Goal: Task Accomplishment & Management: Manage account settings

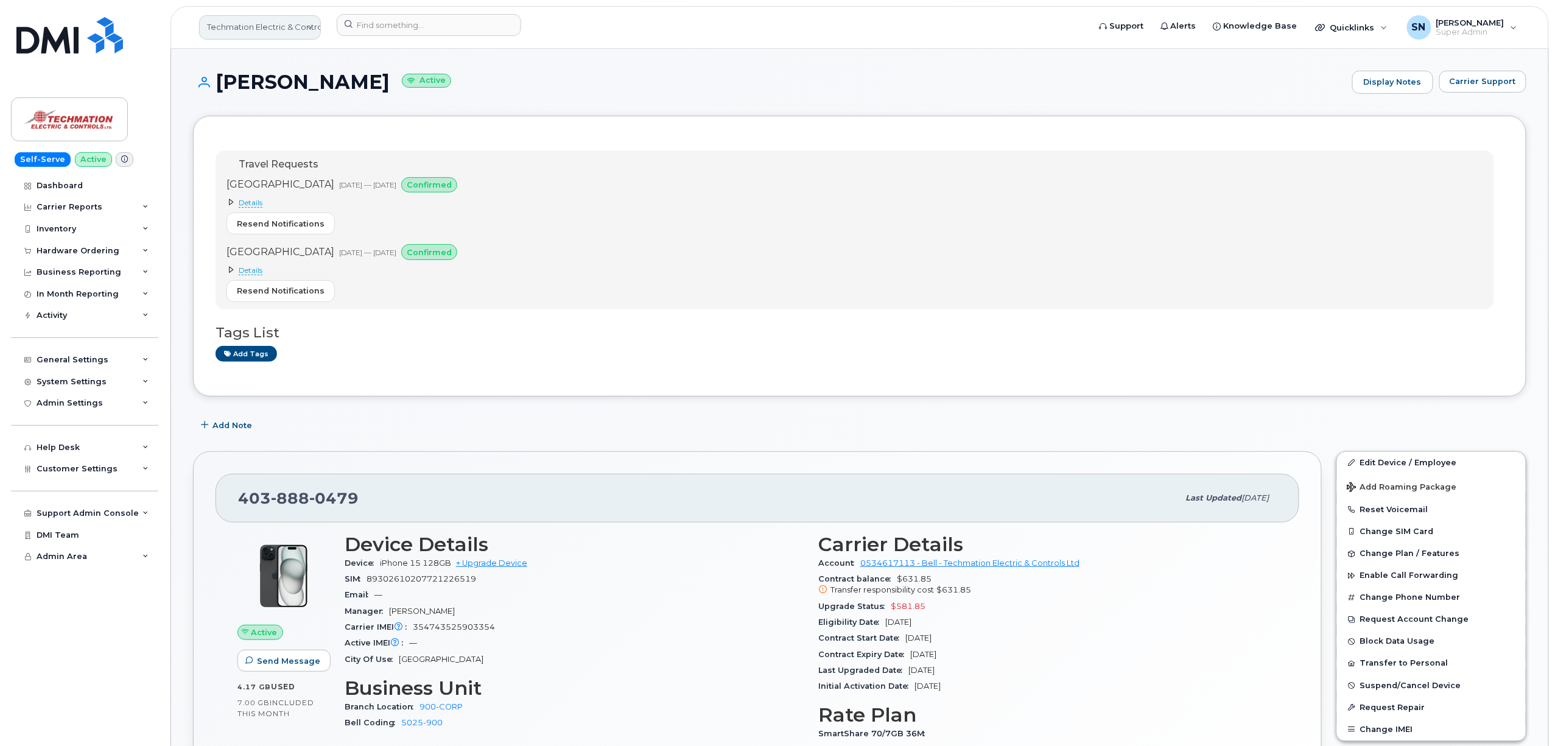
click at [307, 27] on link "Techmation Electric & Controls" at bounding box center [260, 27] width 122 height 24
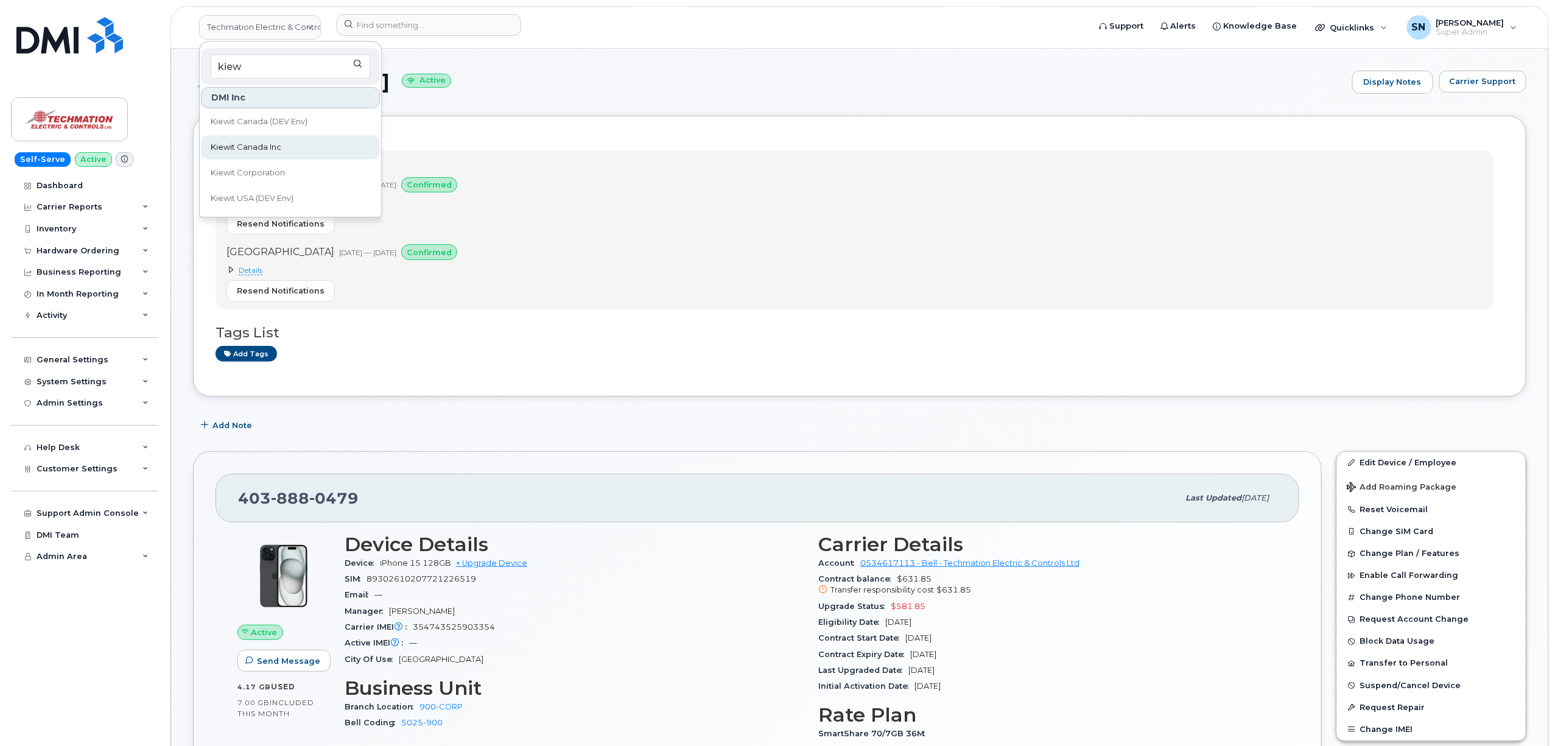
type input "kiew"
click at [289, 149] on link "Kiewit Canada Inc" at bounding box center [290, 147] width 179 height 24
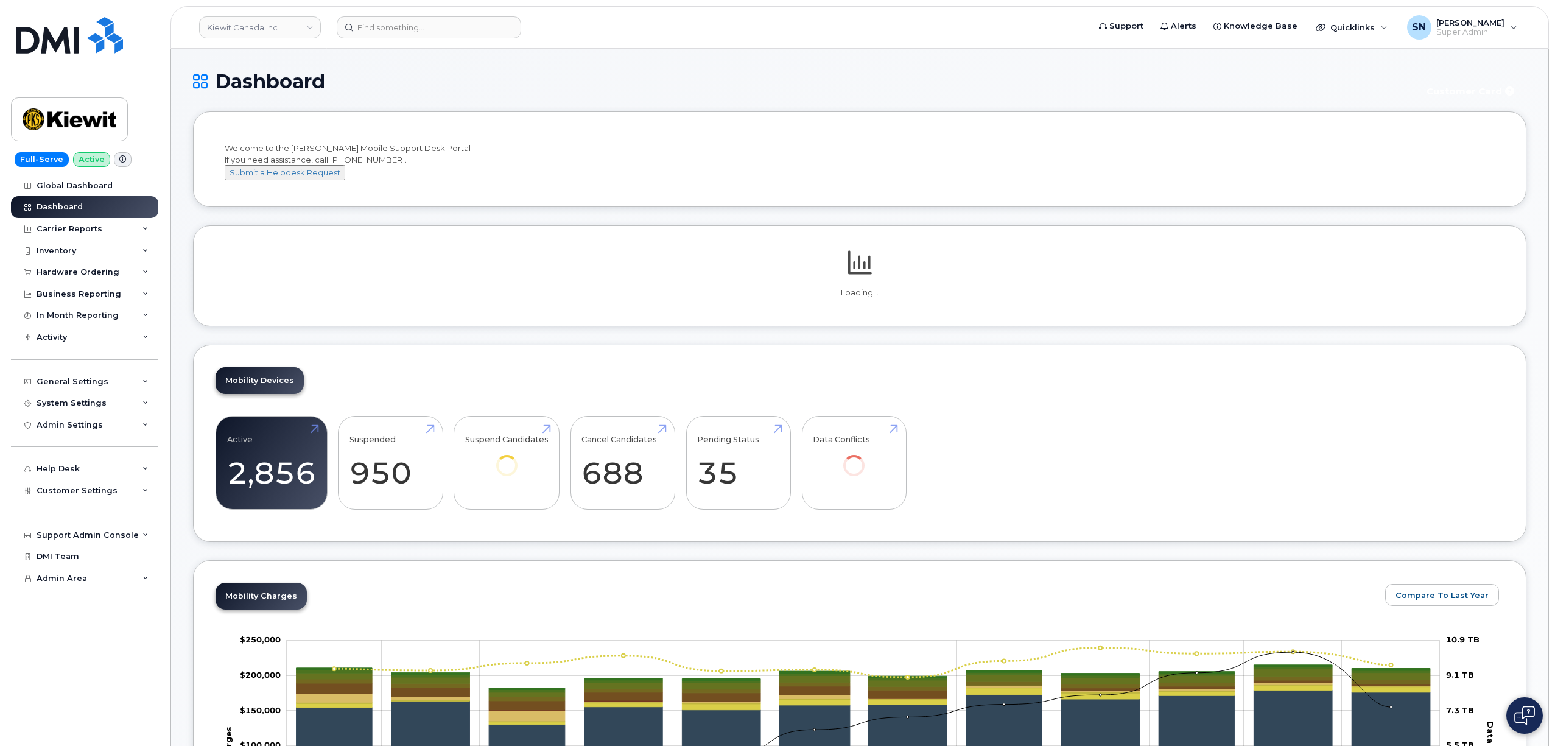
click at [83, 275] on div "Hardware Ordering" at bounding box center [78, 272] width 83 height 10
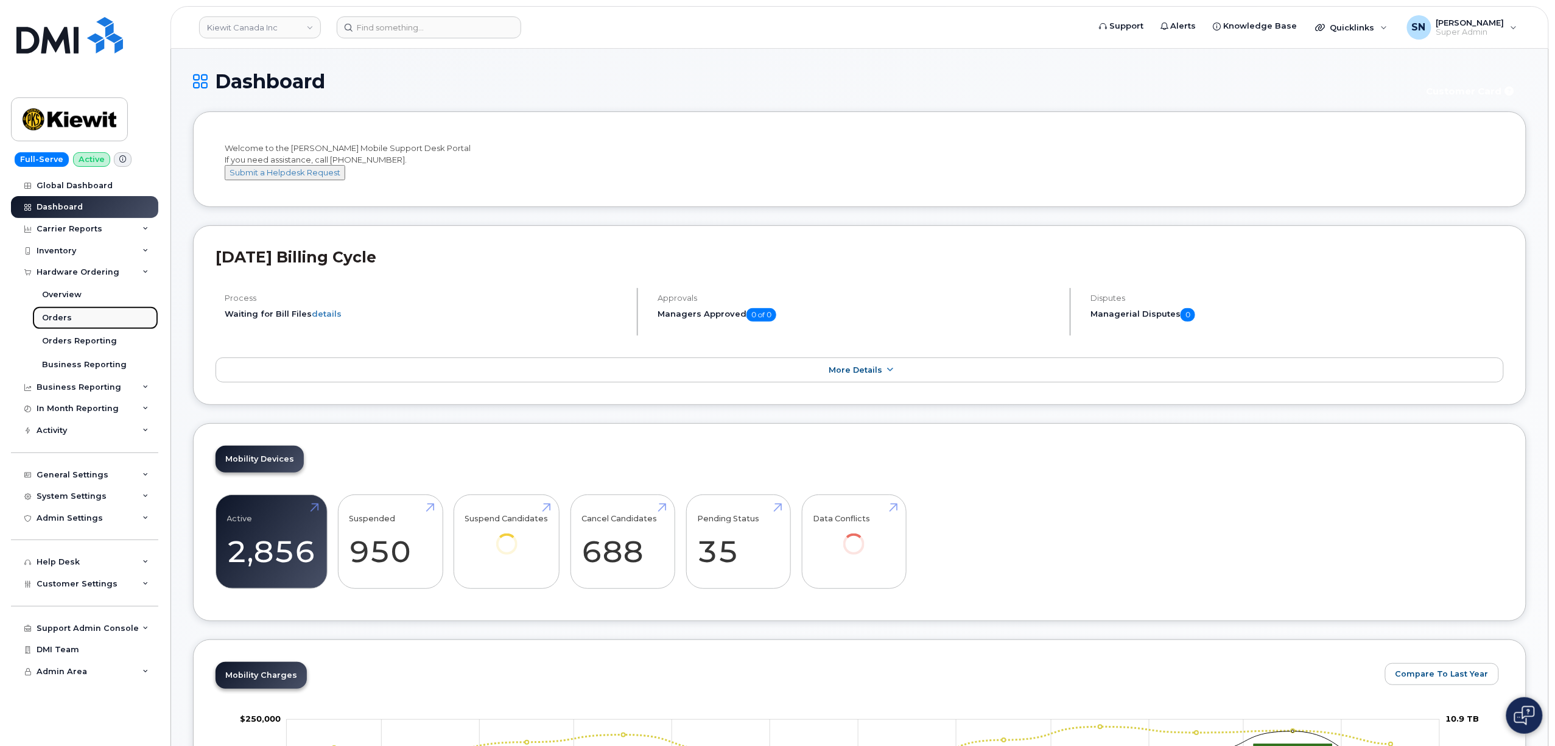
click at [74, 315] on link "Orders" at bounding box center [95, 317] width 126 height 23
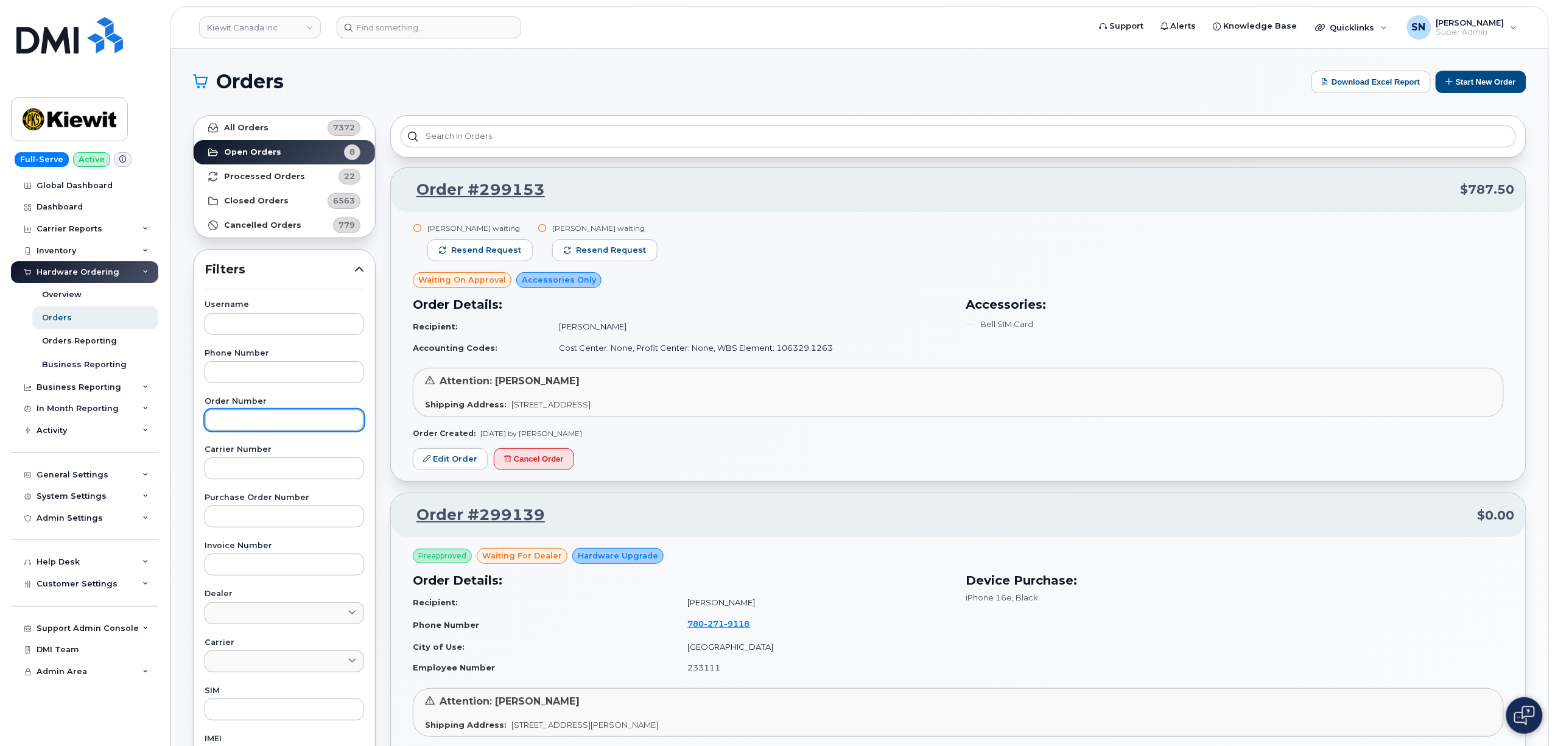
click at [254, 415] on input "text" at bounding box center [285, 420] width 160 height 22
paste input "298049"
type input "298049"
click at [256, 139] on link "All Orders 7372" at bounding box center [284, 128] width 181 height 24
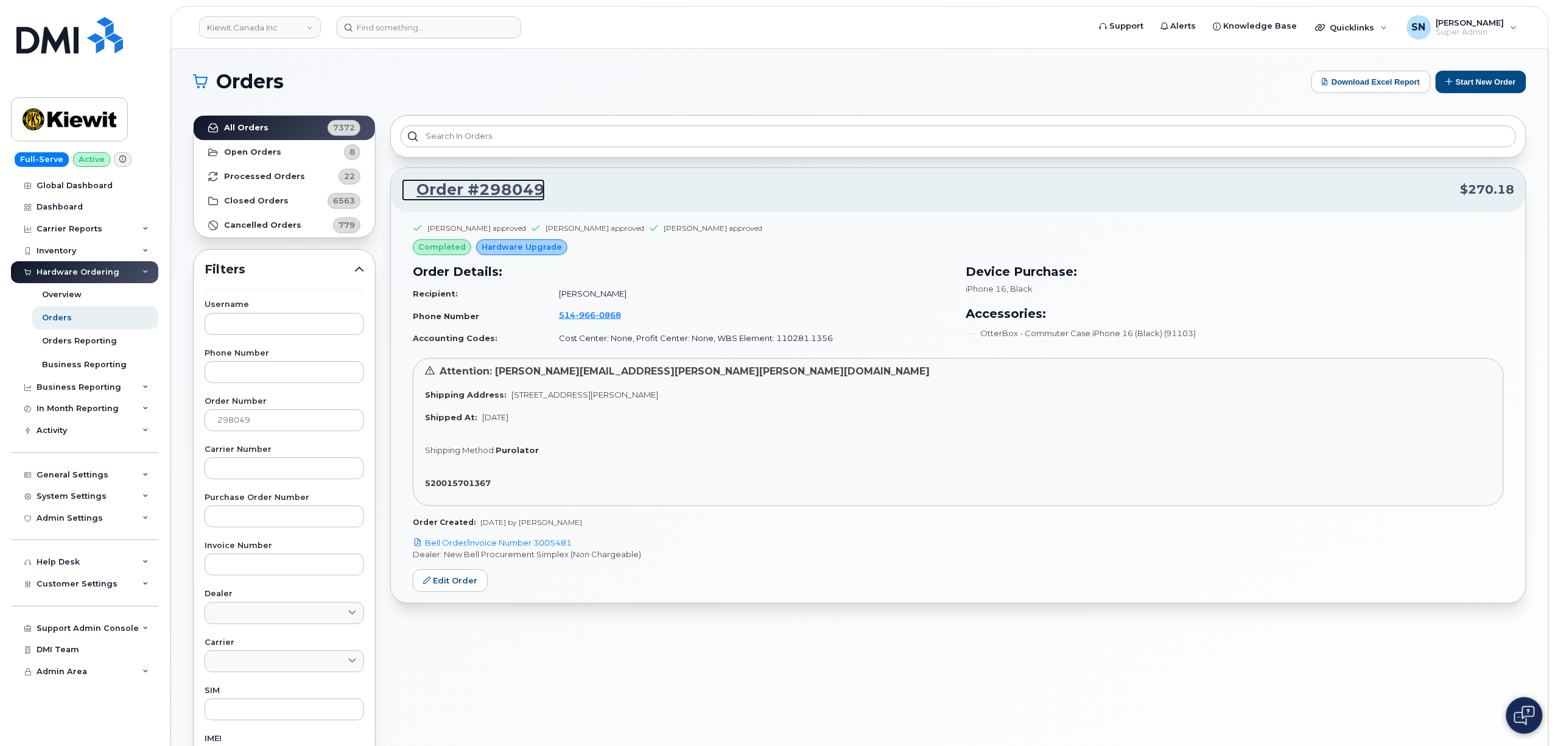
click at [517, 184] on link "Order #298049" at bounding box center [473, 190] width 143 height 22
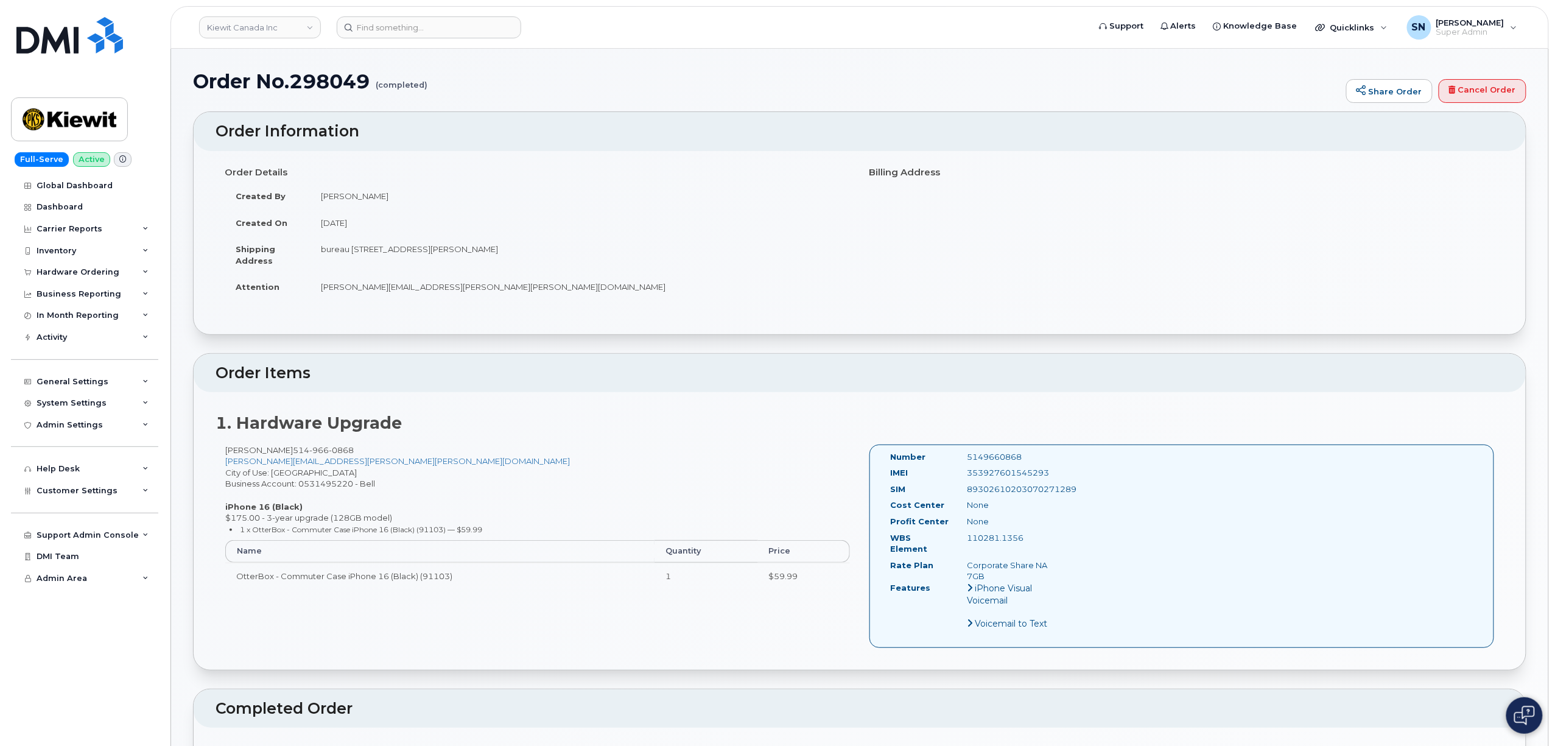
click at [683, 234] on td "August 13, 2025" at bounding box center [580, 222] width 541 height 27
drag, startPoint x: 291, startPoint y: 449, endPoint x: 350, endPoint y: 449, distance: 58.5
click at [350, 449] on span "514 966 0868" at bounding box center [323, 450] width 61 height 10
click at [356, 451] on div "Dominic Milette 514 966 0868 DOMINIC.MILETTE@KIEWIT.COM City of Use: Montreal B…" at bounding box center [538, 522] width 644 height 155
drag, startPoint x: 351, startPoint y: 451, endPoint x: 317, endPoint y: 447, distance: 34.3
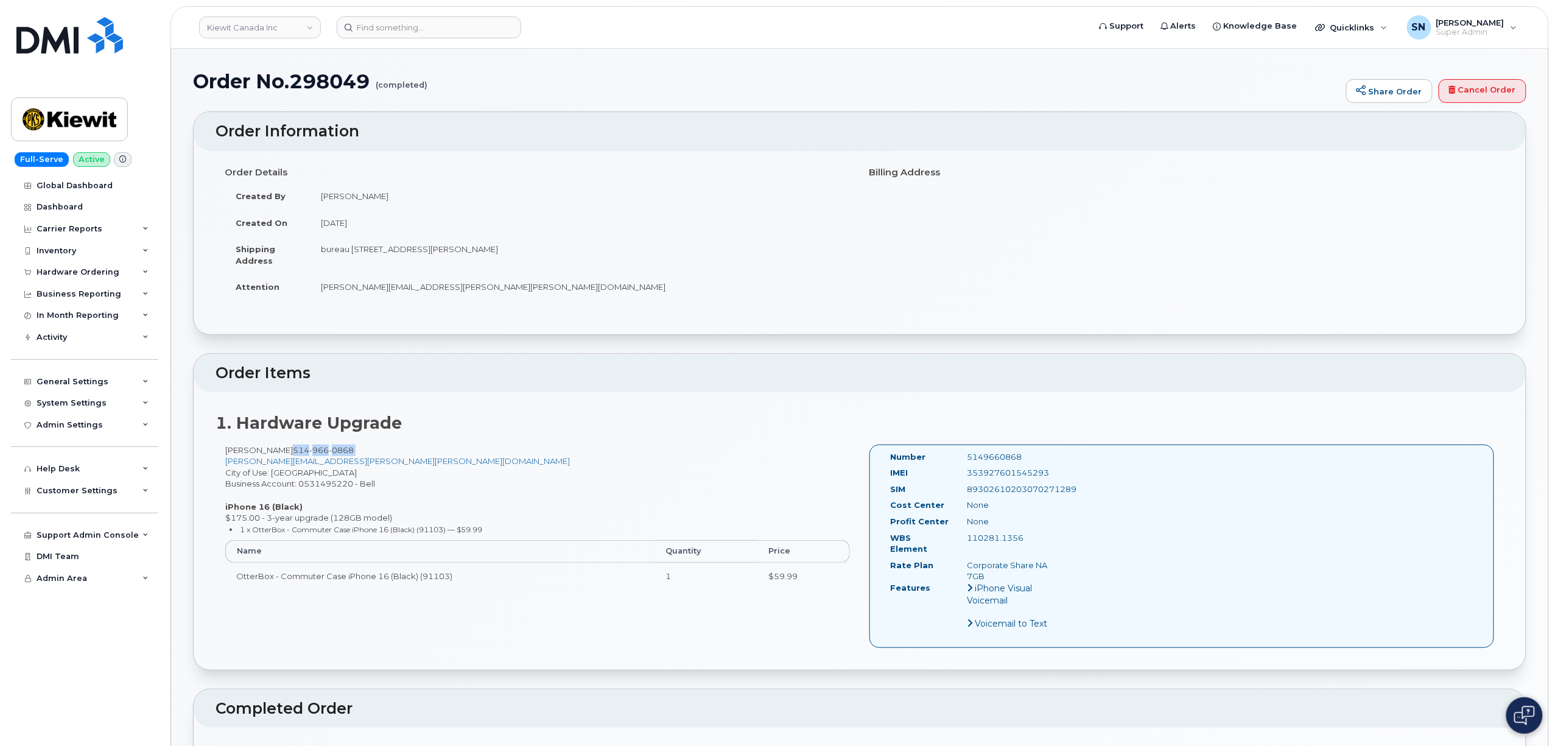
click at [317, 447] on div "Dominic Milette 514 966 0868 DOMINIC.MILETTE@KIEWIT.COM City of Use: Montreal B…" at bounding box center [538, 522] width 644 height 155
copy div "514 966 0868"
click at [400, 30] on input at bounding box center [429, 27] width 185 height 22
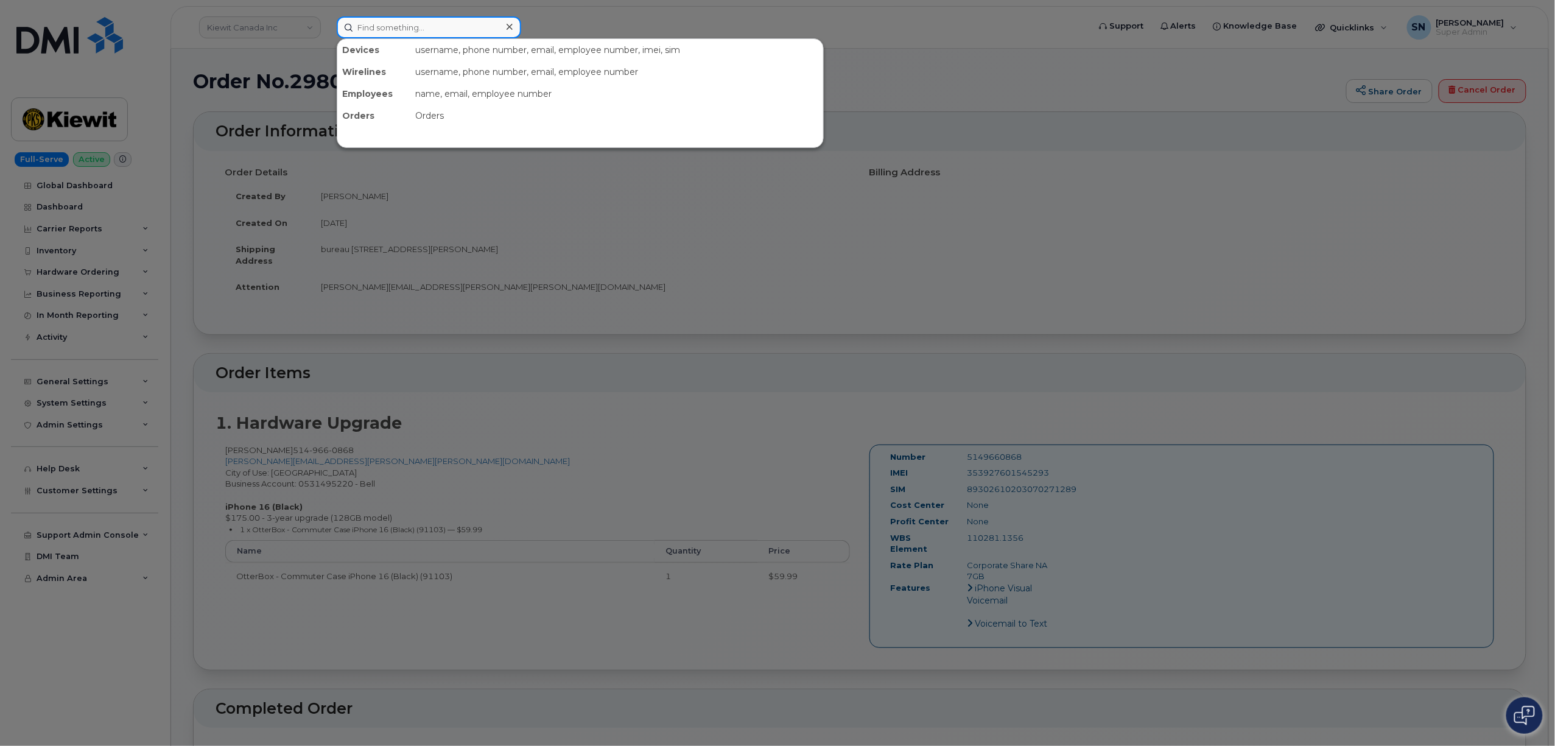
paste input "5149660868"
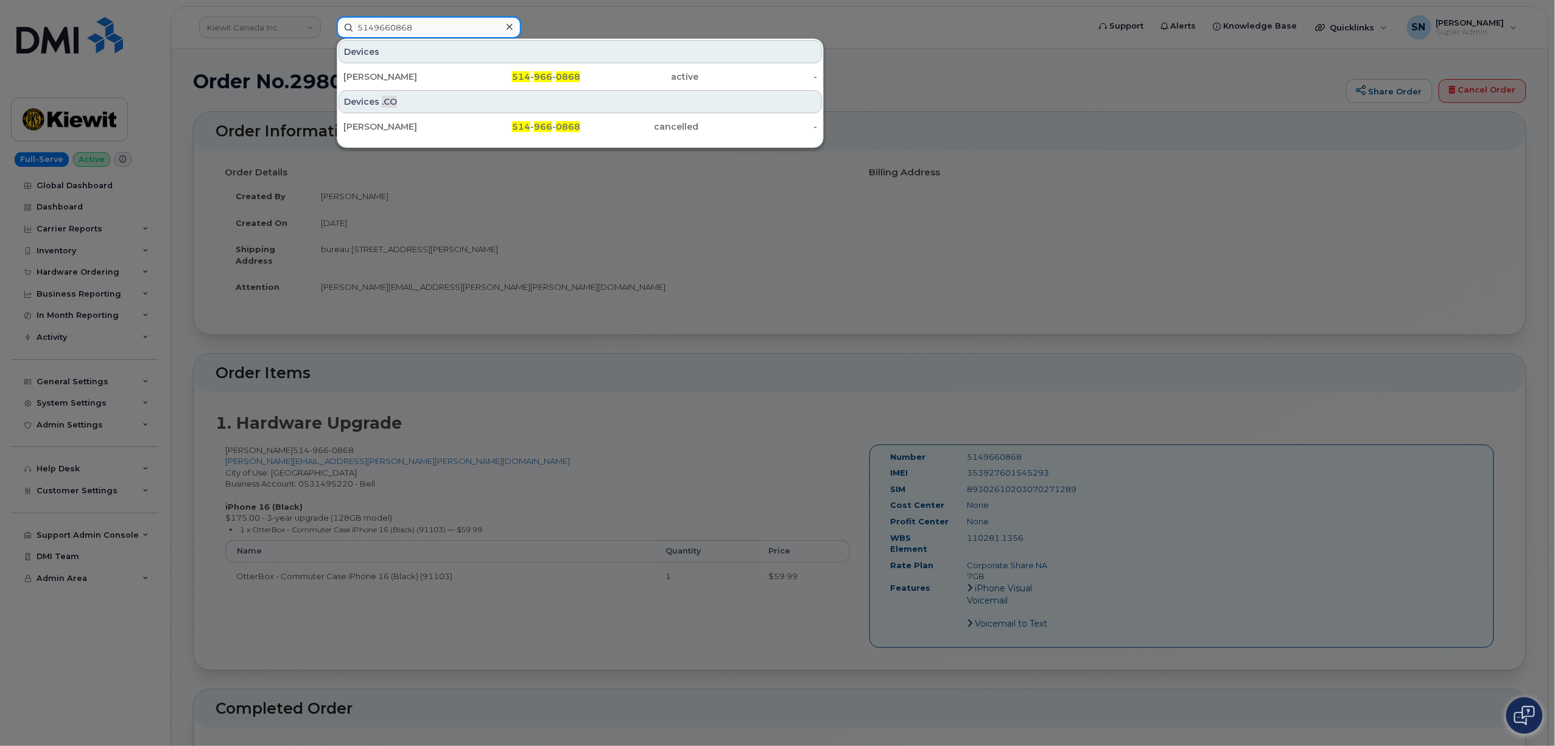
type input "5149660868"
click at [688, 301] on div at bounding box center [777, 373] width 1555 height 746
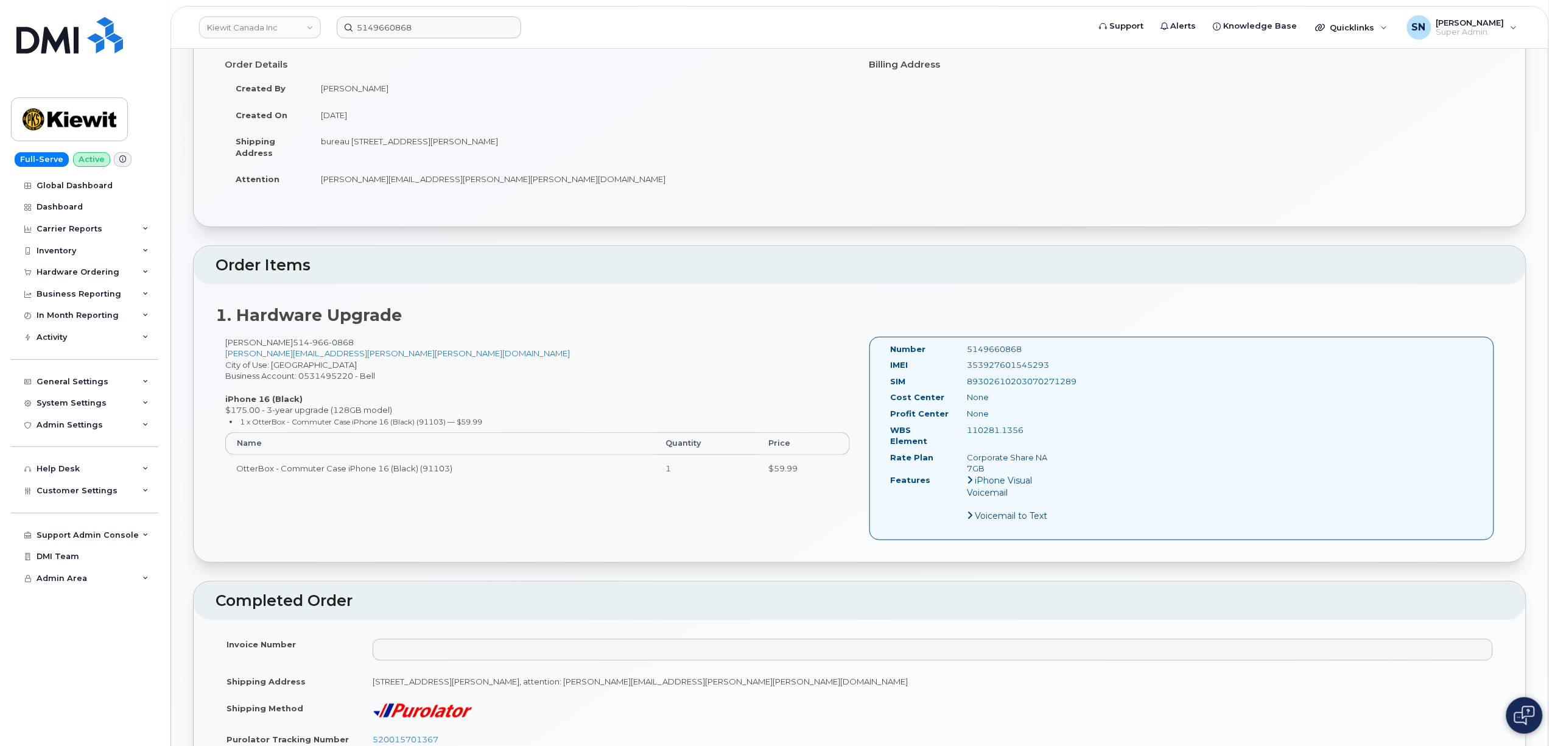
scroll to position [81, 0]
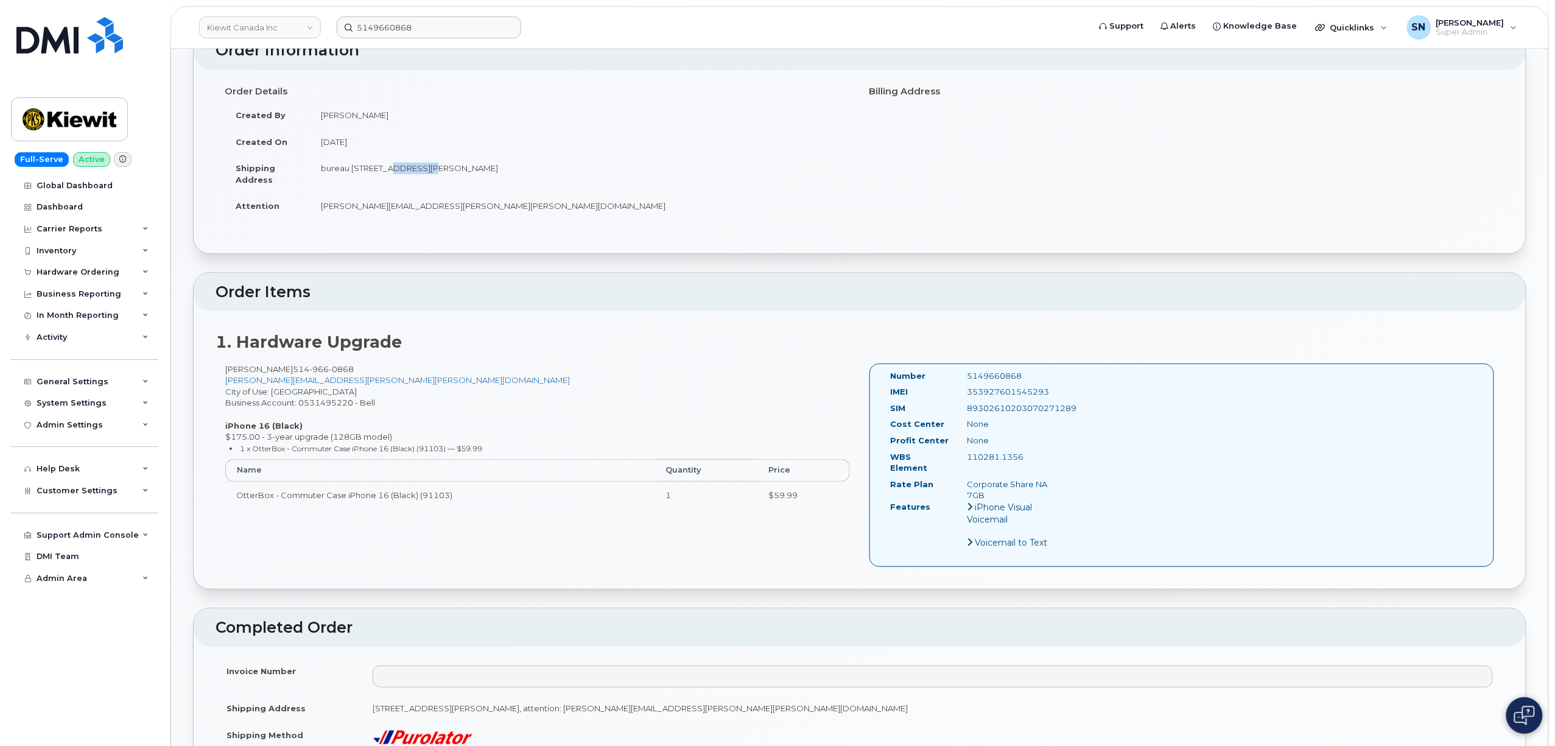
drag, startPoint x: 391, startPoint y: 168, endPoint x: 434, endPoint y: 166, distance: 42.7
click at [434, 166] on td "bureau 200 120-3055 Boul Saint-Martin O LAVAL QC H7T 0J3 CANADA" at bounding box center [580, 174] width 541 height 38
click at [347, 195] on td "DOMINIC.MILETTE@KIEWIT.COM" at bounding box center [580, 205] width 541 height 27
drag, startPoint x: 371, startPoint y: 172, endPoint x: 571, endPoint y: 175, distance: 199.8
click at [571, 175] on td "bureau 200 120-3055 Boul Saint-Martin O LAVAL QC H7T 0J3 CANADA" at bounding box center [580, 174] width 541 height 38
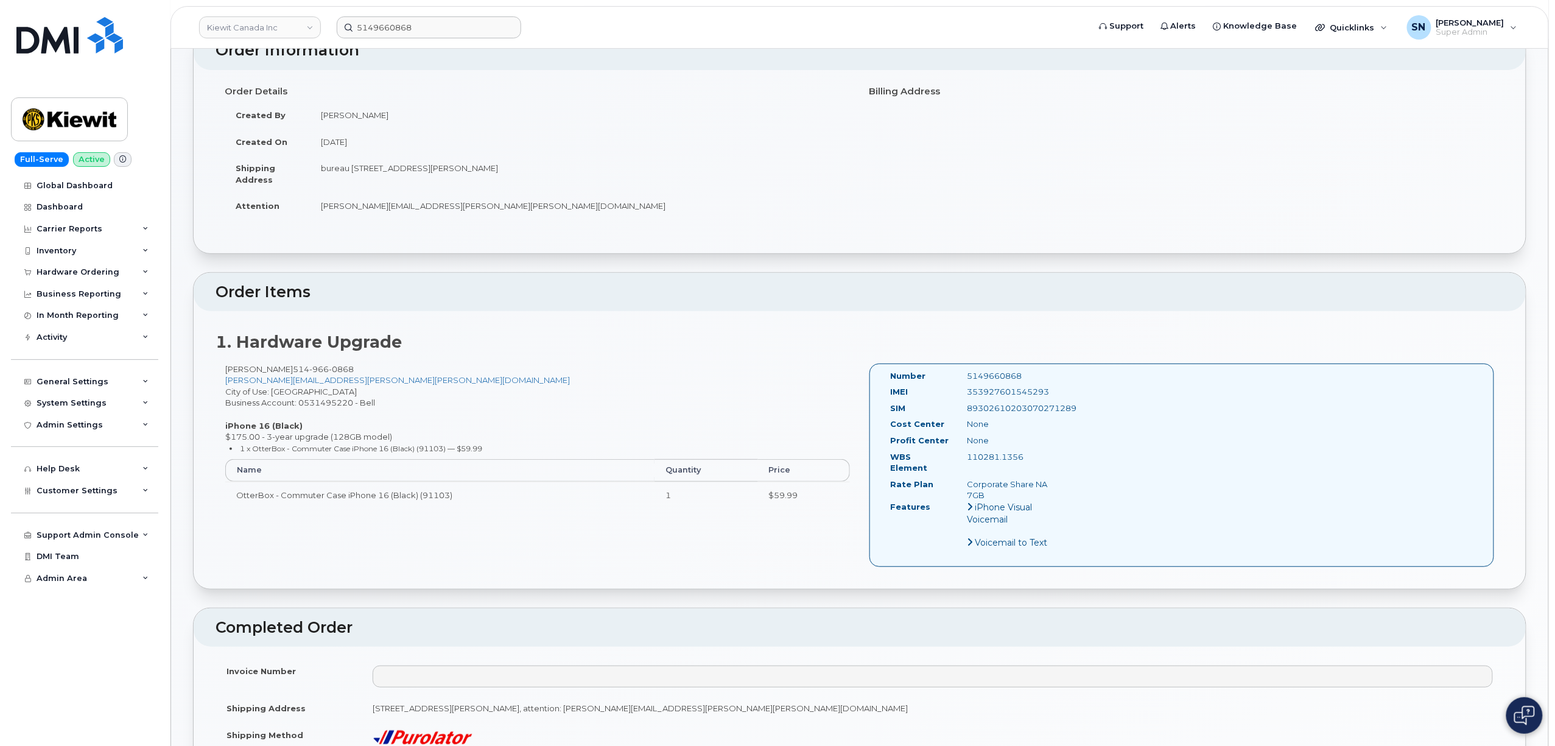
copy td "120-3055 Boul Saint-Martin O LAVAL QC H7T 0J3"
click at [423, 173] on td "bureau 200 120-3055 Boul Saint-Martin O LAVAL QC H7T 0J3 CANADA" at bounding box center [580, 174] width 541 height 38
copy td "3055 Boul Saint-Martin O"
drag, startPoint x: 390, startPoint y: 166, endPoint x: 493, endPoint y: 169, distance: 103.6
click at [493, 169] on td "bureau 200 120-3055 Boul Saint-Martin O LAVAL QC H7T 0J3 CANADA" at bounding box center [580, 174] width 541 height 38
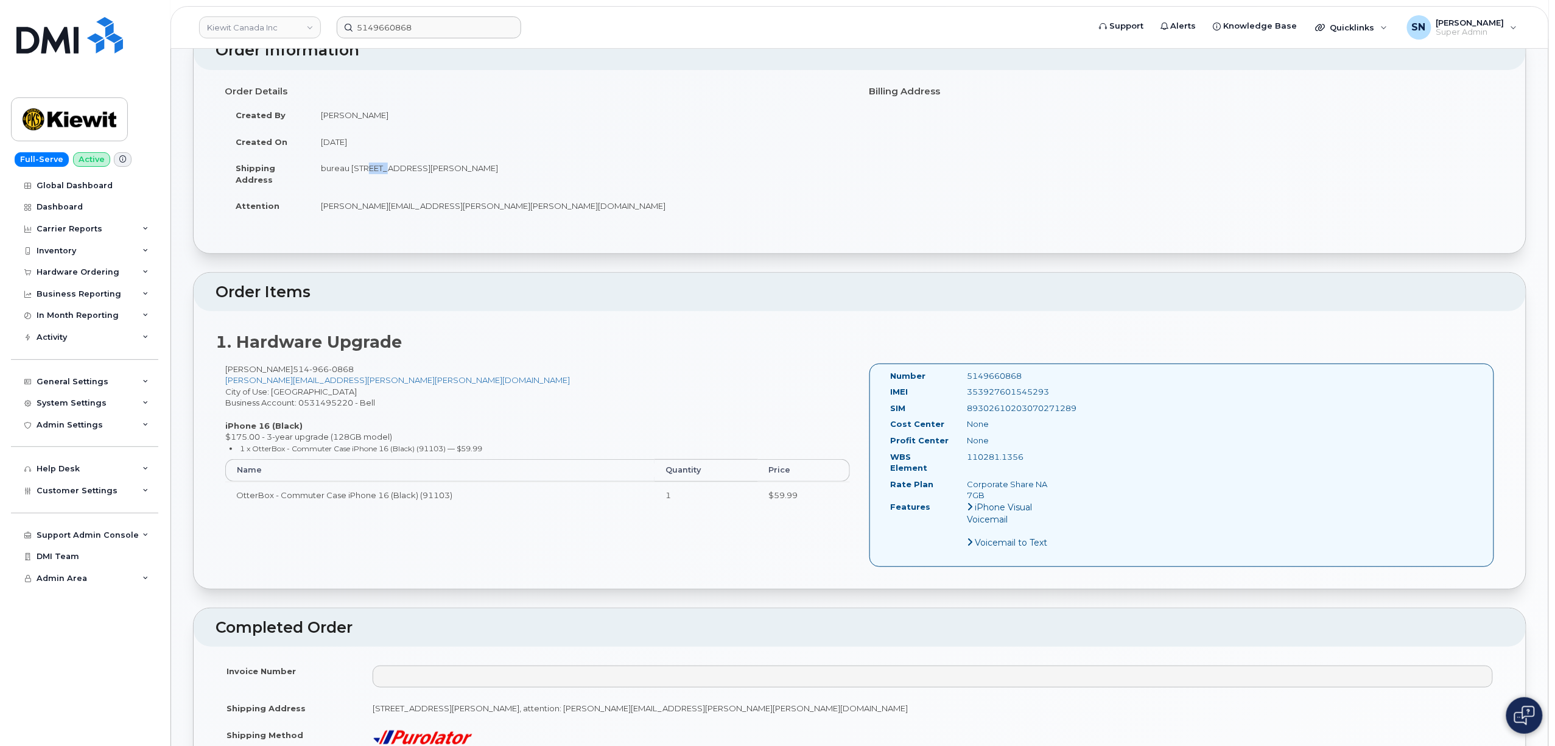
drag, startPoint x: 369, startPoint y: 166, endPoint x: 385, endPoint y: 173, distance: 17.2
click at [385, 173] on td "bureau 200 120-3055 Boul Saint-Martin O LAVAL QC H7T 0J3 CANADA" at bounding box center [580, 174] width 541 height 38
drag, startPoint x: 380, startPoint y: 188, endPoint x: 373, endPoint y: 174, distance: 15.8
click at [379, 188] on td "bureau 200 120-3055 Boul Saint-Martin O LAVAL QC H7T 0J3 CANADA" at bounding box center [580, 174] width 541 height 38
click at [369, 167] on td "bureau 200 120-3055 Boul Saint-Martin O LAVAL QC H7T 0J3 CANADA" at bounding box center [580, 174] width 541 height 38
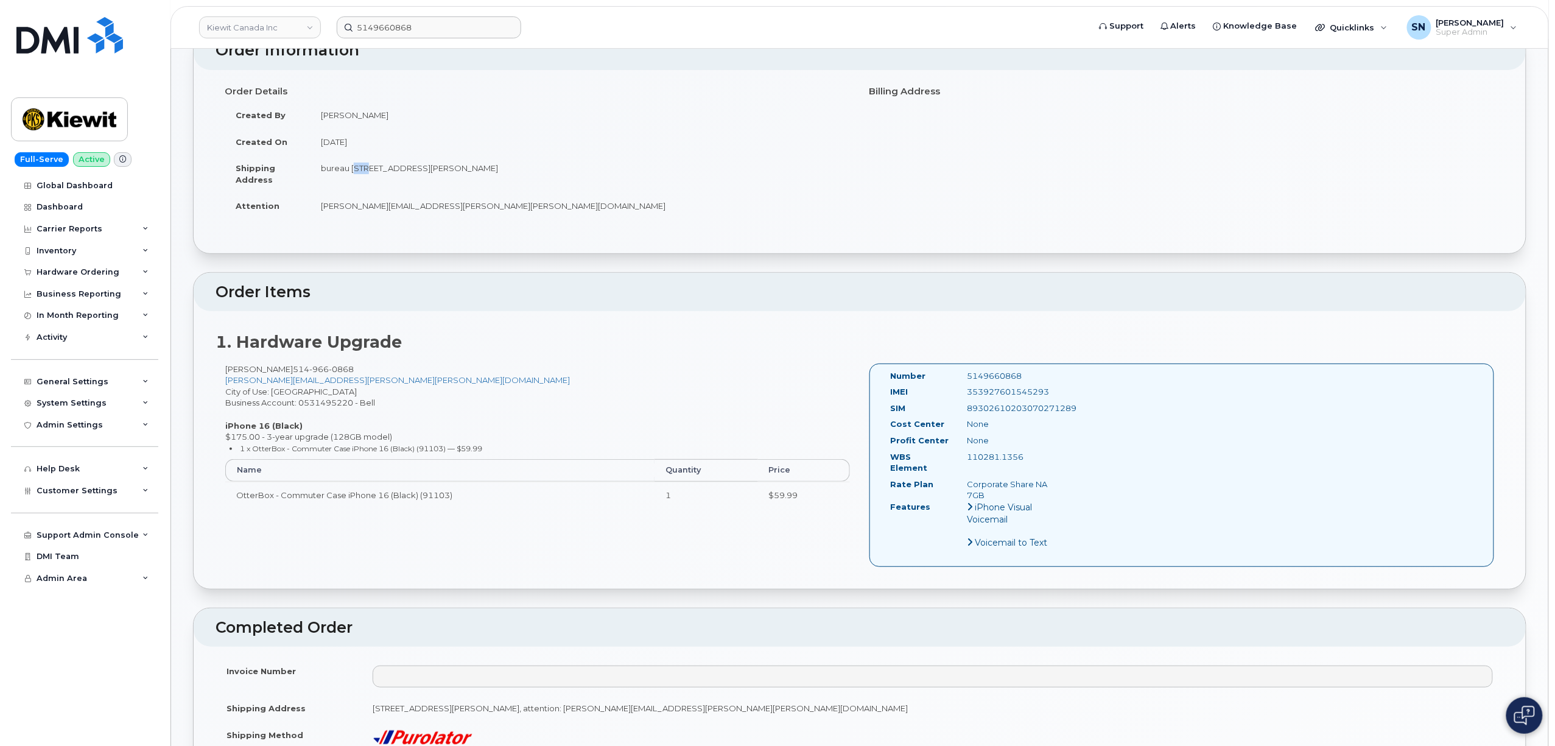
drag, startPoint x: 352, startPoint y: 168, endPoint x: 368, endPoint y: 169, distance: 15.8
click at [368, 169] on td "bureau 200 120-3055 Boul Saint-Martin O LAVAL QC H7T 0J3 CANADA" at bounding box center [580, 174] width 541 height 38
copy td "200"
click at [310, 167] on td "bureau 200 120-3055 Boul Saint-Martin O LAVAL QC H7T 0J3 CANADA" at bounding box center [580, 174] width 541 height 38
drag, startPoint x: 318, startPoint y: 171, endPoint x: 367, endPoint y: 172, distance: 48.7
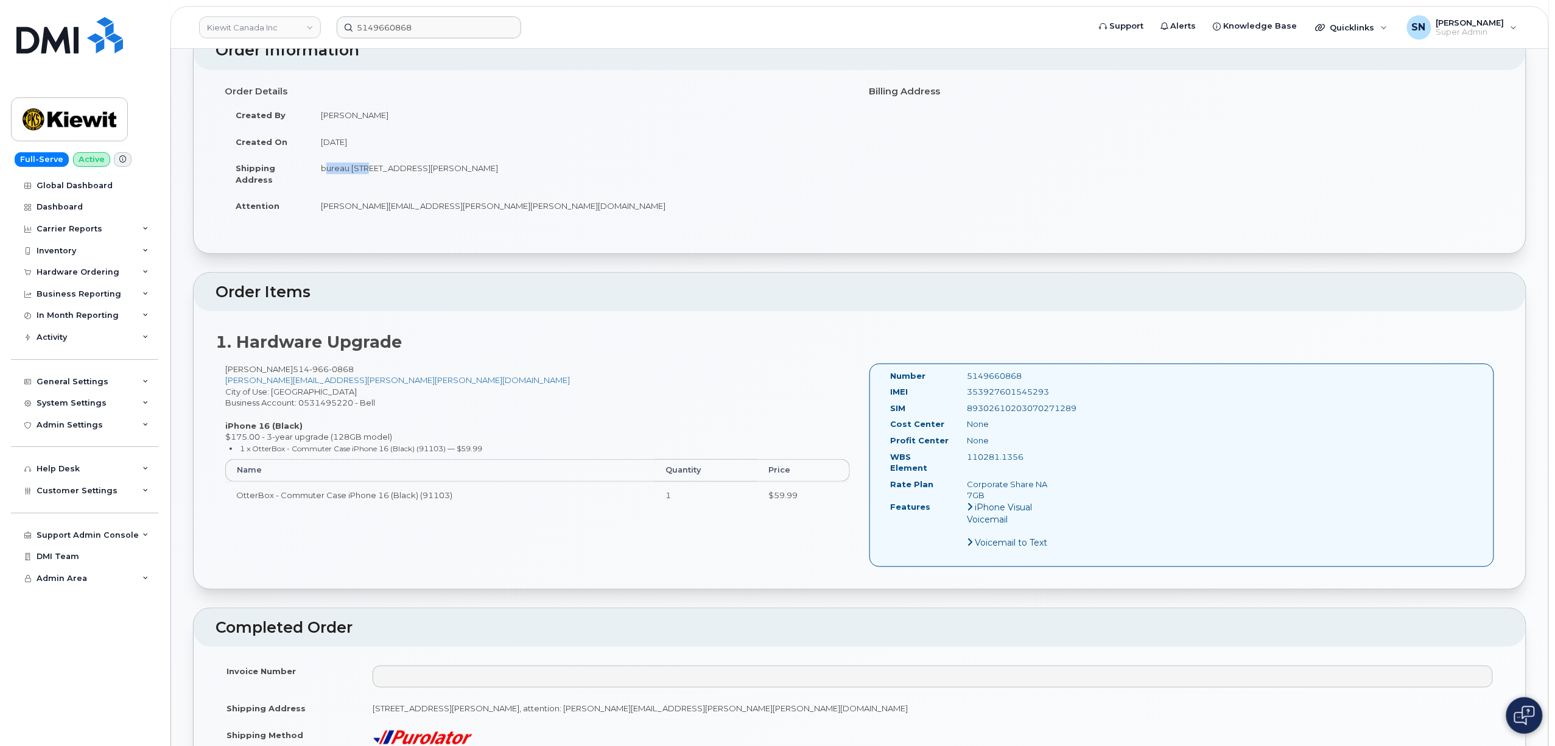
click at [367, 172] on td "bureau 200 120-3055 Boul Saint-Martin O LAVAL QC H7T 0J3 CANADA" at bounding box center [580, 174] width 541 height 38
copy td "bureau 200"
click at [614, 195] on td "DOMINIC.MILETTE@KIEWIT.COM" at bounding box center [580, 205] width 541 height 27
drag, startPoint x: 539, startPoint y: 169, endPoint x: 568, endPoint y: 174, distance: 29.6
click at [568, 174] on td "bureau 200 120-3055 Boul Saint-Martin O LAVAL QC H7T 0J3 CANADA" at bounding box center [580, 174] width 541 height 38
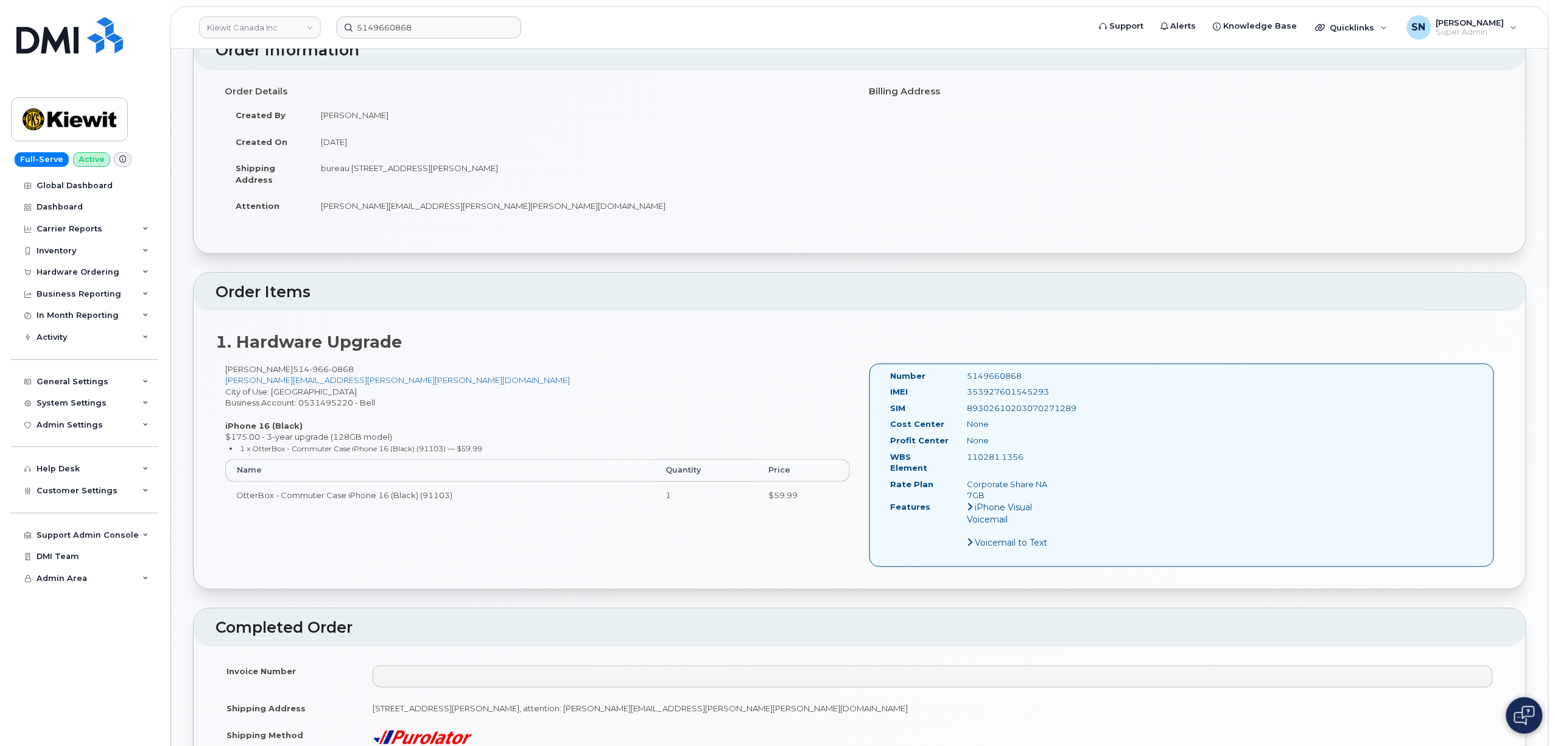
copy td "H7T 0J3"
click at [322, 207] on td "DOMINIC.MILETTE@KIEWIT.COM" at bounding box center [580, 205] width 541 height 27
drag, startPoint x: 227, startPoint y: 368, endPoint x: 287, endPoint y: 374, distance: 60.5
click at [287, 374] on div "Dominic Milette 514 966 0868 DOMINIC.MILETTE@KIEWIT.COM City of Use: Montreal B…" at bounding box center [538, 441] width 644 height 155
copy div "Dominic Milette"
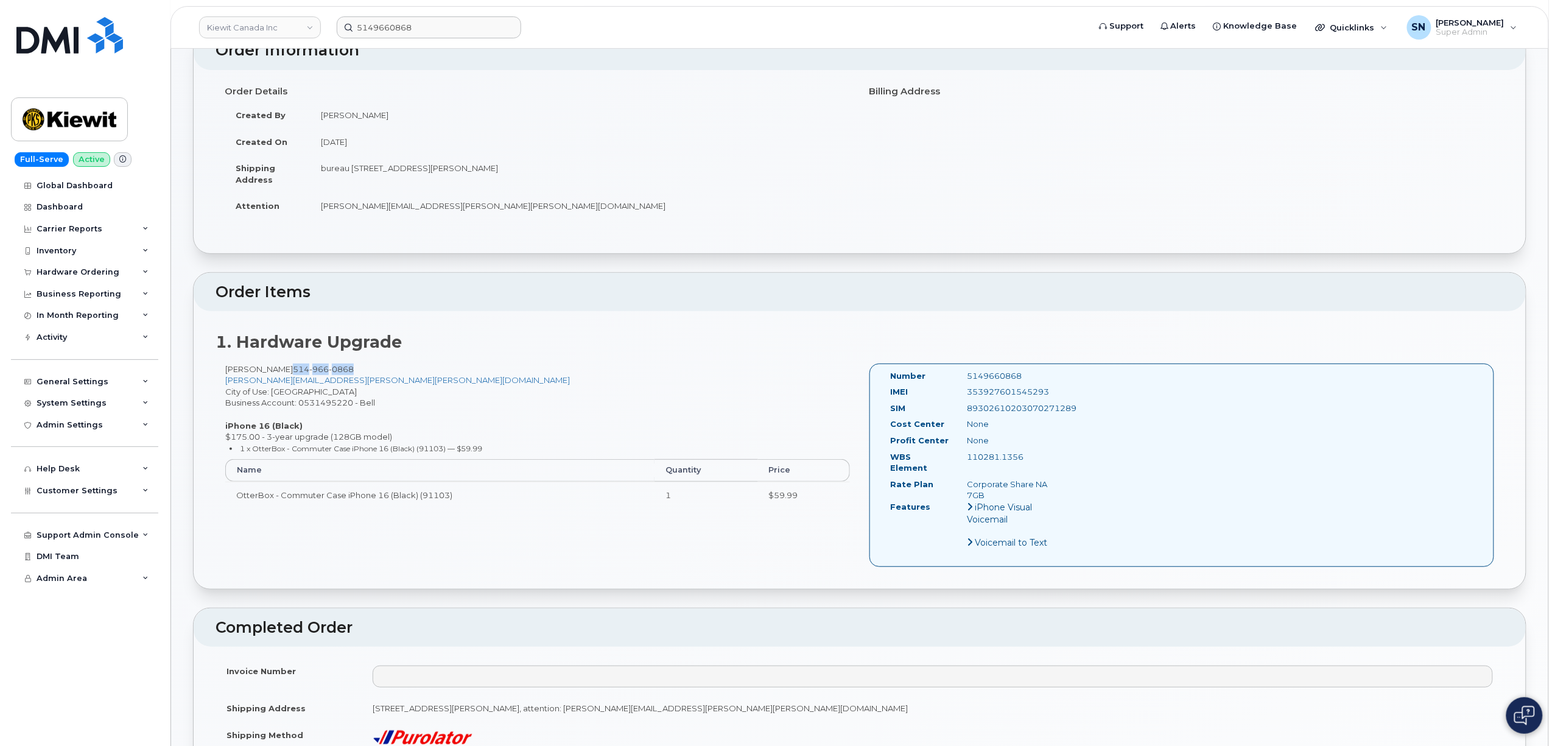
drag, startPoint x: 291, startPoint y: 368, endPoint x: 351, endPoint y: 370, distance: 60.3
click at [351, 370] on span "514 966 0868" at bounding box center [323, 369] width 61 height 10
copy span "514 966 0868"
drag, startPoint x: 322, startPoint y: 565, endPoint x: 315, endPoint y: 557, distance: 10.5
click at [318, 561] on div "Dominic Milette 514 966 0868 DOMINIC.MILETTE@KIEWIT.COM City of Use: Montreal B…" at bounding box center [860, 471] width 1289 height 214
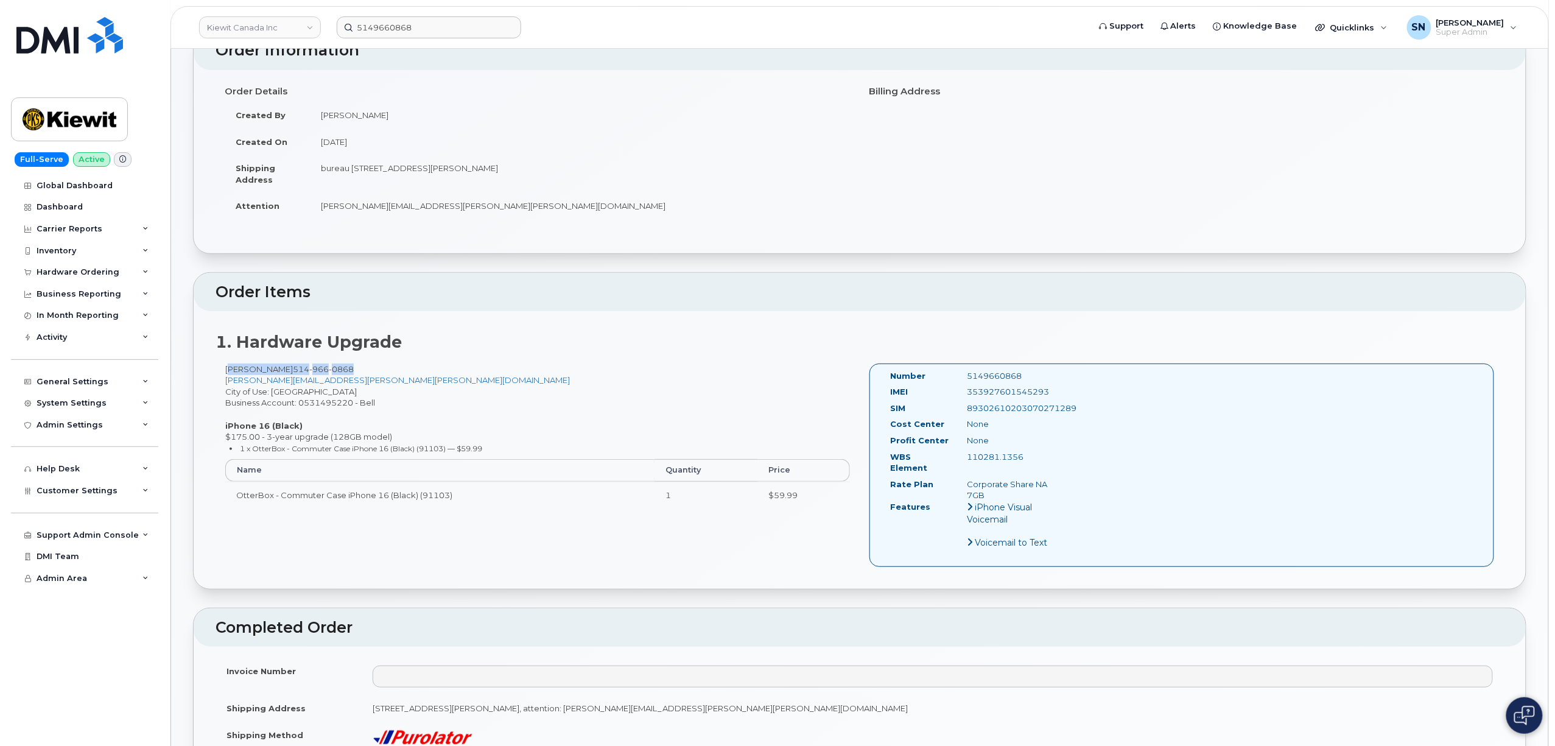
drag, startPoint x: 225, startPoint y: 368, endPoint x: 376, endPoint y: 369, distance: 150.4
click at [376, 369] on div "Dominic Milette 514 966 0868 DOMINIC.MILETTE@KIEWIT.COM City of Use: Montreal B…" at bounding box center [538, 441] width 644 height 155
copy div "Dominic Milette 514 966 0868"
drag, startPoint x: 1031, startPoint y: 456, endPoint x: 968, endPoint y: 460, distance: 62.9
click at [968, 460] on div "110281.1356" at bounding box center [1013, 457] width 108 height 12
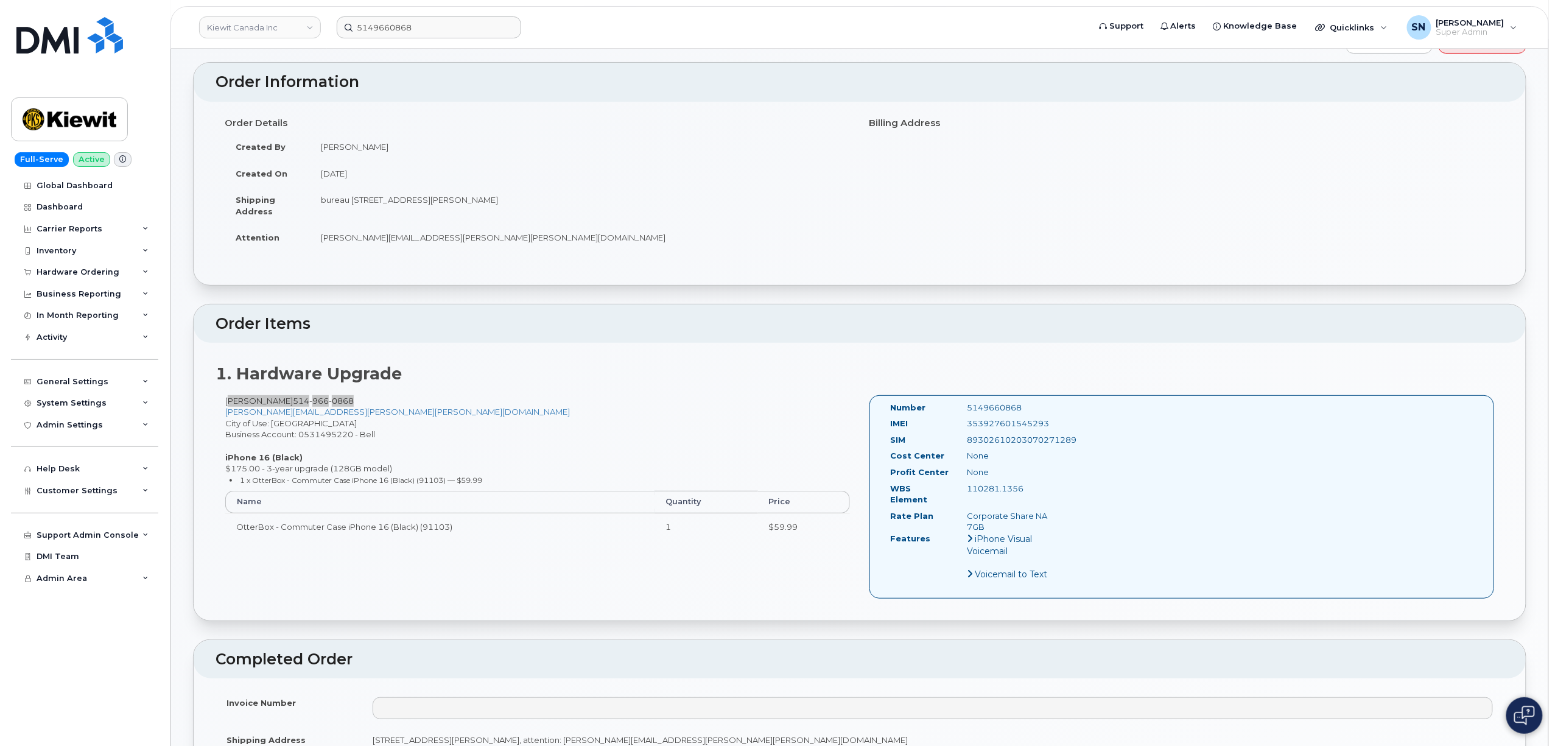
scroll to position [0, 0]
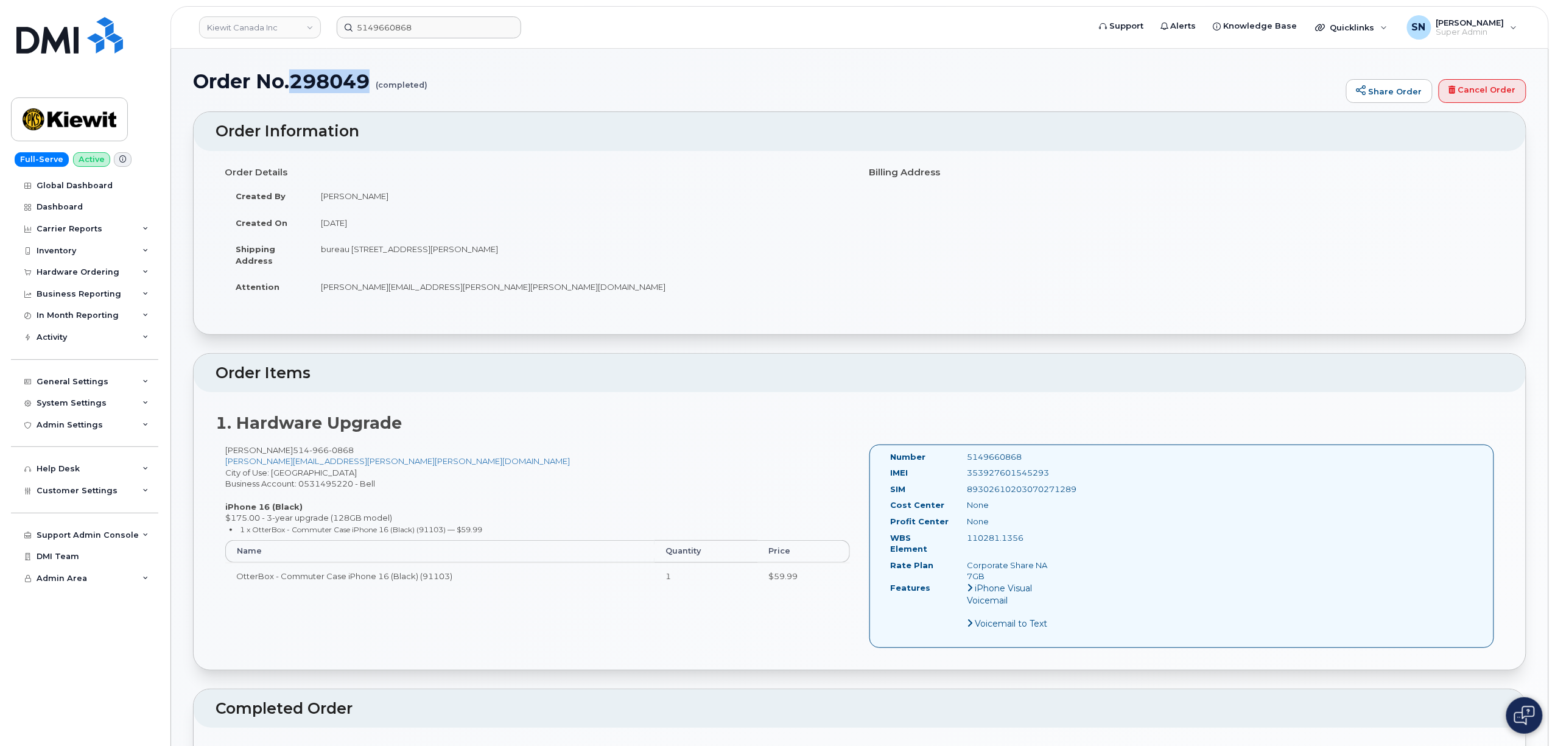
drag, startPoint x: 296, startPoint y: 74, endPoint x: 373, endPoint y: 82, distance: 77.7
click at [373, 82] on h1 "Order No.298049 (completed)" at bounding box center [766, 81] width 1147 height 21
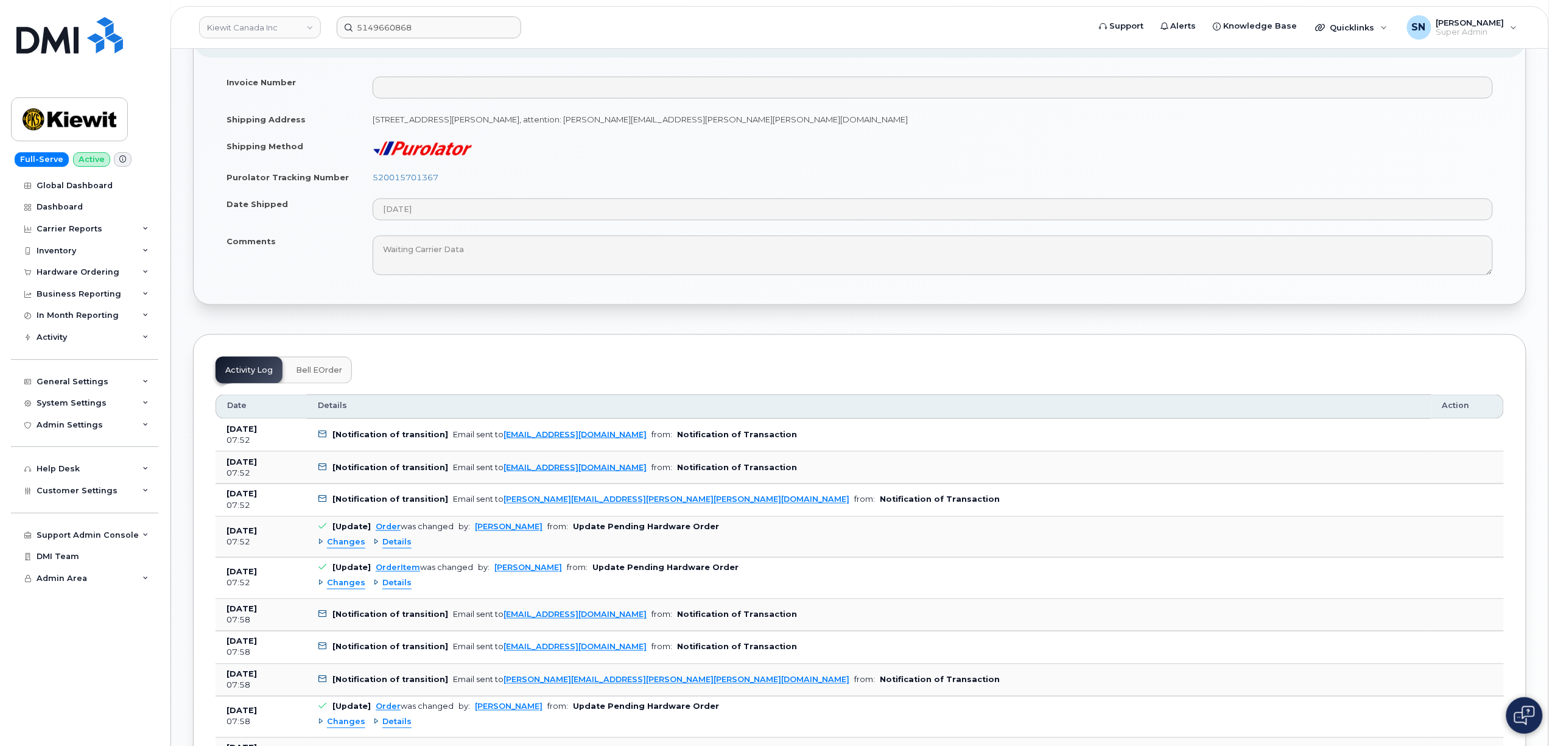
scroll to position [812, 0]
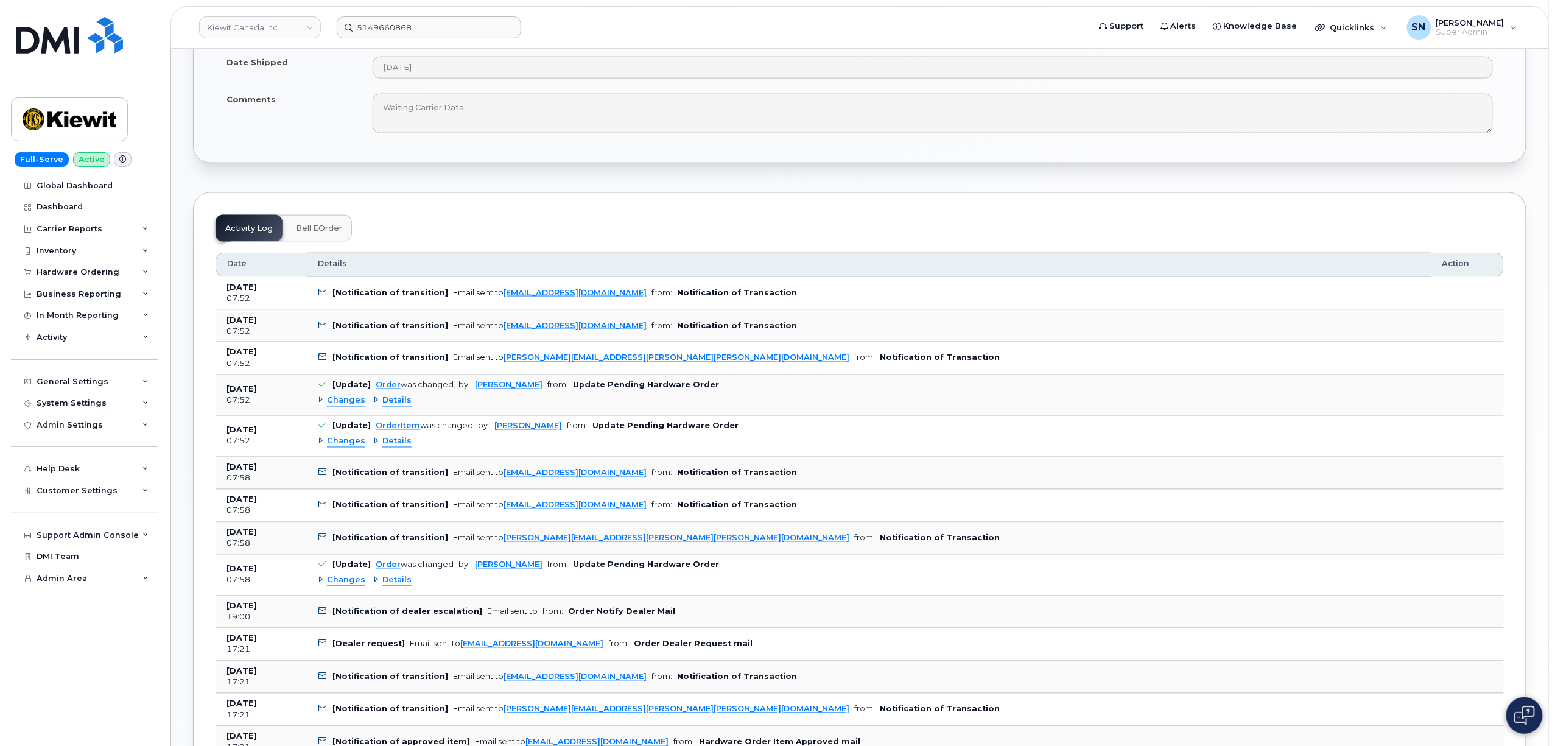
click at [347, 436] on span "Changes" at bounding box center [346, 442] width 38 height 12
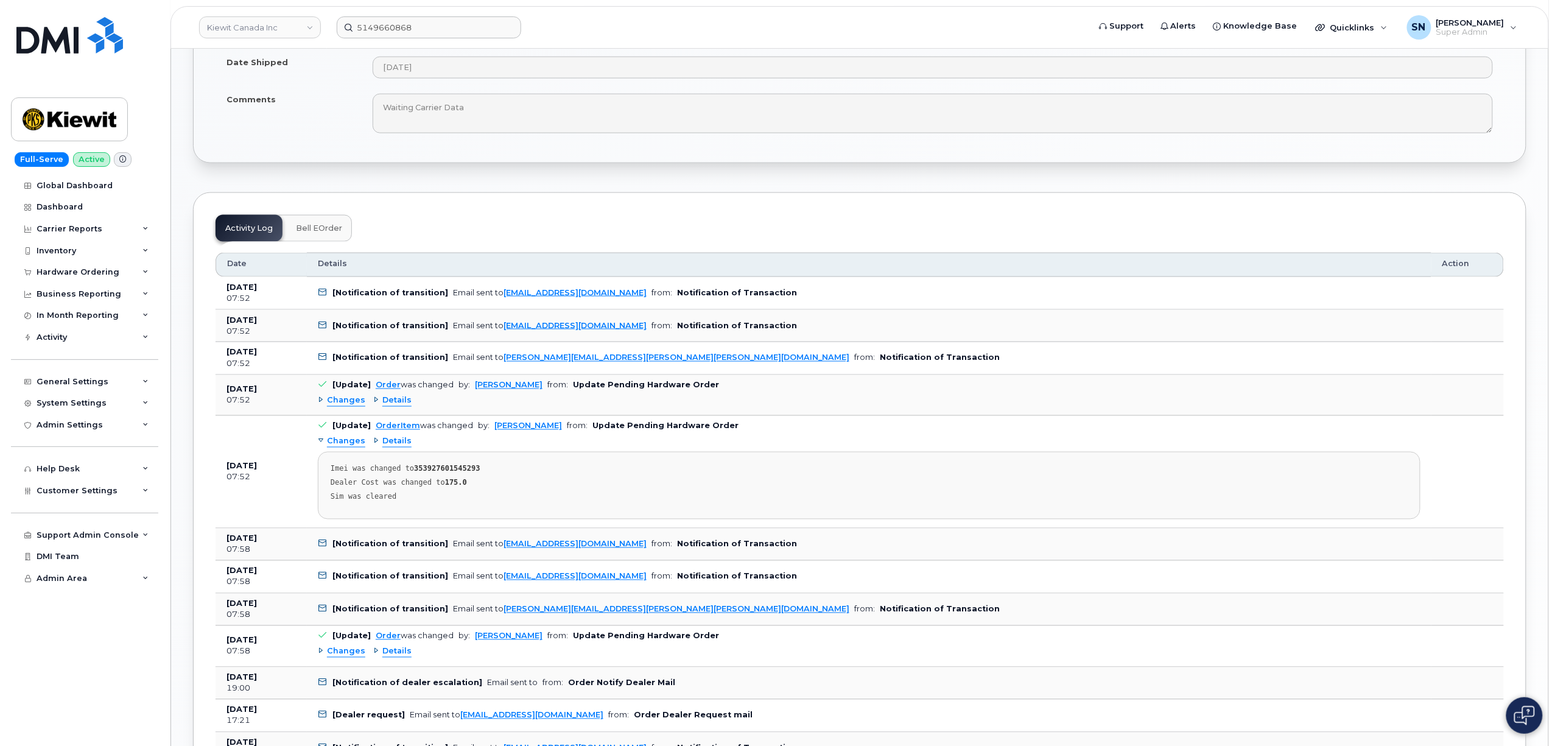
click at [347, 436] on span "Changes" at bounding box center [346, 442] width 38 height 12
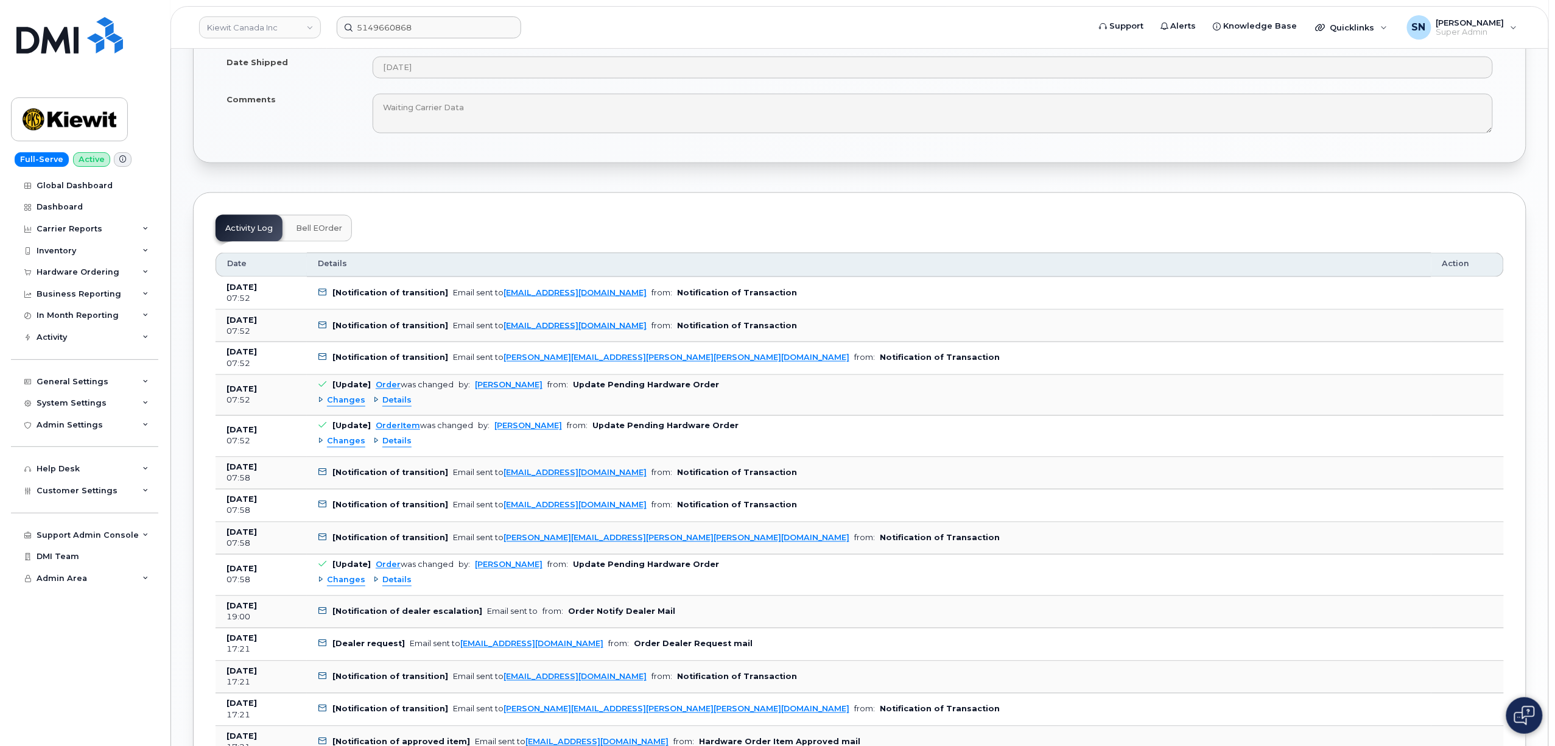
click at [344, 575] on span "Changes" at bounding box center [346, 581] width 38 height 12
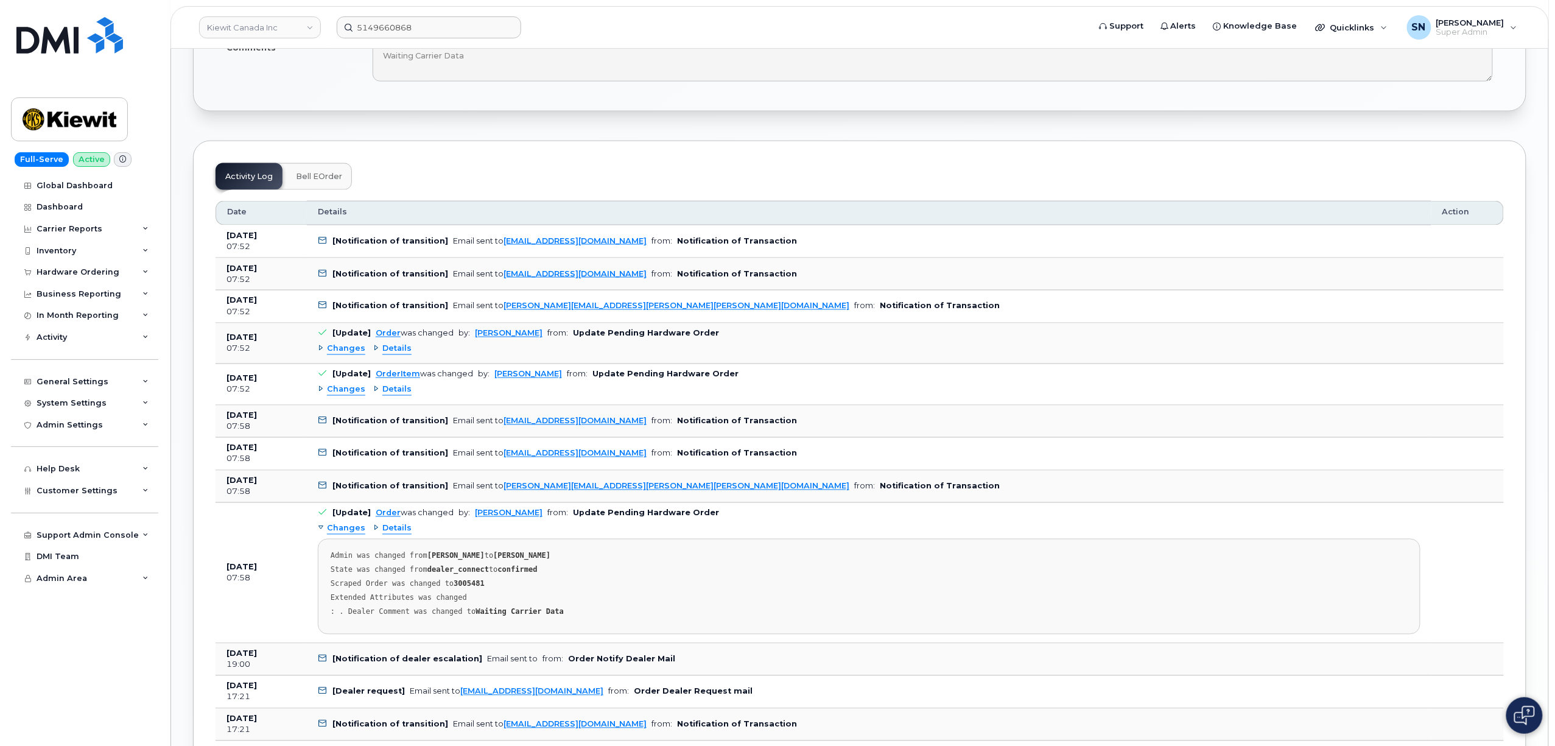
scroll to position [893, 0]
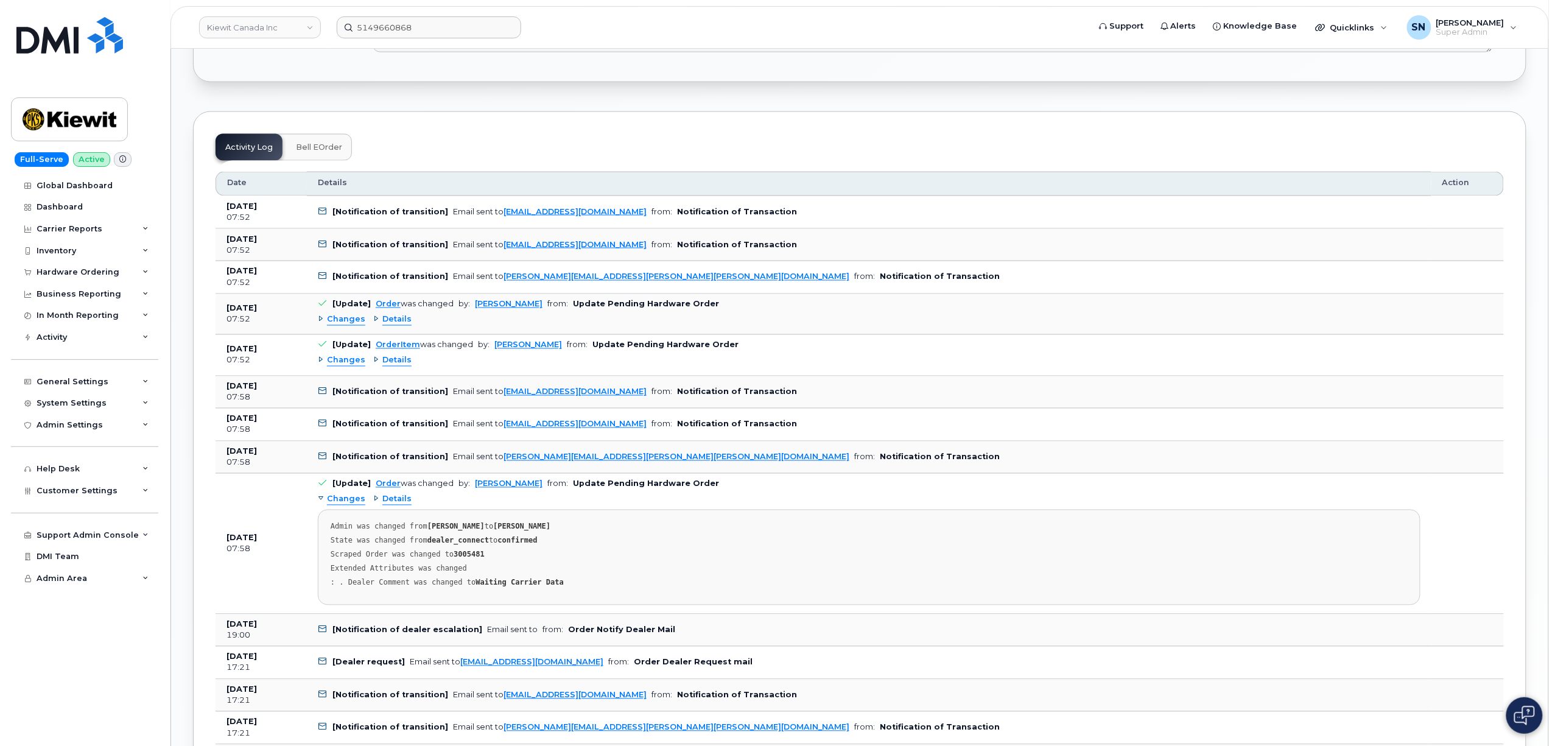
click at [458, 553] on strong "3005481" at bounding box center [469, 555] width 31 height 9
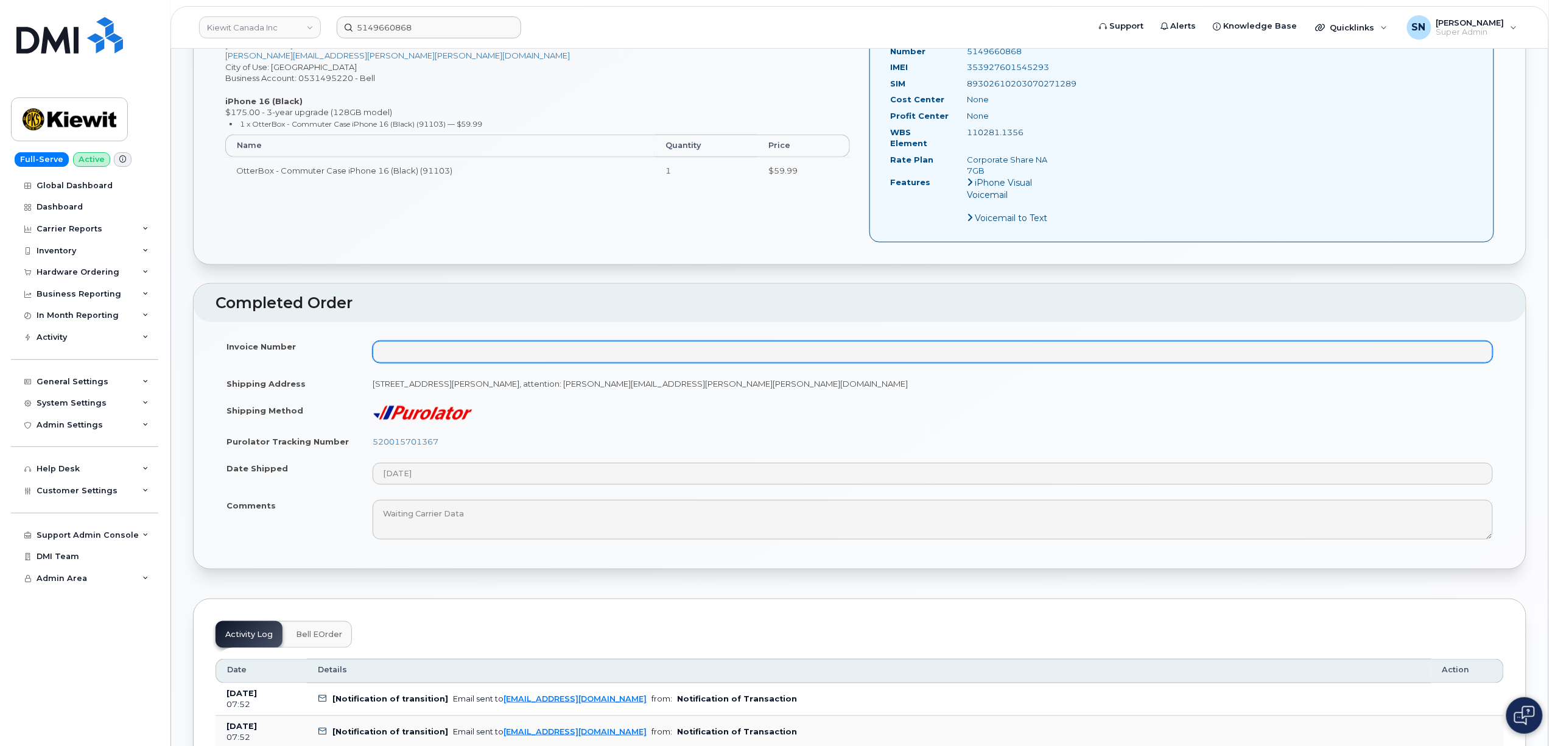
scroll to position [0, 0]
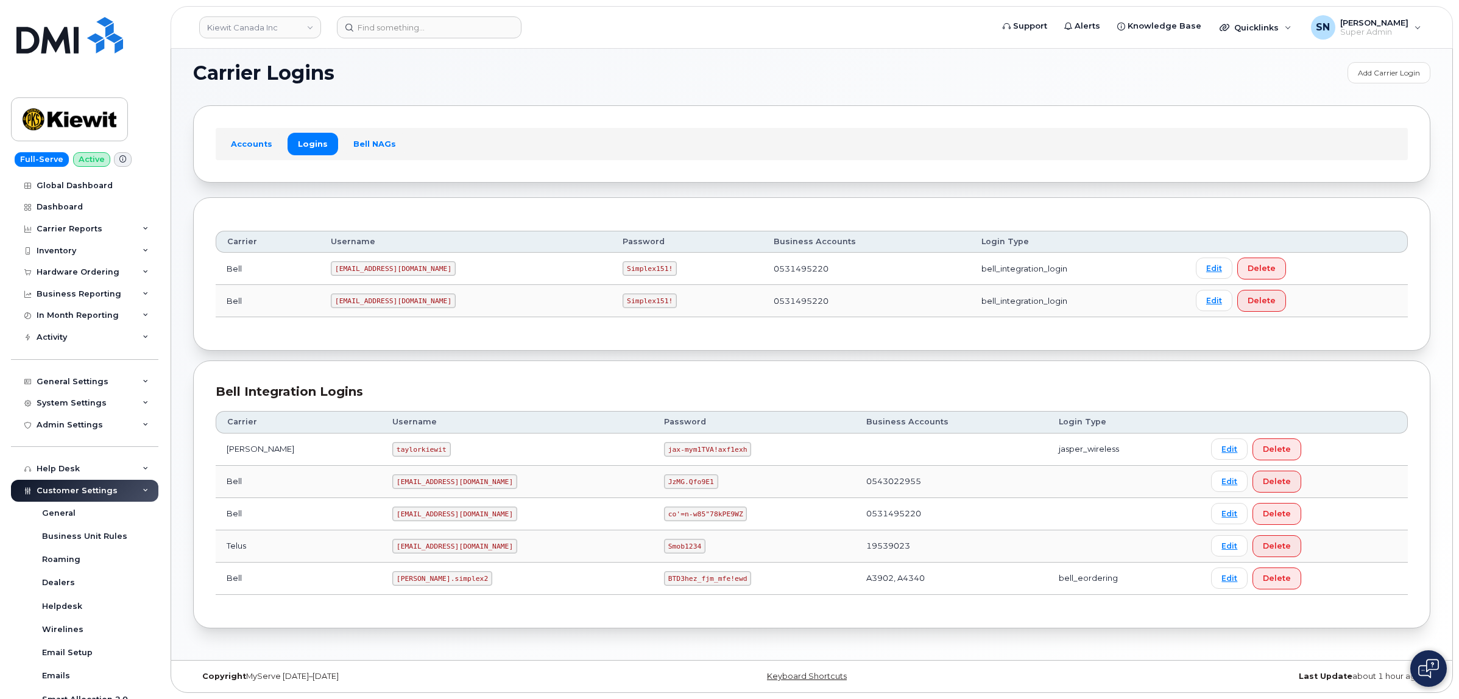
scroll to position [244, 0]
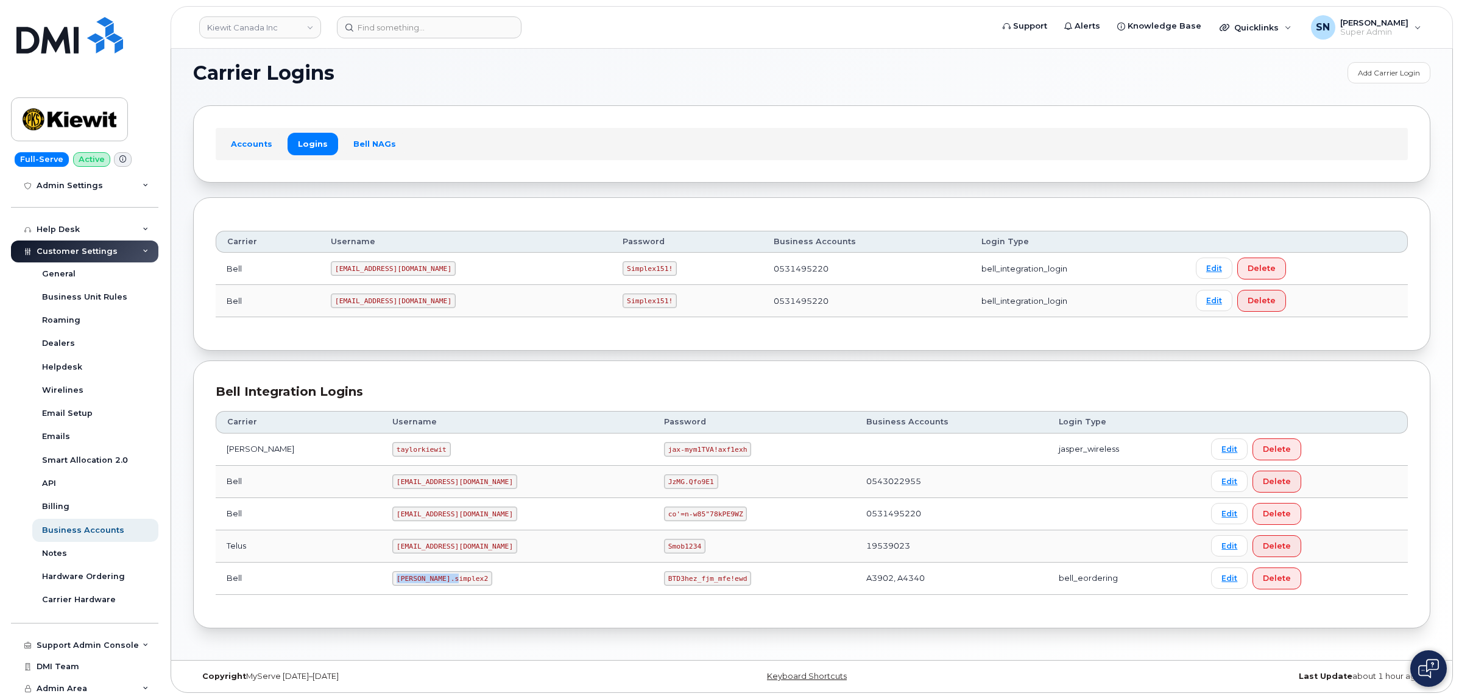
drag, startPoint x: 364, startPoint y: 576, endPoint x: 192, endPoint y: 479, distance: 197.4
click at [428, 577] on td "kiewit.simplex2" at bounding box center [517, 579] width 272 height 32
copy code "kiewit.simplex2"
drag, startPoint x: 604, startPoint y: 576, endPoint x: 347, endPoint y: 528, distance: 261.4
click at [689, 580] on td "BTD3hez_fjm_mfe!ewd" at bounding box center [754, 579] width 202 height 32
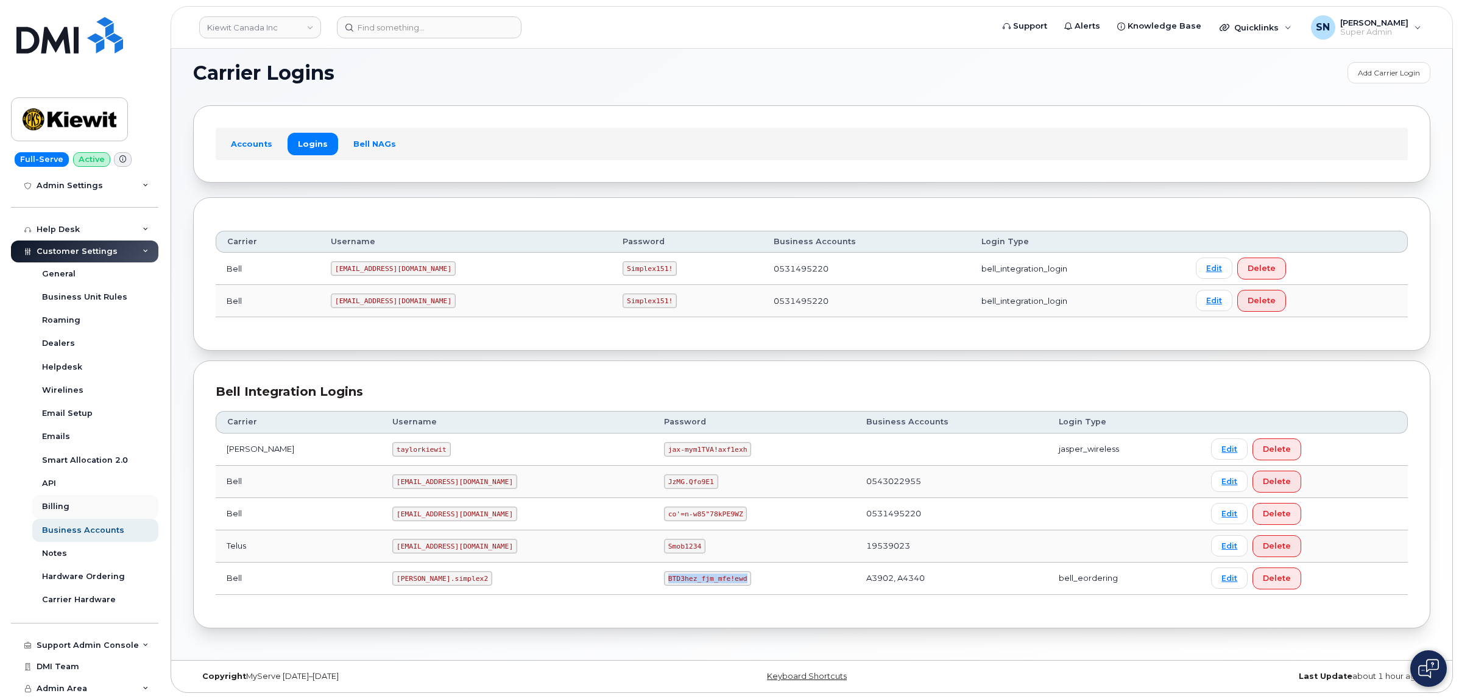
copy code "BTD3hez_fjm_mfe!ewd"
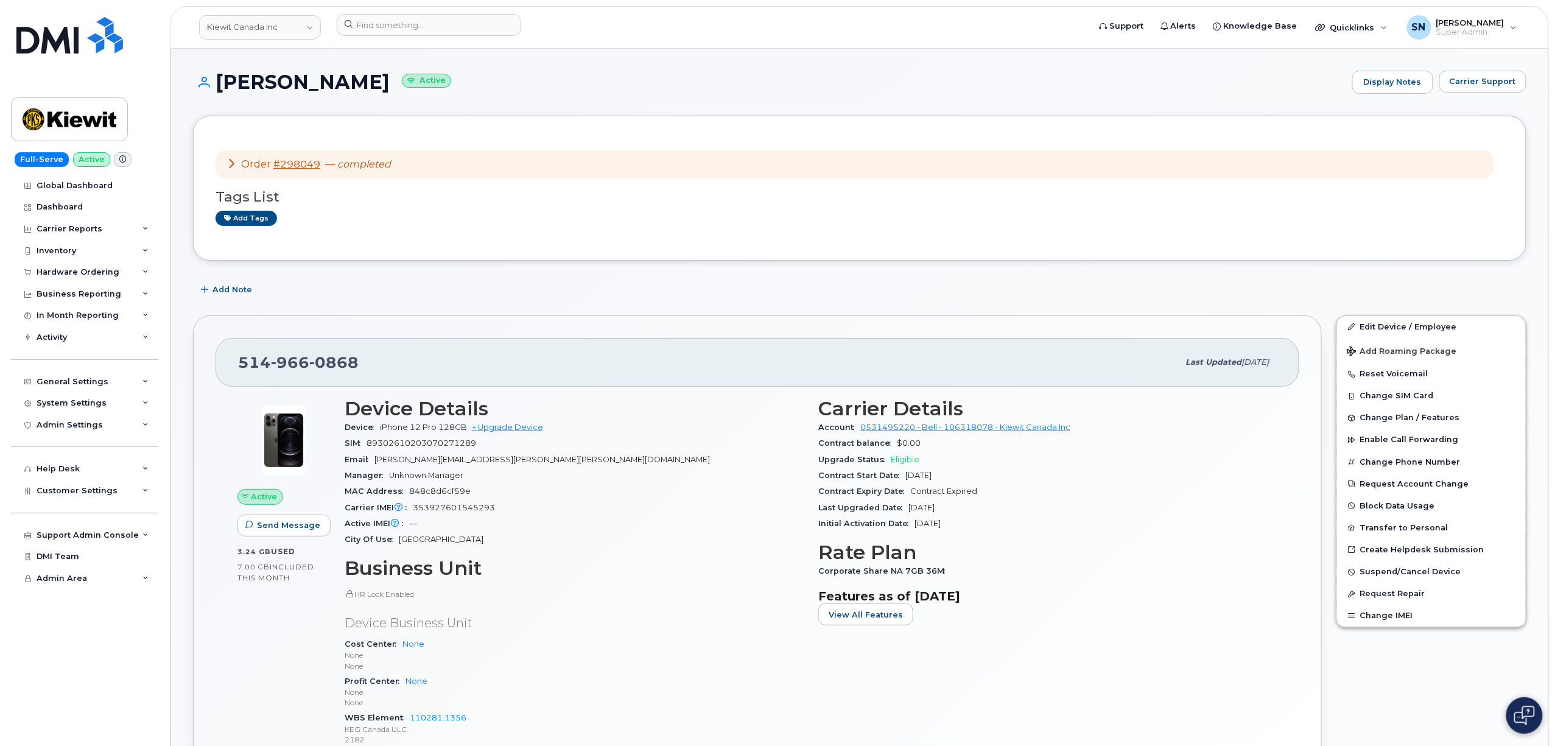
scroll to position [162, 0]
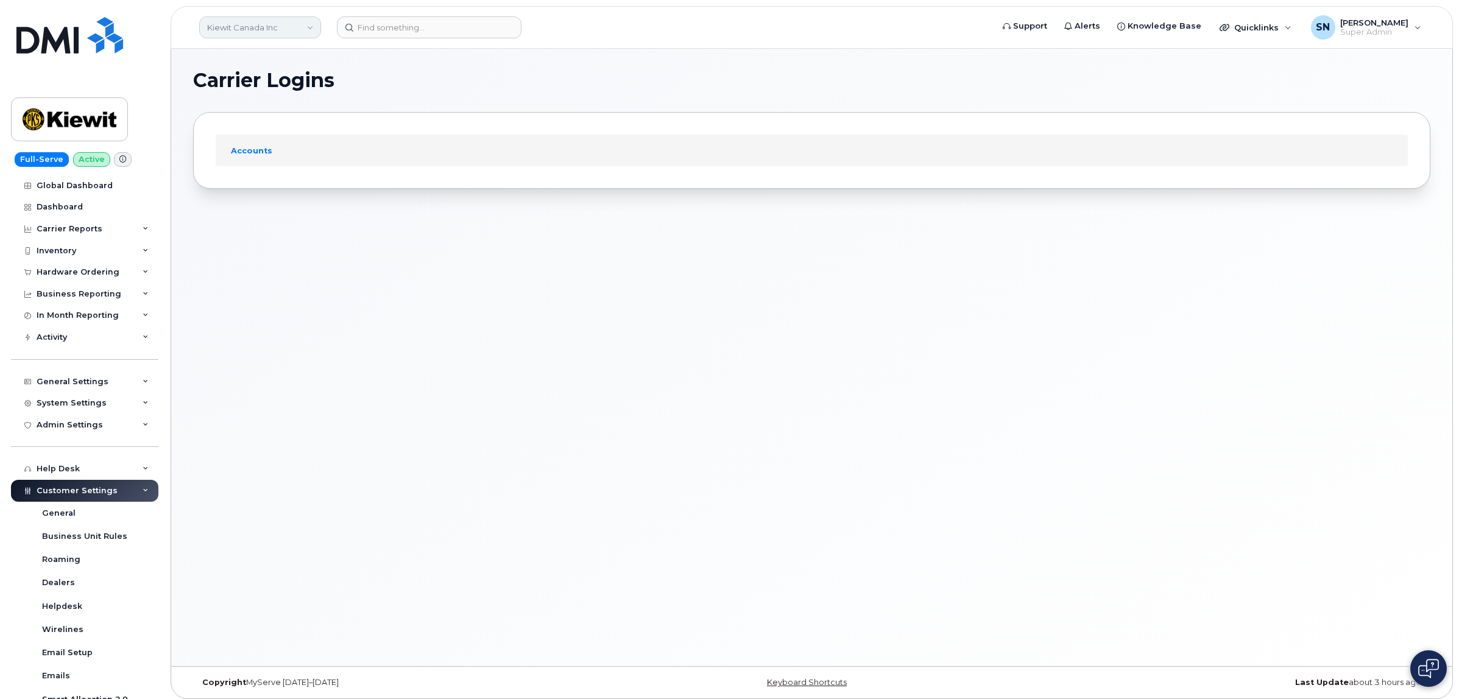
click at [225, 22] on link "Kiewit Canada Inc" at bounding box center [260, 27] width 122 height 22
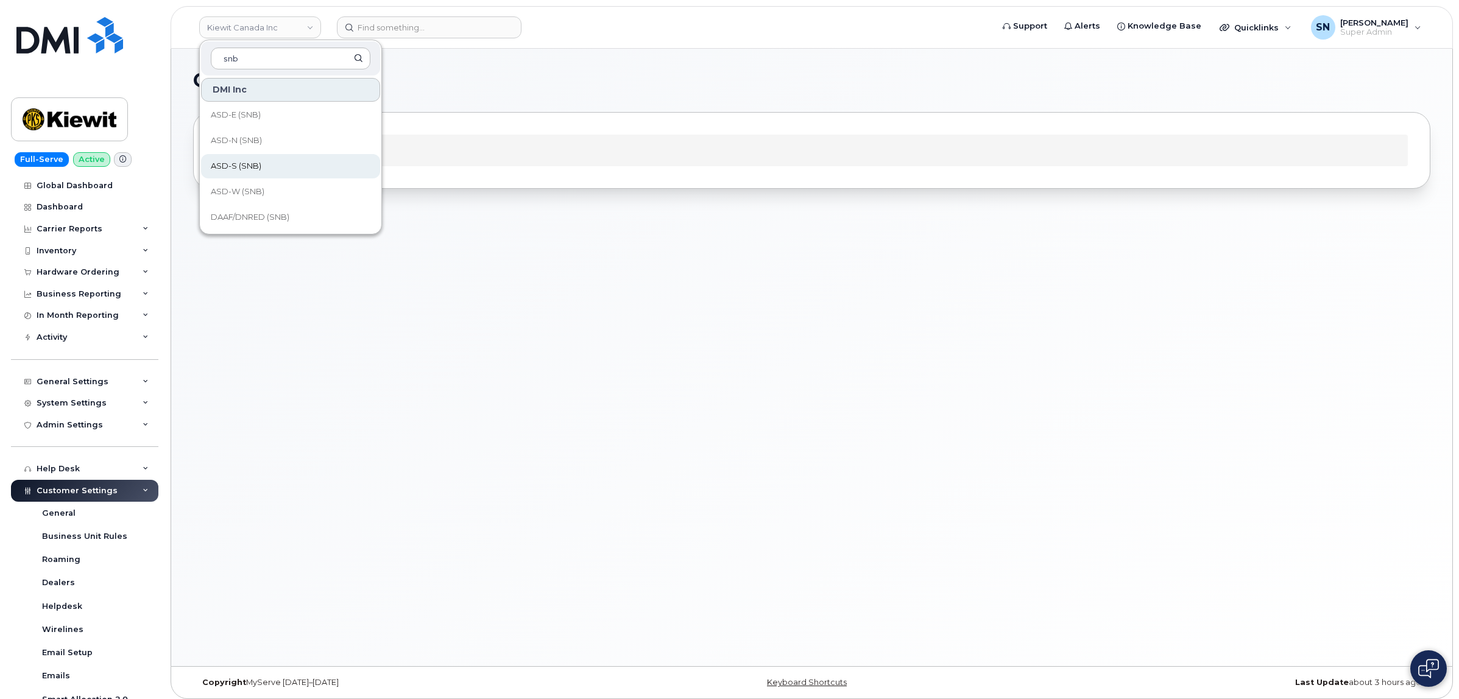
type input "snb"
click at [236, 169] on span "ASD-S (SNB)" at bounding box center [236, 166] width 51 height 12
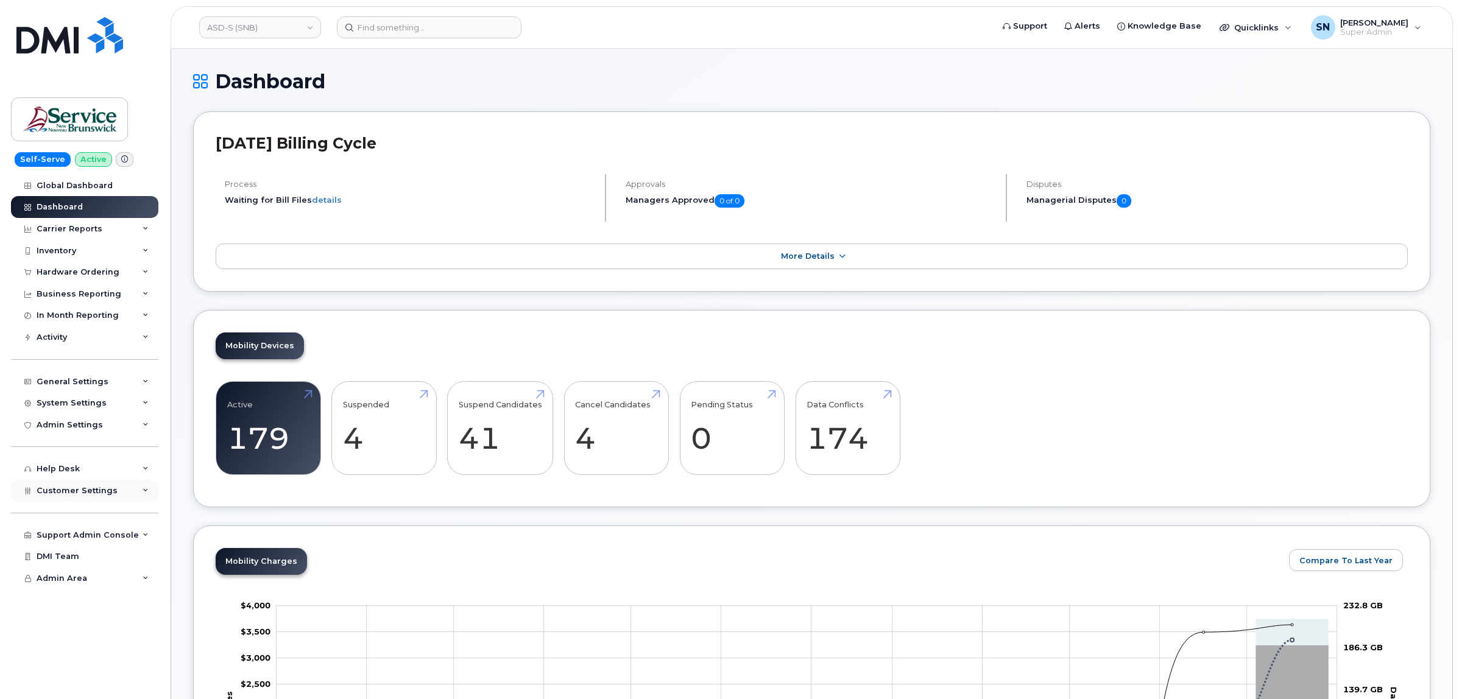
click at [90, 495] on span "Customer Settings" at bounding box center [77, 490] width 81 height 9
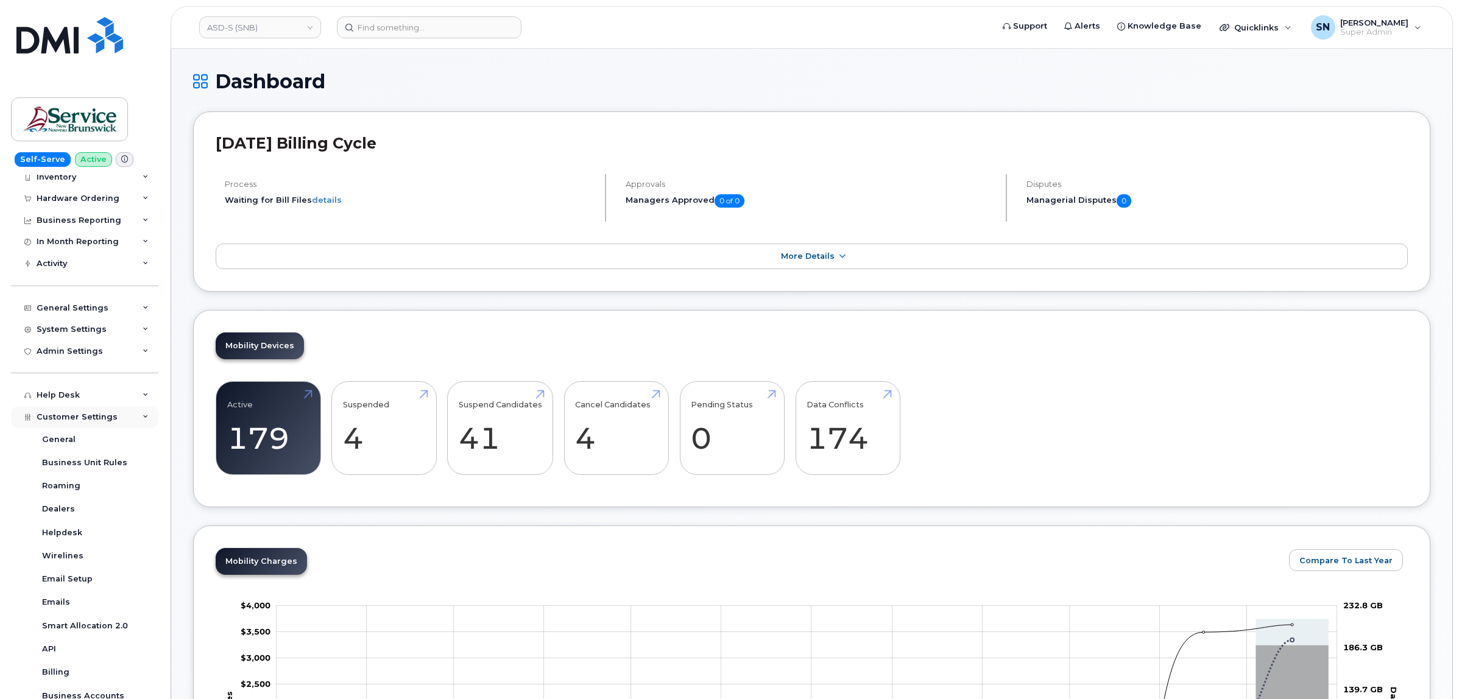
scroll to position [228, 0]
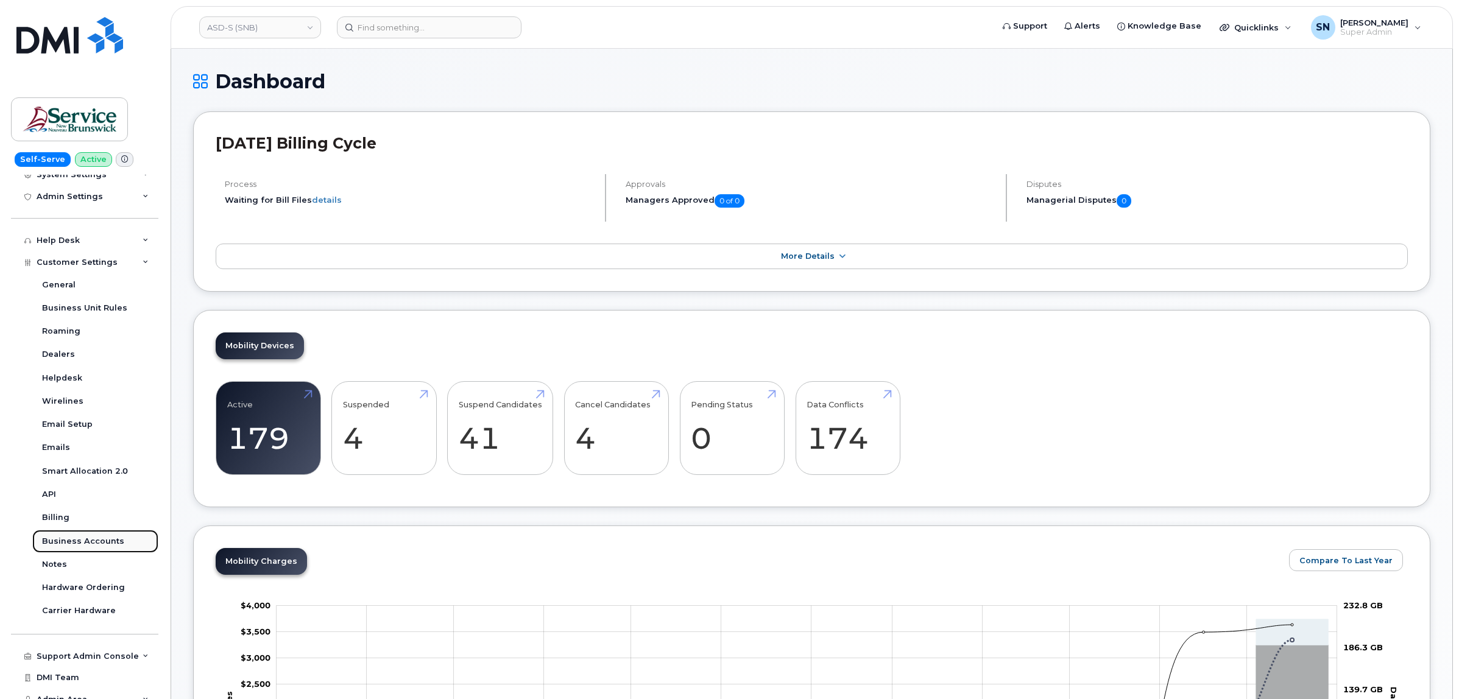
click at [95, 543] on div "Business Accounts" at bounding box center [83, 541] width 82 height 11
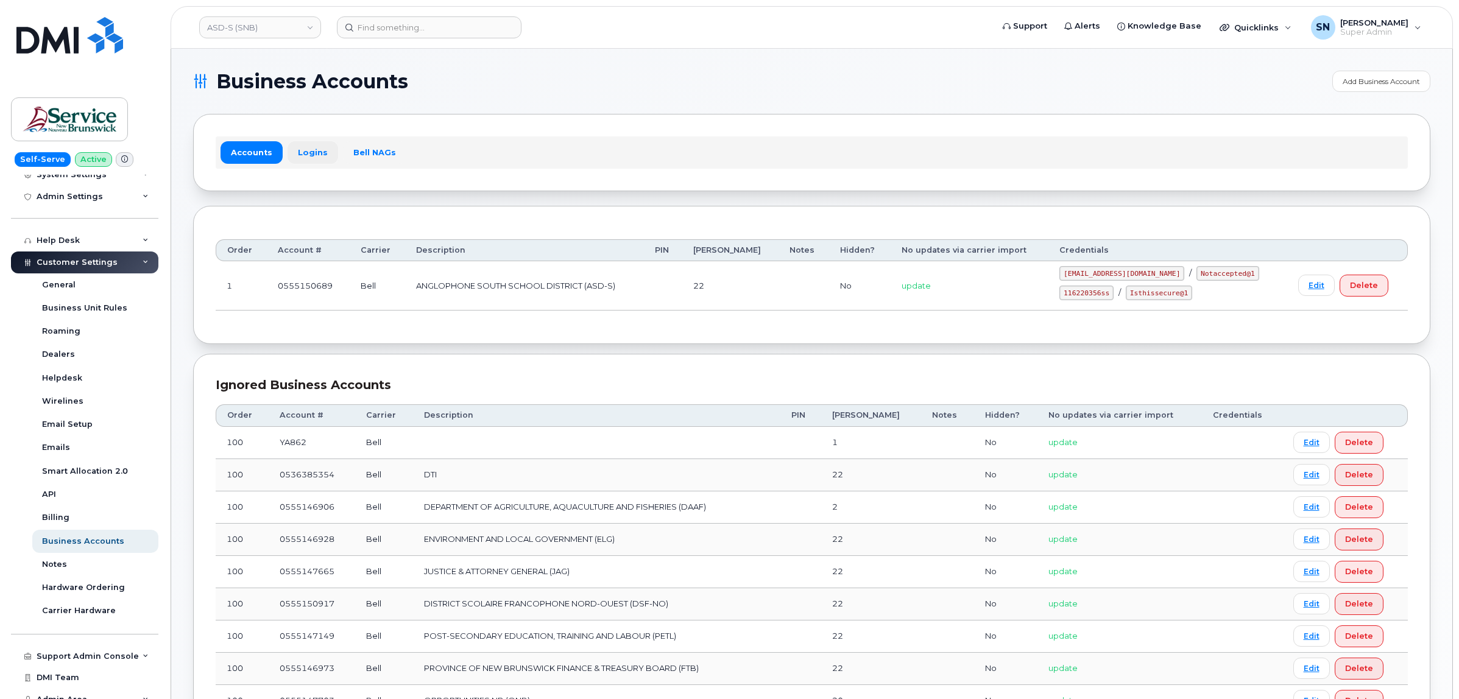
click at [302, 143] on link "Logins" at bounding box center [312, 152] width 51 height 22
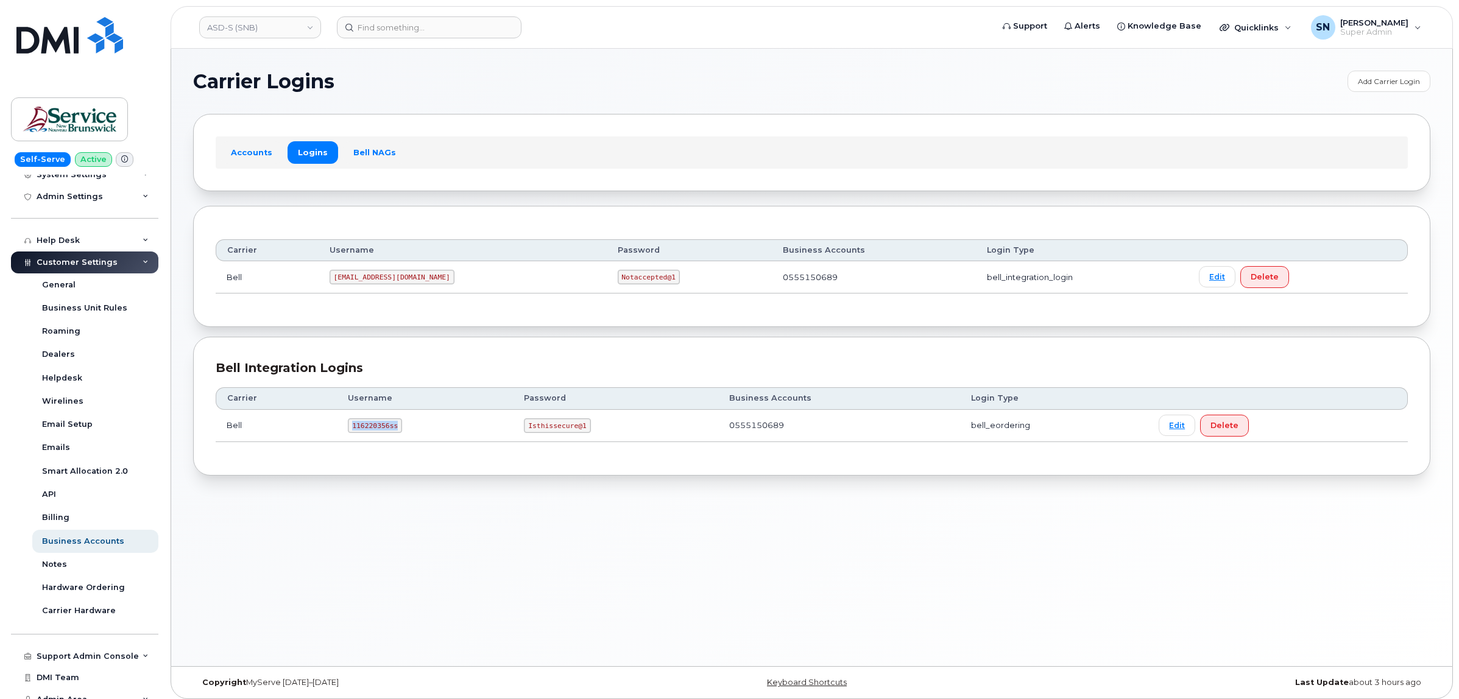
drag, startPoint x: 350, startPoint y: 422, endPoint x: 395, endPoint y: 430, distance: 45.2
click at [395, 430] on code "116220356ss" at bounding box center [375, 425] width 54 height 15
copy code "116220356ss"
drag, startPoint x: 521, startPoint y: 428, endPoint x: 580, endPoint y: 429, distance: 59.1
click at [580, 429] on code "Isthissecure@1" at bounding box center [557, 425] width 66 height 15
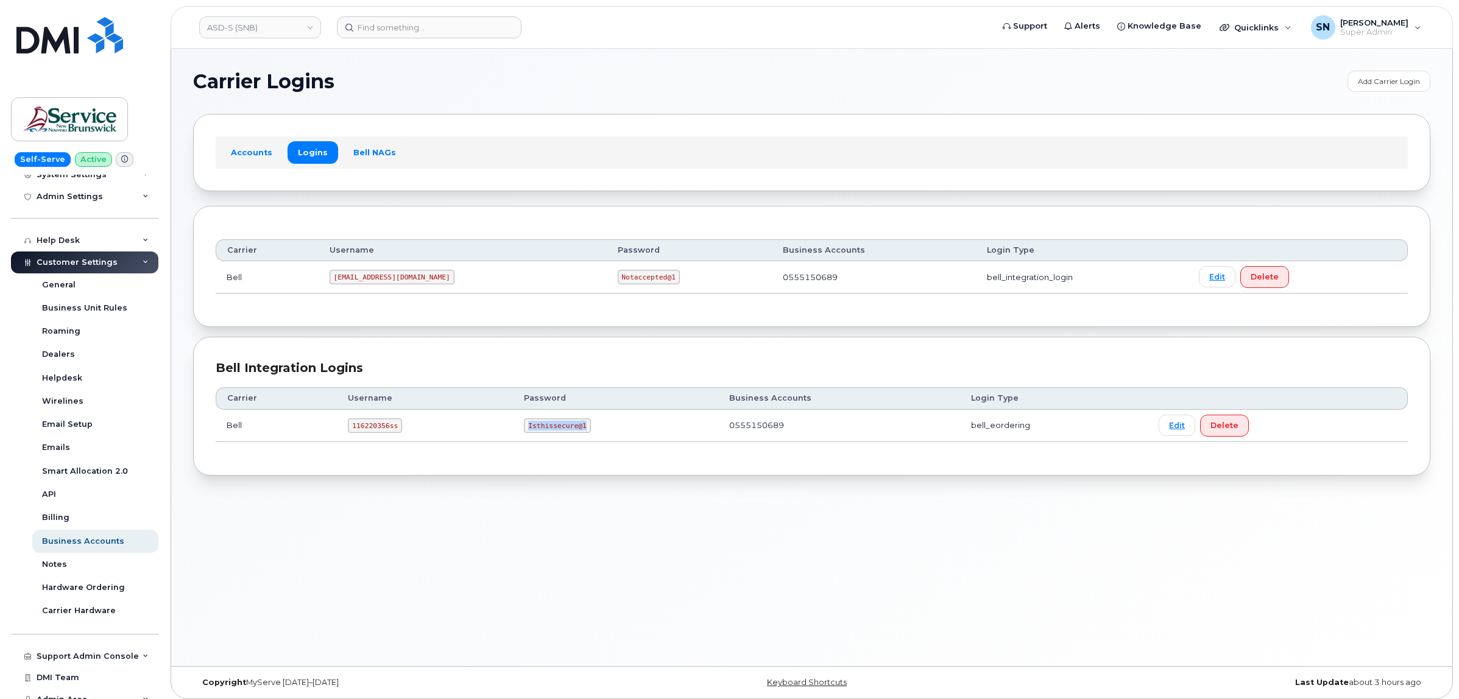
copy code "Isthissecure@1"
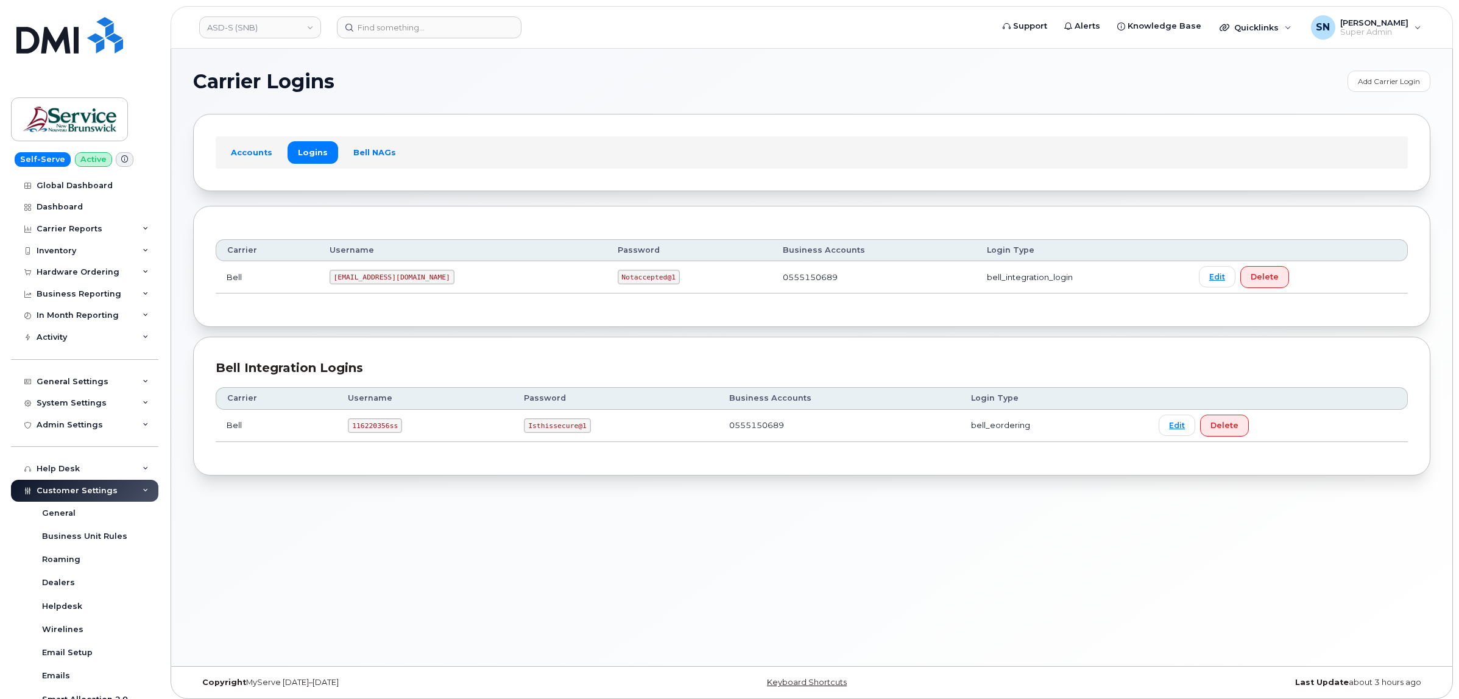
click at [418, 574] on div "Carrier Logins Add Carrier Login Accounts Logins Bell NAGs Carrier Username Pas…" at bounding box center [811, 358] width 1281 height 618
click at [393, 29] on input at bounding box center [429, 27] width 185 height 22
paste input "2508827188"
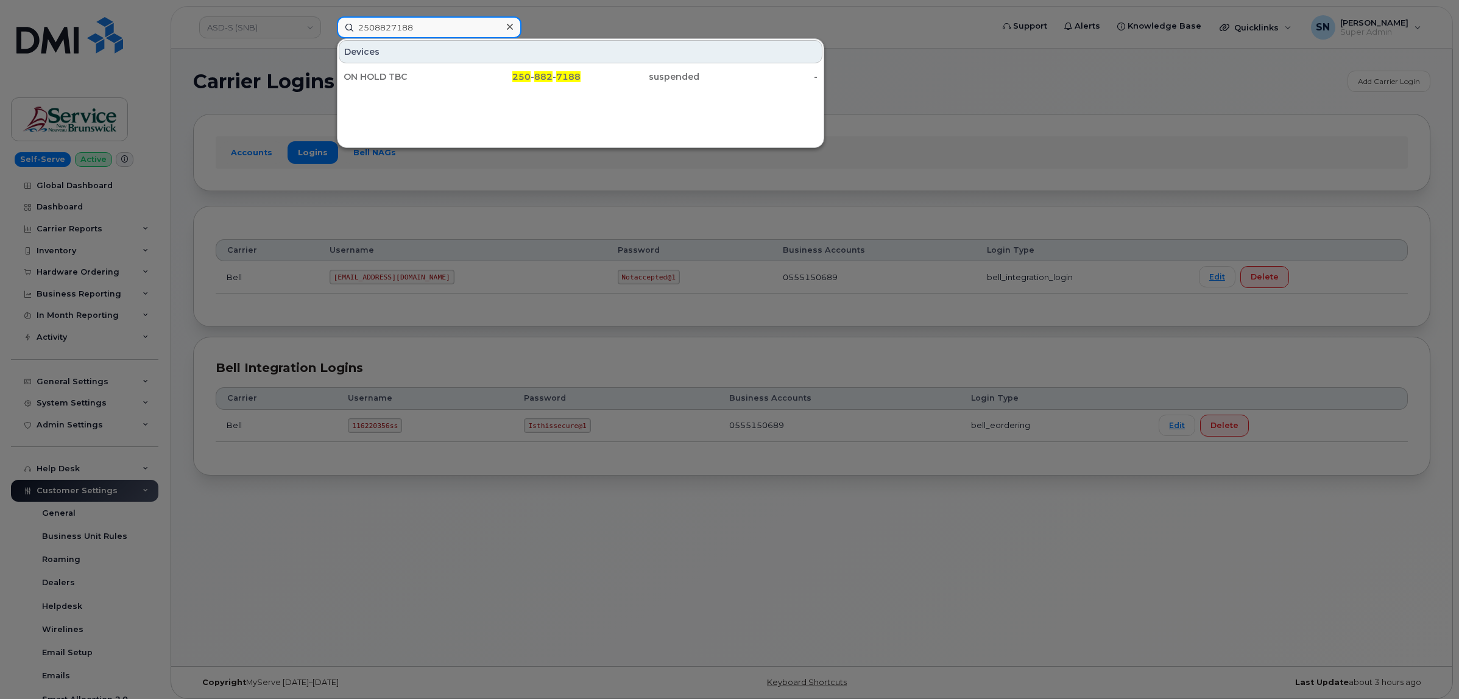
type input "2508827188"
click at [393, 73] on div "ON HOLD TBC" at bounding box center [402, 77] width 119 height 12
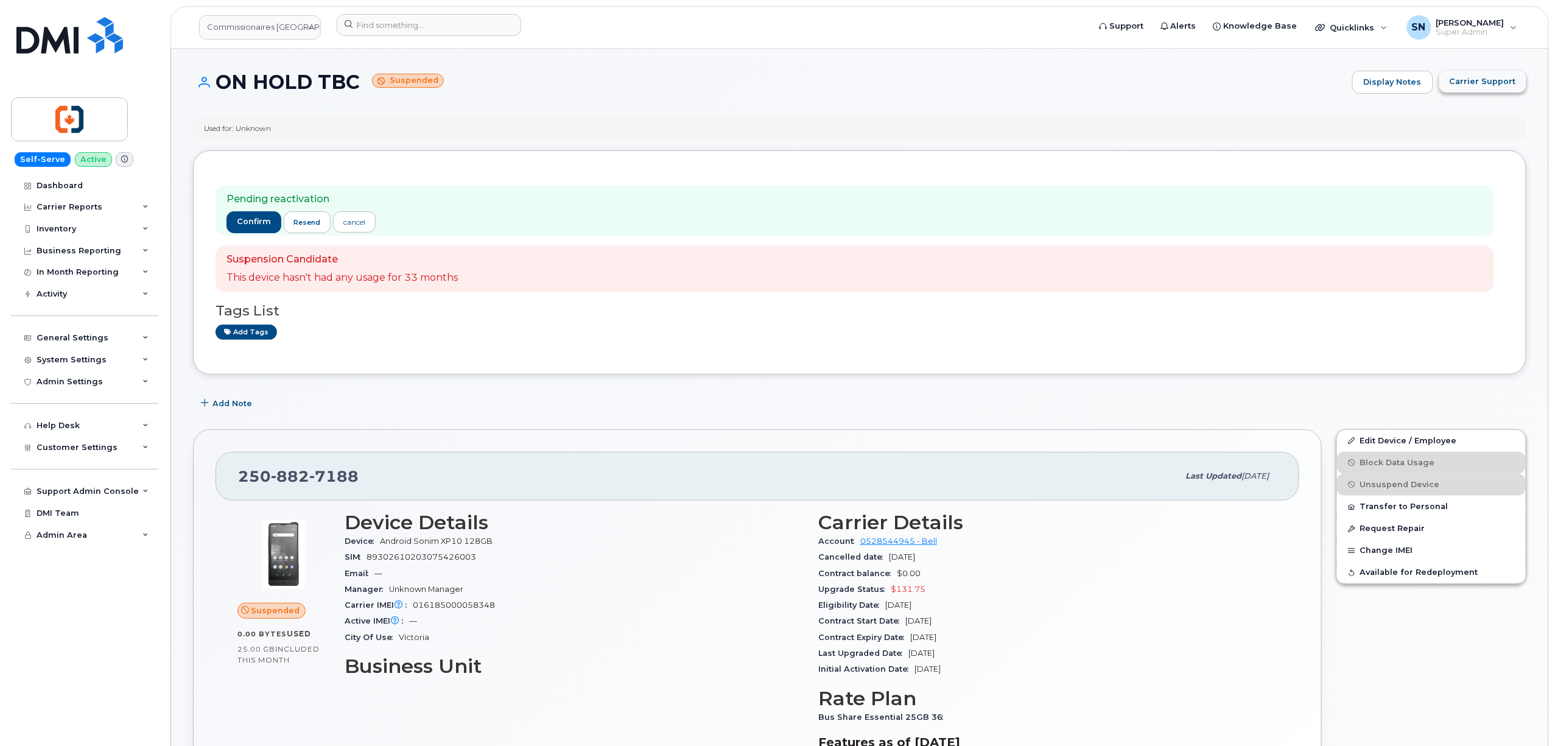
click at [1475, 88] on button "Carrier Support" at bounding box center [1483, 82] width 87 height 22
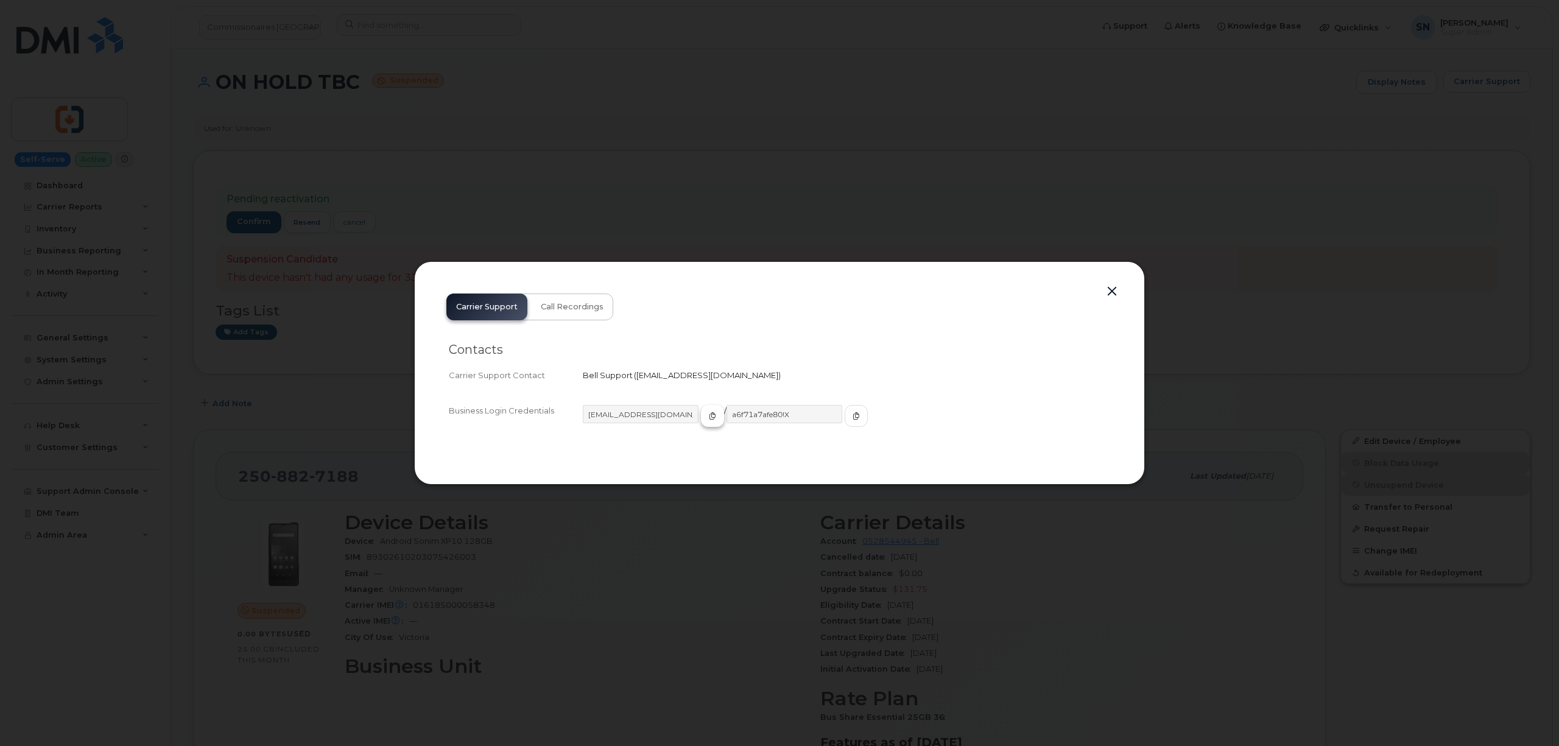
click at [701, 415] on button "button" at bounding box center [712, 416] width 23 height 22
click at [845, 412] on button "button" at bounding box center [856, 416] width 23 height 22
click at [1114, 285] on button "button" at bounding box center [1112, 291] width 18 height 17
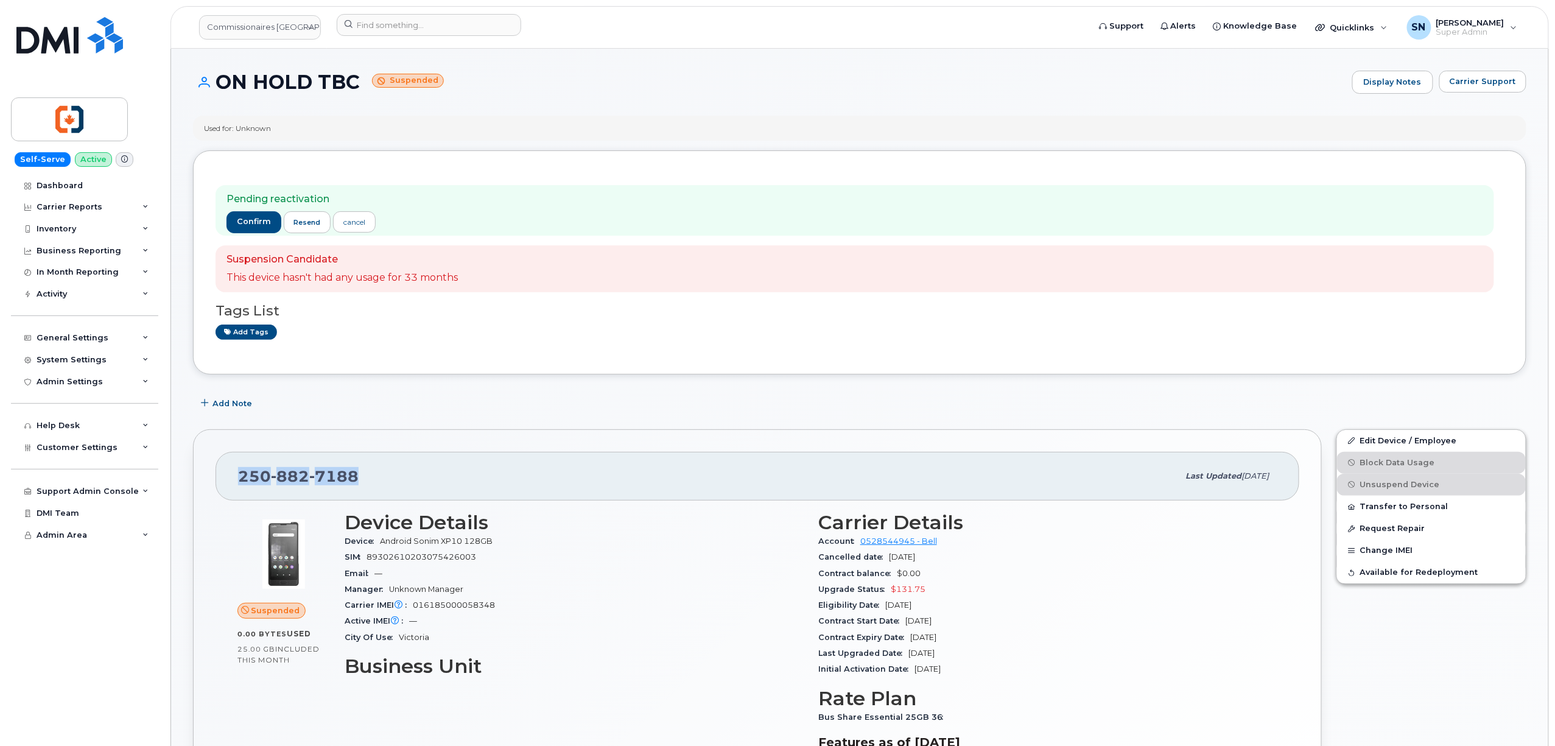
drag, startPoint x: 268, startPoint y: 481, endPoint x: 353, endPoint y: 482, distance: 85.3
click at [353, 482] on div "[PHONE_NUMBER] Last updated [DATE]" at bounding box center [758, 476] width 1084 height 49
click at [473, 27] on input at bounding box center [429, 25] width 185 height 22
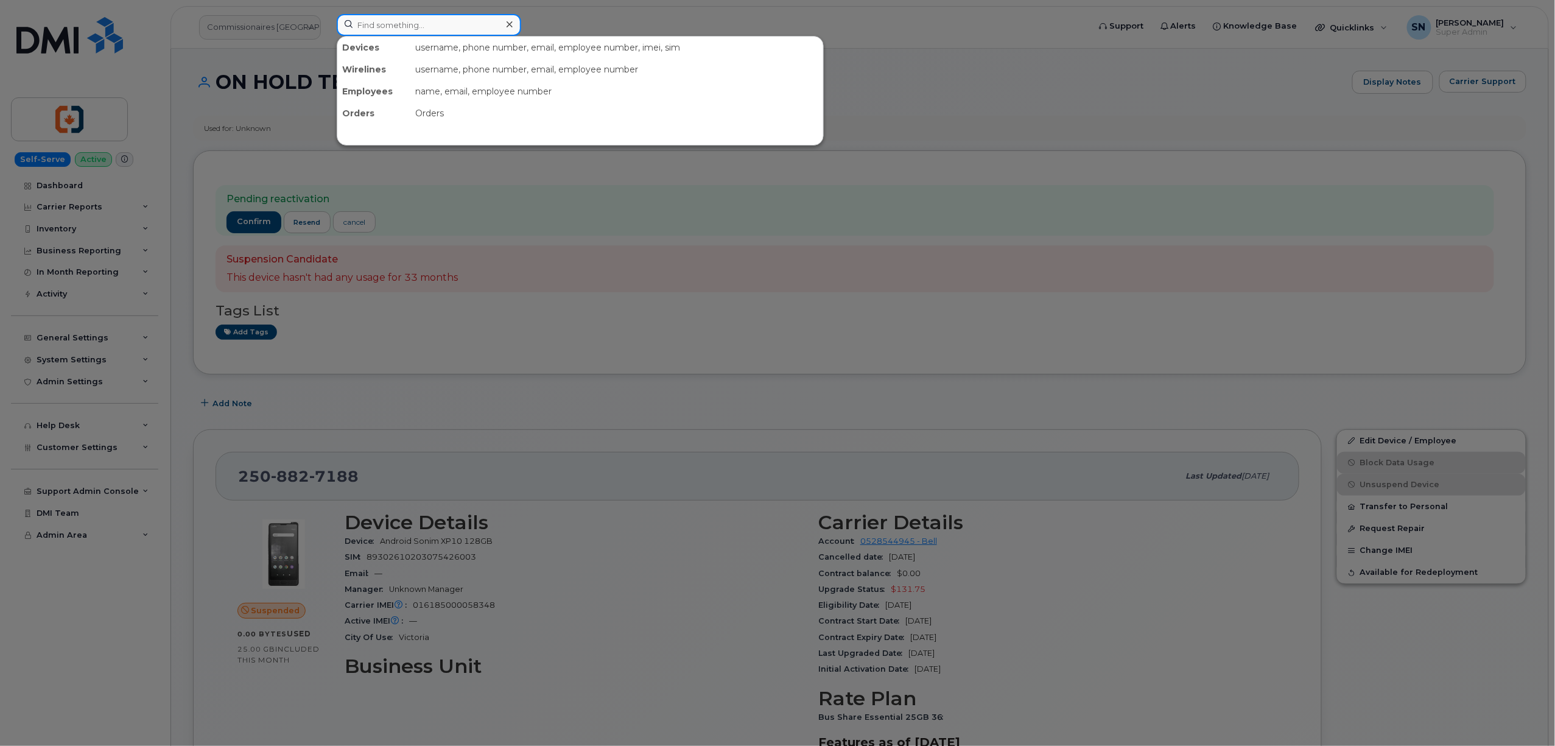
paste input "5068506516"
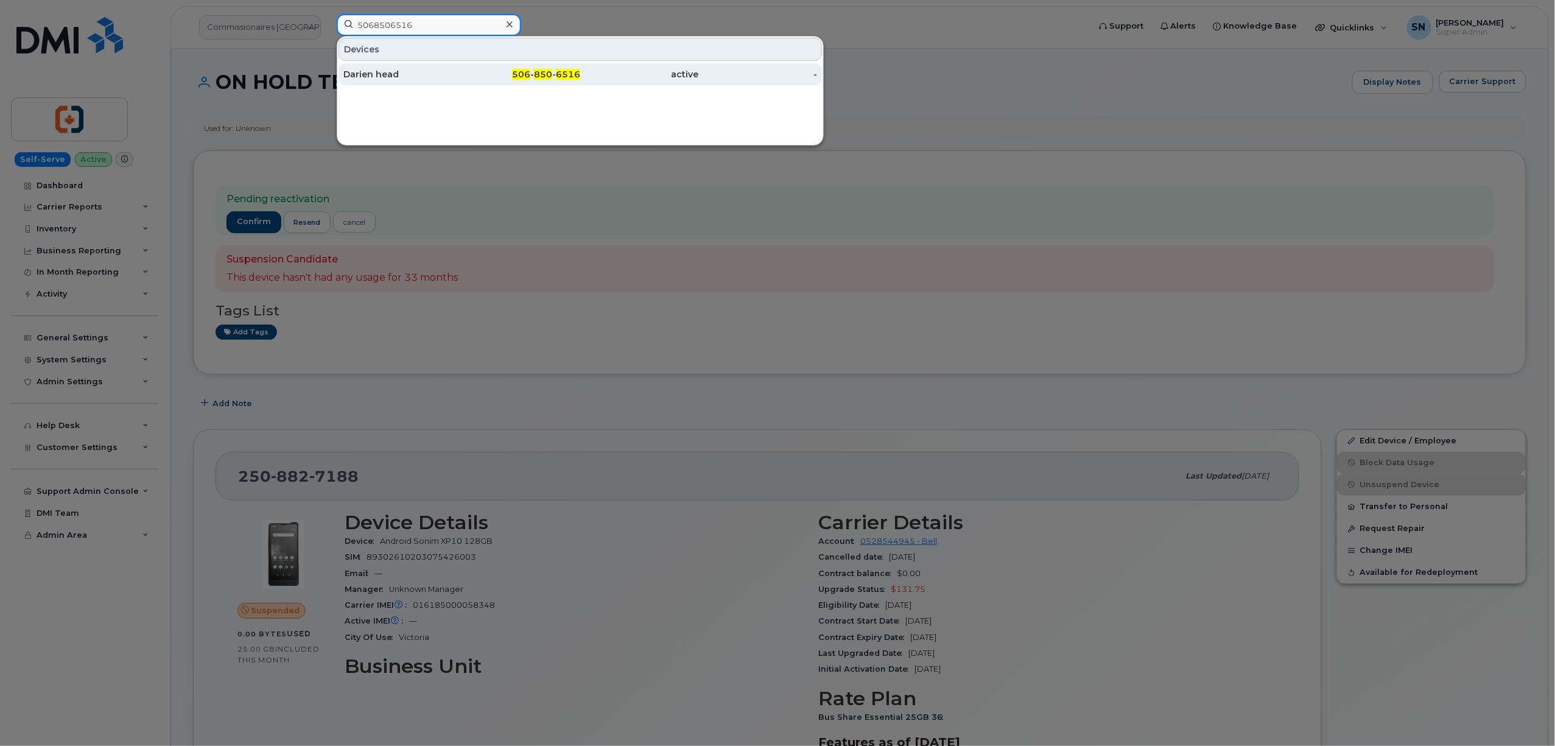
type input "5068506516"
click at [410, 74] on div "Darien head" at bounding box center [402, 74] width 119 height 12
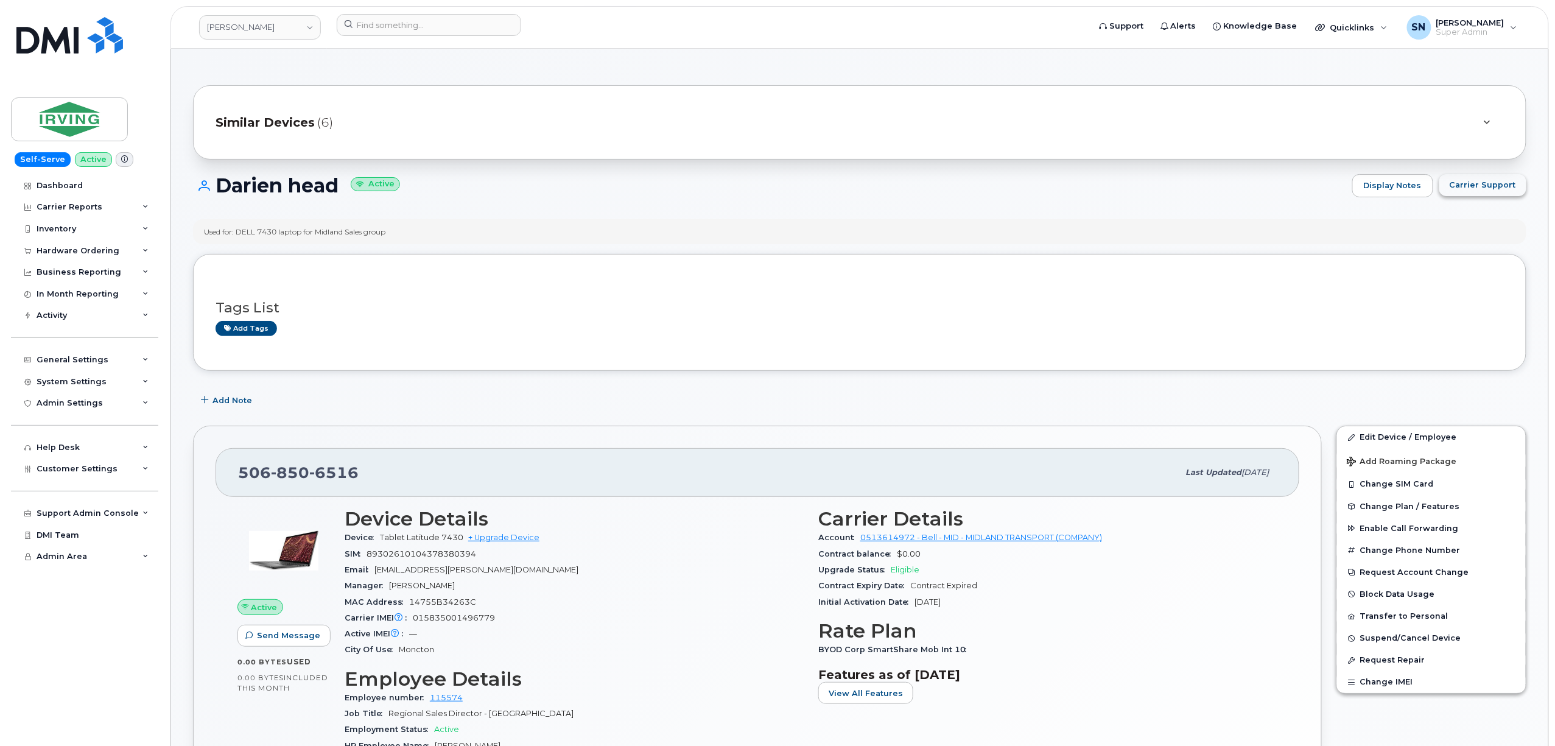
click at [1503, 186] on span "Carrier Support" at bounding box center [1483, 185] width 66 height 12
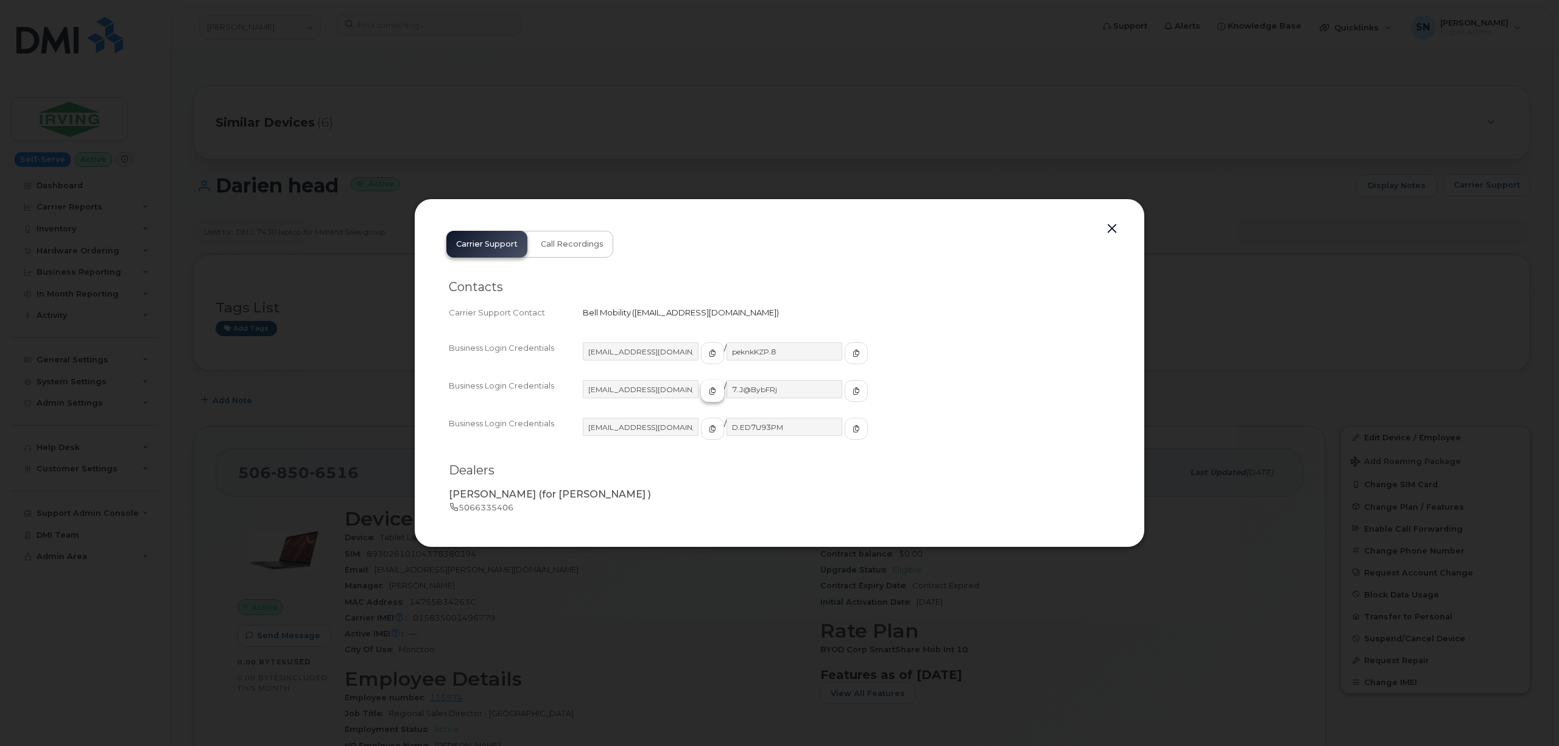
click at [702, 385] on button "button" at bounding box center [712, 391] width 23 height 22
click at [851, 390] on span "button" at bounding box center [856, 390] width 11 height 11
click at [1112, 231] on button "button" at bounding box center [1112, 228] width 18 height 17
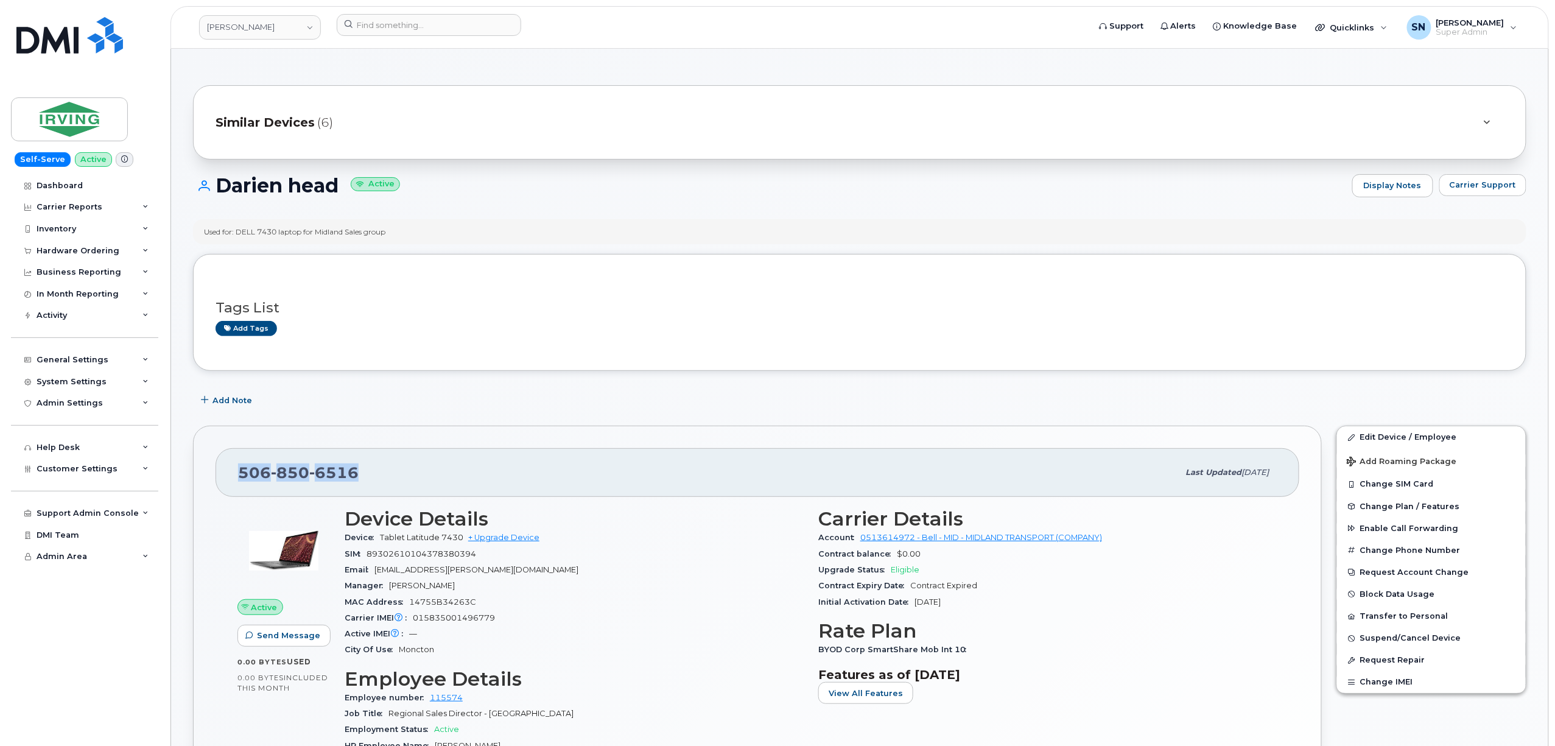
drag, startPoint x: 241, startPoint y: 471, endPoint x: 357, endPoint y: 476, distance: 115.8
click at [357, 476] on div "506 850 6516" at bounding box center [708, 473] width 941 height 26
copy span "506 850 6516"
click at [376, 27] on input at bounding box center [429, 25] width 185 height 22
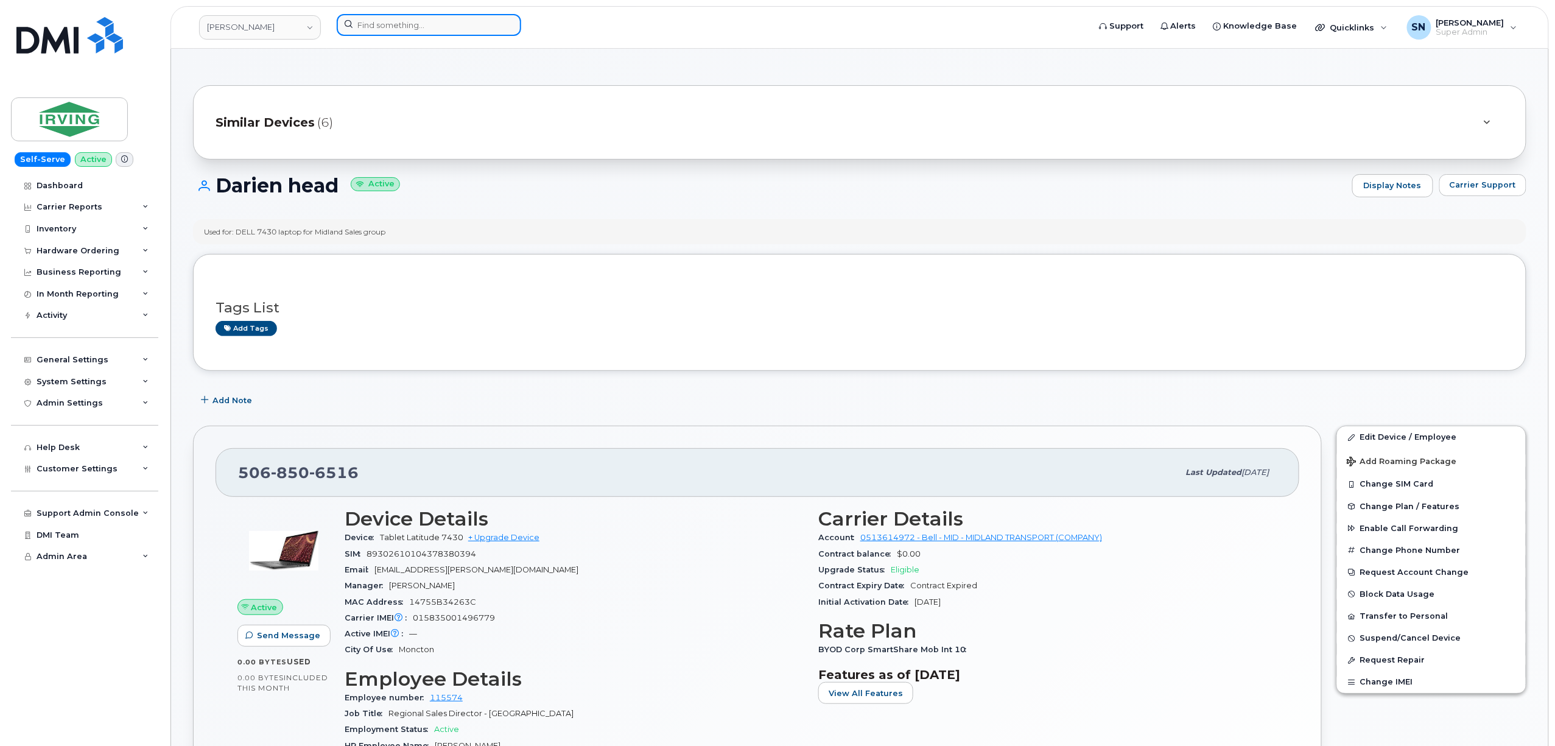
paste input "5063818831"
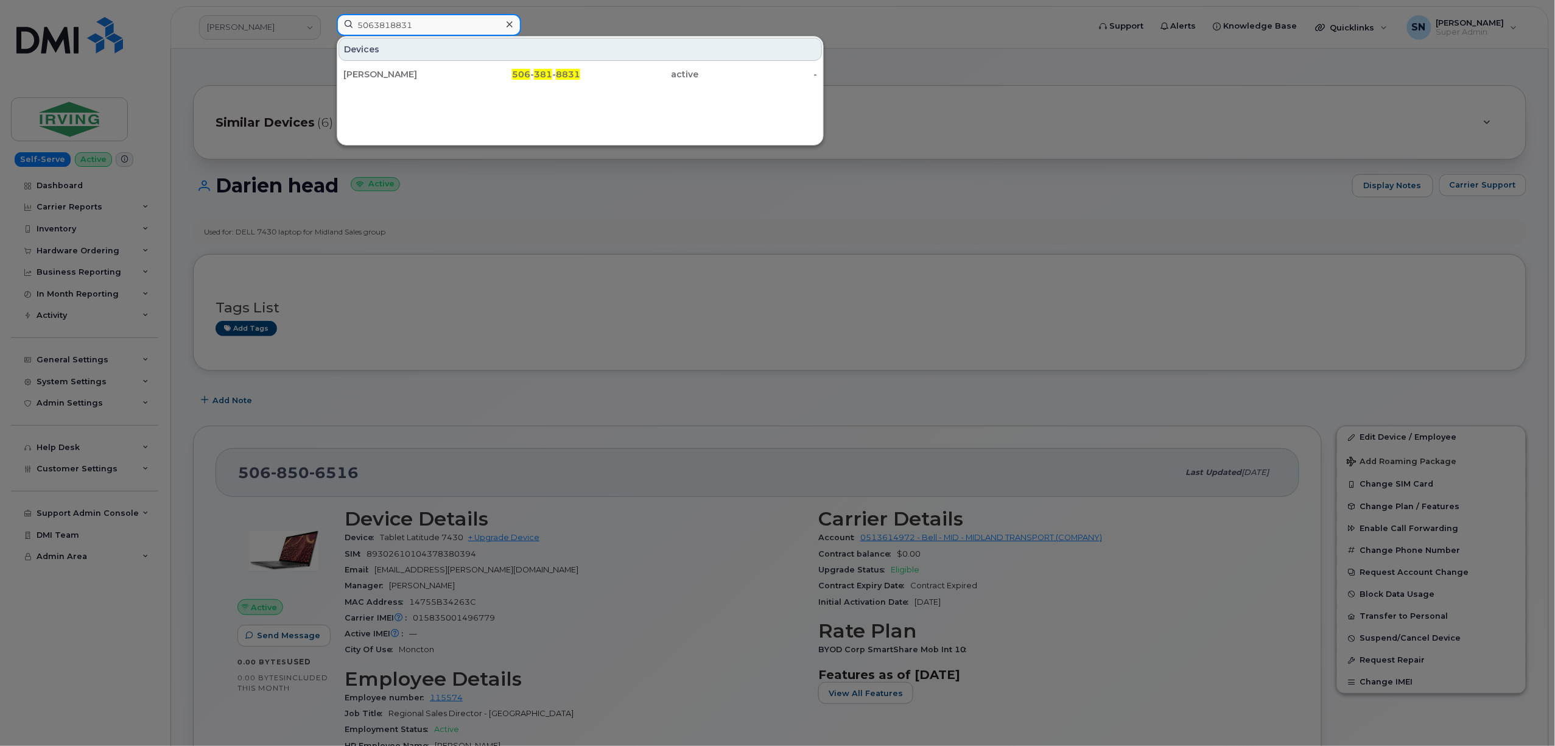
type input "5063818831"
click at [462, 84] on div "[PERSON_NAME]" at bounding box center [521, 74] width 119 height 22
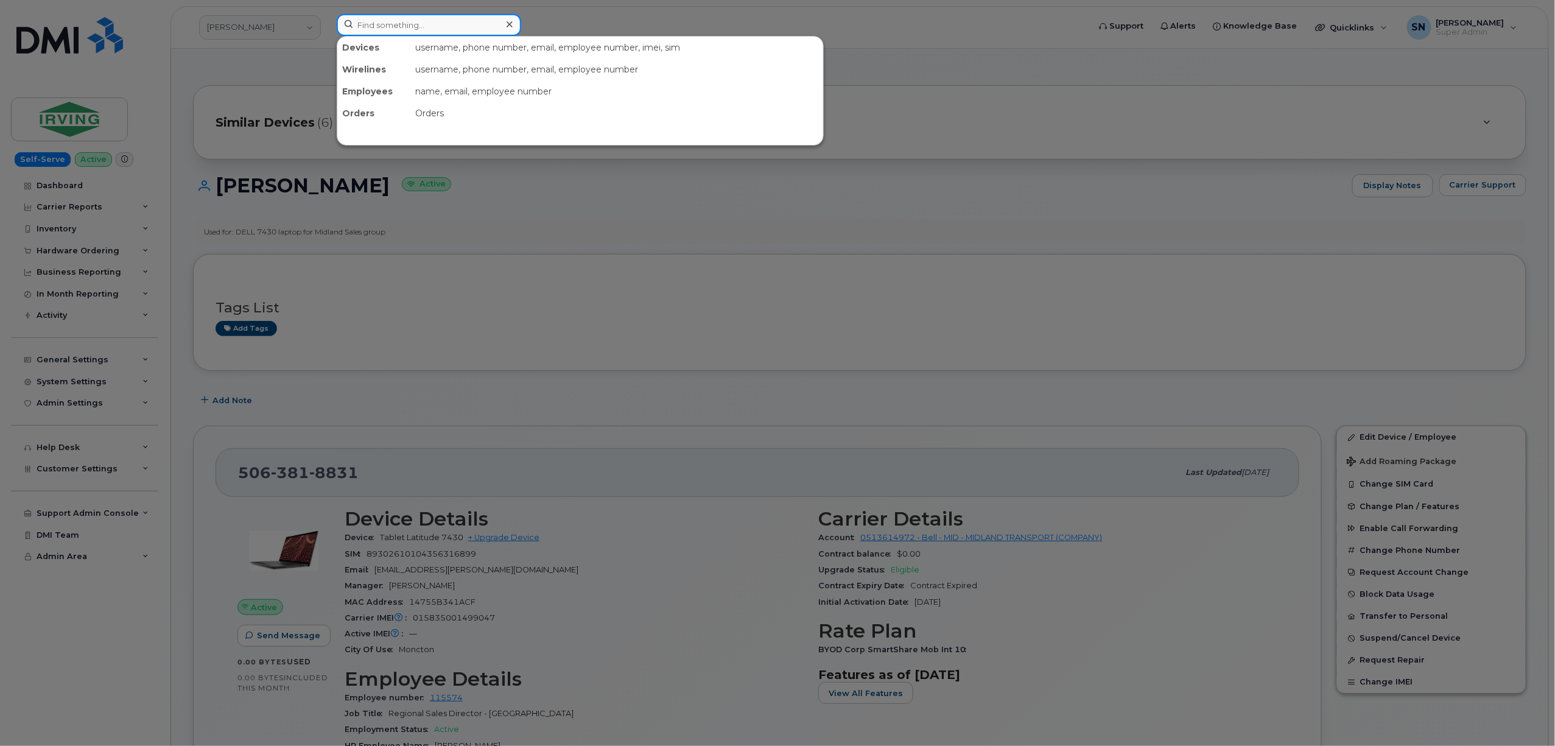
click at [401, 27] on input at bounding box center [429, 25] width 185 height 22
paste input "6473856624"
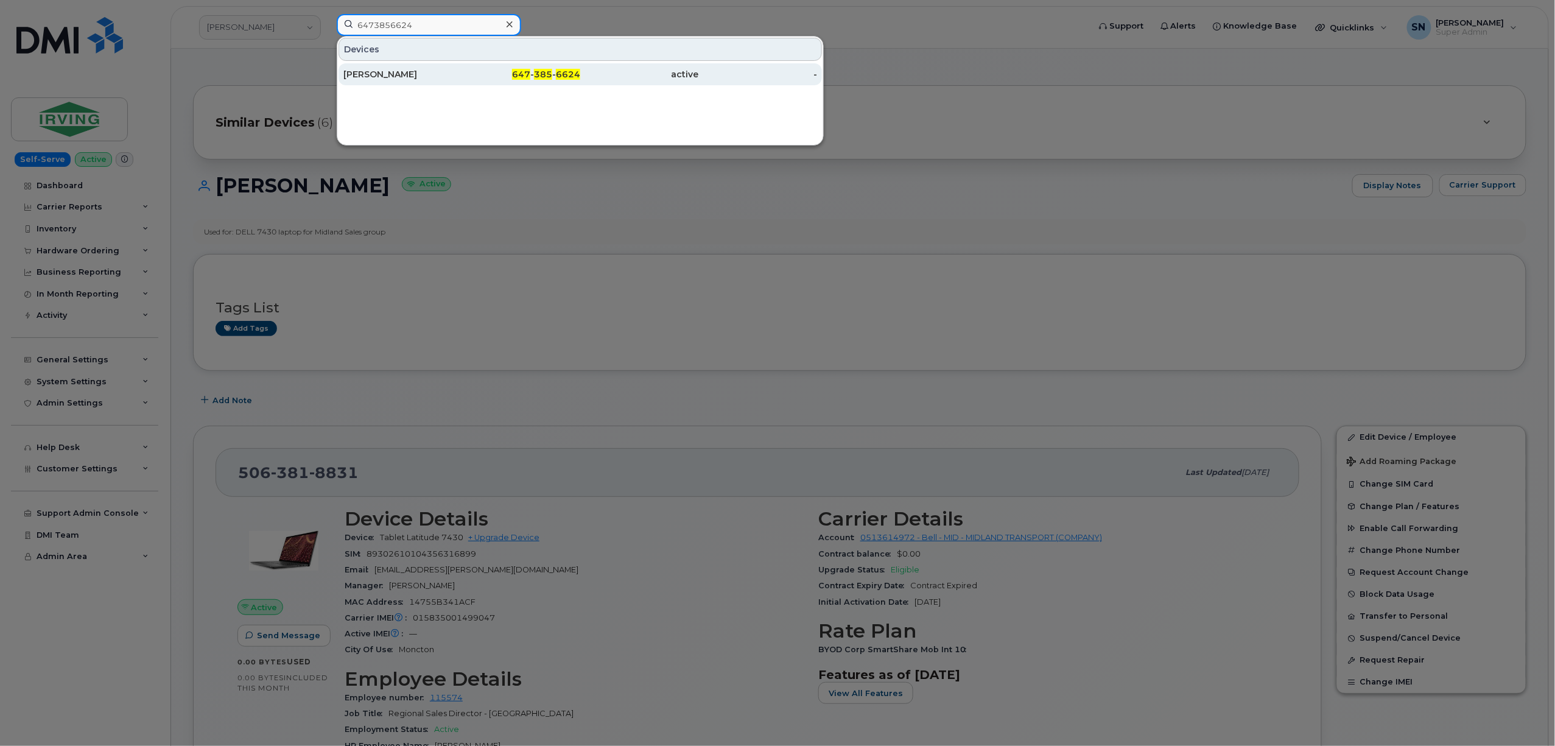
type input "6473856624"
click at [402, 77] on div "[PERSON_NAME]" at bounding box center [402, 74] width 119 height 12
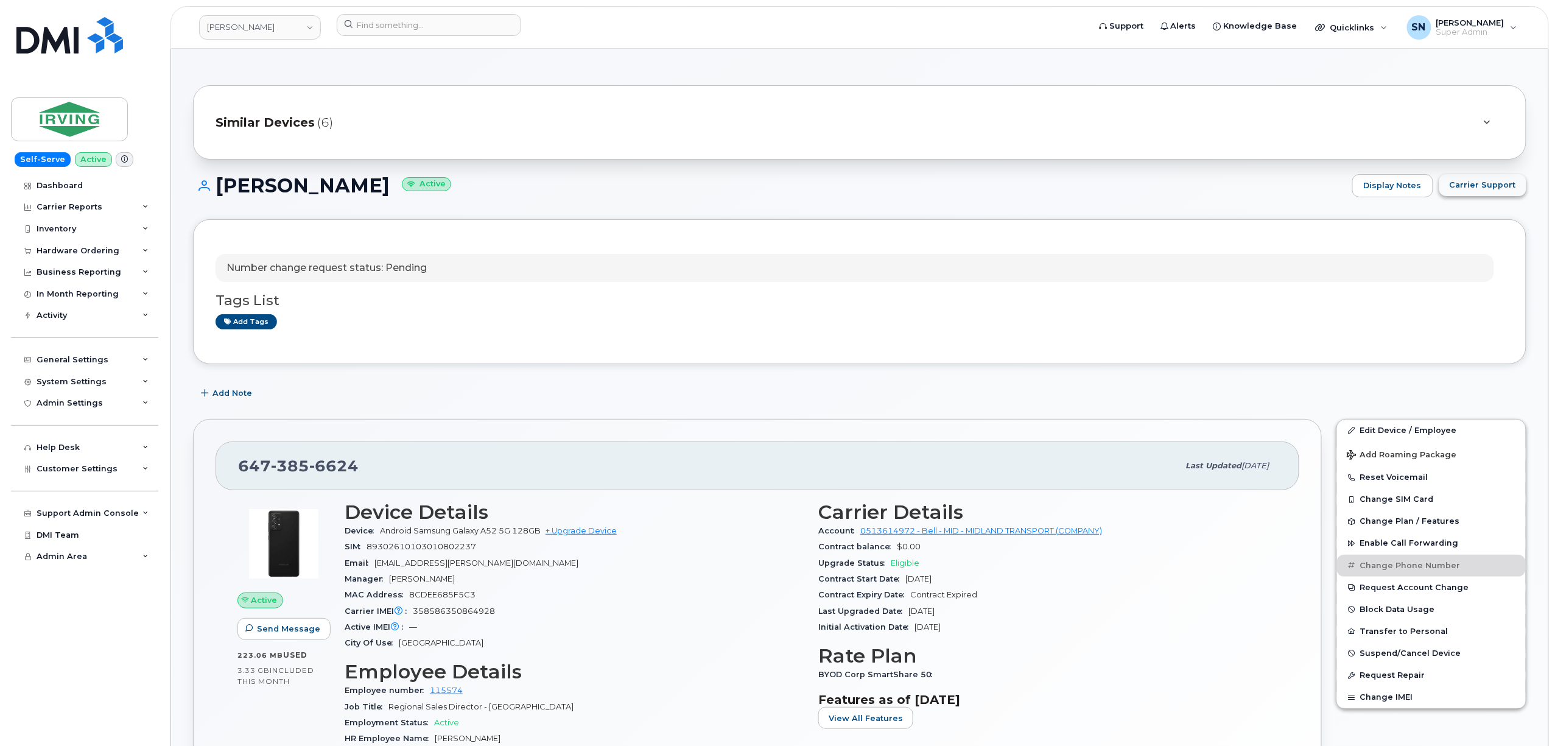
click at [1480, 188] on span "Carrier Support" at bounding box center [1483, 185] width 66 height 12
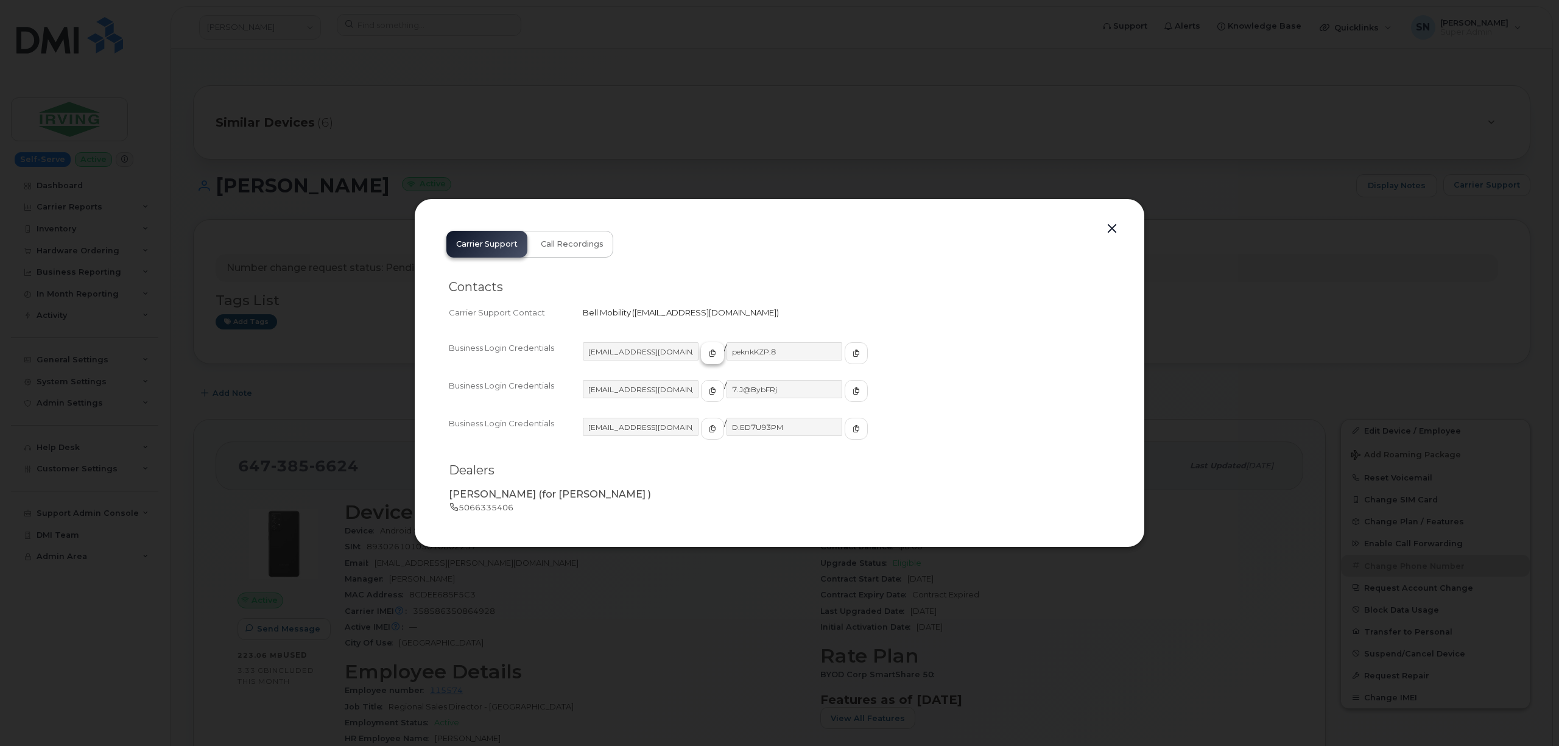
click at [709, 354] on icon "button" at bounding box center [712, 353] width 7 height 7
click at [805, 256] on div "Carrier Support Call Recordings Contacts Carrier Support Contact Bell Mobility …" at bounding box center [780, 373] width 686 height 305
click at [1116, 225] on button "button" at bounding box center [1112, 228] width 18 height 17
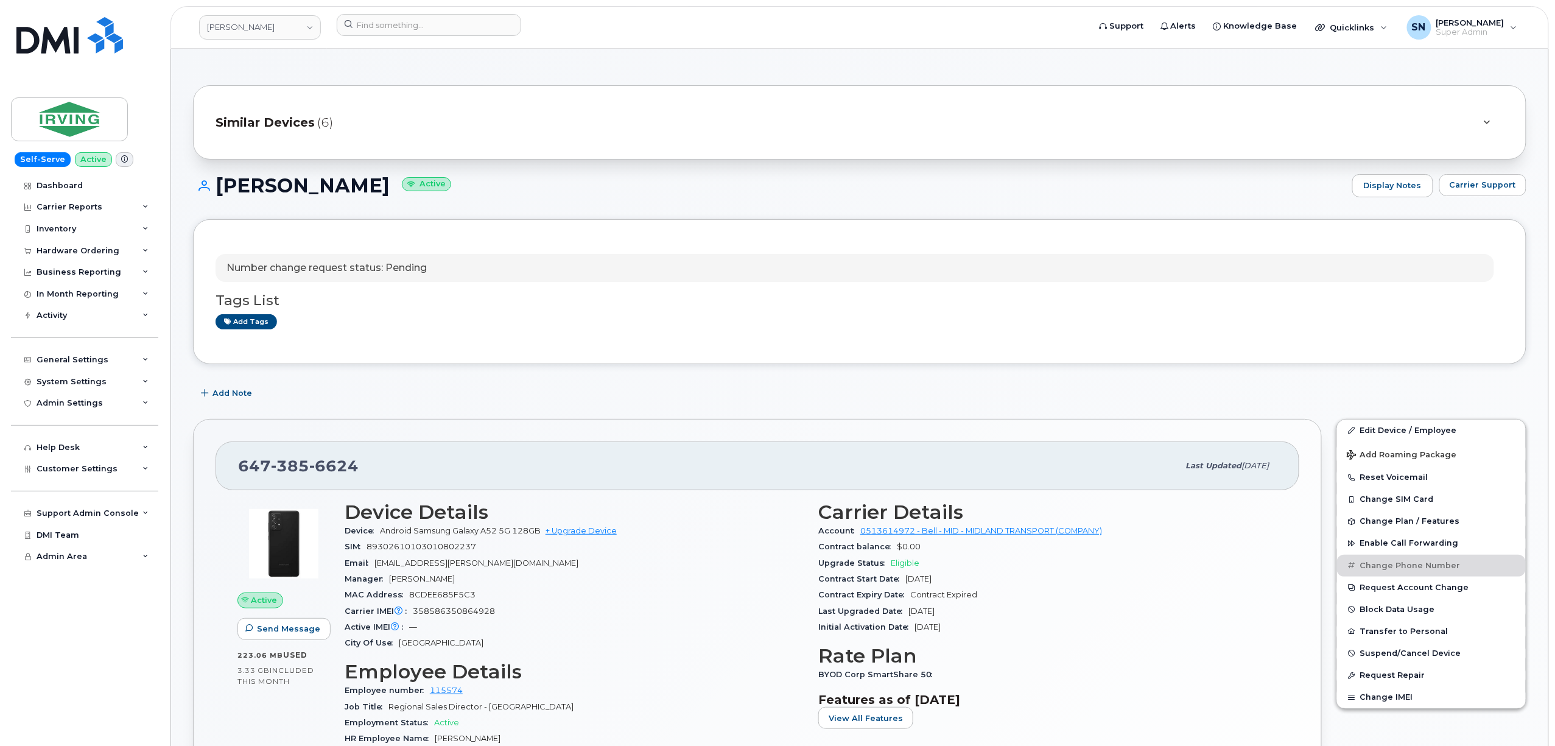
click at [646, 344] on div "Number change request status: Pending Tags List Add tags" at bounding box center [860, 291] width 1334 height 145
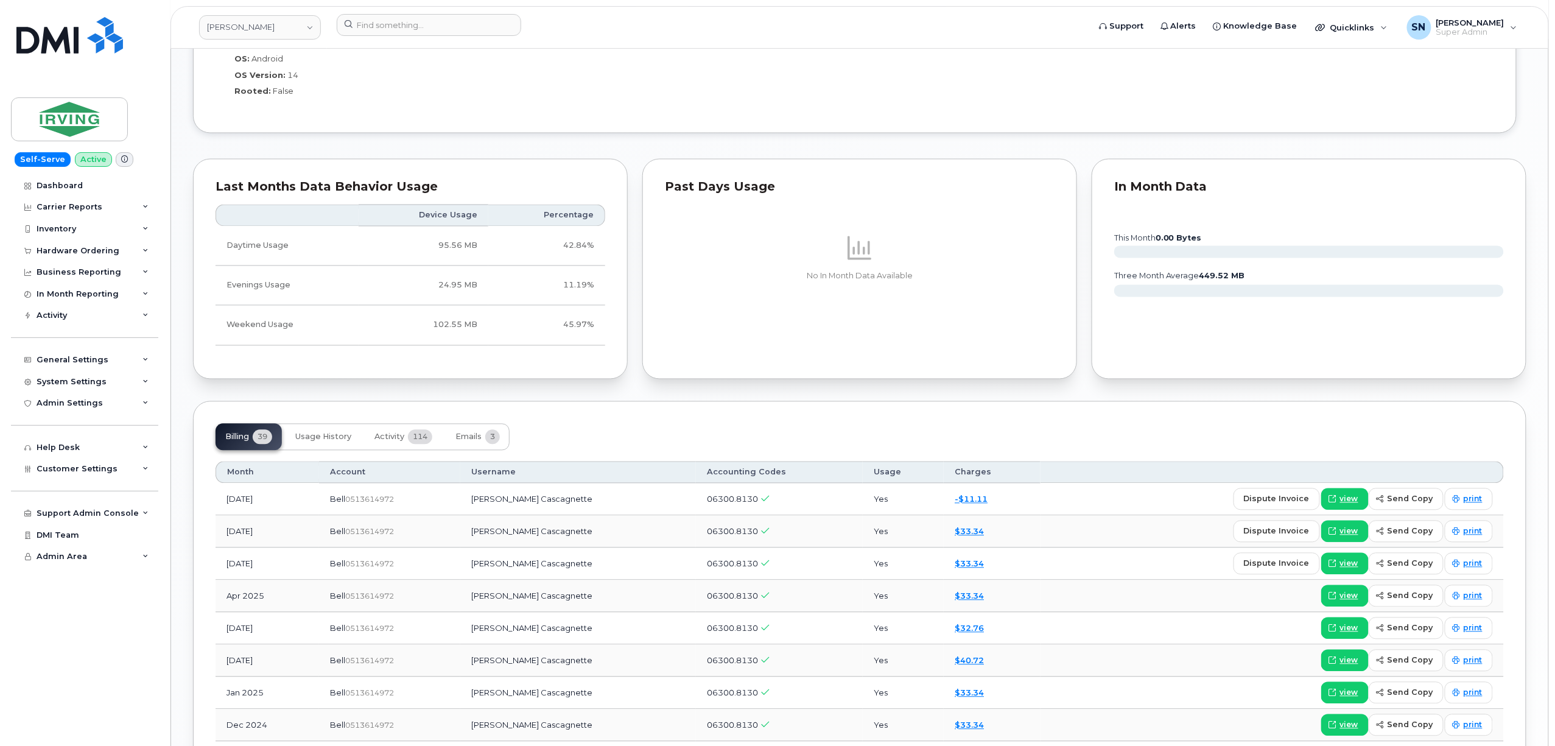
scroll to position [1299, 0]
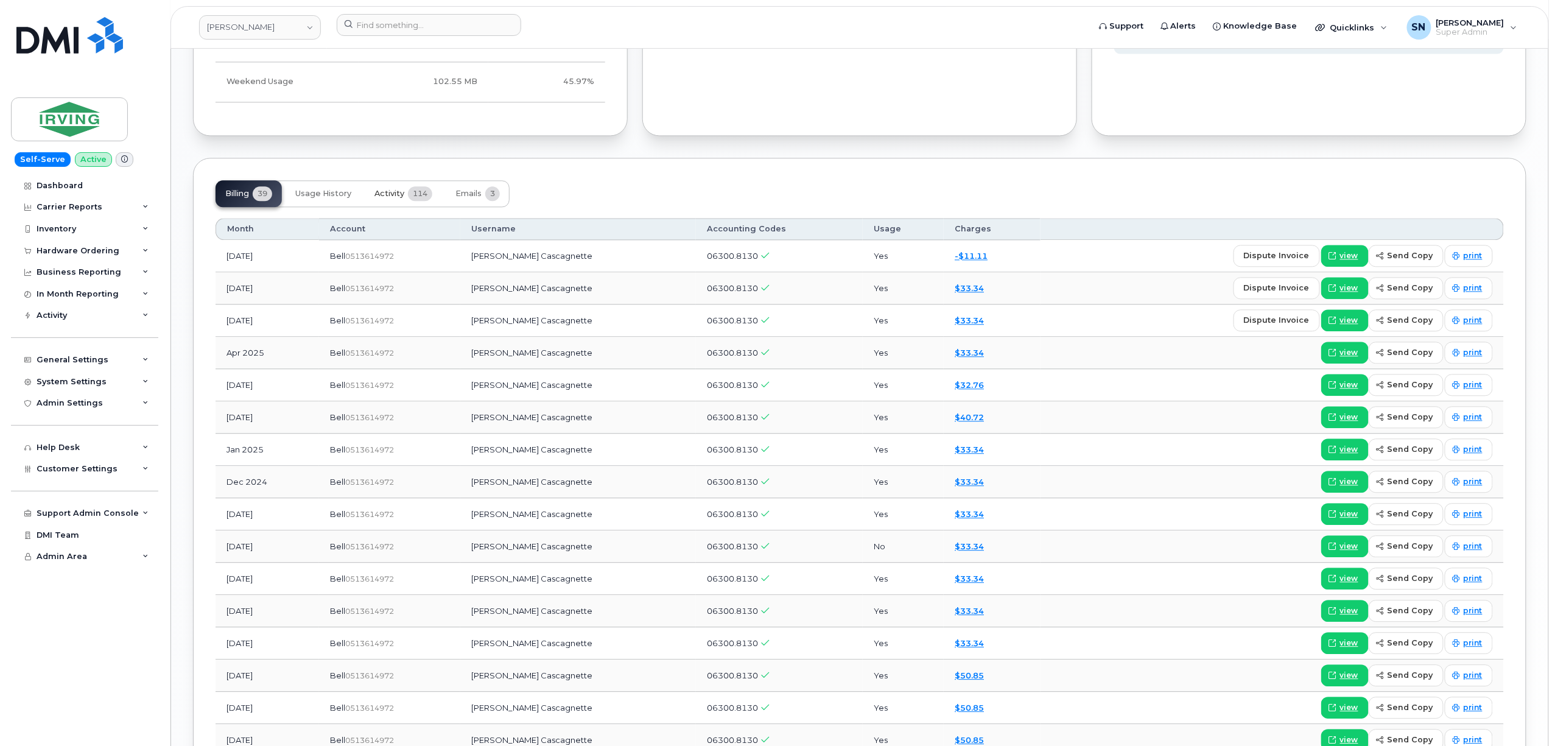
click at [401, 195] on span "Activity" at bounding box center [390, 194] width 30 height 10
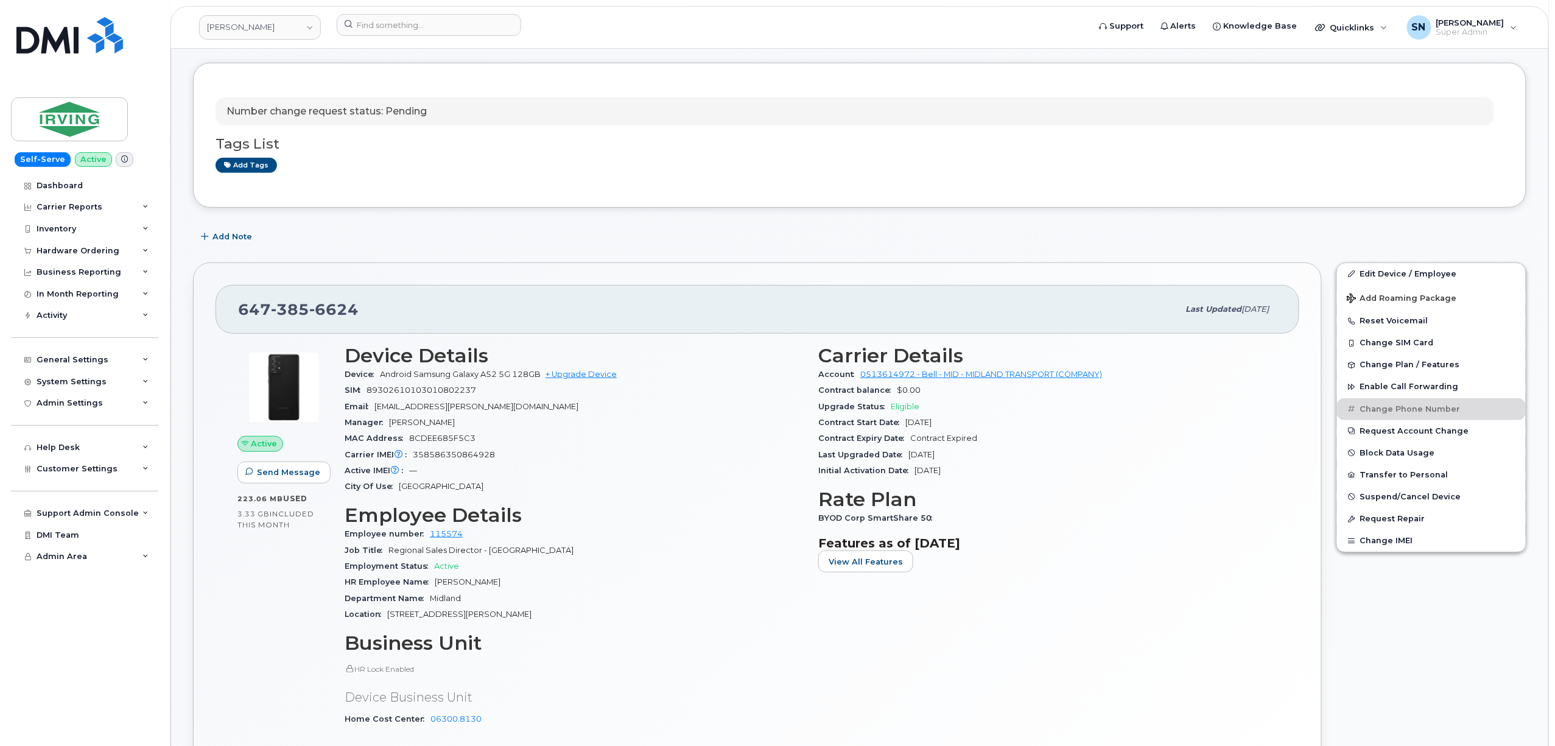
scroll to position [0, 0]
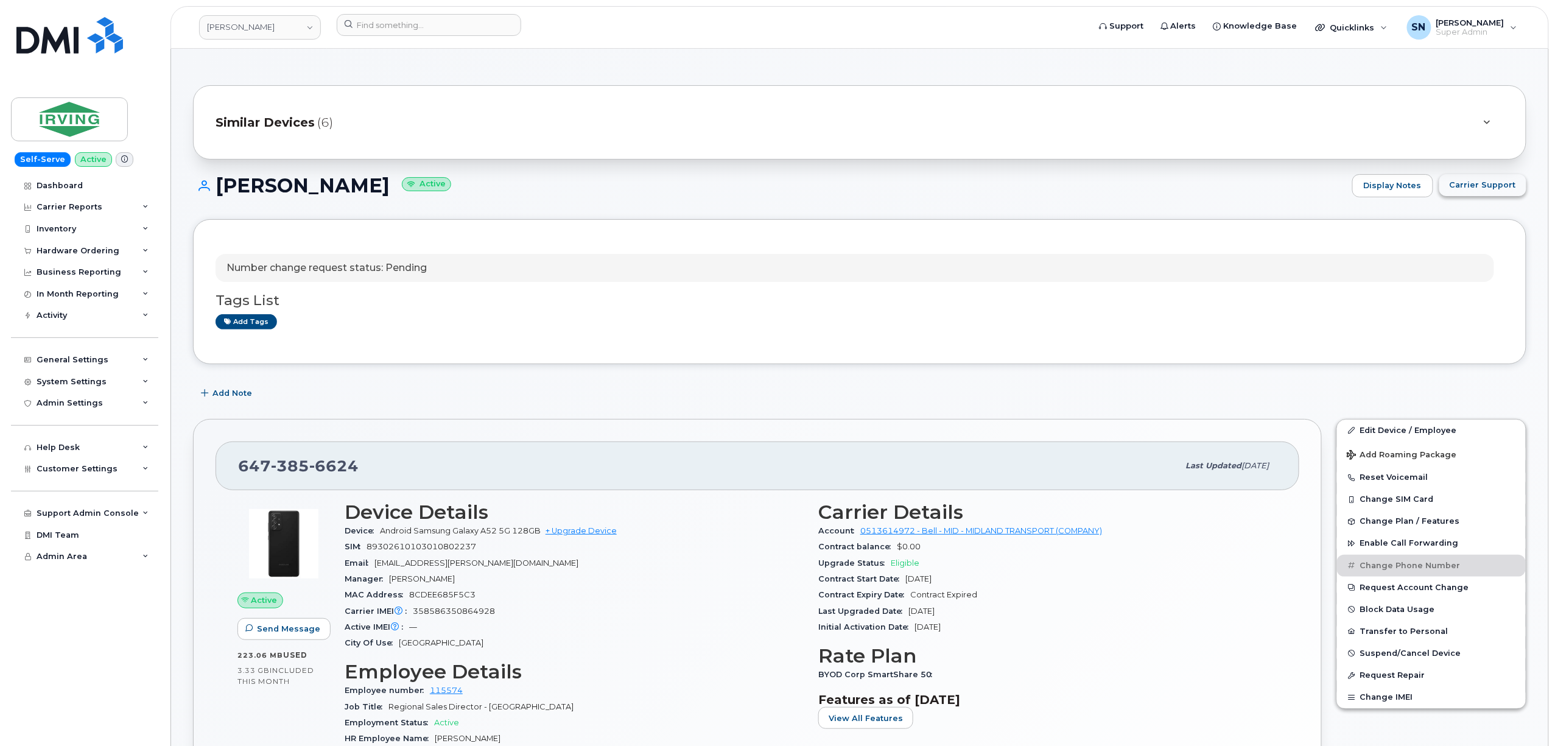
click at [1493, 184] on span "Carrier Support" at bounding box center [1483, 185] width 66 height 12
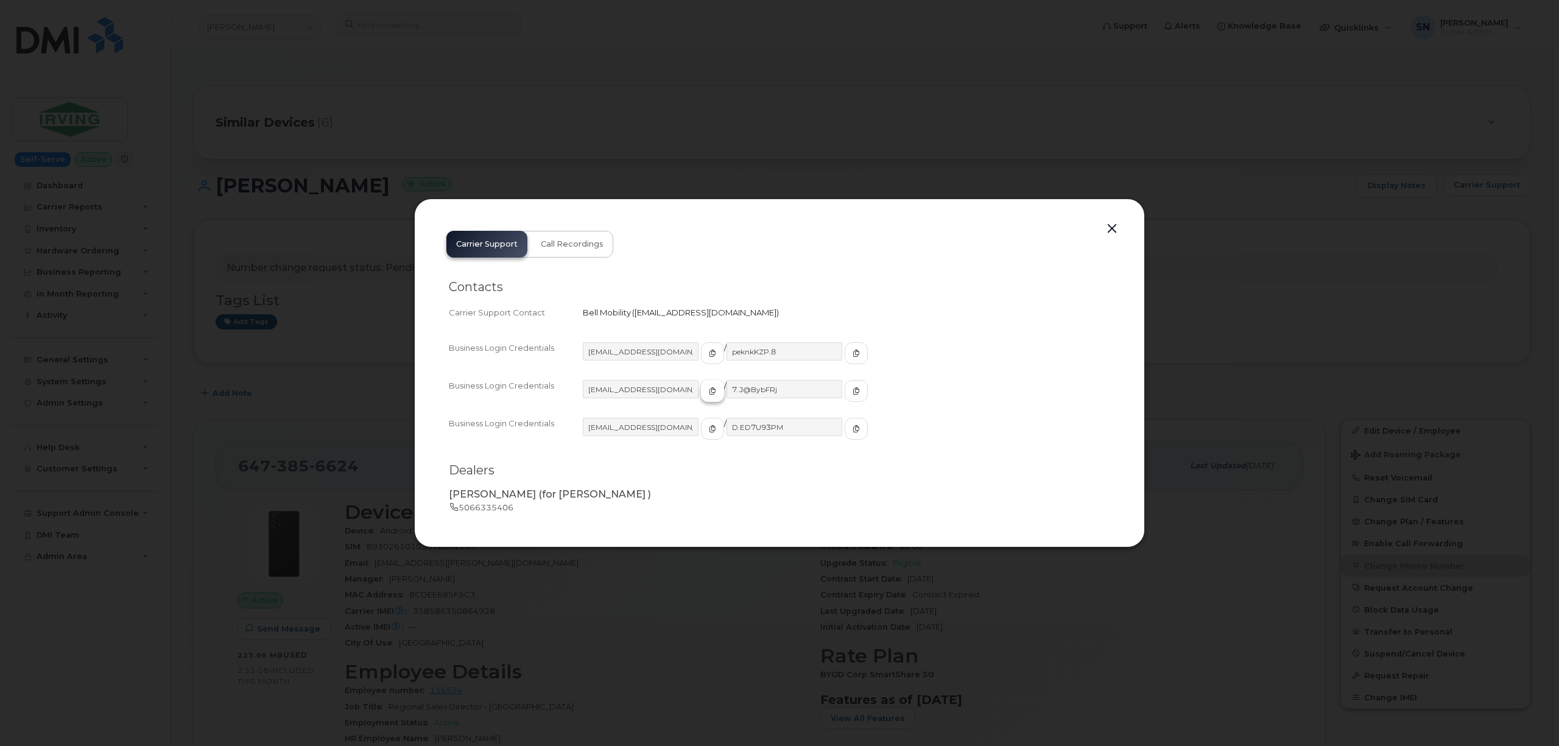
click at [709, 387] on icon "button" at bounding box center [712, 390] width 7 height 7
click at [853, 387] on icon "button" at bounding box center [856, 390] width 7 height 7
click at [1110, 233] on button "button" at bounding box center [1112, 228] width 18 height 17
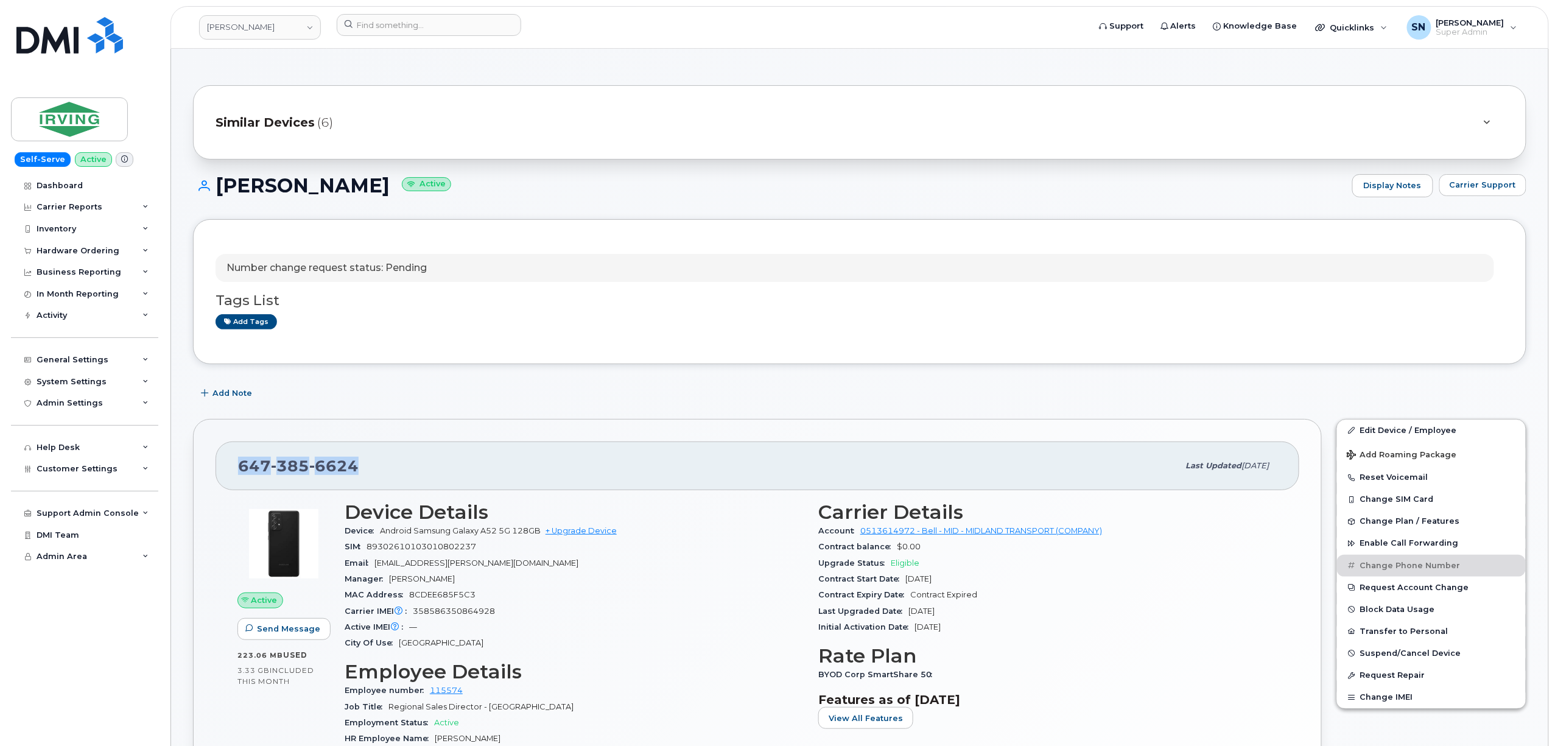
drag, startPoint x: 239, startPoint y: 468, endPoint x: 354, endPoint y: 473, distance: 115.2
click at [354, 473] on span "647 385 6624" at bounding box center [298, 466] width 121 height 18
copy span "647 385 6624"
click at [569, 269] on div "Number change request status: Pending" at bounding box center [855, 268] width 1279 height 29
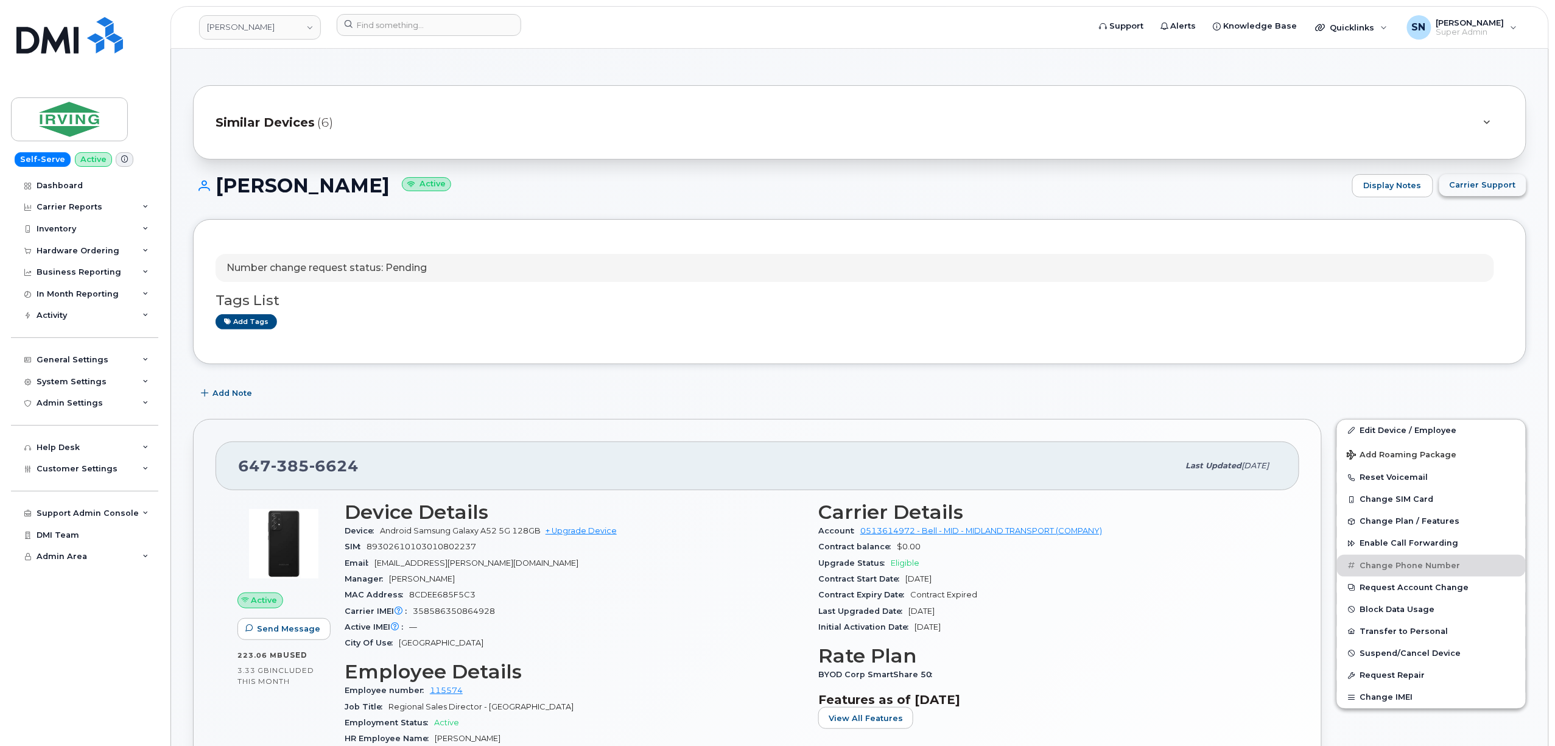
click at [1501, 175] on button "Carrier Support" at bounding box center [1483, 185] width 87 height 22
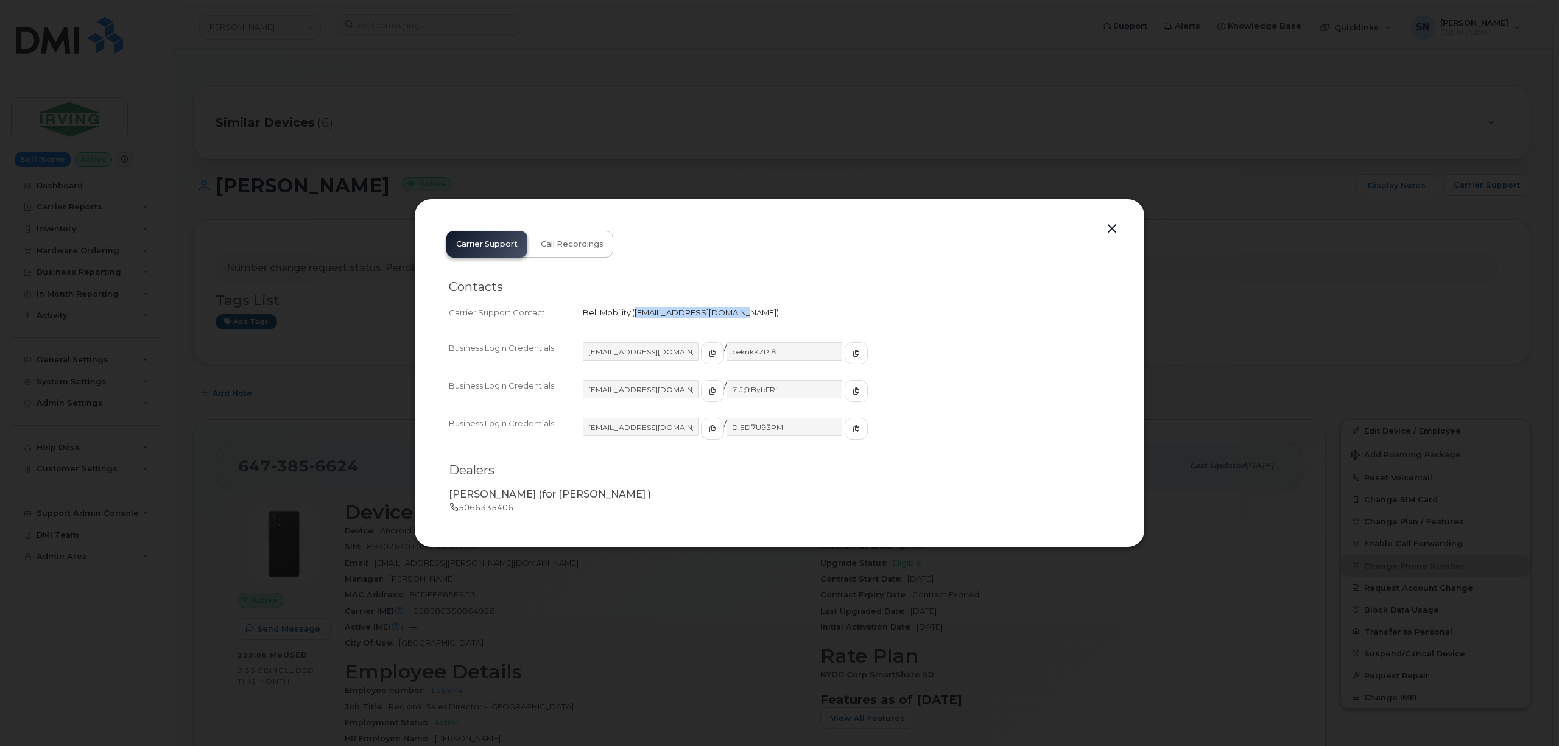
drag, startPoint x: 635, startPoint y: 310, endPoint x: 736, endPoint y: 320, distance: 101.6
click at [736, 320] on div "Carrier Support Contact Bell Mobility   wirelessbbmcare@bell.ca" at bounding box center [779, 313] width 661 height 16
copy span "wirelessbbmcare@bell.ca"
click at [1108, 231] on button "button" at bounding box center [1112, 228] width 18 height 17
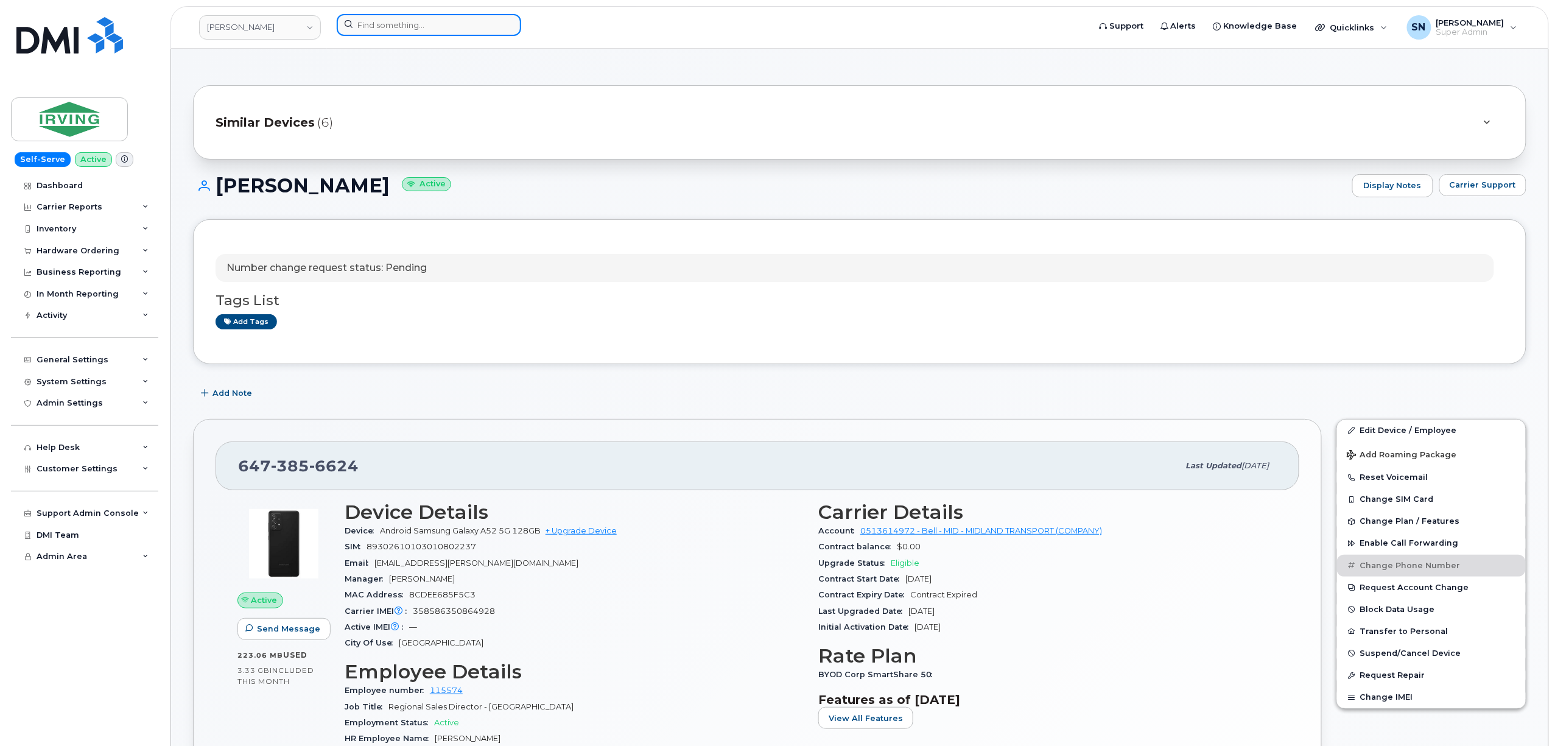
click at [468, 23] on input at bounding box center [429, 25] width 185 height 22
paste input "306-321-7510"
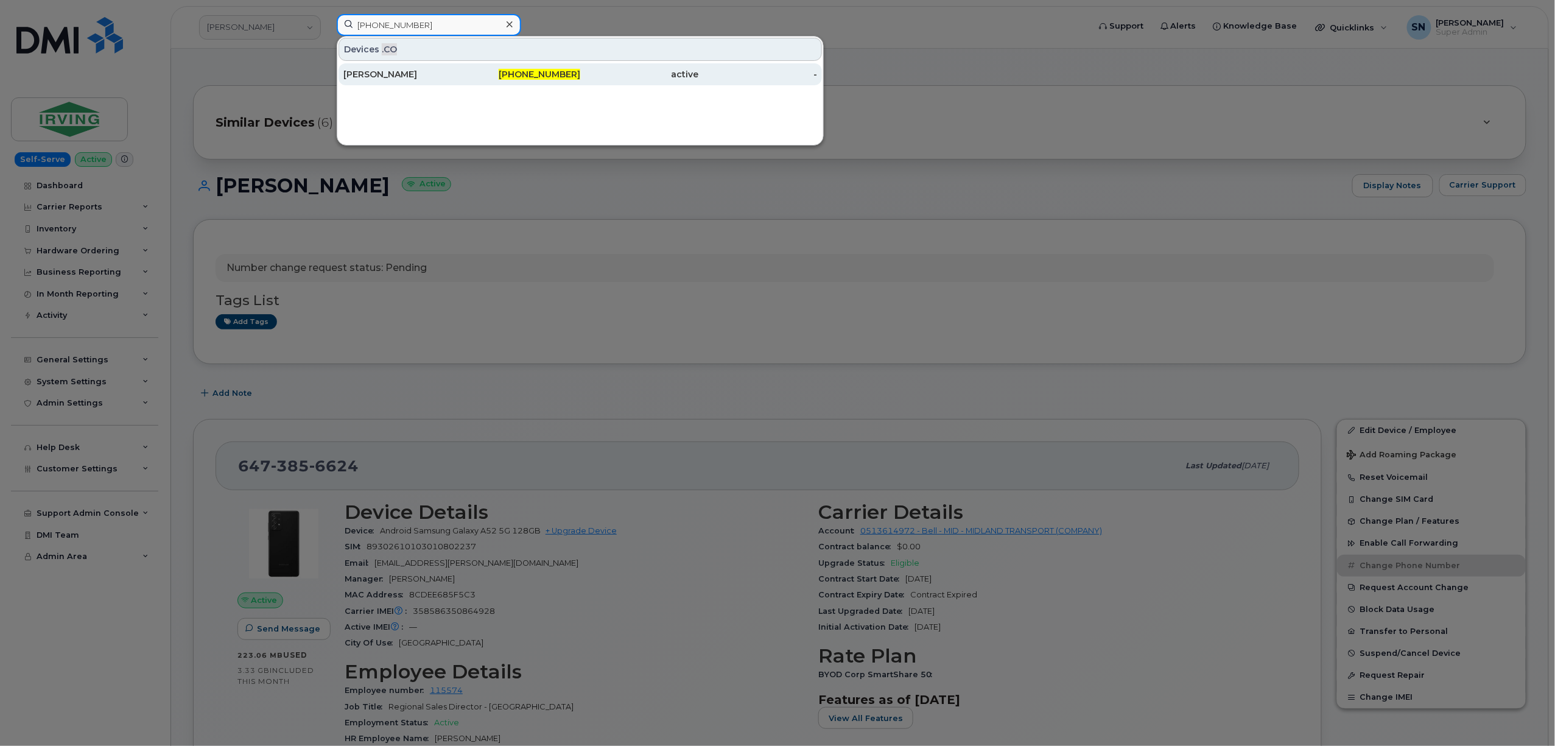
type input "306-321-7510"
click at [381, 79] on div "Melanie Paterson" at bounding box center [402, 74] width 119 height 12
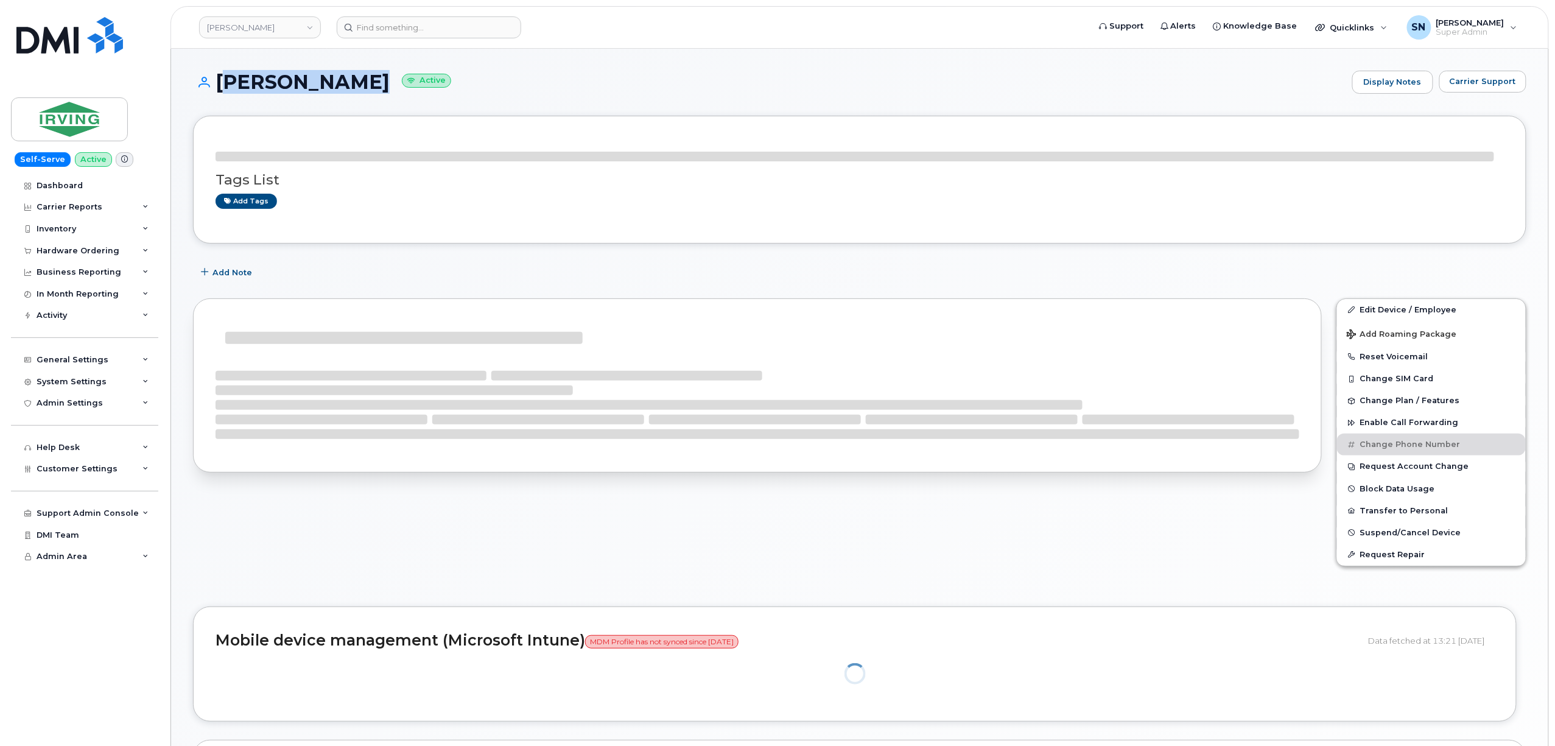
drag, startPoint x: 217, startPoint y: 76, endPoint x: 358, endPoint y: 77, distance: 140.7
click at [358, 77] on h1 "[PERSON_NAME] Active" at bounding box center [769, 81] width 1153 height 21
copy h1 "[PERSON_NAME]"
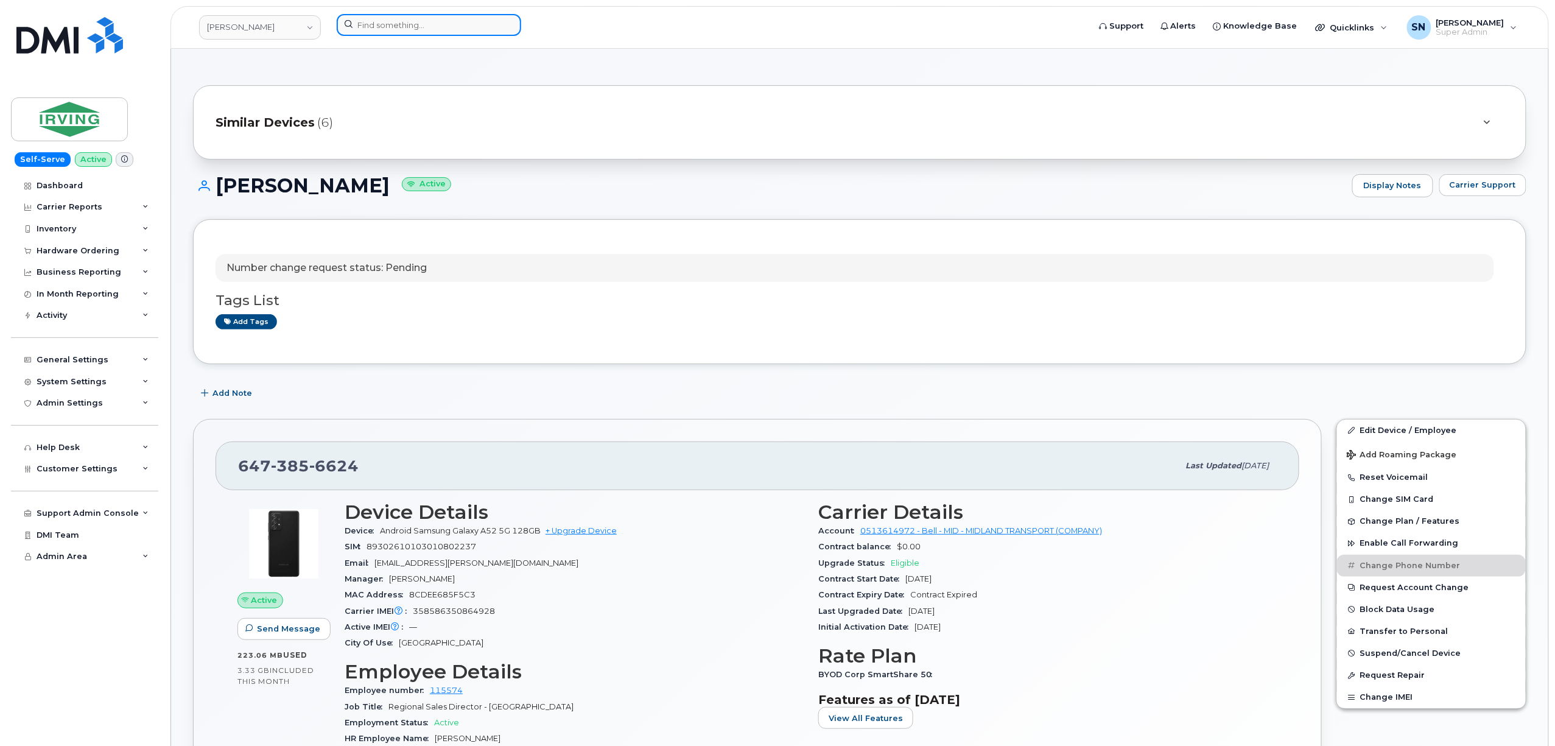
click at [446, 24] on input at bounding box center [429, 25] width 185 height 22
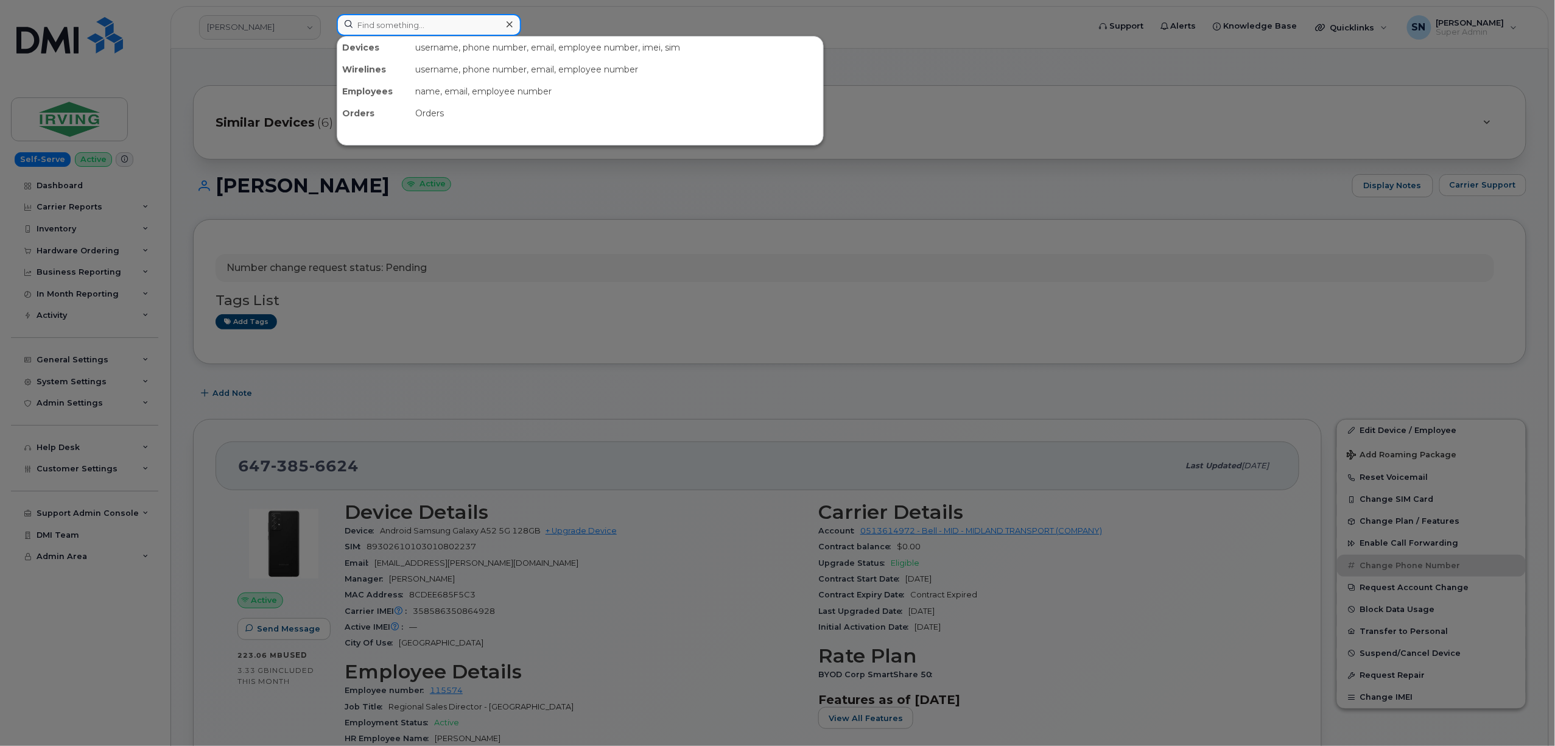
paste input "902.237.1418"
type input "902.237.1418"
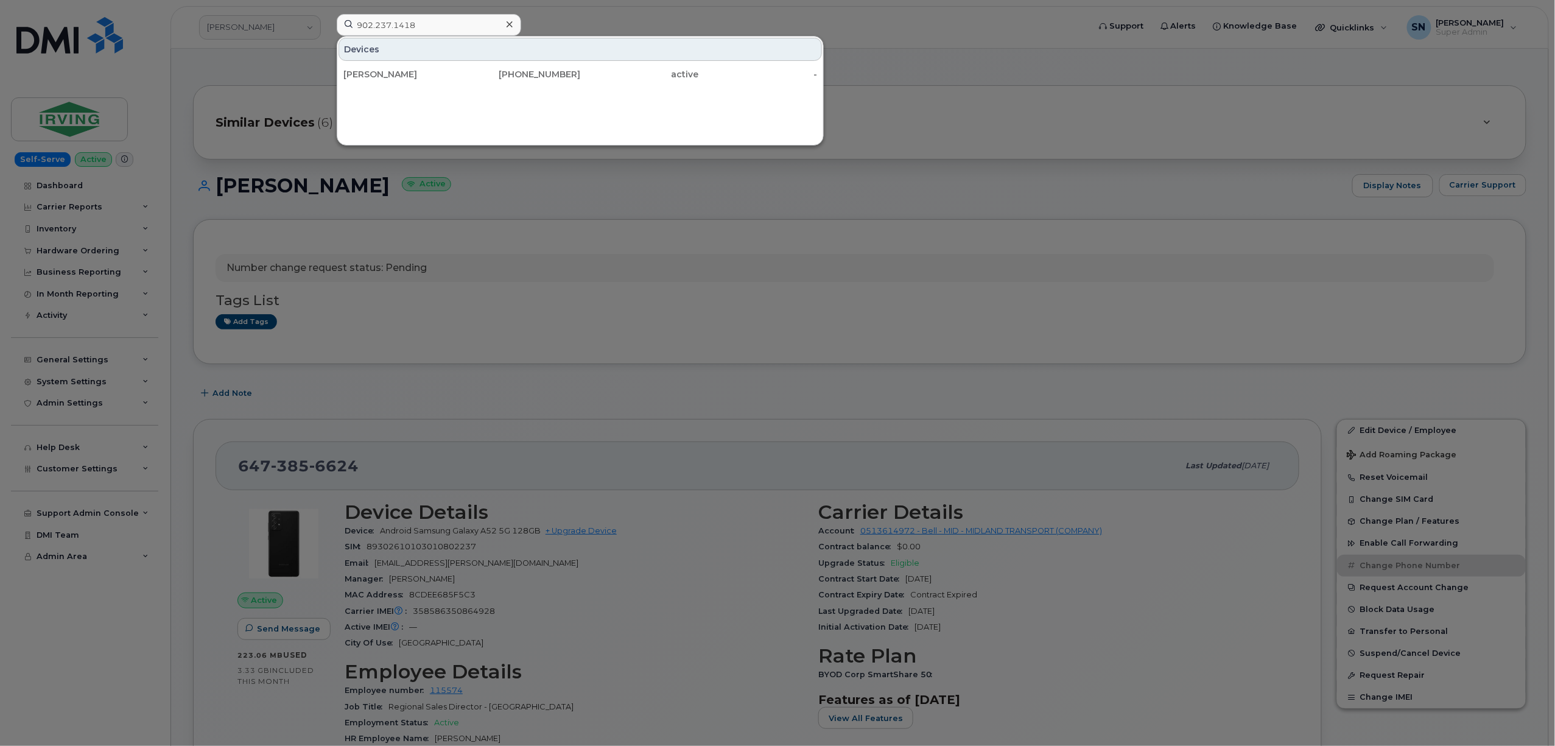
click at [386, 74] on div "[PERSON_NAME]" at bounding box center [402, 74] width 119 height 12
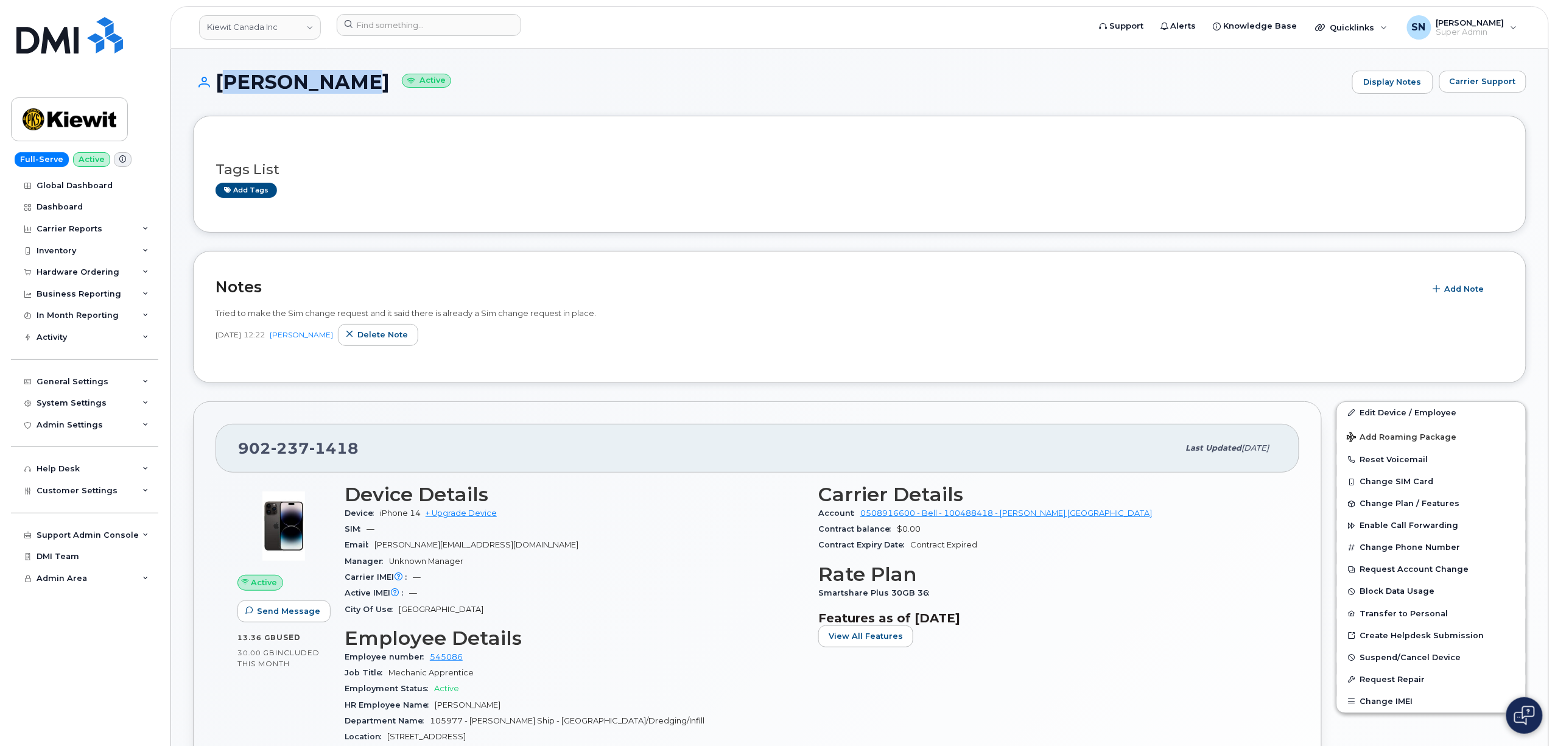
drag, startPoint x: 217, startPoint y: 83, endPoint x: 340, endPoint y: 88, distance: 123.1
click at [340, 88] on h1 "[PERSON_NAME] Active" at bounding box center [769, 81] width 1153 height 21
copy h1 "[PERSON_NAME]"
click at [251, 30] on link "Kiewit Canada Inc" at bounding box center [260, 27] width 122 height 24
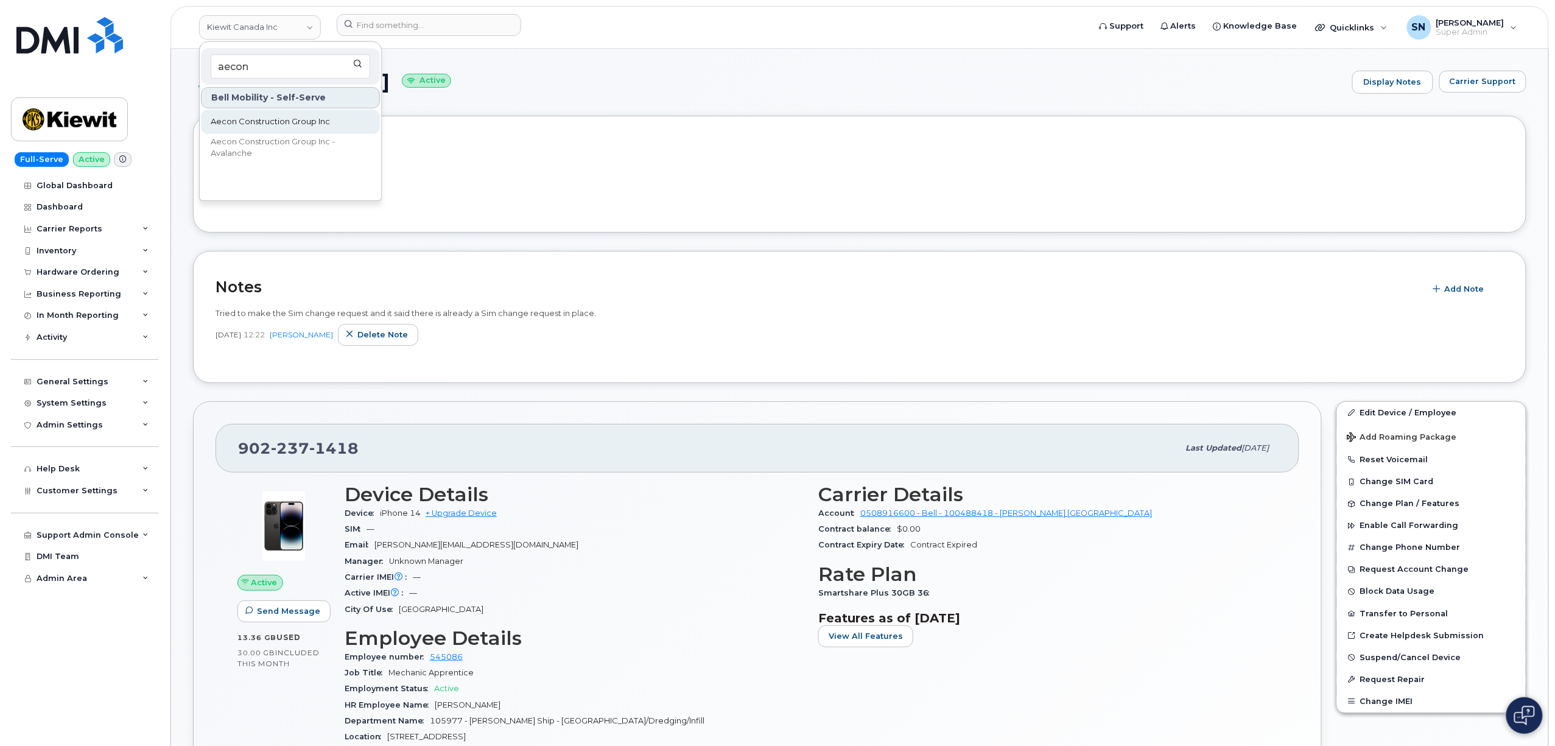
type input "aecon"
click at [286, 117] on span "Aecon Construction Group Inc" at bounding box center [270, 122] width 119 height 12
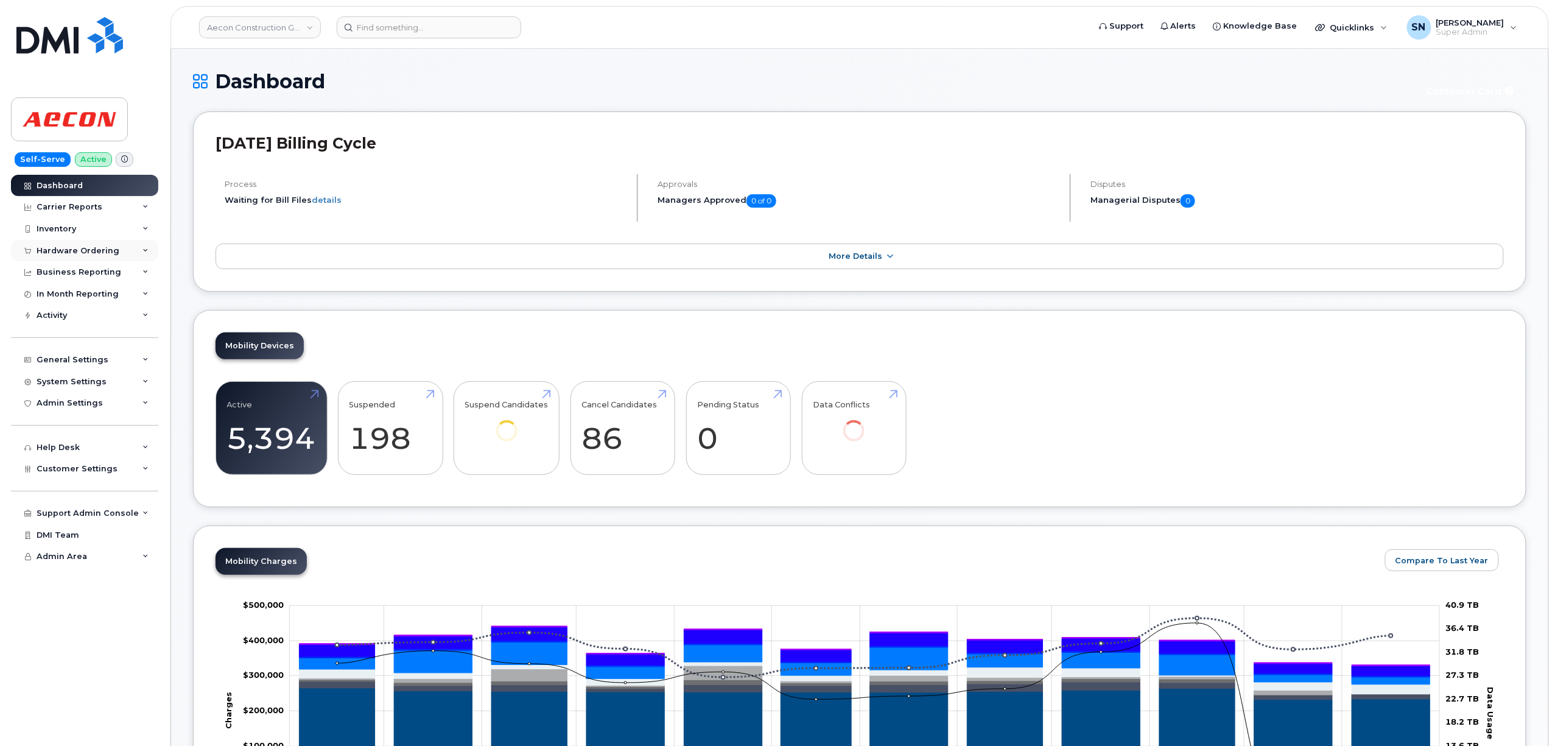
click at [67, 253] on div "Hardware Ordering" at bounding box center [78, 251] width 83 height 10
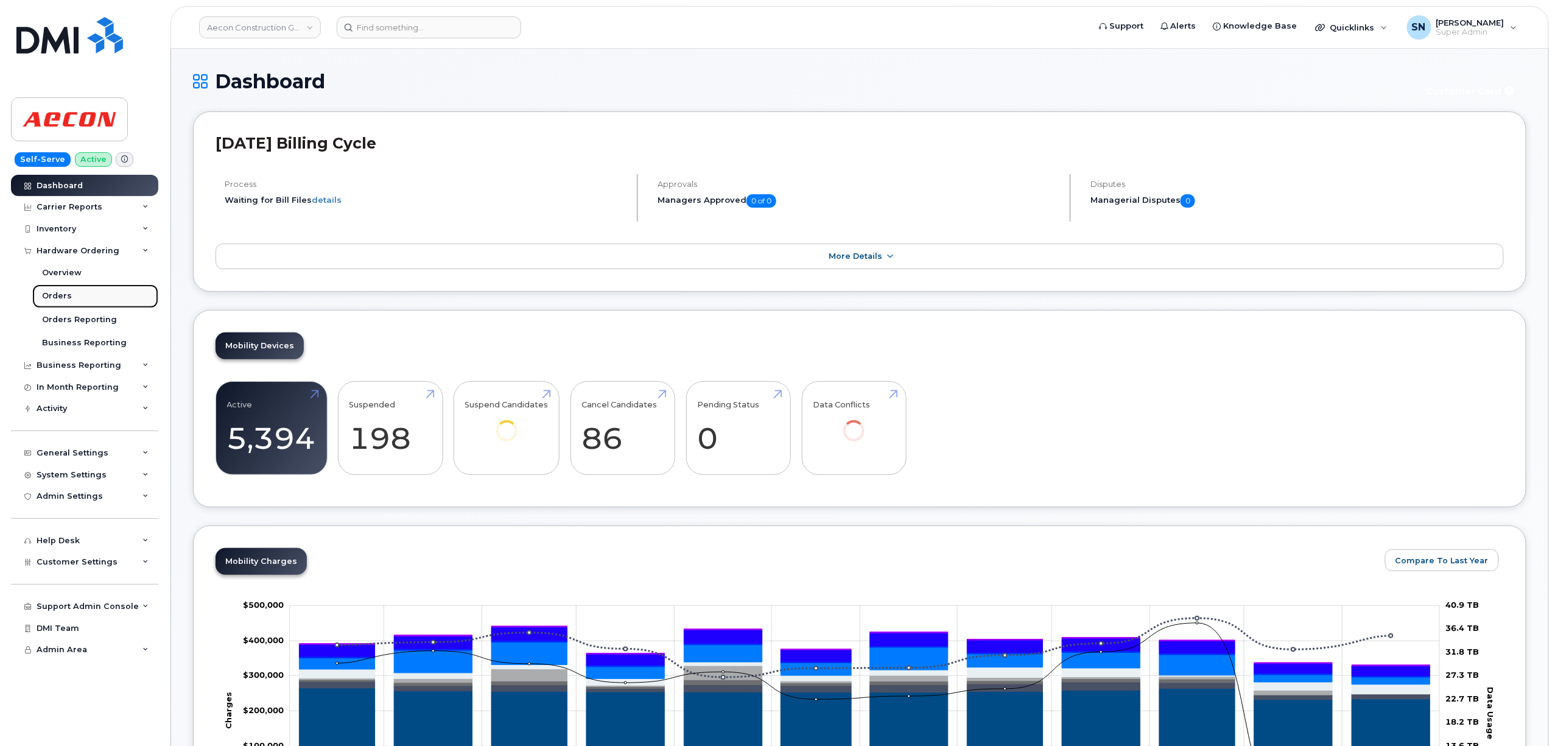
click at [63, 292] on div "Orders" at bounding box center [57, 295] width 30 height 11
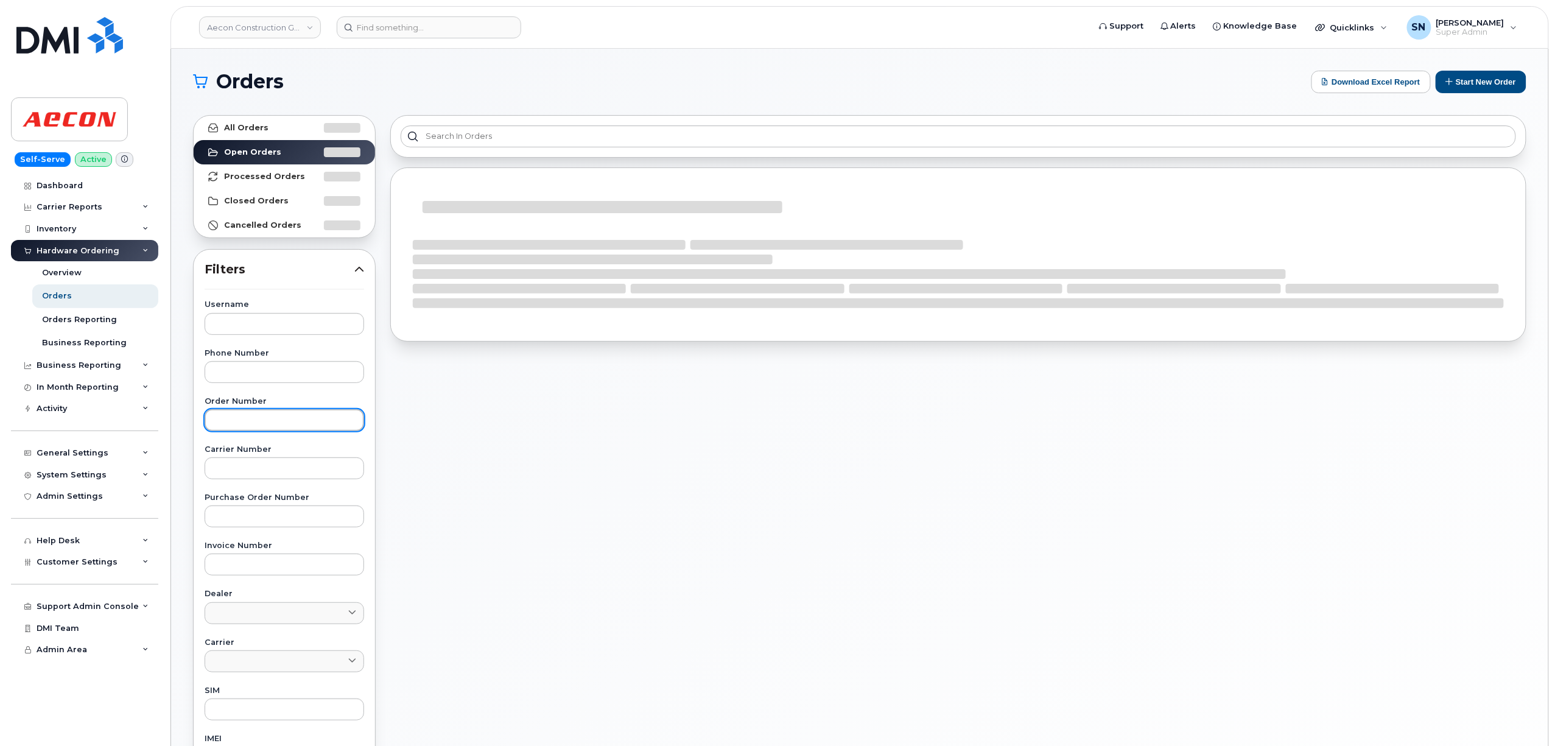
click at [276, 415] on input "text" at bounding box center [285, 420] width 160 height 22
paste input "299154"
type input "299154"
click at [275, 135] on link "All Orders" at bounding box center [284, 128] width 181 height 24
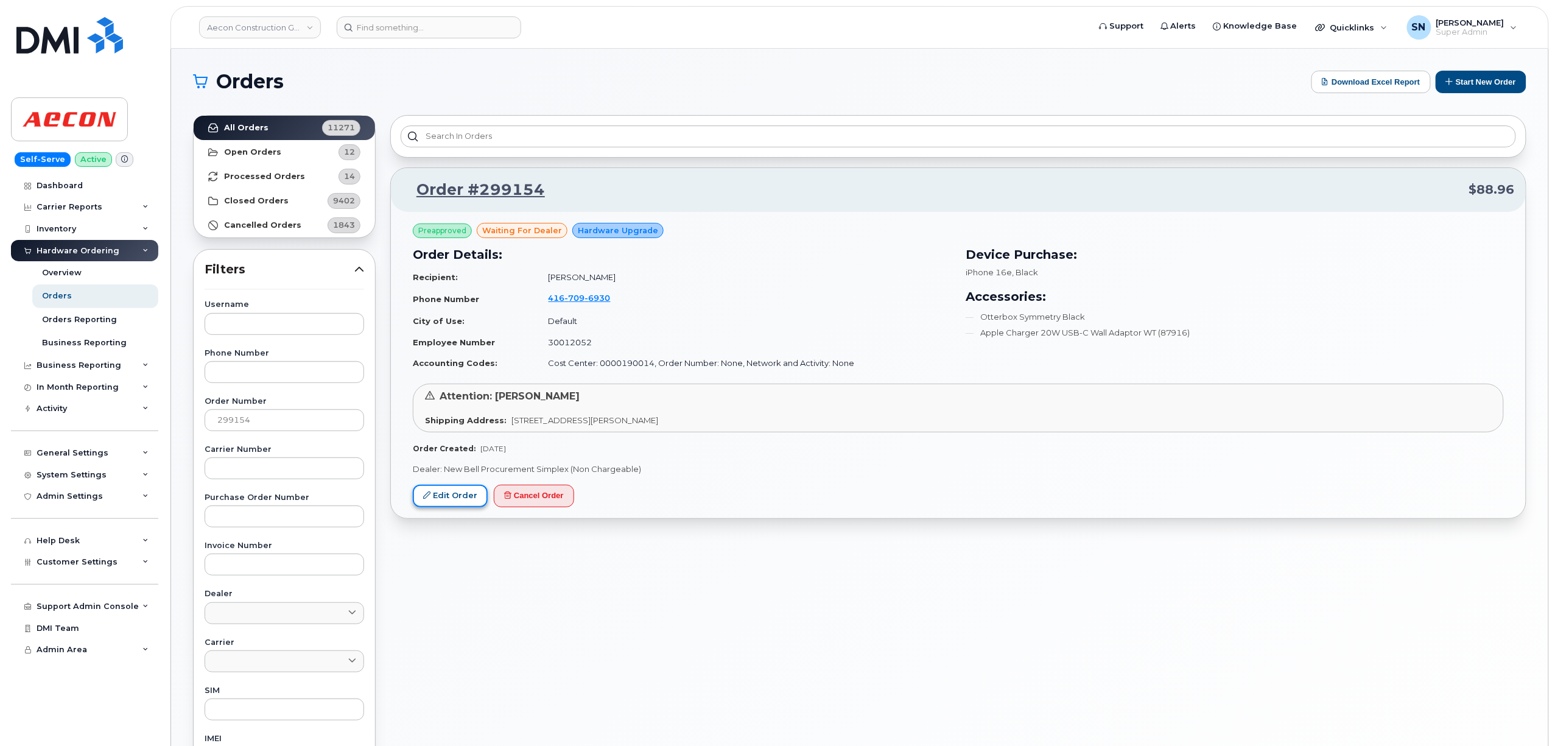
click at [464, 507] on link "Edit Order" at bounding box center [450, 496] width 75 height 23
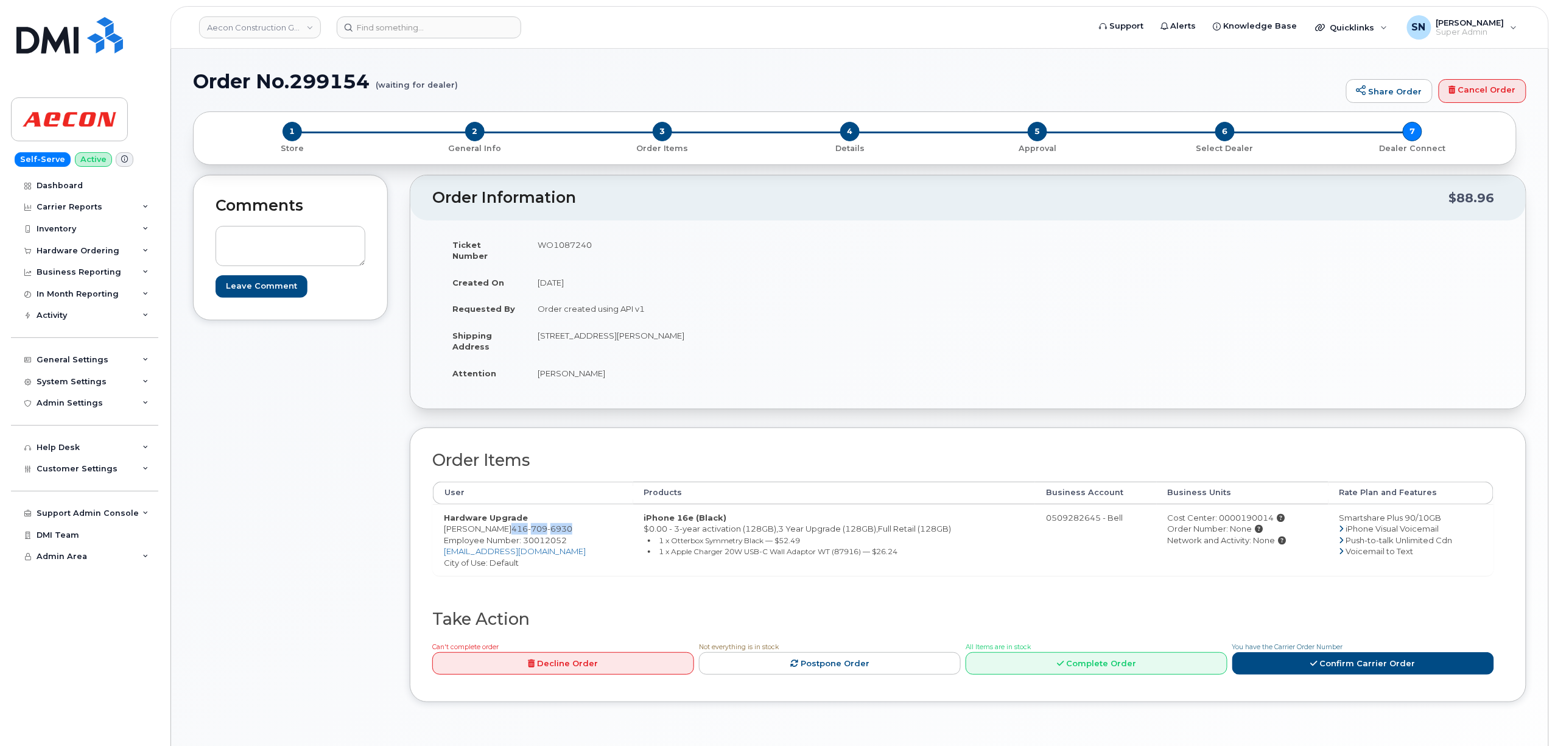
copy span "[PHONE_NUMBER]"
drag, startPoint x: 491, startPoint y: 521, endPoint x: 568, endPoint y: 520, distance: 76.7
click at [568, 520] on td "Hardware Upgrade [PERSON_NAME] [PHONE_NUMBER] Employee Number: 30012052 [EMAIL_…" at bounding box center [533, 540] width 200 height 72
copy span "[PHONE_NUMBER]"
copy span "416 709 6930"
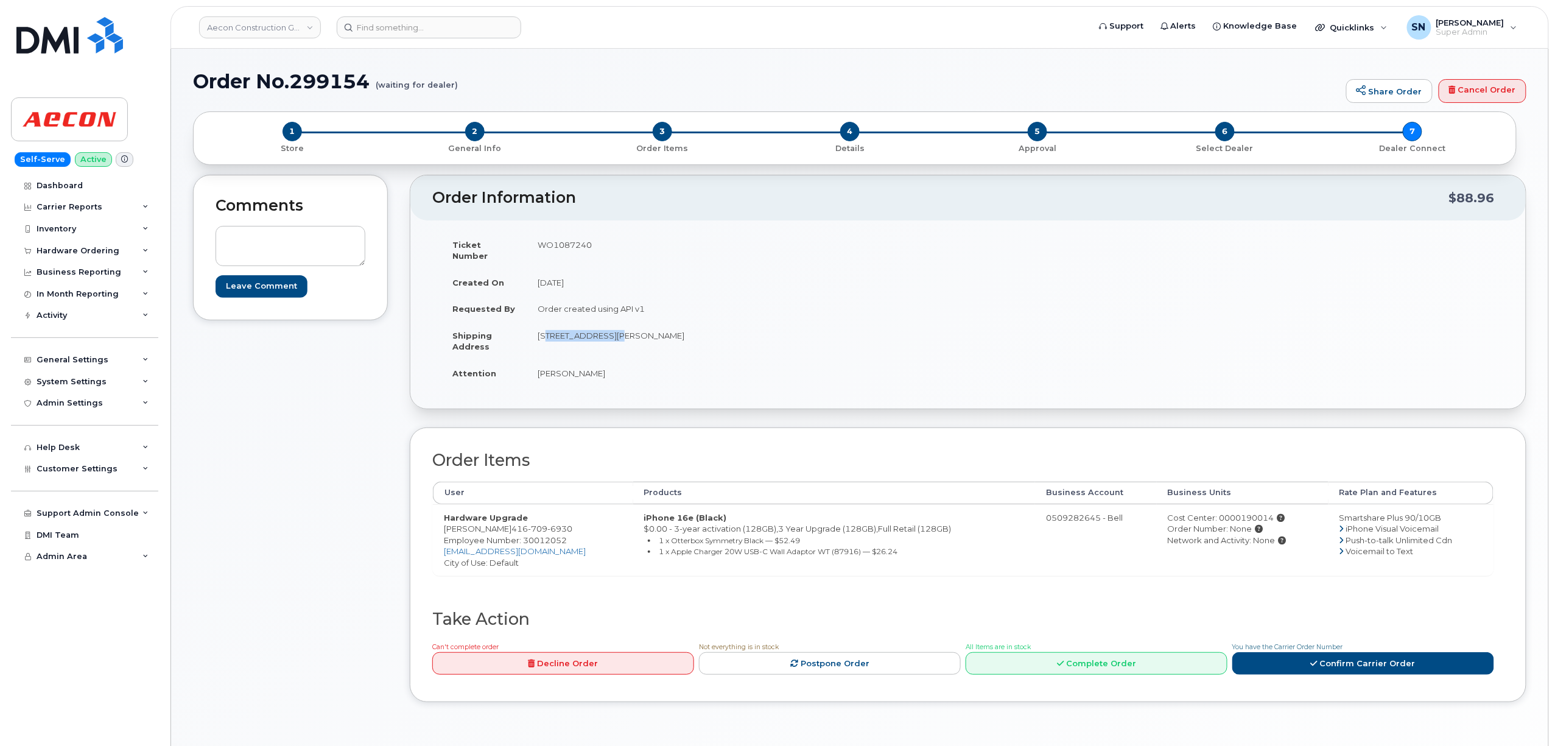
drag, startPoint x: 540, startPoint y: 322, endPoint x: 605, endPoint y: 334, distance: 66.8
click at [605, 334] on td "[STREET_ADDRESS][PERSON_NAME]" at bounding box center [743, 341] width 432 height 38
copy td "20 Carlson Court"
drag, startPoint x: 641, startPoint y: 359, endPoint x: 652, endPoint y: 337, distance: 24.0
click at [644, 349] on tbody "Ticket Number WO1087240 Created On August 25, 2025 Requested By Order created u…" at bounding box center [701, 308] width 518 height 155
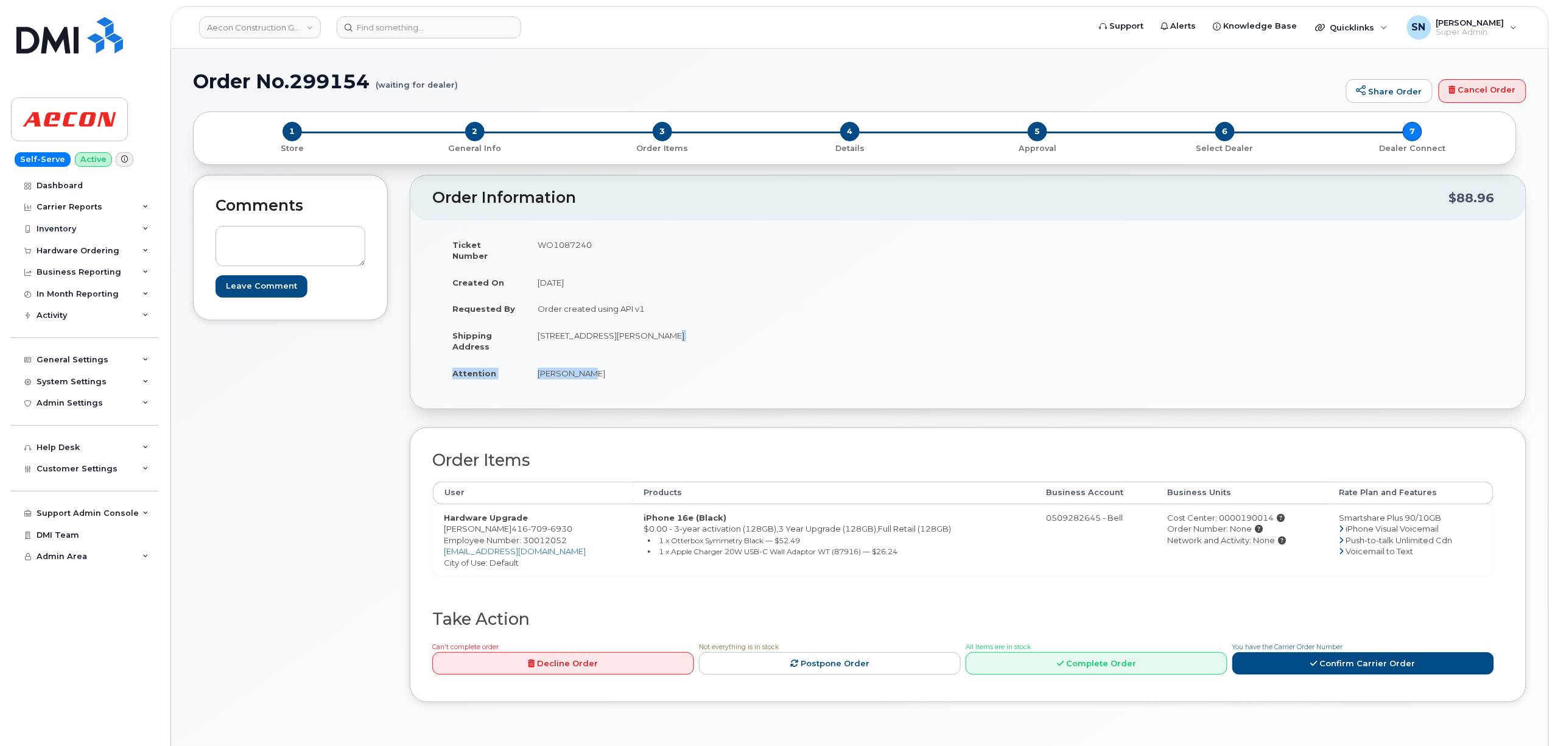
click at [653, 325] on td "[STREET_ADDRESS][PERSON_NAME]" at bounding box center [743, 341] width 432 height 38
drag, startPoint x: 656, startPoint y: 325, endPoint x: 695, endPoint y: 328, distance: 39.1
click at [695, 328] on td "[STREET_ADDRESS][PERSON_NAME]" at bounding box center [743, 341] width 432 height 38
copy td "M9W 7K6"
drag, startPoint x: 537, startPoint y: 367, endPoint x: 581, endPoint y: 371, distance: 44.1
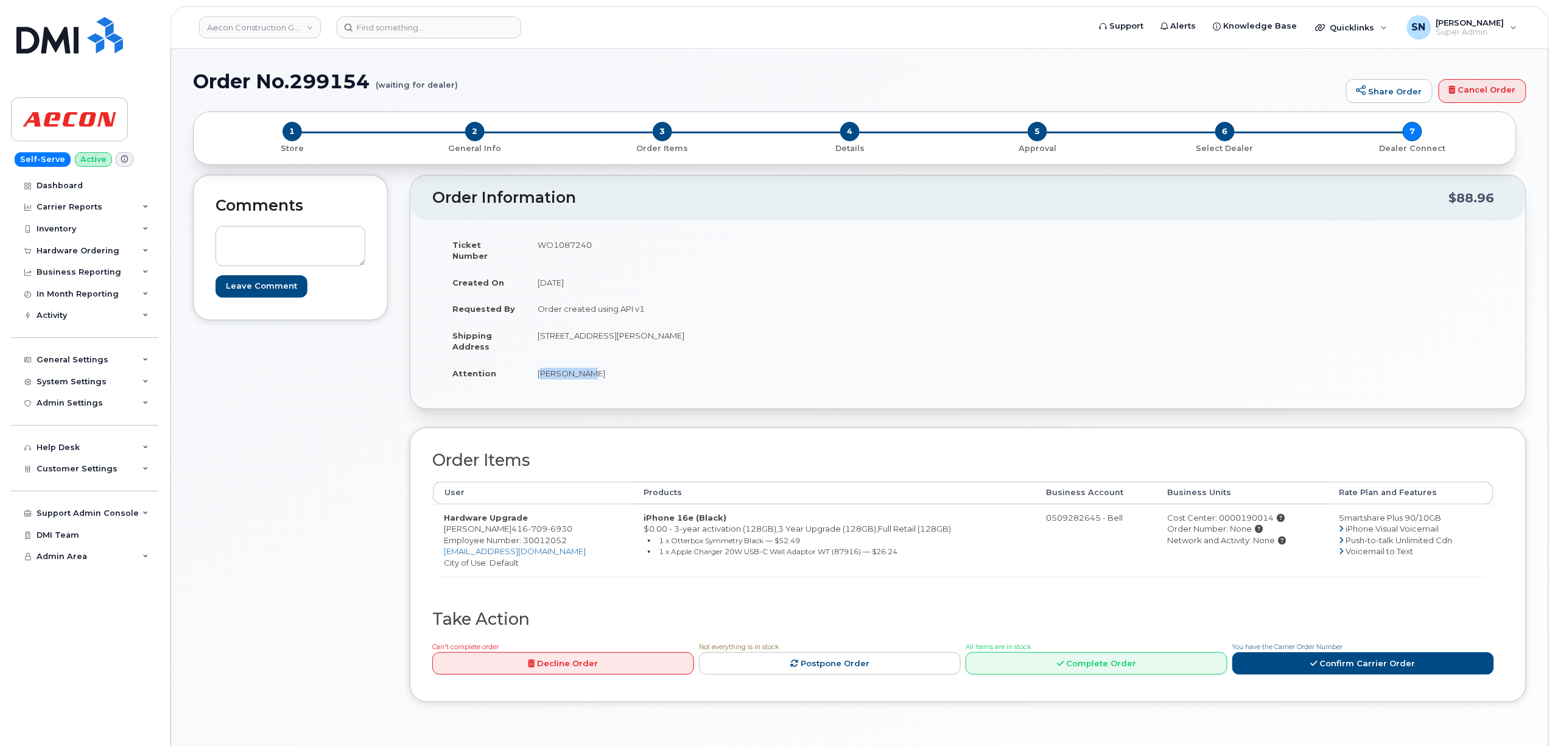
click at [581, 371] on td "[PERSON_NAME]" at bounding box center [743, 373] width 432 height 27
copy td "[PERSON_NAME]"
drag, startPoint x: 490, startPoint y: 518, endPoint x: 554, endPoint y: 518, distance: 63.9
click at [554, 518] on td "Hardware Upgrade Ernie Chan 416 709 6930 Employee Number: 30012052 echan@aecon.…" at bounding box center [533, 540] width 200 height 72
copy span "416 709 6930"
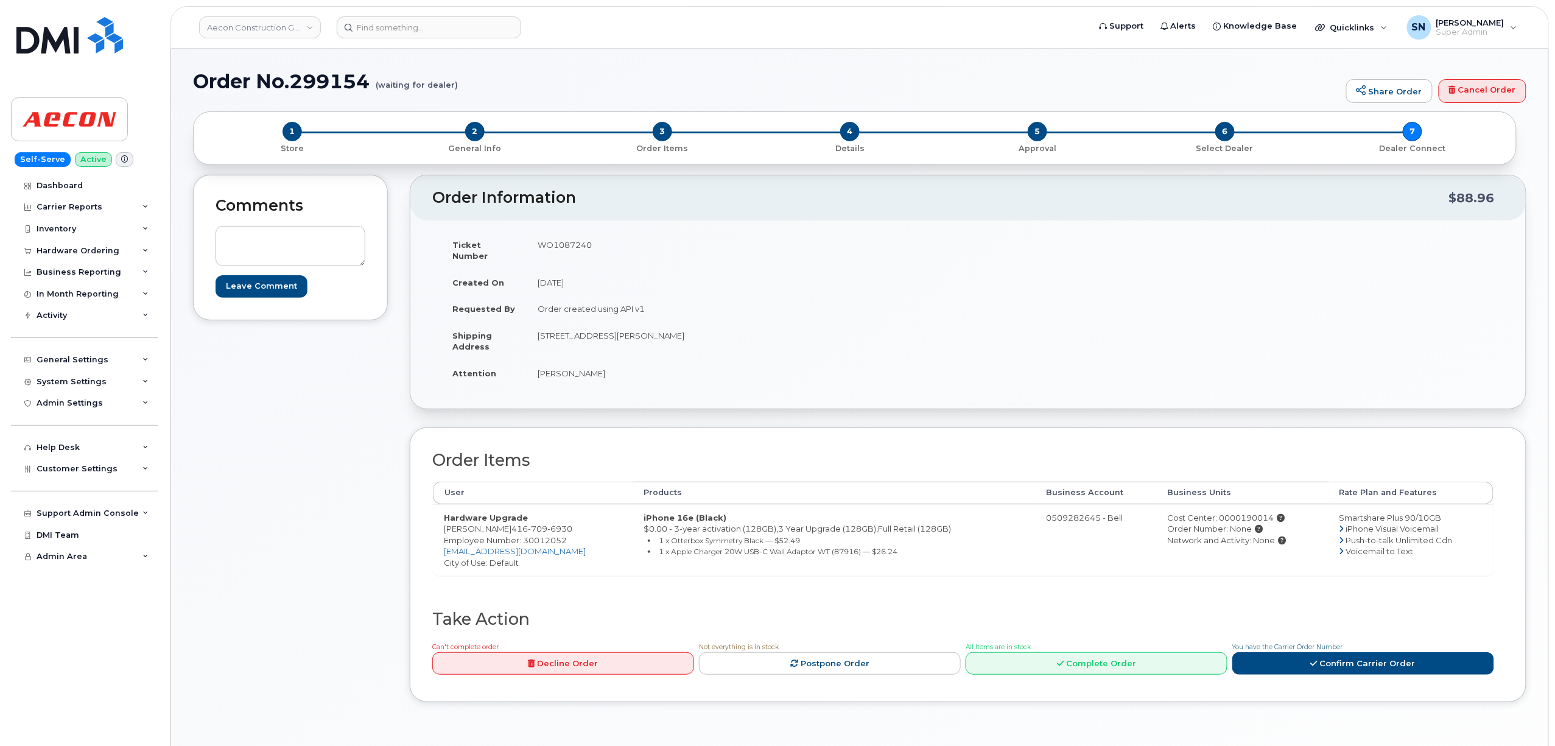
click at [392, 499] on div "Comments Leave Comment Order Information $88.96 Ticket Number WO1087240 Created…" at bounding box center [860, 448] width 1334 height 546
drag, startPoint x: 451, startPoint y: 521, endPoint x: 549, endPoint y: 520, distance: 98.1
click at [549, 520] on td "Hardware Upgrade [PERSON_NAME] [PHONE_NUMBER] Employee Number: 30012052 [EMAIL_…" at bounding box center [533, 540] width 200 height 72
copy td "Ernie Chan 416 709 6930"
drag, startPoint x: 521, startPoint y: 379, endPoint x: 529, endPoint y: 375, distance: 8.7
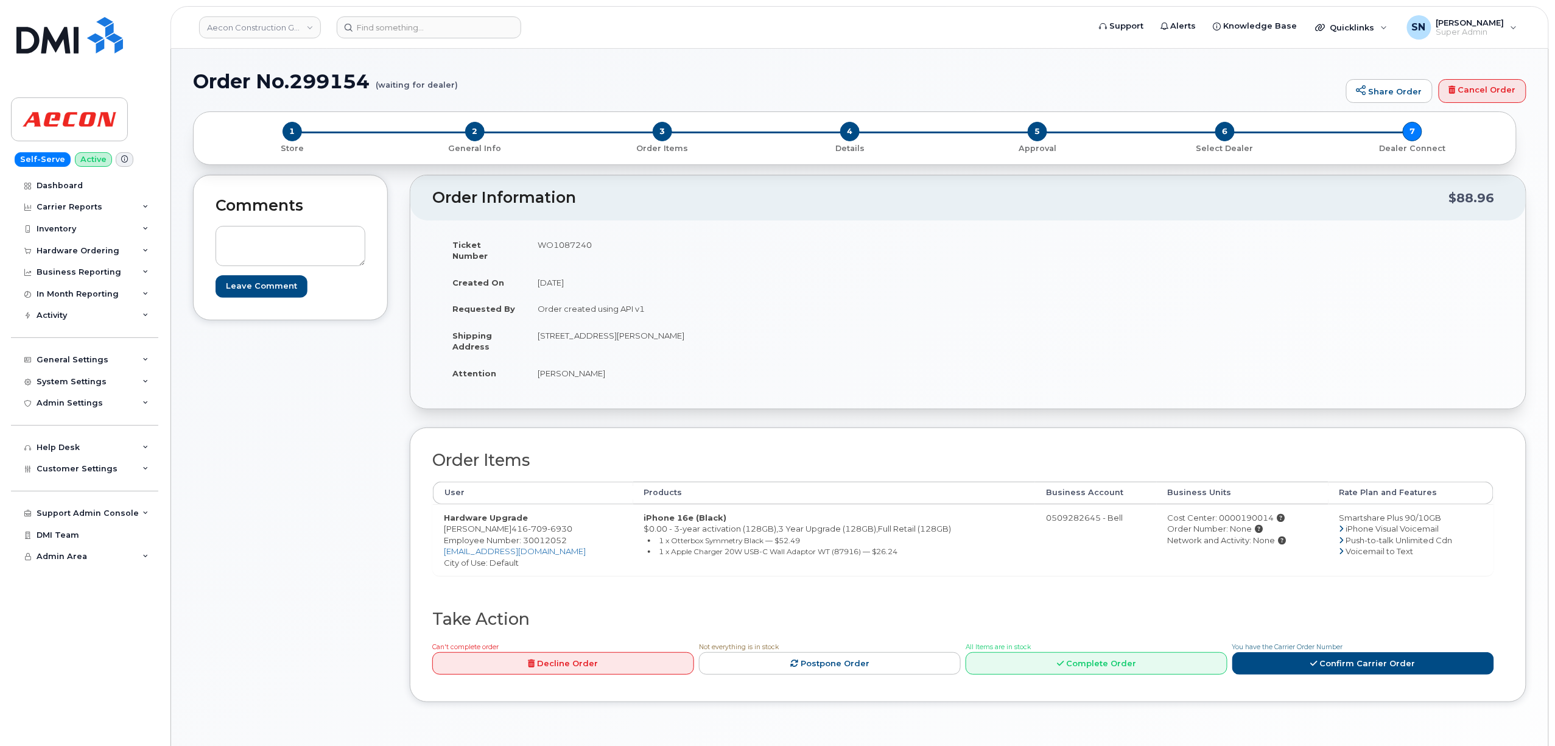
click at [523, 379] on div "Ticket Number WO1087240 Created On August 25, 2025 Requested By Order created u…" at bounding box center [700, 314] width 536 height 166
click at [556, 240] on td "WO1087240" at bounding box center [743, 250] width 432 height 38
copy td "WO1087240"
click at [1046, 529] on td "0509282645 - Bell" at bounding box center [1095, 540] width 121 height 72
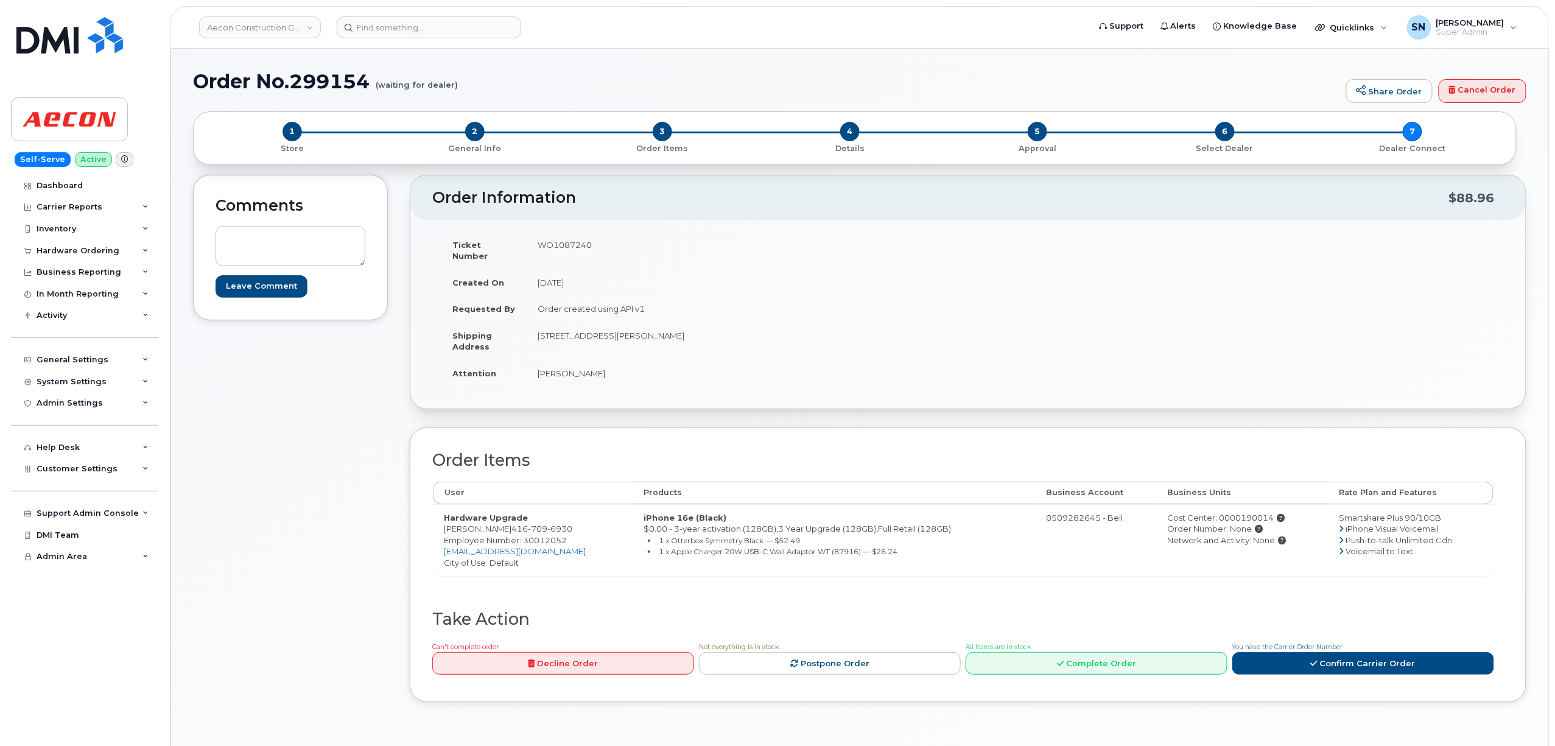
drag, startPoint x: 1228, startPoint y: 508, endPoint x: 1263, endPoint y: 509, distance: 34.7
click at [1263, 512] on div "Cost Center: 0000190014" at bounding box center [1243, 518] width 150 height 12
copy div "190014"
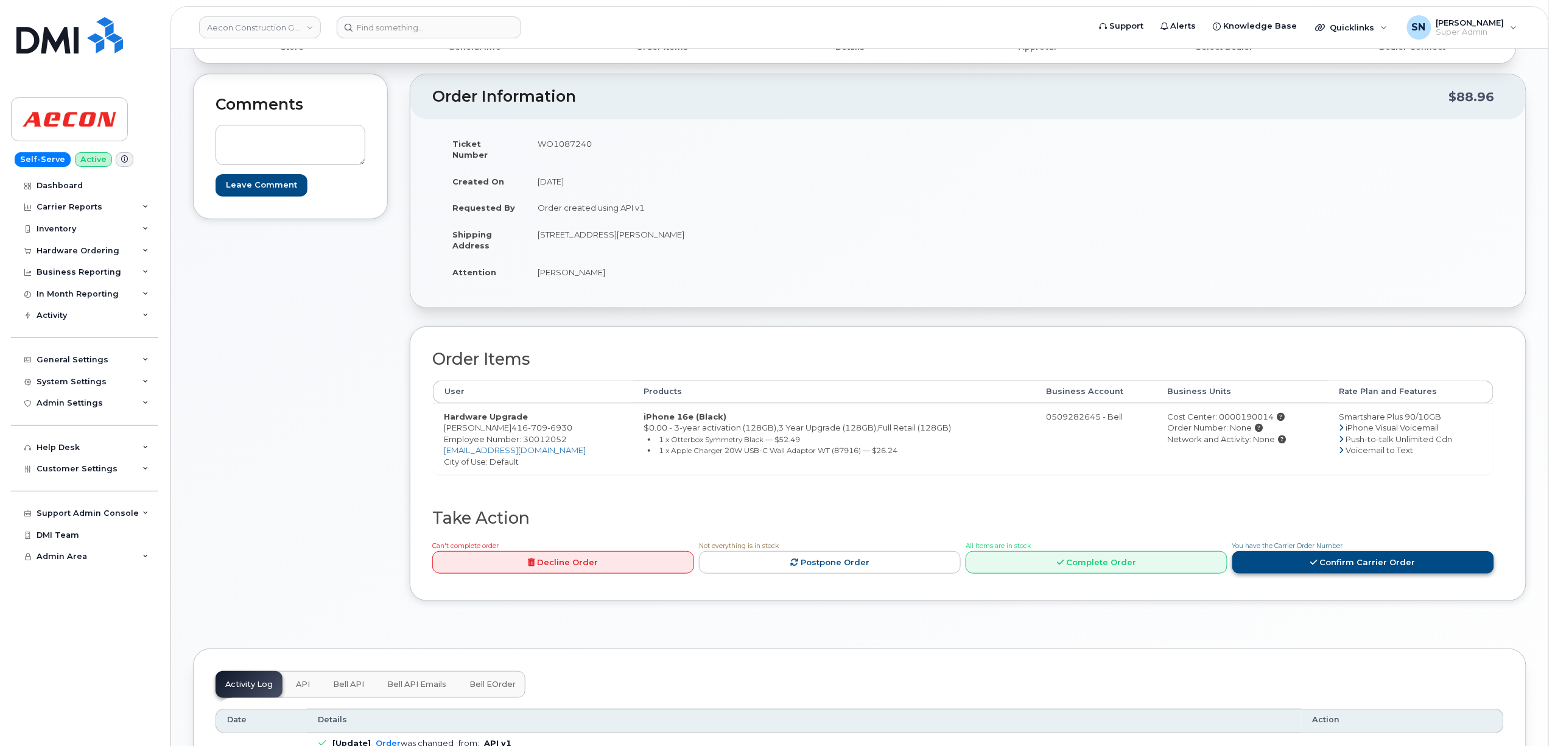
scroll to position [244, 0]
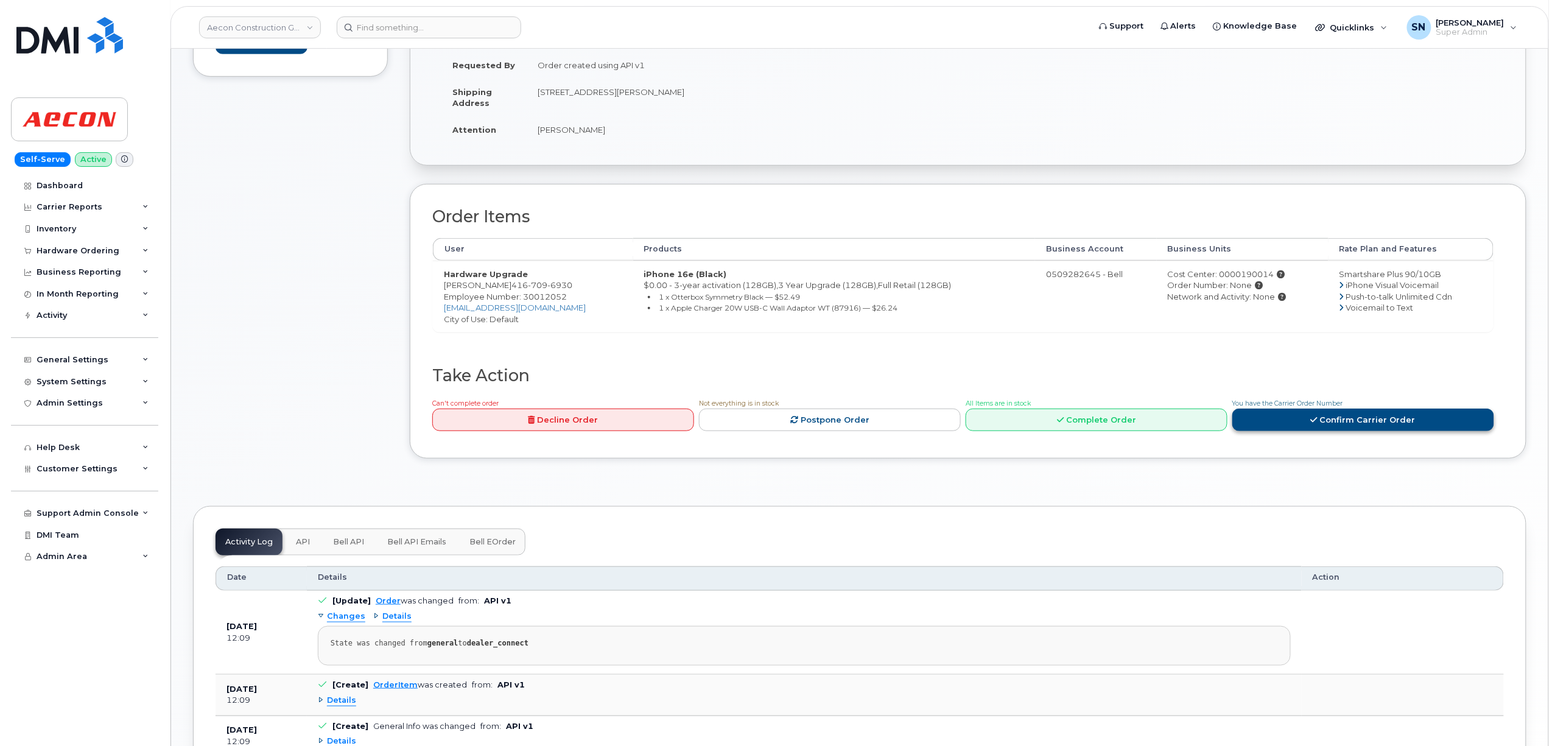
click at [1283, 418] on link "Confirm Carrier Order" at bounding box center [1364, 420] width 262 height 23
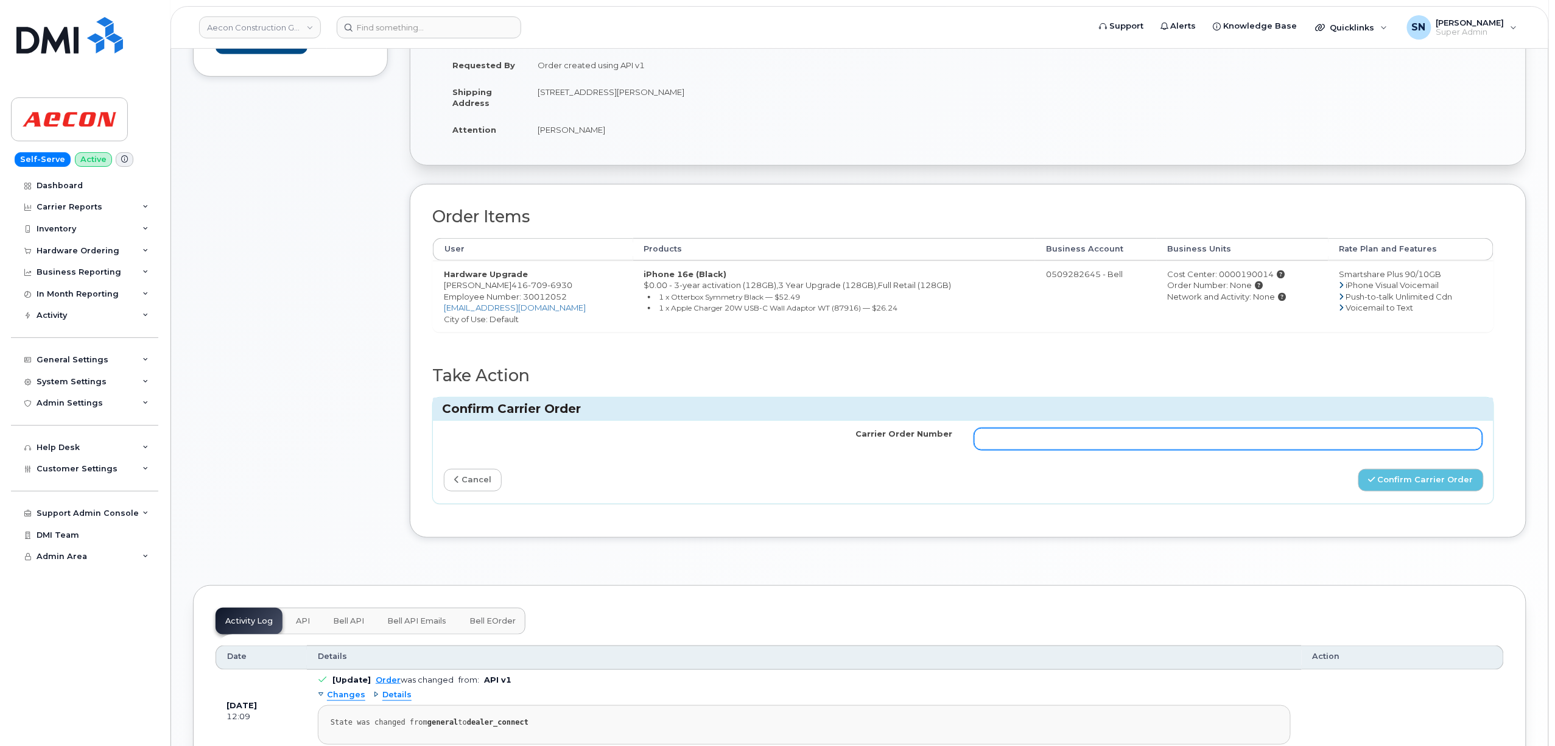
click at [1133, 435] on input "Carrier Order Number" at bounding box center [1228, 439] width 509 height 22
paste input "3009475"
type input "3009475"
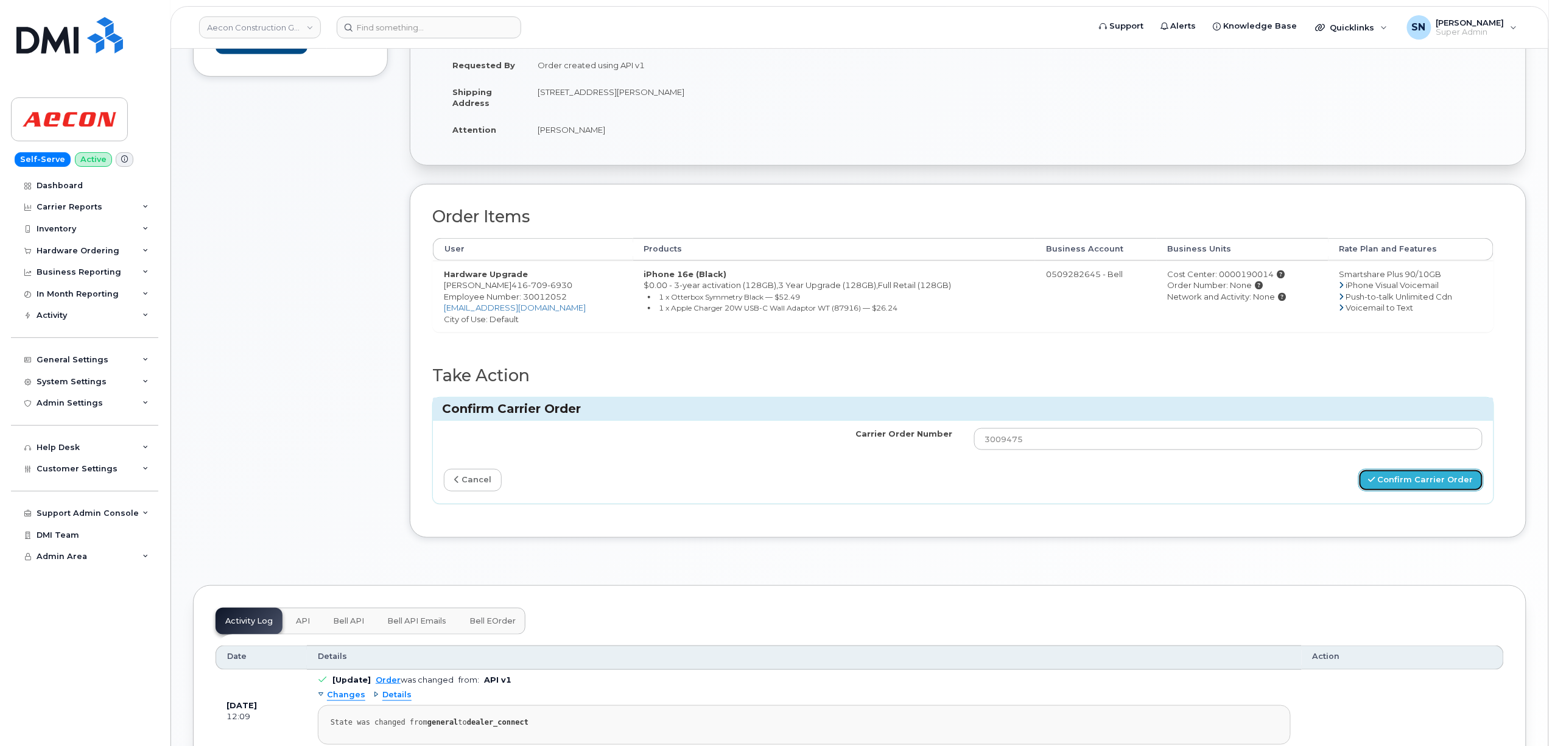
click at [1392, 469] on button "Confirm Carrier Order" at bounding box center [1421, 480] width 125 height 23
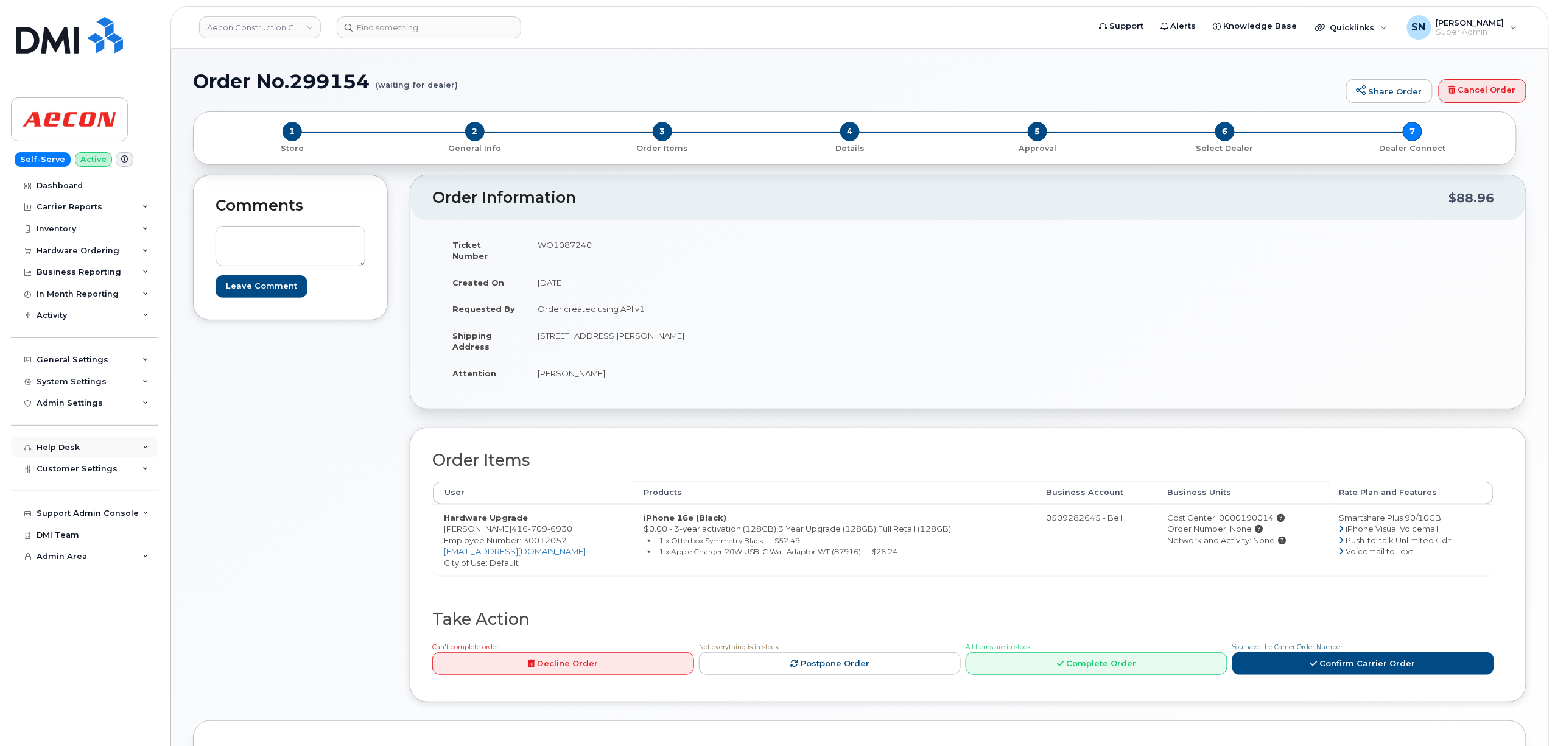
click at [57, 448] on div "Help Desk" at bounding box center [58, 448] width 43 height 10
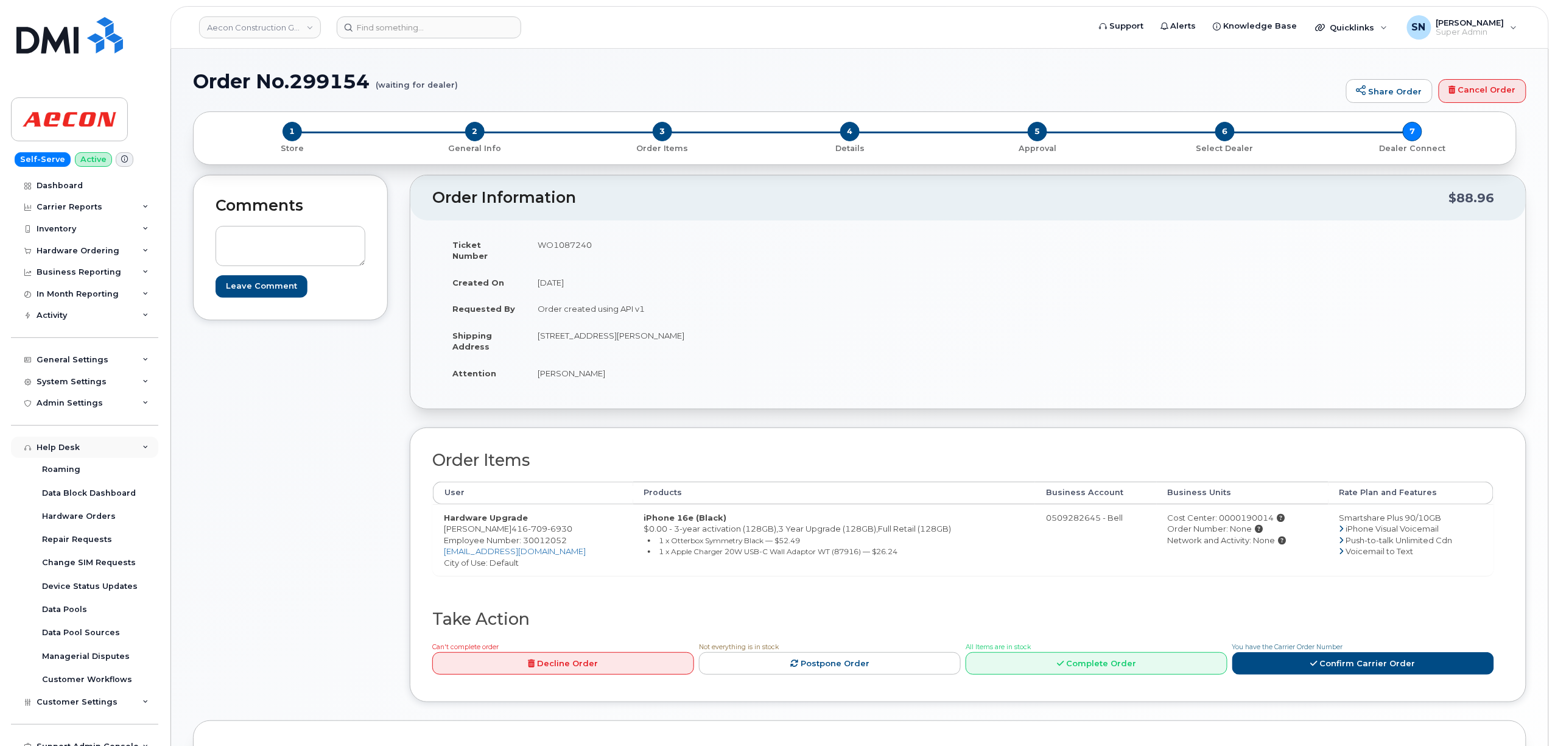
click at [57, 448] on div "Help Desk" at bounding box center [58, 448] width 43 height 10
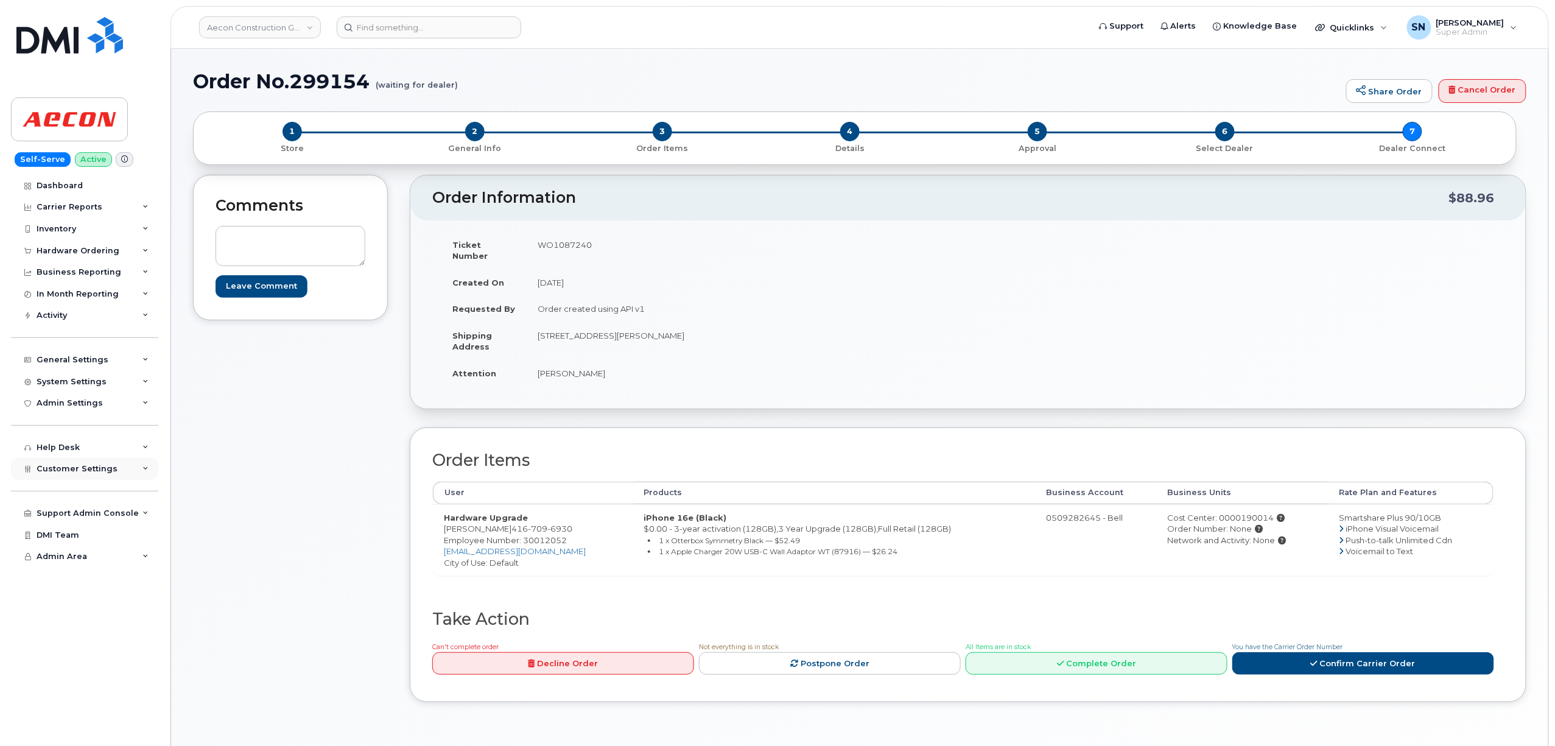
click at [82, 466] on span "Customer Settings" at bounding box center [77, 468] width 81 height 9
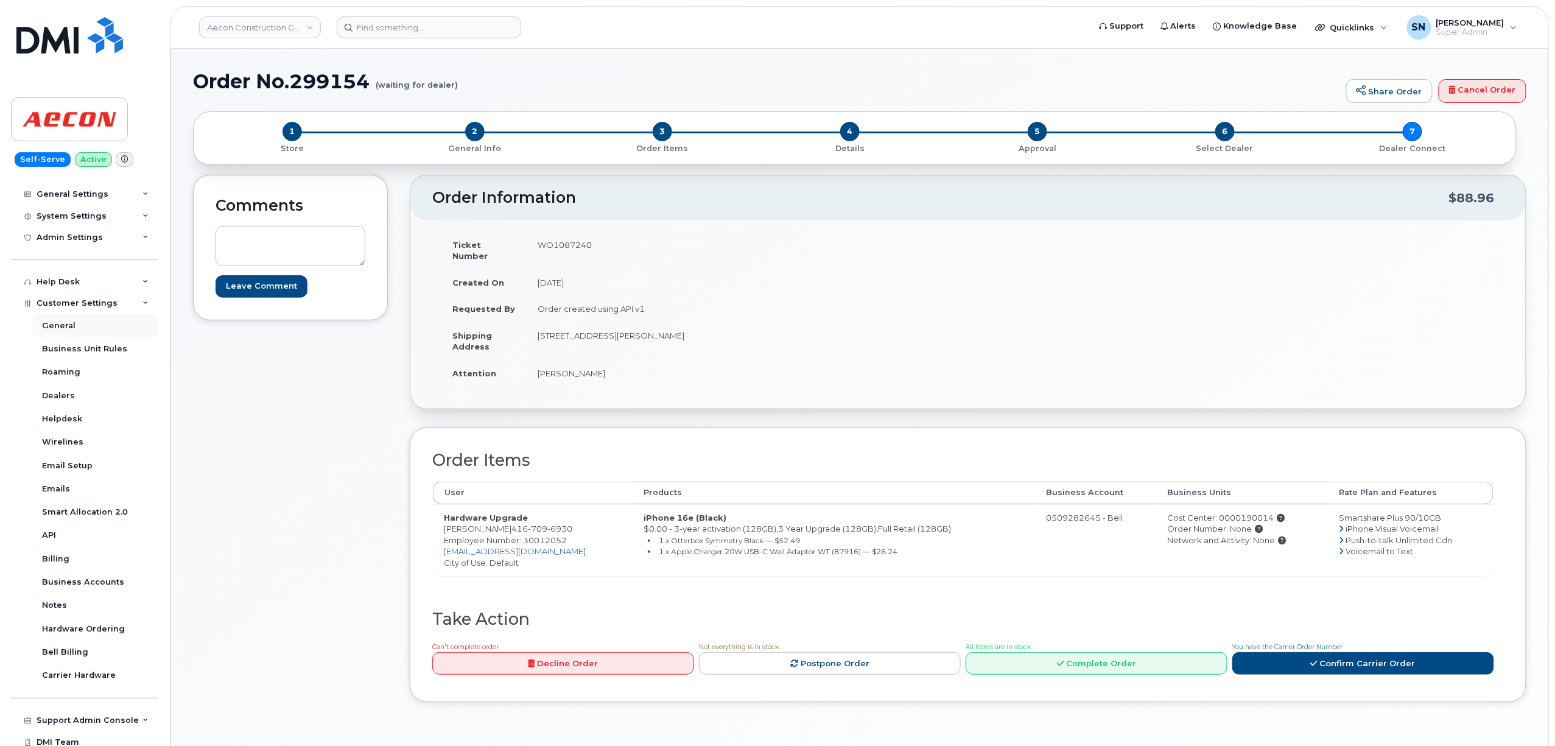
scroll to position [193, 0]
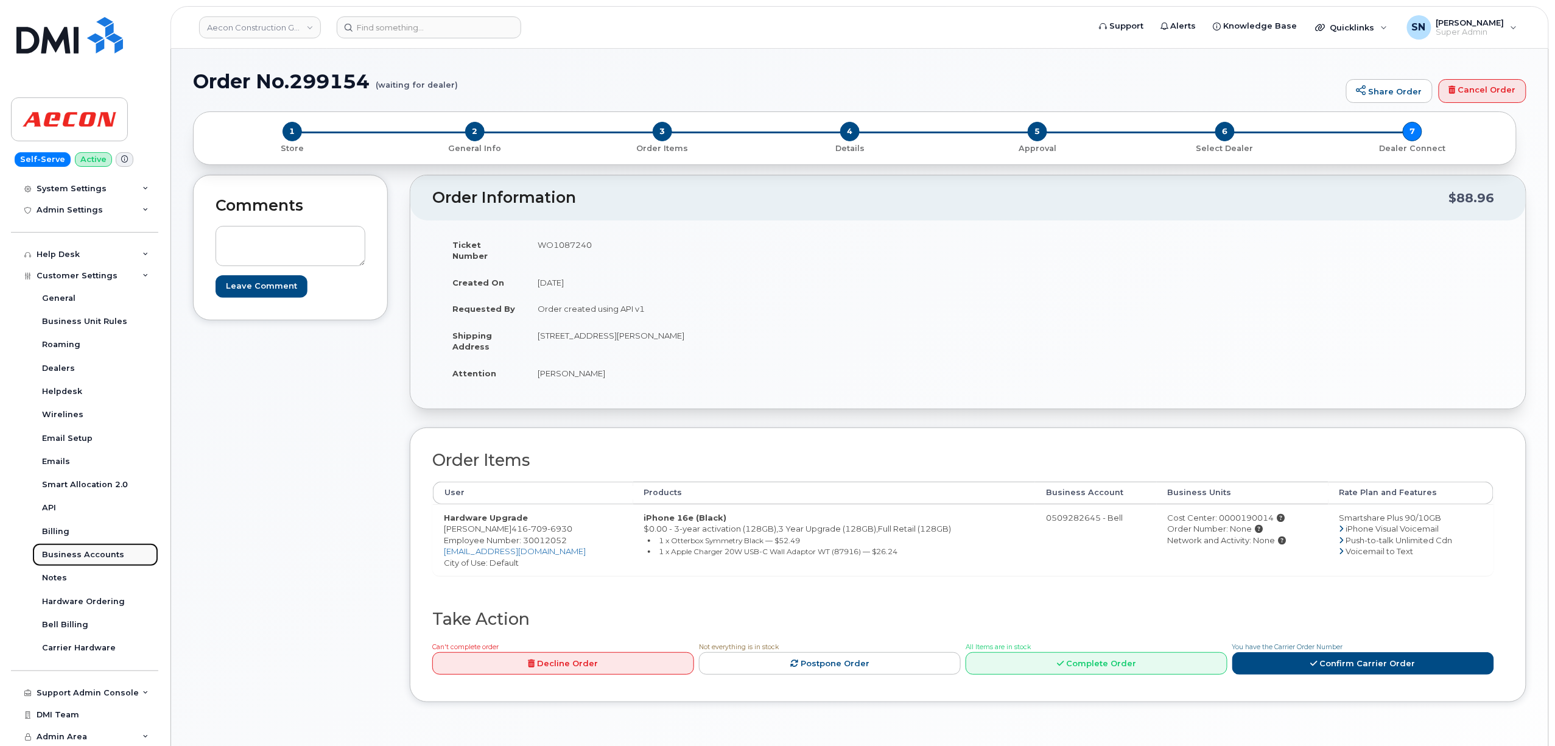
click at [95, 553] on div "Business Accounts" at bounding box center [83, 554] width 82 height 11
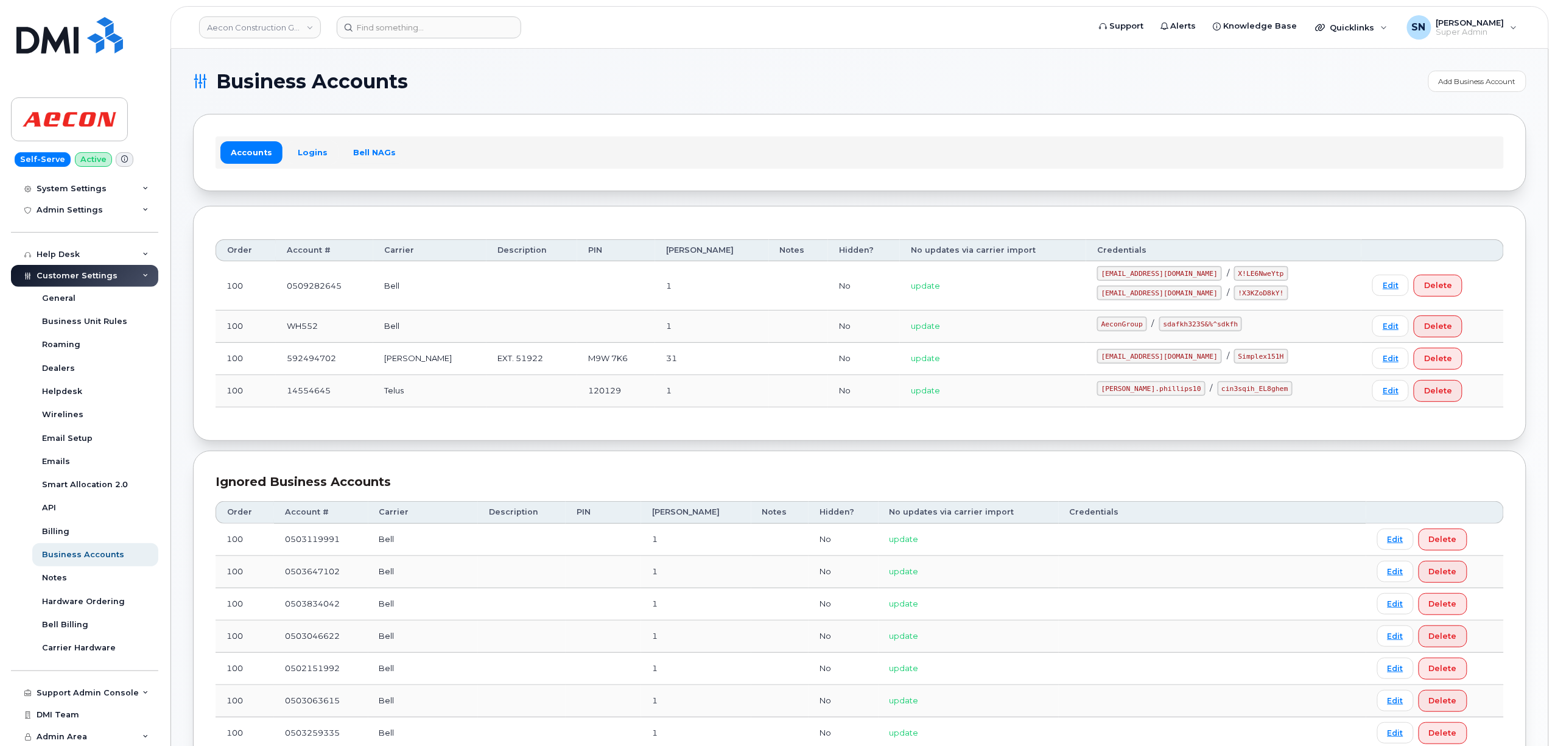
click at [315, 147] on link "Logins" at bounding box center [312, 152] width 51 height 22
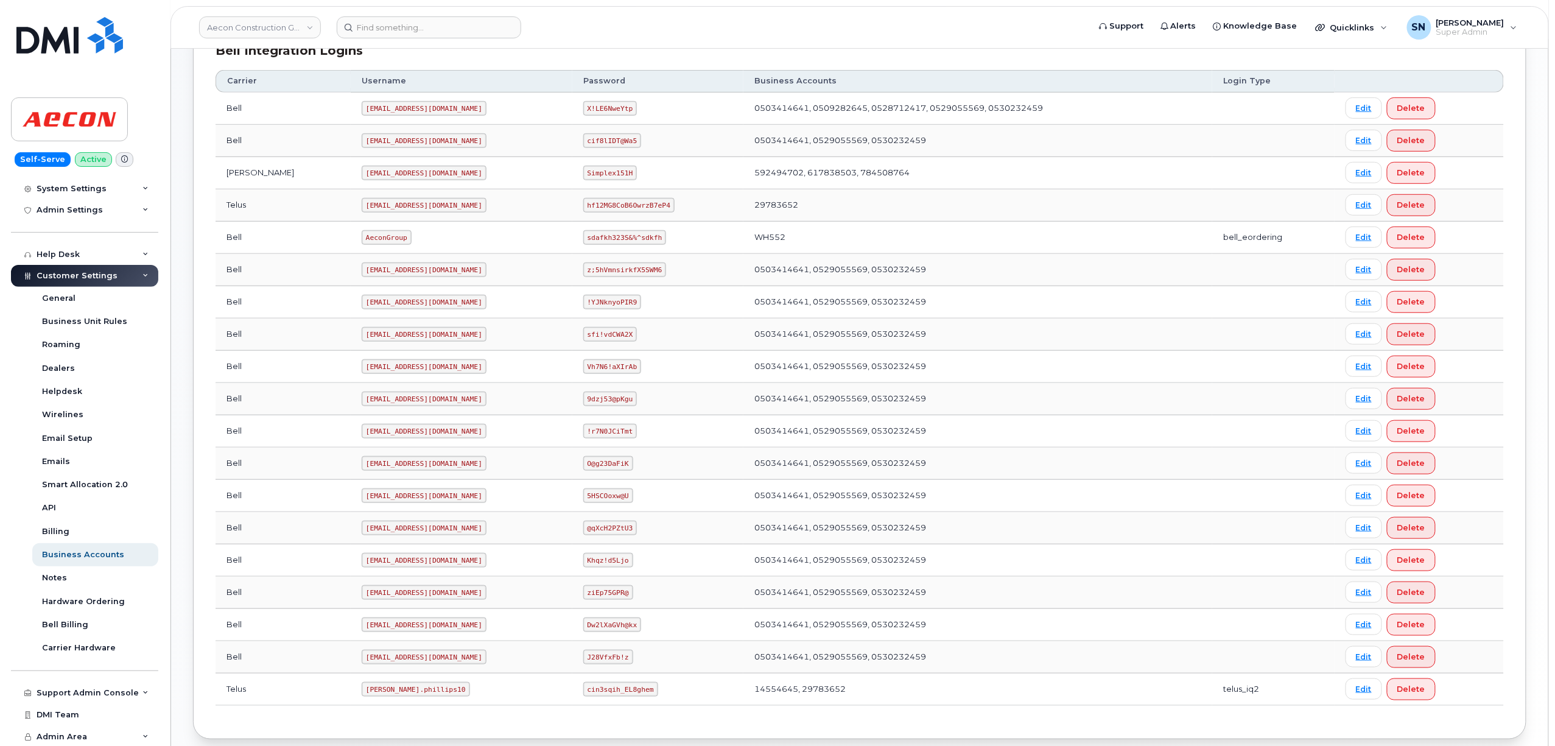
scroll to position [388, 0]
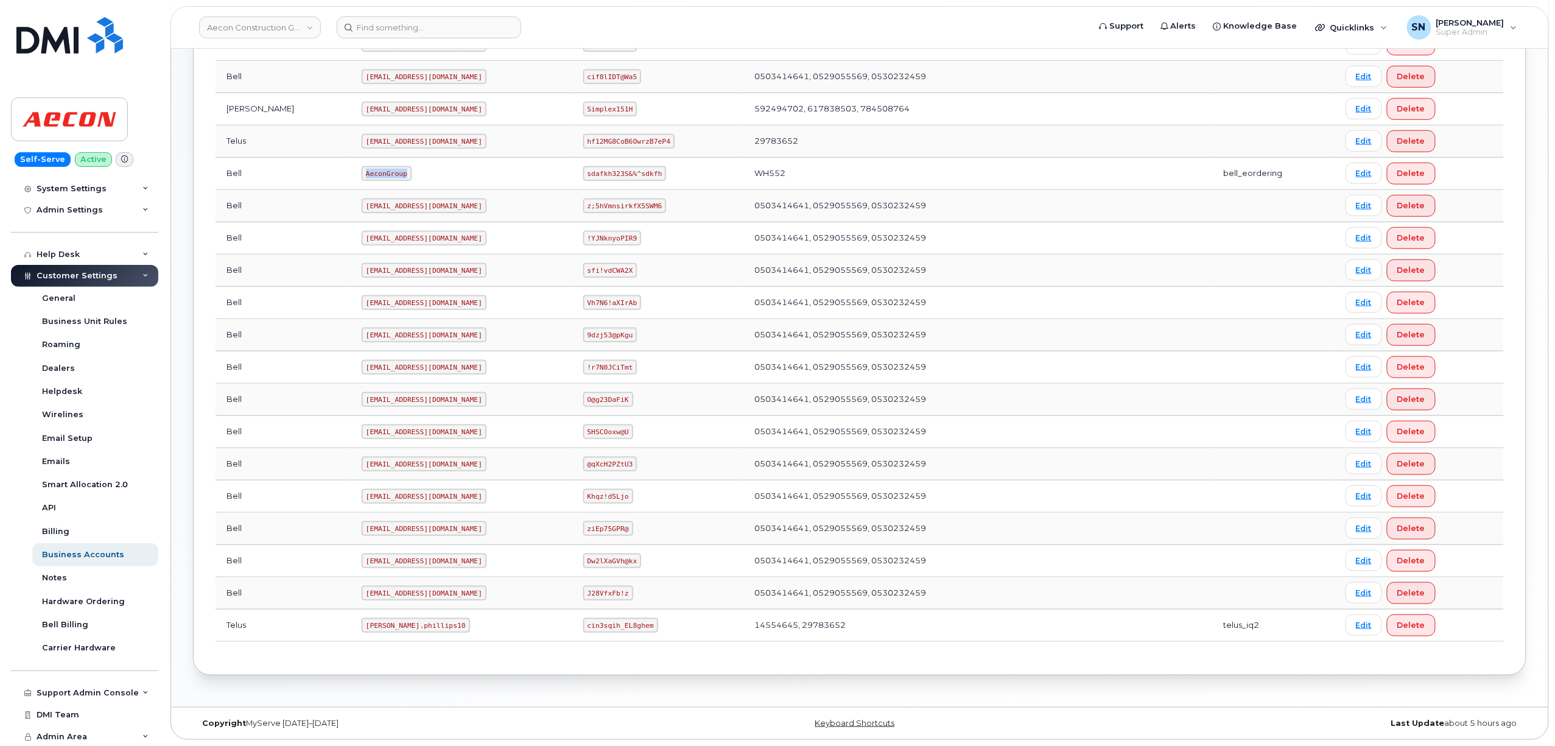
drag, startPoint x: 307, startPoint y: 171, endPoint x: 365, endPoint y: 175, distance: 58.6
click at [365, 175] on td "AeconGroup" at bounding box center [462, 174] width 222 height 32
copy code "AeconGroup"
drag, startPoint x: 561, startPoint y: 164, endPoint x: 627, endPoint y: 179, distance: 68.0
click at [627, 179] on td "sdafkh323S&%^sdkfh" at bounding box center [657, 174] width 171 height 32
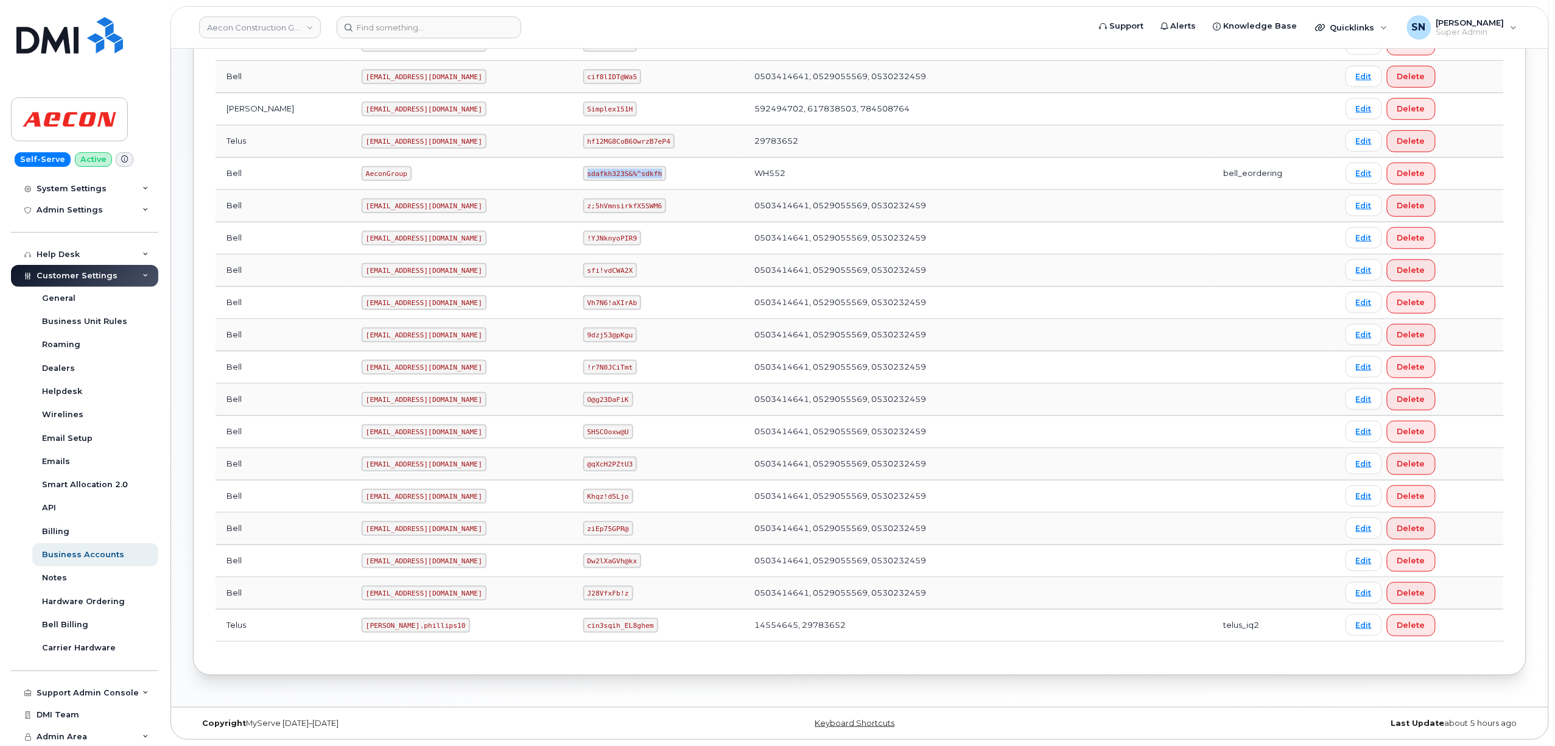
copy code "sdafkh323S&%^sdkfh"
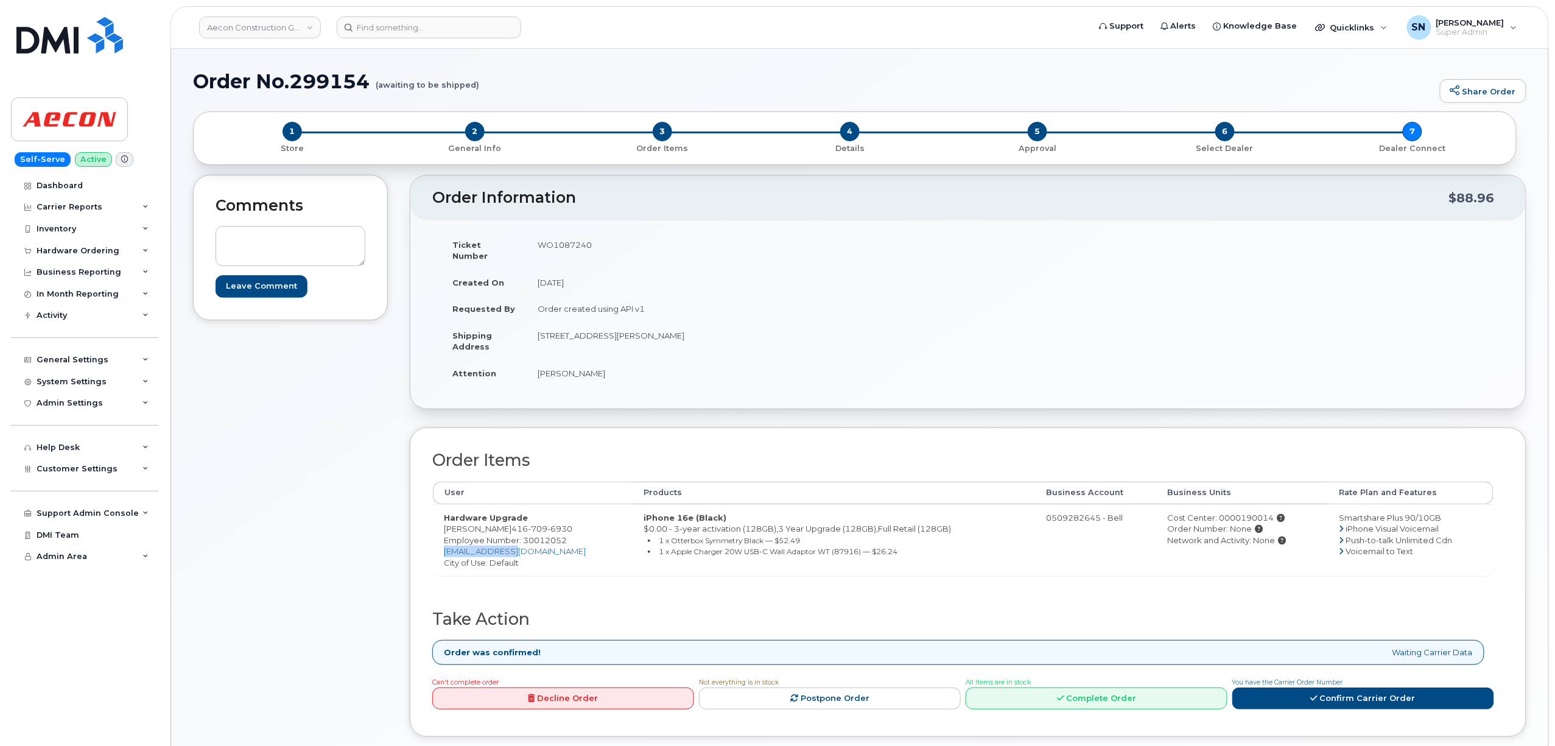
drag, startPoint x: 522, startPoint y: 544, endPoint x: 443, endPoint y: 538, distance: 78.8
click at [443, 538] on td "Hardware Upgrade [PERSON_NAME] [PHONE_NUMBER] Employee Number: 30012052 [EMAIL_…" at bounding box center [533, 540] width 200 height 72
copy link "[EMAIL_ADDRESS][DOMAIN_NAME]"
click at [295, 490] on div "Comments Leave Comment" at bounding box center [290, 465] width 195 height 581
click at [322, 434] on div "Comments Leave Comment" at bounding box center [290, 465] width 195 height 581
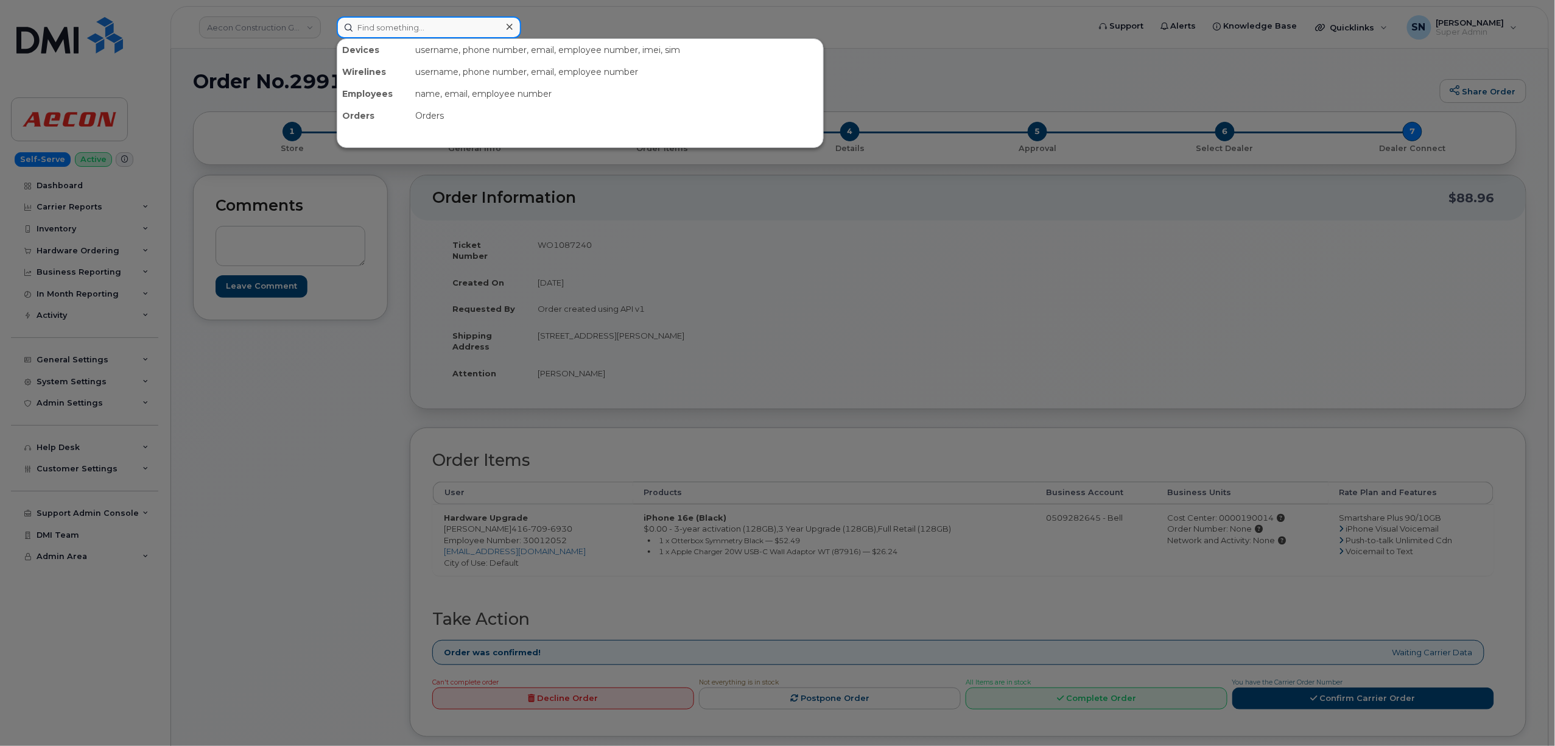
click at [398, 24] on input at bounding box center [429, 27] width 185 height 22
paste input "5066239619"
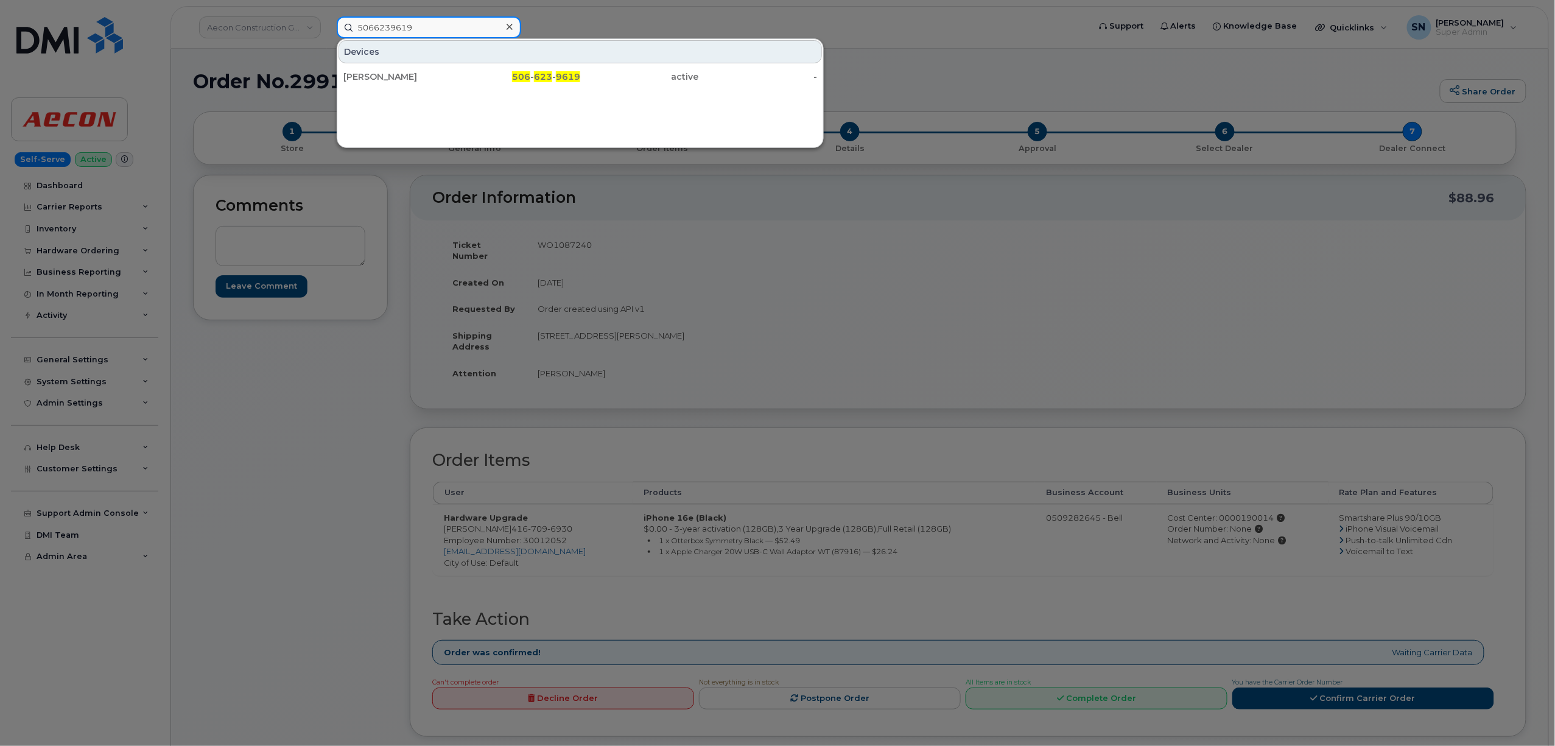
drag, startPoint x: 456, startPoint y: 25, endPoint x: 234, endPoint y: 24, distance: 221.1
click at [327, 24] on div "5066239619 Devices [PERSON_NAME] 506 - 623 - 9619 active -" at bounding box center [709, 27] width 764 height 22
paste input "2601483"
drag, startPoint x: 429, startPoint y: 23, endPoint x: 286, endPoint y: 13, distance: 143.4
click at [327, 16] on div "5062601483 Devices Spare Data Phone-Active 506 - 260 - 1483 active -" at bounding box center [709, 27] width 764 height 22
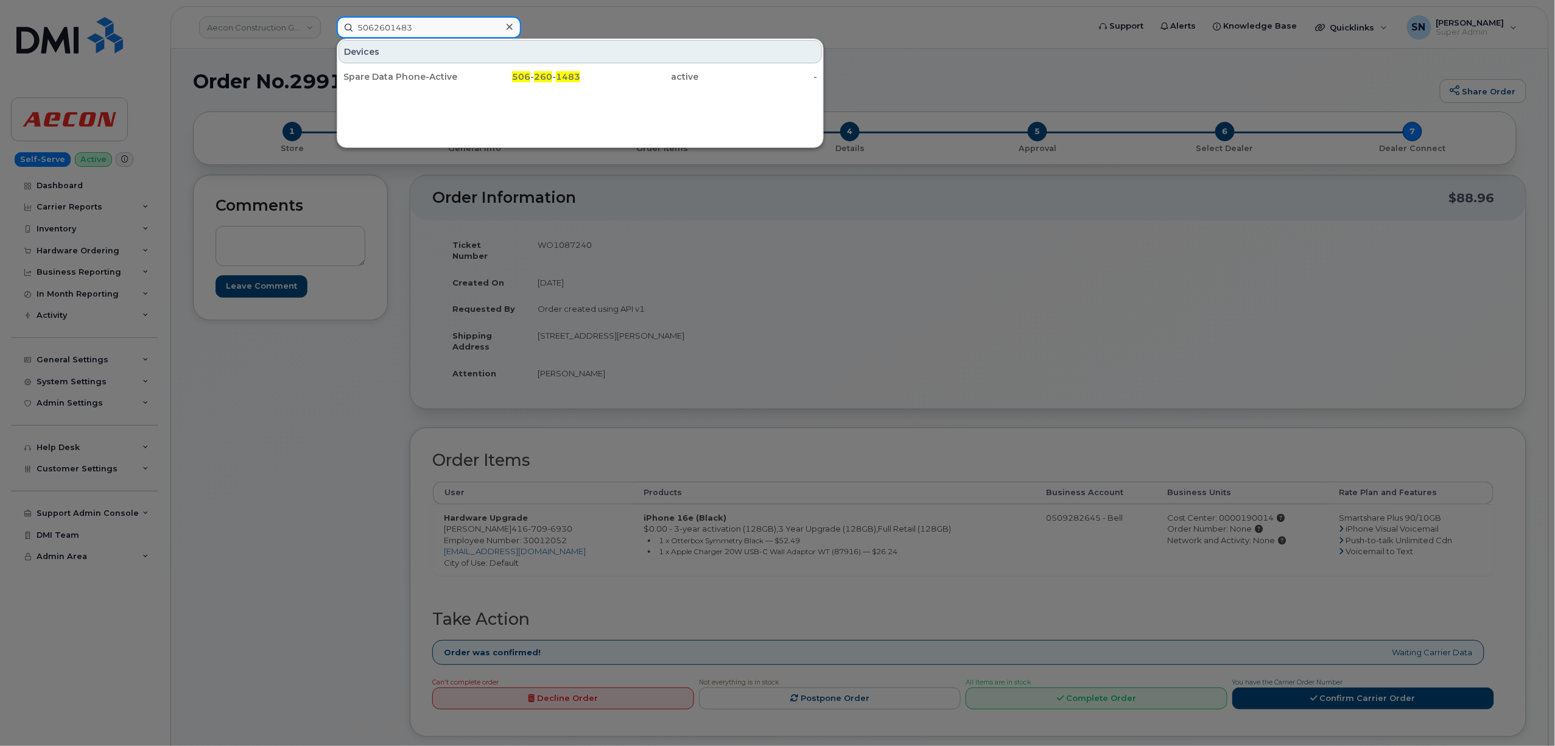
paste input "3958351"
drag, startPoint x: 343, startPoint y: 24, endPoint x: 305, endPoint y: 21, distance: 39.1
click at [327, 21] on div "5063958351 Devices [PERSON_NAME] 506 - 395 - 8351 active -" at bounding box center [709, 27] width 764 height 22
paste input "4796806"
drag, startPoint x: 442, startPoint y: 23, endPoint x: 288, endPoint y: 20, distance: 153.5
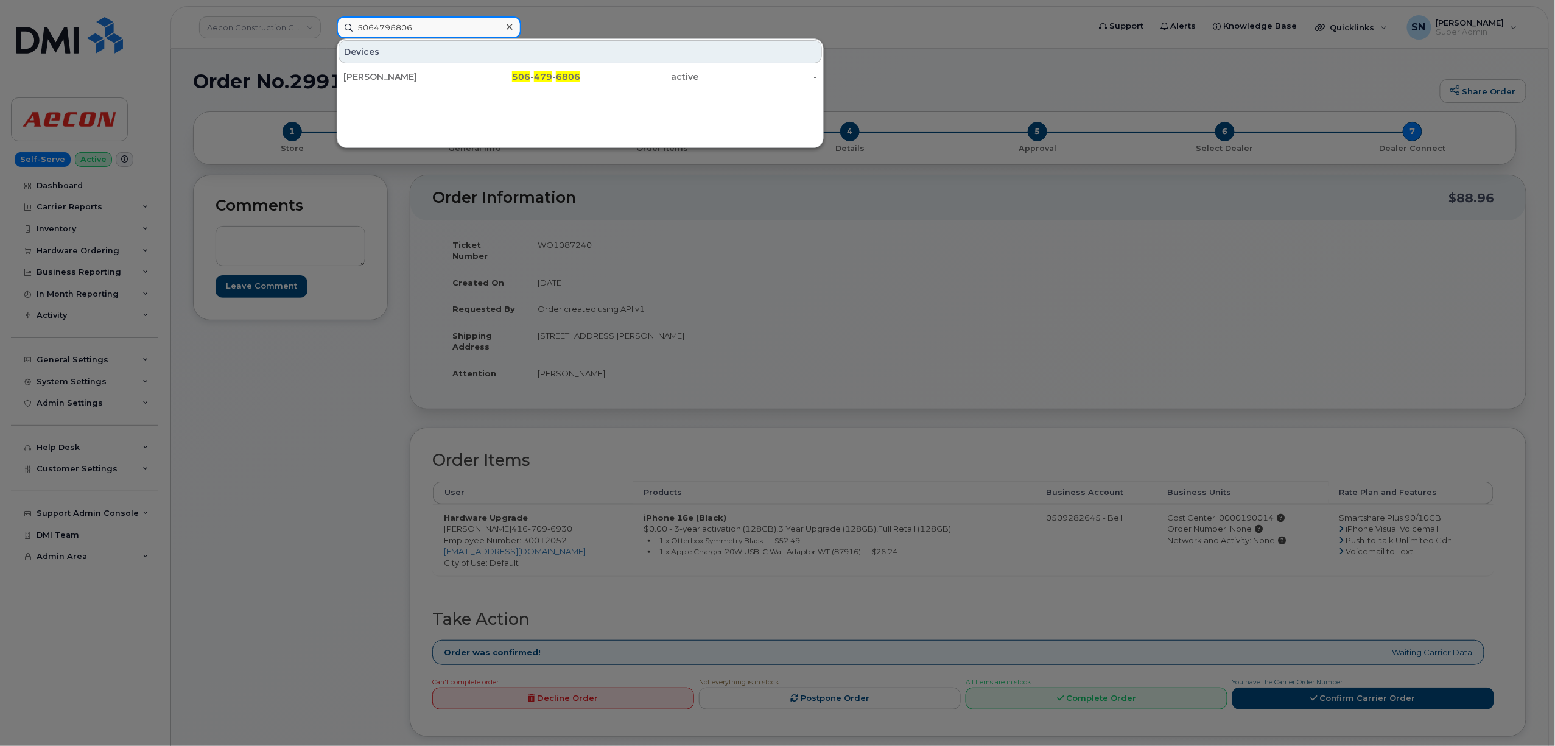
click at [327, 20] on div "5064796806 Devices [PERSON_NAME] 506 - 479 - 6806 active -" at bounding box center [709, 27] width 764 height 22
paste input "2529661"
drag, startPoint x: 429, startPoint y: 18, endPoint x: 296, endPoint y: 16, distance: 132.8
click at [327, 16] on div "5062529661 Devices [PERSON_NAME] 506 - 252 - 9661 active -" at bounding box center [709, 27] width 764 height 22
paste input "4407693"
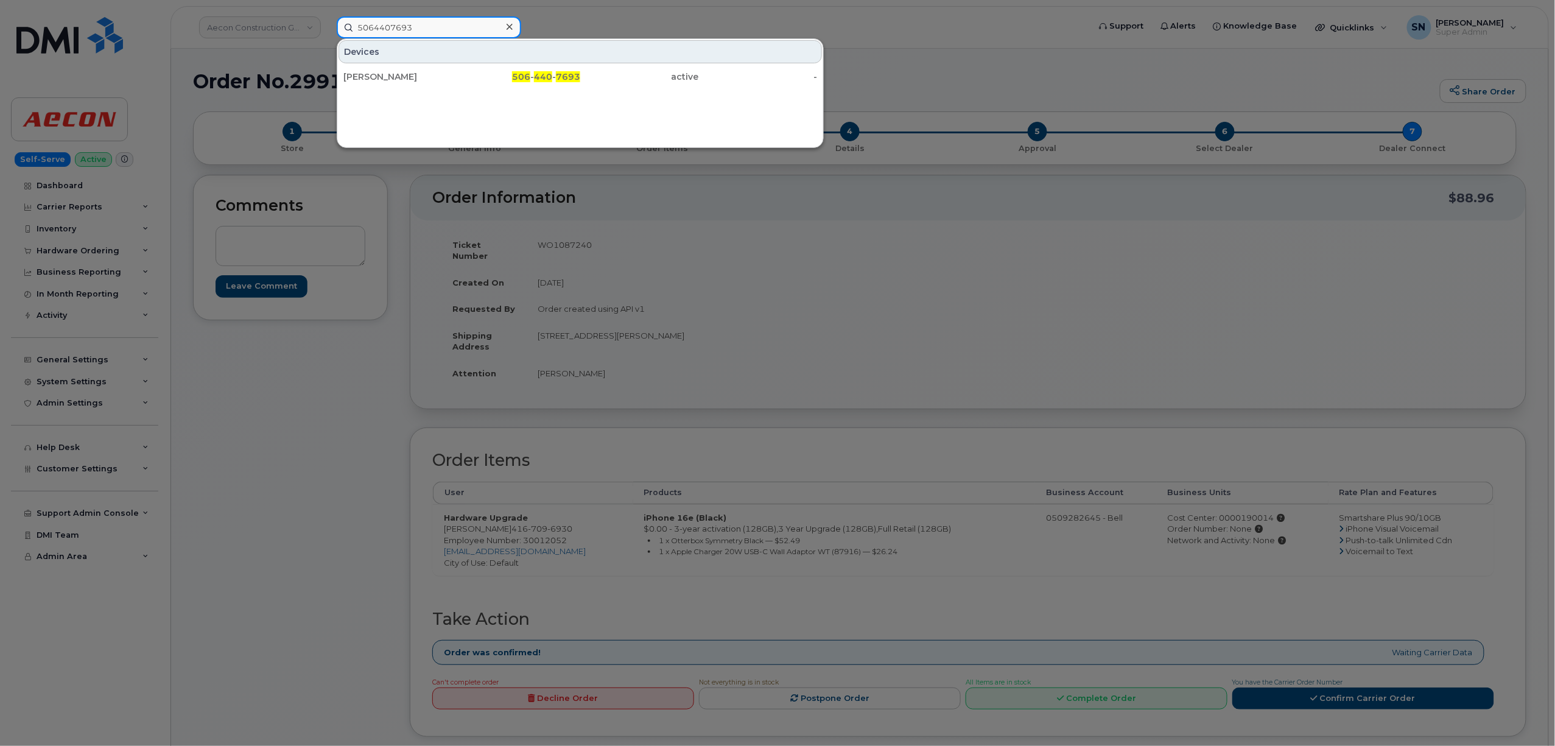
drag, startPoint x: 410, startPoint y: 22, endPoint x: 293, endPoint y: 17, distance: 117.0
click at [327, 17] on div "5064407693 Devices [PERSON_NAME] 506 - 440 - 7693 active -" at bounding box center [709, 27] width 764 height 22
paste input "252447"
drag, startPoint x: 430, startPoint y: 30, endPoint x: 213, endPoint y: 26, distance: 216.9
click at [327, 26] on div "5064252447 Devices [PERSON_NAME] 506 - 425 - 2447 active -" at bounding box center [709, 27] width 764 height 22
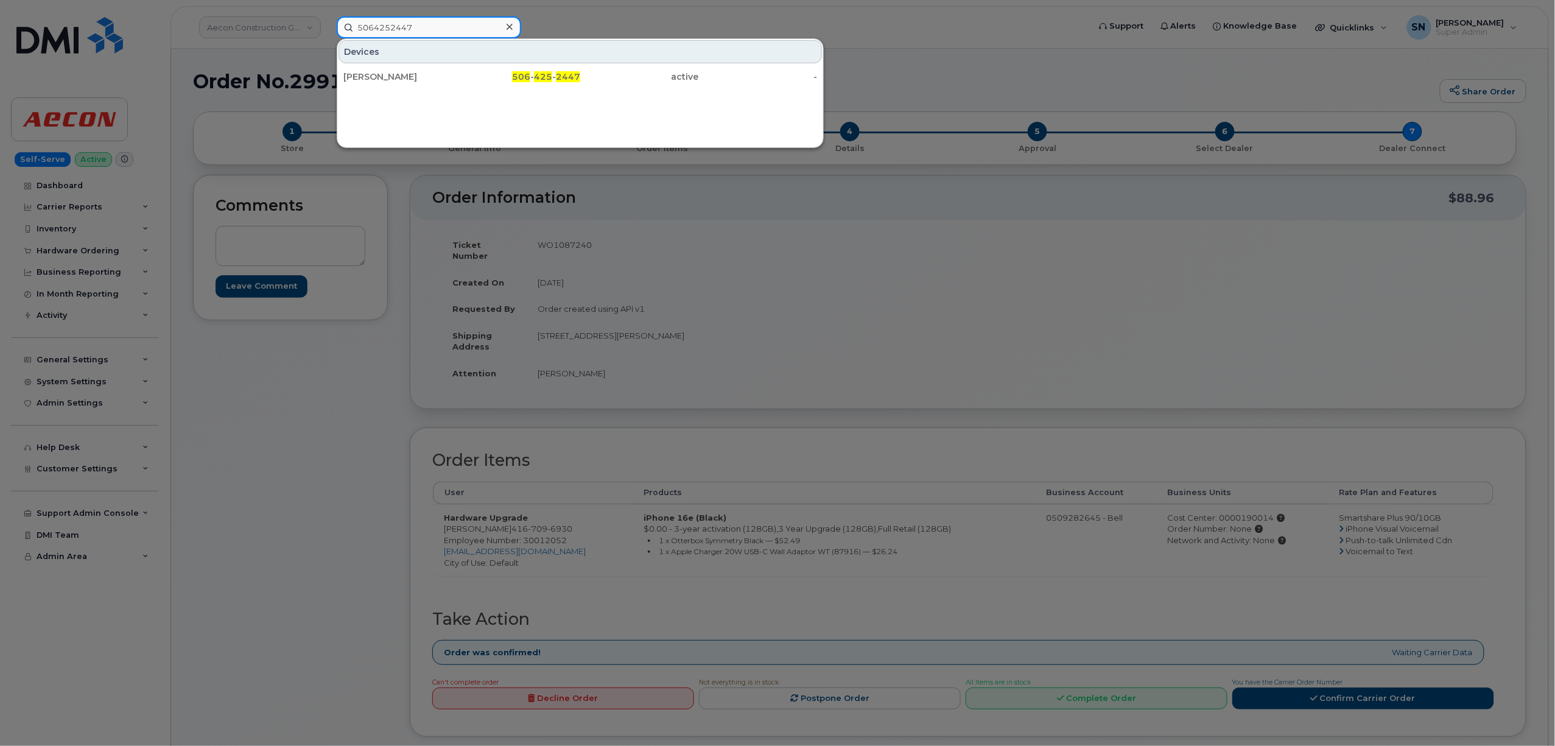
paste input "2593863"
drag, startPoint x: 442, startPoint y: 23, endPoint x: 205, endPoint y: 23, distance: 237.5
click at [327, 23] on div "5062593863 Devices [PERSON_NAME] Wall 506 - 259 - 3863 active -" at bounding box center [709, 27] width 764 height 22
paste input "6238029"
drag, startPoint x: 382, startPoint y: 18, endPoint x: 289, endPoint y: 5, distance: 94.6
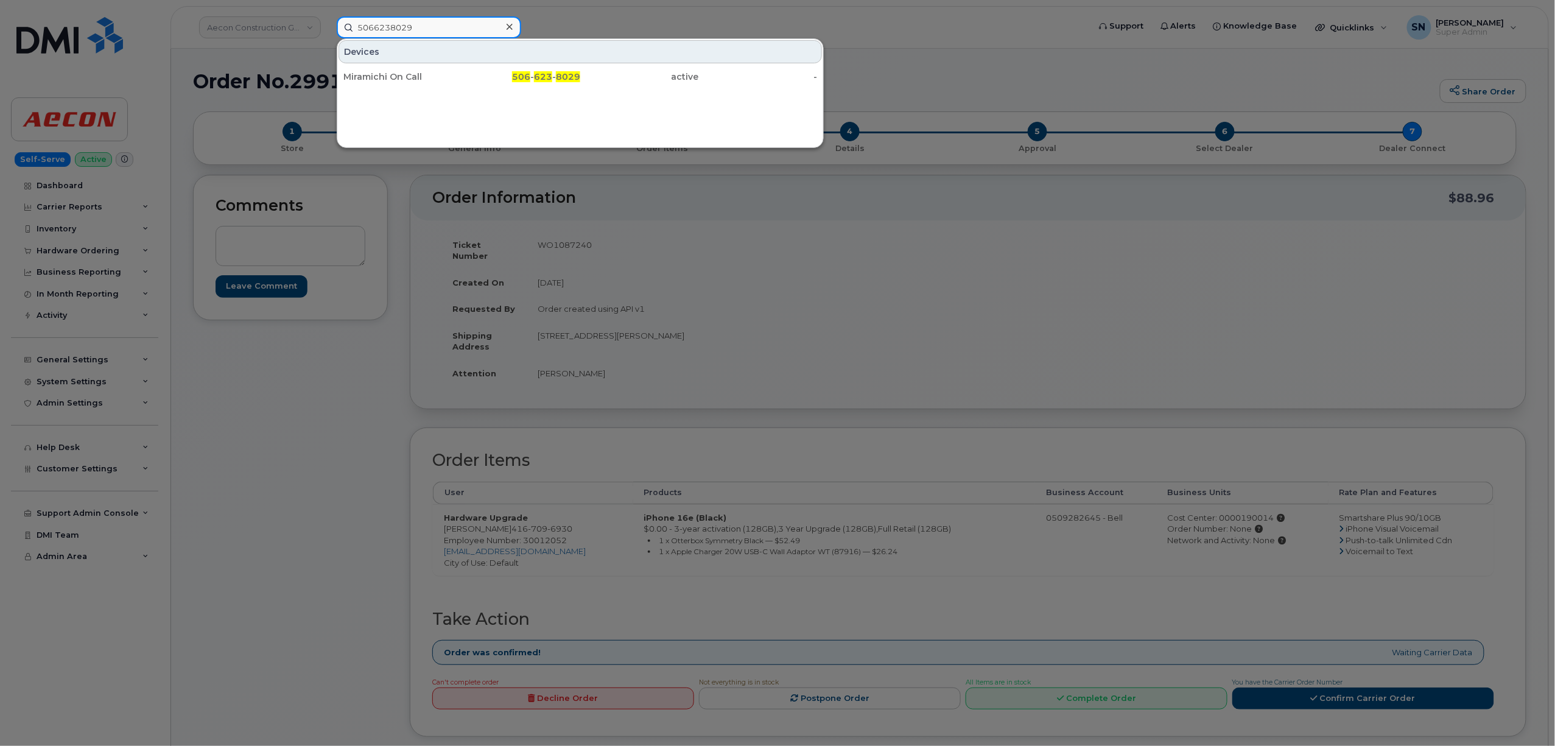
click at [327, 16] on div "5066238029 Devices Miramichi On Call 506 - 623 - 8029 active -" at bounding box center [709, 27] width 764 height 22
paste input "63946"
drag, startPoint x: 390, startPoint y: 19, endPoint x: 328, endPoint y: 10, distance: 62.9
click at [328, 16] on div "5066263946 Devices [PERSON_NAME] [PERSON_NAME] 506 - 626 - 3946 active -" at bounding box center [709, 27] width 764 height 22
paste input "7786198"
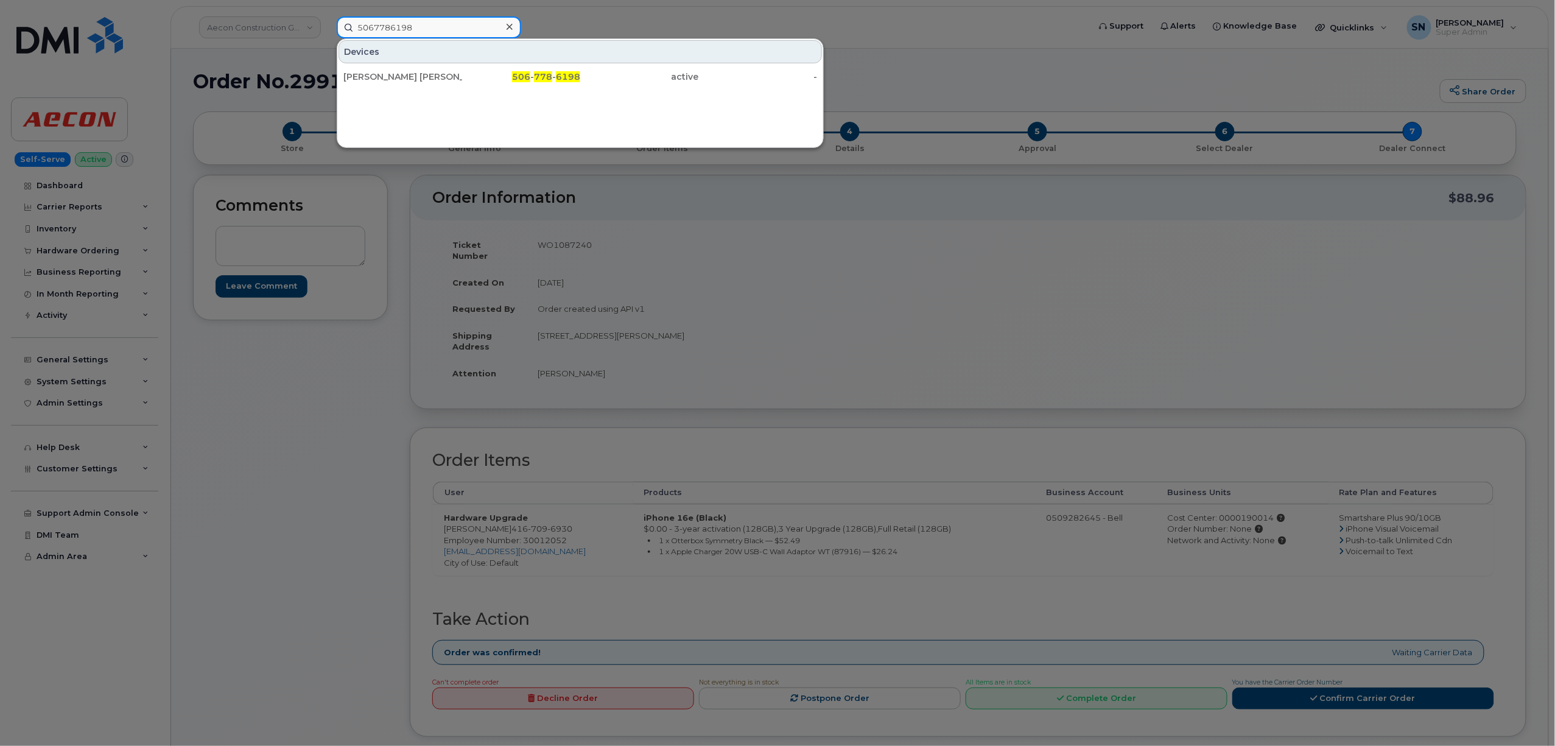
drag, startPoint x: 442, startPoint y: 19, endPoint x: 306, endPoint y: 17, distance: 136.4
click at [327, 17] on div "5067786198 Devices Kristine Williston Hovey 506 - 778 - 6198 active -" at bounding box center [709, 27] width 764 height 22
paste input "325496"
drag, startPoint x: 446, startPoint y: 26, endPoint x: 306, endPoint y: 16, distance: 141.0
click at [327, 17] on div "5063254968 Devices Adele Tingey Hamilton 506 - 325 - 4968 active -" at bounding box center [709, 27] width 764 height 22
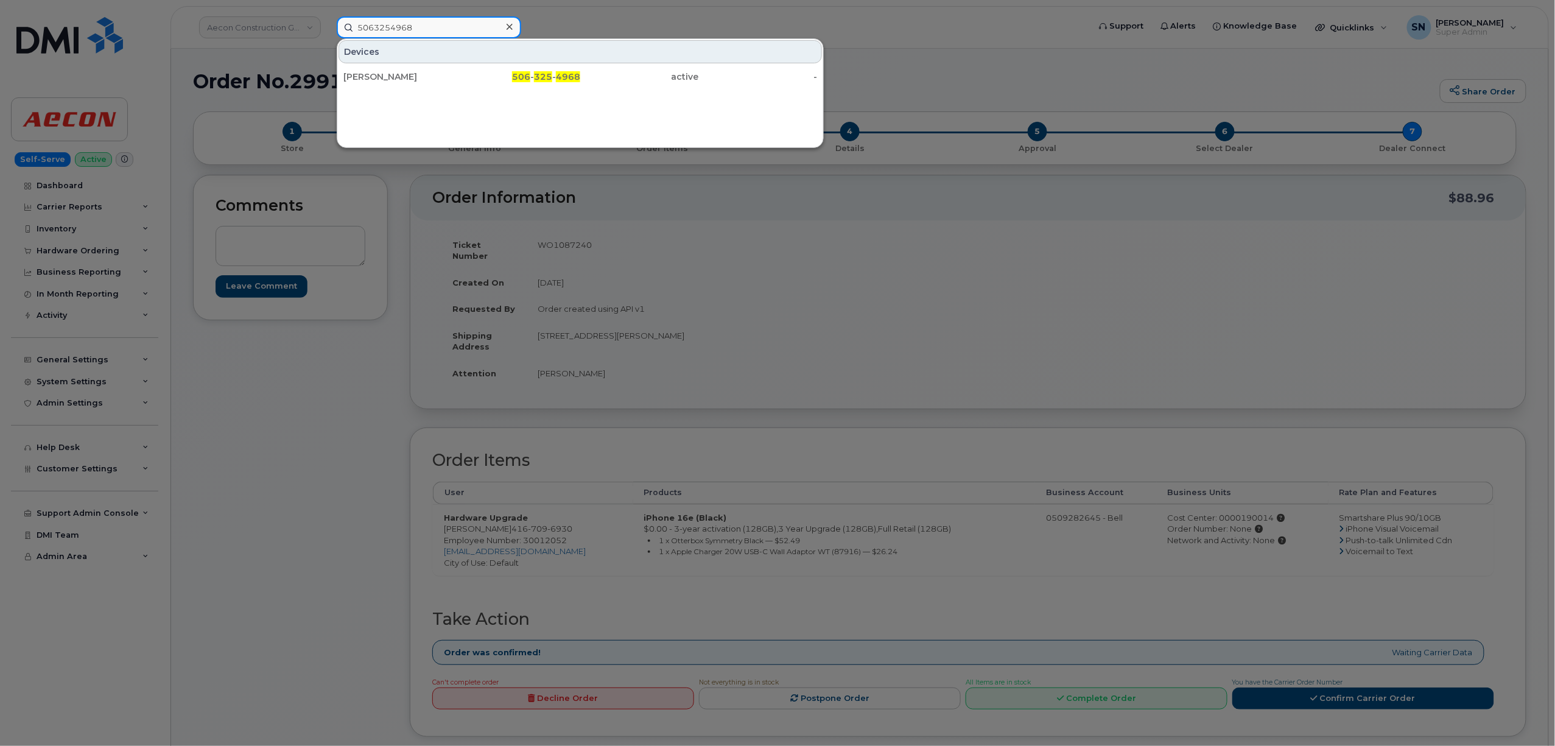
paste input "818044"
drag, startPoint x: 439, startPoint y: 32, endPoint x: 329, endPoint y: 16, distance: 110.8
click at [331, 16] on div "5063818044 Devices Marie Eve Boudreau 506 - 381 - 8044 active -" at bounding box center [709, 27] width 764 height 22
paste input "7352292"
drag, startPoint x: 429, startPoint y: 19, endPoint x: 318, endPoint y: 11, distance: 111.2
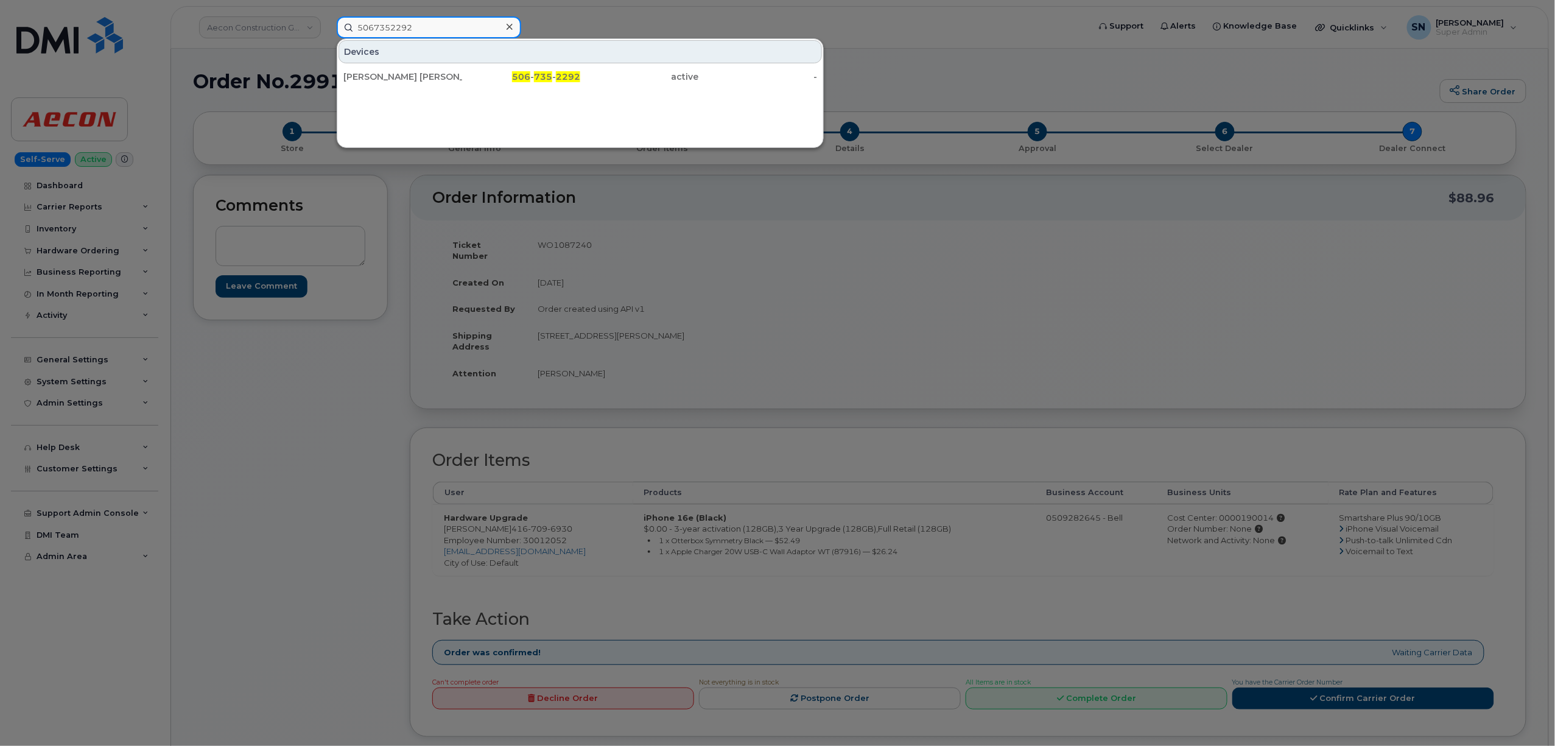
click at [327, 16] on div "5067352292 Devices Annie Martin Beaulieu 506 - 735 - 2292 active -" at bounding box center [709, 27] width 764 height 22
paste input "4298649"
drag, startPoint x: 441, startPoint y: 27, endPoint x: 290, endPoint y: 20, distance: 150.6
click at [327, 20] on div "5064298649 Devices Reguly, Paula Marie 506 - 429 - 8649 active -" at bounding box center [709, 27] width 764 height 22
paste input "2591325"
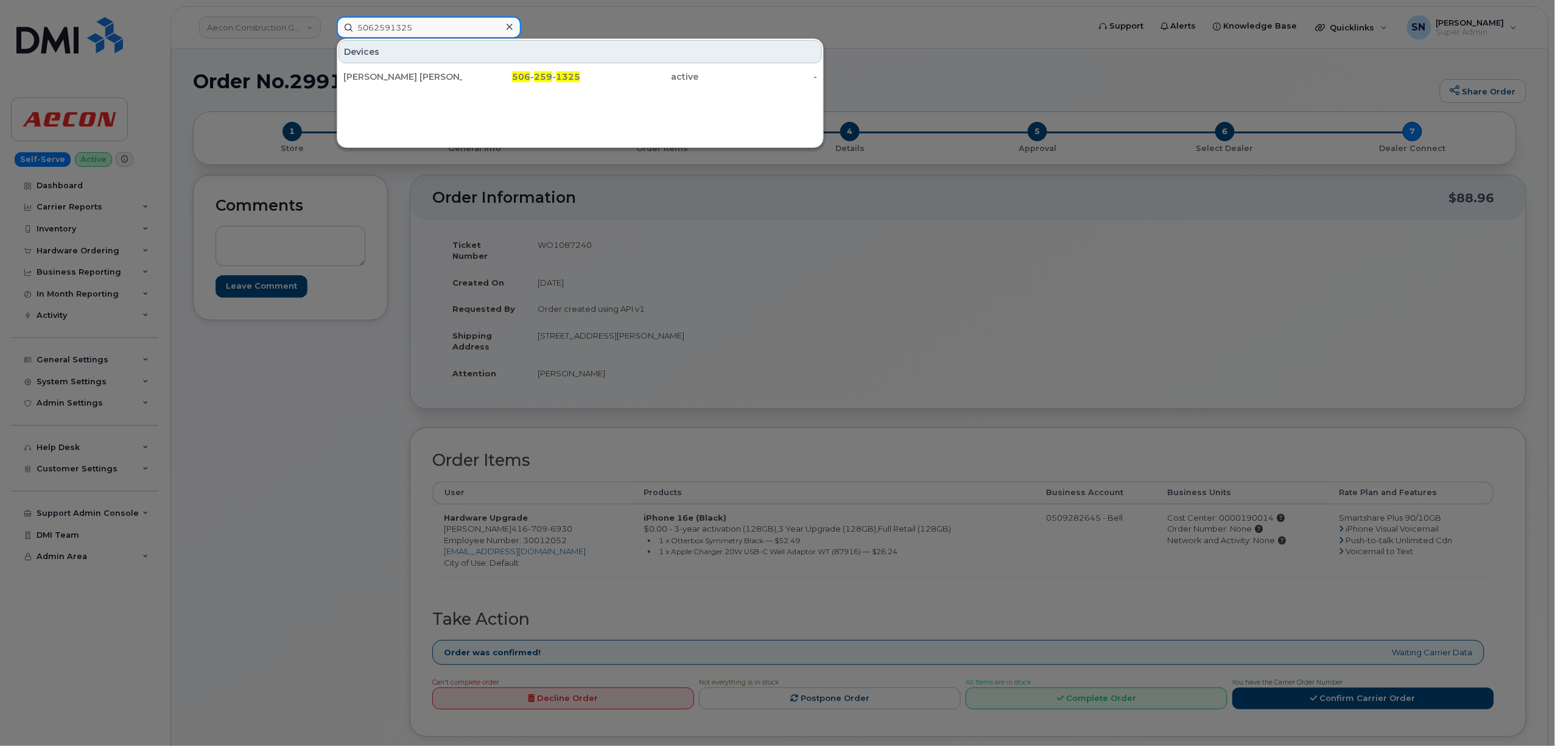
drag, startPoint x: 471, startPoint y: 22, endPoint x: 287, endPoint y: 20, distance: 183.9
click at [327, 20] on div "5062591325 Devices Marc Andre Pelletier 506 - 259 - 1325 active -" at bounding box center [709, 27] width 764 height 22
paste input "58"
drag, startPoint x: 434, startPoint y: 22, endPoint x: 296, endPoint y: 1, distance: 139.3
click at [327, 16] on div "5062591358 Devices Marc Andre Pelletier 506 - 259 - 1358 active -" at bounding box center [709, 27] width 764 height 22
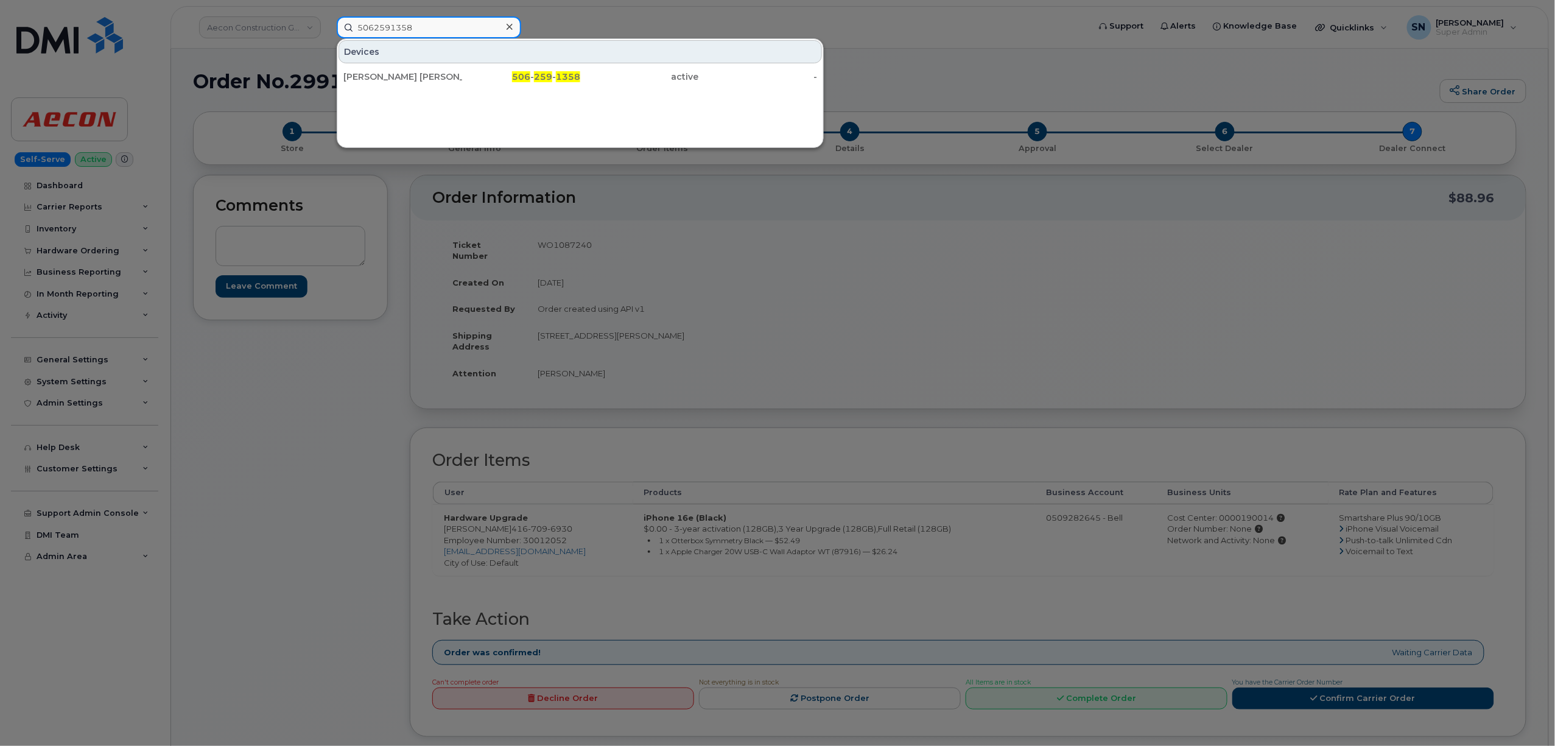
paste input "4796581"
drag, startPoint x: 458, startPoint y: 19, endPoint x: 300, endPoint y: 24, distance: 158.4
click at [327, 24] on div "5064796581 Devices Manon Langlais Voyer 506 - 479 - 6581 active -" at bounding box center [709, 27] width 764 height 22
paste input "2591352"
drag, startPoint x: 436, startPoint y: 27, endPoint x: 333, endPoint y: 15, distance: 104.3
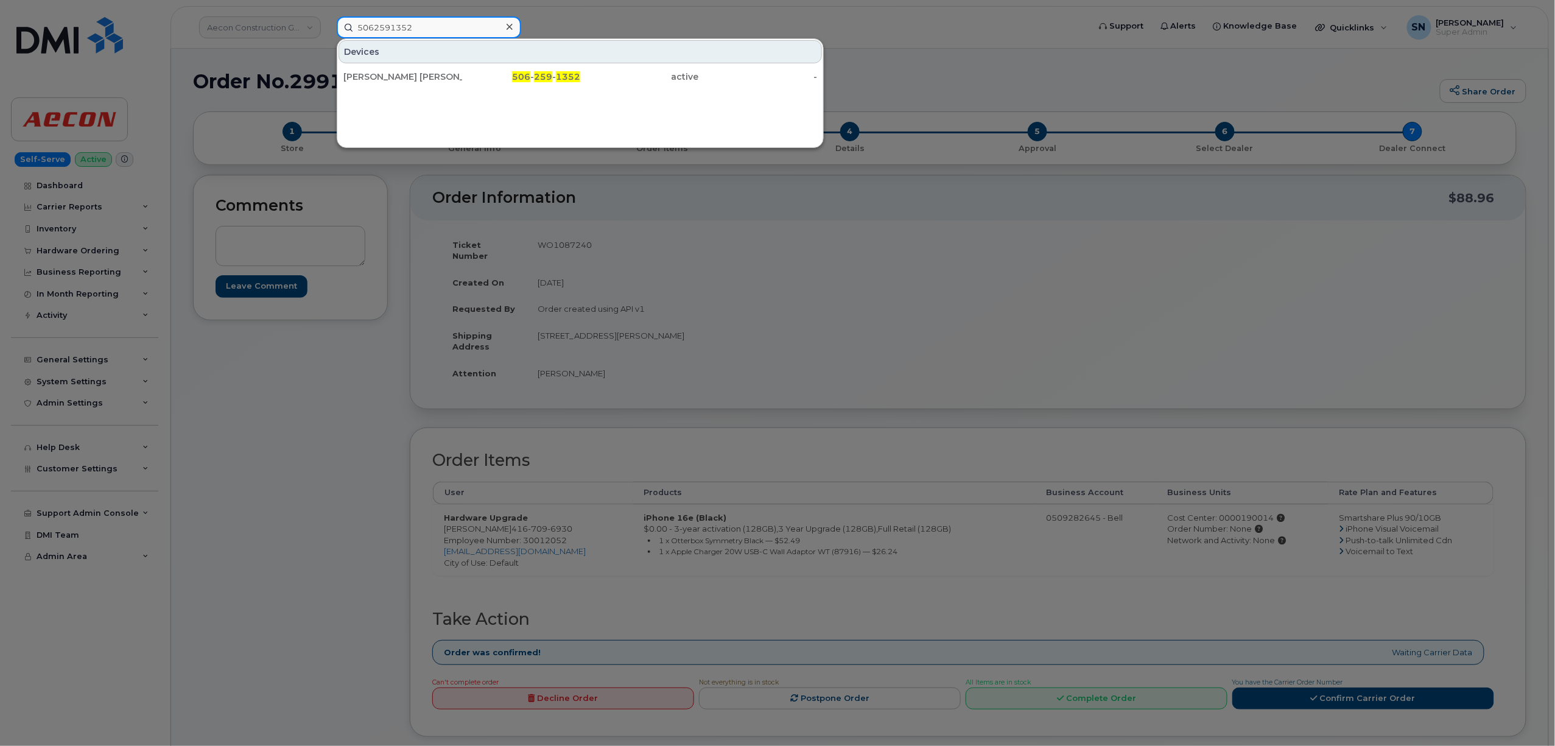
click at [333, 16] on div "5062591352 Devices Marc Andre Pelletier 506 - 259 - 1352 active -" at bounding box center [709, 27] width 764 height 22
paste input "5357"
drag, startPoint x: 444, startPoint y: 24, endPoint x: 287, endPoint y: 16, distance: 156.7
click at [327, 16] on div "5062595357 Devices Marc Andre Pelletier 506 - 259 - 5357 active -" at bounding box center [709, 27] width 764 height 22
paste input "6513"
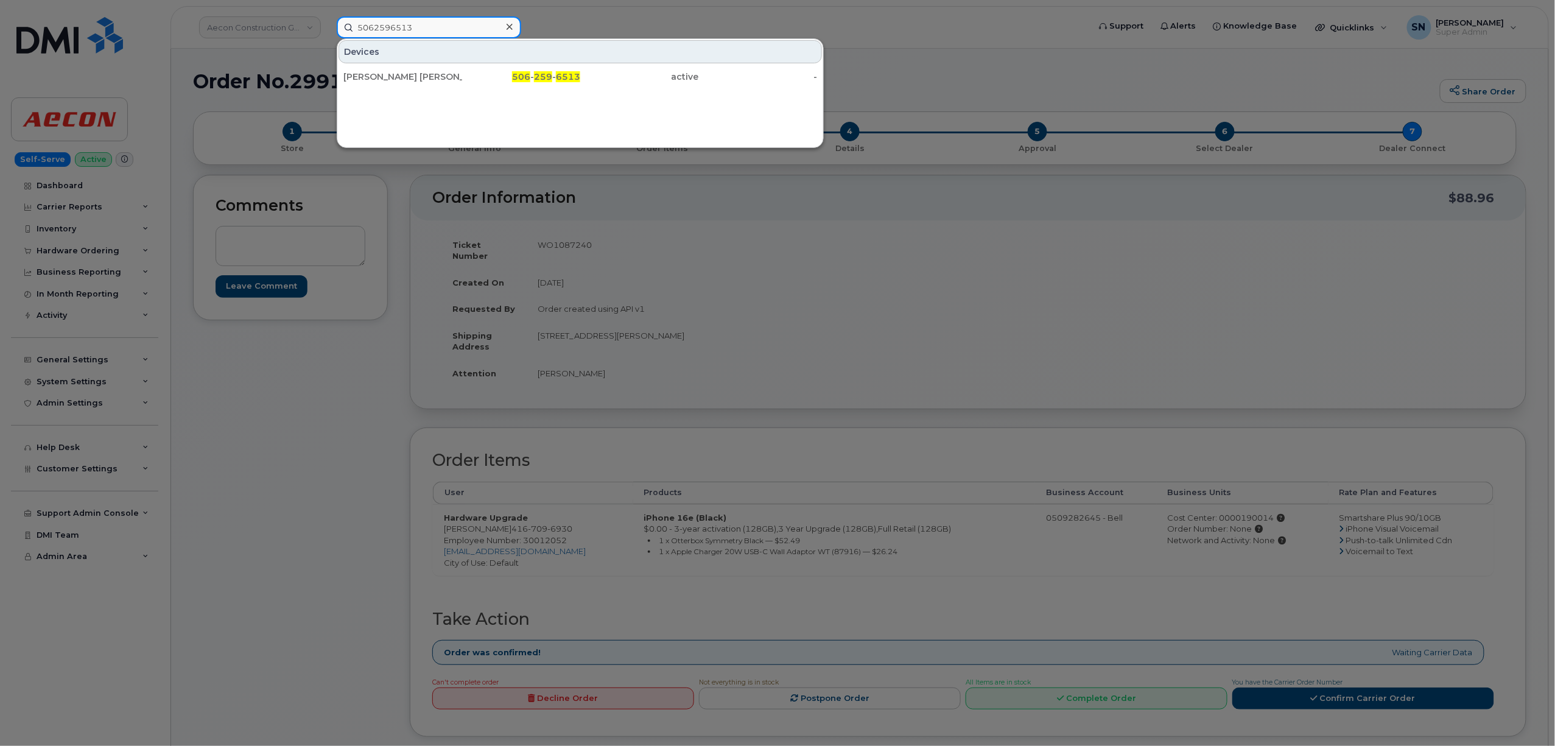
drag, startPoint x: 417, startPoint y: 21, endPoint x: 336, endPoint y: 21, distance: 81.0
click at [337, 21] on input "5062596513" at bounding box center [429, 27] width 185 height 22
paste input "626939"
drag, startPoint x: 393, startPoint y: 18, endPoint x: 330, endPoint y: 12, distance: 63.0
click at [330, 16] on div "5062626939 Devices Sherri Lynn Woodworth 506 - 262 - 6939 active -" at bounding box center [709, 27] width 764 height 22
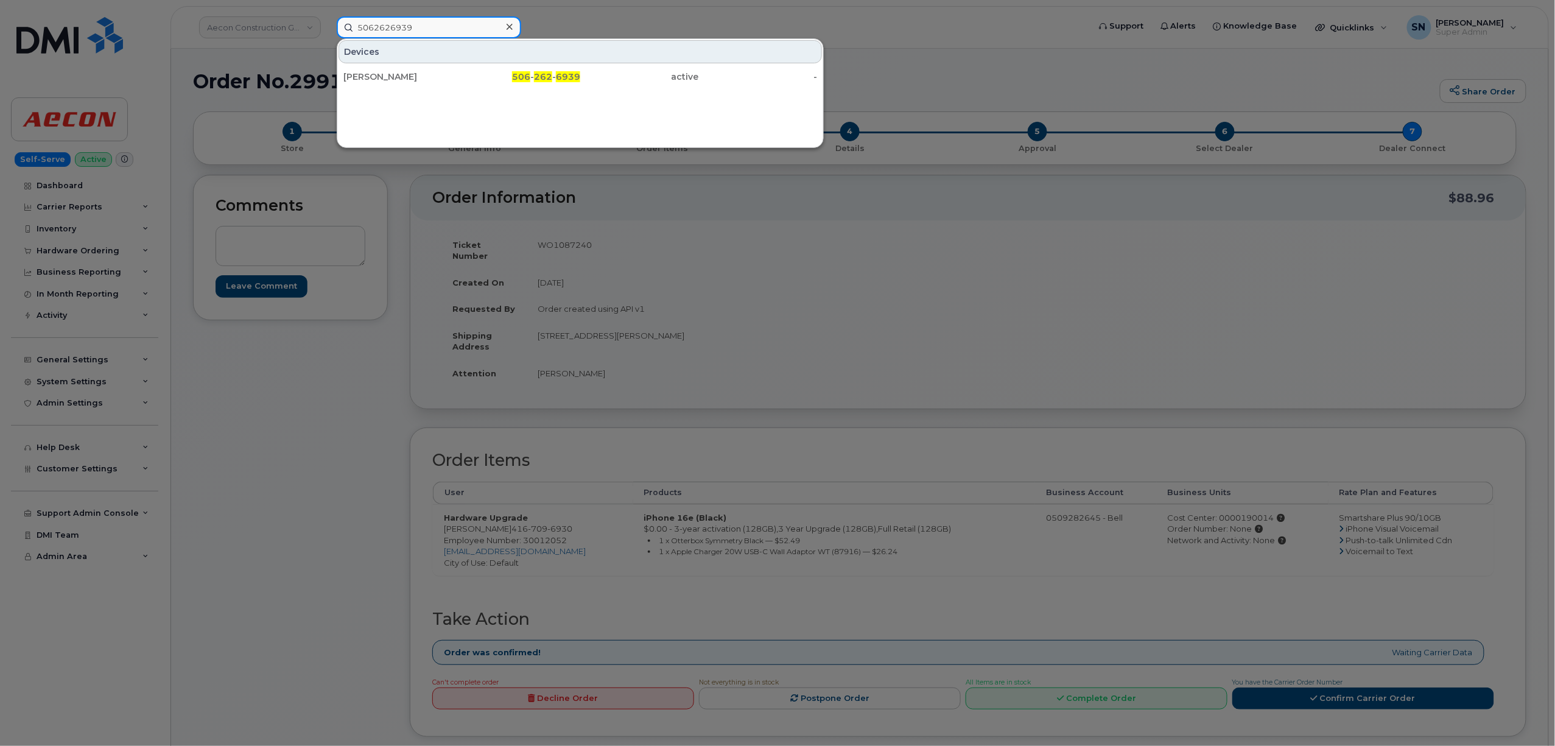
paste input "596527"
drag, startPoint x: 459, startPoint y: 23, endPoint x: 205, endPoint y: 20, distance: 254.0
click at [327, 19] on div "5062596527 Devices Marc Andre Pelletier 506 - 259 - 6527 active -" at bounding box center [709, 27] width 764 height 22
paste input "4"
drag, startPoint x: 425, startPoint y: 23, endPoint x: 266, endPoint y: 9, distance: 159.6
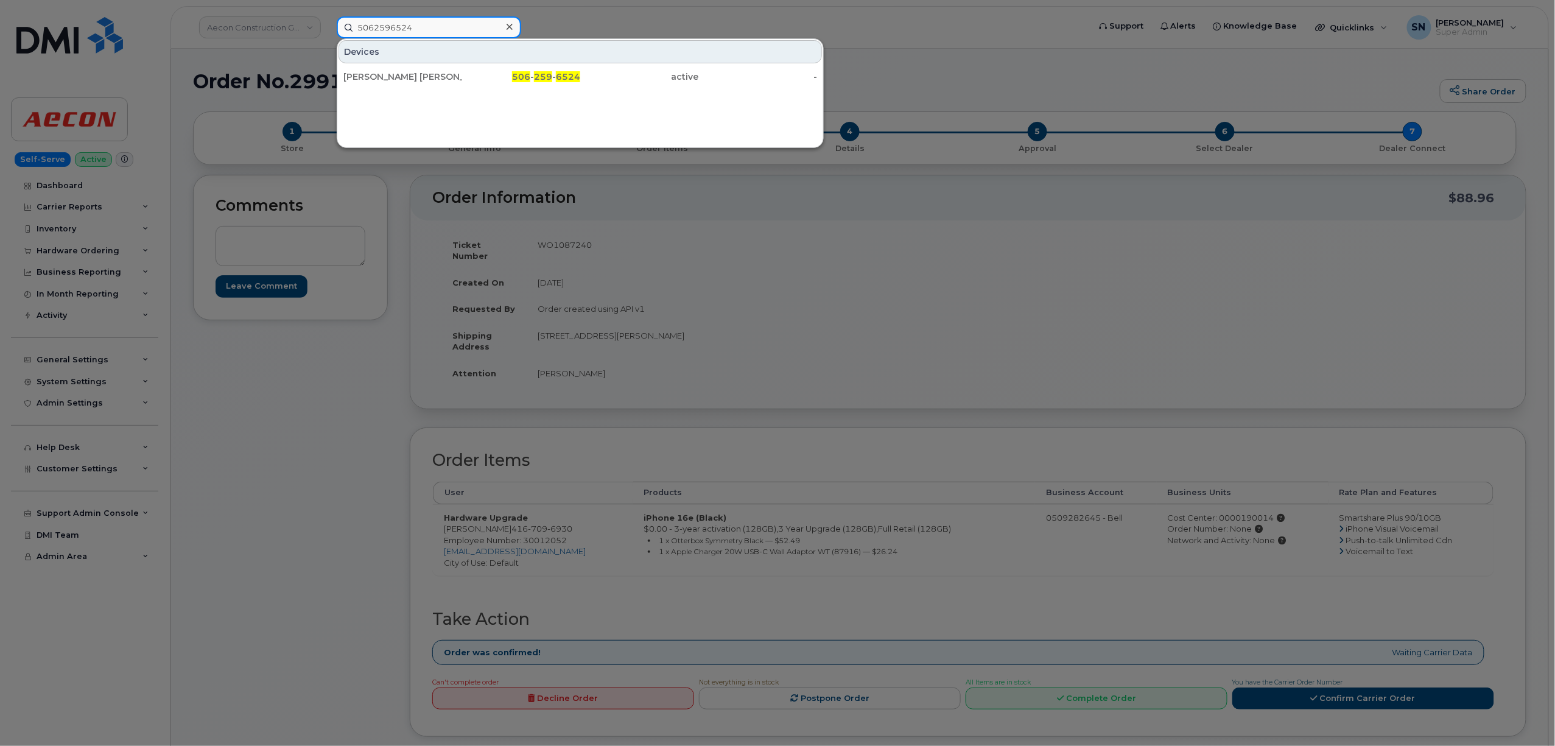
click at [327, 16] on div "5062596524 Devices Marc Andre Pelletier 506 - 259 - 6524 active -" at bounding box center [709, 27] width 764 height 22
paste input "12792"
drag, startPoint x: 432, startPoint y: 27, endPoint x: 273, endPoint y: 12, distance: 160.2
click at [327, 16] on div "5062512792 Devices Monique Doiron Vautour 506 - 251 - 2792 active -" at bounding box center [709, 27] width 764 height 22
paste input "6512553"
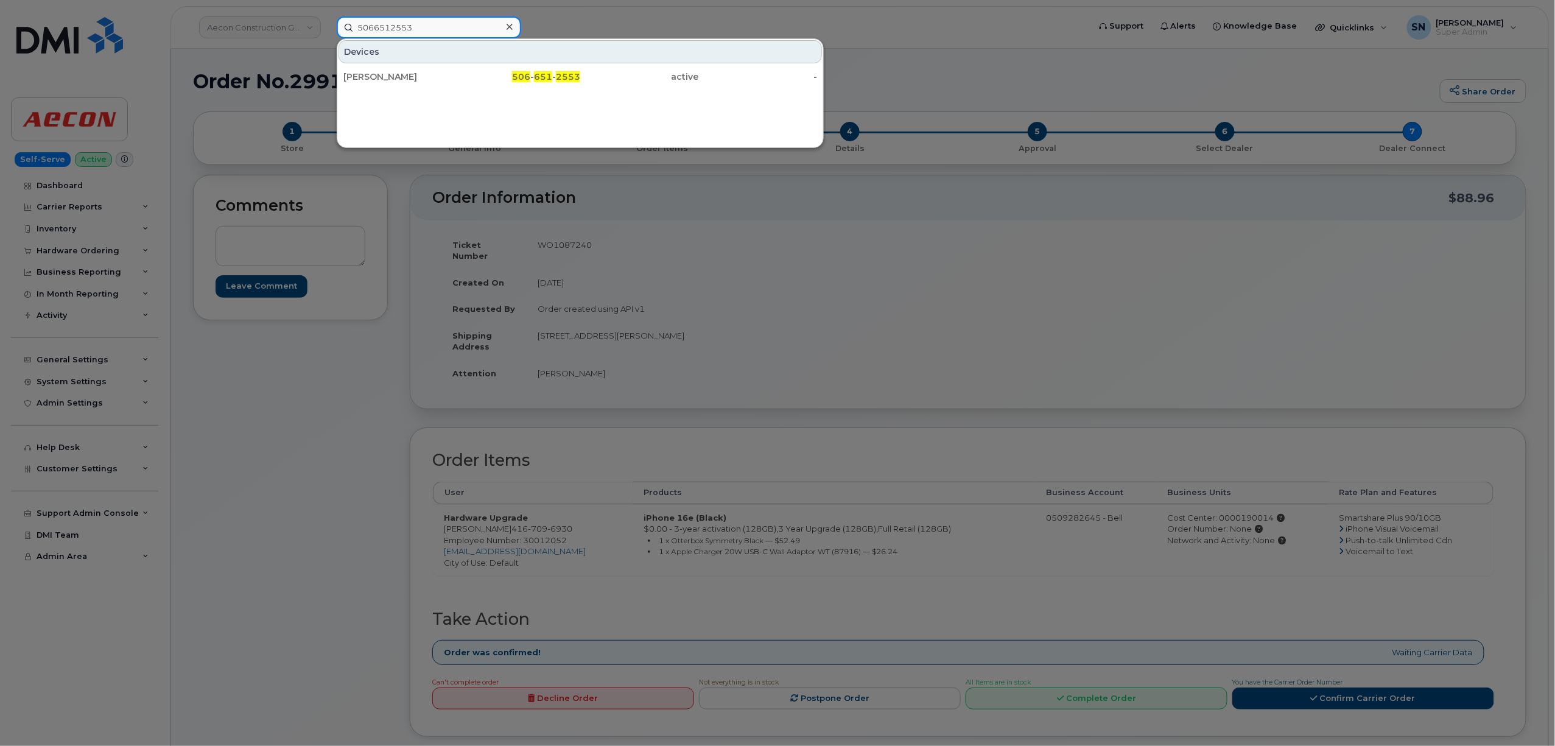
drag, startPoint x: 428, startPoint y: 34, endPoint x: 300, endPoint y: 27, distance: 127.5
click at [327, 27] on div "5066512553 Devices Tanya Henry Morse 506 - 651 - 2553 active -" at bounding box center [709, 27] width 764 height 22
paste input "479938"
drag, startPoint x: 420, startPoint y: 24, endPoint x: 294, endPoint y: 25, distance: 126.7
click at [327, 25] on div "5066479938 Devices Kelli Owens Beach 506 - 647 - 9938 active -" at bounding box center [709, 27] width 764 height 22
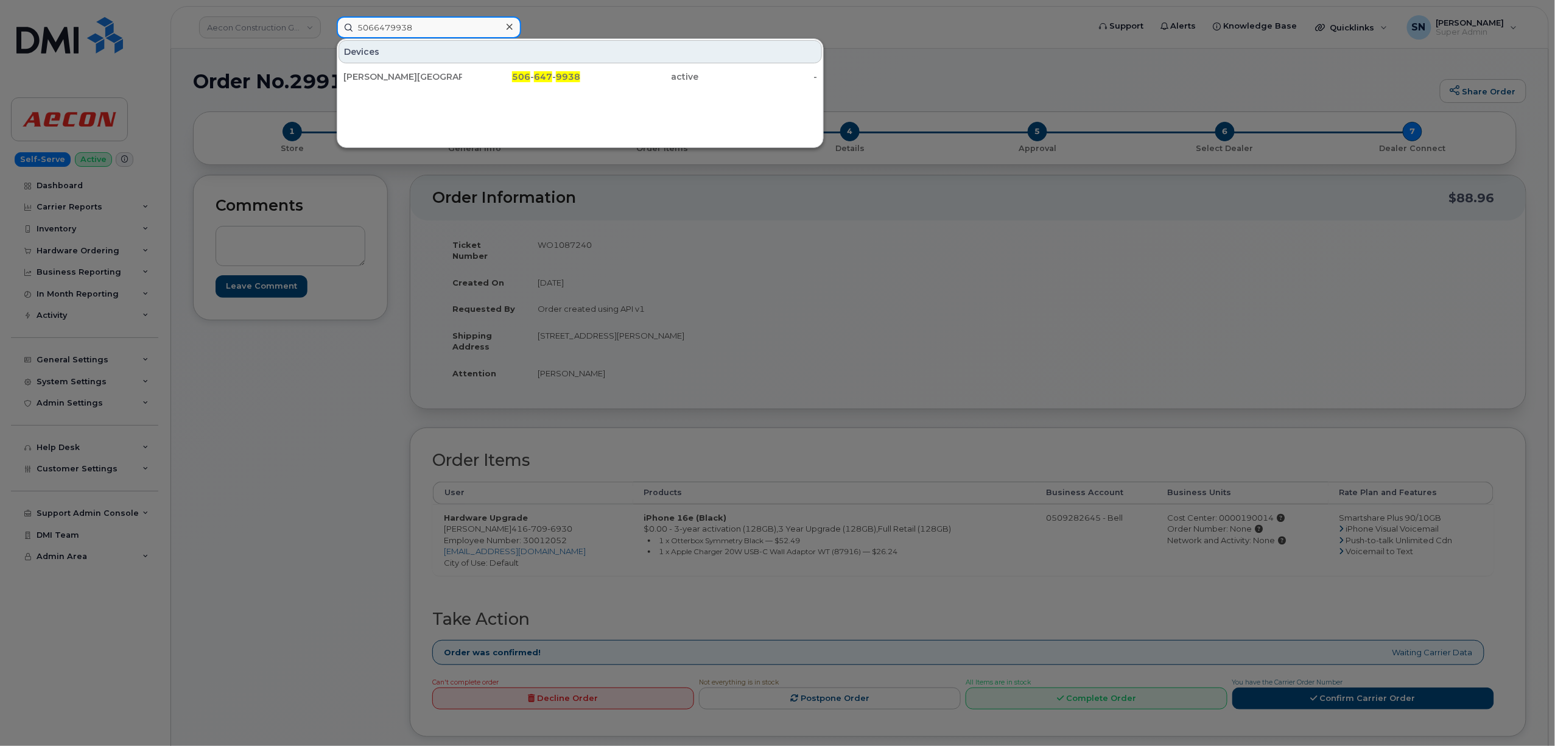
paste input "2615210"
drag, startPoint x: 444, startPoint y: 30, endPoint x: 309, endPoint y: 20, distance: 134.9
click at [327, 18] on div "5062615210 Devices Jean Guy Hébert 506 - 261 - 5210 active -" at bounding box center [709, 27] width 764 height 22
paste input "65588"
drag, startPoint x: 385, startPoint y: 30, endPoint x: 317, endPoint y: 27, distance: 68.3
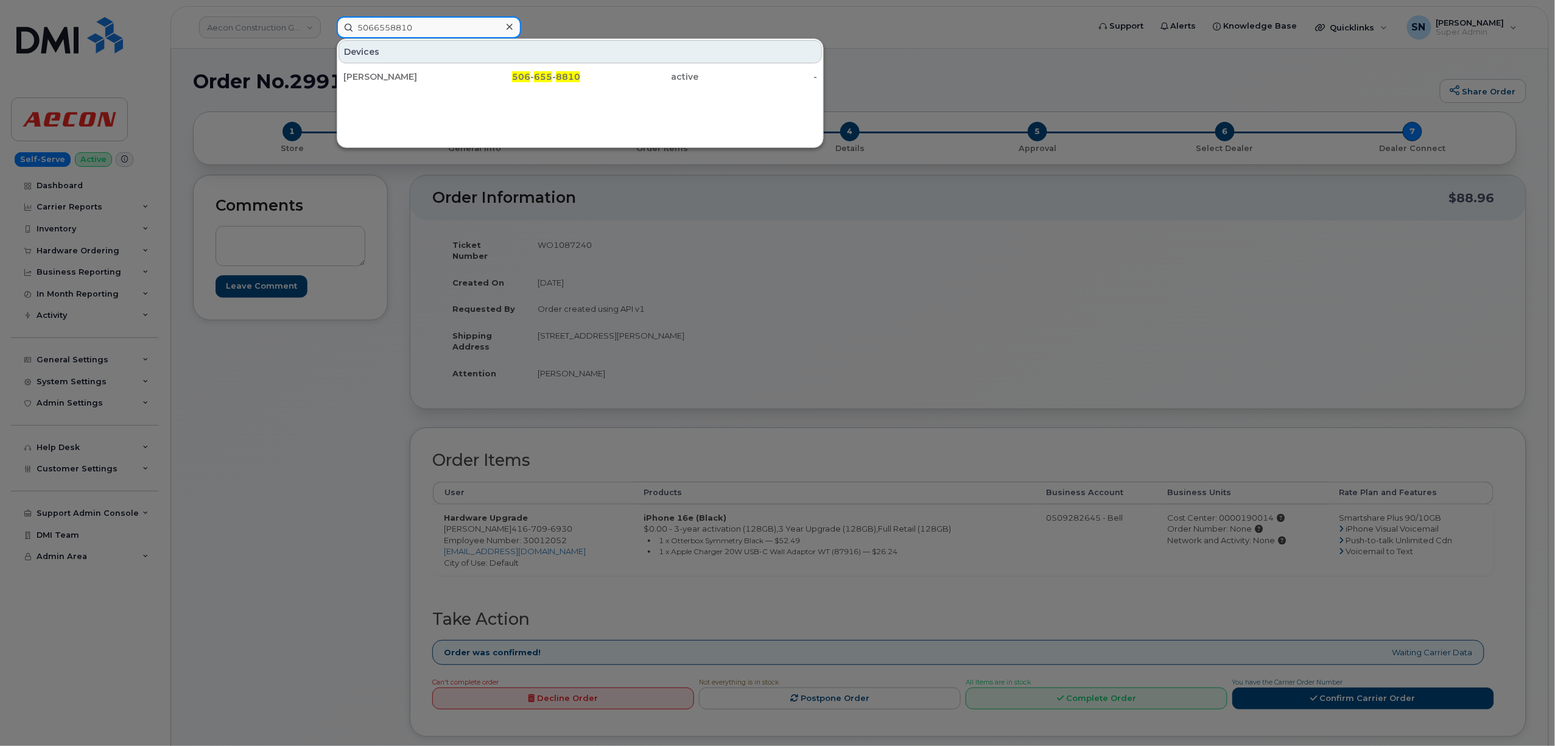
click at [327, 27] on div "5066558810 Devices Kerry, Jennifer 506 - 655 - 8810 active -" at bounding box center [709, 27] width 764 height 22
paste input "2513315"
drag, startPoint x: 453, startPoint y: 26, endPoint x: 281, endPoint y: 27, distance: 172.4
click at [327, 27] on div "5062513315 Devices Marie Josee Allain 506 - 251 - 3315 active -" at bounding box center [709, 27] width 764 height 22
paste input "7894983"
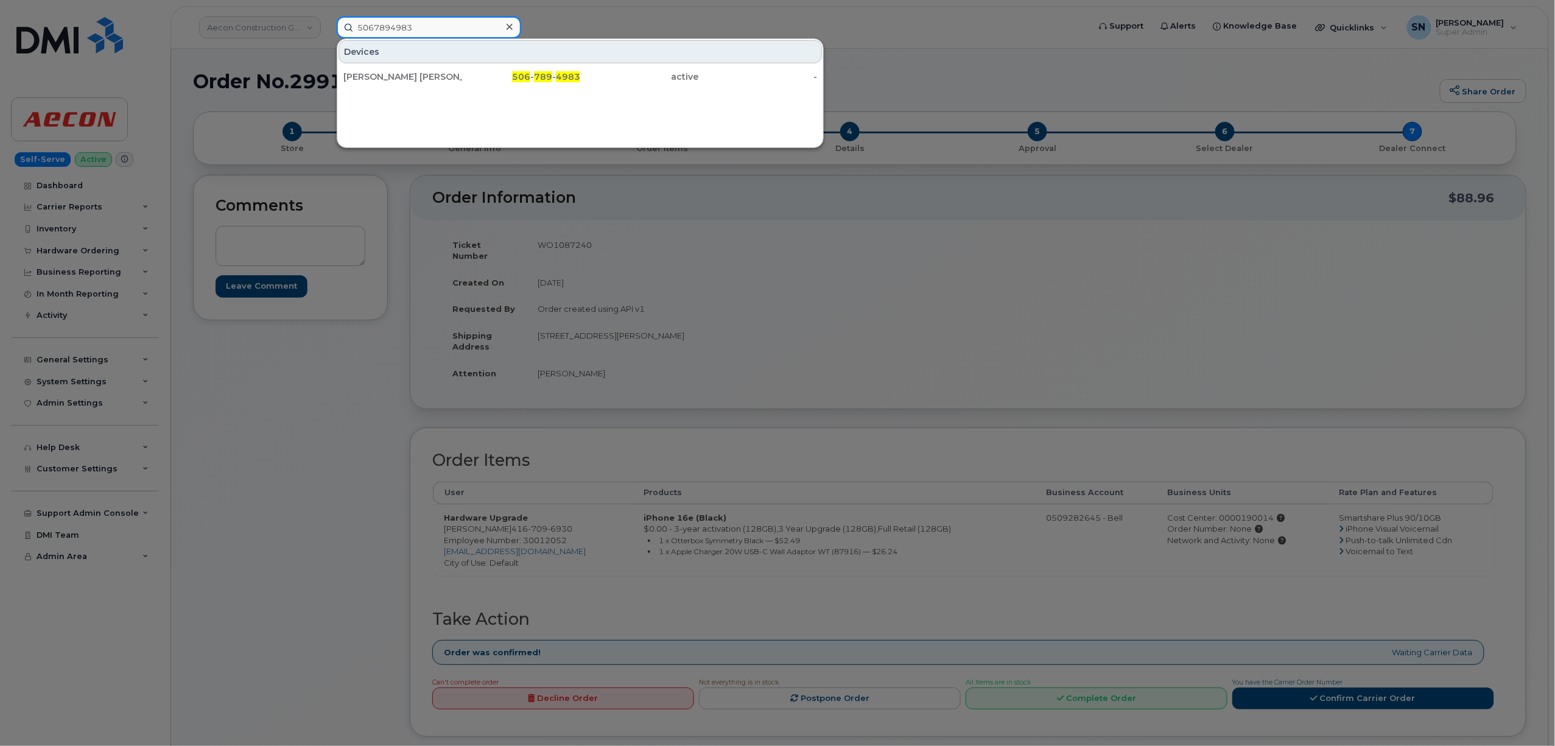
drag, startPoint x: 434, startPoint y: 27, endPoint x: 329, endPoint y: 17, distance: 105.8
click at [330, 17] on div "5067894983 Devices Jean Denis Bernard 506 - 789 - 4983 active -" at bounding box center [709, 27] width 764 height 22
paste input "5247802"
type input "5065247802"
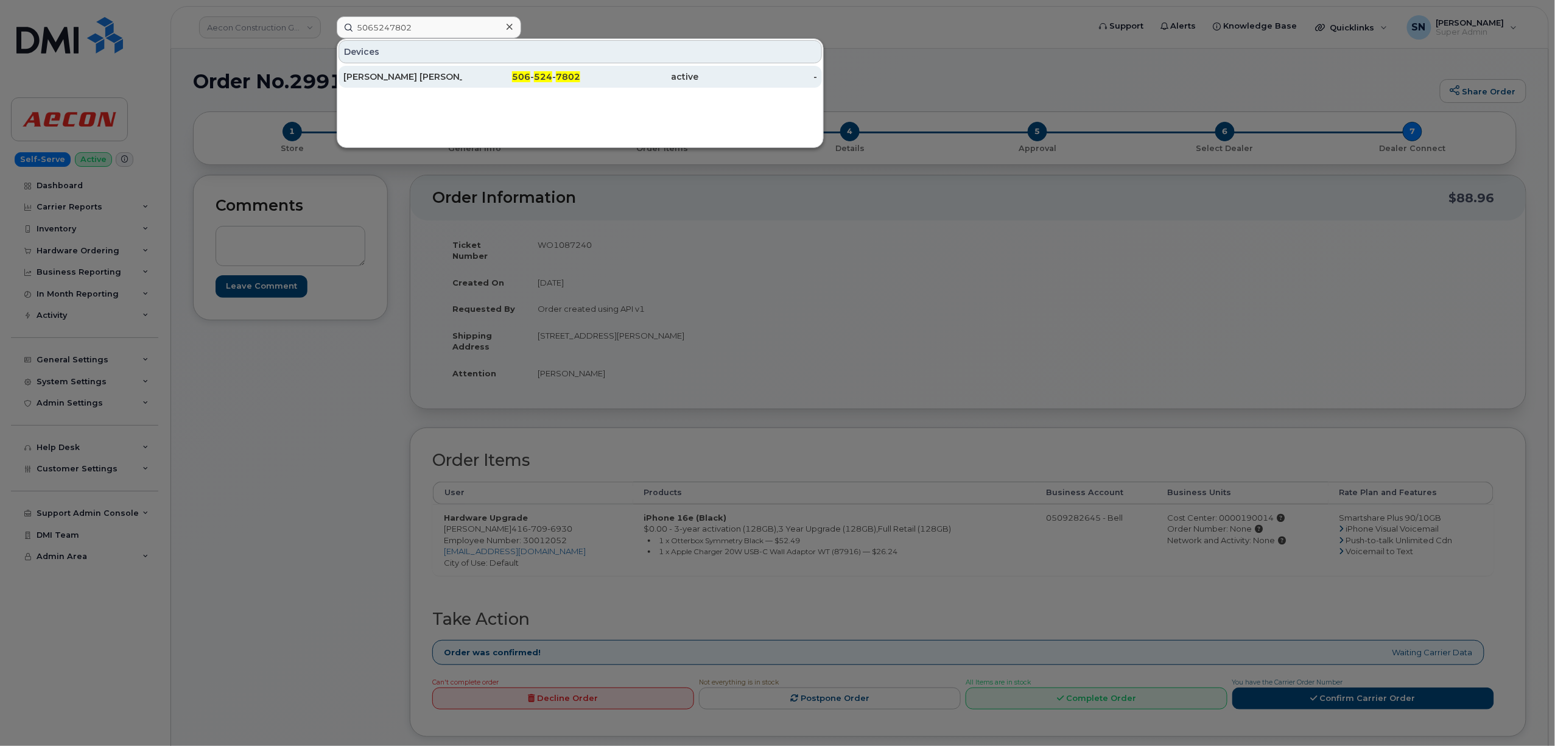
click at [417, 76] on div "Nicole Guimond Hunter" at bounding box center [402, 77] width 119 height 12
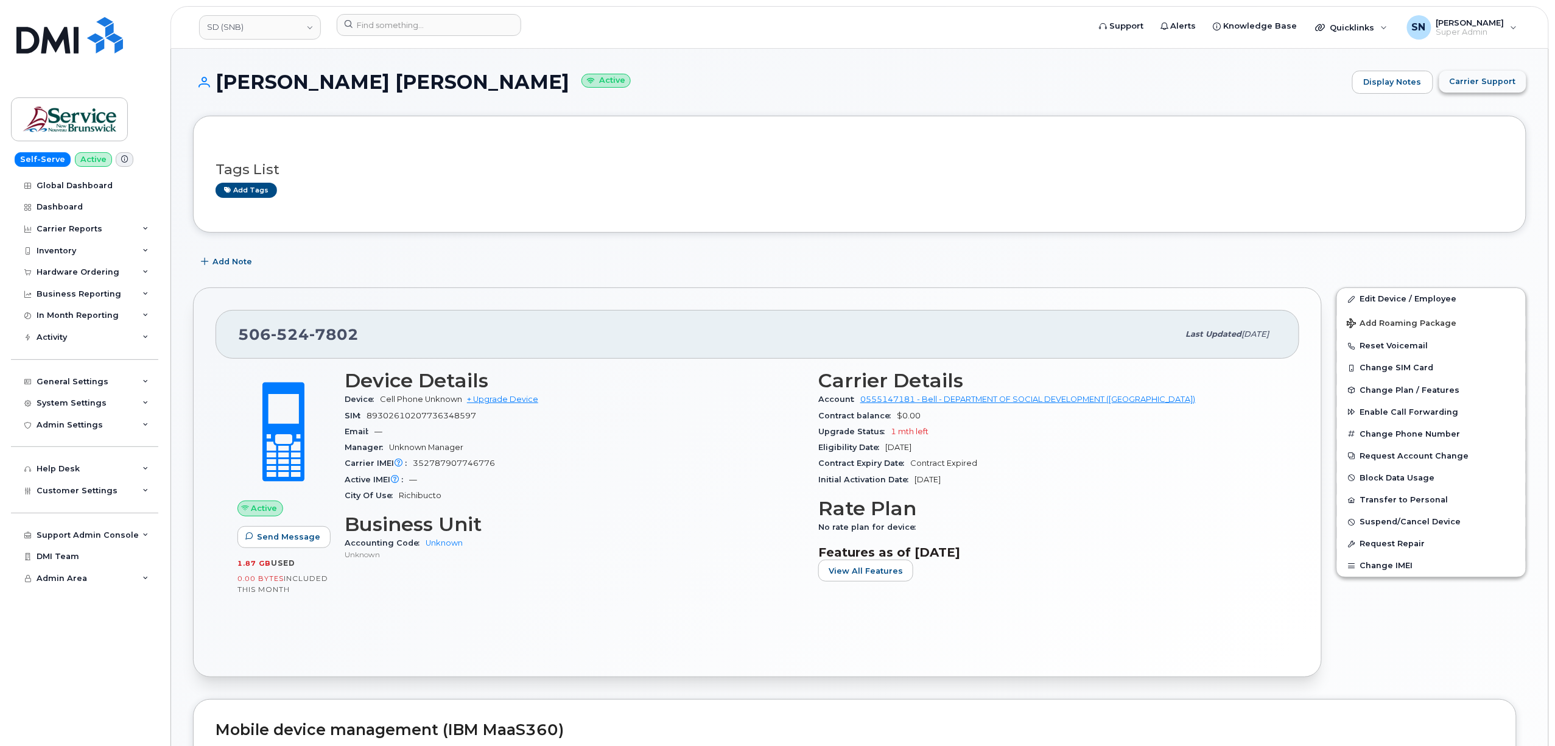
click at [1471, 76] on span "Carrier Support" at bounding box center [1483, 82] width 66 height 12
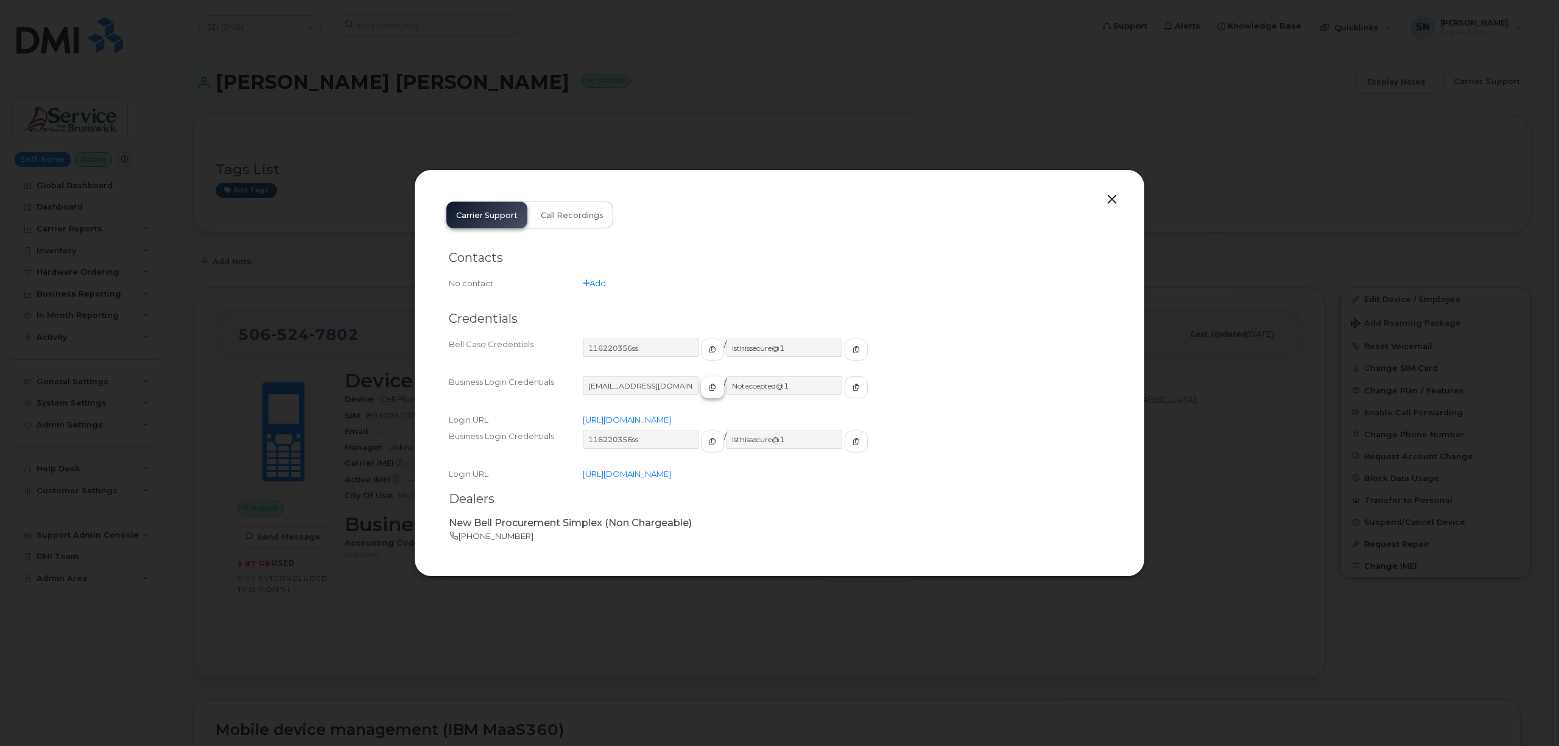
click at [709, 385] on icon "button" at bounding box center [712, 387] width 7 height 7
click at [853, 384] on icon "button" at bounding box center [856, 387] width 7 height 7
click at [1118, 200] on button "button" at bounding box center [1112, 199] width 18 height 17
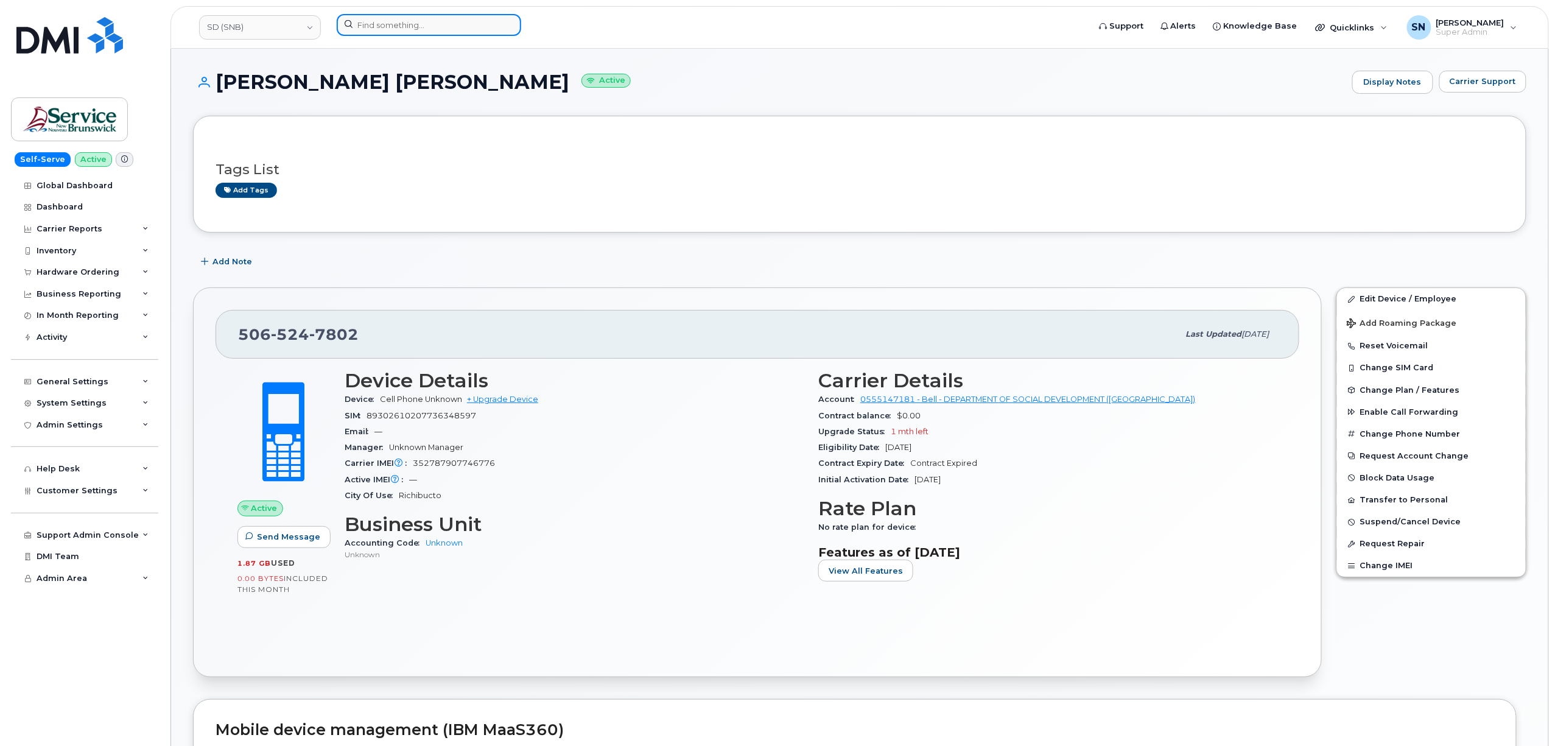
click at [488, 16] on input at bounding box center [429, 25] width 185 height 22
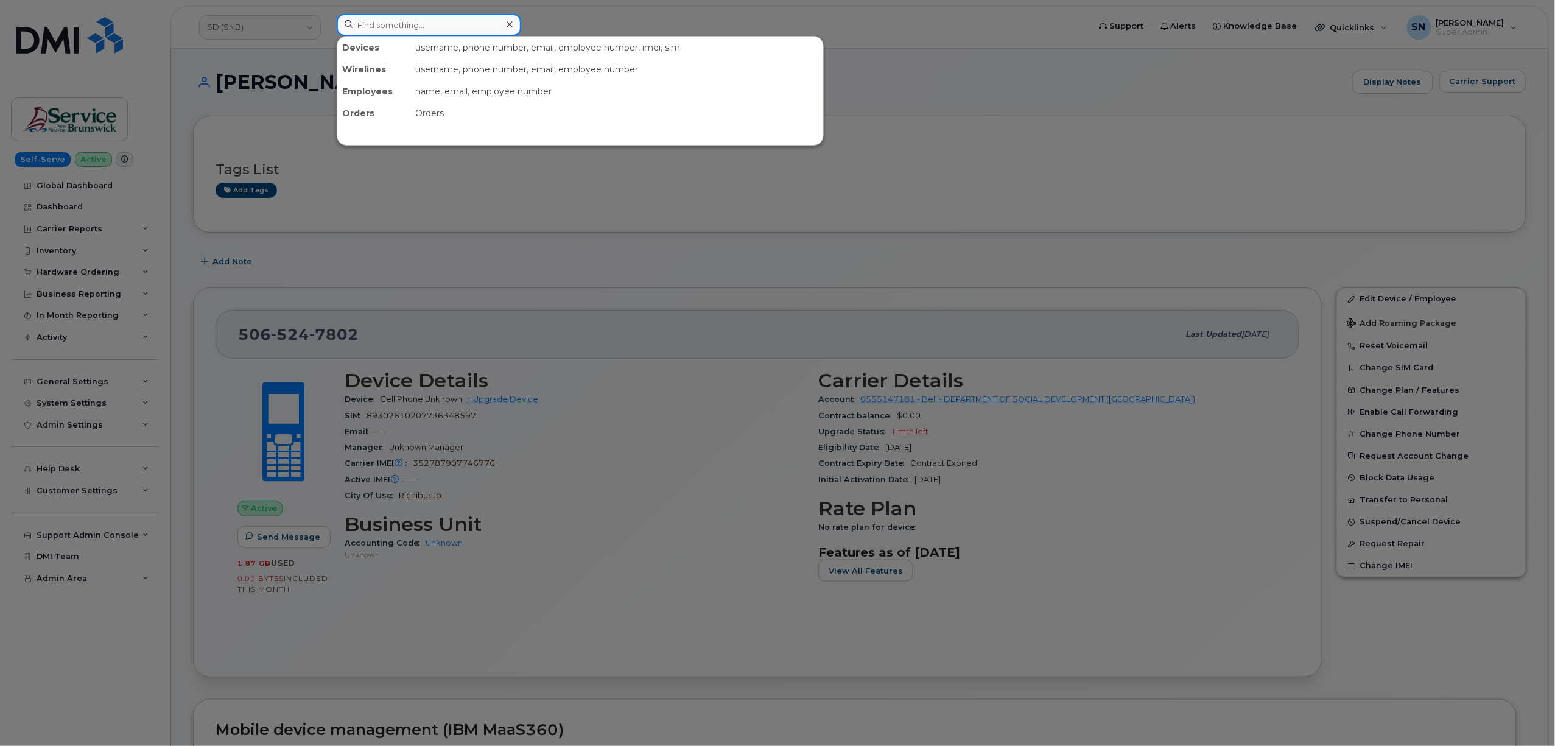
paste input "5062383490"
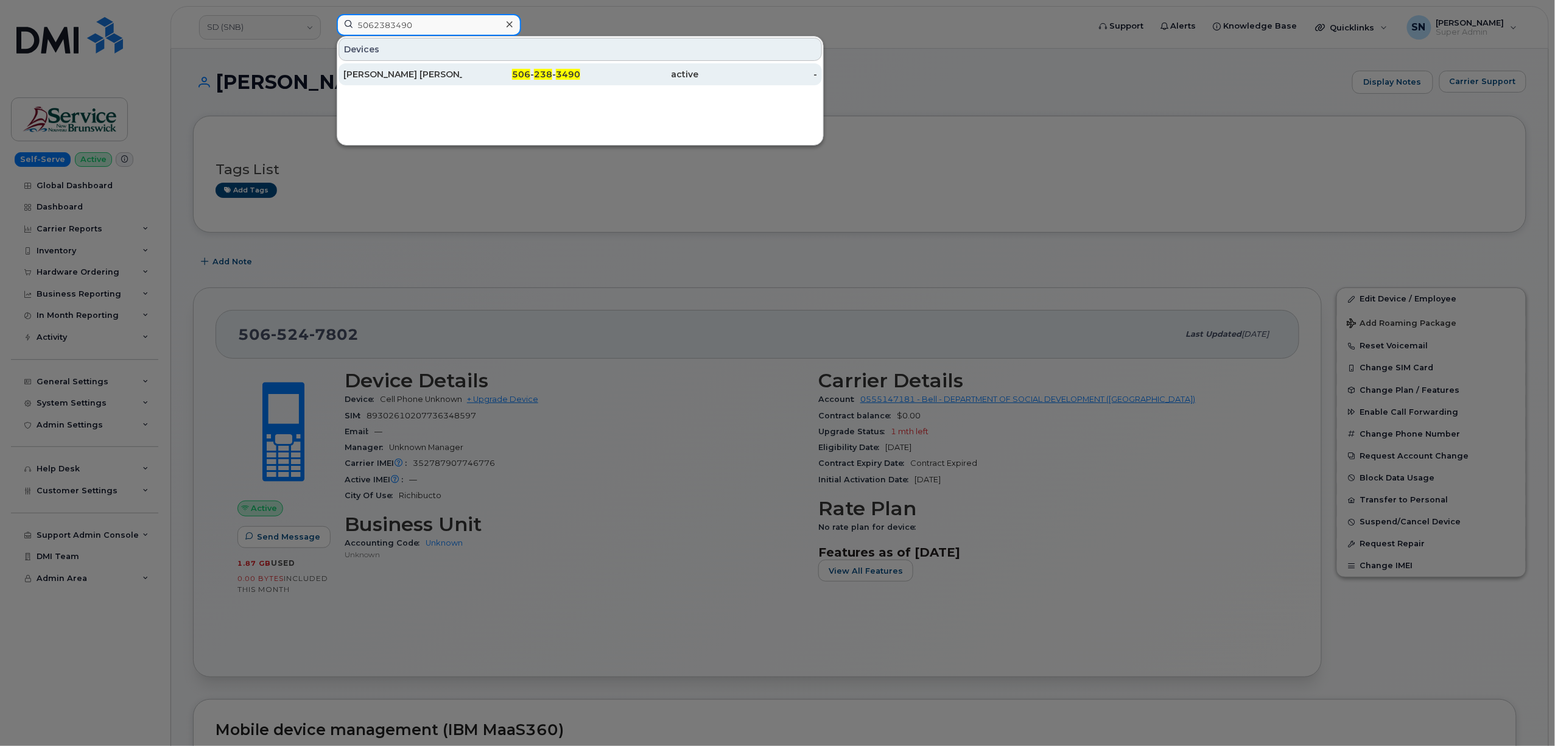
type input "5062383490"
click at [434, 79] on div "[PERSON_NAME] [PERSON_NAME]" at bounding box center [402, 74] width 119 height 12
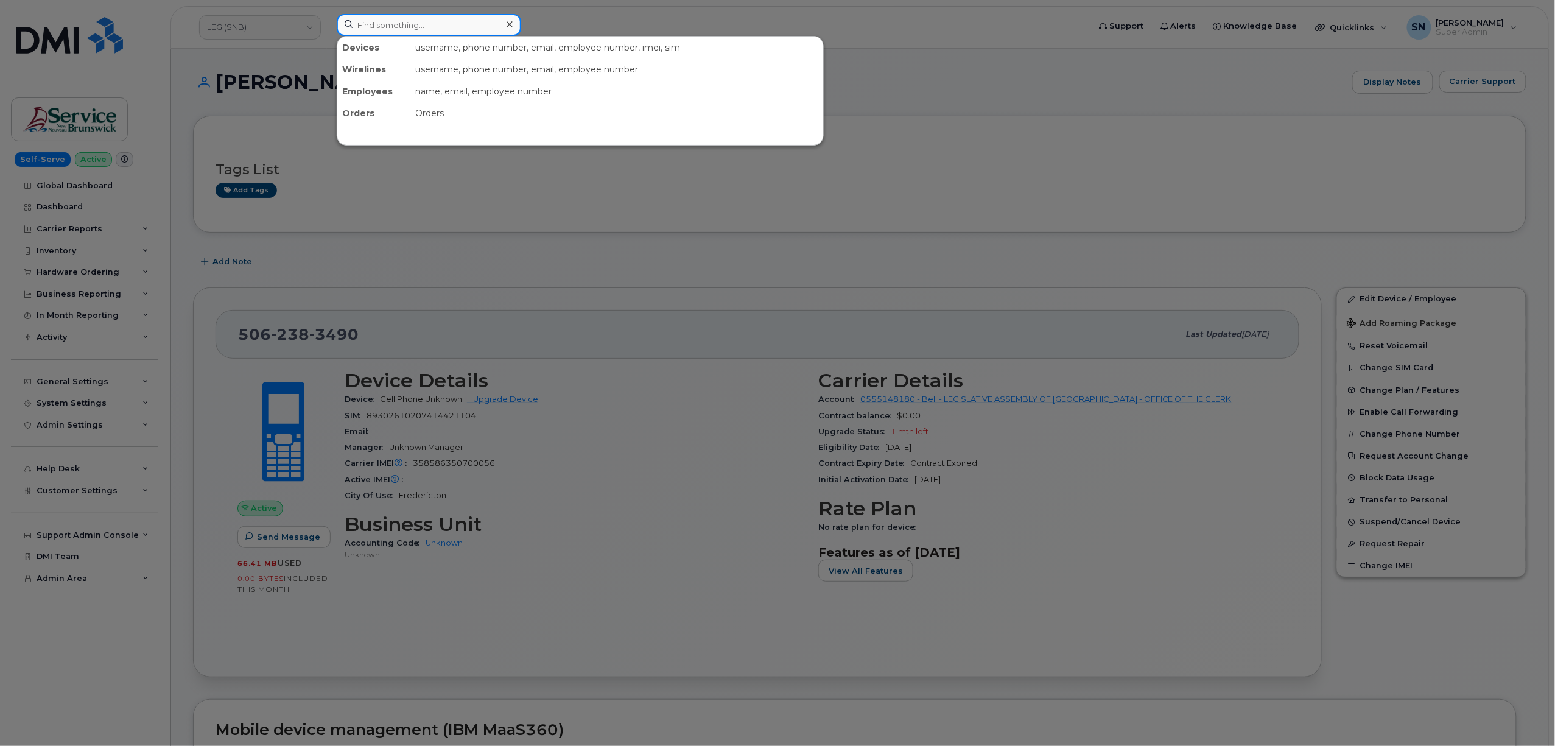
click at [424, 23] on input at bounding box center [429, 25] width 185 height 22
paste input "5064762925"
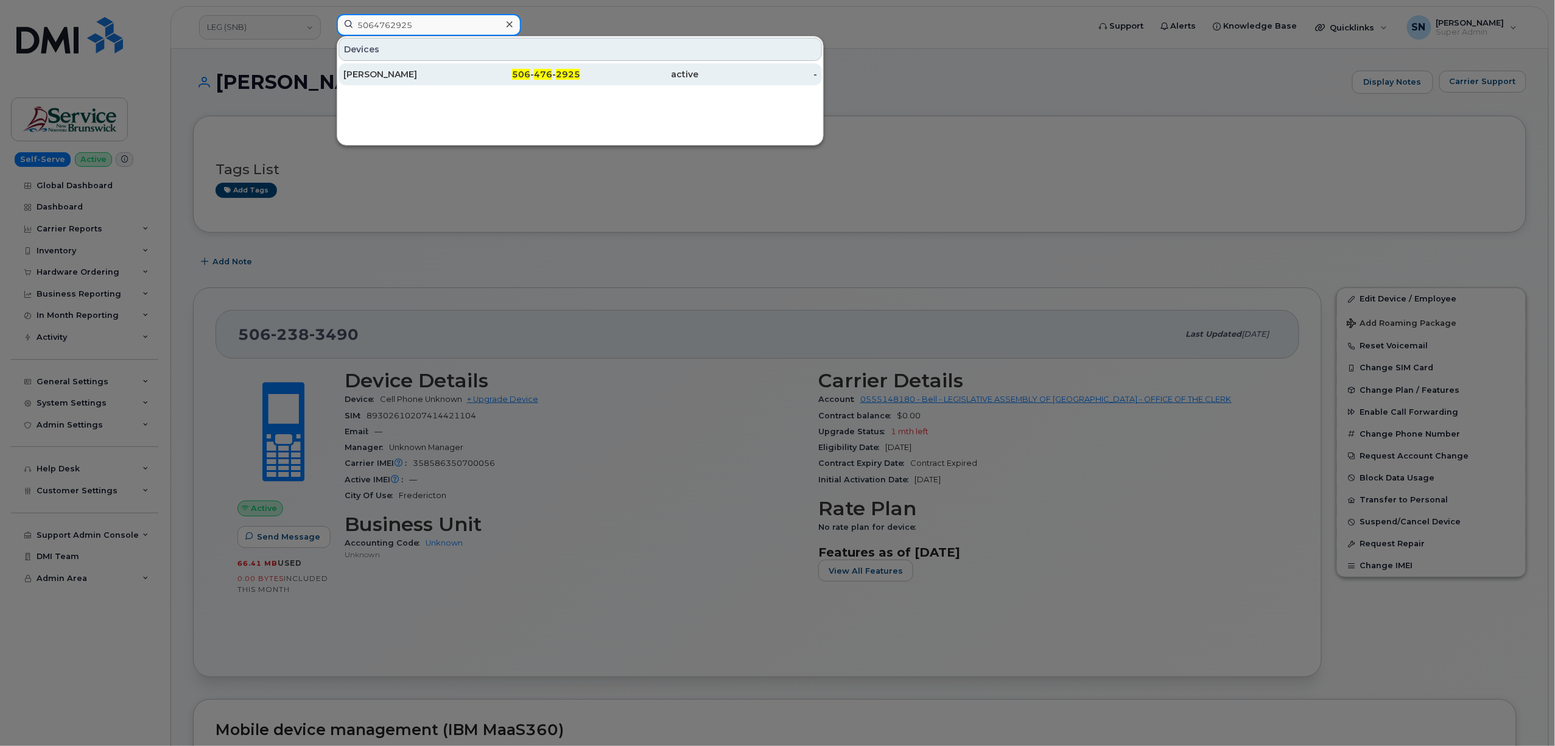
type input "5064762925"
click at [429, 74] on div "John Mccleave" at bounding box center [402, 74] width 119 height 12
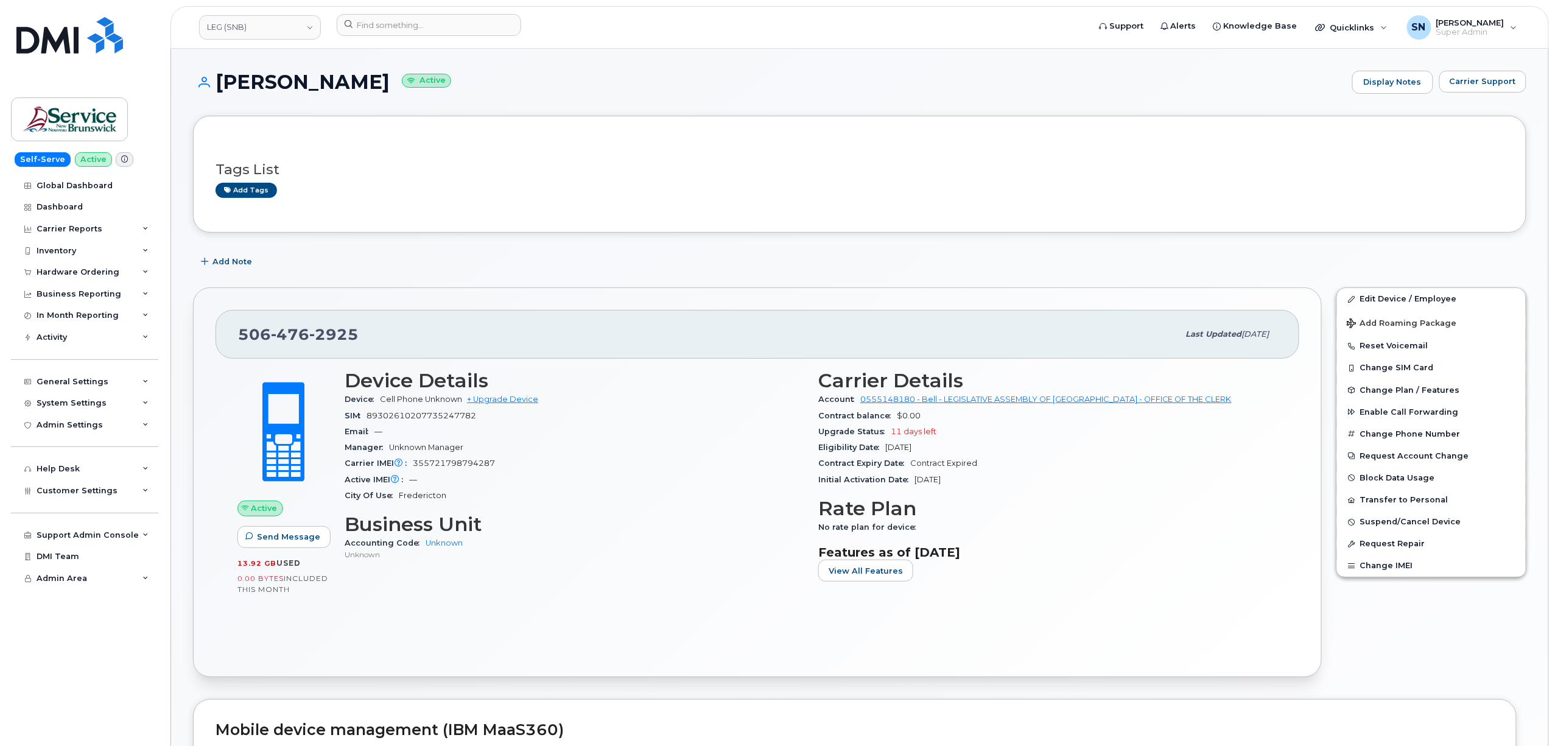
click at [195, 99] on div "[PERSON_NAME] Active Display Notes Carrier Support" at bounding box center [860, 93] width 1334 height 45
click at [83, 269] on div "Hardware Ordering" at bounding box center [78, 272] width 83 height 10
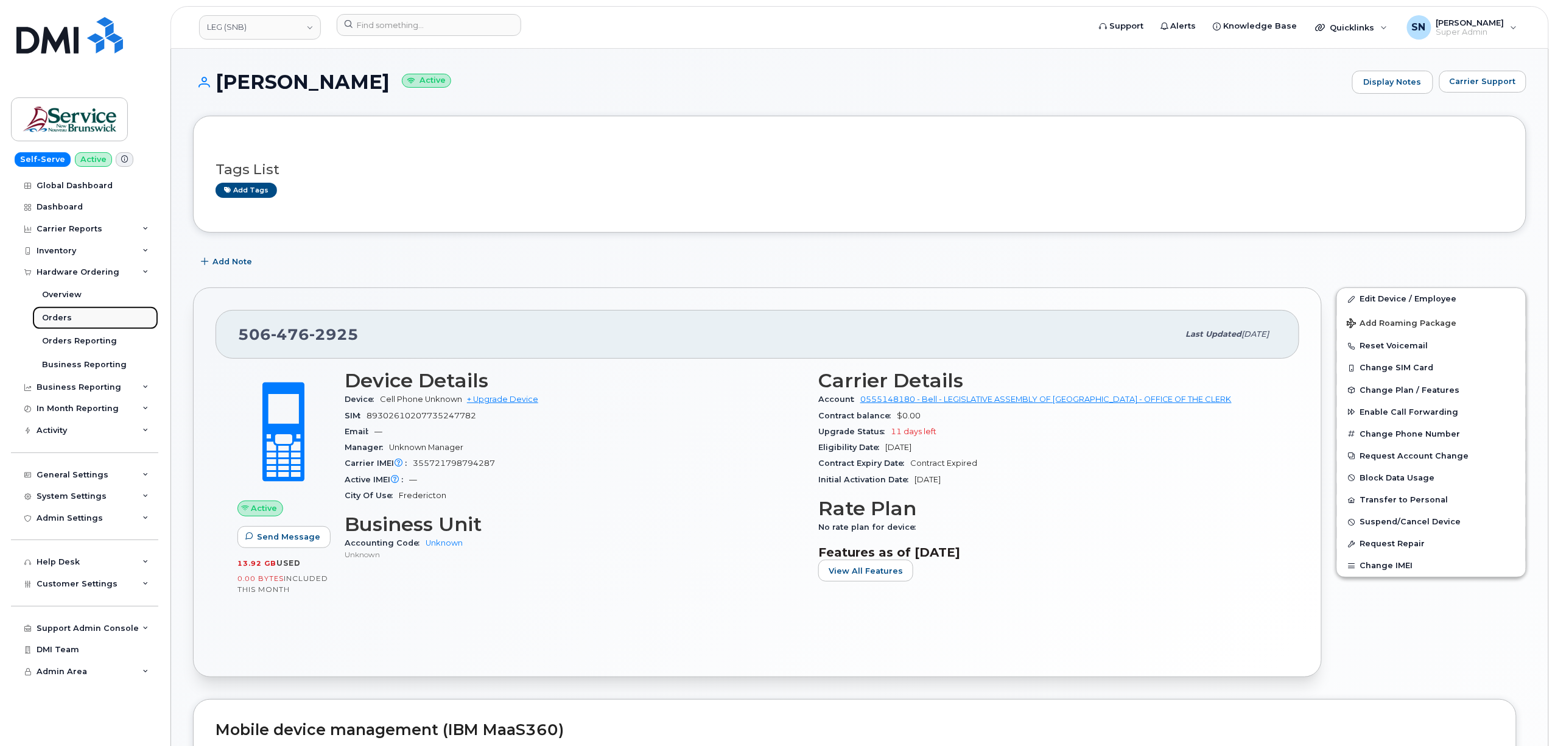
click at [73, 317] on link "Orders" at bounding box center [95, 317] width 126 height 23
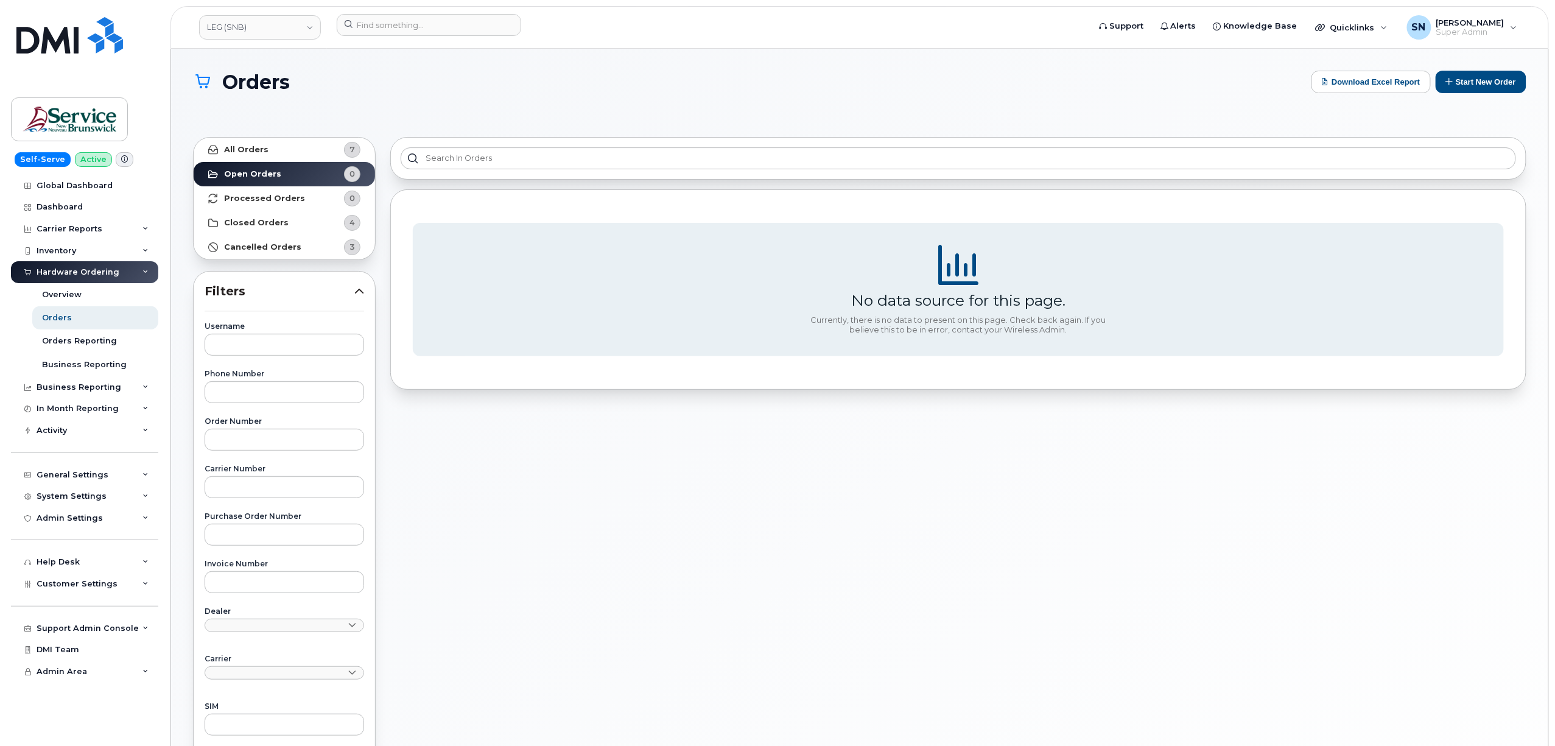
click at [420, 99] on div "Orders Download Excel Report Start New Order" at bounding box center [860, 93] width 1334 height 44
click at [266, 29] on link "LEG (SNB)" at bounding box center [260, 27] width 122 height 24
type input "kiew"
click at [259, 141] on span "Kiewit Canada Inc" at bounding box center [246, 147] width 71 height 12
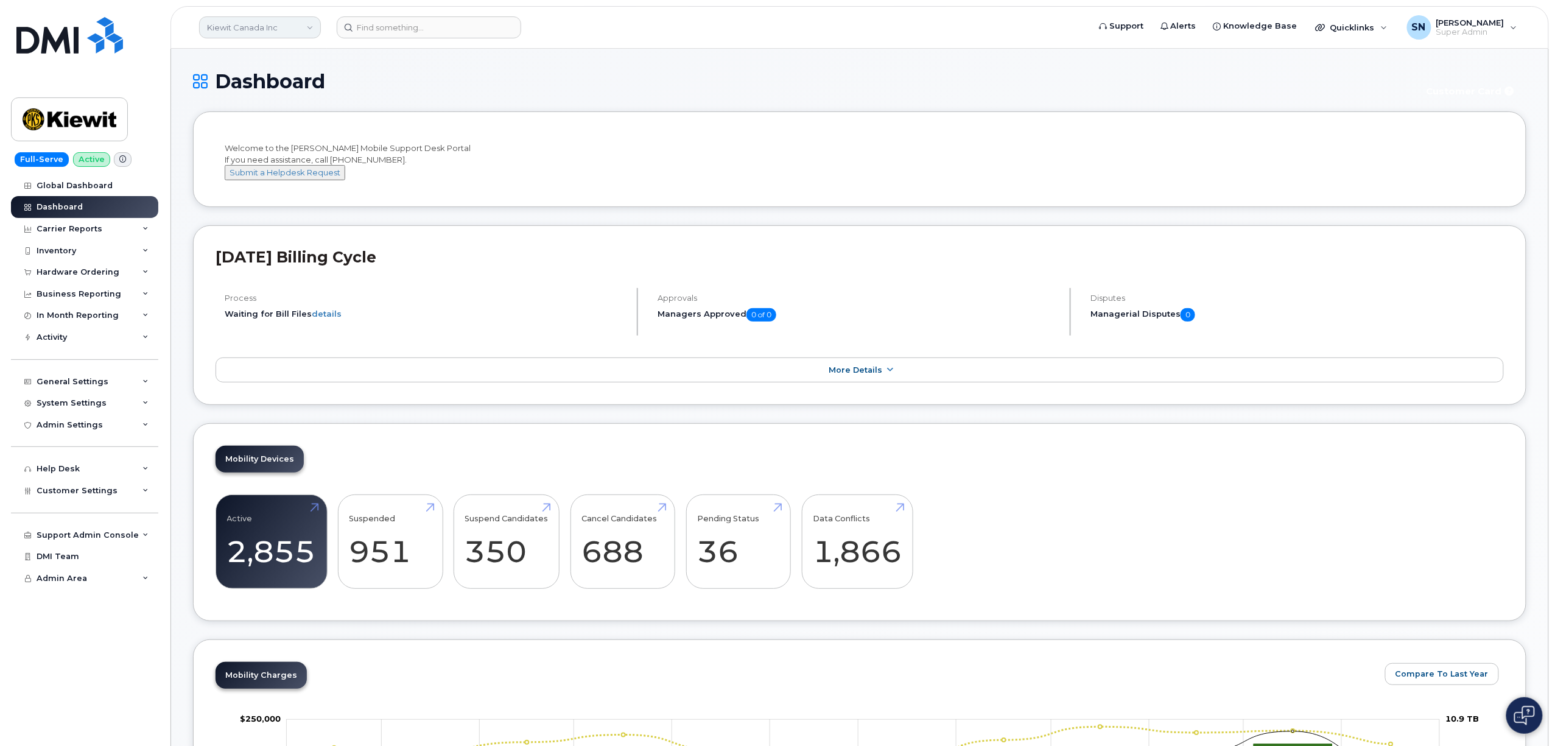
click at [271, 28] on link "Kiewit Canada Inc" at bounding box center [260, 27] width 122 height 22
click at [79, 272] on div "Hardware Ordering" at bounding box center [78, 272] width 83 height 10
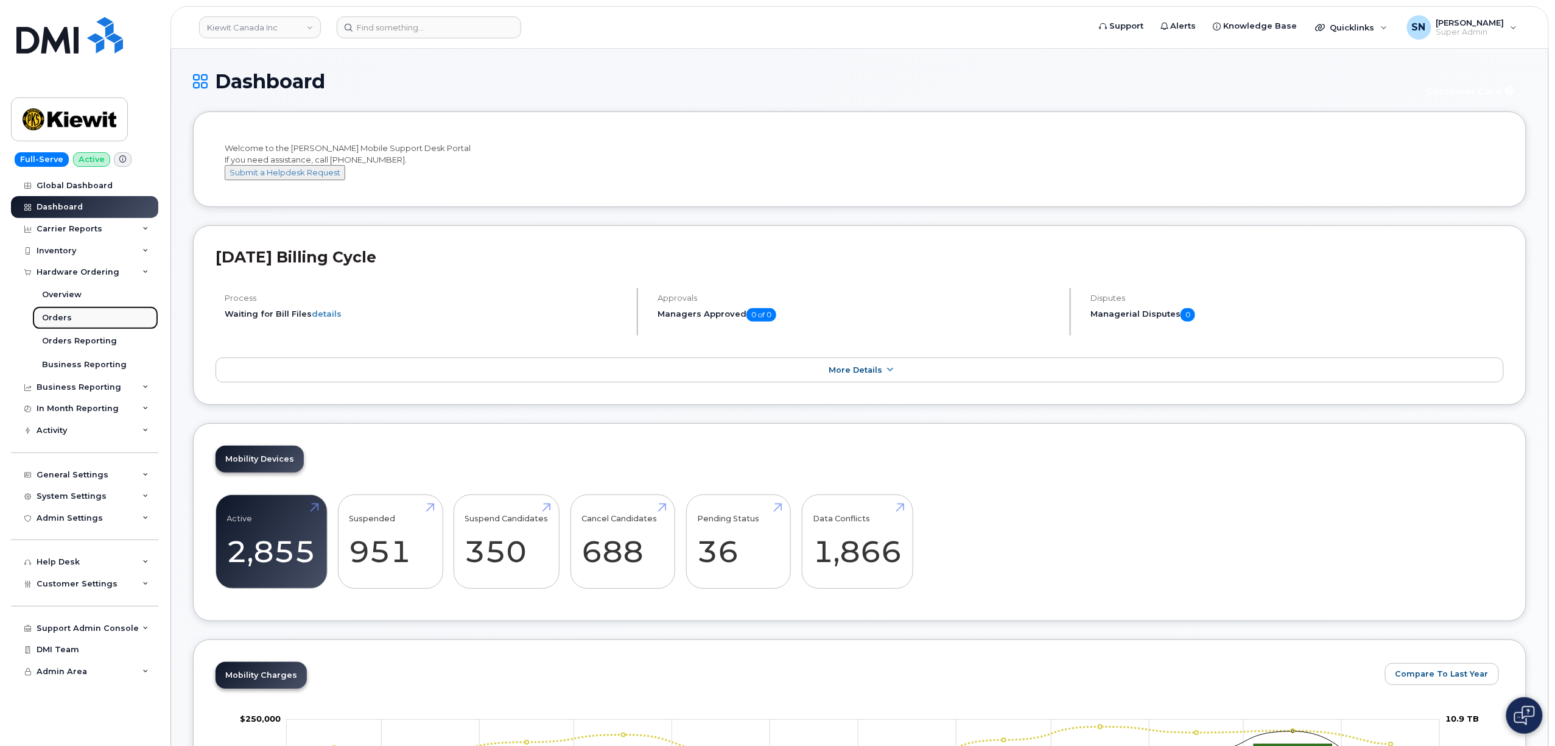
click at [69, 323] on link "Orders" at bounding box center [95, 317] width 126 height 23
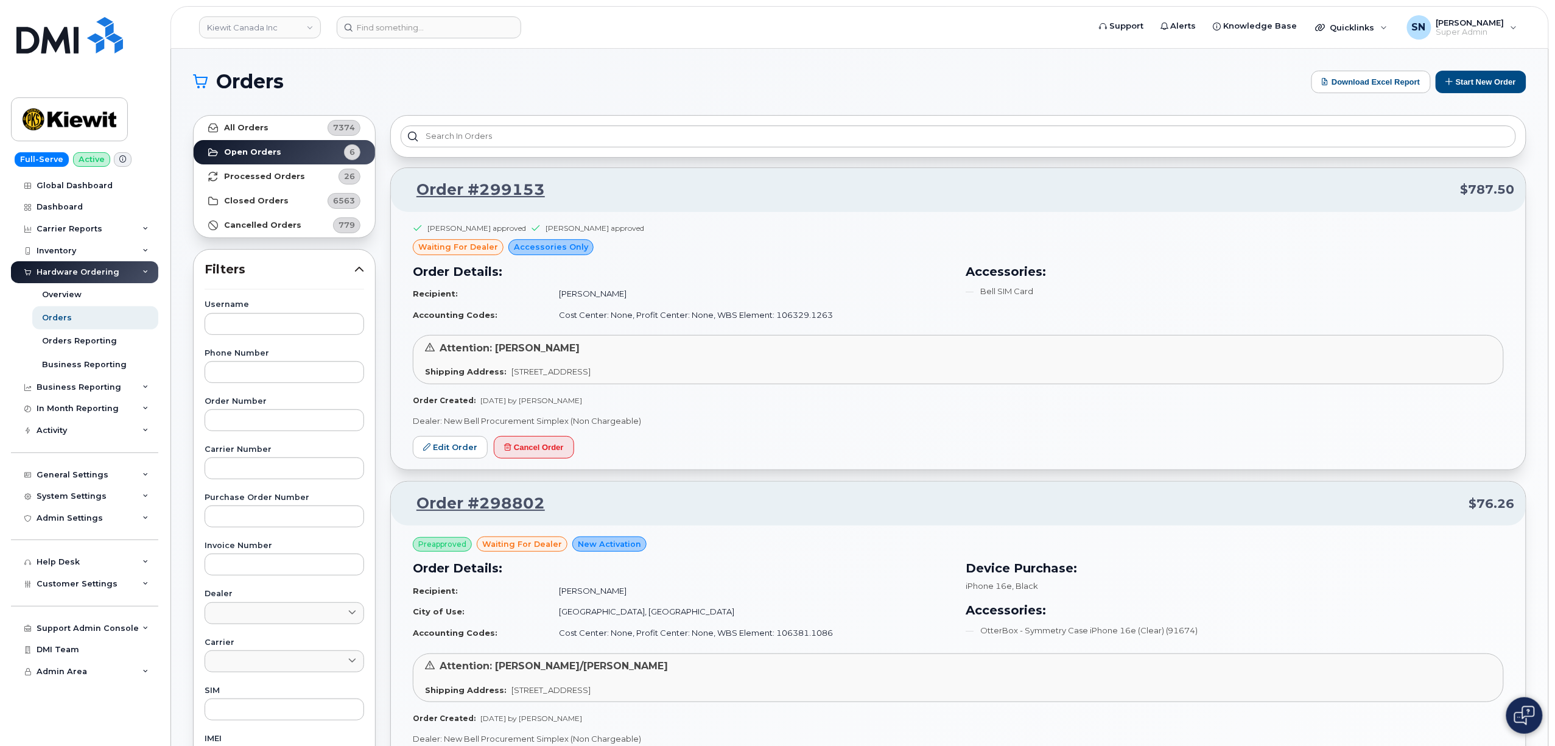
click at [228, 438] on div "Username Phone Number Order Number Carrier Number Purchase Order Number Invoice…" at bounding box center [284, 583] width 189 height 564
click at [240, 424] on input "text" at bounding box center [285, 420] width 160 height 22
paste input "299153"
type input "299153"
click at [285, 132] on link "All Orders 7374" at bounding box center [284, 128] width 181 height 24
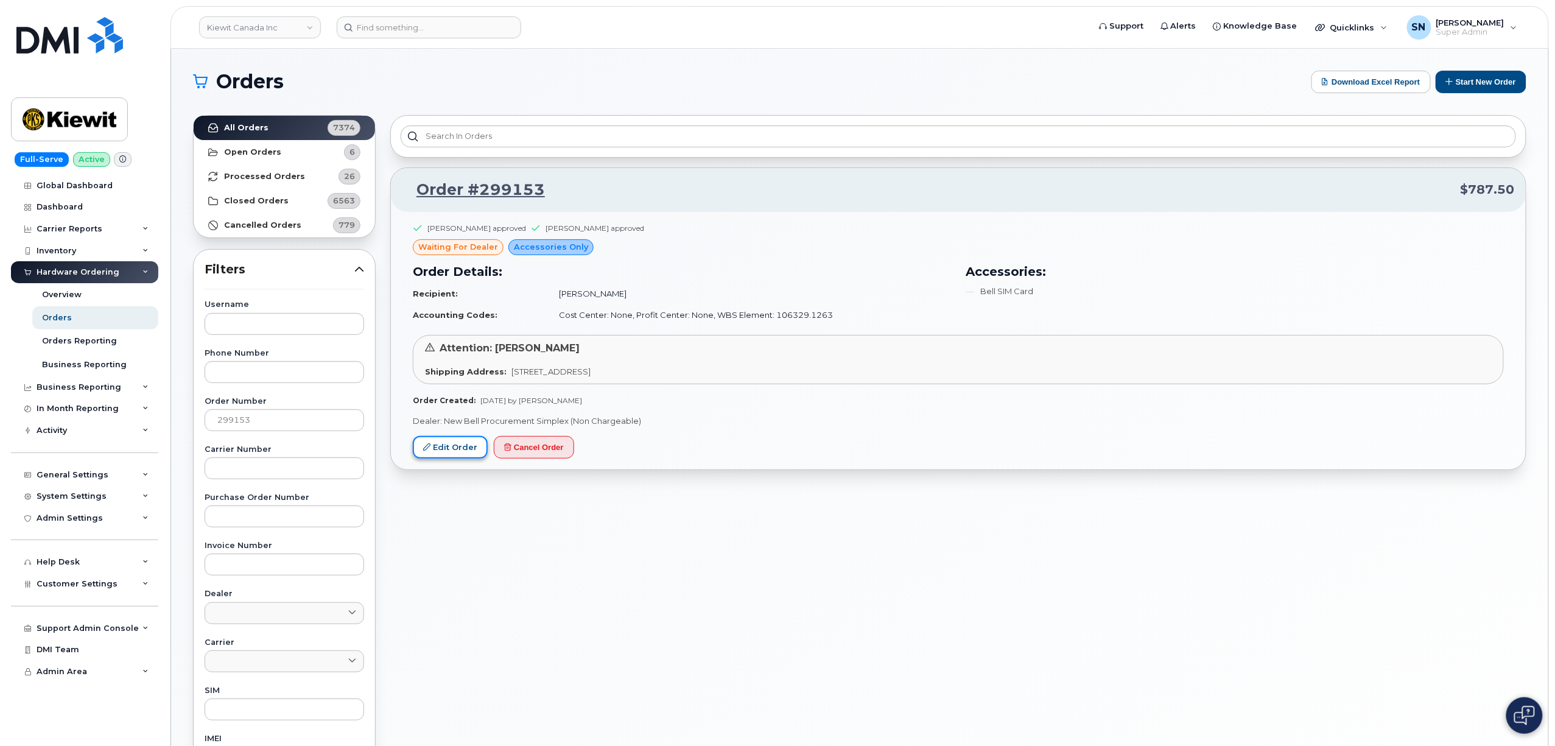
click at [476, 451] on link "Edit Order" at bounding box center [450, 447] width 75 height 23
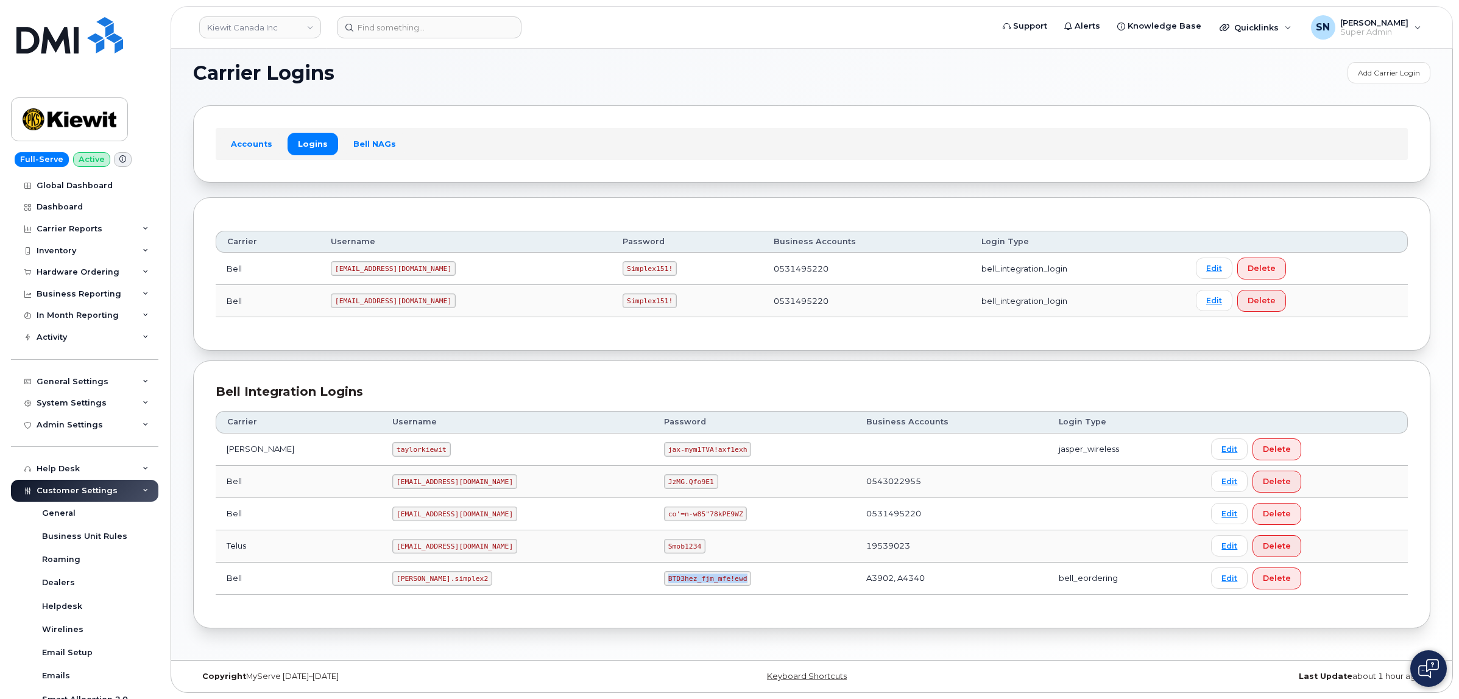
scroll to position [244, 0]
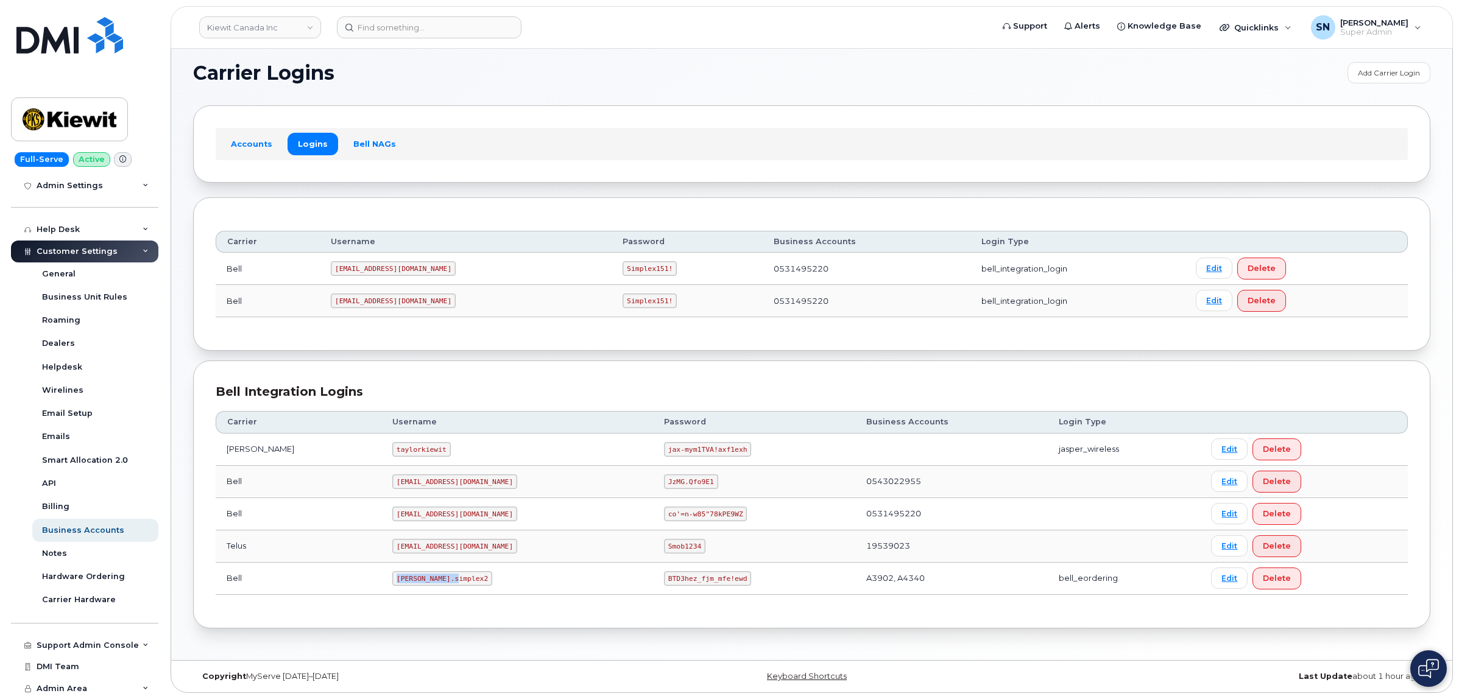
drag, startPoint x: 390, startPoint y: 577, endPoint x: 424, endPoint y: 582, distance: 34.4
click at [424, 582] on td "[PERSON_NAME].simplex2" at bounding box center [517, 579] width 272 height 32
copy code "[PERSON_NAME].simplex2"
drag, startPoint x: 607, startPoint y: 579, endPoint x: 688, endPoint y: 585, distance: 81.8
click at [688, 585] on td "BTD3hez_fjm_mfe!ewd" at bounding box center [754, 579] width 202 height 32
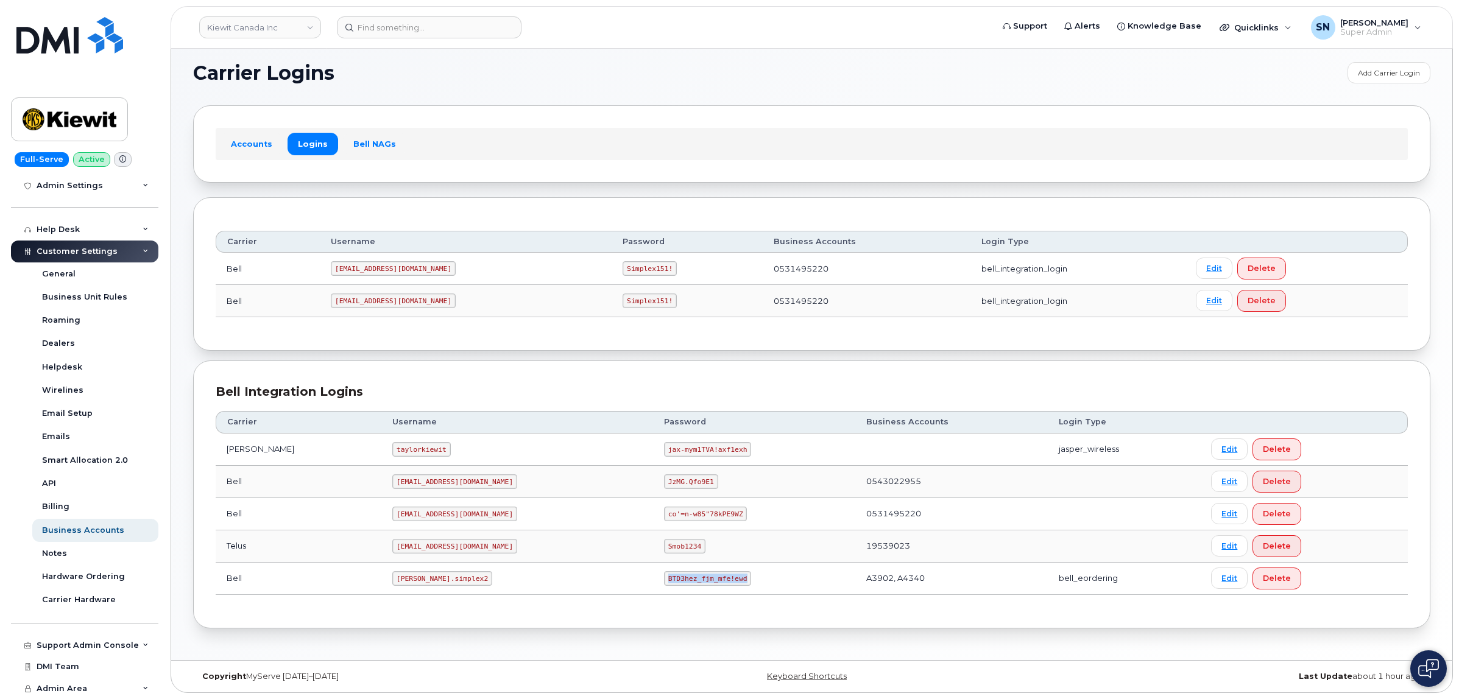
copy code "BTD3hez_fjm_mfe!ewd"
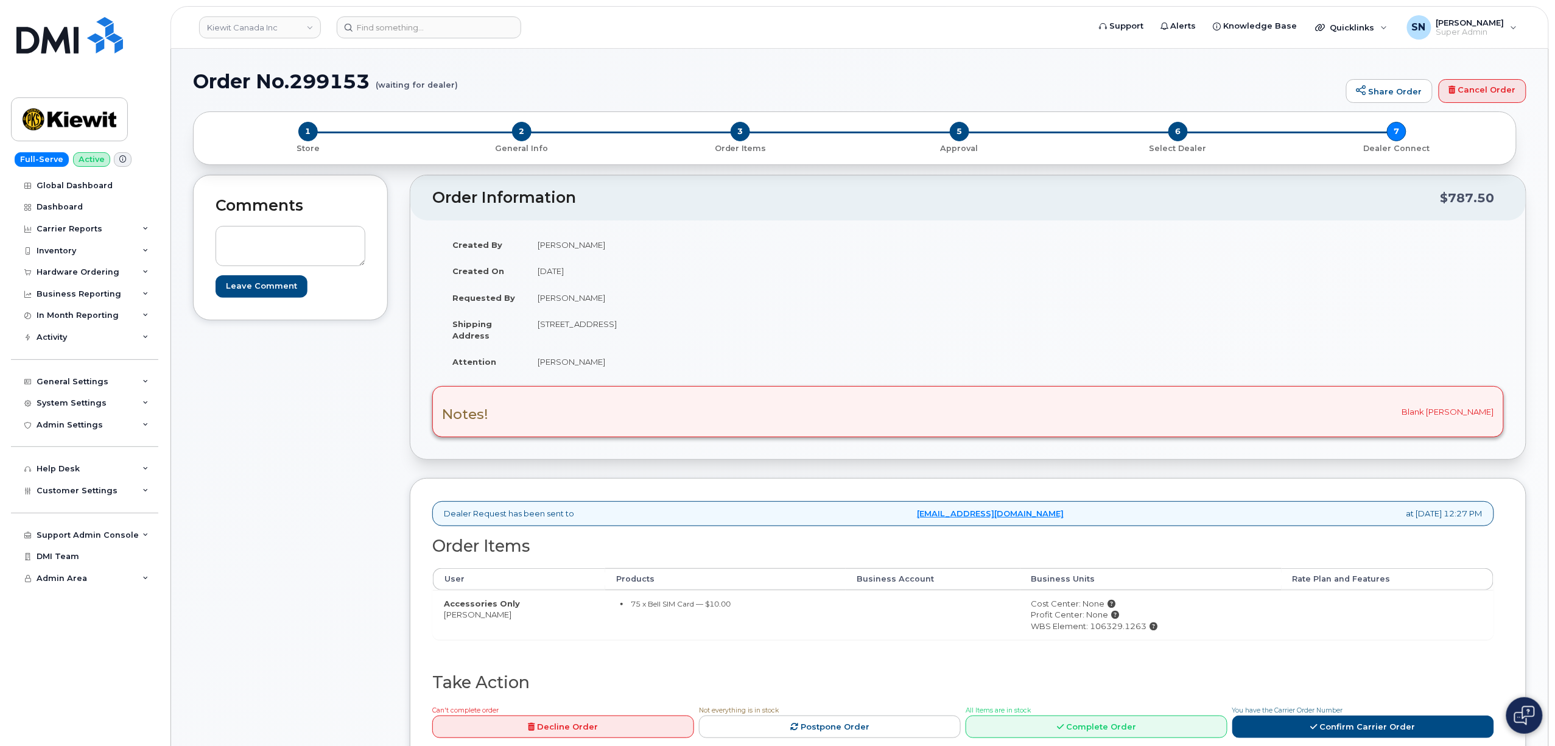
drag, startPoint x: 541, startPoint y: 326, endPoint x: 658, endPoint y: 329, distance: 116.3
click at [658, 329] on td "[STREET_ADDRESS]" at bounding box center [743, 330] width 432 height 38
copy td "[STREET_ADDRESS]"
drag, startPoint x: 713, startPoint y: 320, endPoint x: 749, endPoint y: 327, distance: 37.1
click at [749, 327] on td "[STREET_ADDRESS]" at bounding box center [743, 330] width 432 height 38
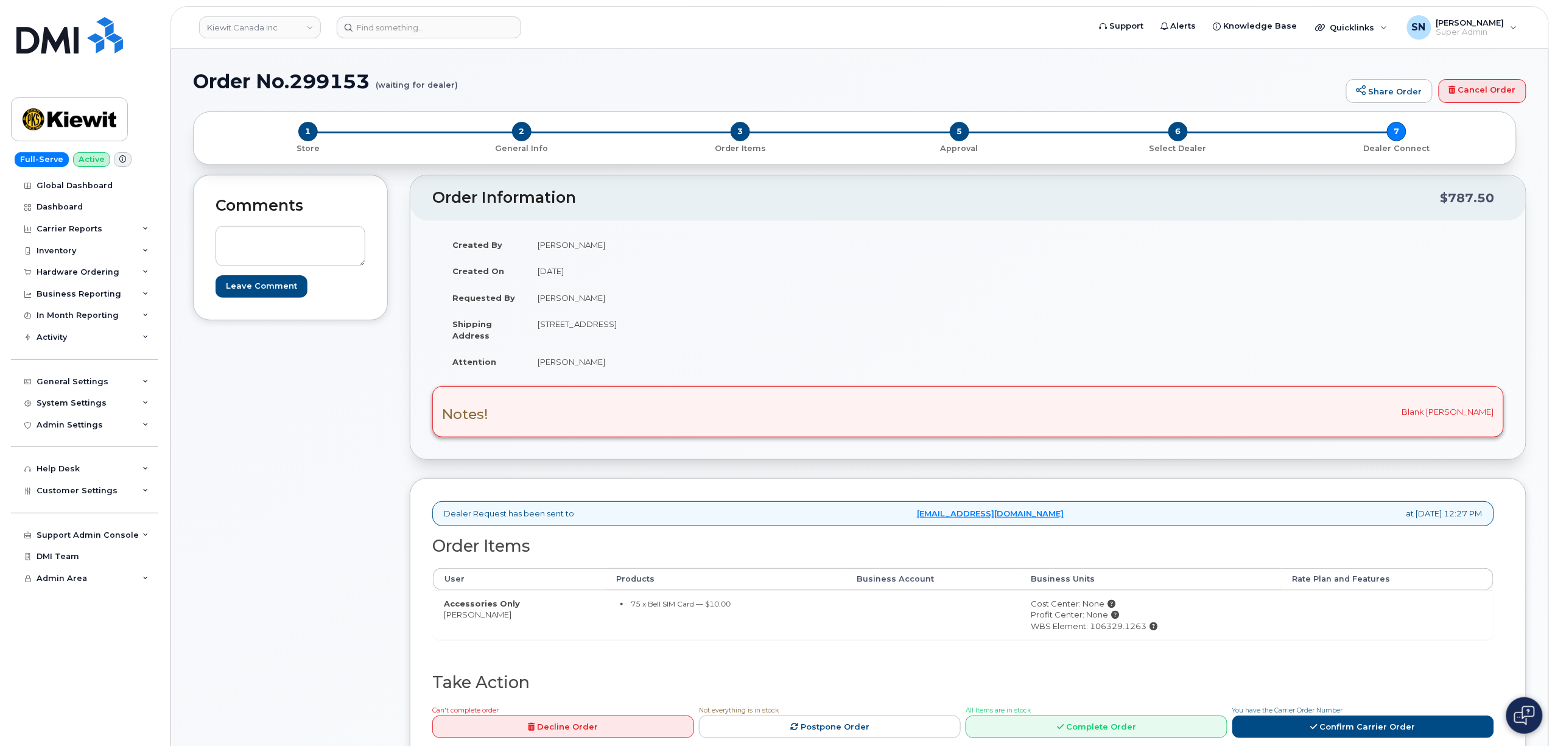
copy td "T2W 3X6"
drag, startPoint x: 537, startPoint y: 359, endPoint x: 605, endPoint y: 366, distance: 68.6
click at [605, 366] on td "[PERSON_NAME]" at bounding box center [743, 361] width 432 height 27
copy td "[PERSON_NAME]"
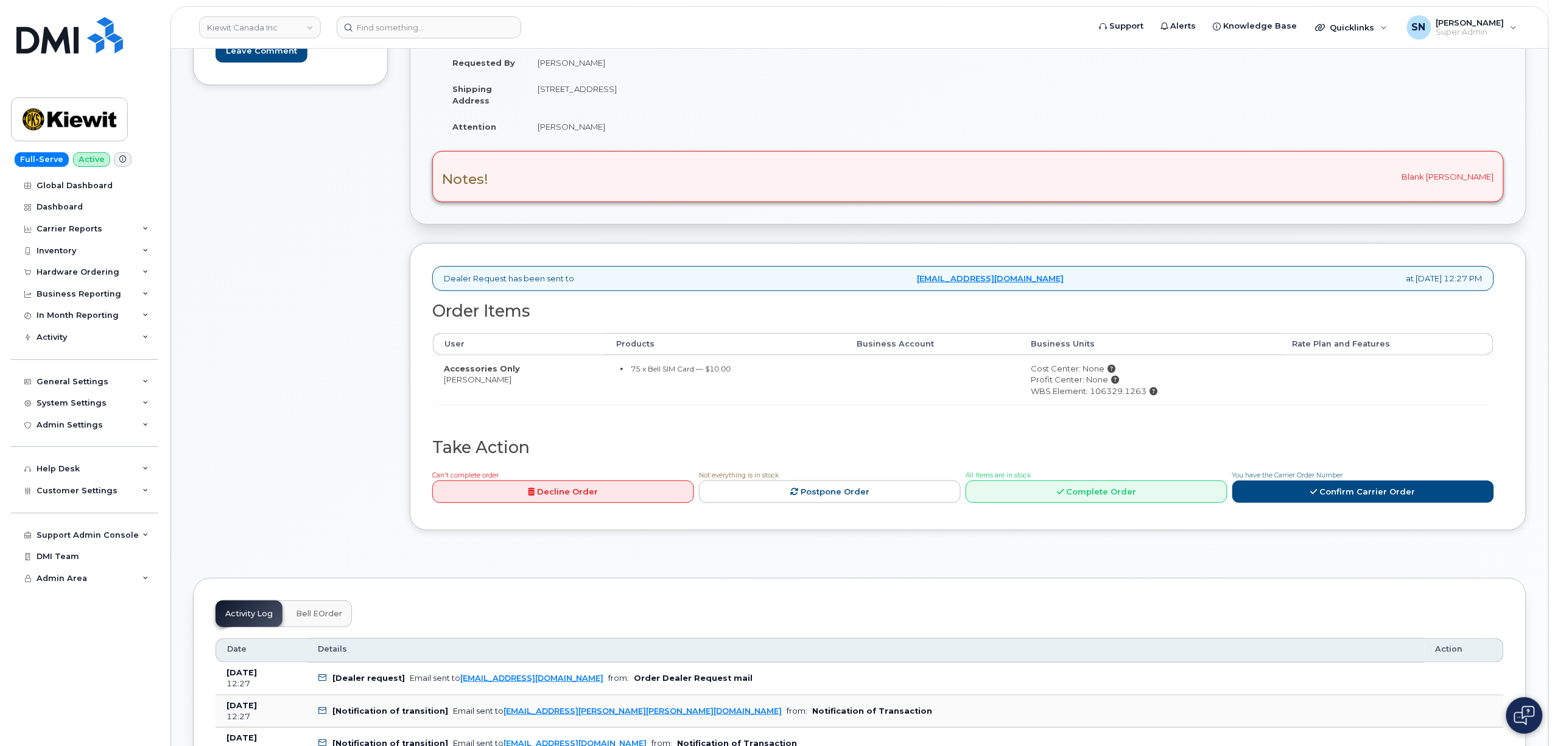
scroll to position [244, 0]
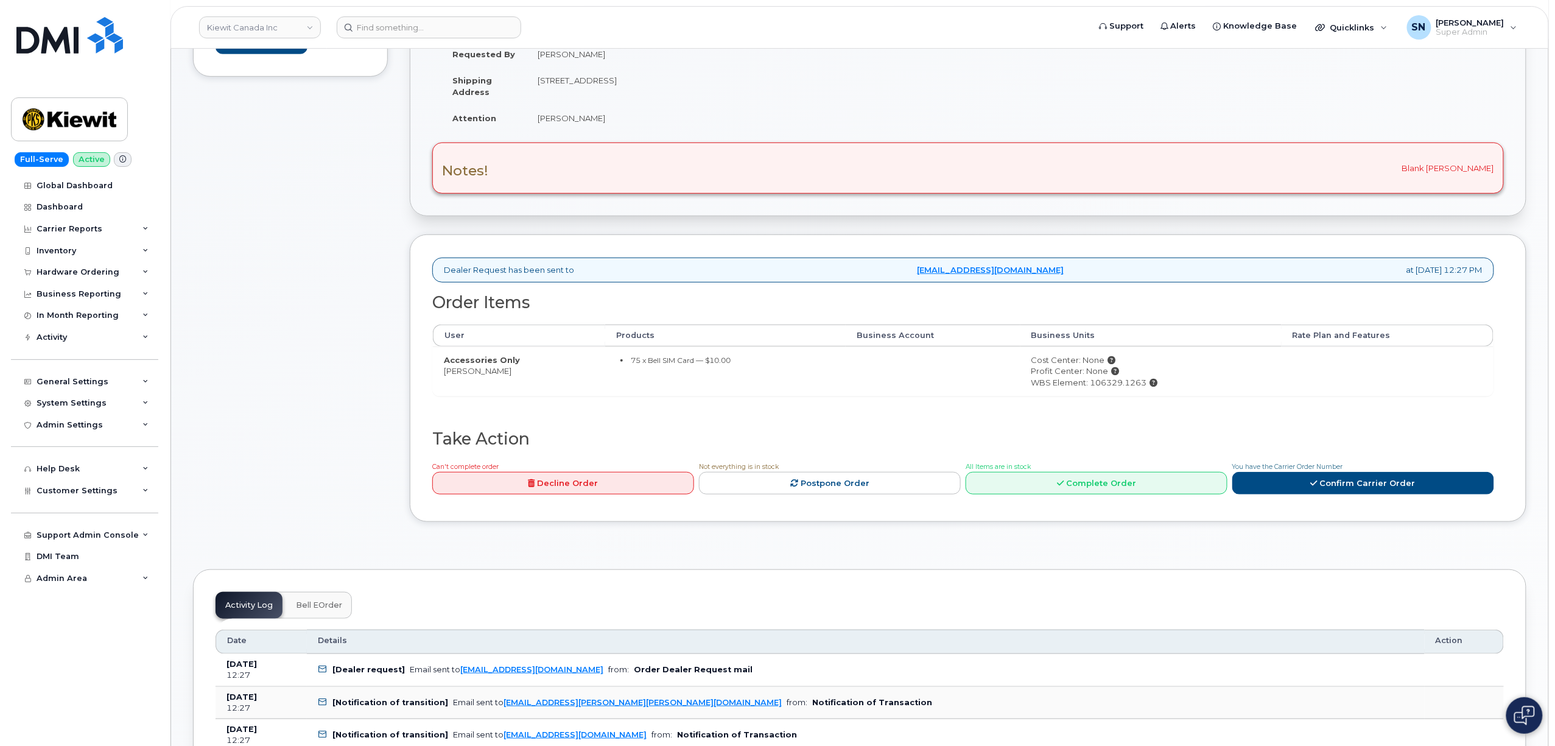
drag, startPoint x: 444, startPoint y: 374, endPoint x: 513, endPoint y: 380, distance: 69.1
click at [513, 380] on td "Accessories Only Kyla Habberfield" at bounding box center [519, 371] width 172 height 49
copy td "Kyla Habberfield"
drag, startPoint x: 1141, startPoint y: 385, endPoint x: 1089, endPoint y: 387, distance: 51.8
click at [1089, 387] on div "WBS Element: 106329.1263" at bounding box center [1151, 383] width 239 height 12
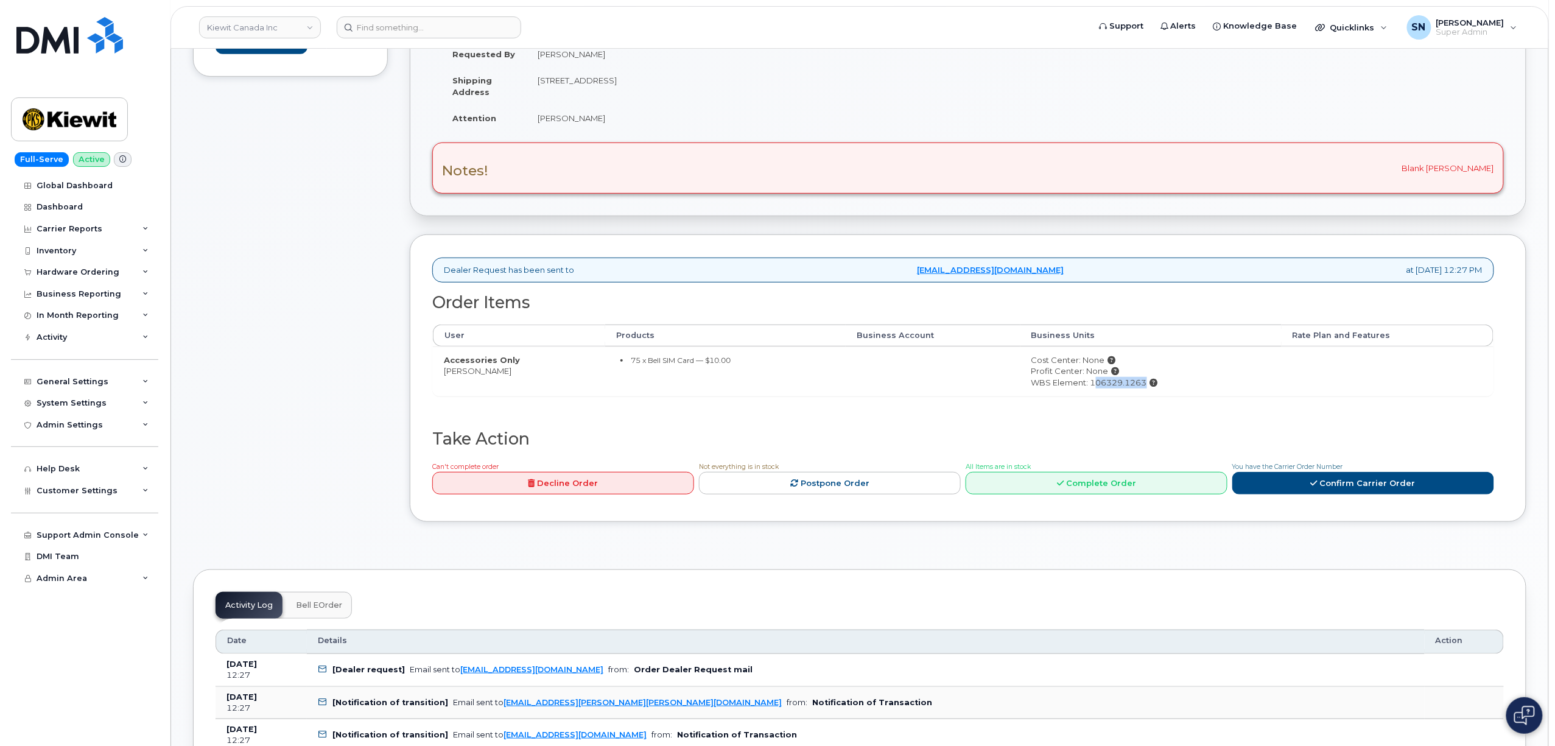
copy div "106329.126"
click at [1133, 396] on td "Cost Center: None Profit Center: None WBS Element: 106329.1263" at bounding box center [1151, 371] width 261 height 49
click at [1144, 388] on div "WBS Element: 106329.1263" at bounding box center [1151, 383] width 239 height 12
drag, startPoint x: 1144, startPoint y: 387, endPoint x: 1086, endPoint y: 385, distance: 57.3
click at [1086, 385] on div "WBS Element: 106329.1263" at bounding box center [1151, 383] width 239 height 12
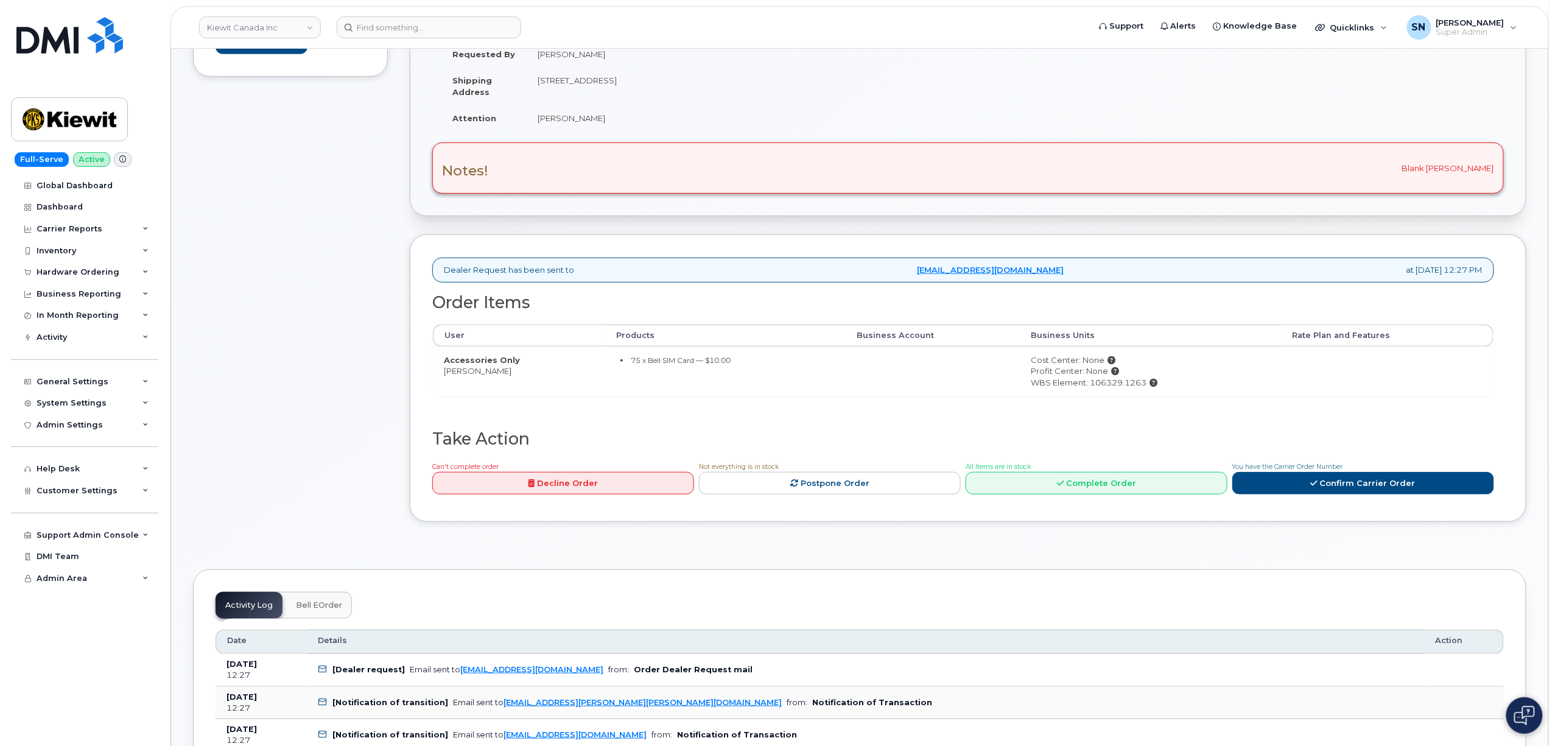
copy div "106329.1263"
click at [1094, 407] on div "Order Items User Products Business Account Business Units Rate Plan and Feature…" at bounding box center [963, 362] width 1062 height 136
copy div "106329.1263"
drag, startPoint x: 1089, startPoint y: 383, endPoint x: 1142, endPoint y: 388, distance: 53.8
click at [1142, 388] on div "WBS Element: 106329.1263" at bounding box center [1151, 383] width 239 height 12
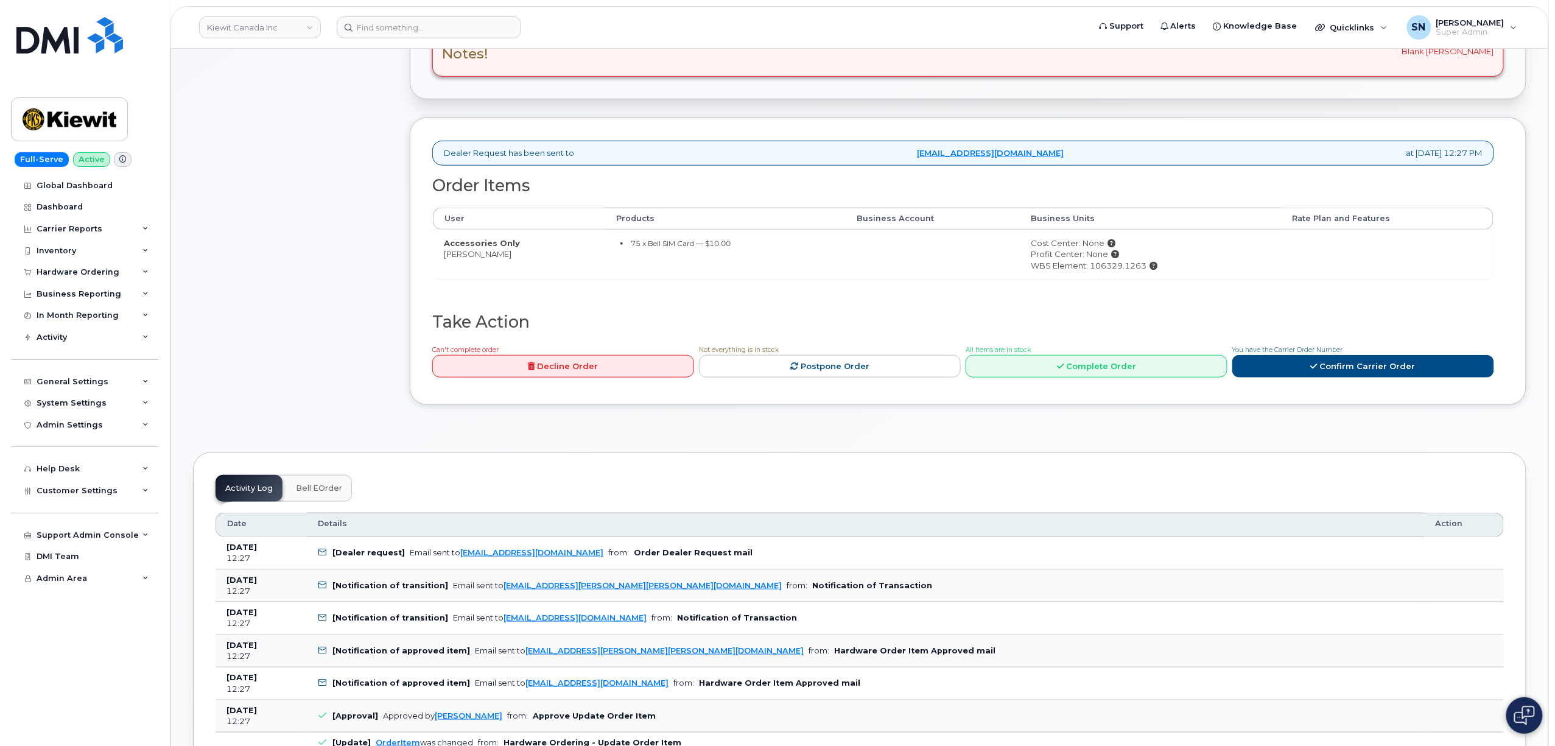
scroll to position [487, 0]
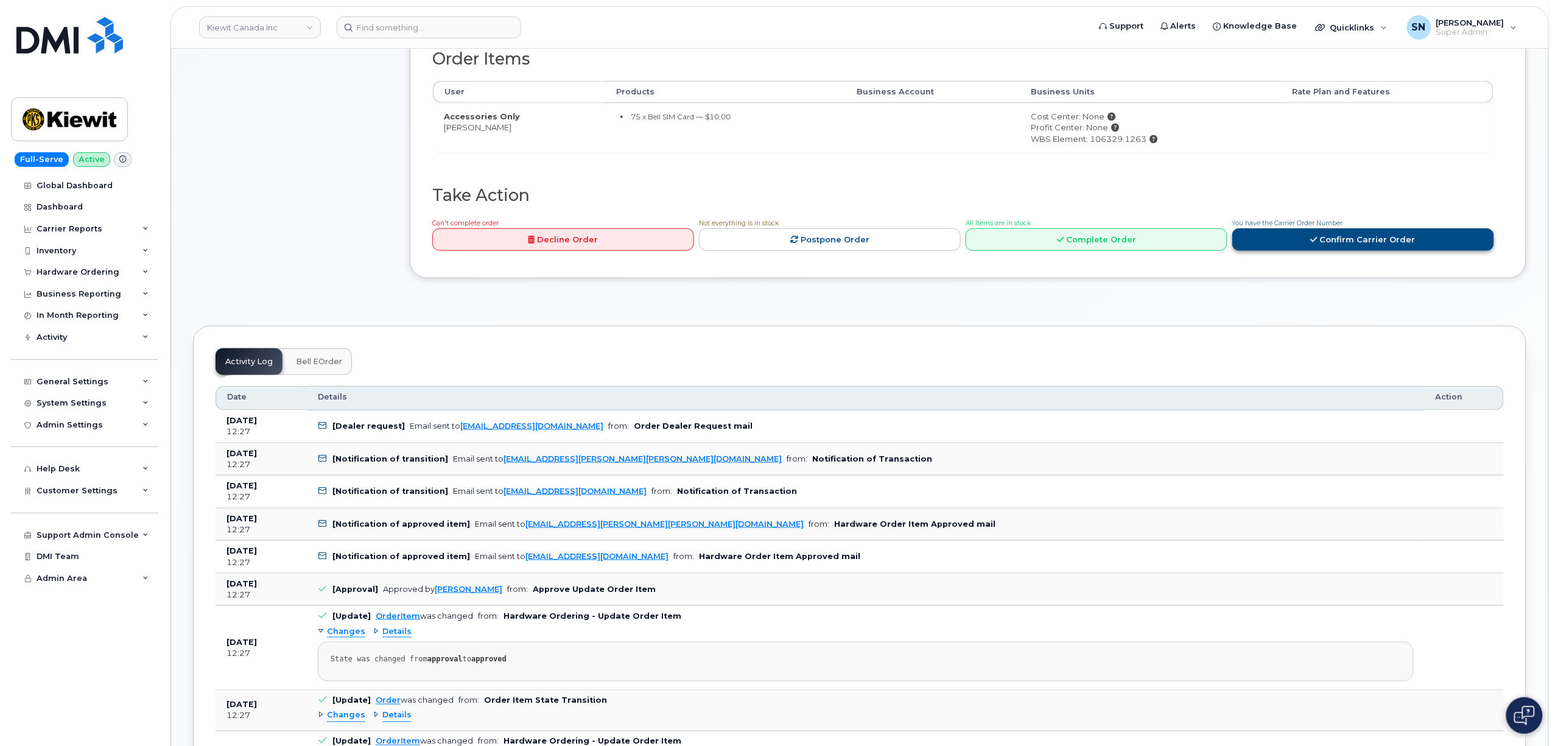
click at [1335, 245] on link "Confirm Carrier Order" at bounding box center [1364, 239] width 262 height 23
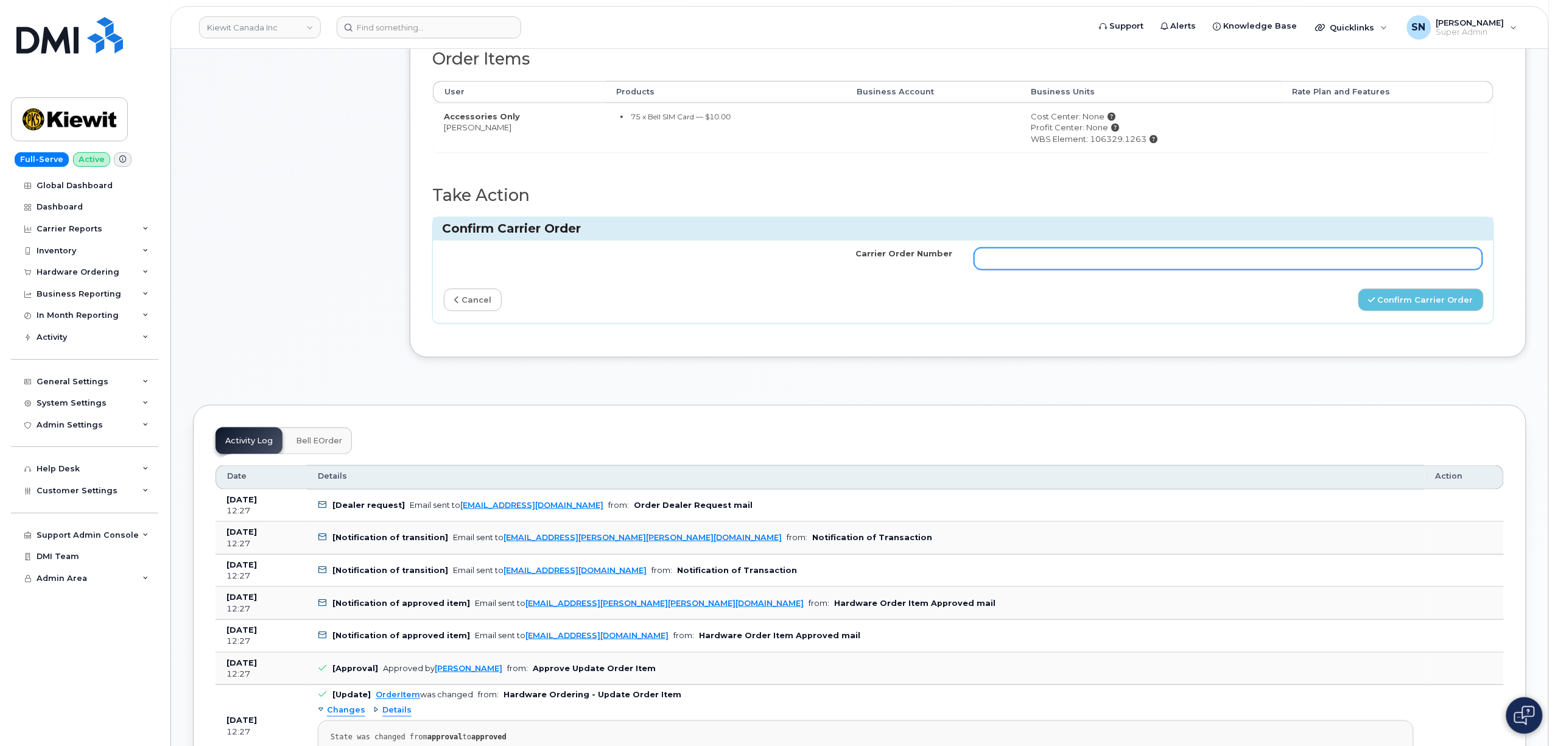
click at [1298, 261] on input "Carrier Order Number" at bounding box center [1228, 259] width 509 height 22
paste input "3009498"
type input "3009498"
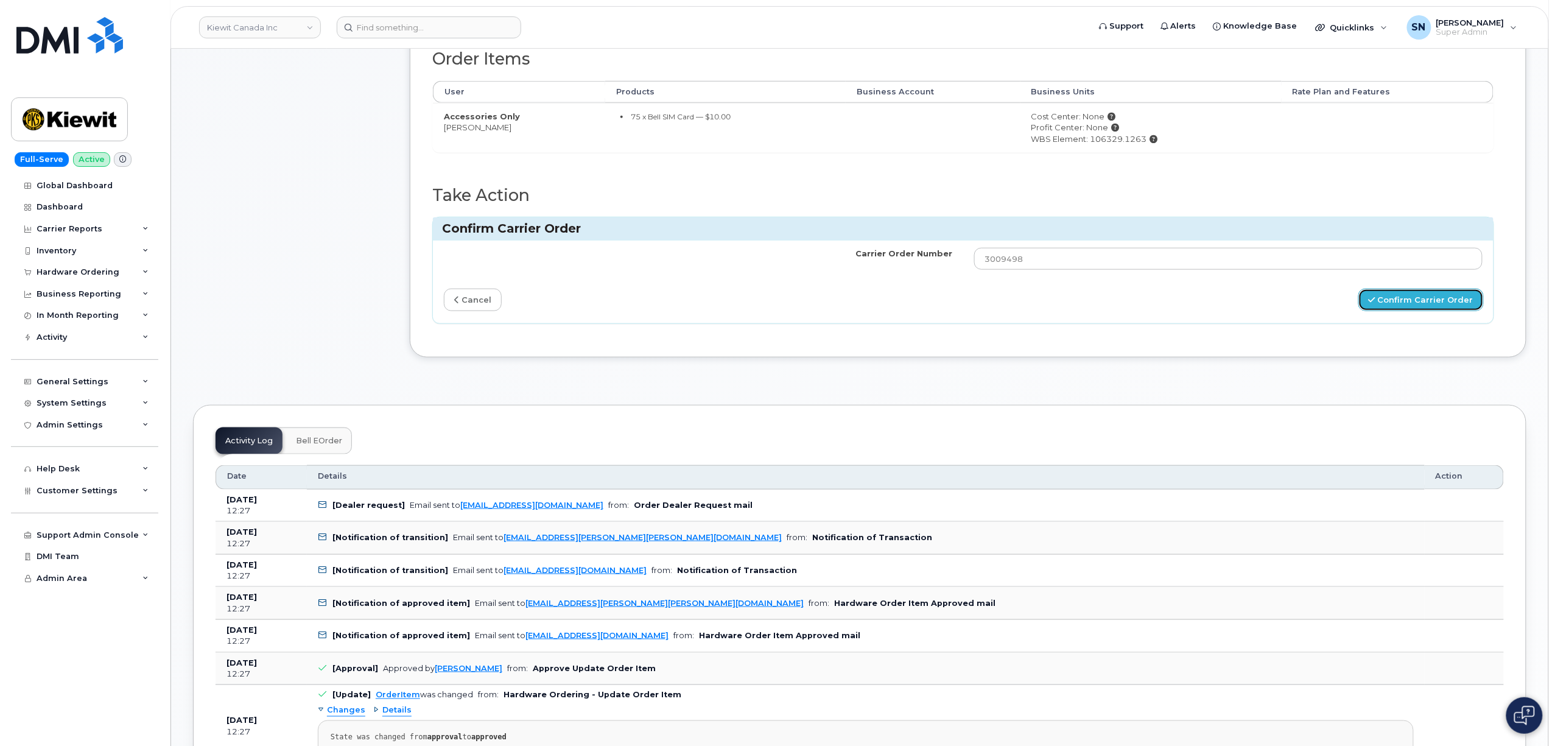
click at [1414, 311] on button "Confirm Carrier Order" at bounding box center [1421, 300] width 125 height 23
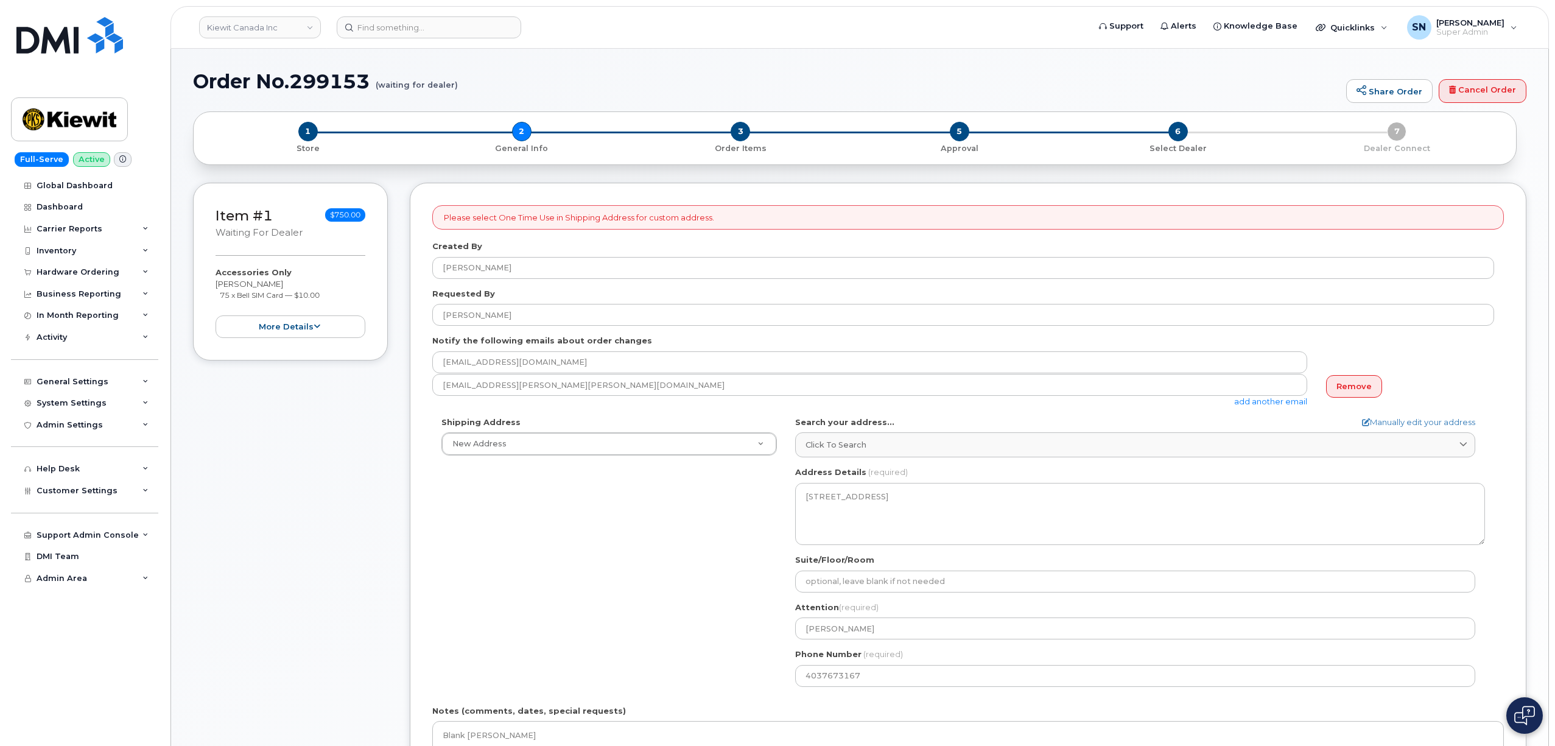
select select
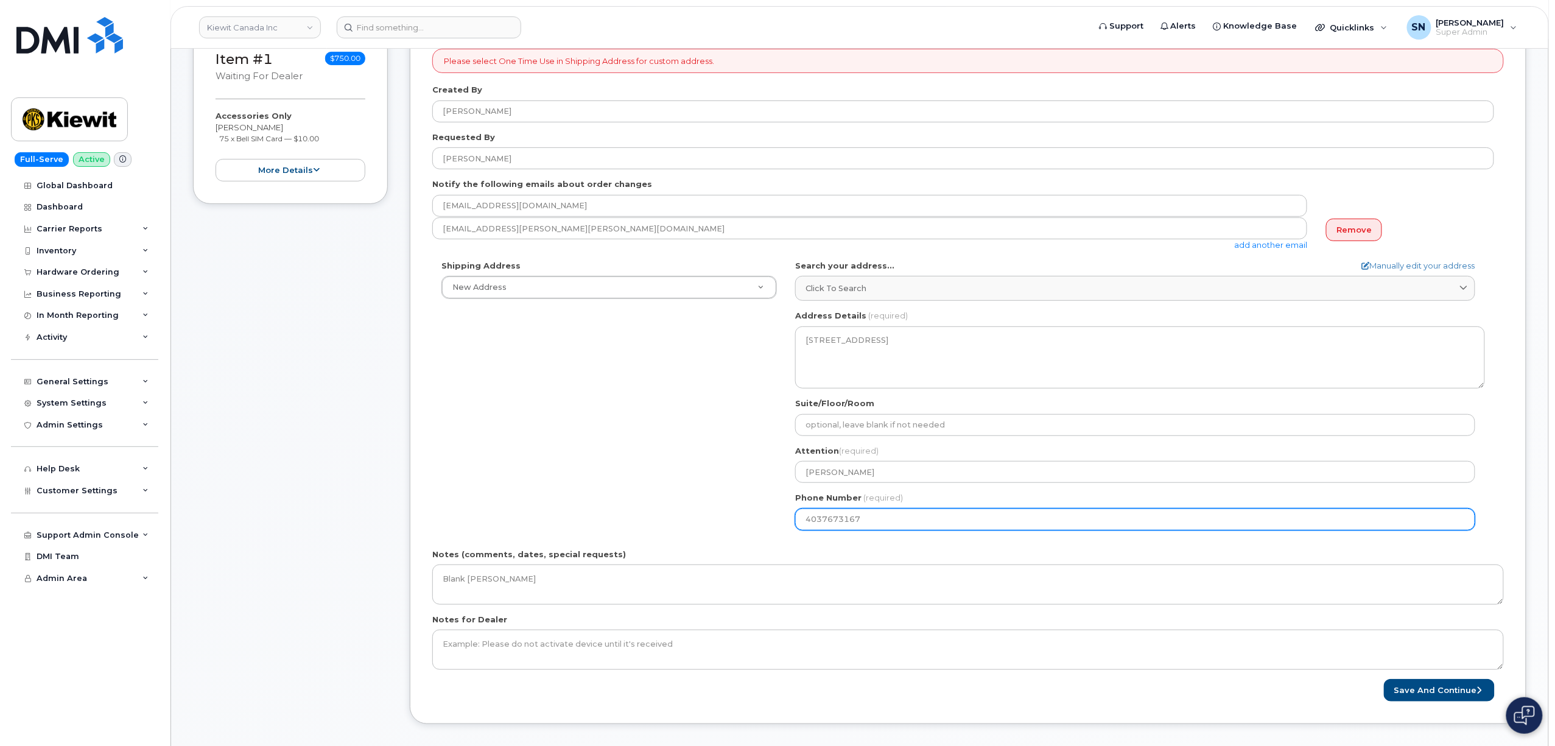
scroll to position [162, 0]
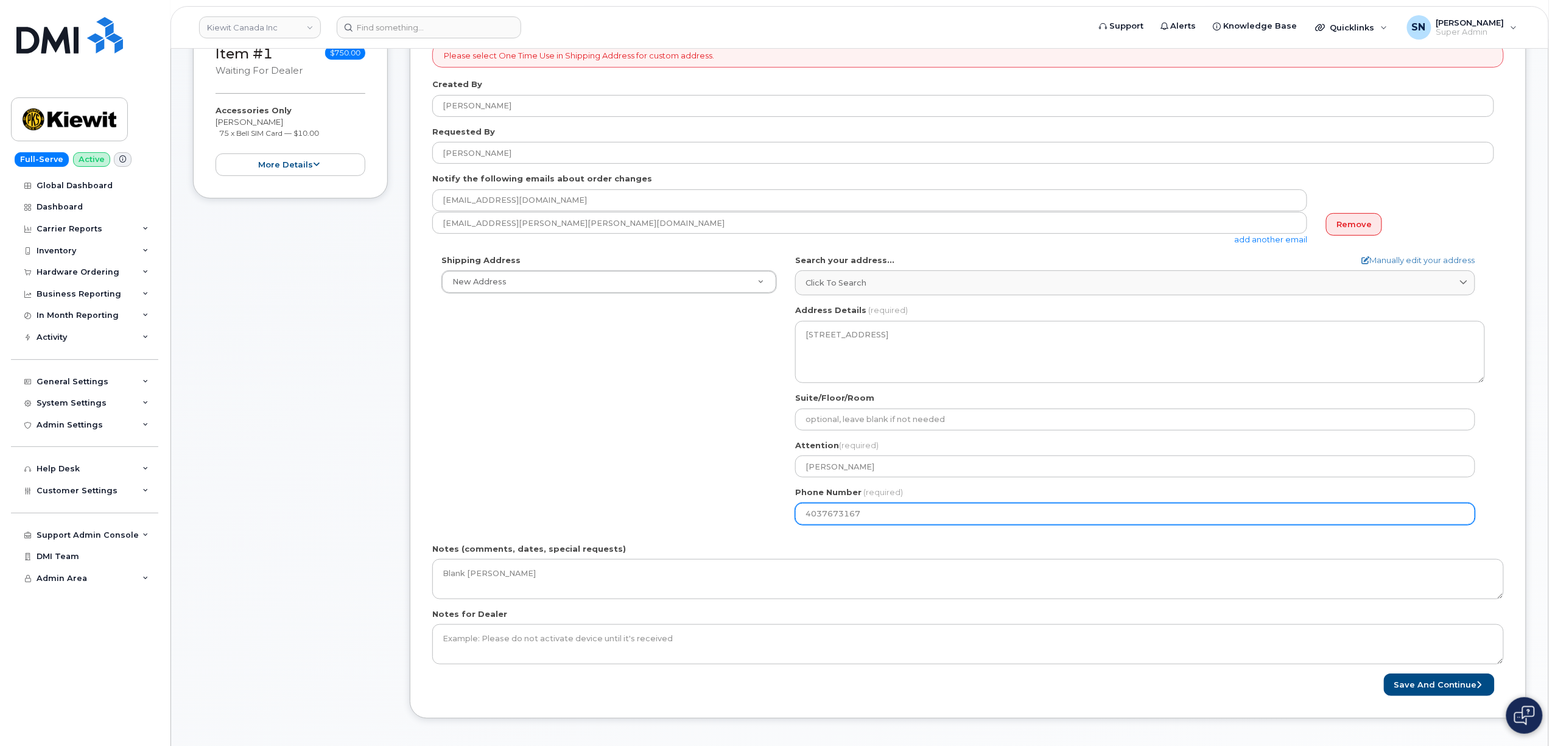
drag, startPoint x: 863, startPoint y: 516, endPoint x: 766, endPoint y: 517, distance: 97.4
click at [766, 517] on div "Shipping Address New Address New Address 585 Michel Creek Rd 1950 Brigantine Dr…" at bounding box center [963, 395] width 1062 height 280
click at [310, 375] on div "Item #1 waiting for dealer $750.00 Accessories Only Kyla Habberfield 75 x Bell …" at bounding box center [290, 379] width 195 height 716
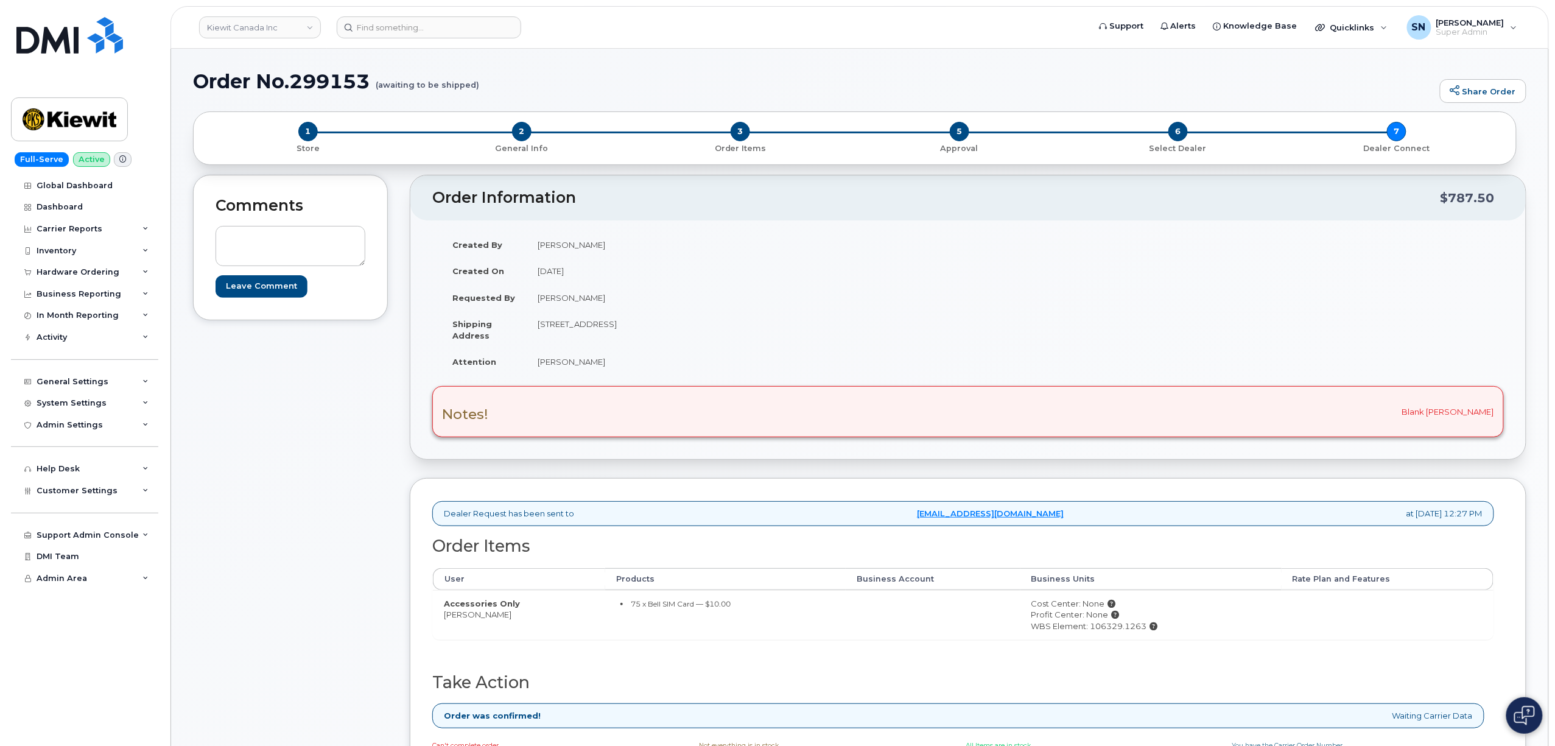
drag, startPoint x: 538, startPoint y: 364, endPoint x: 608, endPoint y: 369, distance: 69.6
click at [608, 369] on td "[PERSON_NAME]" at bounding box center [743, 361] width 432 height 27
copy td "[PERSON_NAME]"
click at [393, 23] on input at bounding box center [429, 27] width 185 height 22
paste input "[PHONE_NUMBER]"
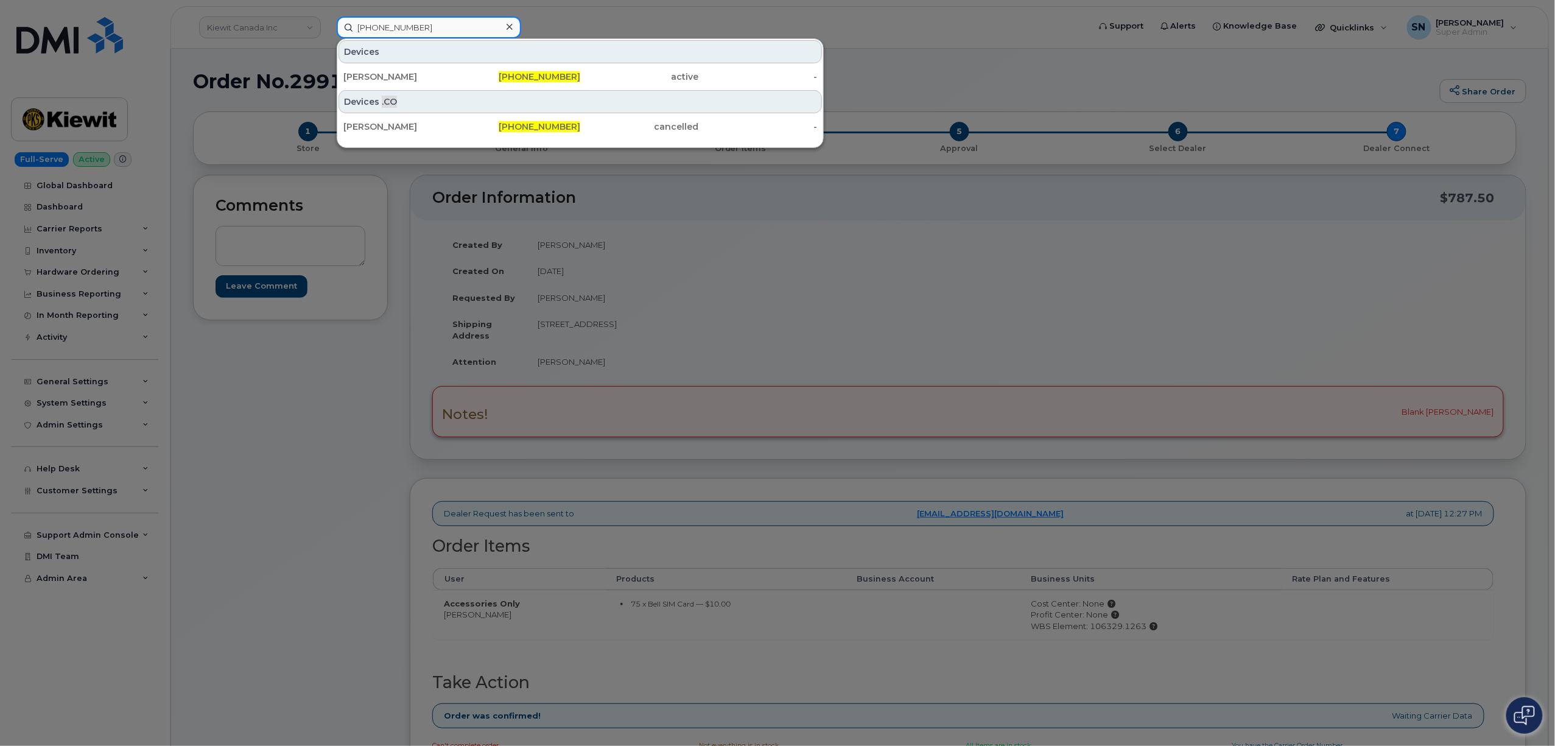
type input "[PHONE_NUMBER]"
click at [422, 76] on div "[PERSON_NAME]" at bounding box center [402, 77] width 119 height 12
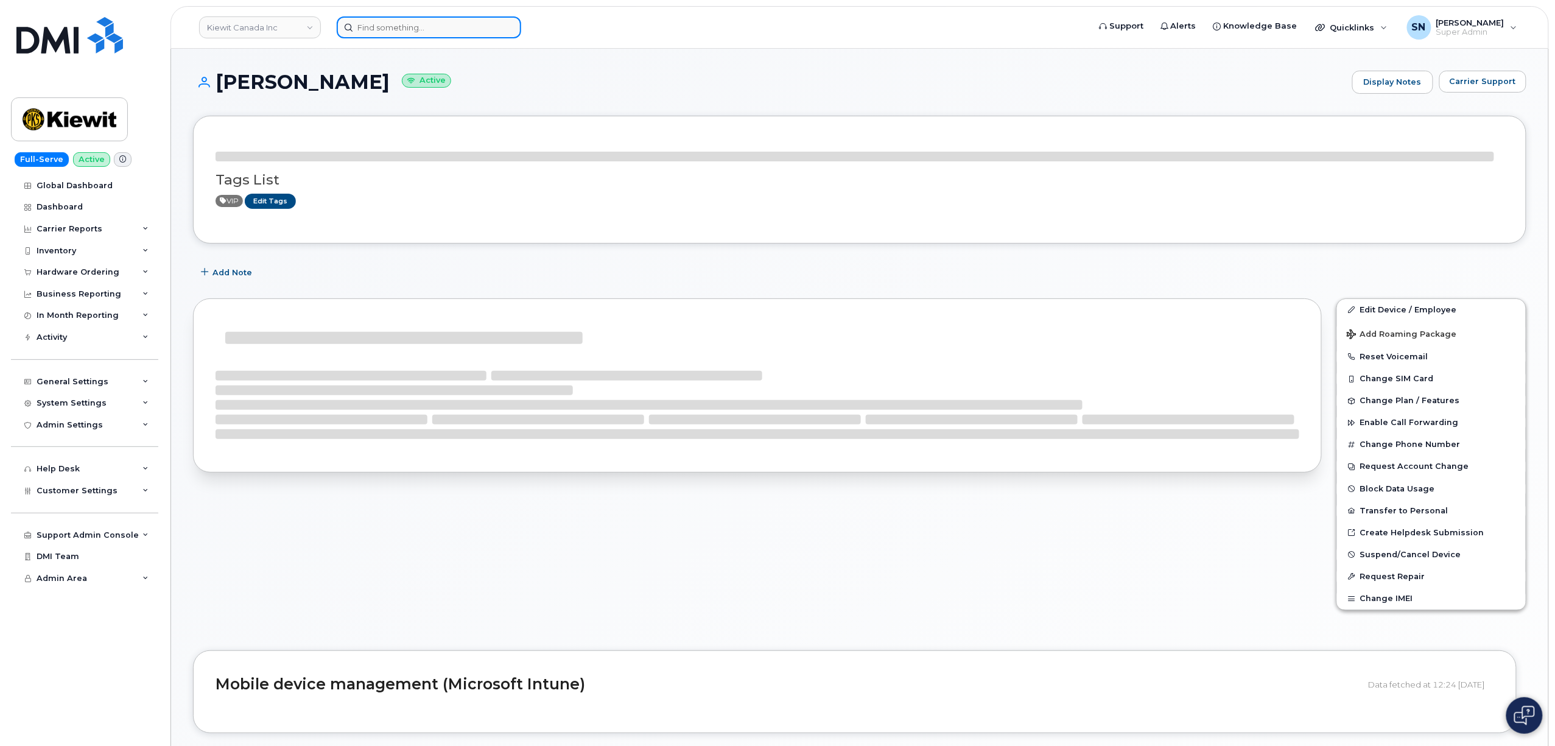
click at [413, 30] on input at bounding box center [429, 27] width 185 height 22
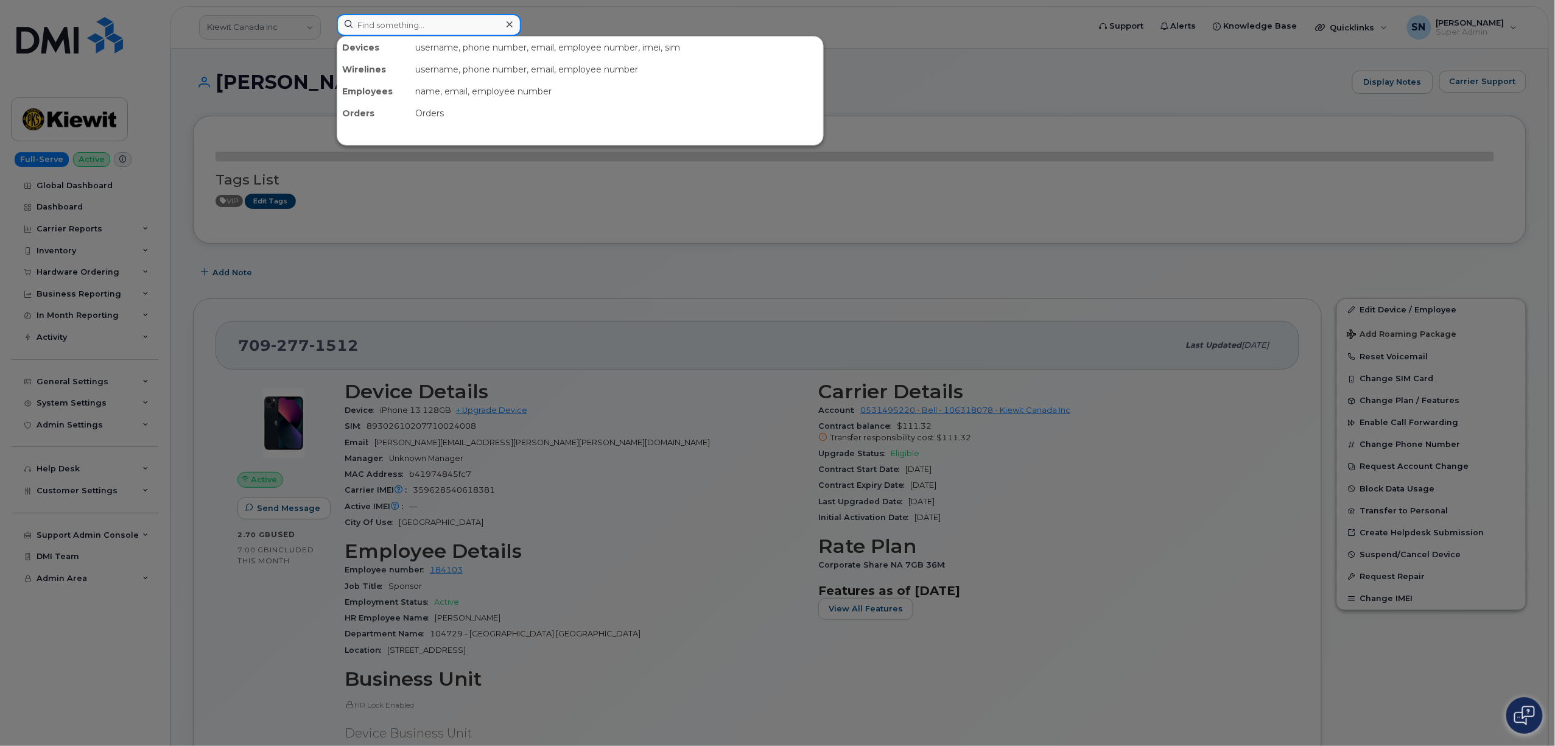
paste input "709-277-5989"
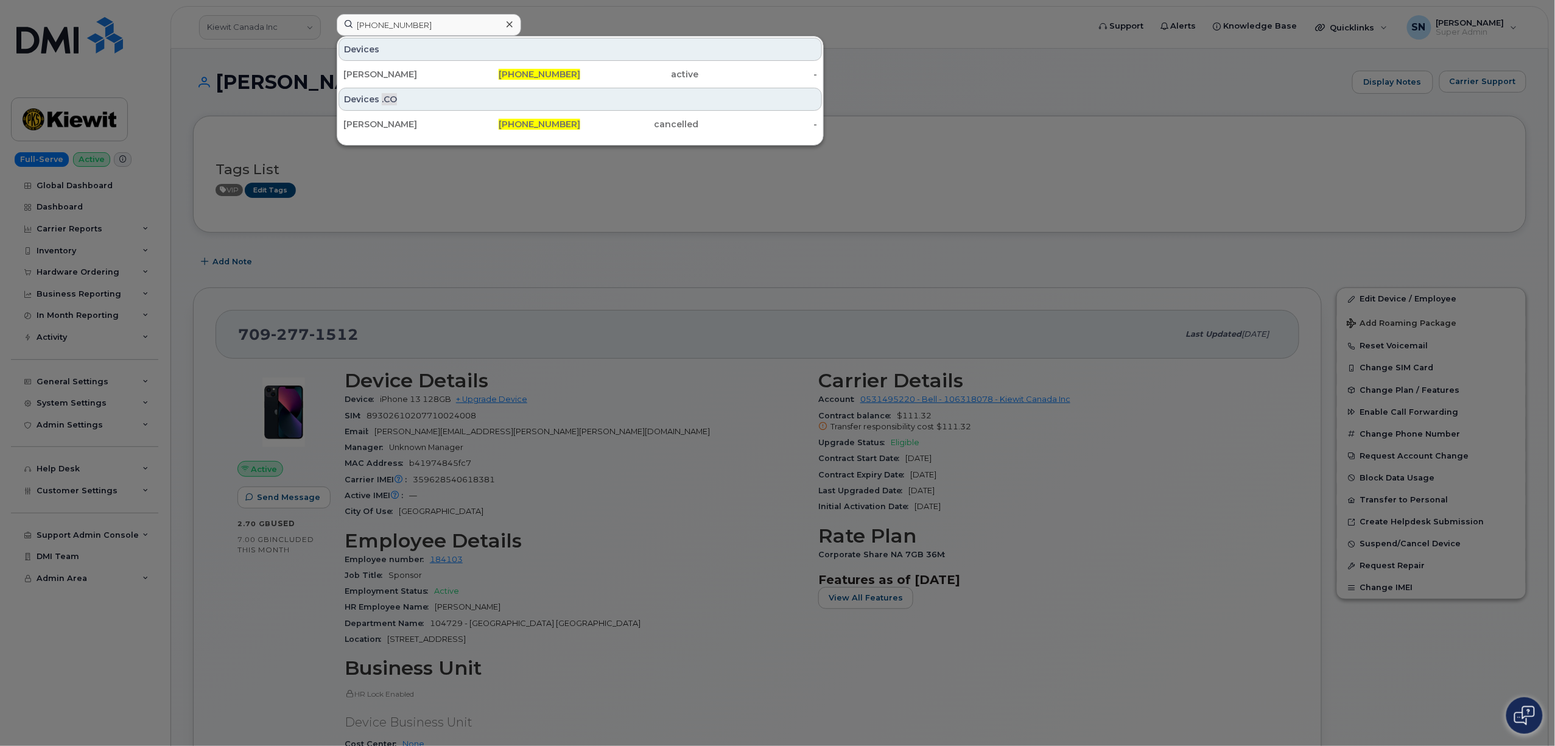
click at [1043, 74] on div at bounding box center [777, 373] width 1555 height 746
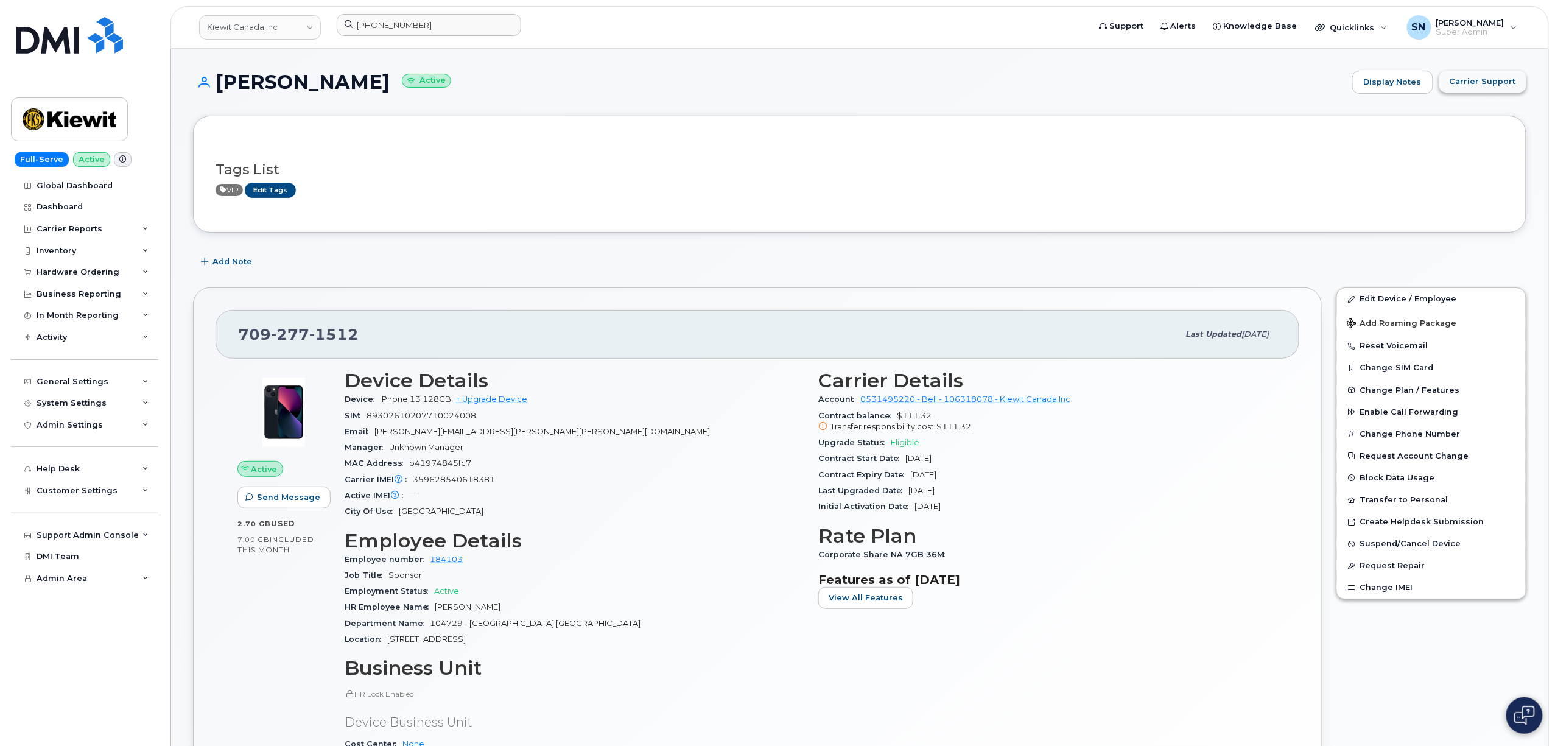
click at [1510, 85] on span "Carrier Support" at bounding box center [1483, 82] width 66 height 12
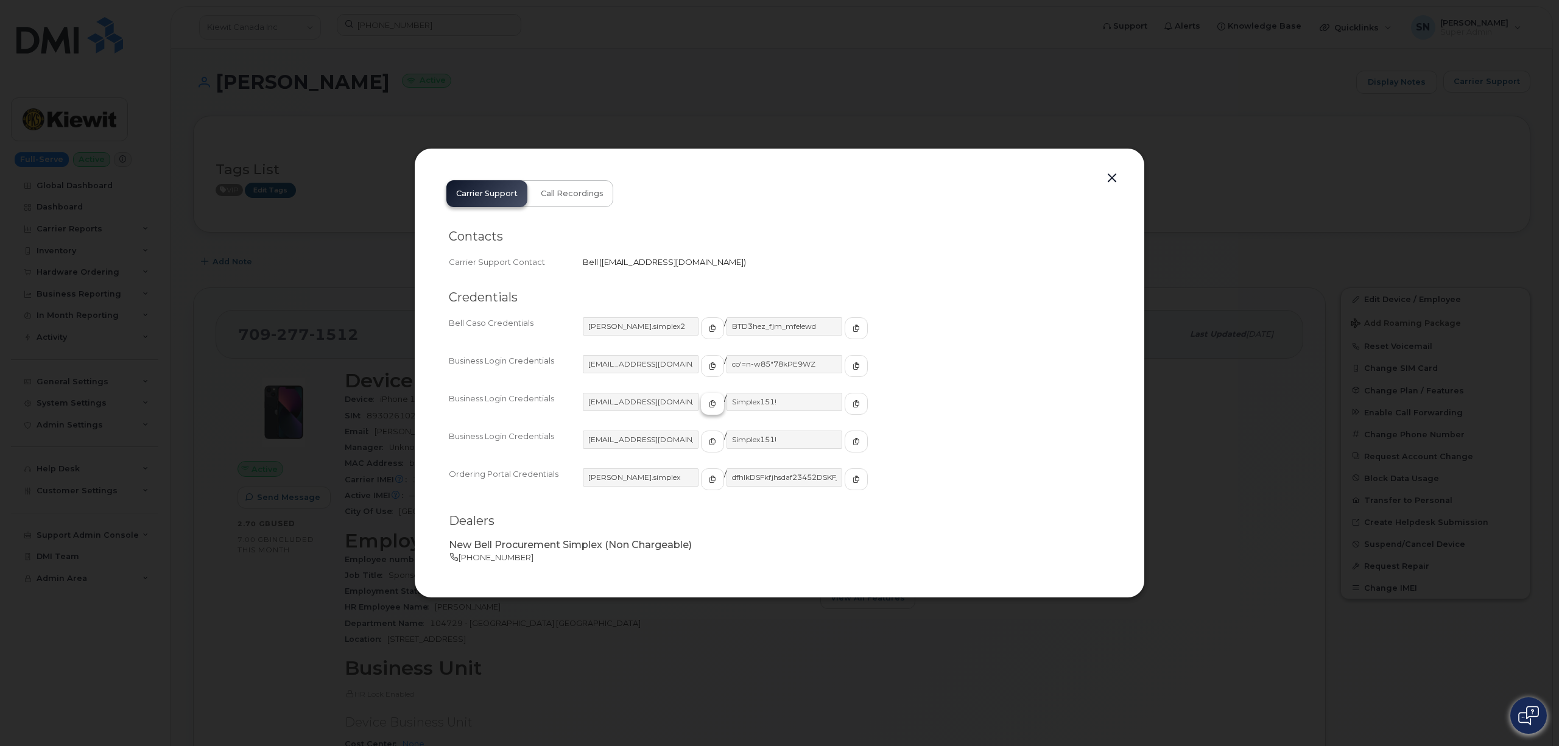
click at [707, 398] on span "button" at bounding box center [712, 403] width 11 height 11
click at [853, 406] on icon "button" at bounding box center [856, 403] width 7 height 7
click at [1117, 174] on button "button" at bounding box center [1112, 178] width 18 height 17
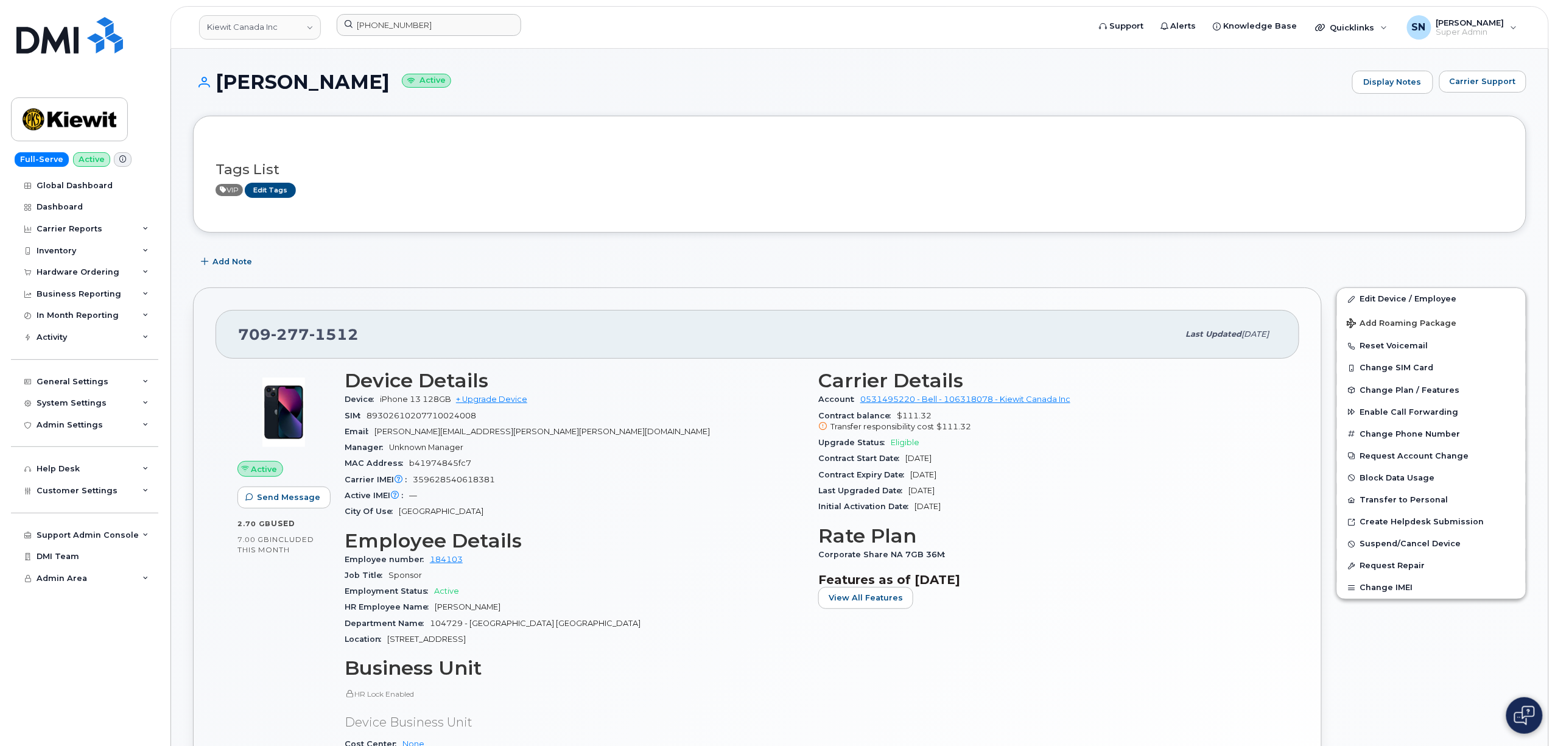
click at [1131, 189] on div "VIP Edit Tags" at bounding box center [855, 190] width 1279 height 15
drag, startPoint x: 242, startPoint y: 334, endPoint x: 363, endPoint y: 335, distance: 121.2
click at [363, 335] on div "709 277 1512" at bounding box center [708, 335] width 941 height 26
copy span "709 277 1512"
click at [1497, 81] on span "Carrier Support" at bounding box center [1483, 82] width 66 height 12
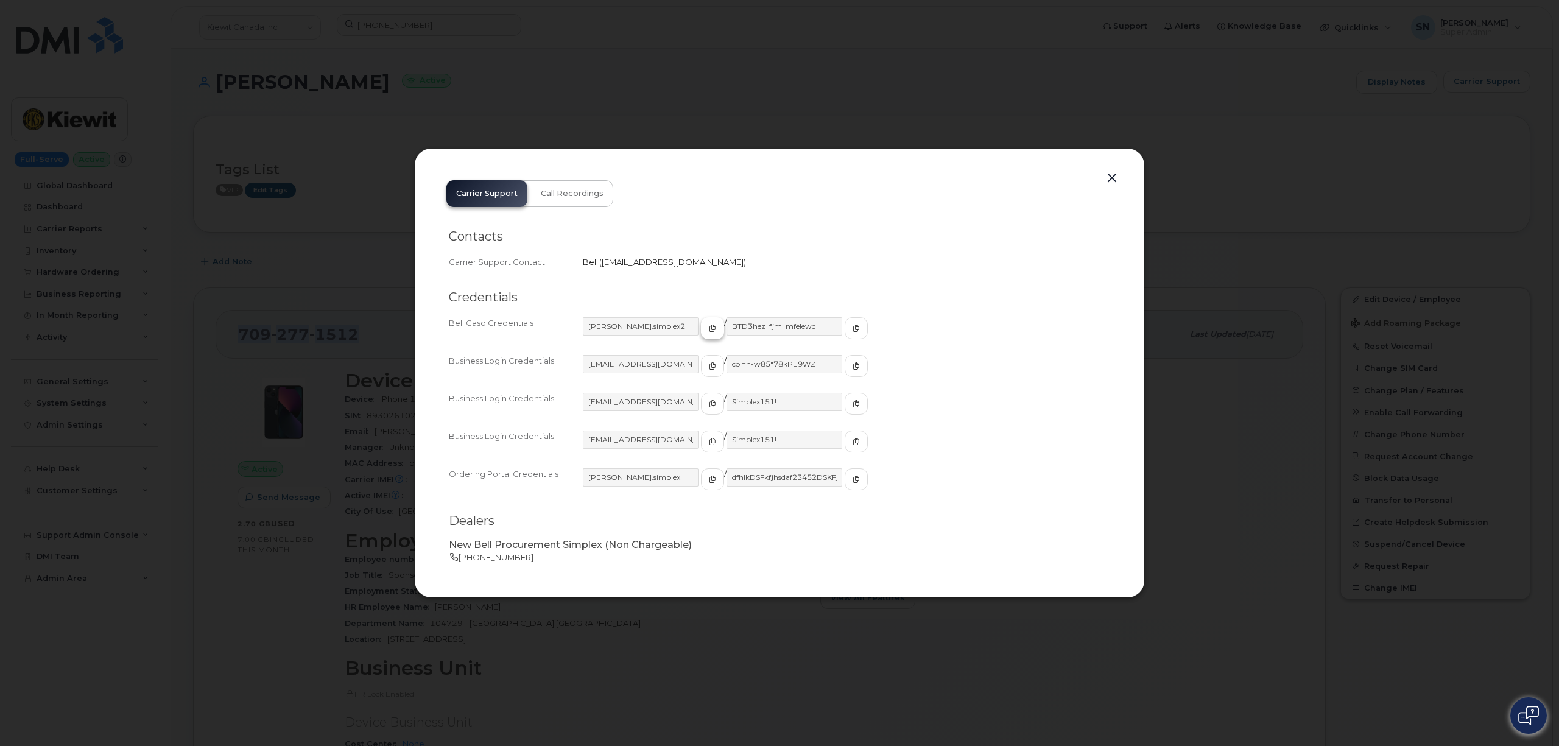
click at [707, 332] on span "button" at bounding box center [712, 328] width 11 height 11
click at [853, 330] on icon "button" at bounding box center [856, 328] width 7 height 7
click at [1114, 173] on button "button" at bounding box center [1112, 178] width 18 height 17
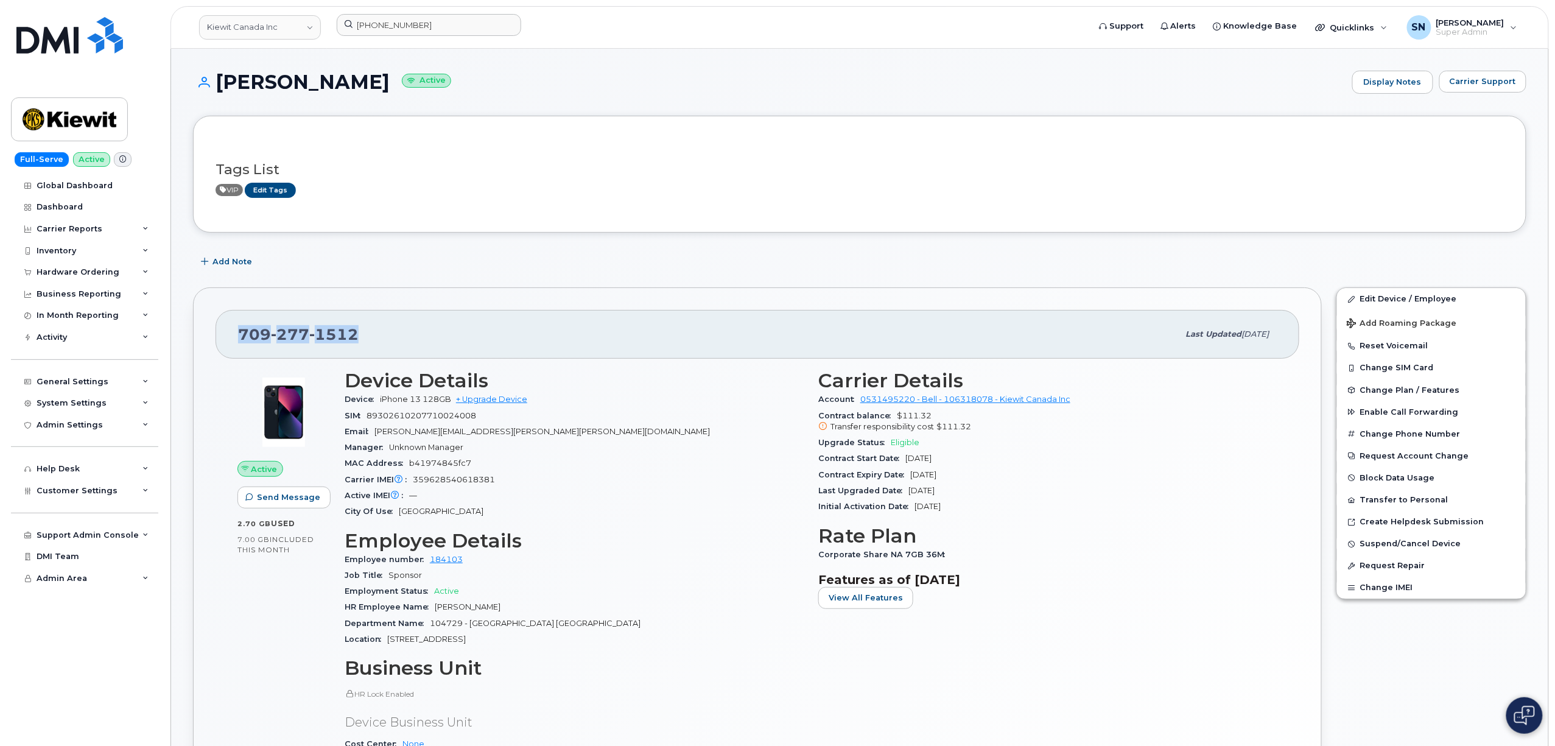
copy span "709 277 1512"
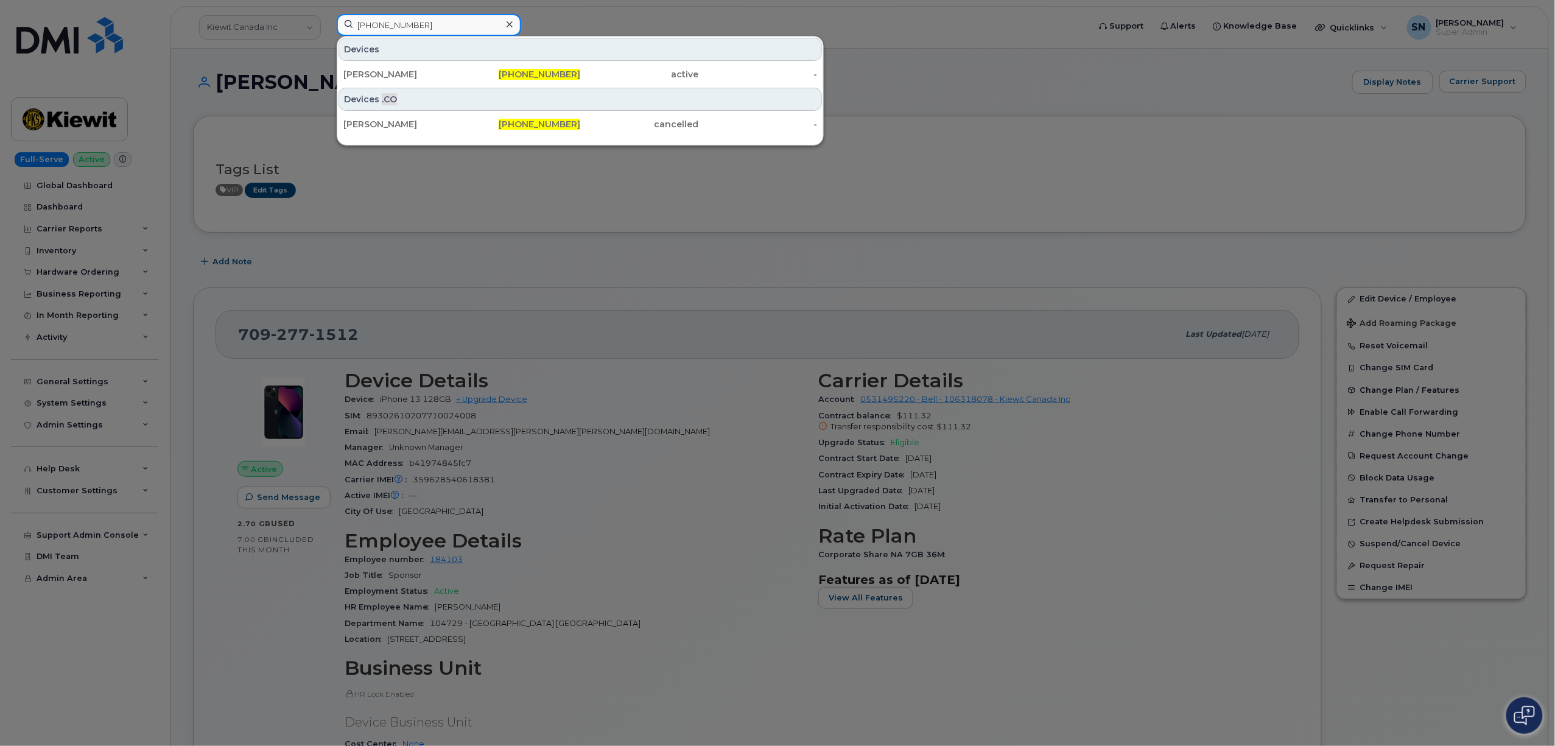
drag, startPoint x: 454, startPoint y: 20, endPoint x: 306, endPoint y: 16, distance: 148.7
click at [327, 16] on div "709-277-5989 Devices Pam Smith 709-277-5989 active - Devices .CO Pam Smith 709-…" at bounding box center [709, 27] width 764 height 27
paste input "80.940.9145"
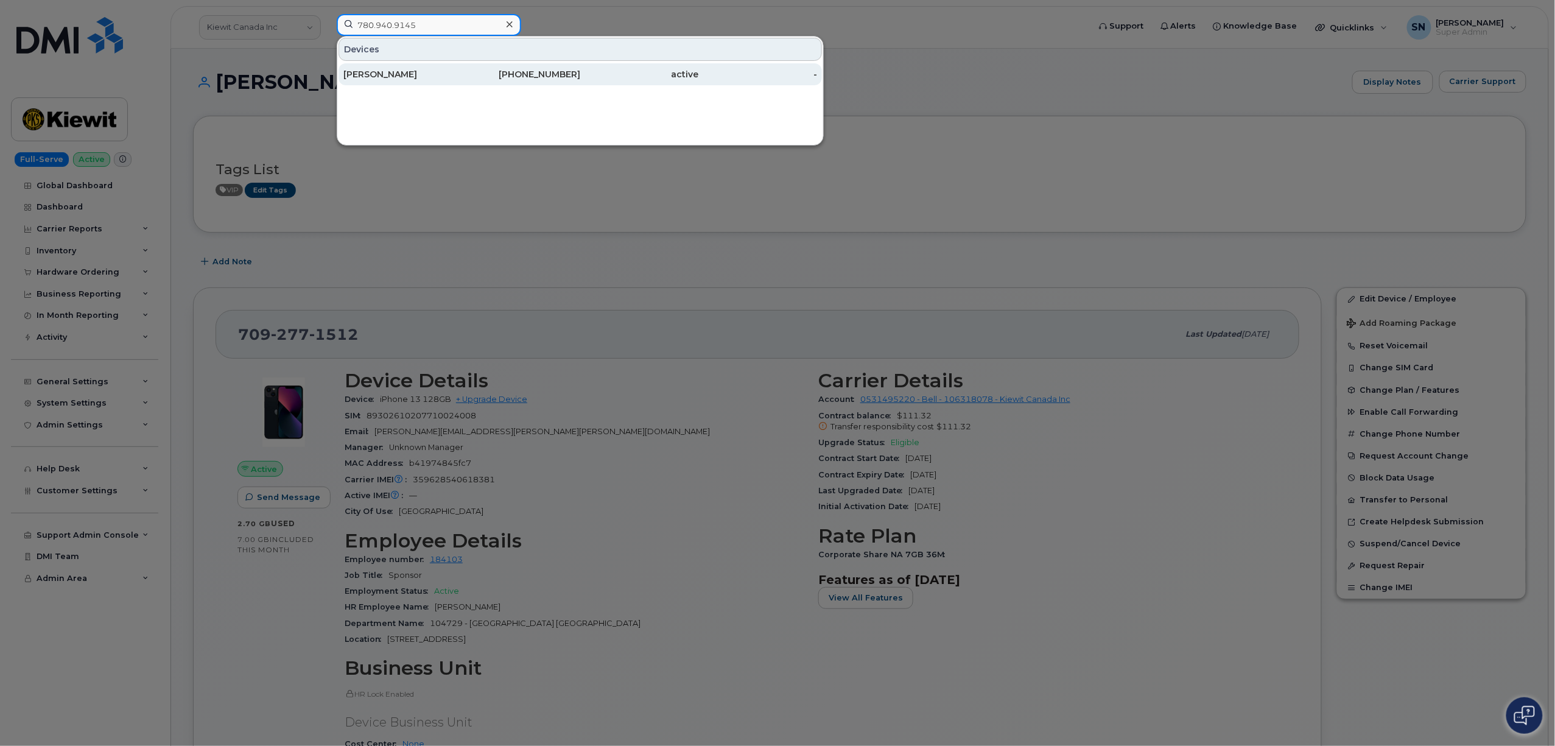
type input "780.940.9145"
click at [407, 76] on div "Fred Fonseca" at bounding box center [402, 74] width 119 height 12
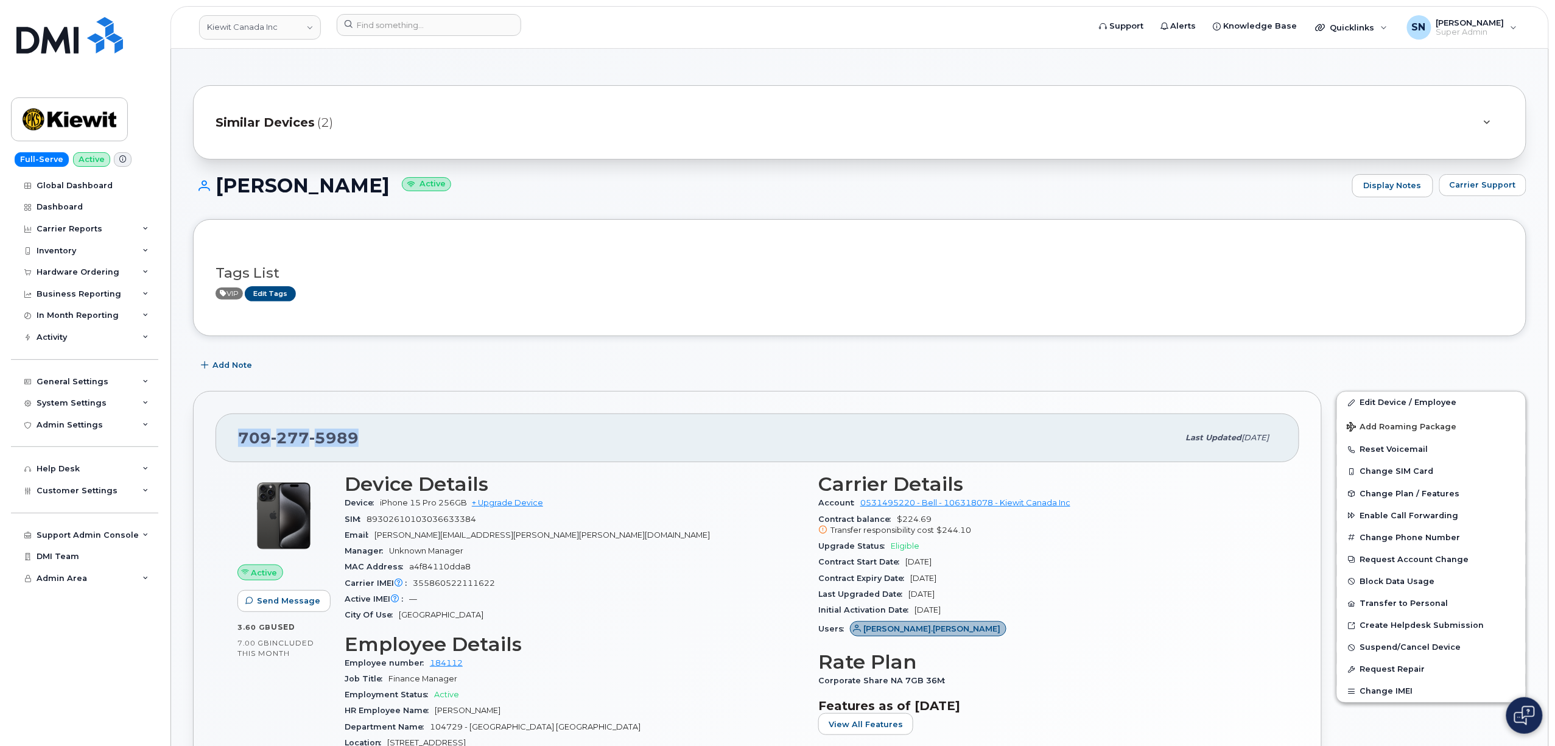
drag, startPoint x: 242, startPoint y: 442, endPoint x: 373, endPoint y: 442, distance: 131.5
click at [373, 442] on div "[PHONE_NUMBER]" at bounding box center [708, 438] width 941 height 26
copy span "[PHONE_NUMBER]"
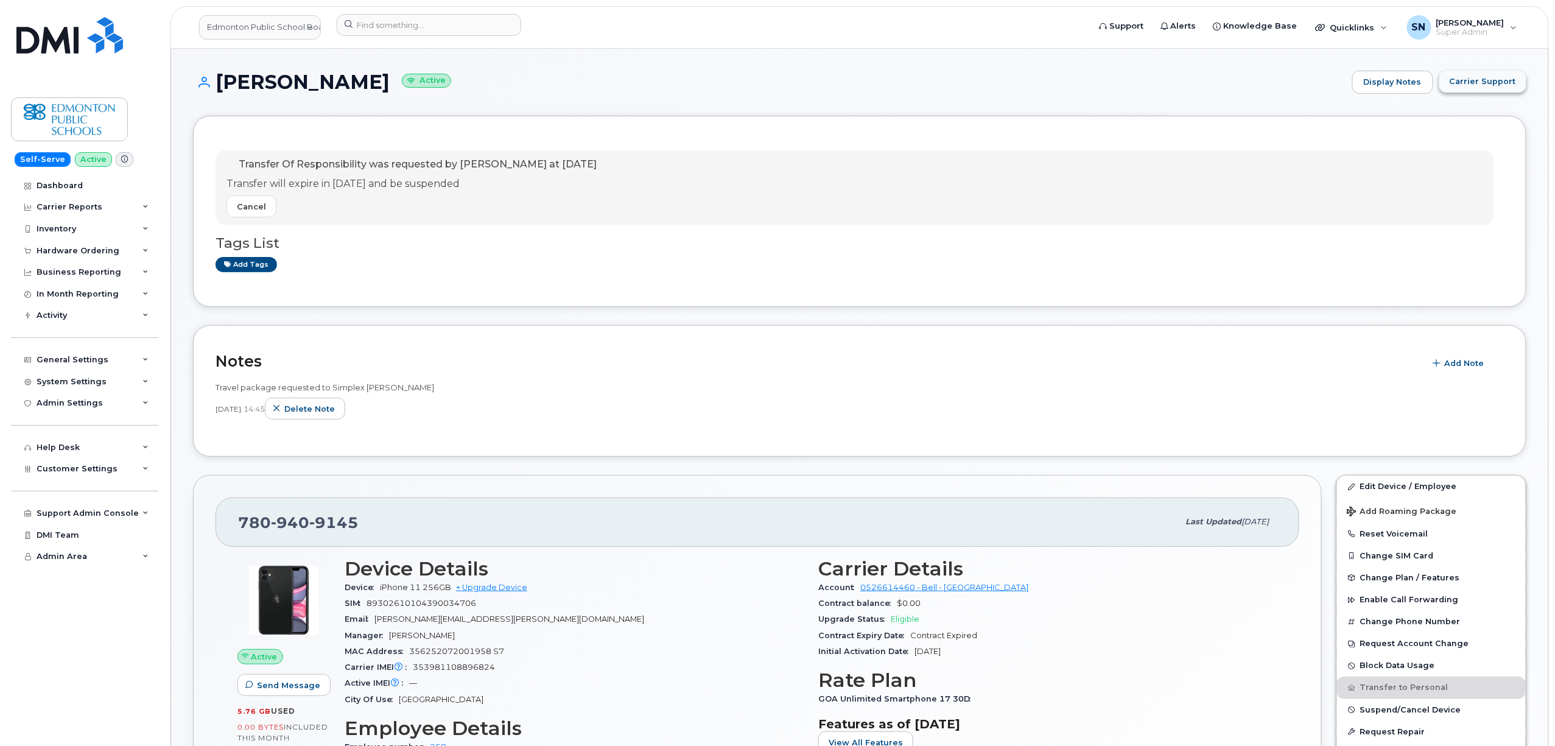
click at [1485, 86] on span "Carrier Support" at bounding box center [1483, 82] width 66 height 12
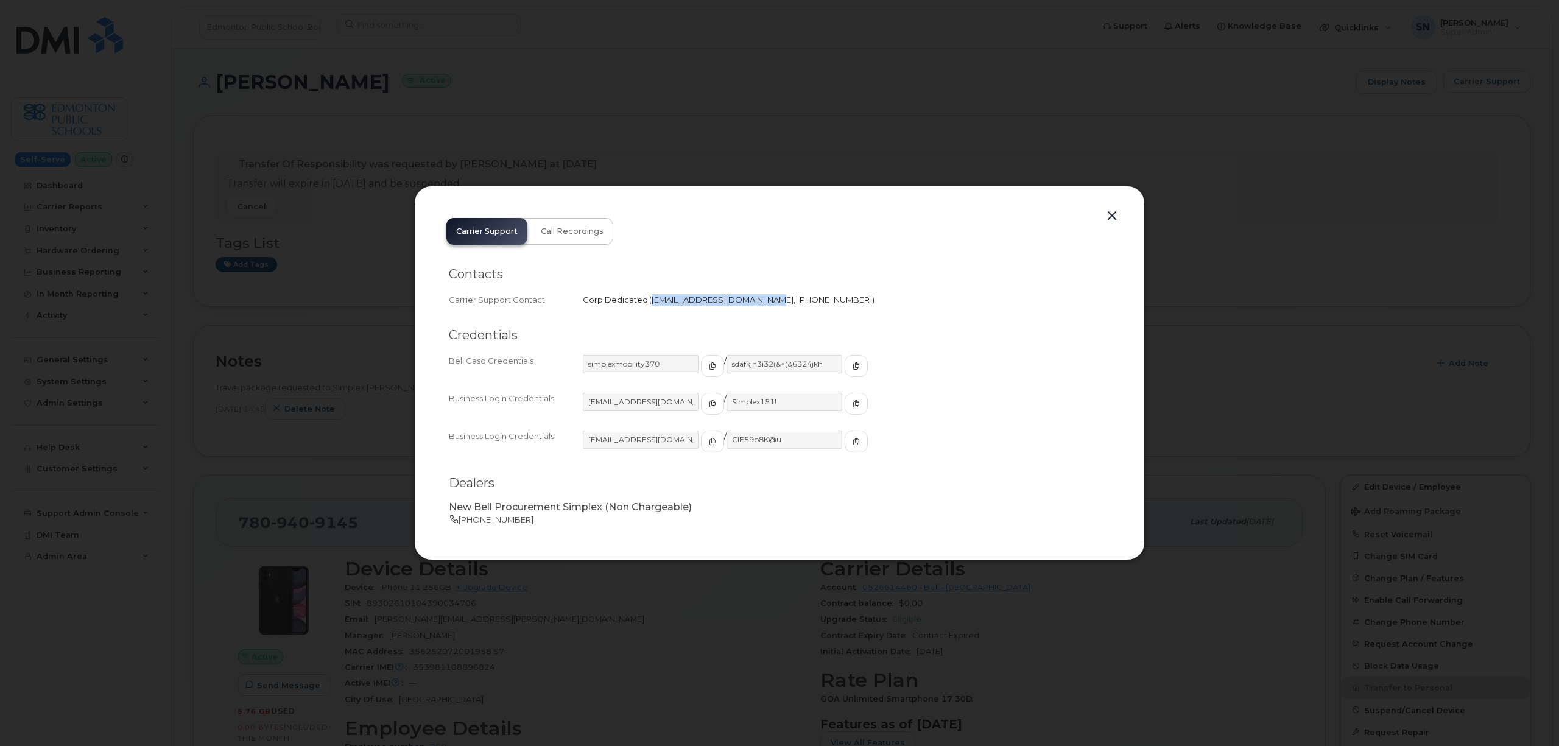
drag, startPoint x: 650, startPoint y: 303, endPoint x: 750, endPoint y: 307, distance: 99.9
click at [750, 307] on div "Carrier Support Contact Corp Dedicated   wirelessclientcare@bell.ca 1-604-678-3…" at bounding box center [779, 300] width 661 height 16
copy span "wirelessclientcare@bell.ca"
drag, startPoint x: 1107, startPoint y: 213, endPoint x: 1095, endPoint y: 215, distance: 11.7
click at [1107, 213] on button "button" at bounding box center [1112, 216] width 18 height 17
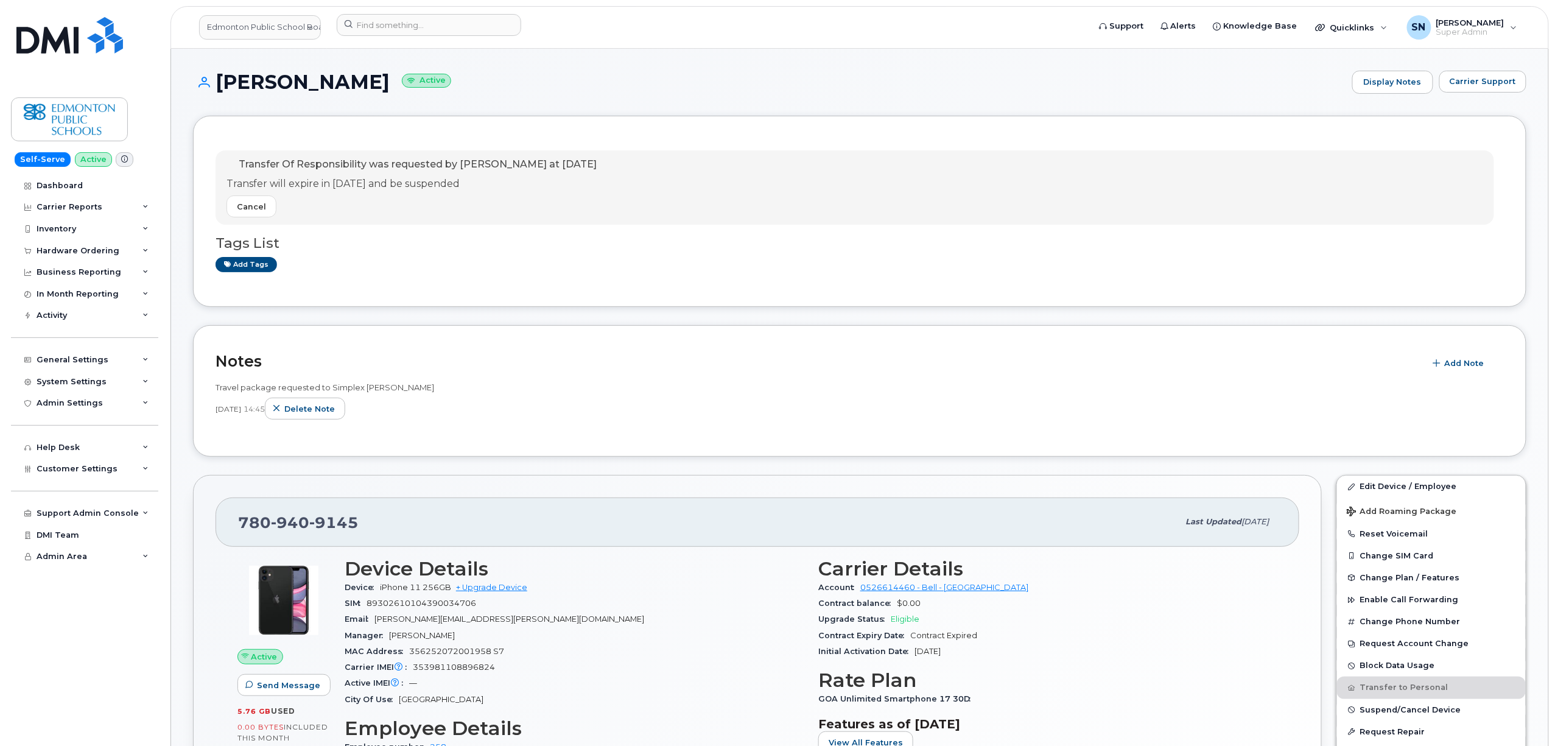
click at [409, 264] on div "Add tags" at bounding box center [855, 264] width 1279 height 15
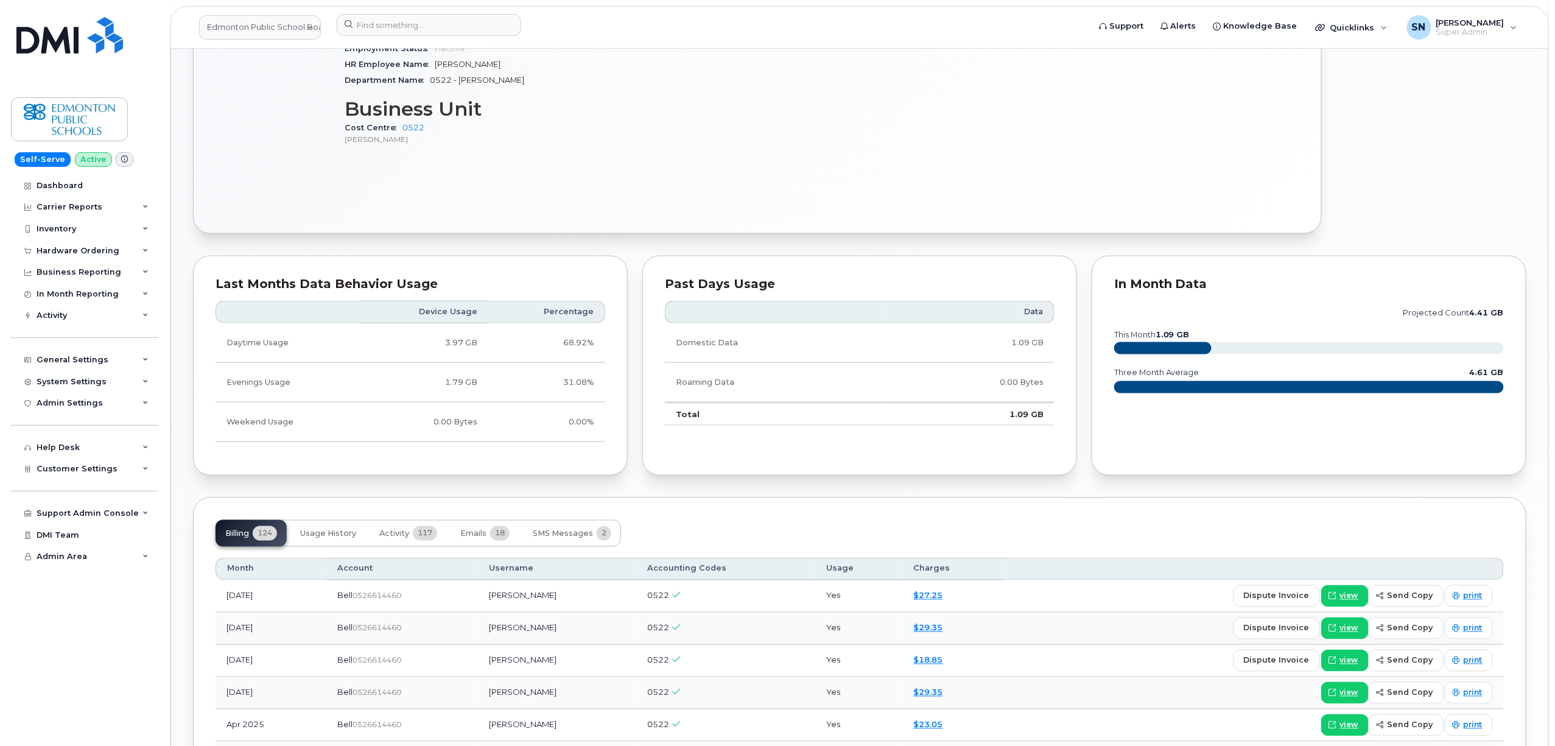
scroll to position [1055, 0]
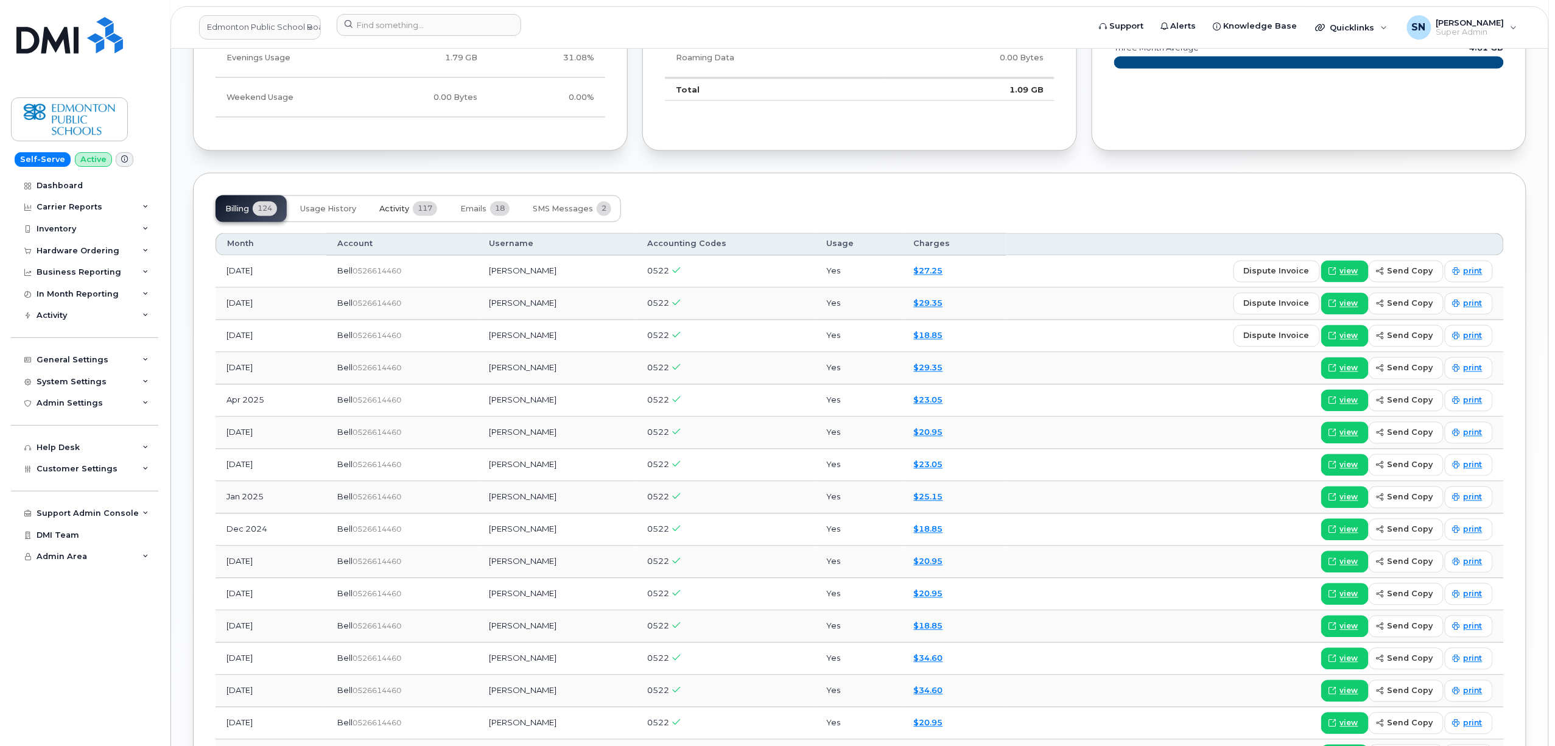
click at [376, 216] on button "Activity 117" at bounding box center [408, 208] width 77 height 27
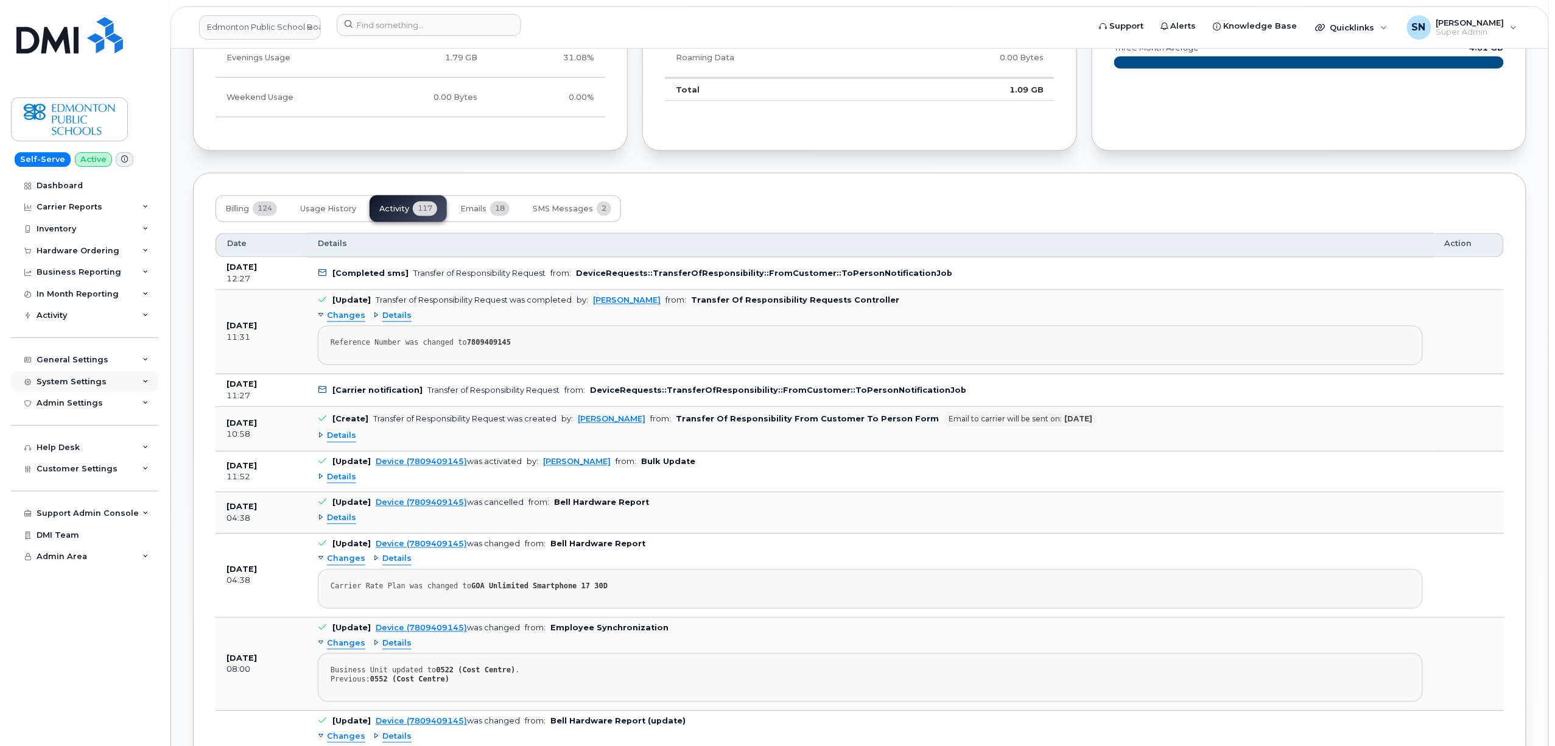
click at [94, 379] on div "System Settings" at bounding box center [72, 382] width 70 height 10
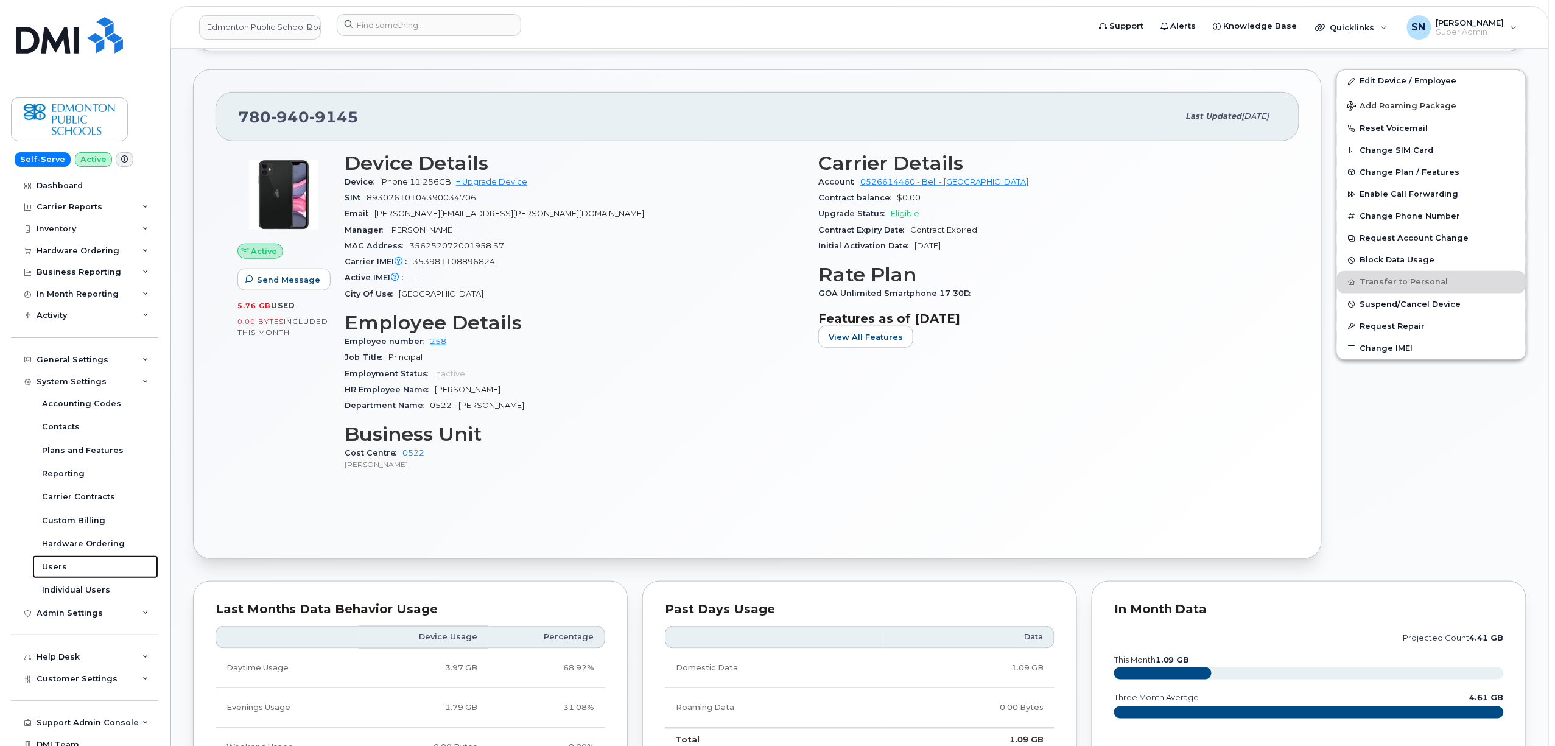
scroll to position [81, 0]
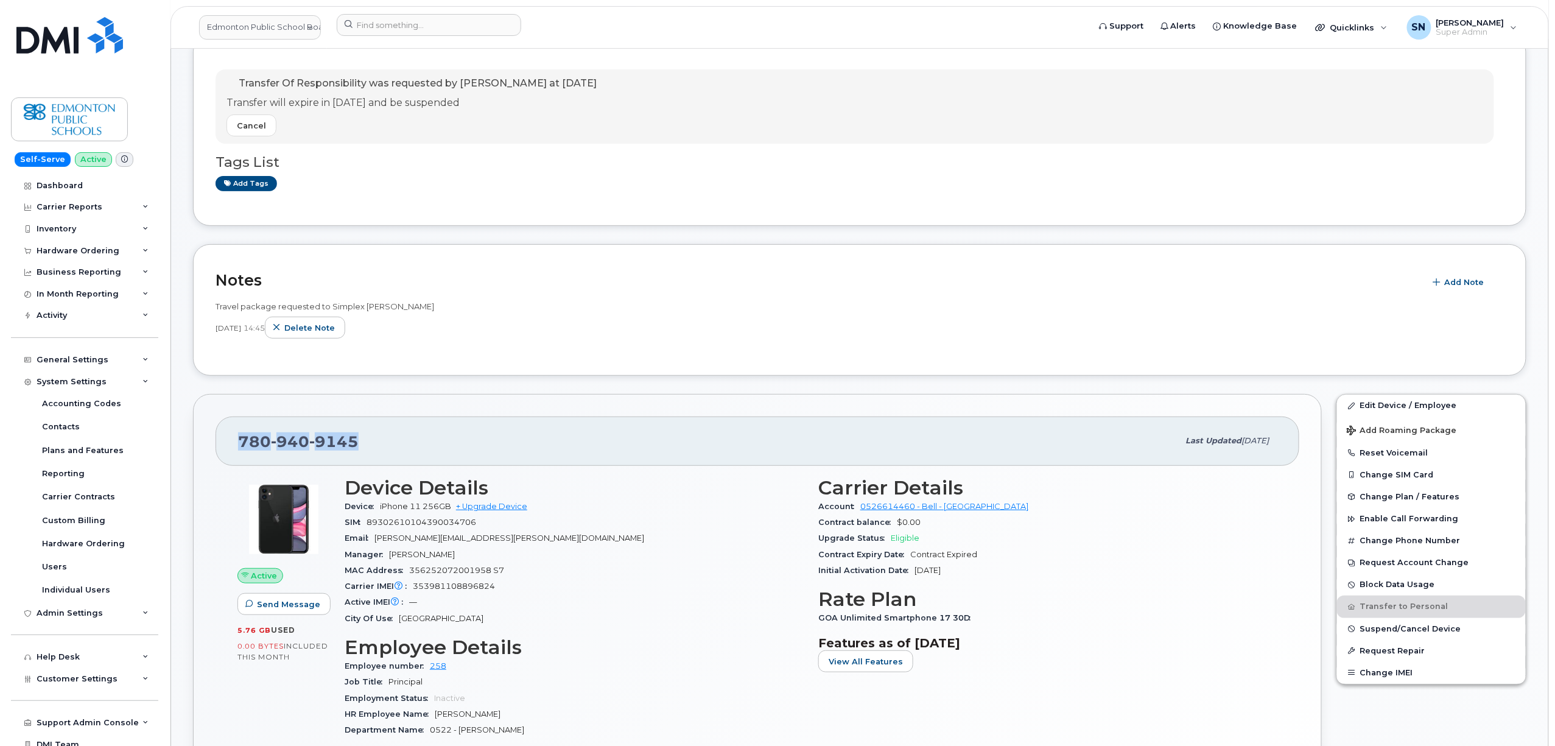
drag, startPoint x: 239, startPoint y: 440, endPoint x: 371, endPoint y: 447, distance: 132.4
click at [371, 447] on div "780 940 9145" at bounding box center [708, 441] width 941 height 26
copy span "780 940 9145"
click at [446, 30] on input at bounding box center [429, 25] width 185 height 22
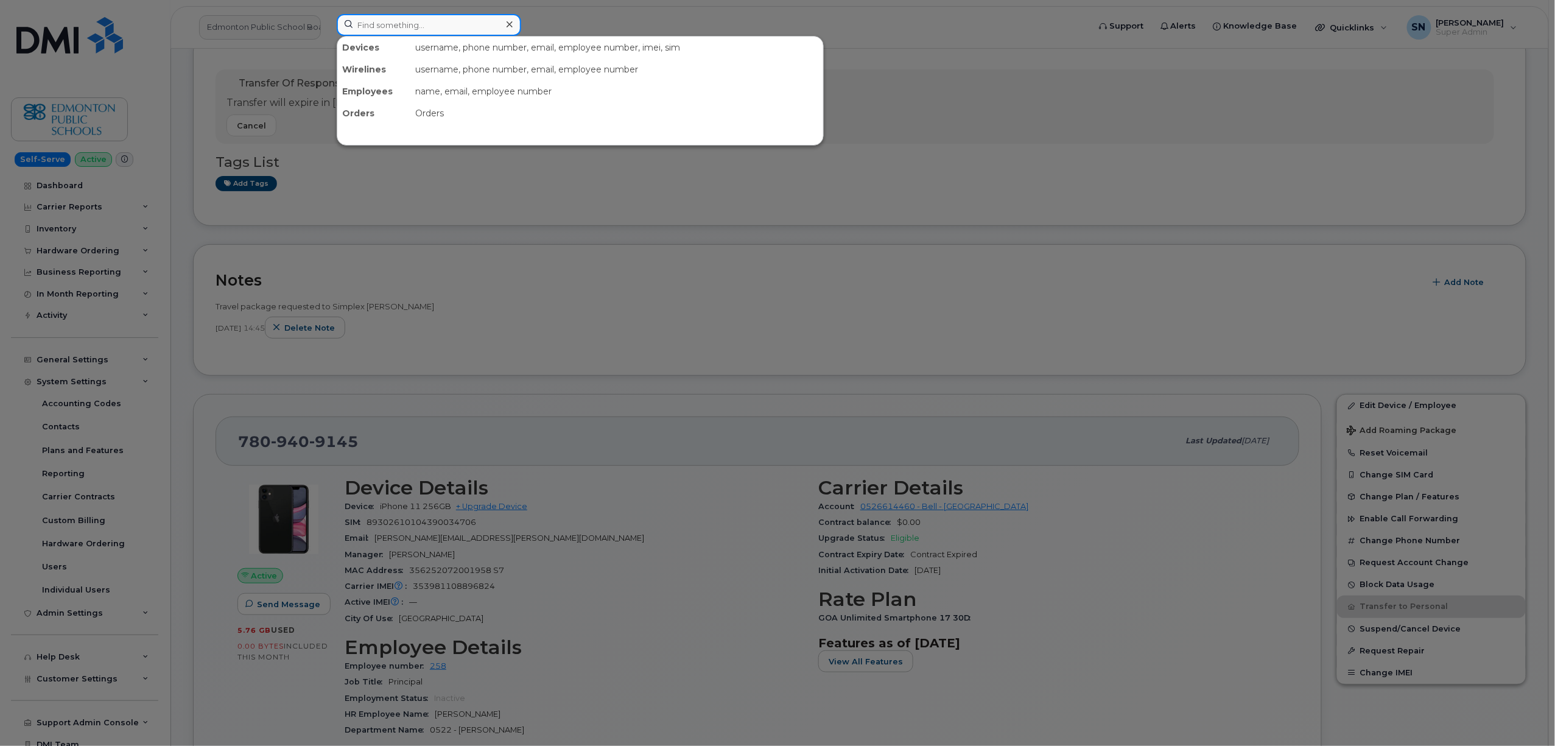
paste input "5063332432"
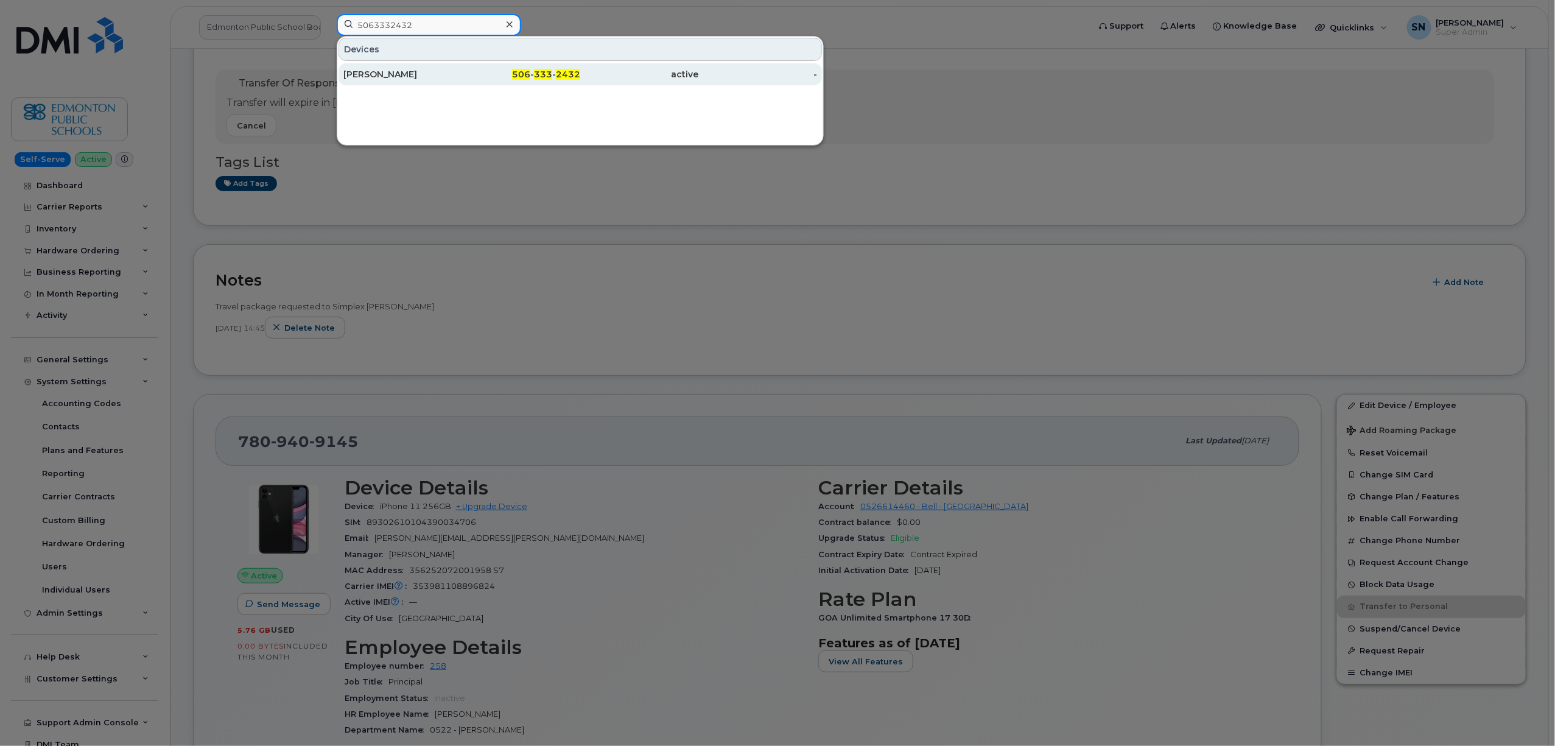
type input "5063332432"
click at [388, 79] on div "Patrick Forbes" at bounding box center [402, 74] width 119 height 12
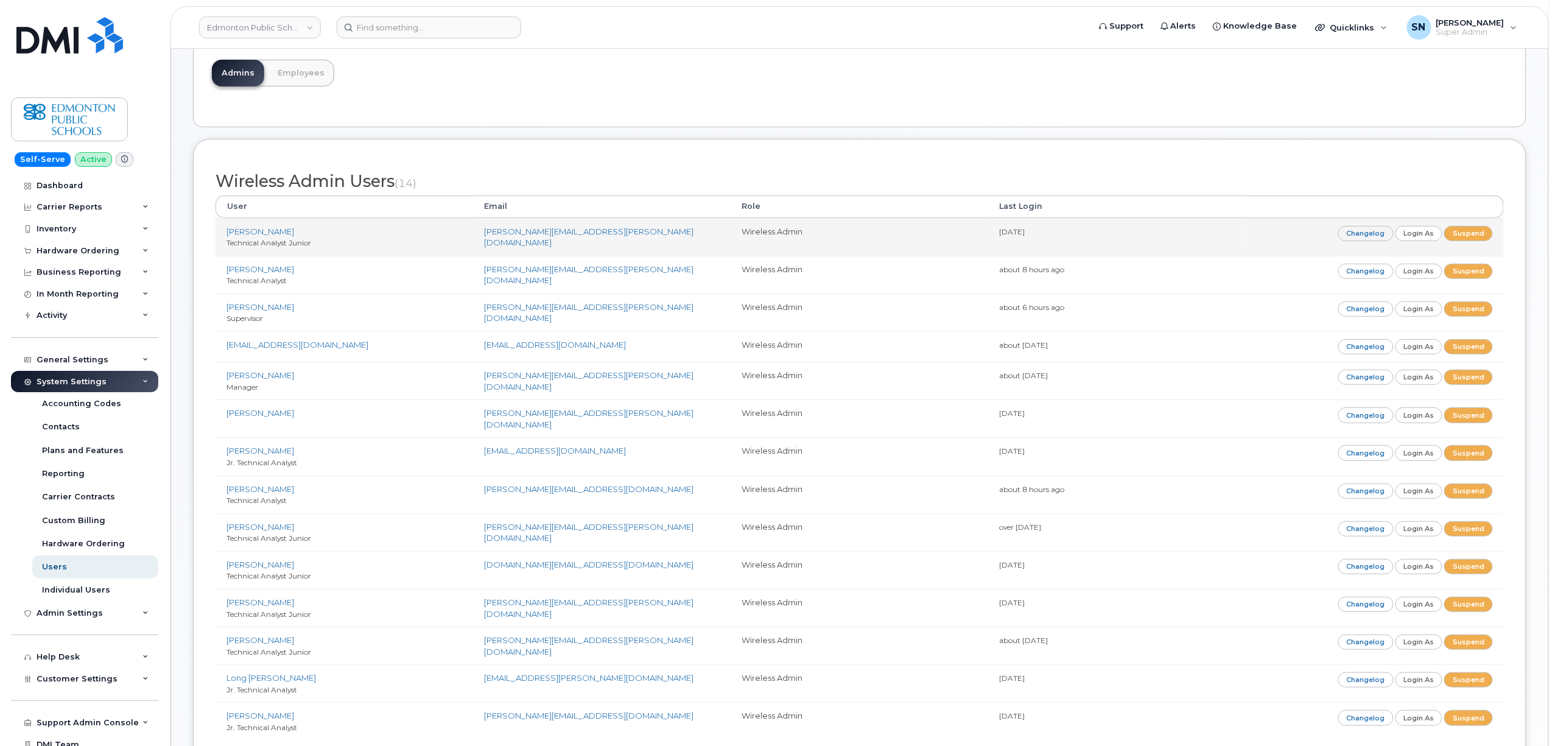
scroll to position [162, 0]
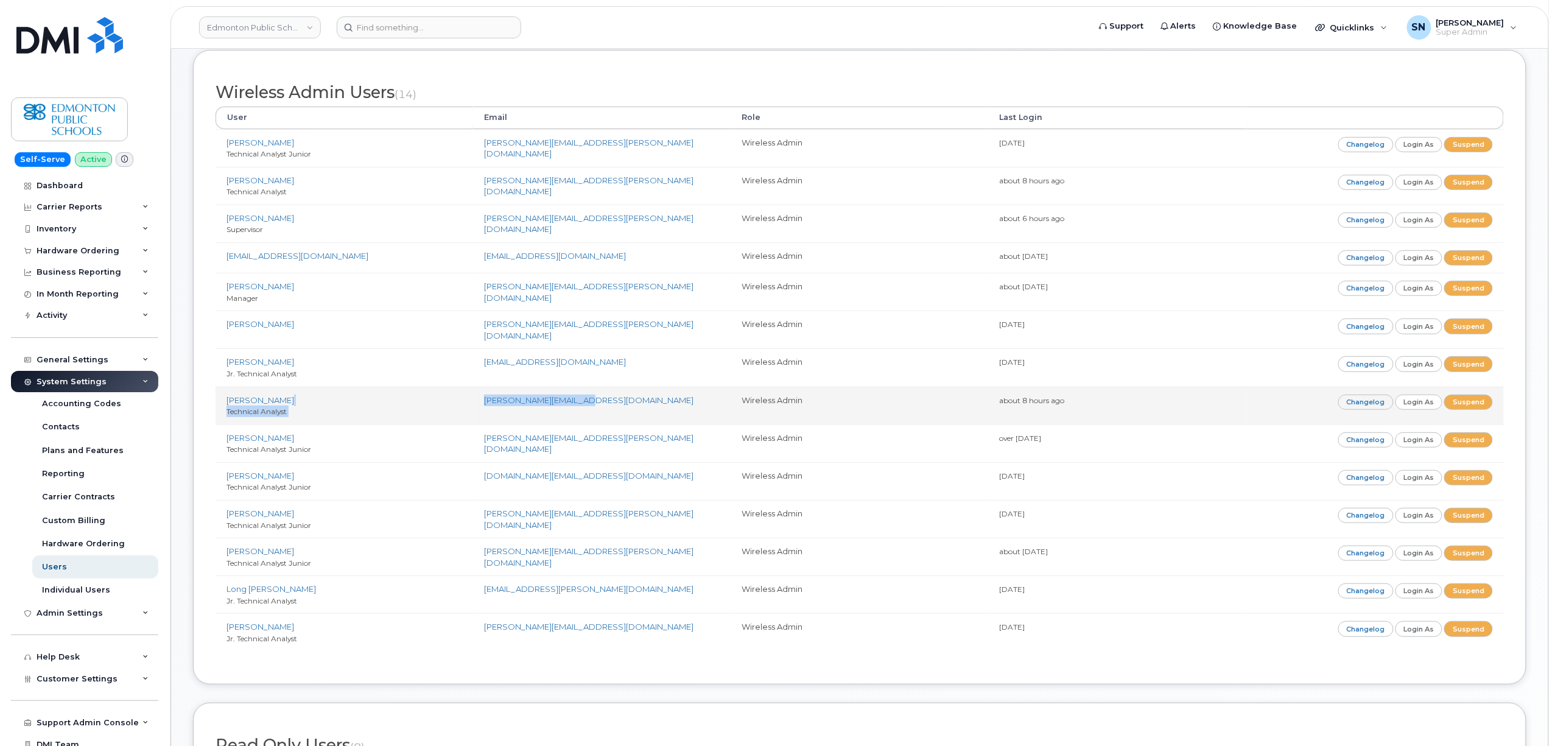
drag, startPoint x: 480, startPoint y: 398, endPoint x: 593, endPoint y: 404, distance: 112.9
click at [593, 404] on tr "[PERSON_NAME] Technical Analyst [PERSON_NAME][EMAIL_ADDRESS][DOMAIN_NAME] Wirel…" at bounding box center [860, 406] width 1289 height 38
click at [598, 409] on td "[PERSON_NAME][EMAIL_ADDRESS][DOMAIN_NAME]" at bounding box center [602, 406] width 258 height 38
copy link "[PERSON_NAME][EMAIL_ADDRESS][DOMAIN_NAME]"
drag, startPoint x: 592, startPoint y: 396, endPoint x: 483, endPoint y: 393, distance: 109.1
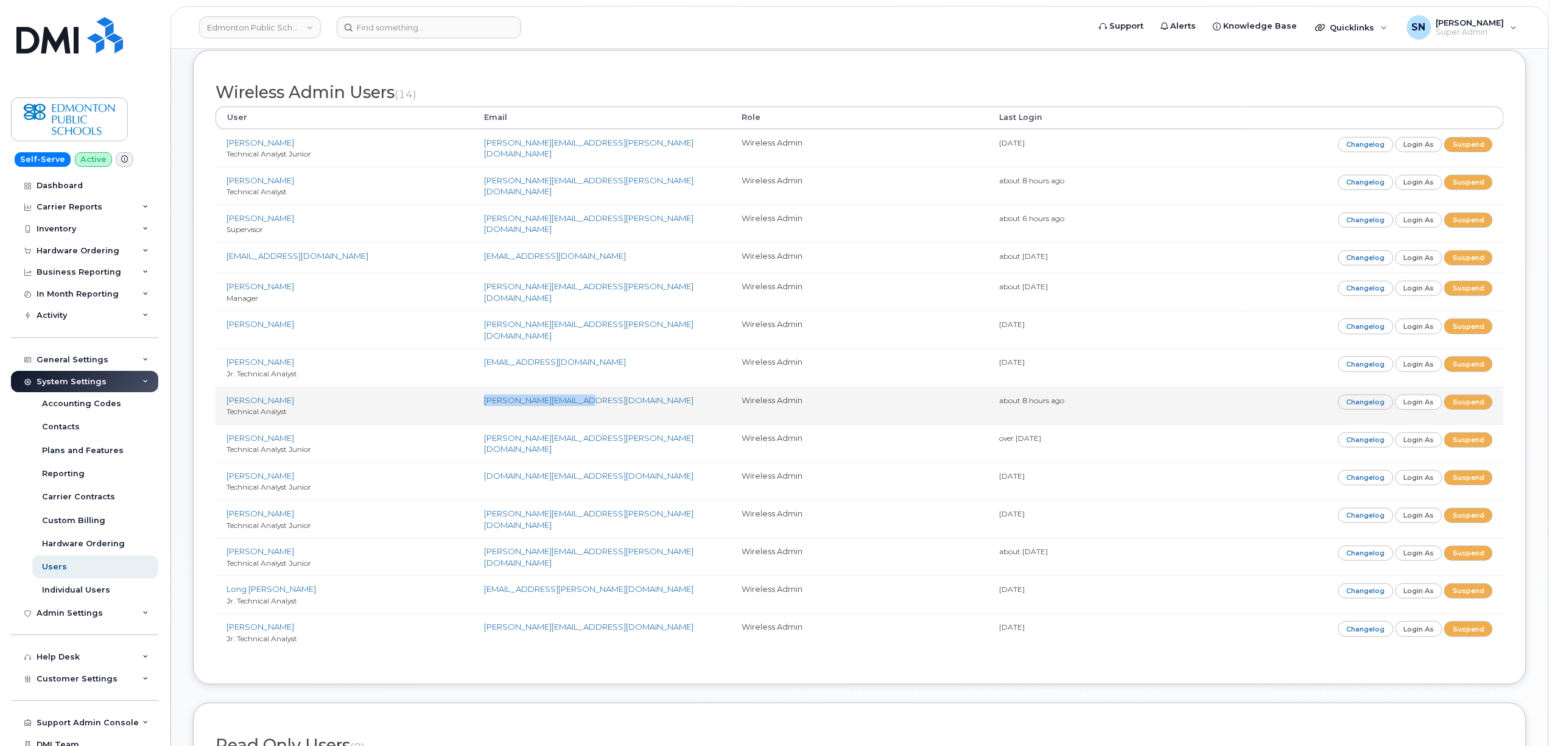
click at [483, 393] on td "jayson.kralkay@epsb.ca" at bounding box center [602, 406] width 258 height 38
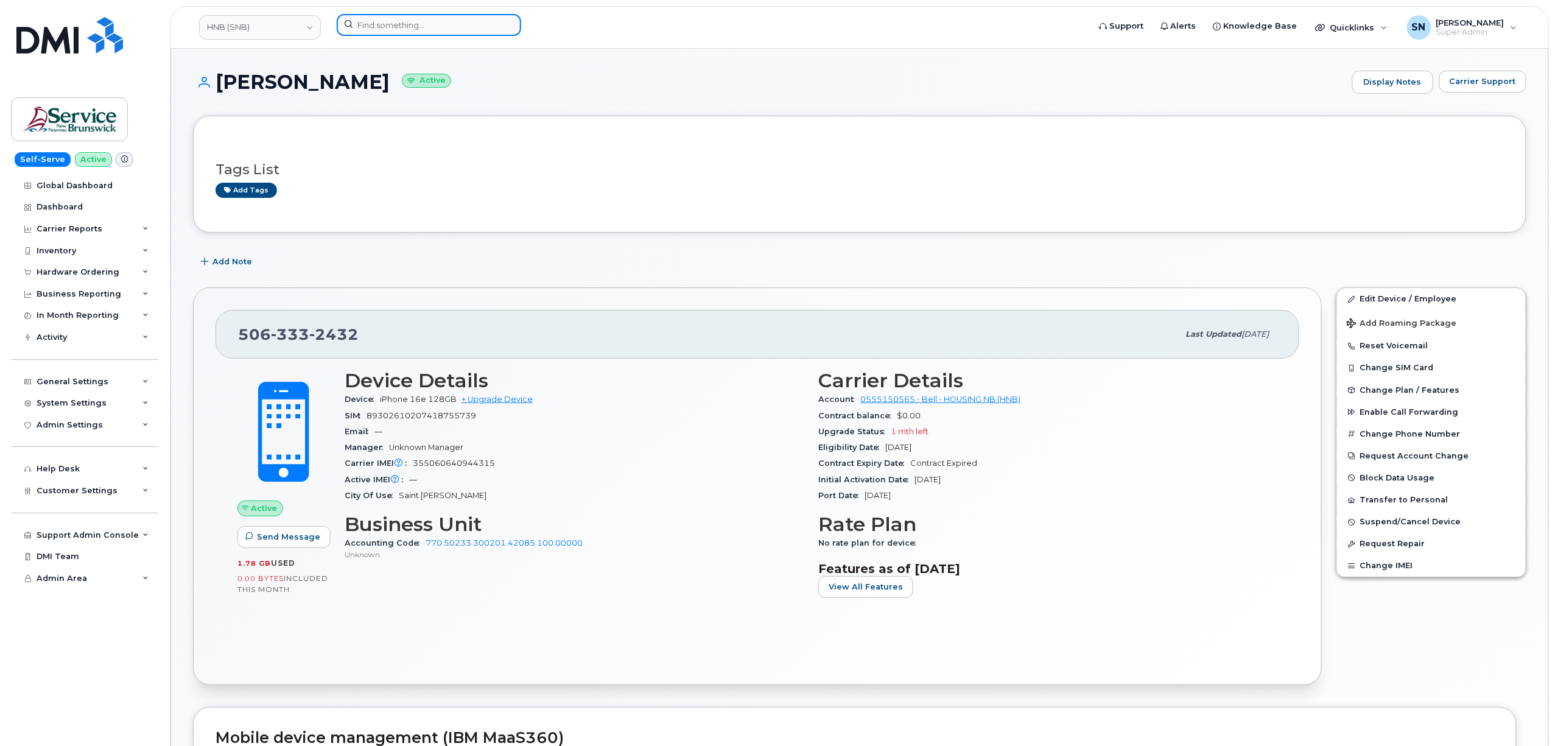
click at [380, 25] on input at bounding box center [429, 25] width 185 height 22
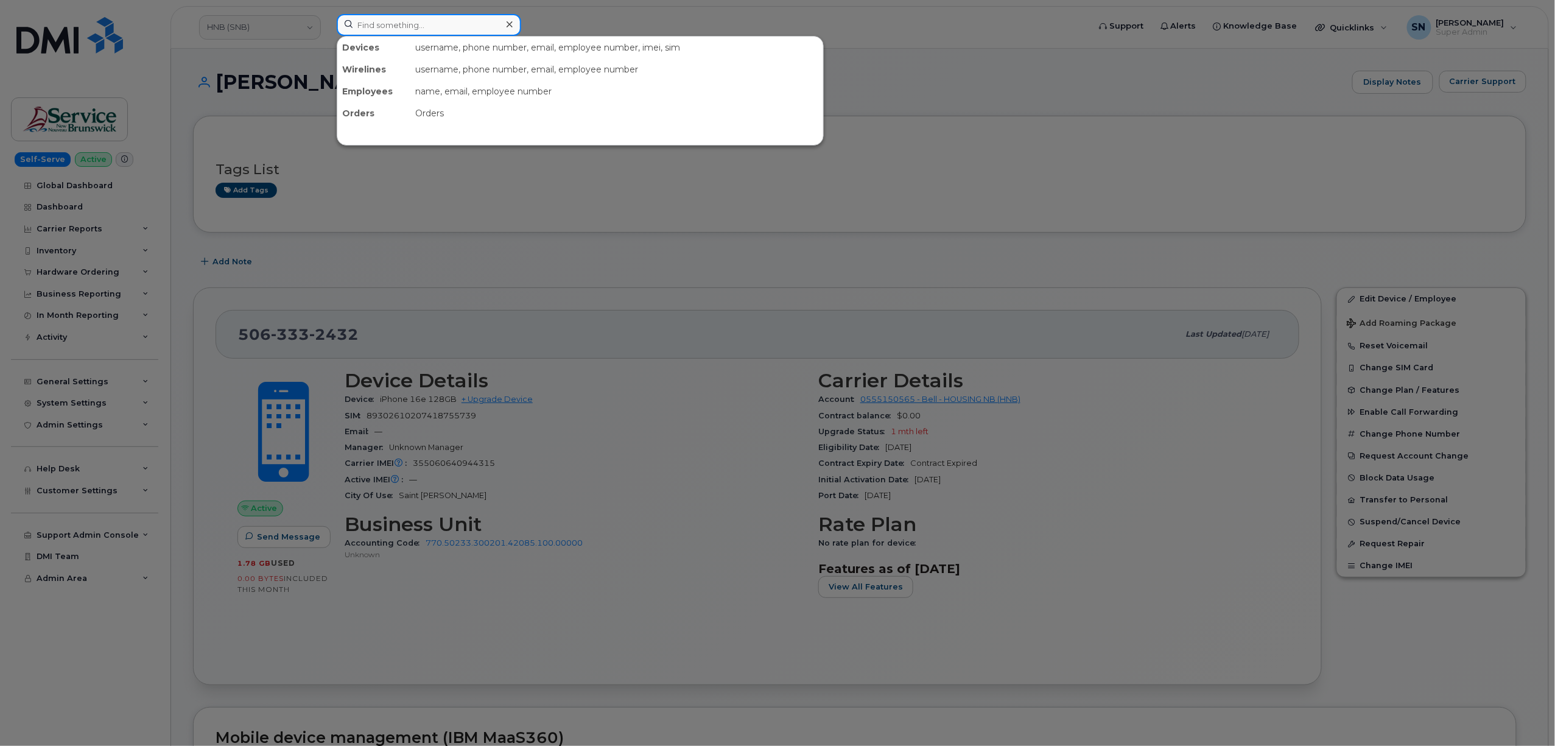
paste input "5067368215"
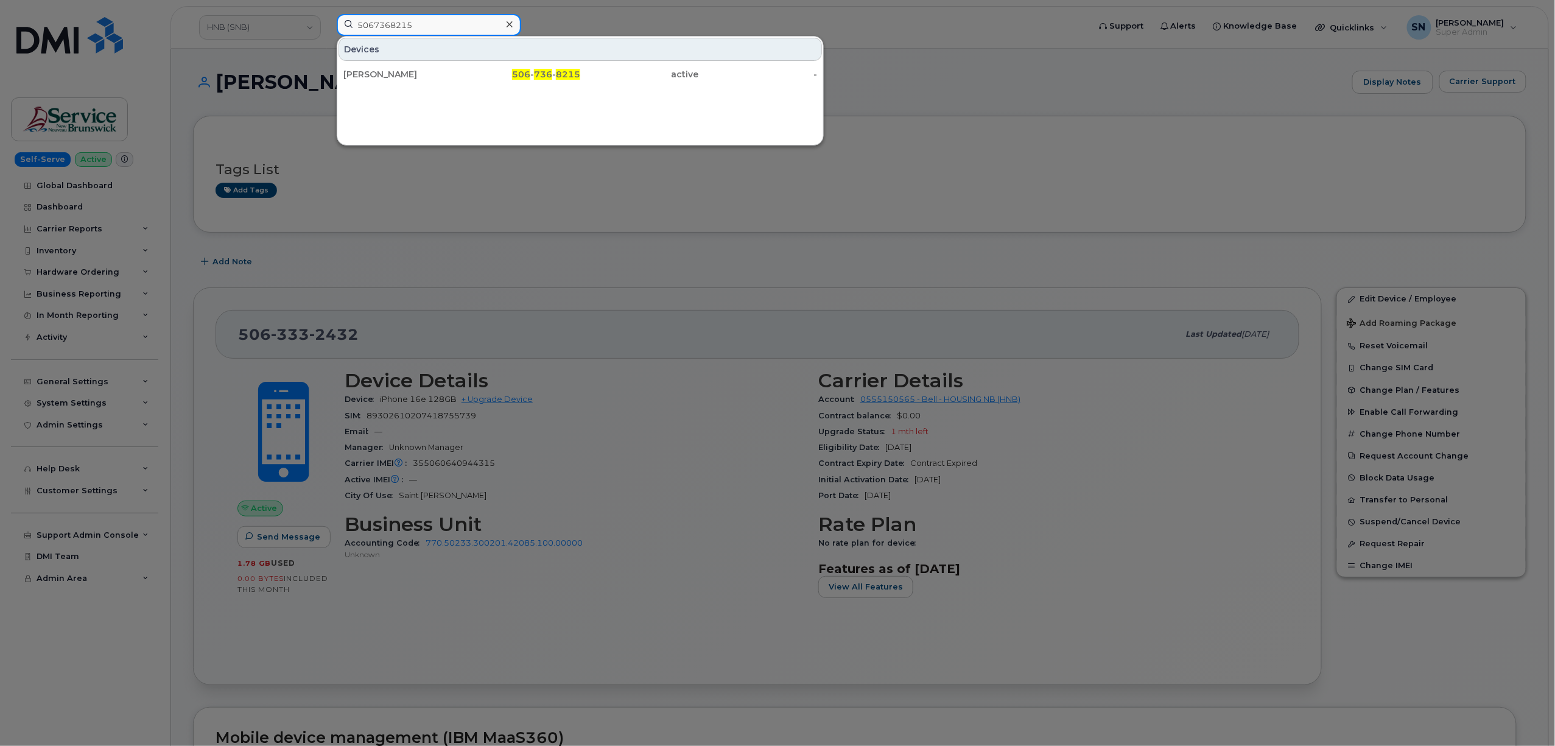
drag, startPoint x: 425, startPoint y: 19, endPoint x: 315, endPoint y: 7, distance: 110.3
click at [327, 14] on div "5067368215 Devices Billy Joe Belanger 506 - 736 - 8215 active -" at bounding box center [709, 27] width 764 height 27
paste input "2300514"
drag, startPoint x: 449, startPoint y: 30, endPoint x: 305, endPoint y: 17, distance: 144.9
click at [327, 17] on div "5062300514 Devices Jean Marc Noel 506 - 230 - 0514 active -" at bounding box center [709, 27] width 764 height 27
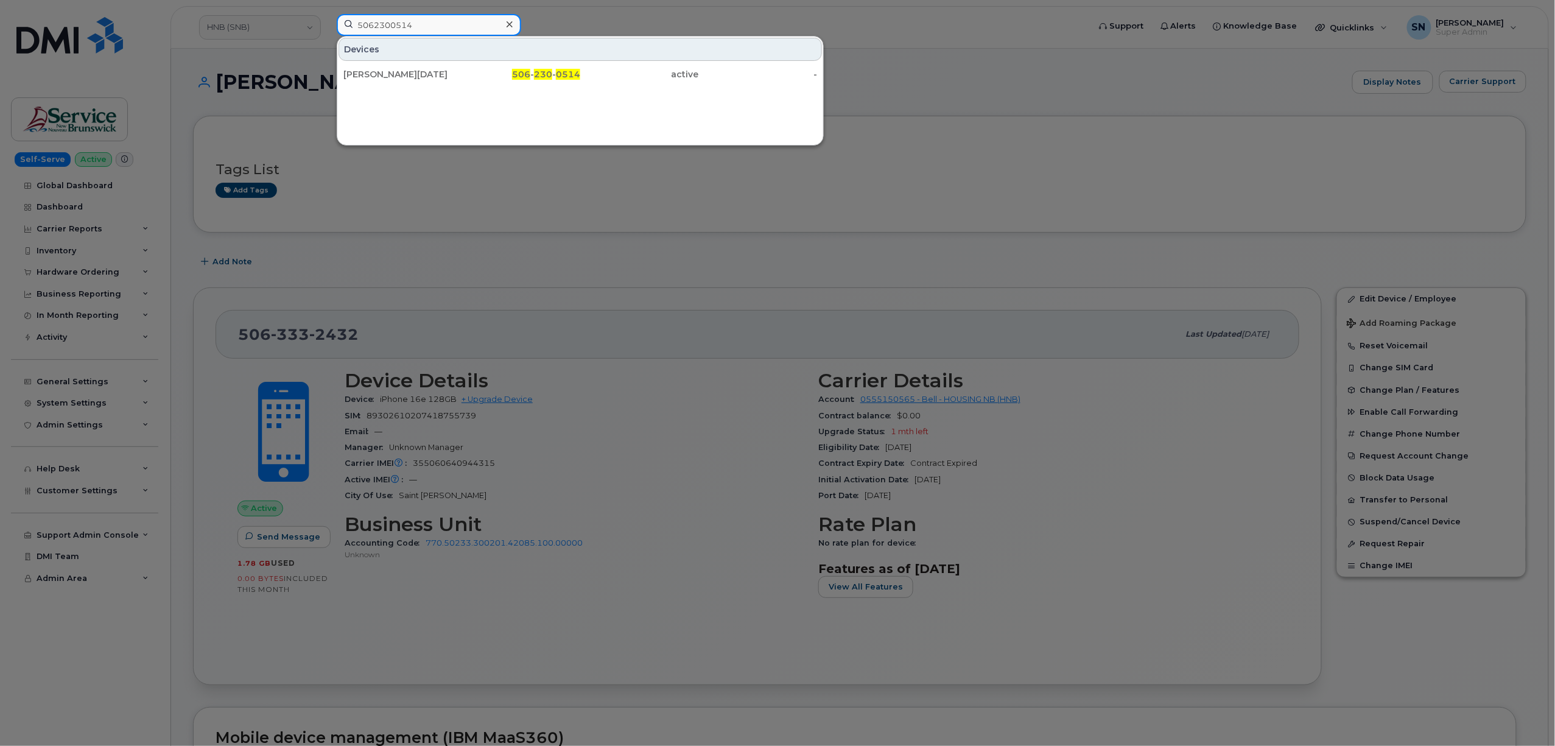
paste input "6259942"
type input "5066259942"
click at [290, 135] on div at bounding box center [777, 373] width 1555 height 746
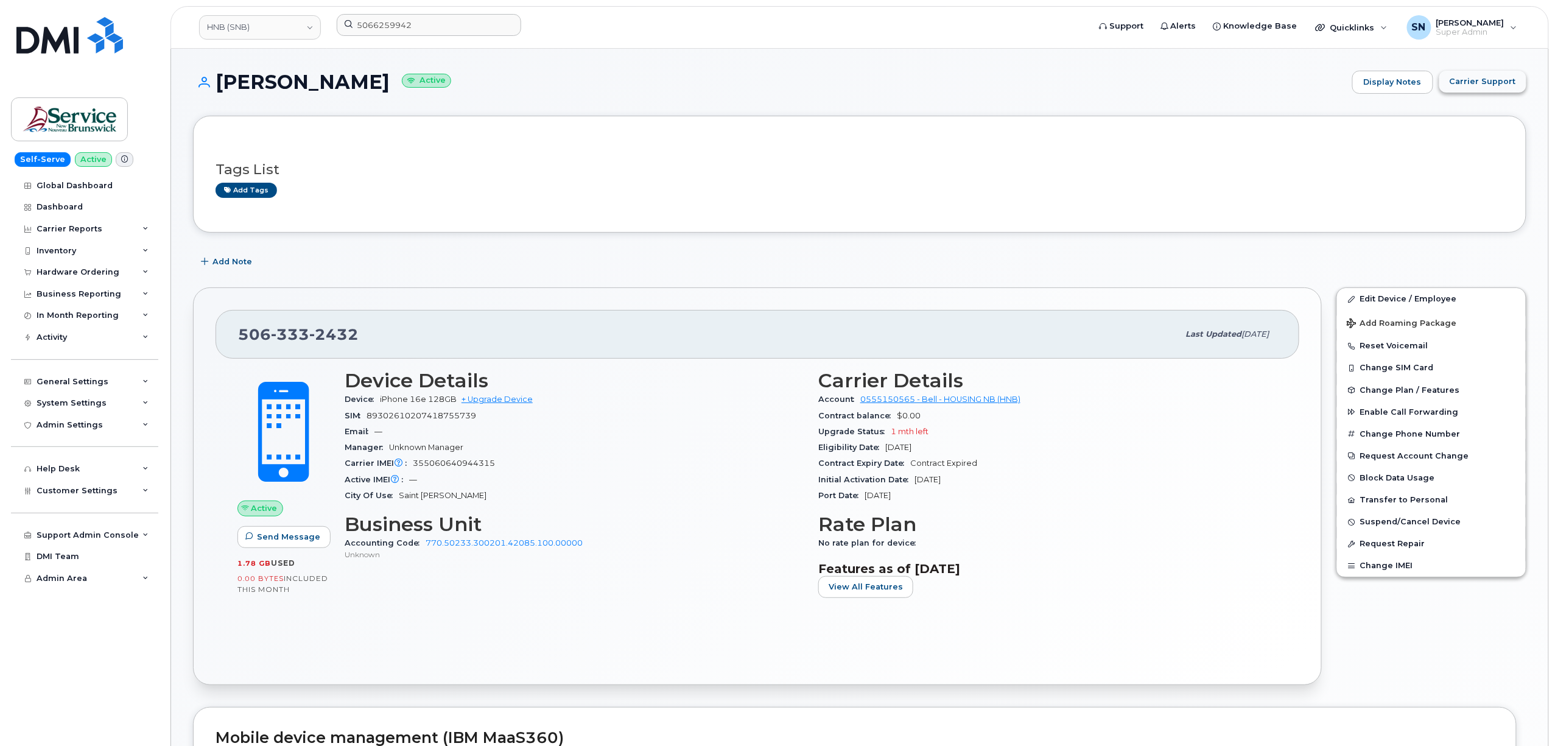
click at [1474, 91] on button "Carrier Support" at bounding box center [1483, 82] width 87 height 22
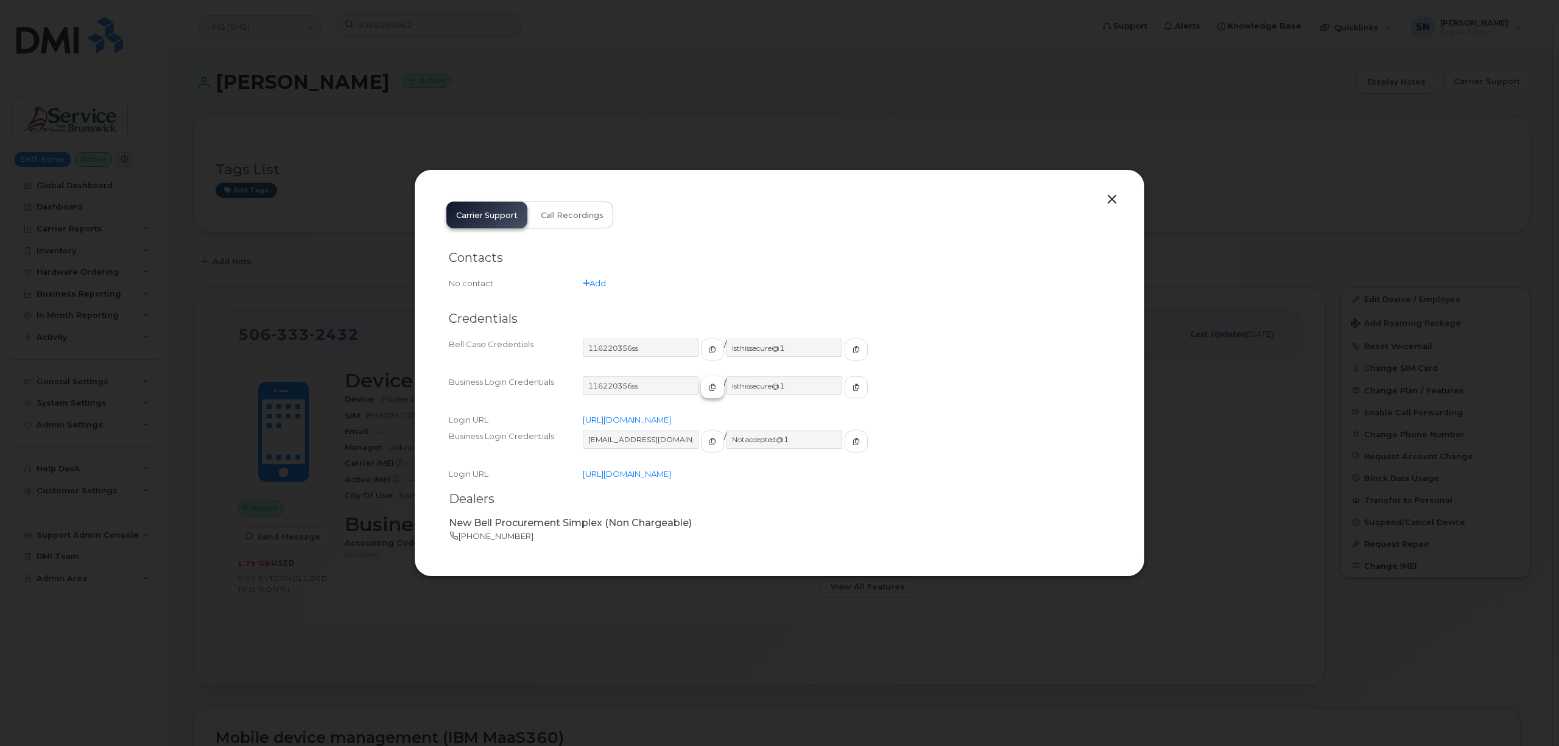
click at [709, 387] on icon "button" at bounding box center [712, 387] width 7 height 7
click at [709, 443] on icon "button" at bounding box center [712, 441] width 7 height 7
click at [845, 435] on button "button" at bounding box center [856, 442] width 23 height 22
click at [1112, 201] on button "button" at bounding box center [1112, 199] width 18 height 17
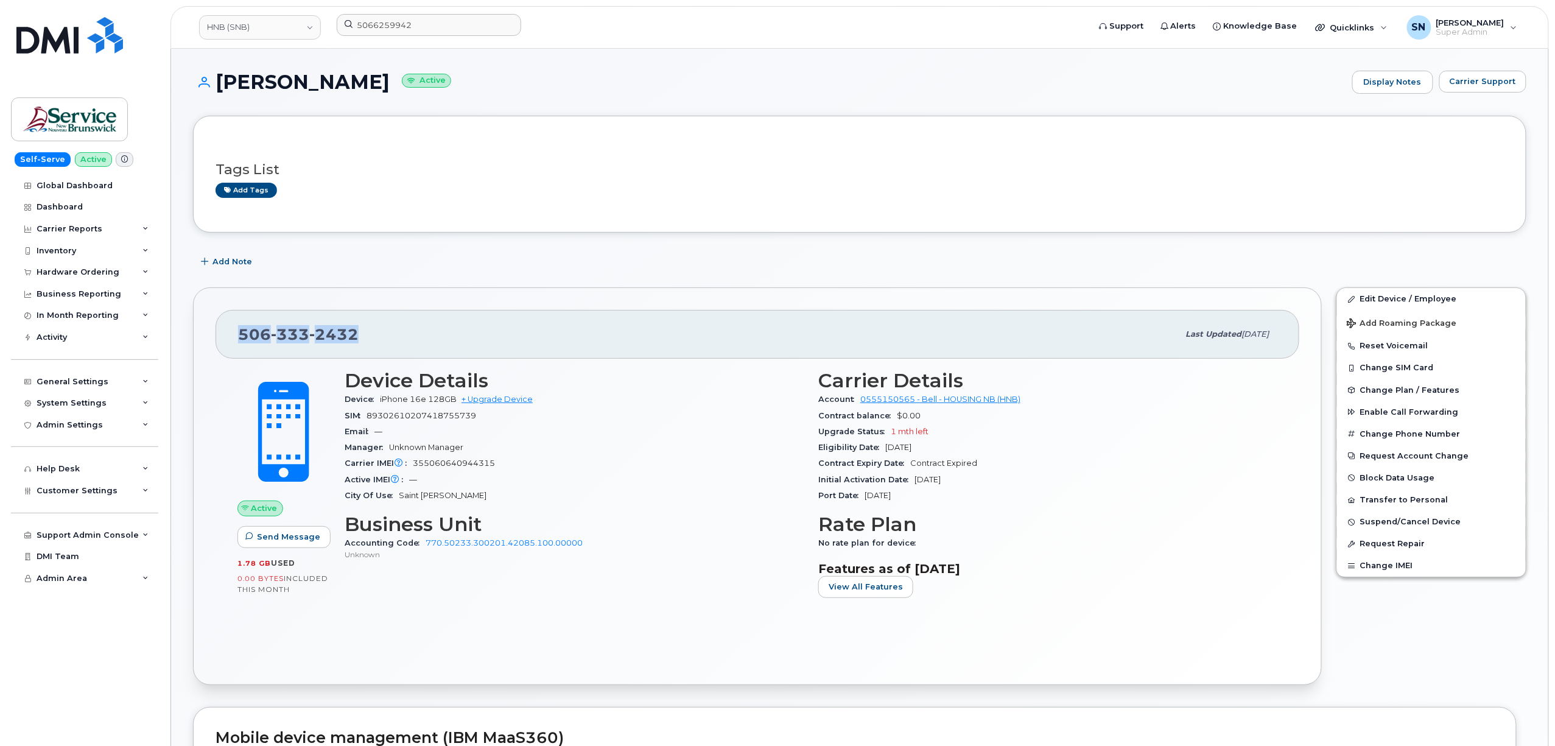
drag, startPoint x: 239, startPoint y: 335, endPoint x: 369, endPoint y: 337, distance: 129.7
click at [369, 337] on div "506 333 2432" at bounding box center [708, 335] width 941 height 26
copy span "506 333 2432"
drag, startPoint x: 539, startPoint y: 731, endPoint x: 534, endPoint y: 762, distance: 32.0
click at [269, 33] on link "HNB (SNB)" at bounding box center [260, 27] width 122 height 24
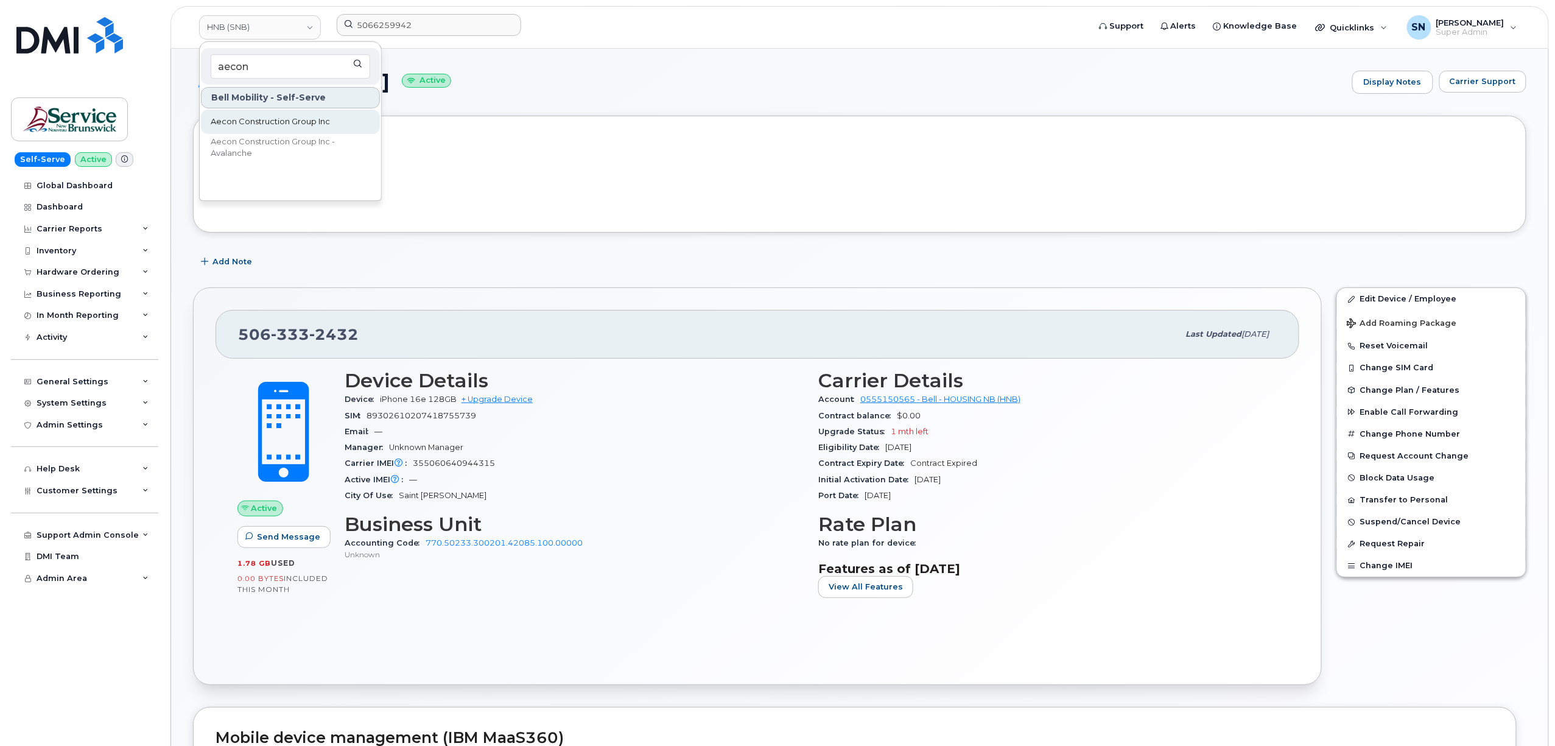
type input "aecon"
click at [272, 123] on span "Aecon Construction Group Inc" at bounding box center [270, 122] width 119 height 12
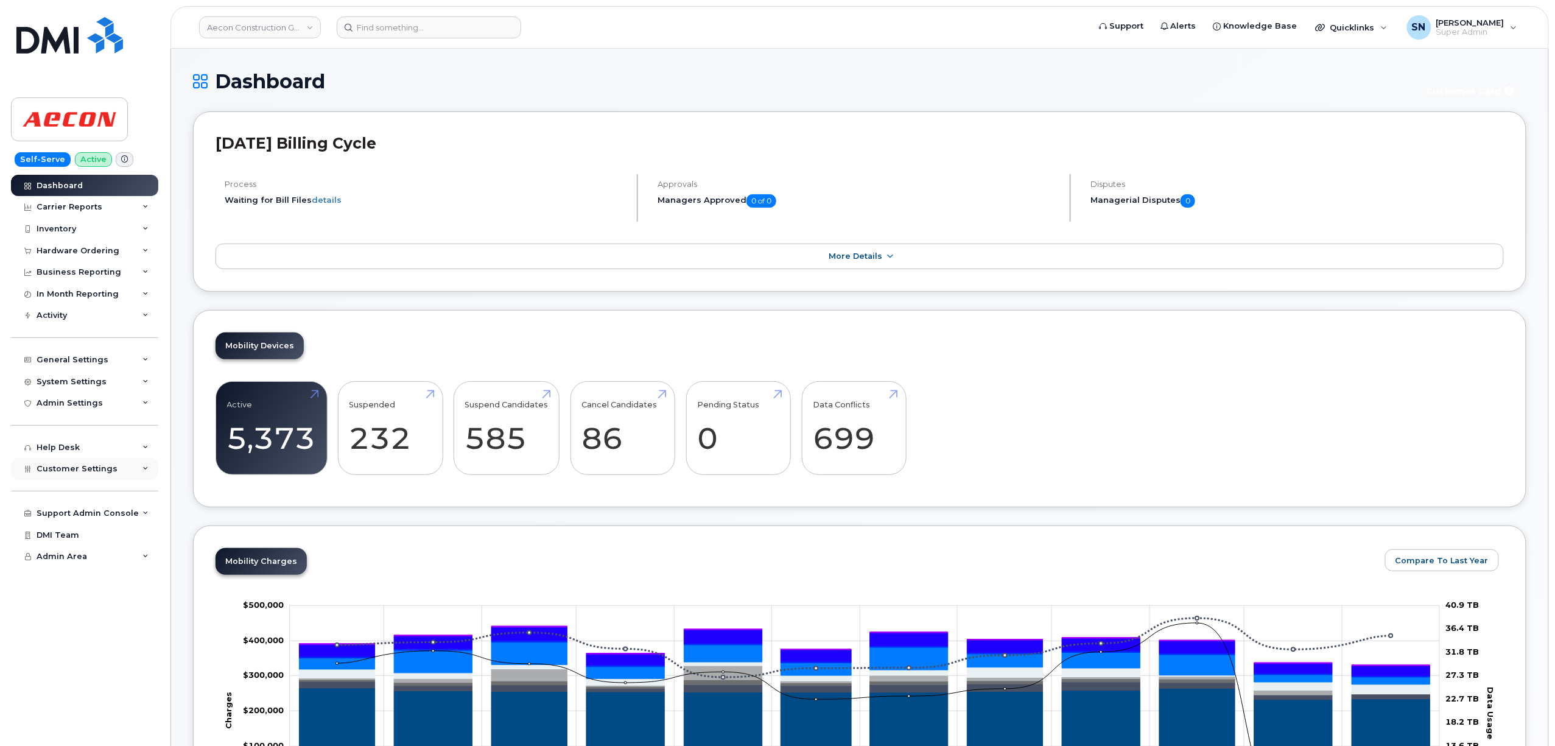
click at [91, 470] on span "Customer Settings" at bounding box center [77, 468] width 81 height 9
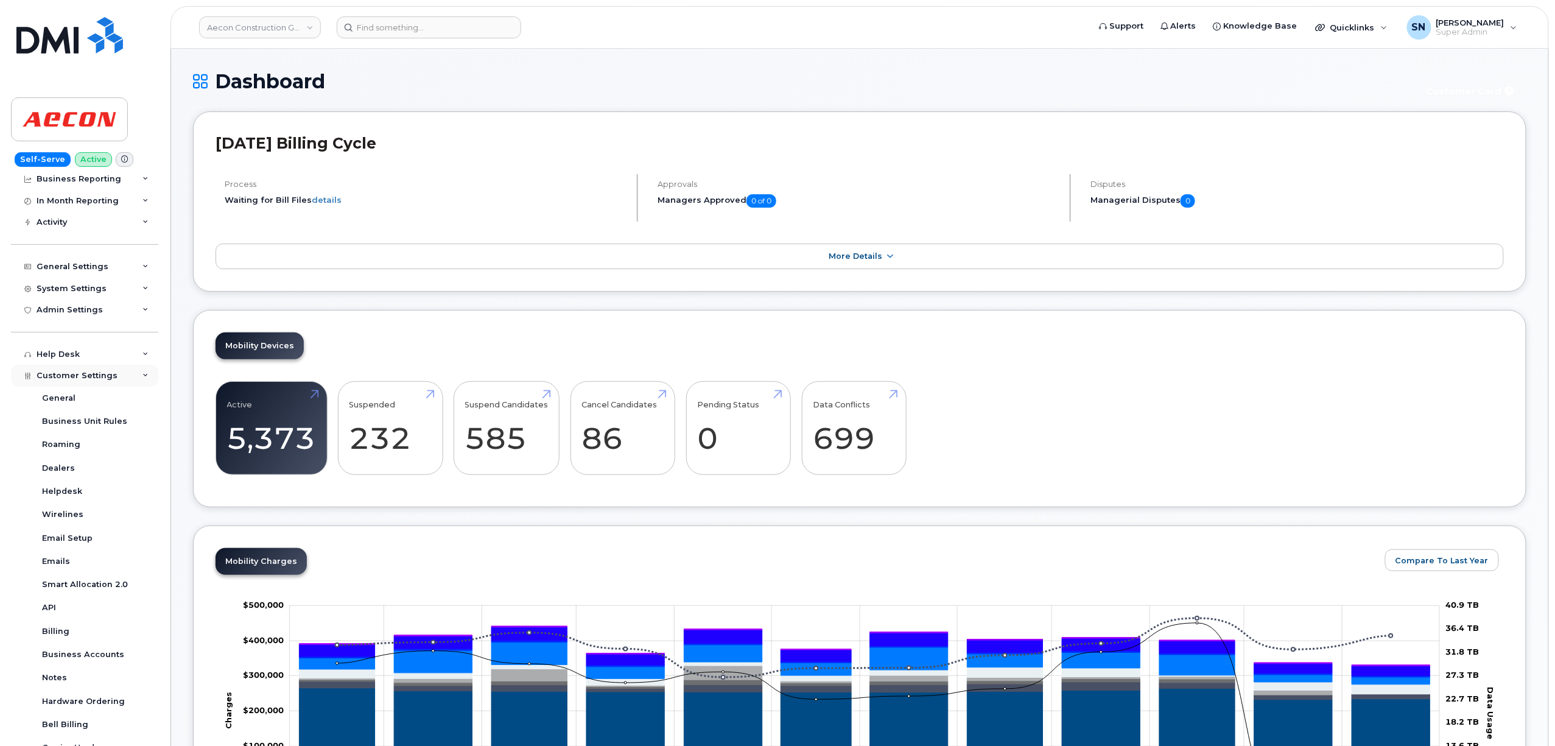
scroll to position [193, 0]
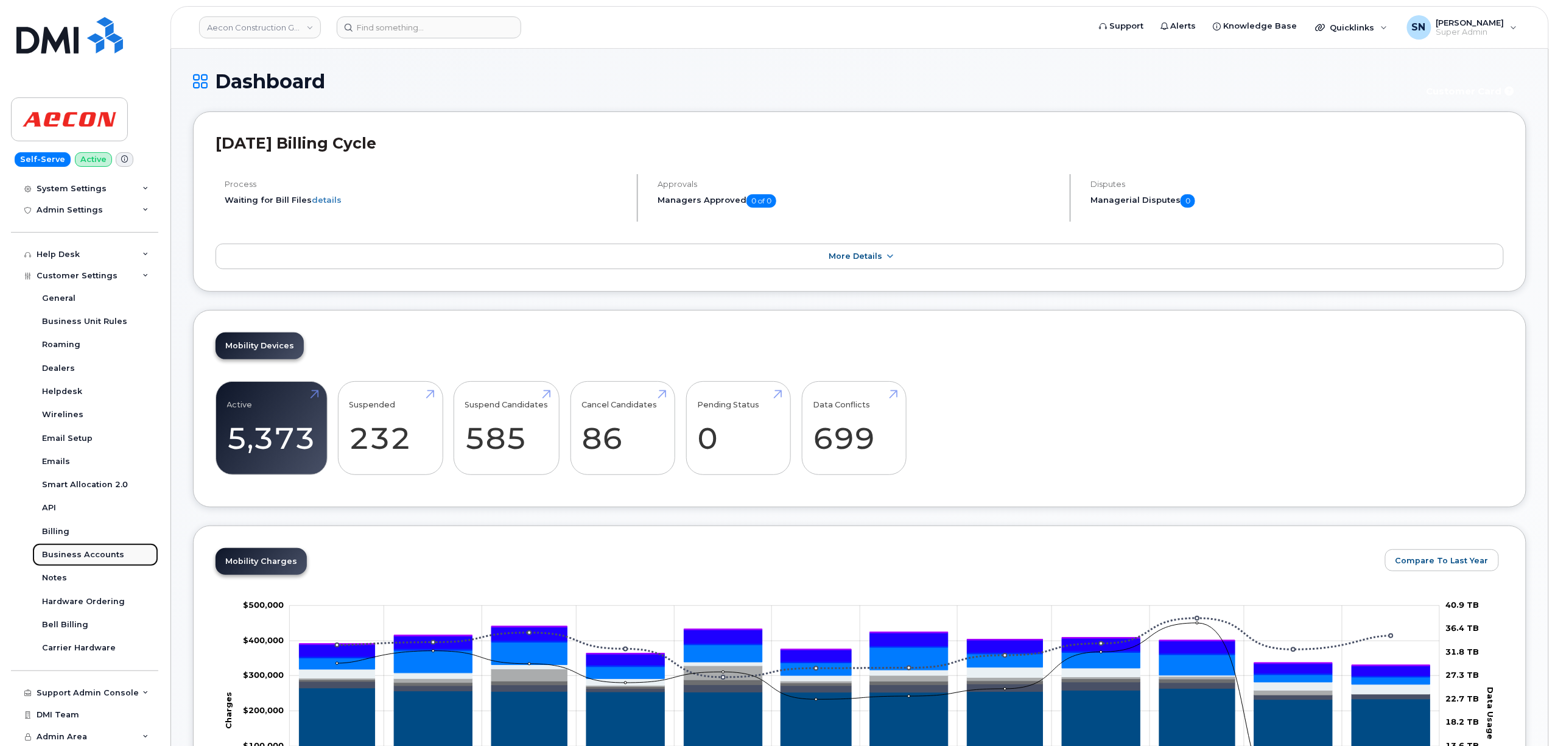
click at [96, 554] on div "Business Accounts" at bounding box center [83, 554] width 82 height 11
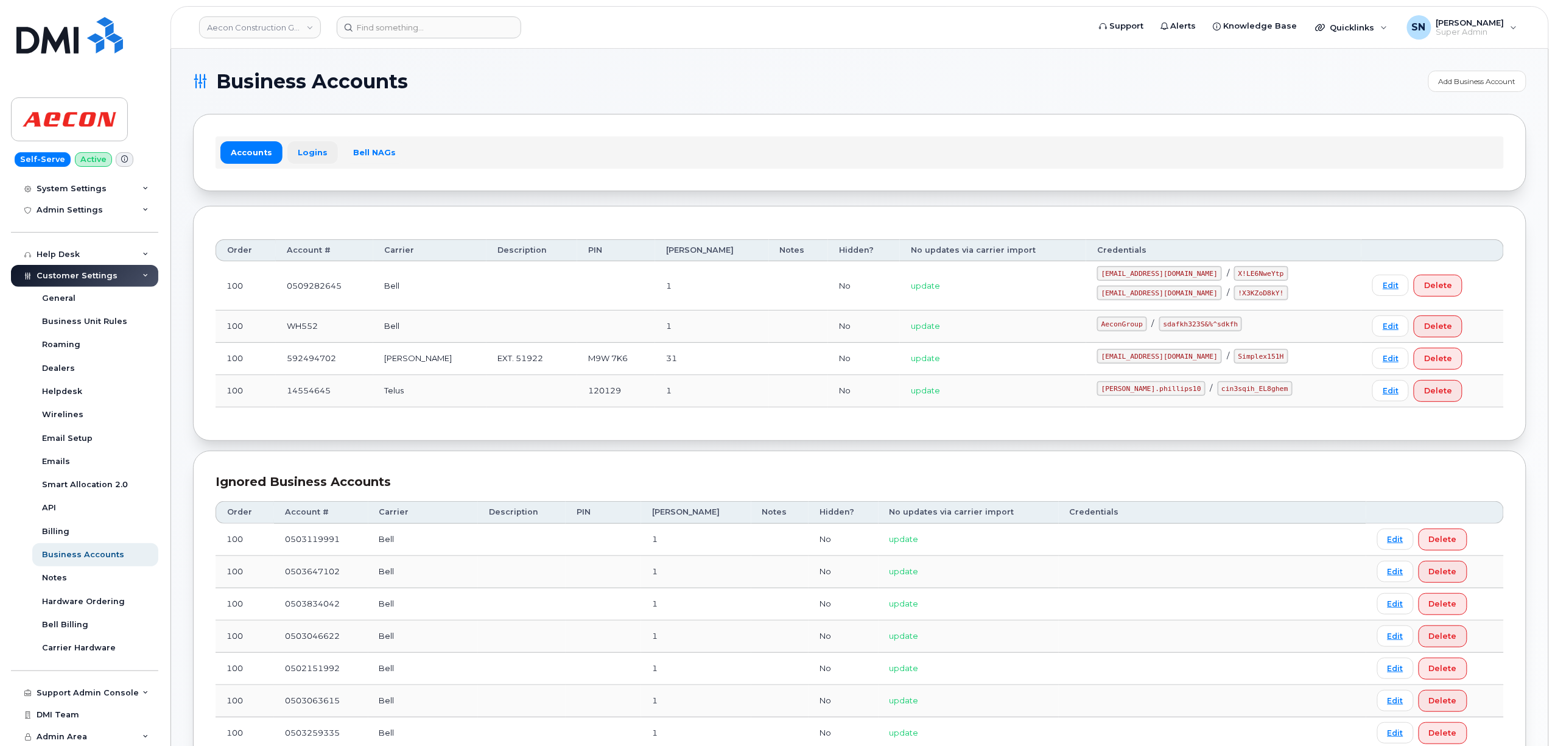
click at [315, 152] on link "Logins" at bounding box center [312, 152] width 51 height 22
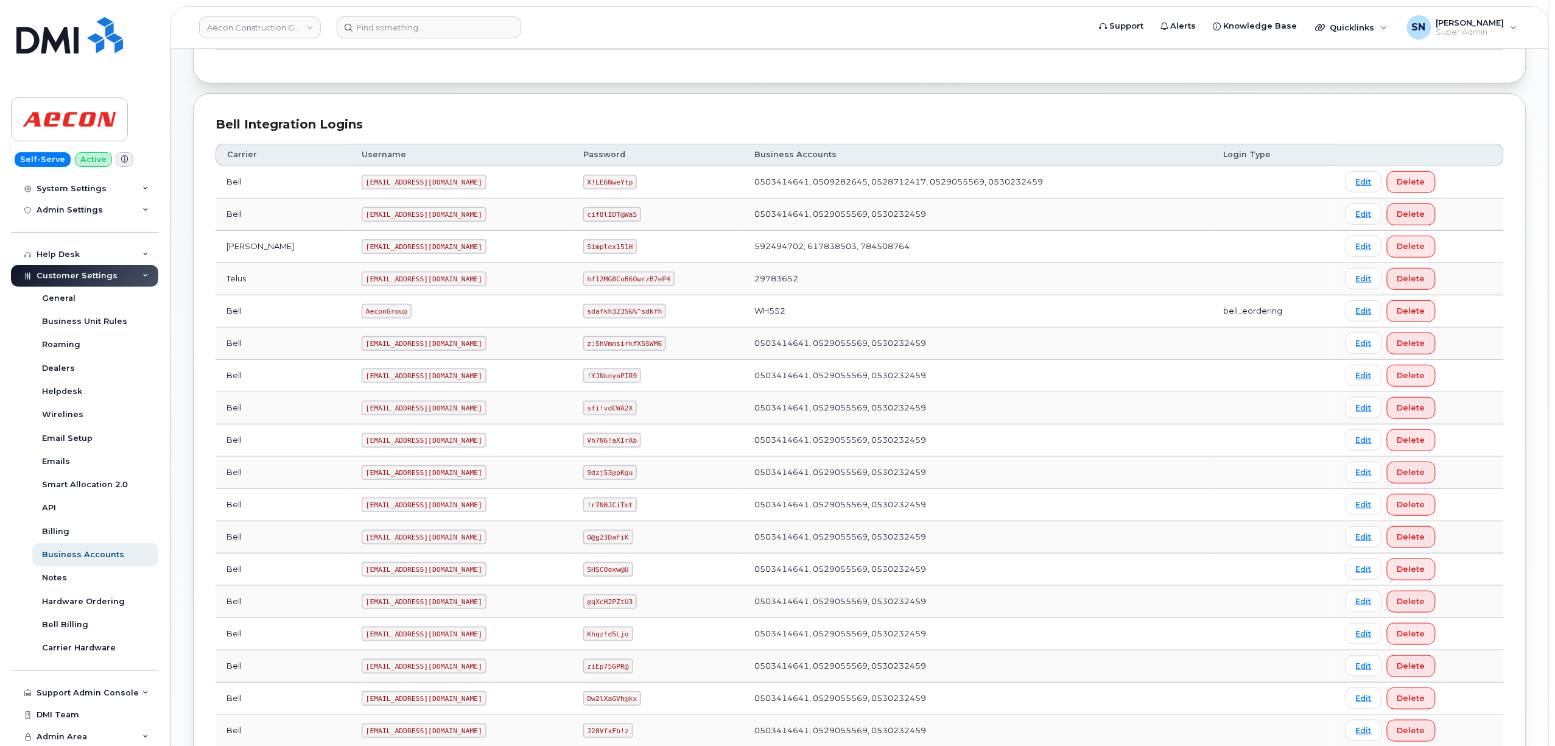
scroll to position [388, 0]
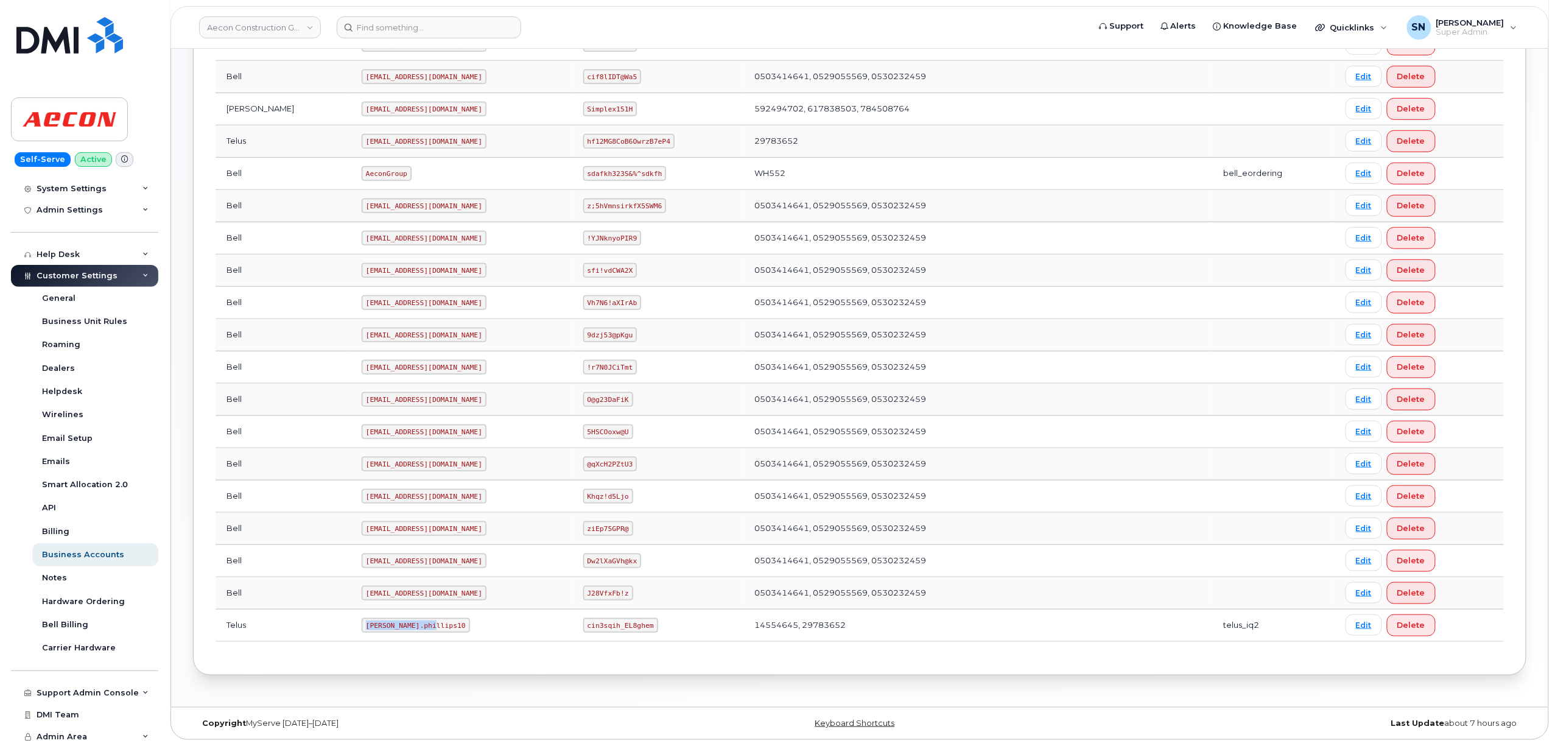
drag, startPoint x: 307, startPoint y: 626, endPoint x: 376, endPoint y: 631, distance: 69.0
click at [376, 631] on code "[PERSON_NAME].phillips10" at bounding box center [416, 625] width 108 height 15
copy code "[PERSON_NAME].phillips10"
drag, startPoint x: 564, startPoint y: 627, endPoint x: 628, endPoint y: 630, distance: 64.6
click at [628, 630] on code "cin3sqih_EL8ghem" at bounding box center [620, 625] width 75 height 15
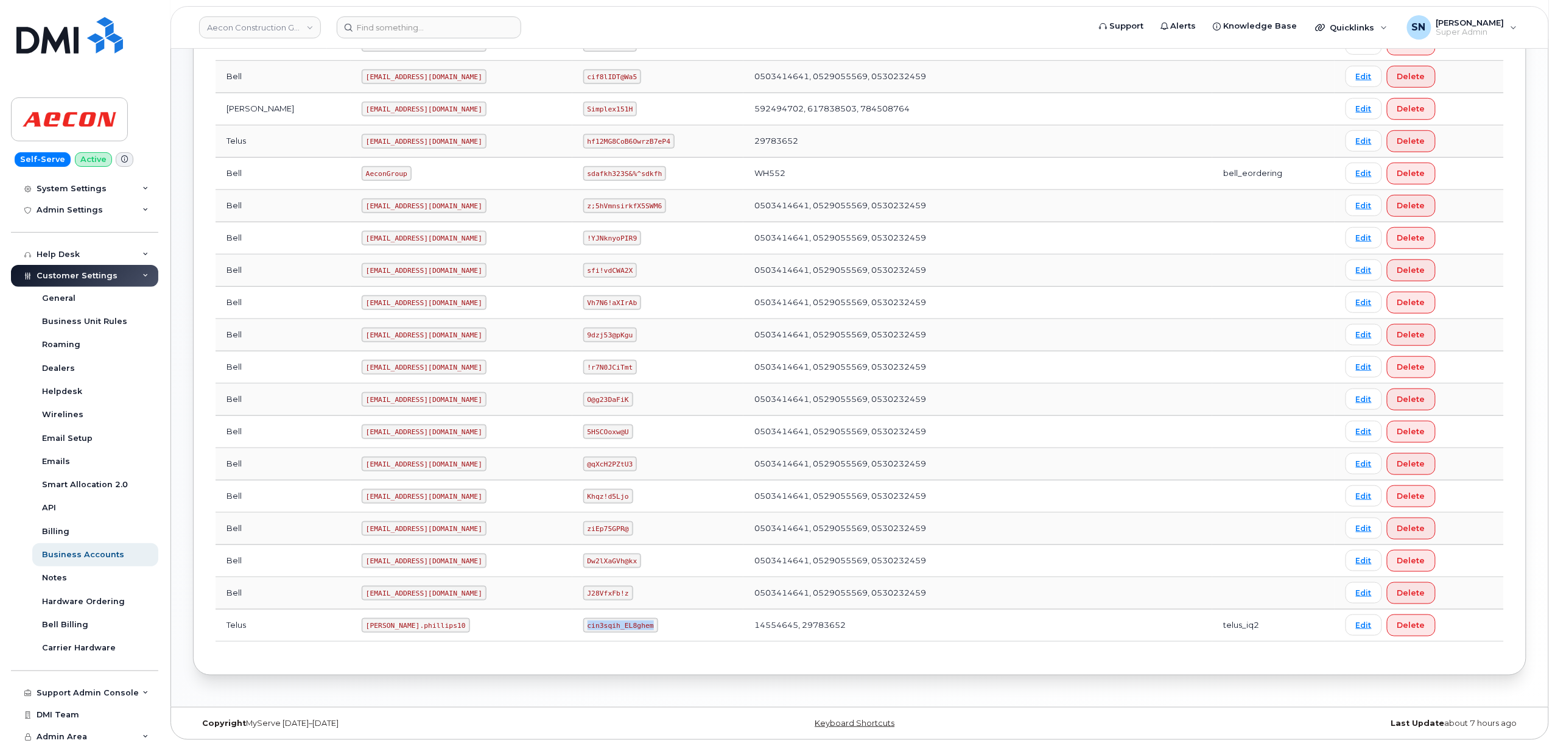
copy code "cin3sqih_EL8ghem"
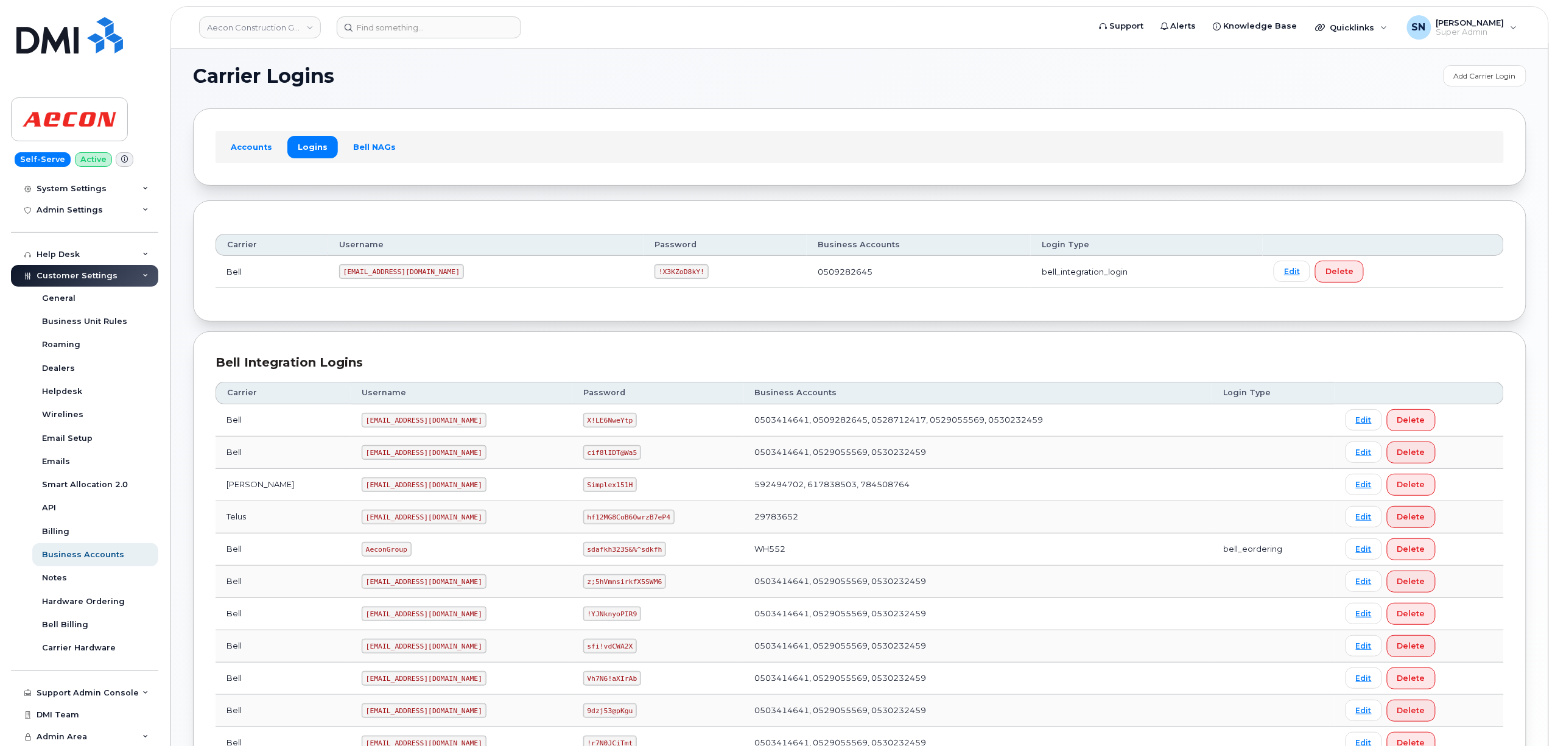
scroll to position [0, 0]
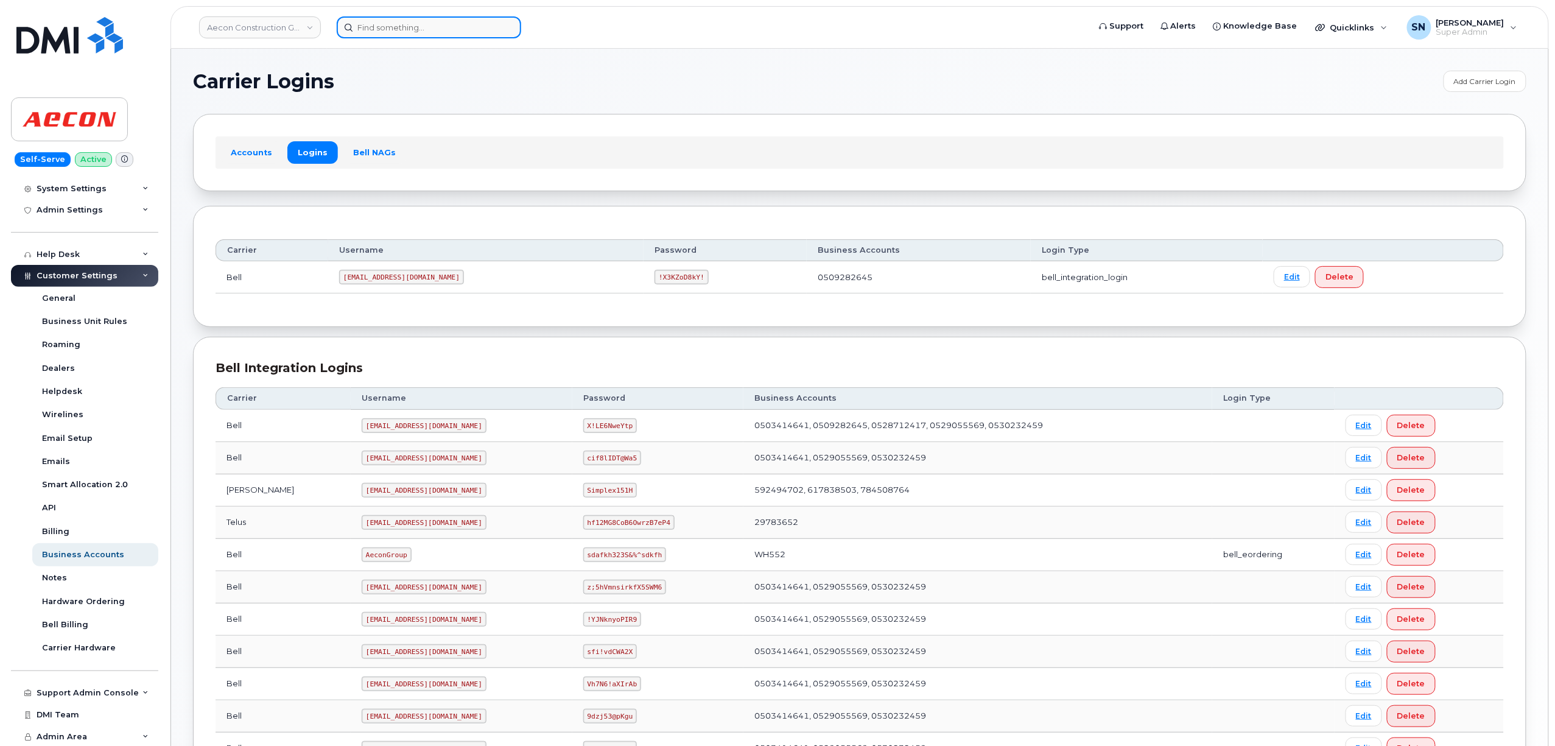
click at [479, 18] on input at bounding box center [429, 27] width 185 height 22
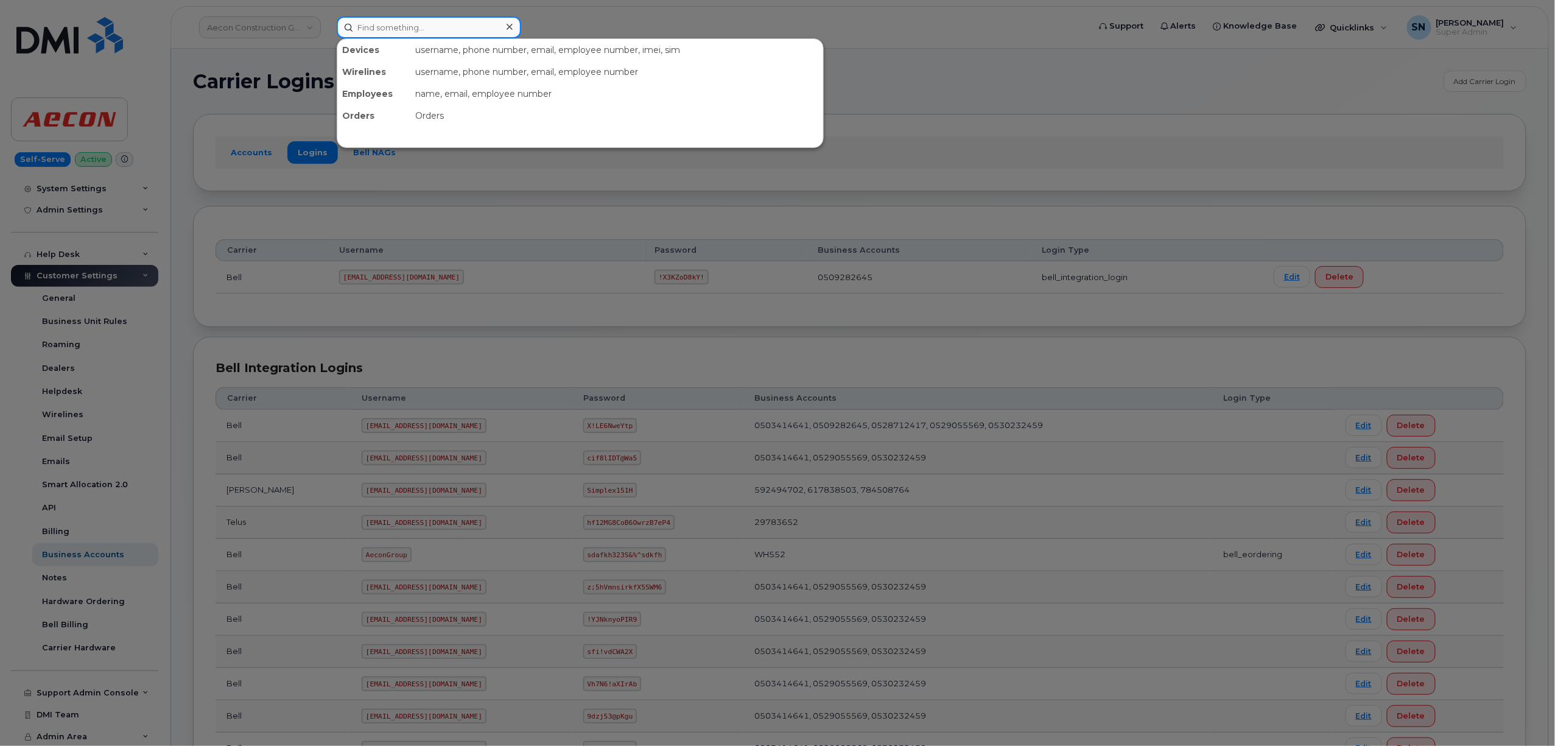
paste input "3065278061"
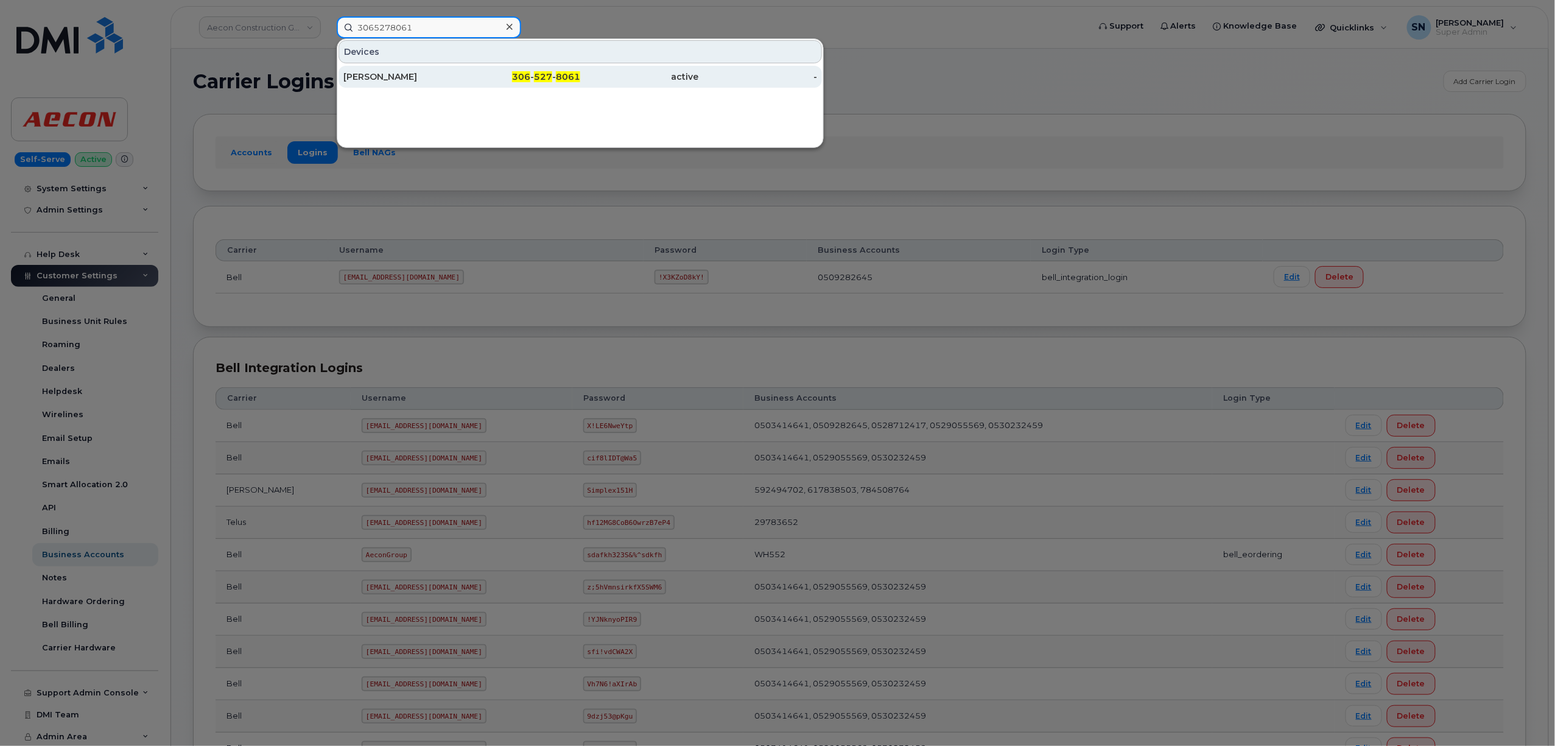
type input "3065278061"
click at [516, 72] on div "306 - 527 - 8061" at bounding box center [521, 77] width 119 height 12
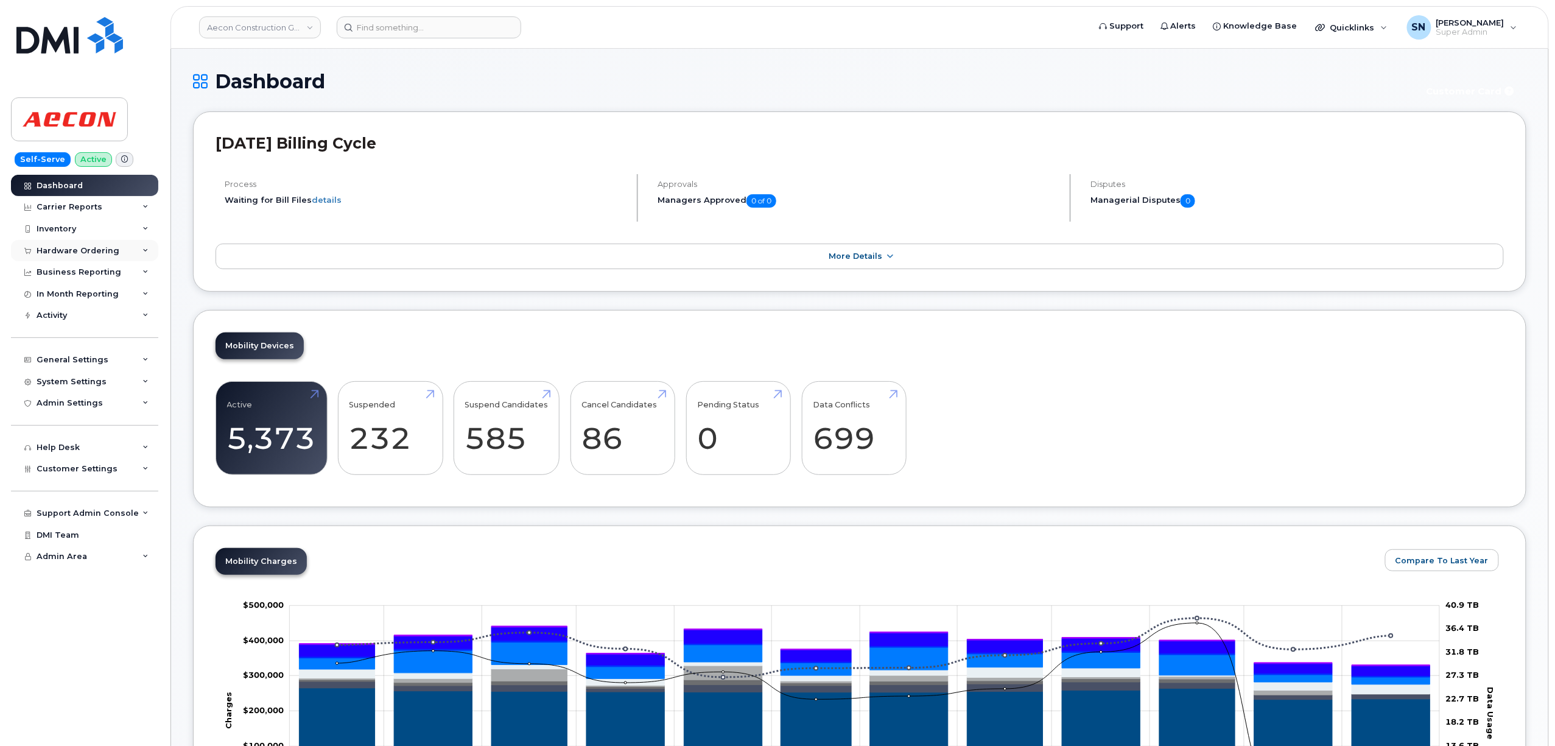
click at [93, 244] on div "Hardware Ordering" at bounding box center [84, 251] width 147 height 22
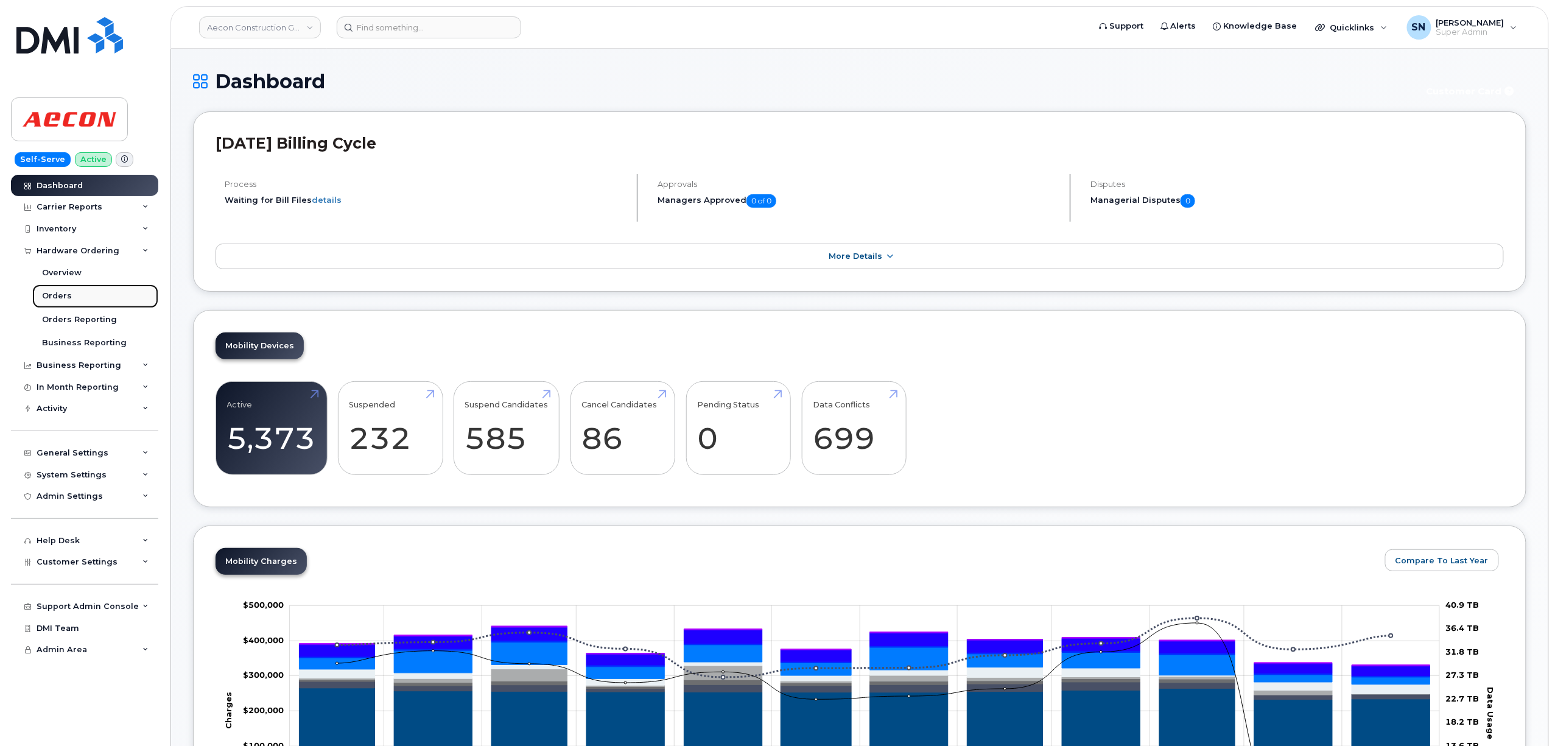
click at [49, 290] on link "Orders" at bounding box center [95, 295] width 126 height 23
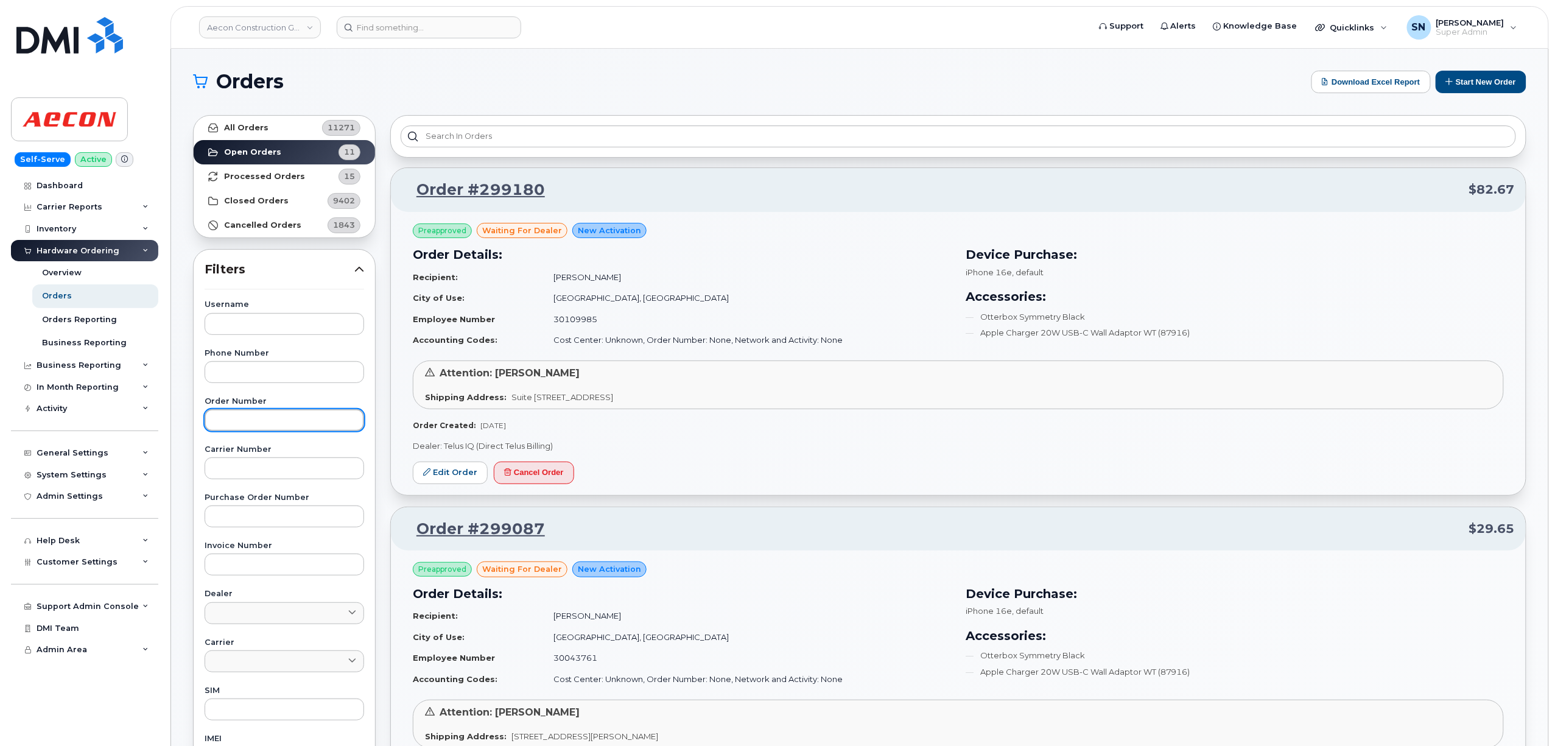
click at [269, 424] on input "text" at bounding box center [285, 420] width 160 height 22
paste input "299180"
type input "299180"
click at [273, 125] on link "All Orders 11271" at bounding box center [284, 128] width 181 height 24
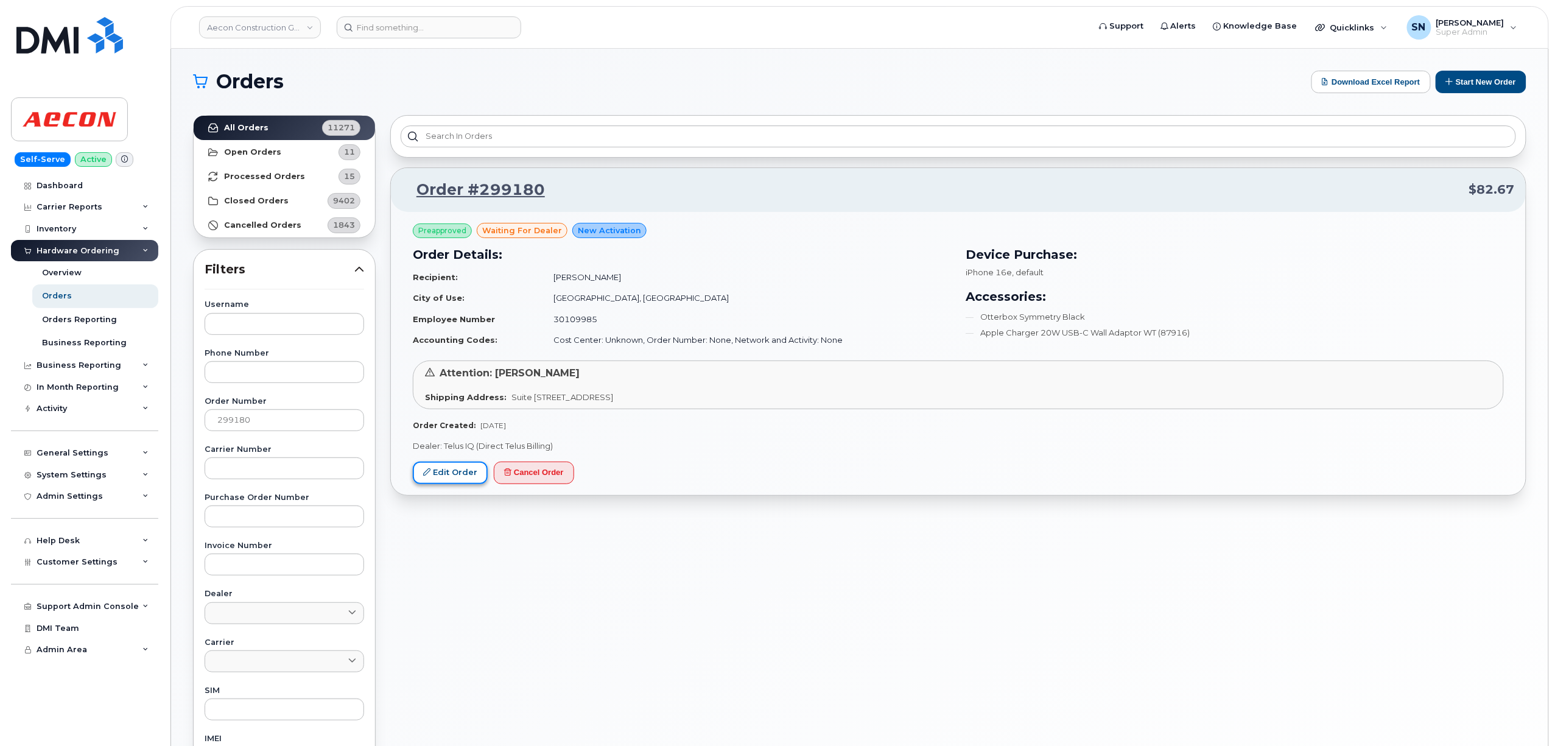
click at [441, 479] on link "Edit Order" at bounding box center [450, 473] width 75 height 23
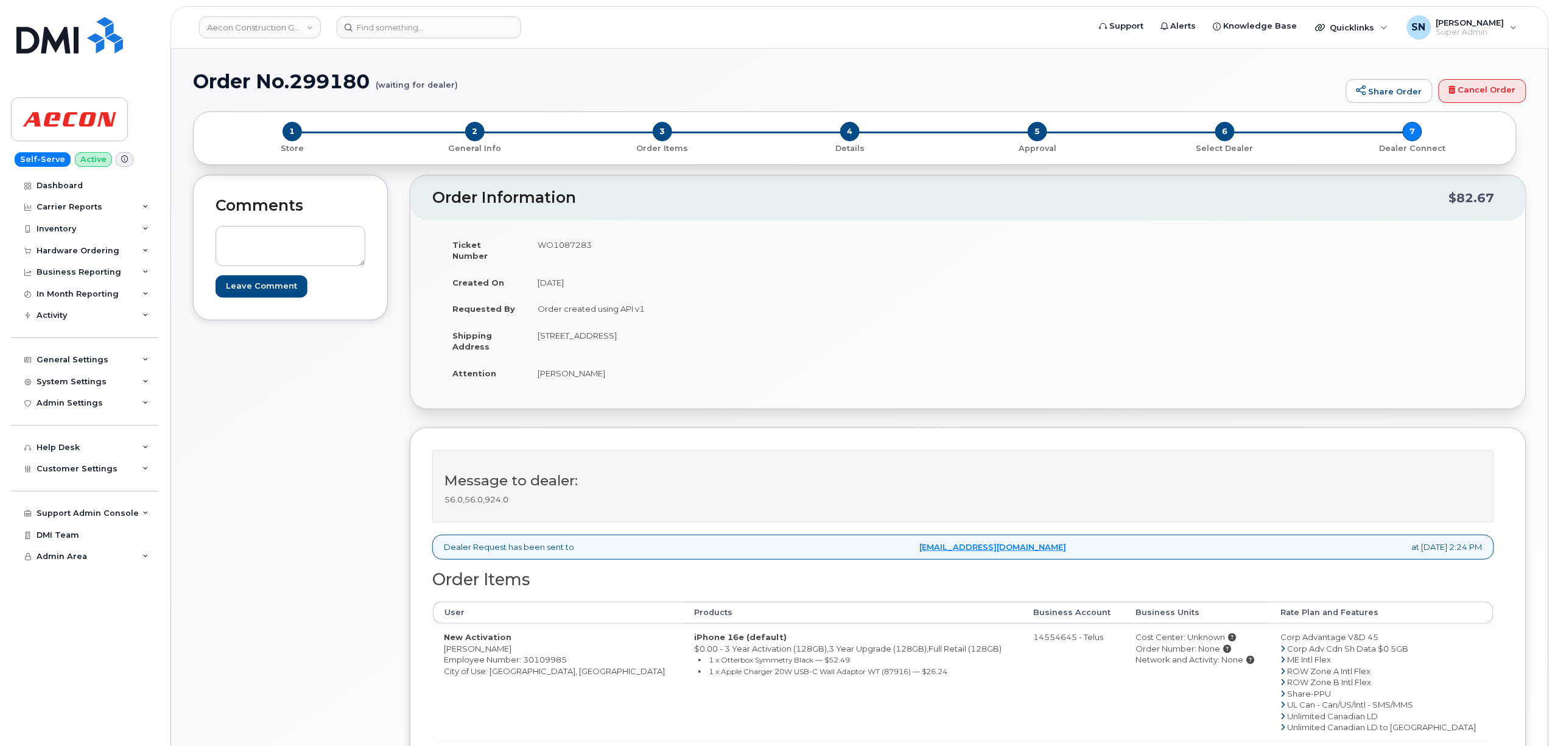
click at [334, 488] on div "Comments Leave Comment" at bounding box center [290, 530] width 195 height 711
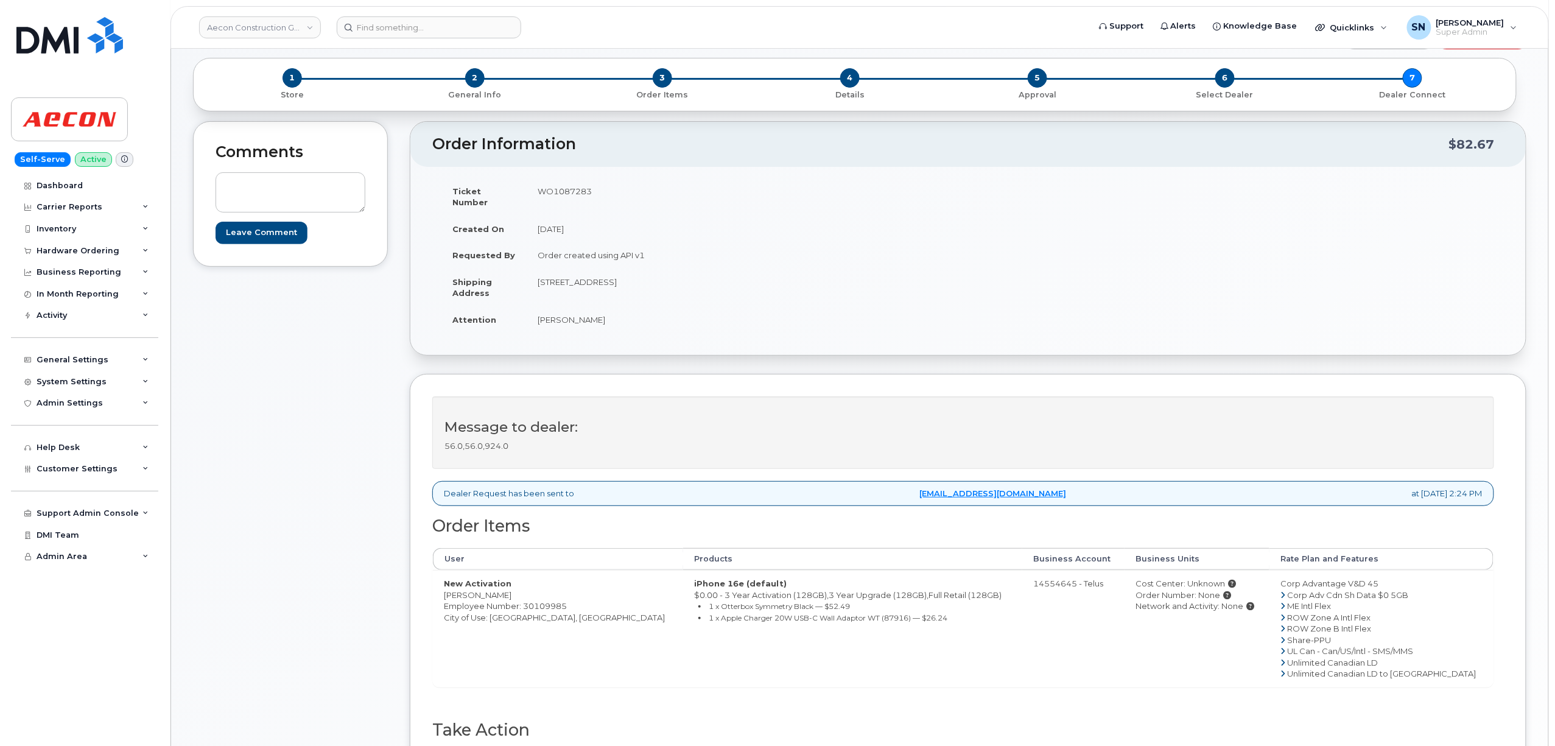
scroll to position [81, 0]
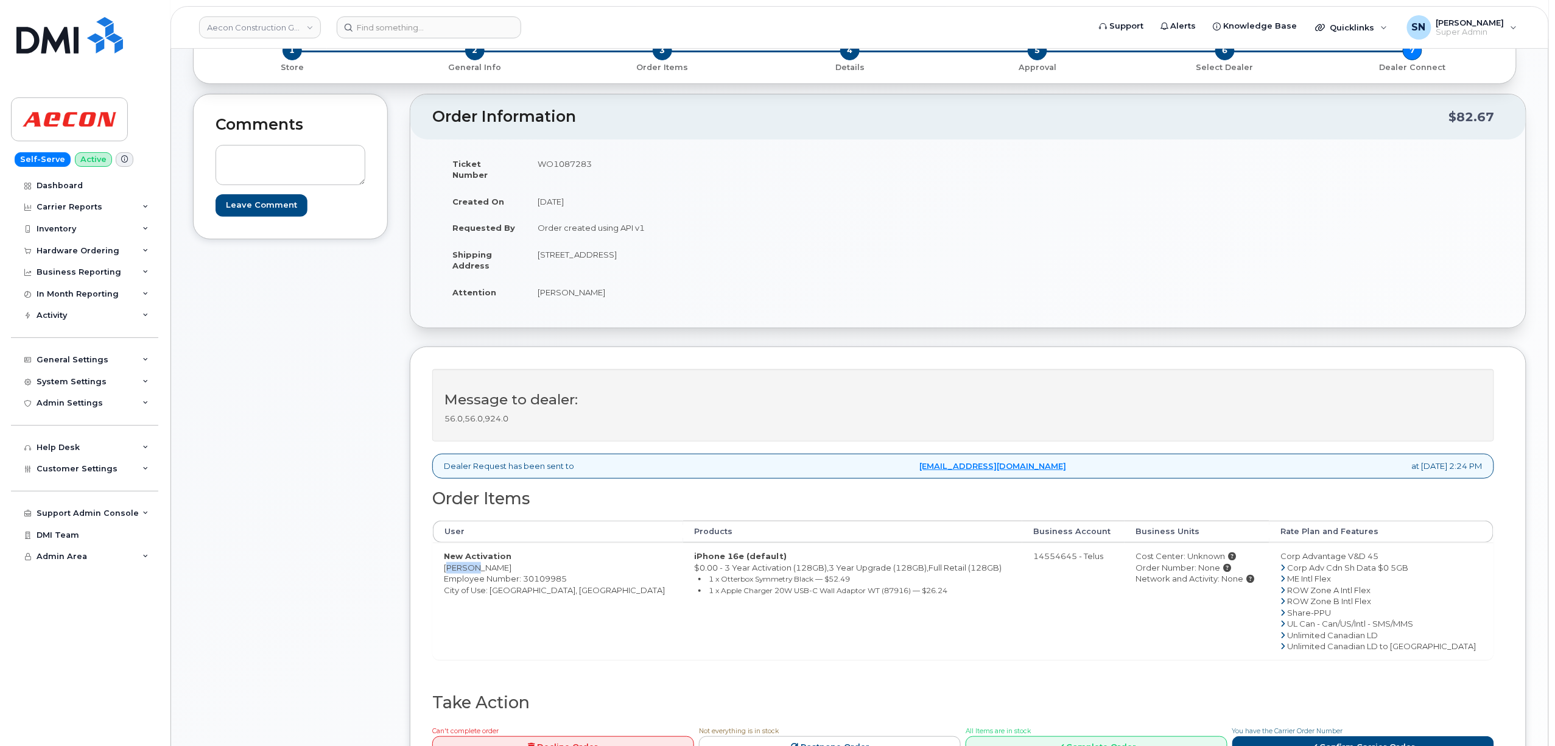
drag, startPoint x: 441, startPoint y: 561, endPoint x: 469, endPoint y: 559, distance: 28.1
click at [469, 559] on td "New Activation [PERSON_NAME] Employee Number: 30109985 City of Use: [GEOGRAPHIC…" at bounding box center [558, 601] width 250 height 117
copy td "Albert"
click at [478, 557] on td "New Activation [PERSON_NAME] Employee Number: 30109985 City of Use: [GEOGRAPHIC…" at bounding box center [558, 601] width 250 height 117
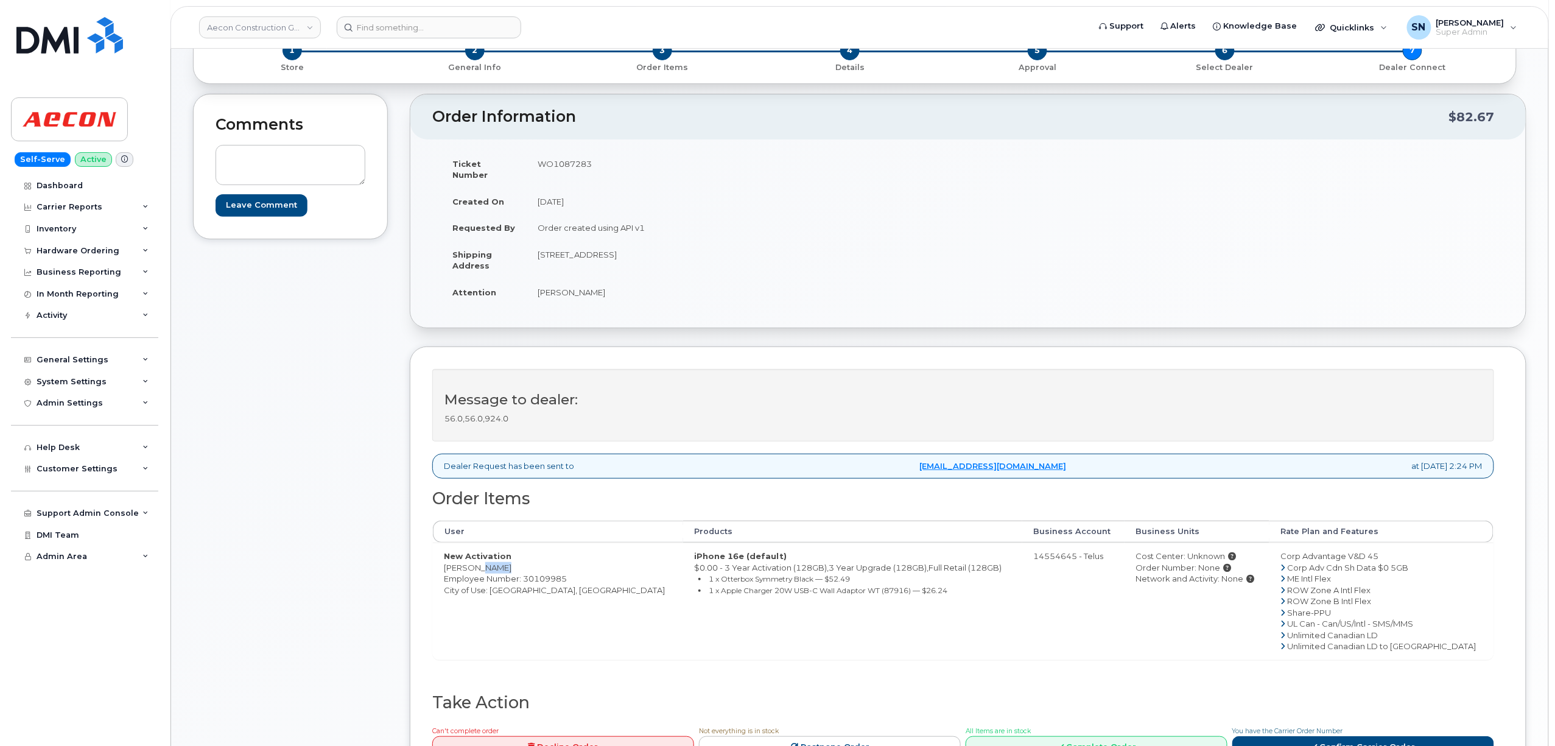
copy td "Assaf"
click at [499, 582] on td "New Activation Albert Assaf Employee Number: 30109985 City of Use: Calgary, Alb…" at bounding box center [558, 601] width 250 height 117
click at [499, 581] on td "New Activation Albert Assaf Employee Number: 30109985 City of Use: Calgary, Alb…" at bounding box center [558, 601] width 250 height 117
copy td "Calgary"
click at [558, 160] on td "WO1087283" at bounding box center [743, 169] width 432 height 38
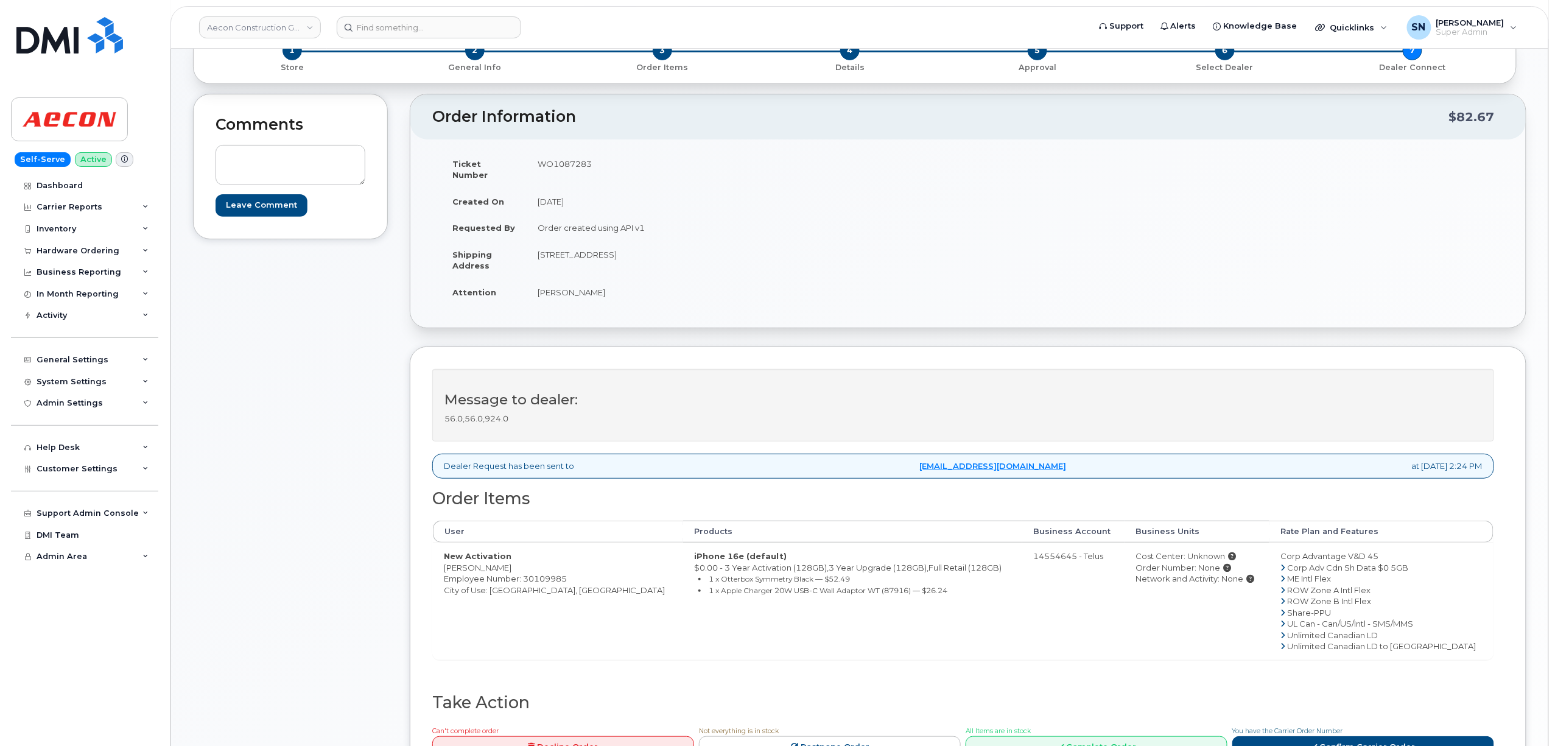
click at [558, 160] on td "WO1087283" at bounding box center [743, 169] width 432 height 38
copy td "WO1087283"
drag, startPoint x: 443, startPoint y: 560, endPoint x: 468, endPoint y: 563, distance: 25.1
click at [468, 563] on td "New Activation Albert Assaf Employee Number: 30109985 City of Use: Calgary, Alb…" at bounding box center [558, 601] width 250 height 117
copy td "Albert"
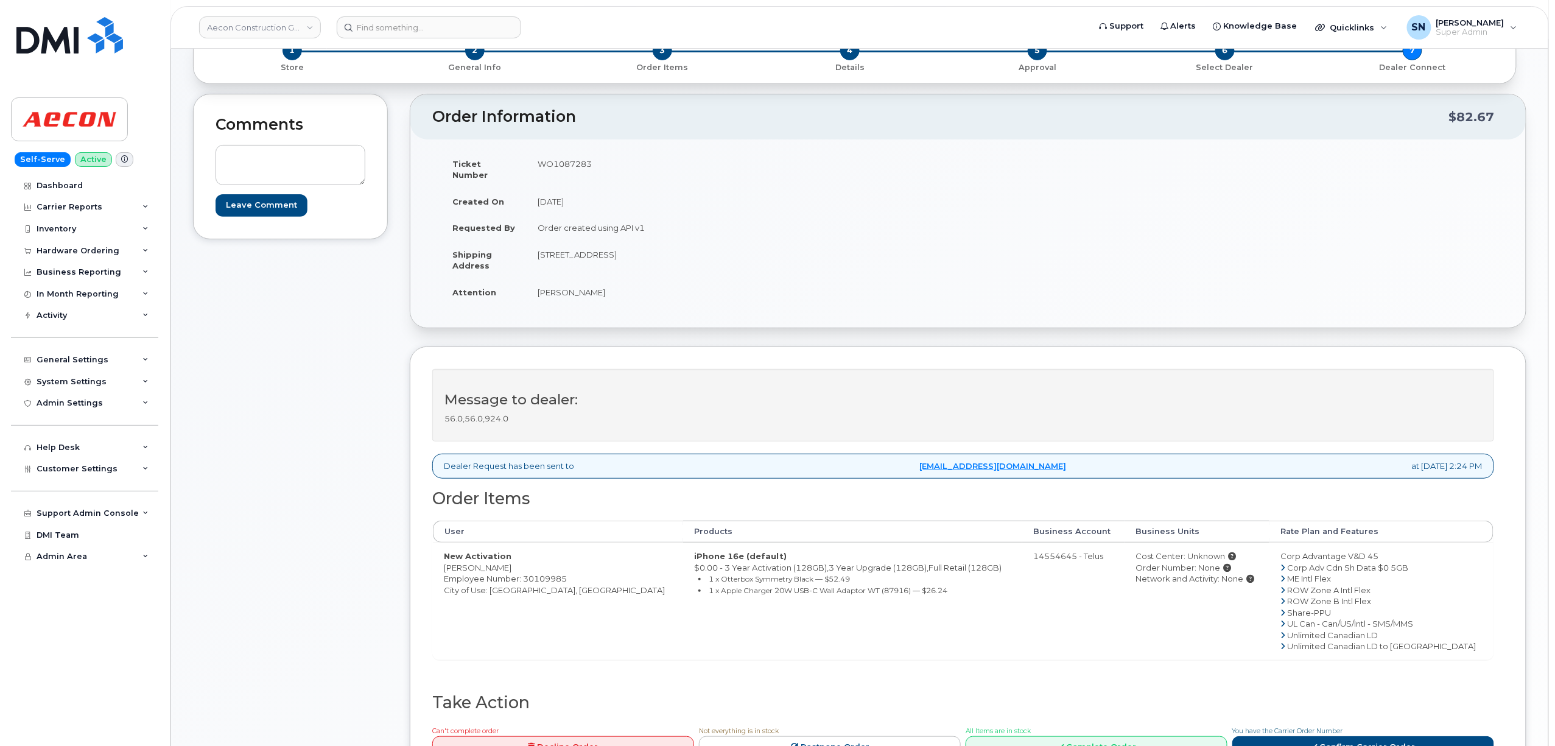
click at [476, 554] on td "New Activation Albert Assaf Employee Number: 30109985 City of Use: Calgary, Alb…" at bounding box center [558, 601] width 250 height 117
click at [480, 558] on td "New Activation Albert Assaf Employee Number: 30109985 City of Use: Calgary, Alb…" at bounding box center [558, 601] width 250 height 117
copy td "Assaf"
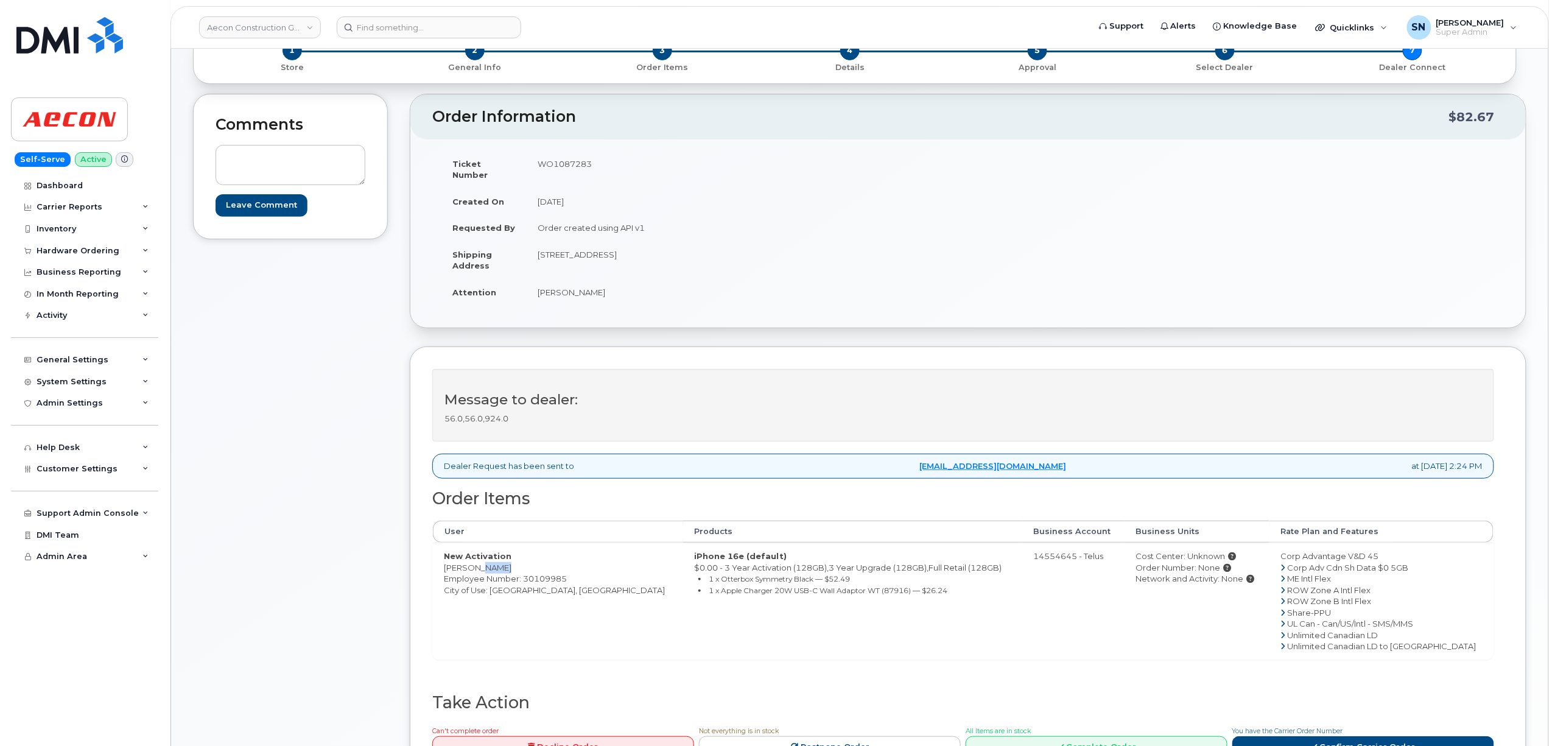
copy td "28 Quarry Park Blvd SE"
drag, startPoint x: 708, startPoint y: 247, endPoint x: 802, endPoint y: 252, distance: 94.5
click at [802, 252] on td "28 Quarry Park Blvd SE Calgary Suite 310, 28 Quarry Park Blvd SE Calgary, AB Ca…" at bounding box center [743, 260] width 432 height 38
drag, startPoint x: 665, startPoint y: 247, endPoint x: 703, endPoint y: 250, distance: 37.9
click at [703, 250] on td "28 Quarry Park Blvd SE Calgary Suite 310, 28 Quarry Park Blvd SE Calgary, AB Ca…" at bounding box center [743, 260] width 432 height 38
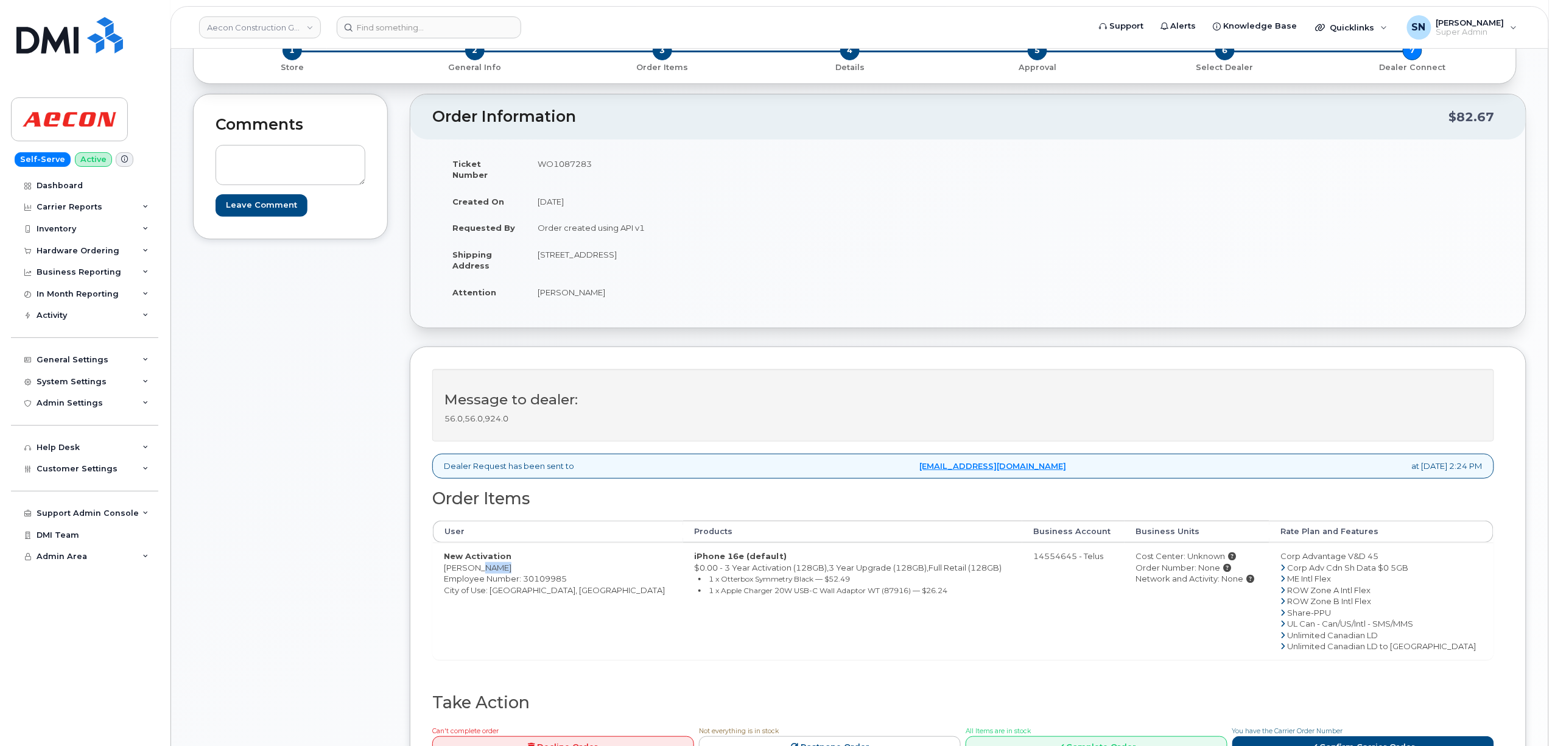
copy td "Suite 310"
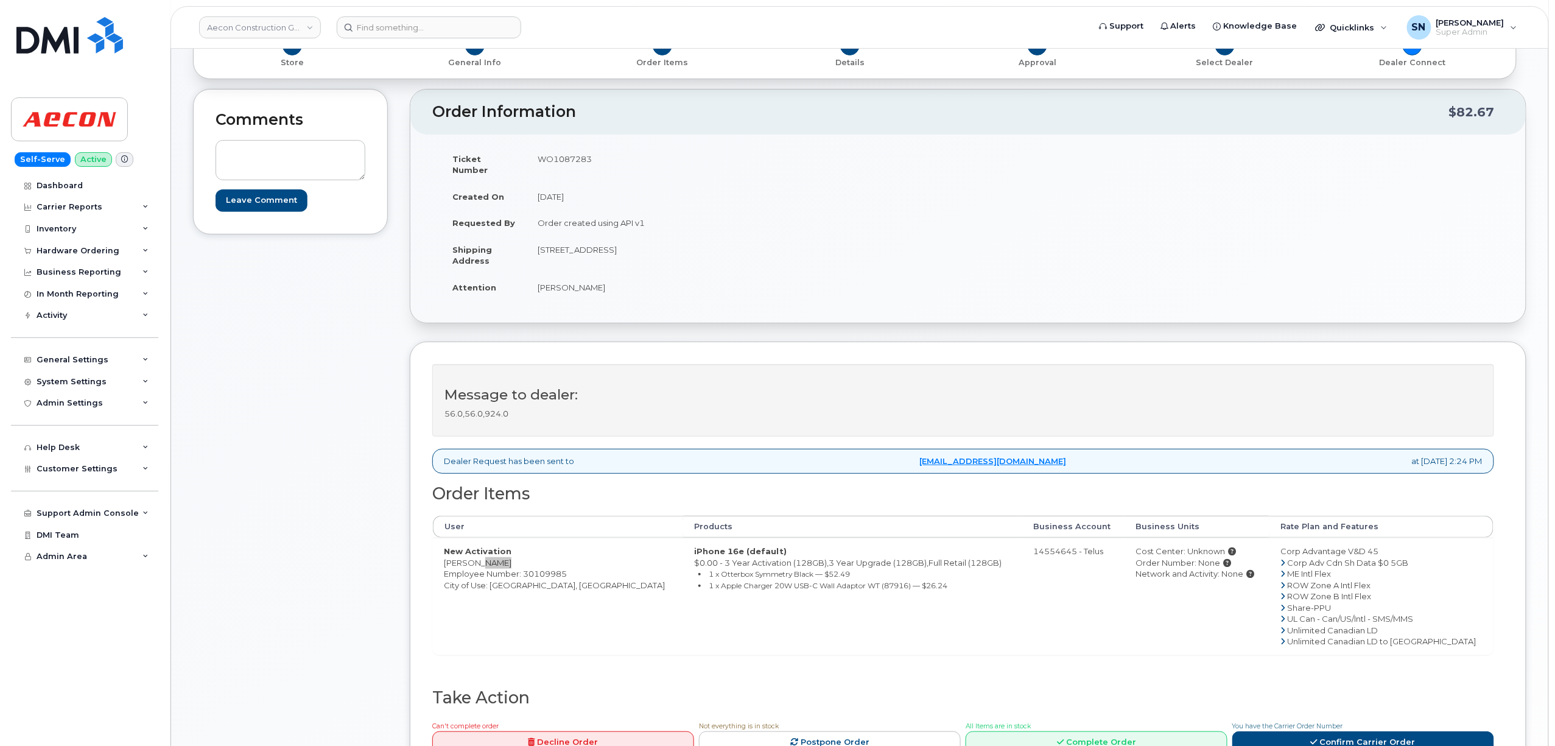
scroll to position [406, 0]
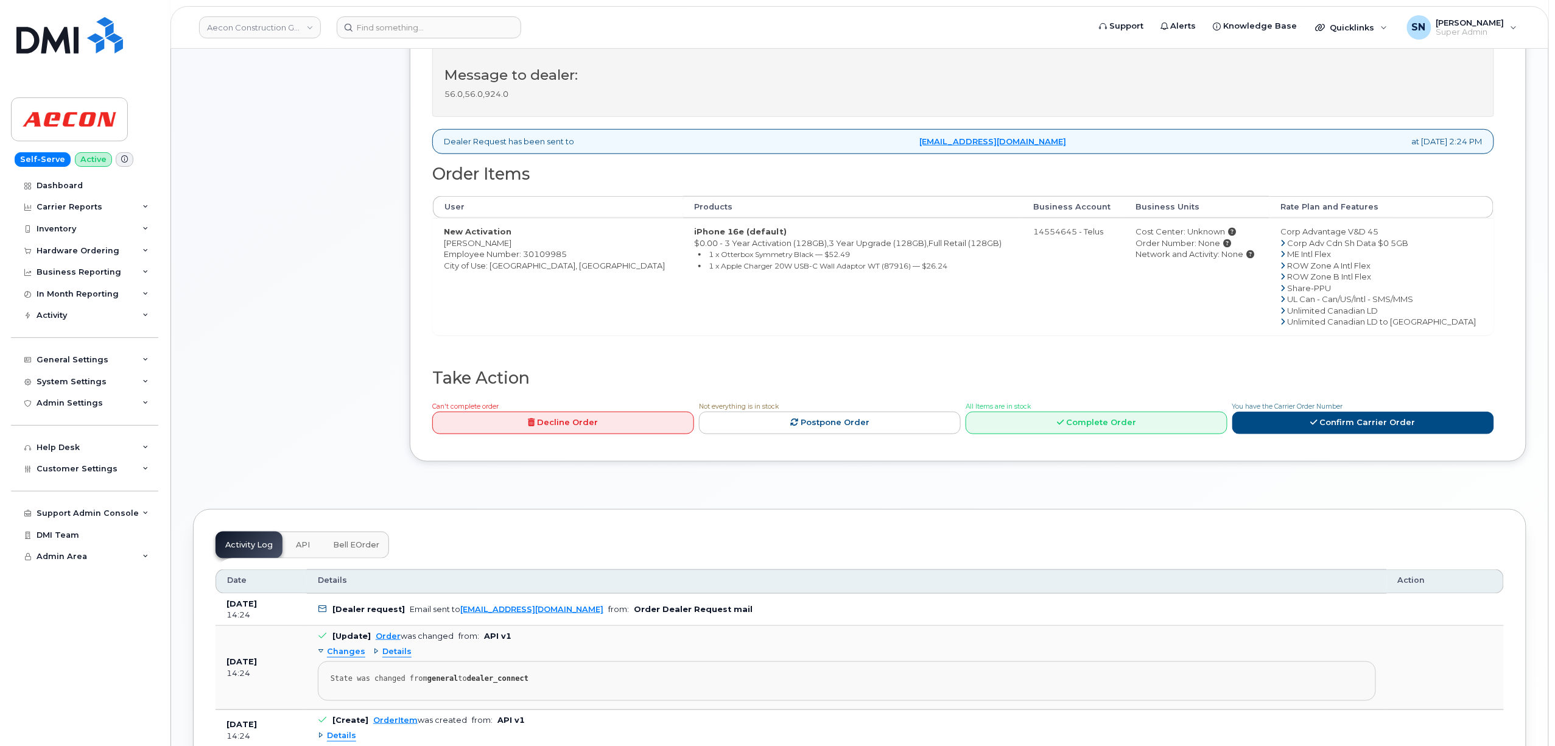
click at [1291, 403] on span "You have the Carrier Order Number" at bounding box center [1288, 407] width 111 height 8
click at [1287, 412] on link "Confirm Carrier Order" at bounding box center [1364, 423] width 262 height 23
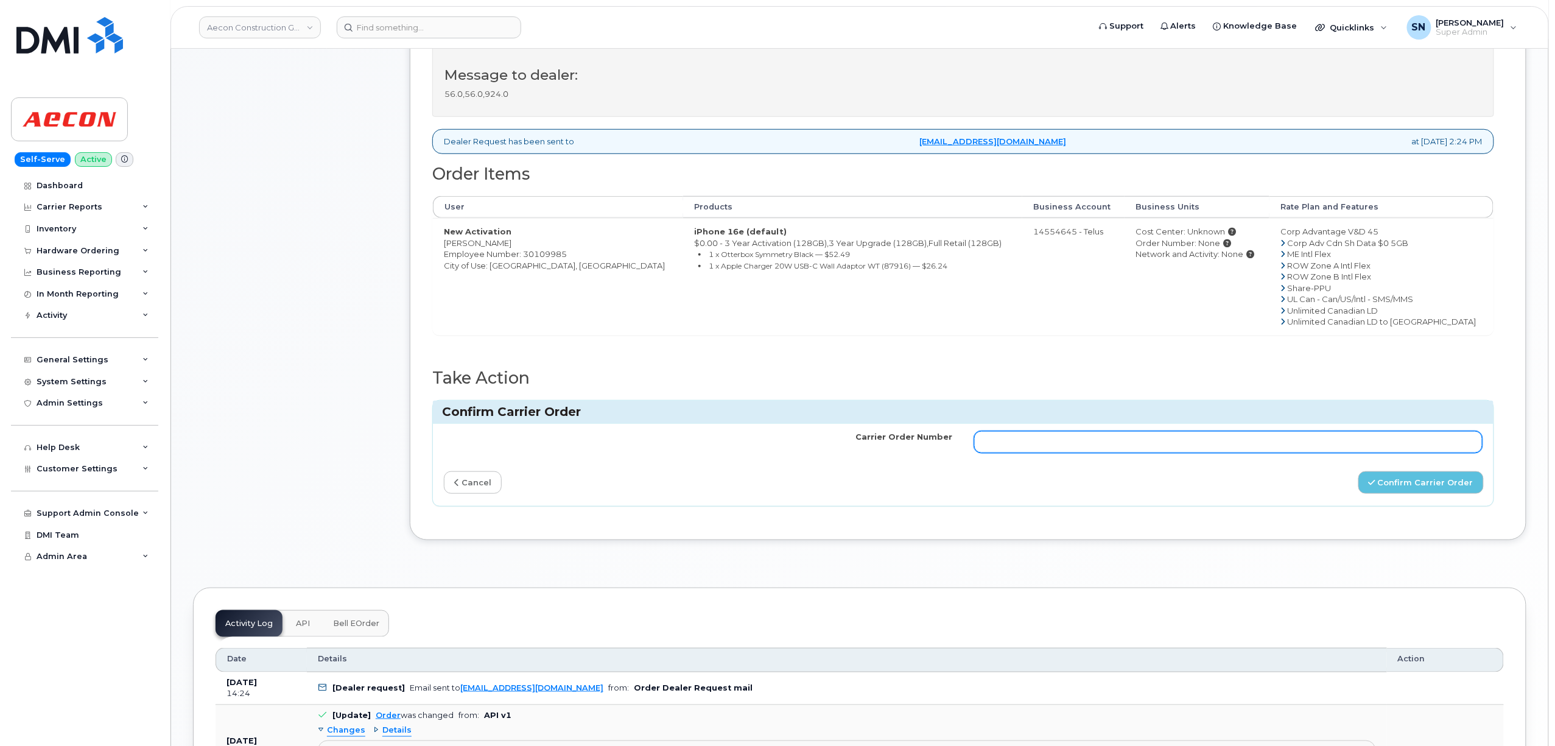
click at [1278, 432] on input "Carrier Order Number" at bounding box center [1228, 442] width 509 height 22
paste input "TL60022374"
type input "TL60022374"
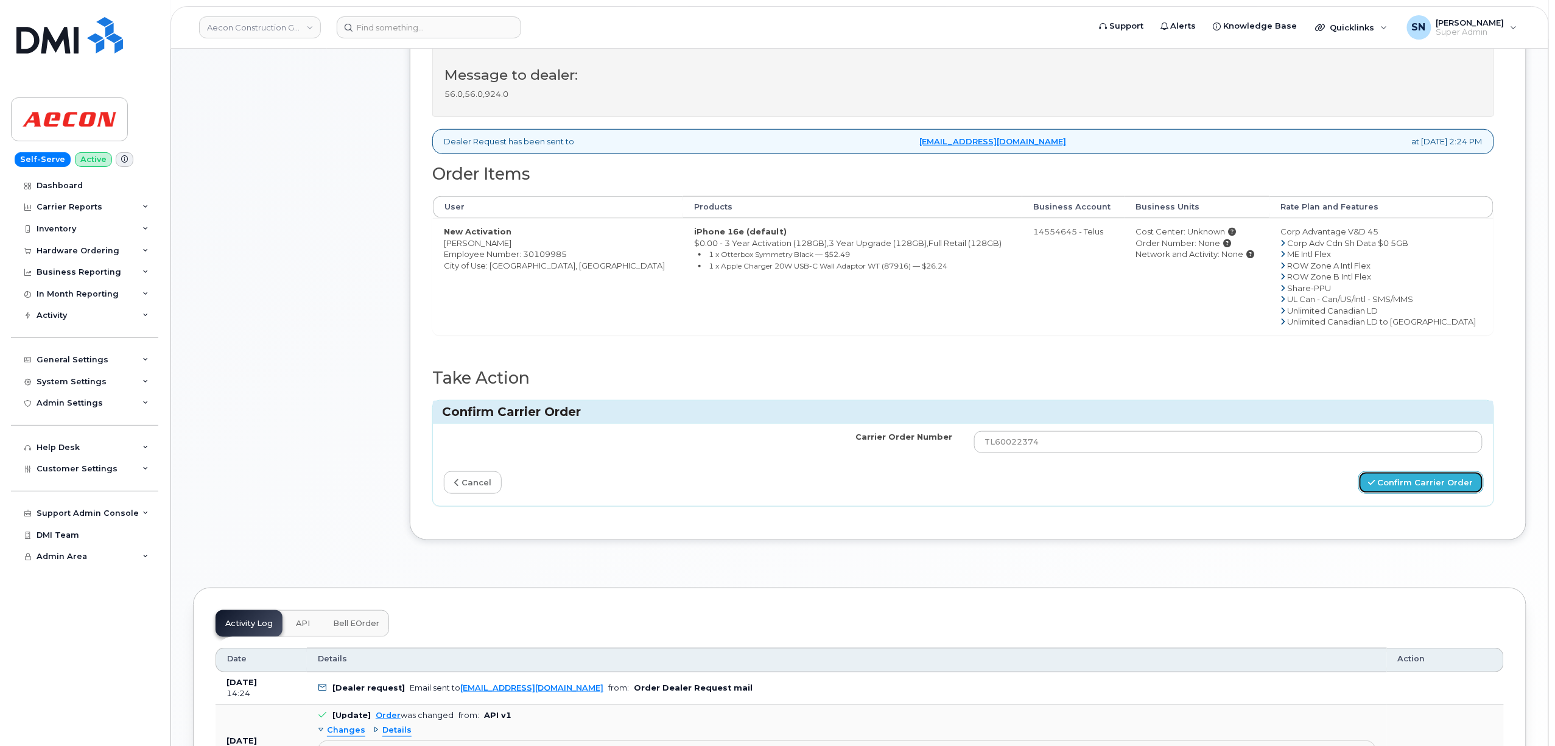
click at [1382, 485] on button "Confirm Carrier Order" at bounding box center [1421, 482] width 125 height 23
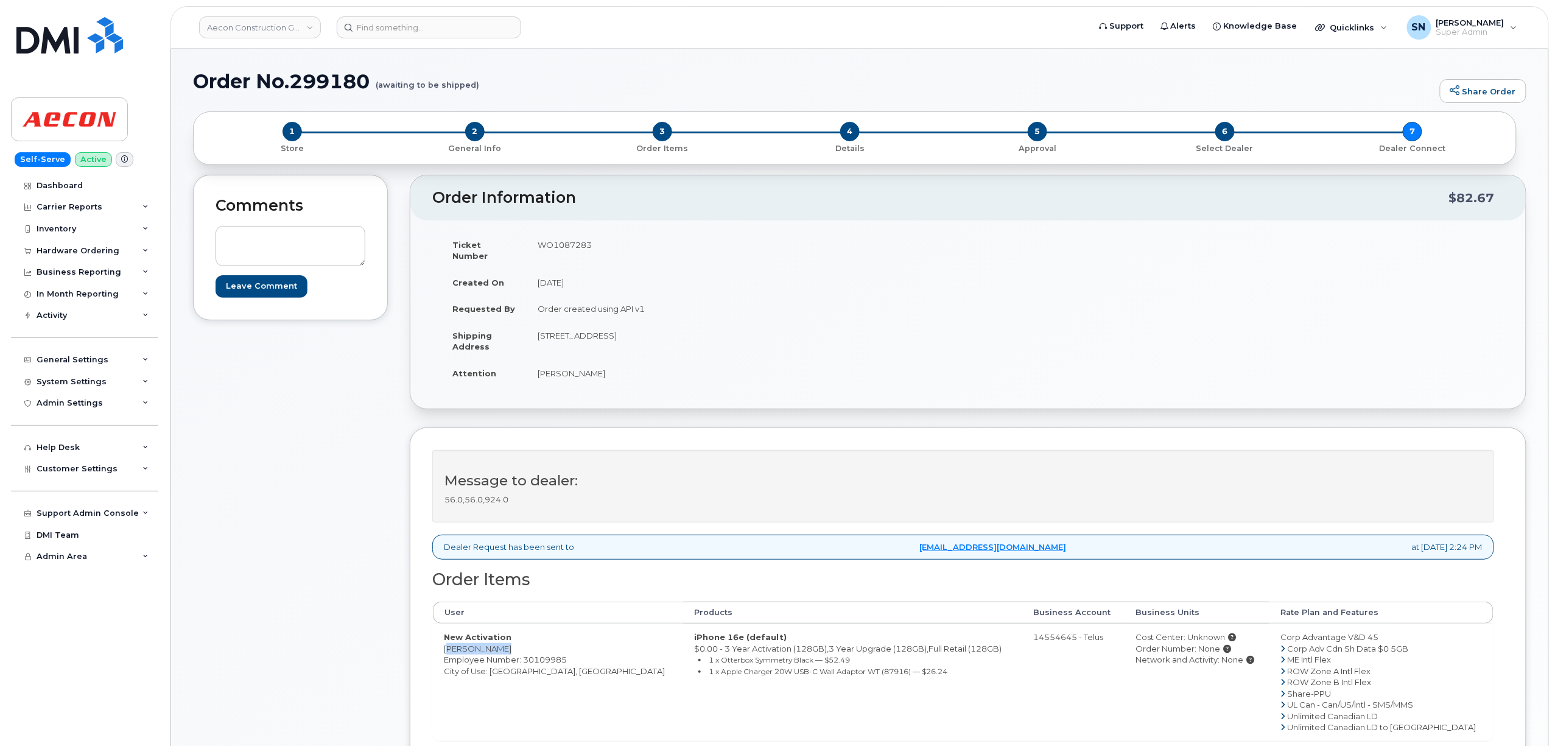
copy td "[PERSON_NAME]"
drag, startPoint x: 445, startPoint y: 639, endPoint x: 493, endPoint y: 644, distance: 48.9
click at [493, 644] on td "New Activation [PERSON_NAME] Employee Number: 30109985 City of Use: [GEOGRAPHIC…" at bounding box center [558, 682] width 250 height 117
click at [600, 54] on div "Order No.299180 (awaiting to be shipped) Share Order × Share This Order If you …" at bounding box center [860, 714] width 1378 height 1331
drag, startPoint x: 295, startPoint y: 77, endPoint x: 368, endPoint y: 83, distance: 73.9
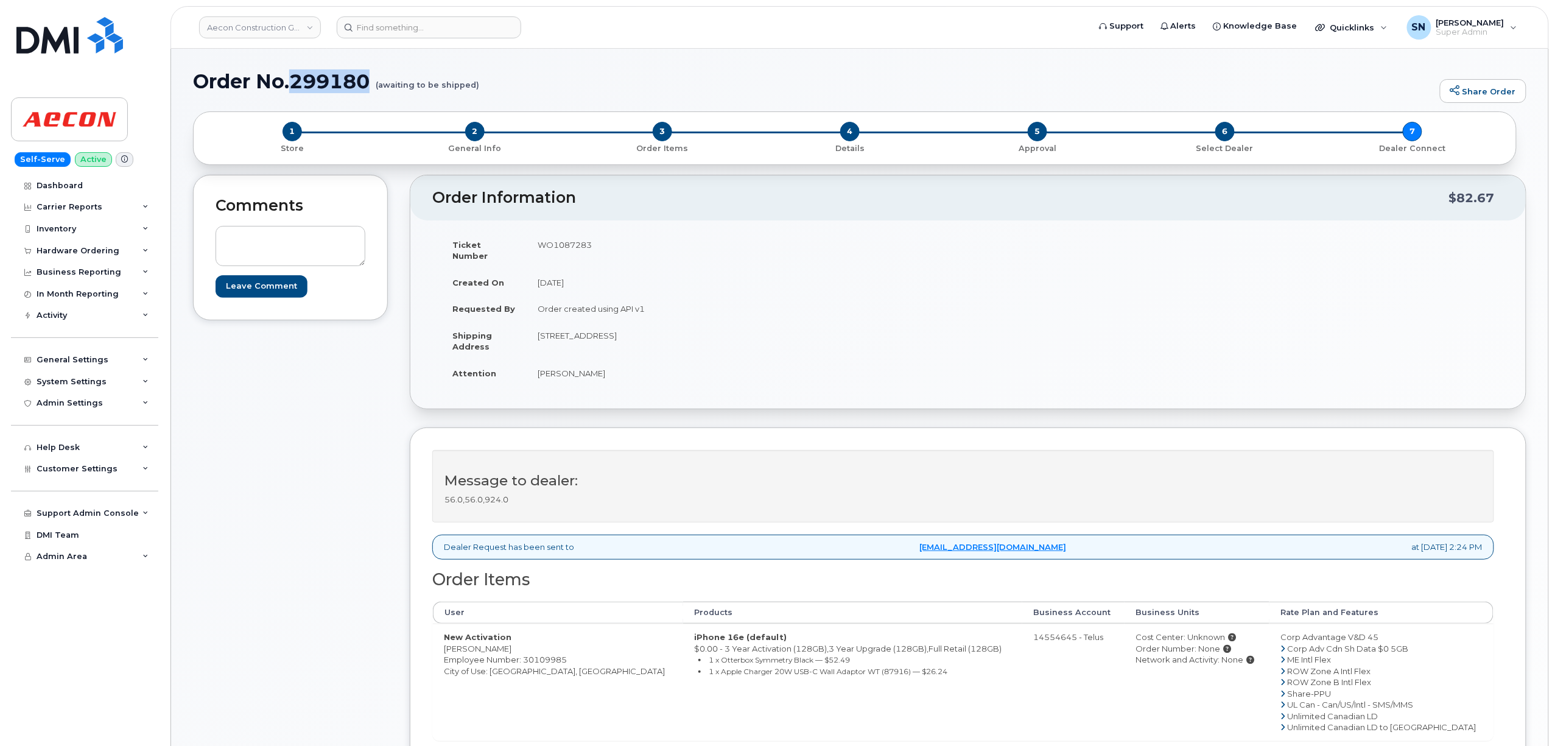
click at [368, 83] on h1 "Order No.299180 (awaiting to be shipped)" at bounding box center [813, 81] width 1241 height 21
copy h1 "299180"
copy small "Otterbox Symmetry"
drag, startPoint x: 646, startPoint y: 653, endPoint x: 726, endPoint y: 653, distance: 79.8
click at [726, 655] on small "1 x Otterbox Symmetry Black — $52.49" at bounding box center [779, 659] width 141 height 9
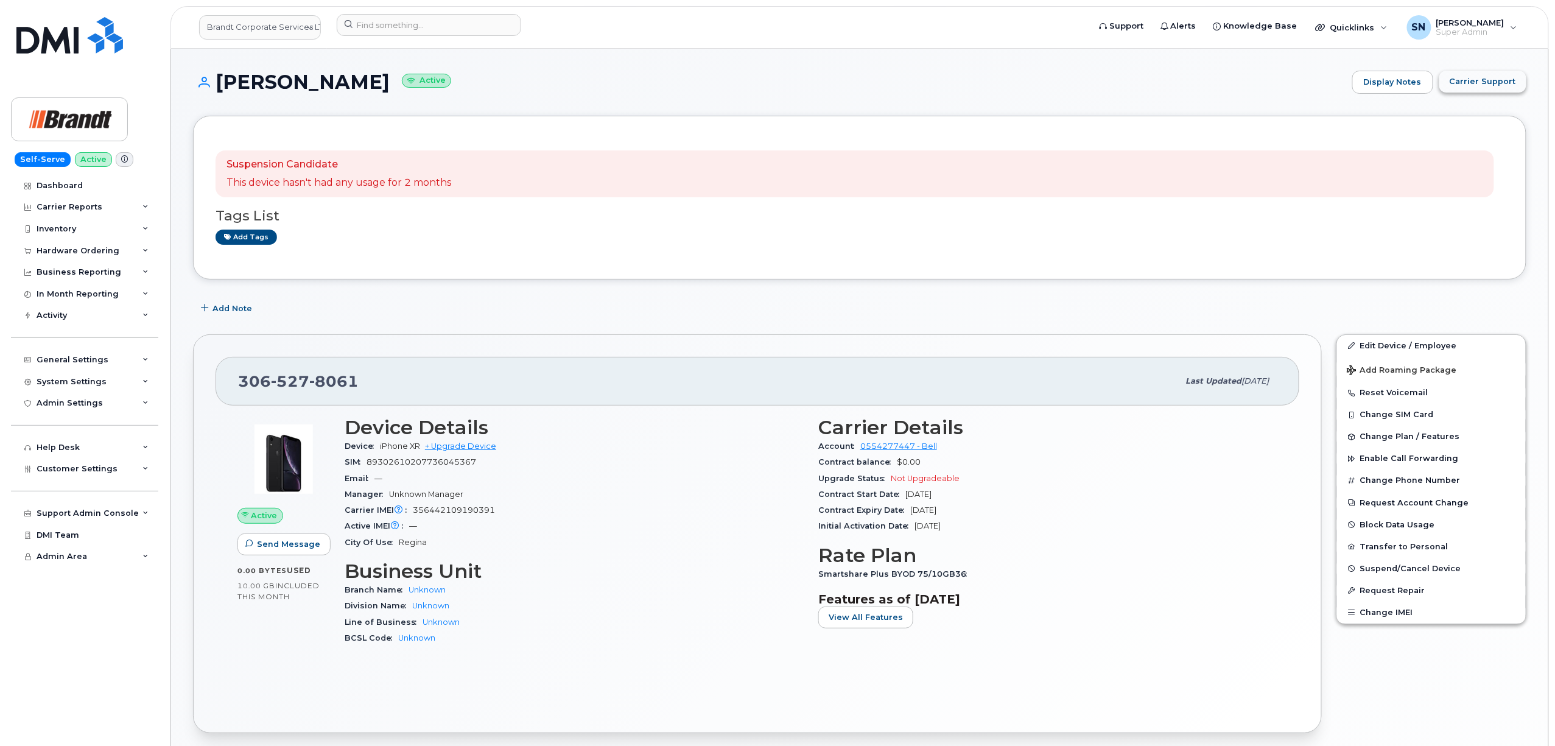
click at [1469, 79] on span "Carrier Support" at bounding box center [1483, 82] width 66 height 12
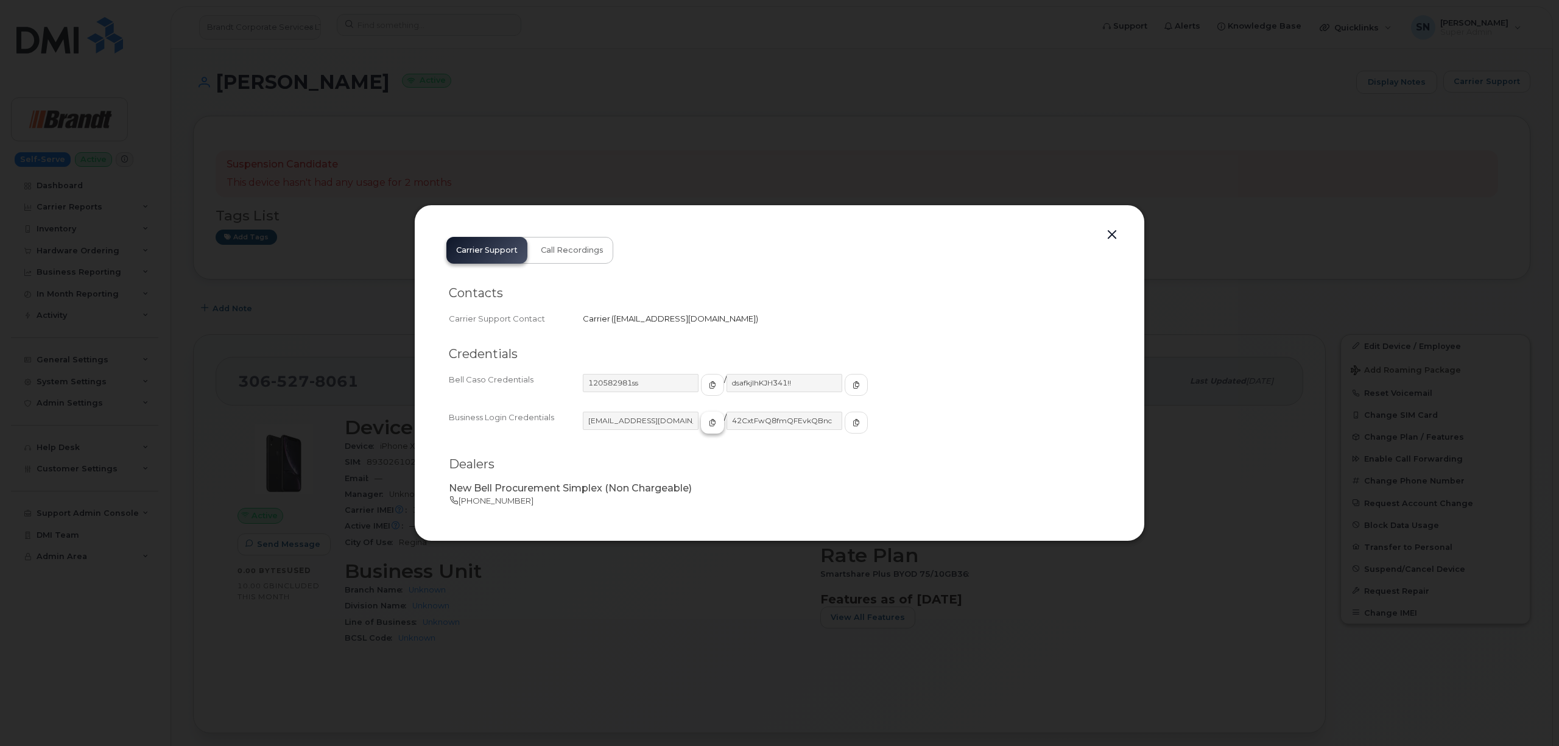
click at [709, 417] on button "button" at bounding box center [712, 423] width 23 height 22
click at [853, 423] on icon "button" at bounding box center [856, 422] width 7 height 7
click at [1108, 238] on button "button" at bounding box center [1112, 235] width 18 height 17
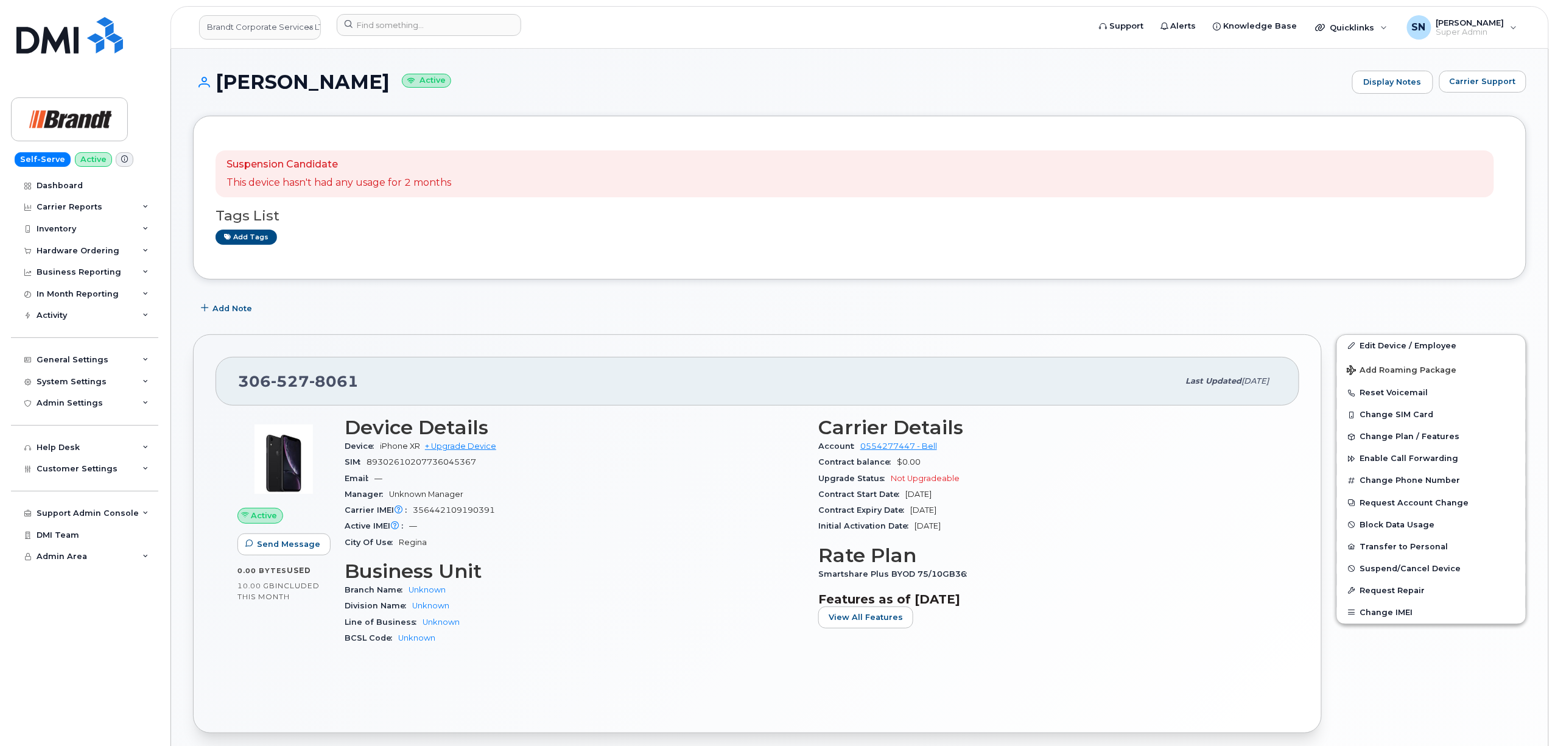
click at [765, 301] on div "Add Note" at bounding box center [860, 309] width 1334 height 22
click at [244, 381] on span "306 527 8061" at bounding box center [298, 381] width 121 height 18
drag, startPoint x: 239, startPoint y: 379, endPoint x: 364, endPoint y: 381, distance: 124.9
click at [364, 381] on div "306 527 8061" at bounding box center [708, 381] width 941 height 26
copy span "306 527 8061"
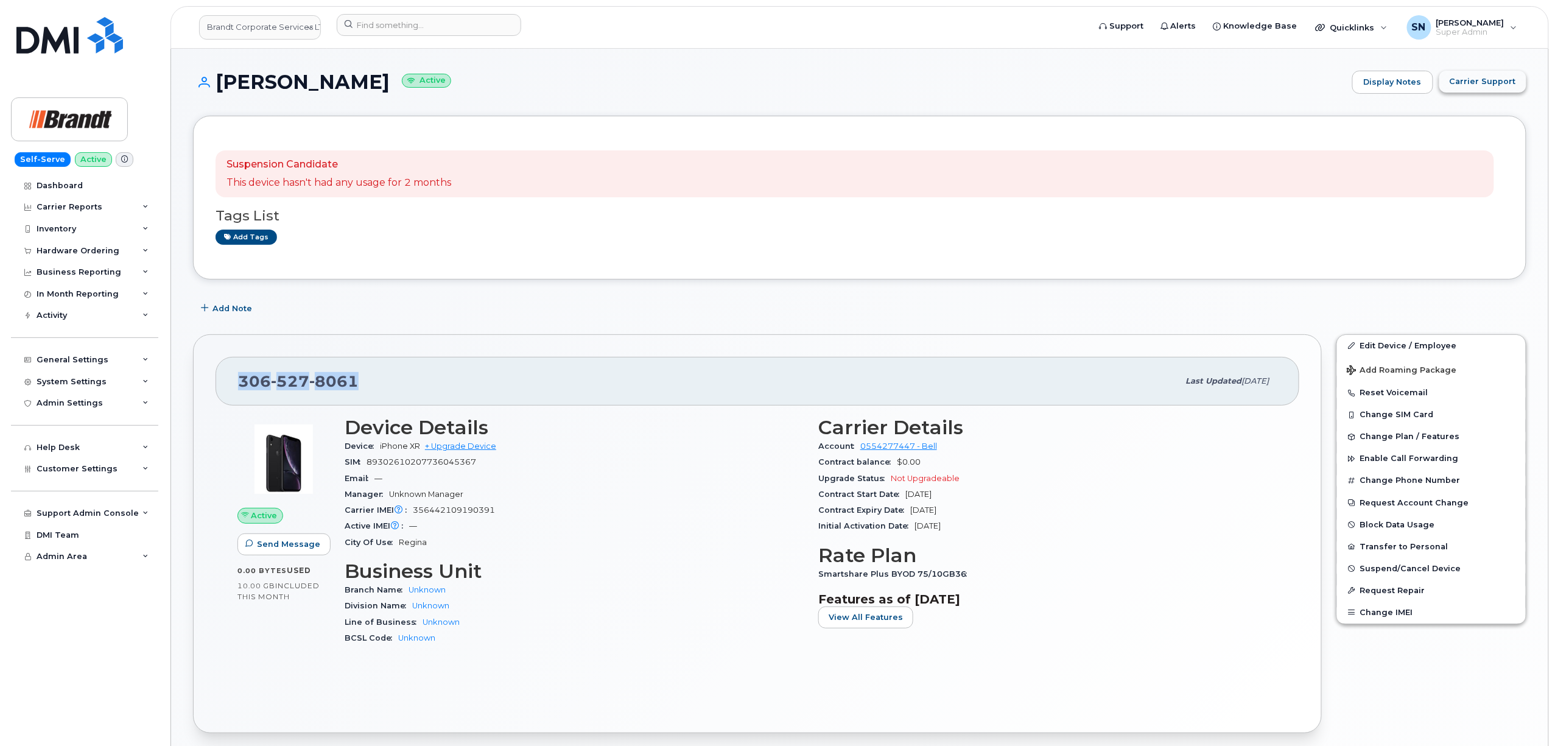
click at [1468, 83] on span "Carrier Support" at bounding box center [1483, 82] width 66 height 12
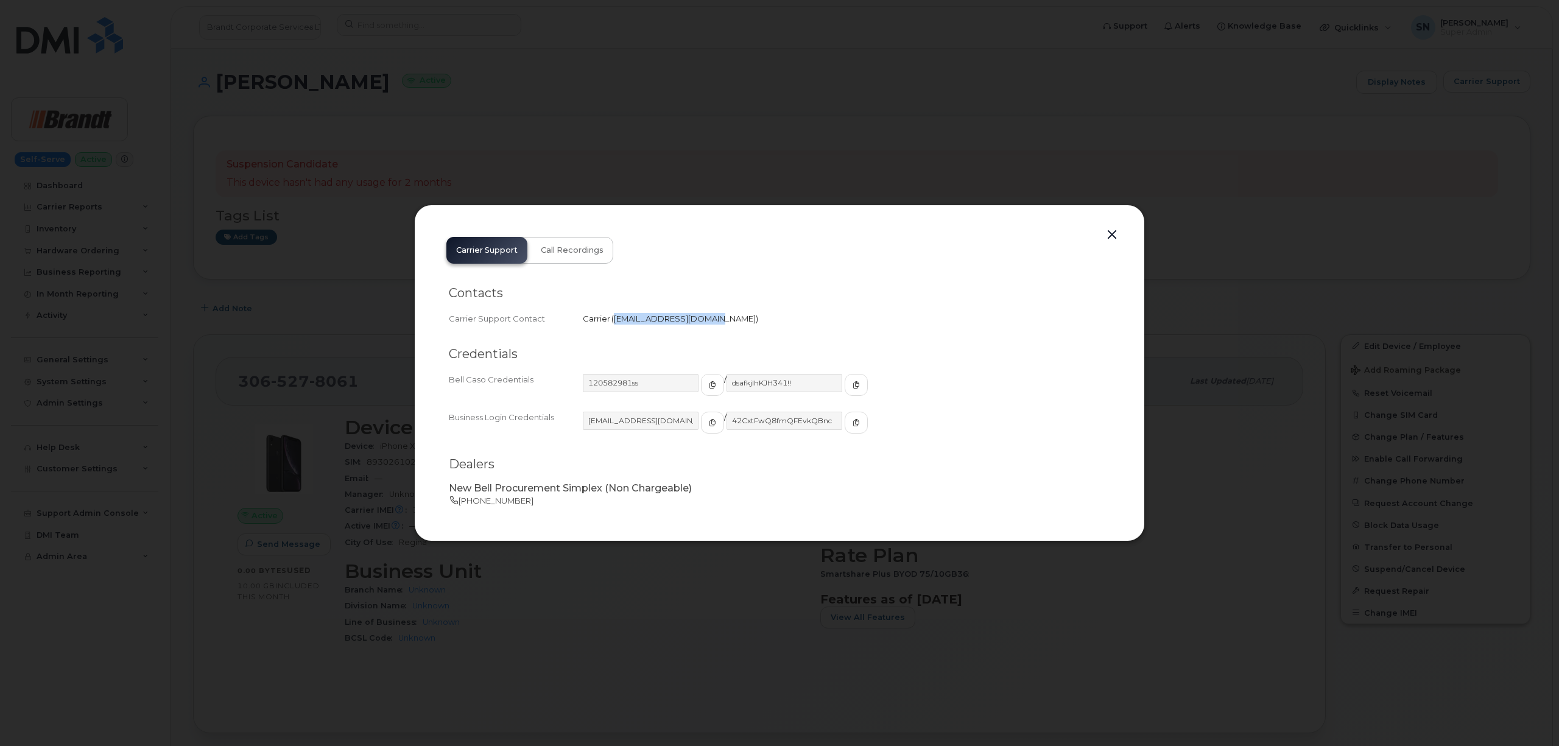
drag, startPoint x: 614, startPoint y: 323, endPoint x: 703, endPoint y: 325, distance: 88.3
click at [703, 325] on div "Carrier Support Contact Carrier   [EMAIL_ADDRESS][DOMAIN_NAME]" at bounding box center [779, 319] width 661 height 16
copy span "[EMAIL_ADDRESS][DOMAIN_NAME]"
click at [1114, 234] on button "button" at bounding box center [1112, 235] width 18 height 17
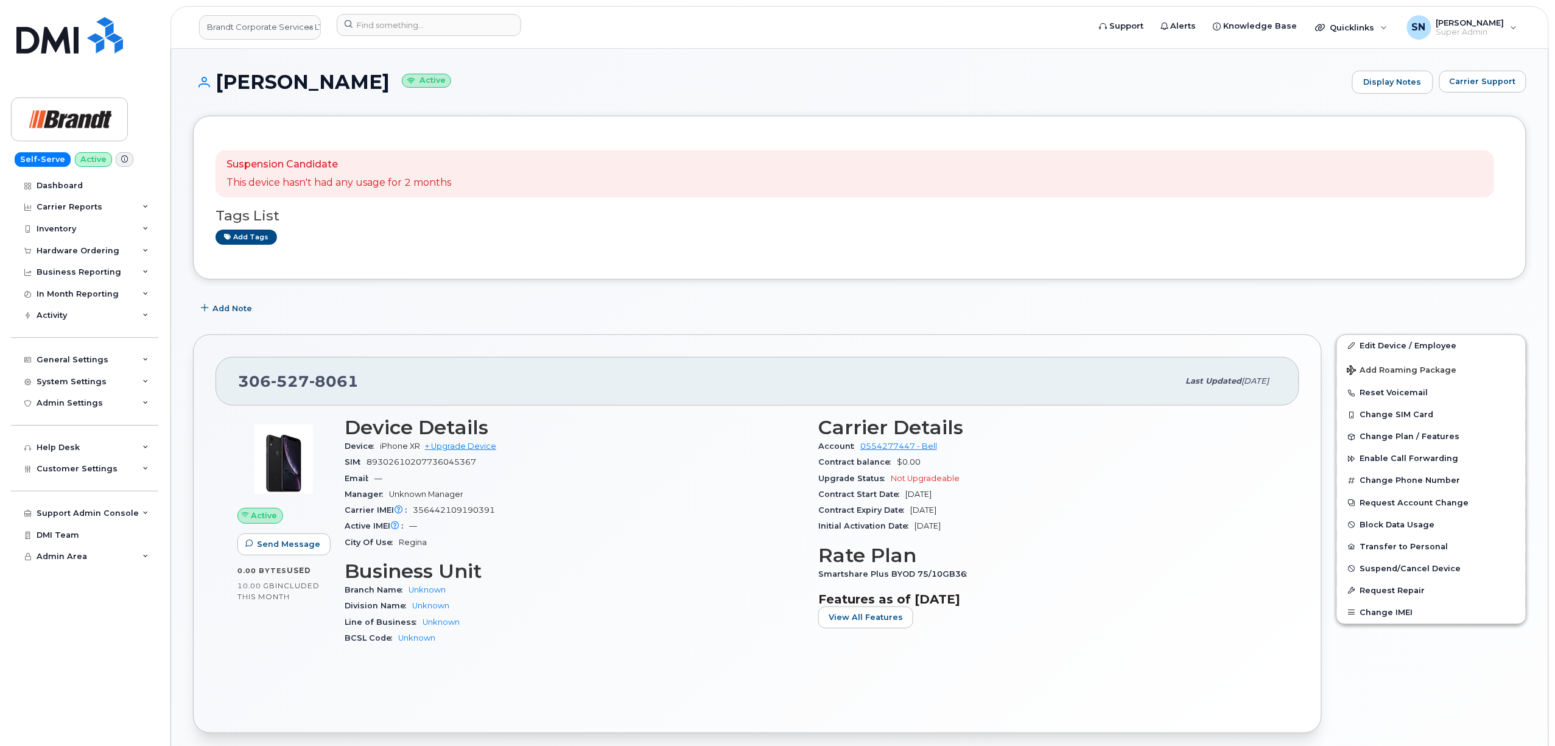
drag, startPoint x: 217, startPoint y: 81, endPoint x: 369, endPoint y: 96, distance: 152.3
click at [369, 96] on div "Brady Hoggins Active Display Notes Carrier Support" at bounding box center [860, 93] width 1334 height 45
copy h1 "Brady Hoggins"
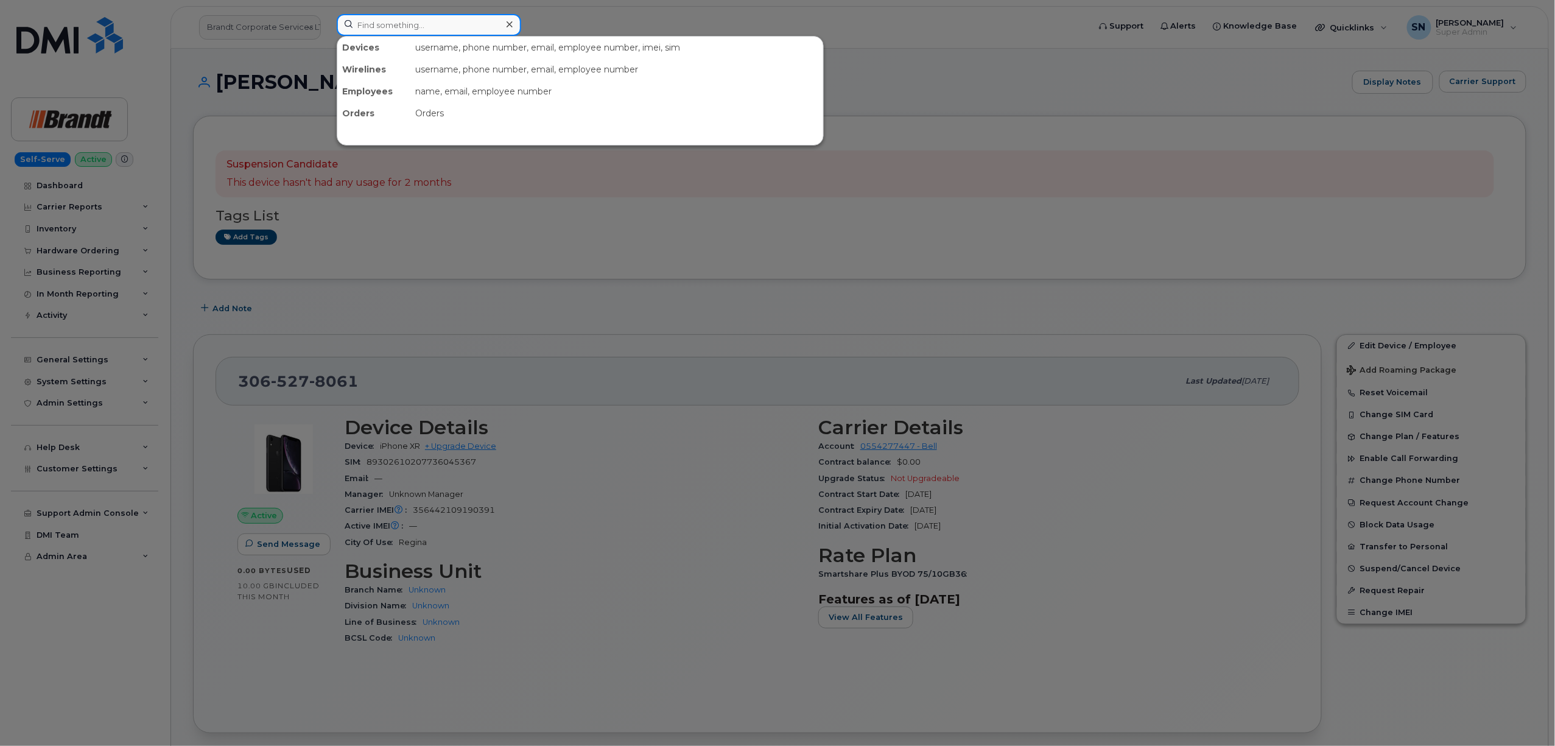
click at [418, 33] on input at bounding box center [429, 25] width 185 height 22
paste input "3065391376"
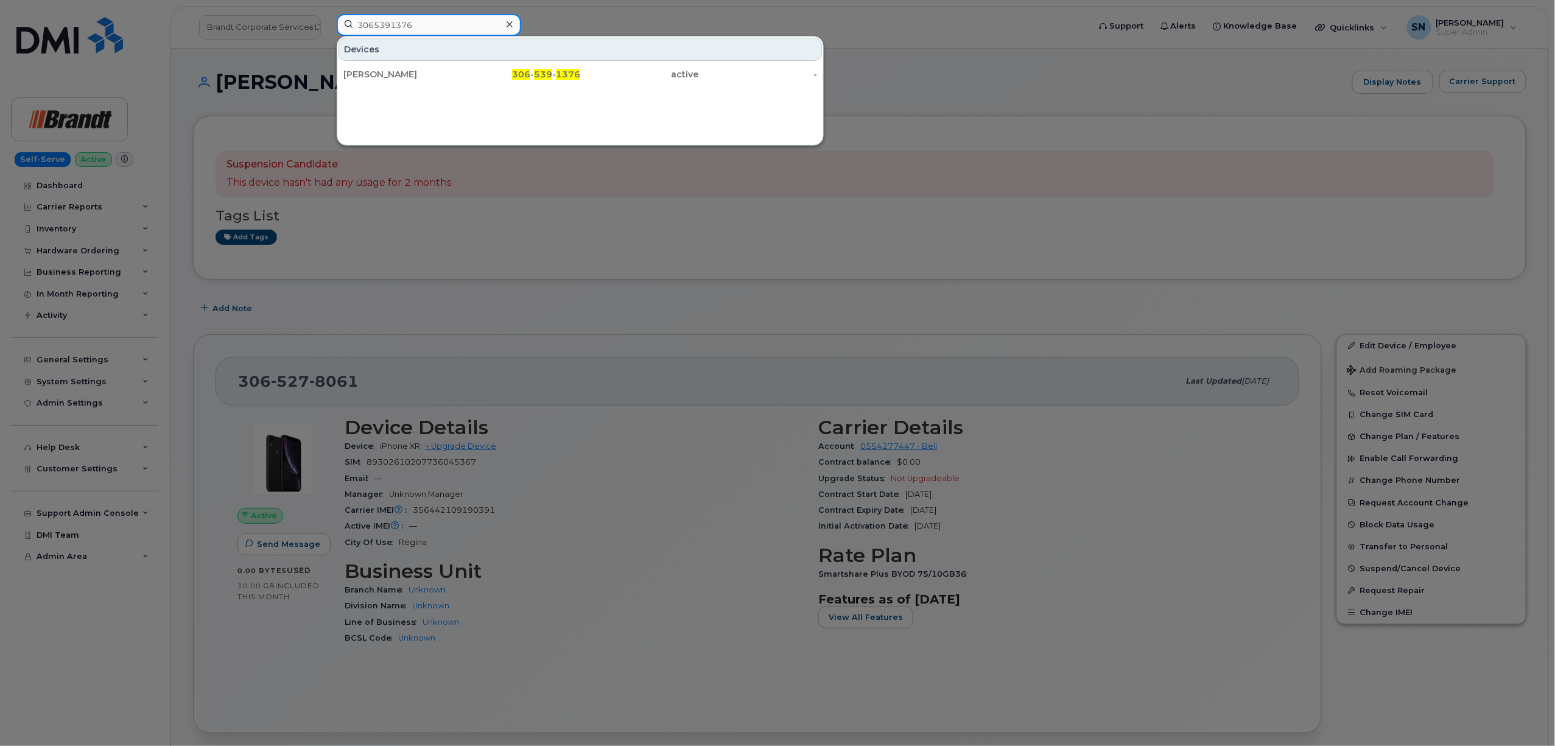
type input "3065391376"
click at [476, 89] on div "Devices Mackenzie Lapchuk 306 - 539 - 1376 active -" at bounding box center [580, 91] width 487 height 110
click at [473, 74] on div "306 - 539 - 1376" at bounding box center [521, 74] width 119 height 12
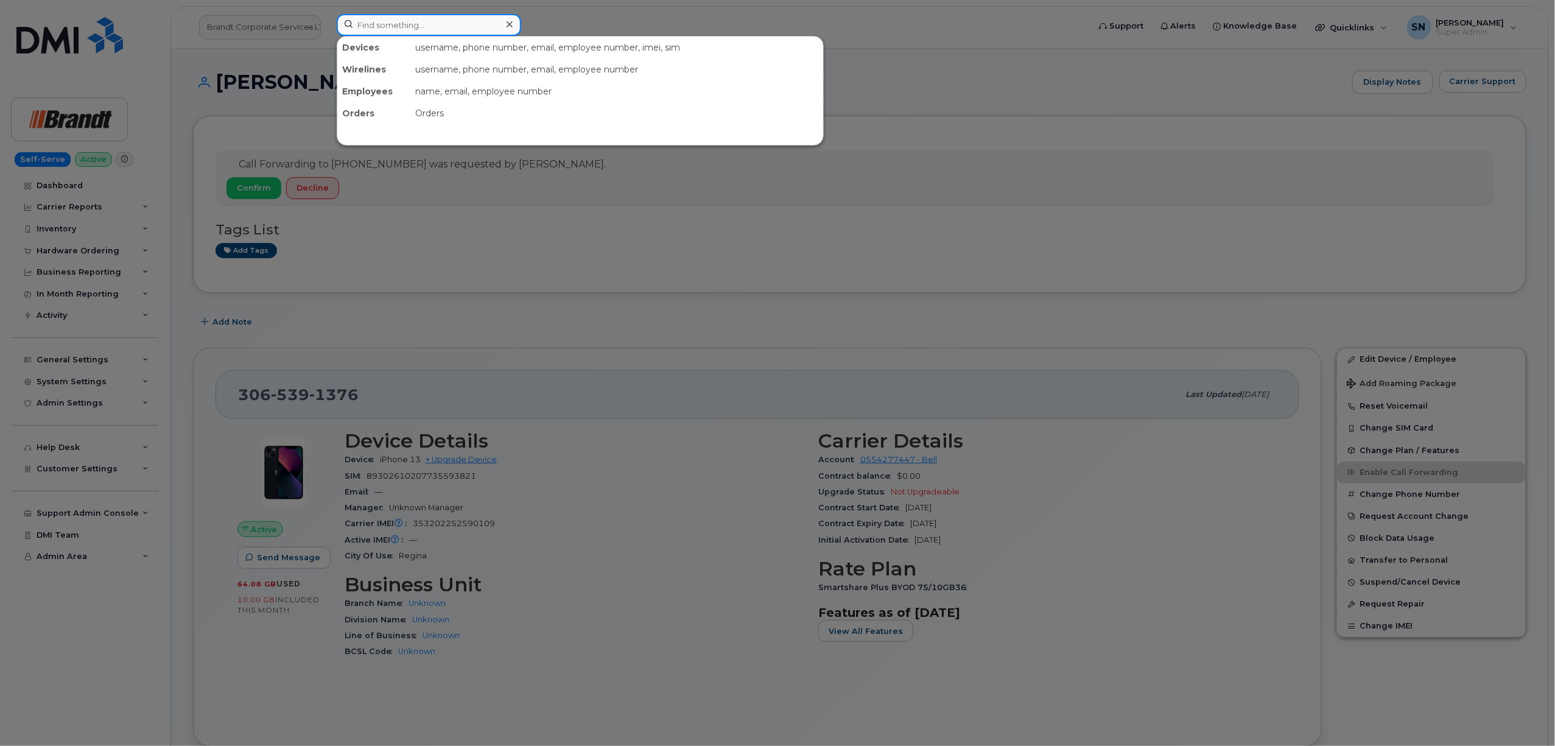
click at [481, 32] on input at bounding box center [429, 25] width 185 height 22
paste input "3065391376"
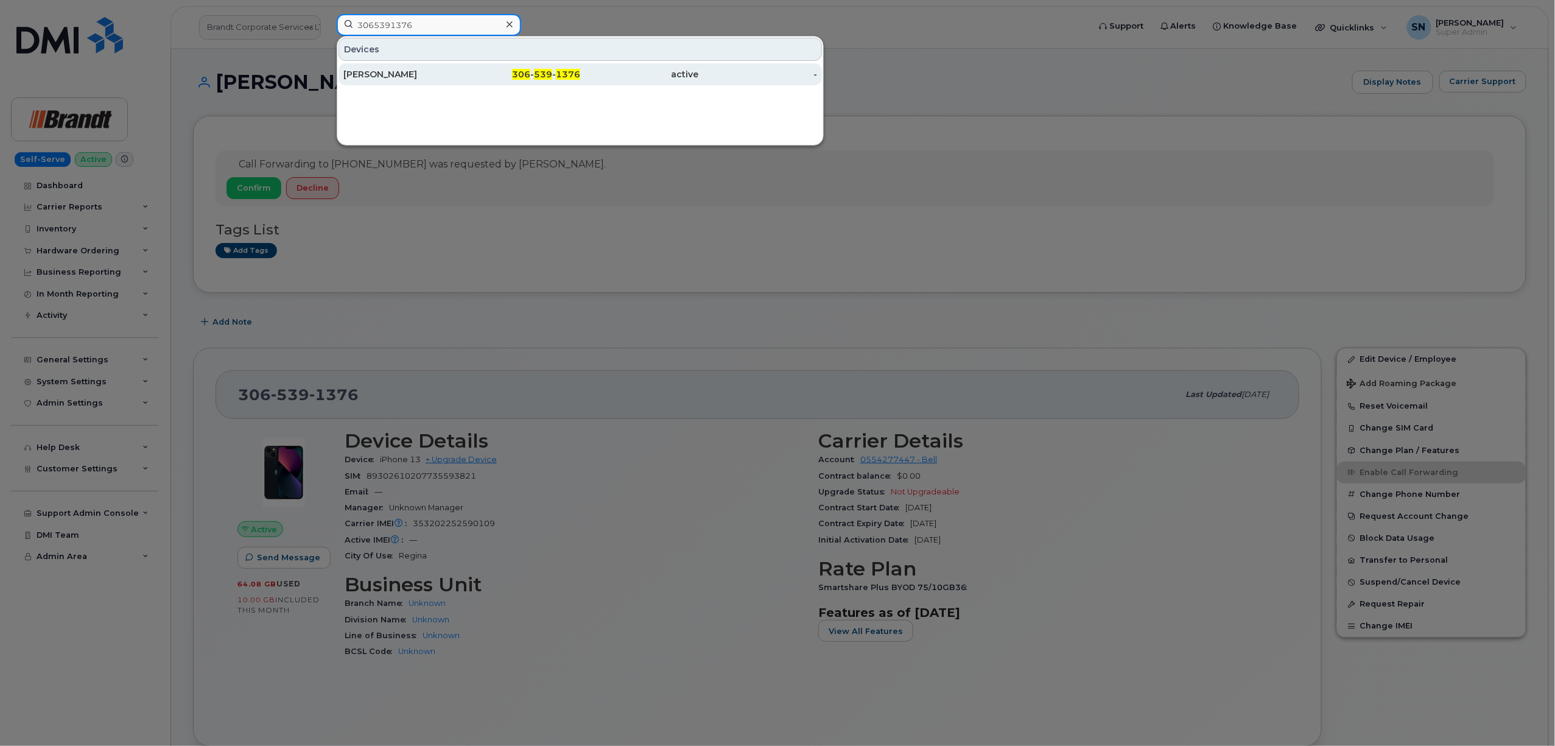
type input "3065391376"
click at [462, 81] on div "[PERSON_NAME]" at bounding box center [521, 74] width 119 height 22
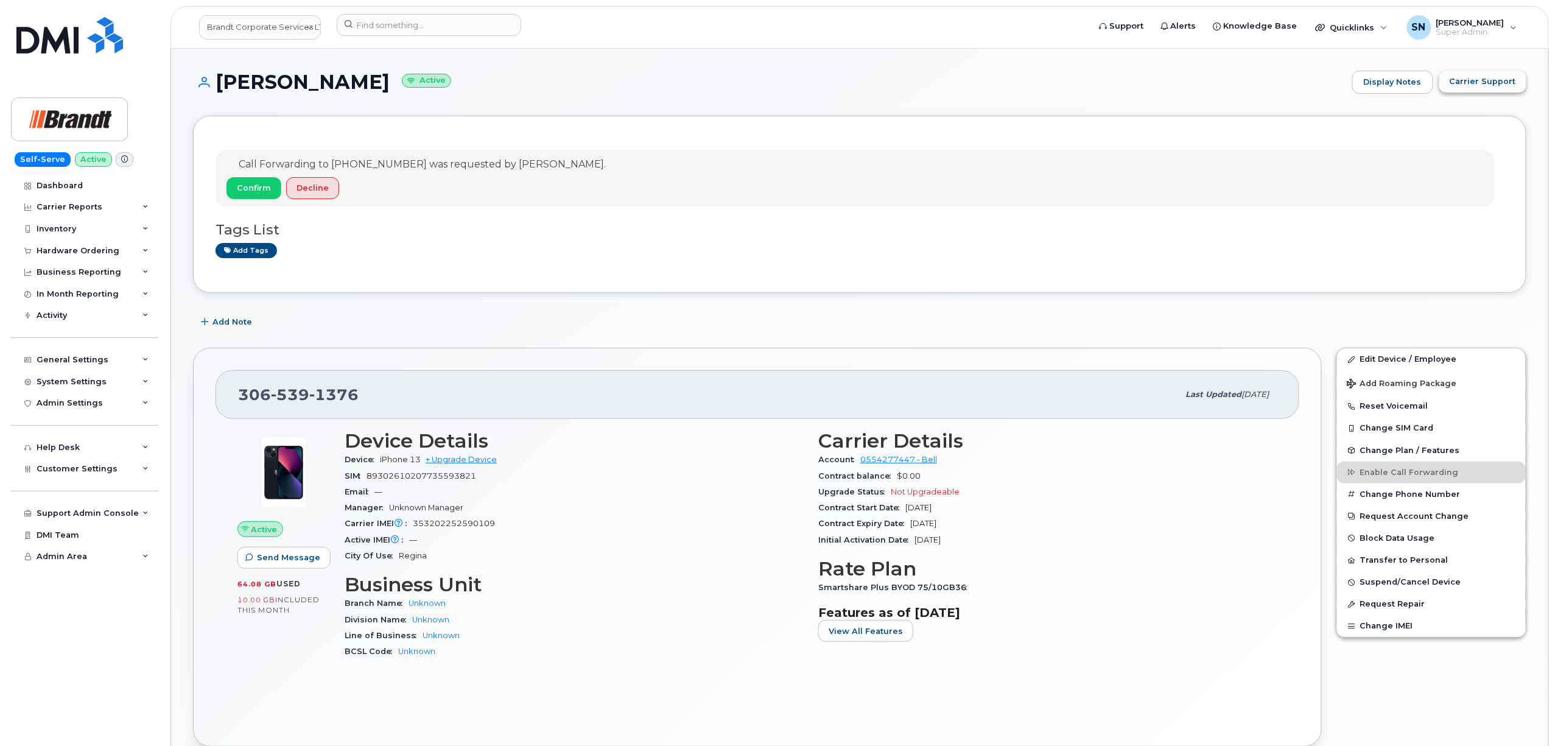
click at [1450, 74] on button "Carrier Support" at bounding box center [1483, 82] width 87 height 22
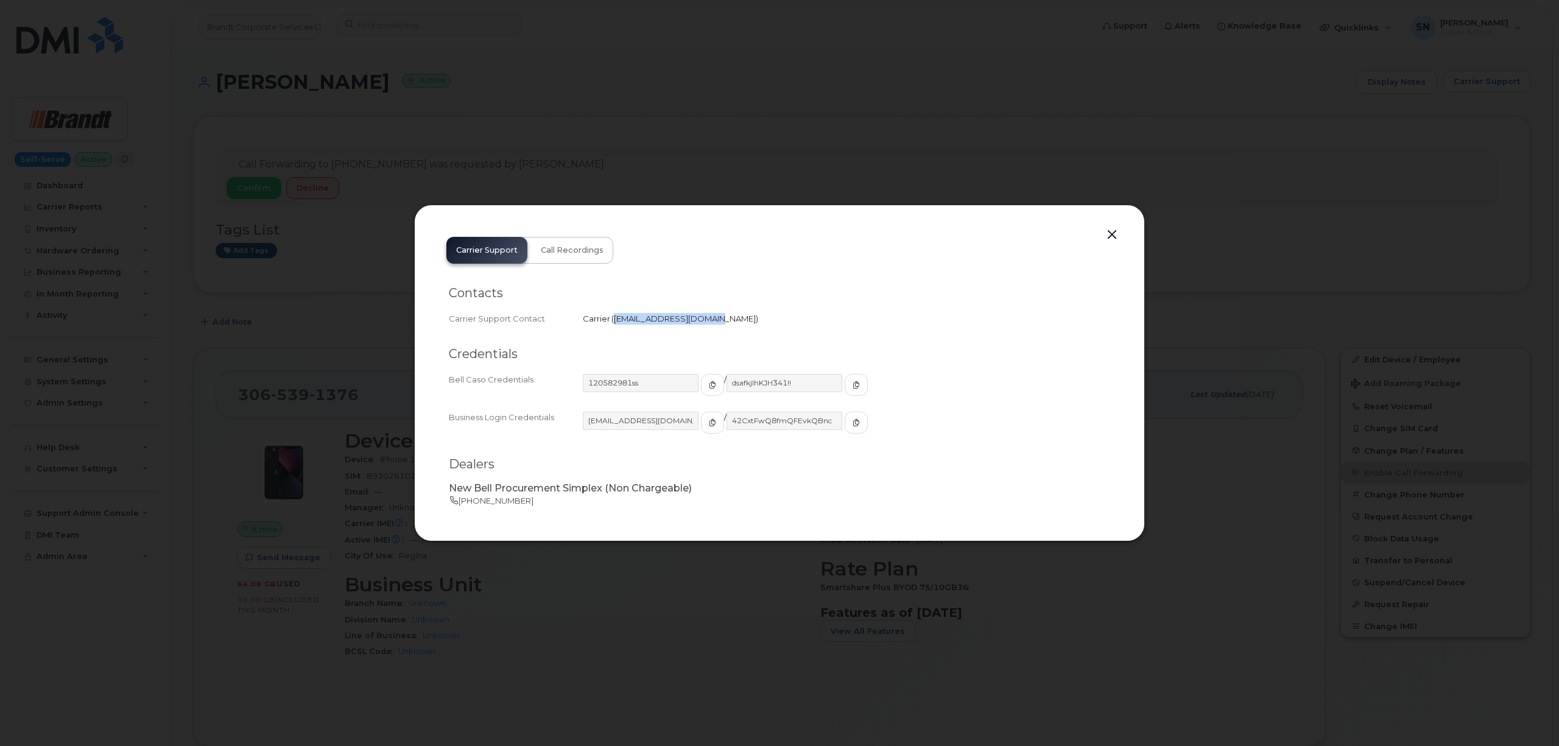
copy span "[EMAIL_ADDRESS][DOMAIN_NAME]"
drag, startPoint x: 613, startPoint y: 320, endPoint x: 702, endPoint y: 326, distance: 89.2
click at [702, 326] on div "Carrier Support Contact Carrier   [EMAIL_ADDRESS][DOMAIN_NAME]" at bounding box center [779, 319] width 661 height 16
drag, startPoint x: 1111, startPoint y: 235, endPoint x: 1104, endPoint y: 237, distance: 7.5
click at [1111, 235] on button "button" at bounding box center [1112, 235] width 18 height 17
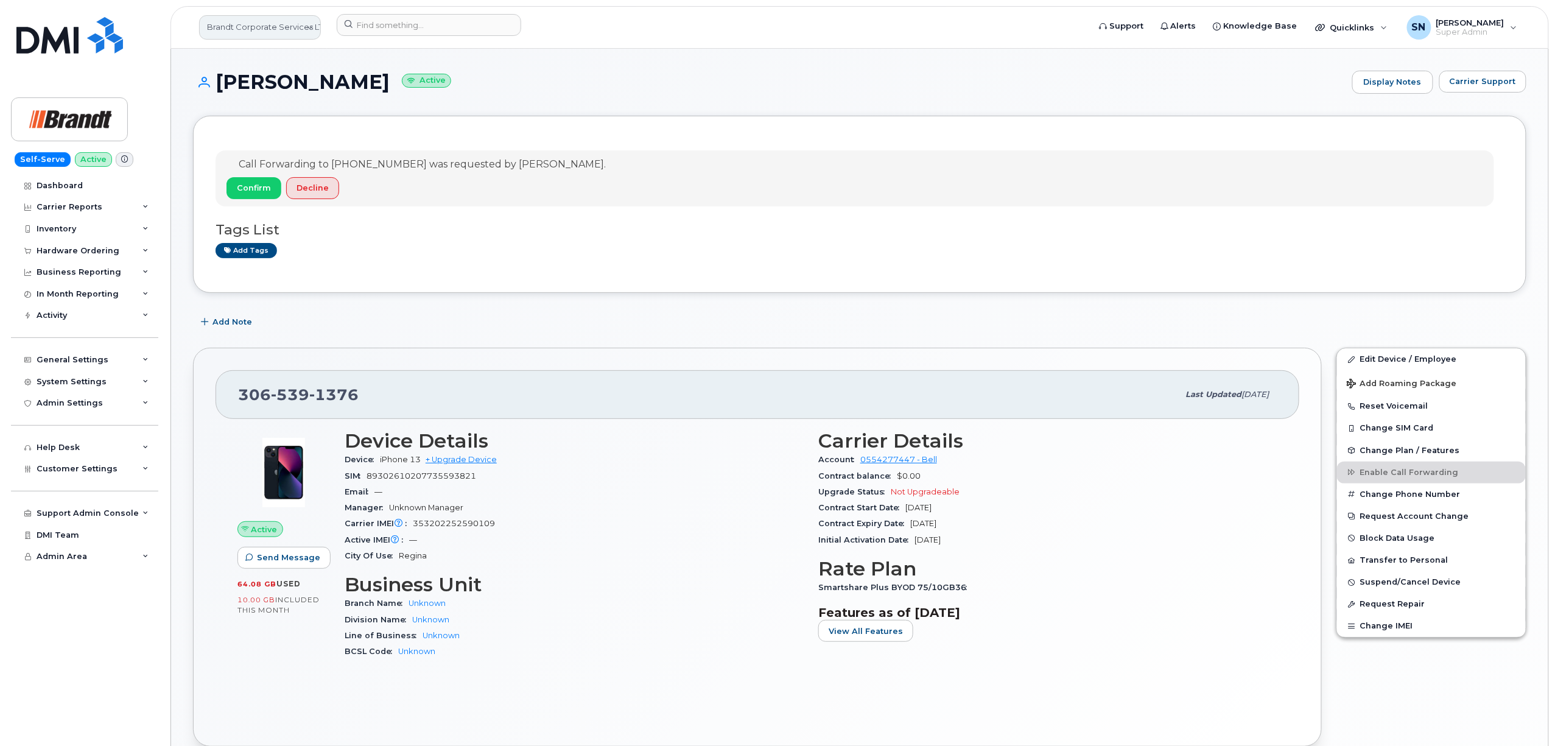
click at [271, 27] on link "Brandt Corporate Services LTD" at bounding box center [260, 27] width 122 height 24
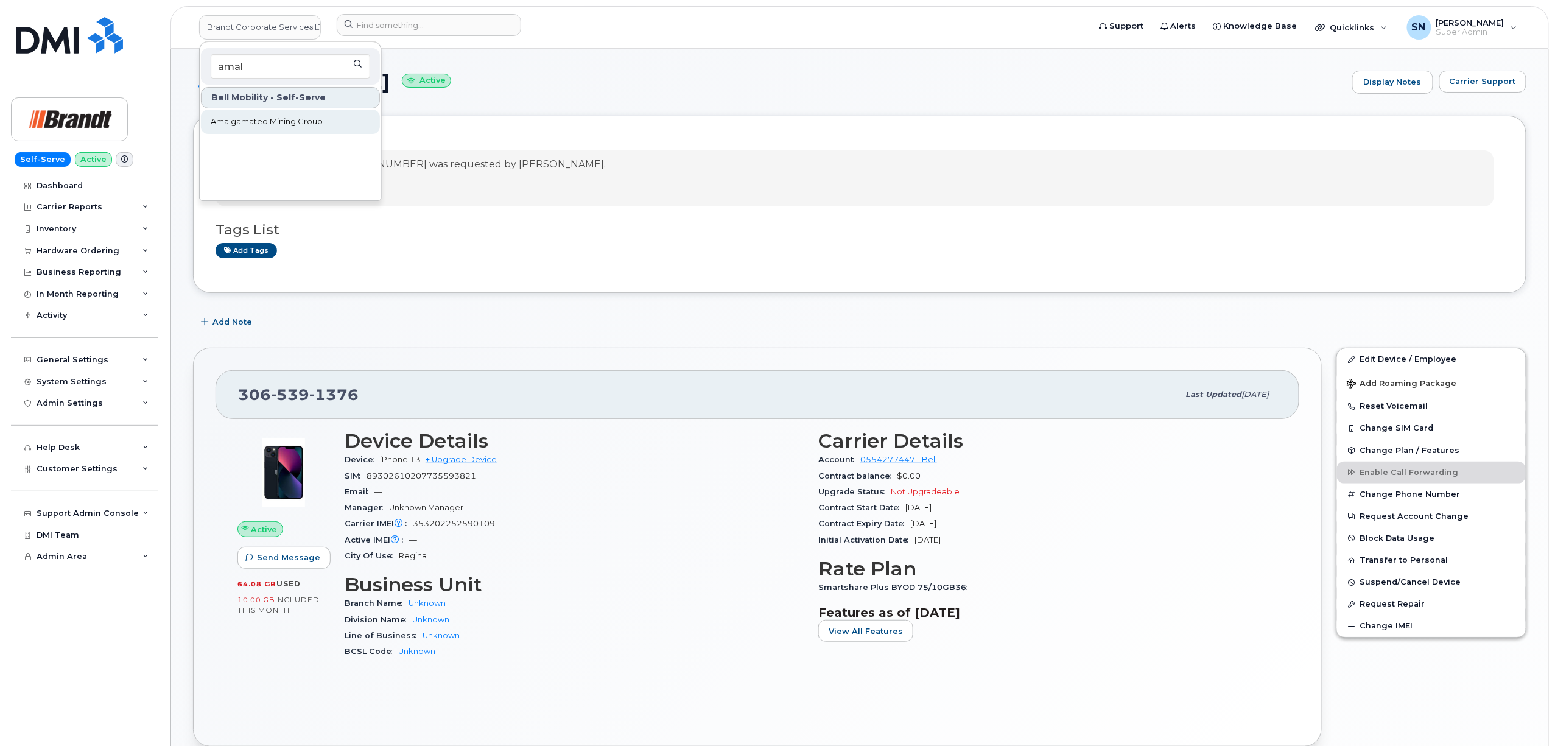
type input "amal"
click at [323, 117] on span "Amalgamated Mining Group" at bounding box center [267, 122] width 112 height 12
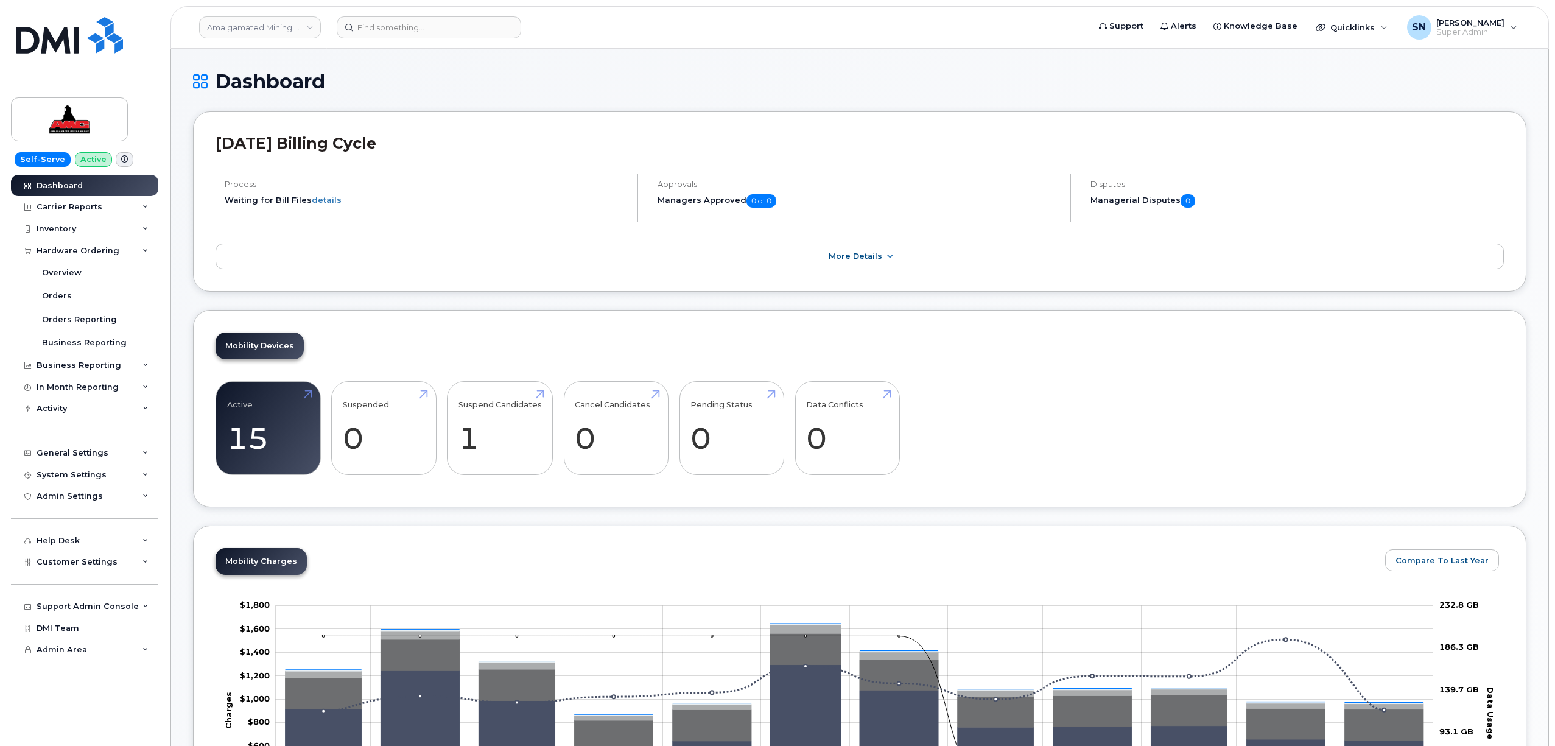
click at [58, 295] on div "Orders" at bounding box center [57, 295] width 30 height 11
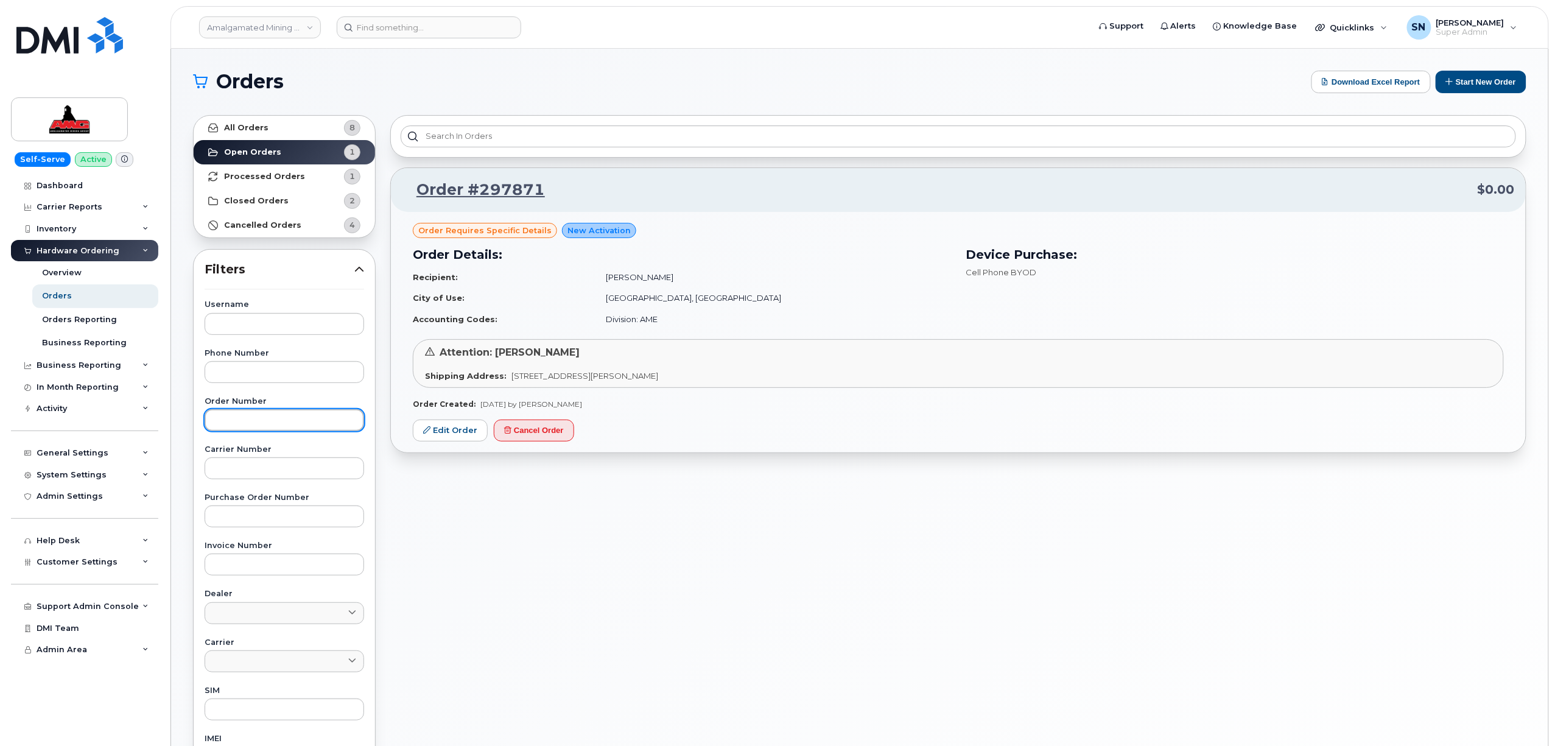
click at [230, 421] on input "text" at bounding box center [285, 420] width 160 height 22
paste input "298936"
type input "298936"
click at [268, 125] on link "All Orders 8" at bounding box center [284, 128] width 181 height 24
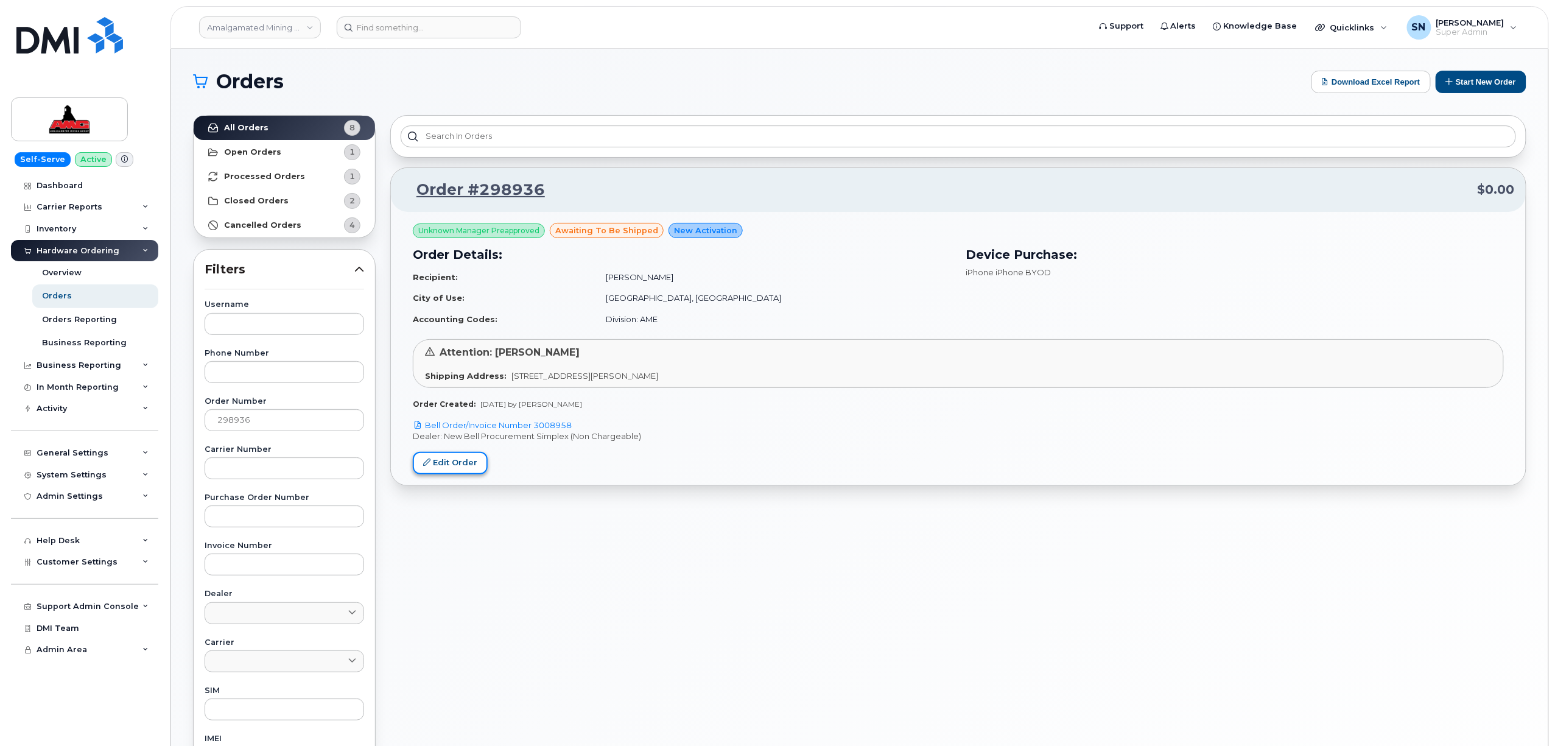
click at [456, 471] on link "Edit Order" at bounding box center [450, 463] width 75 height 23
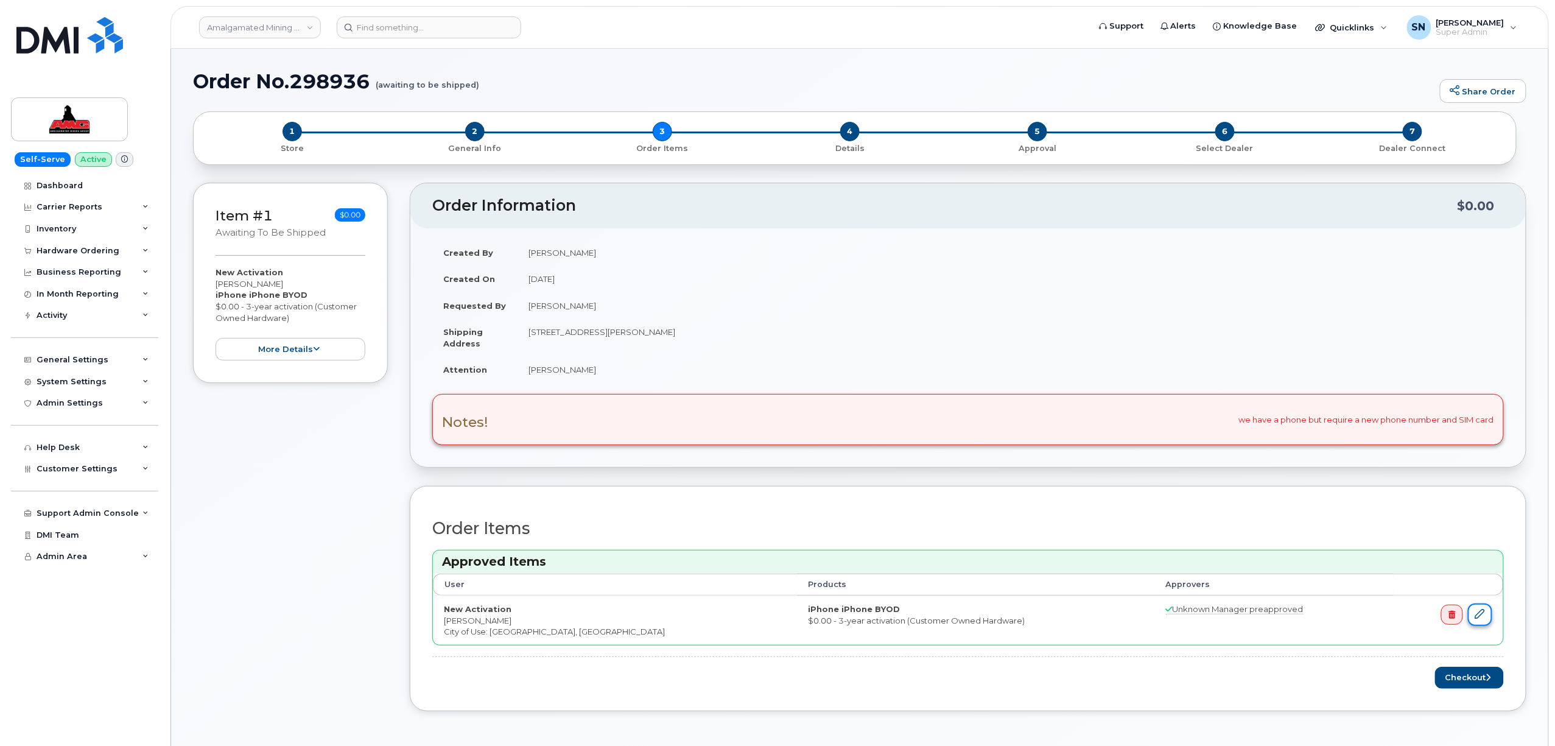
click at [1479, 612] on icon at bounding box center [1481, 614] width 10 height 10
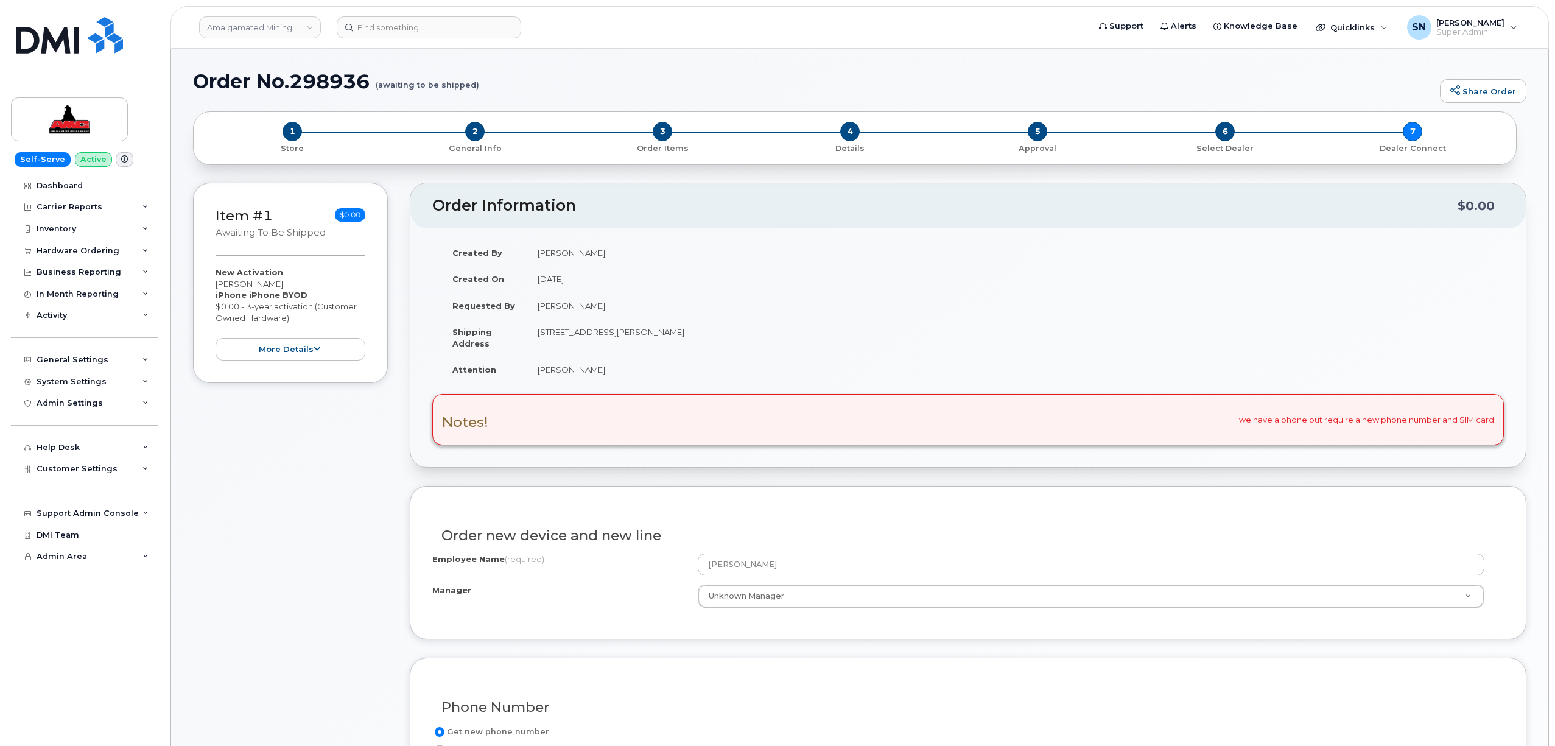
scroll to position [649, 0]
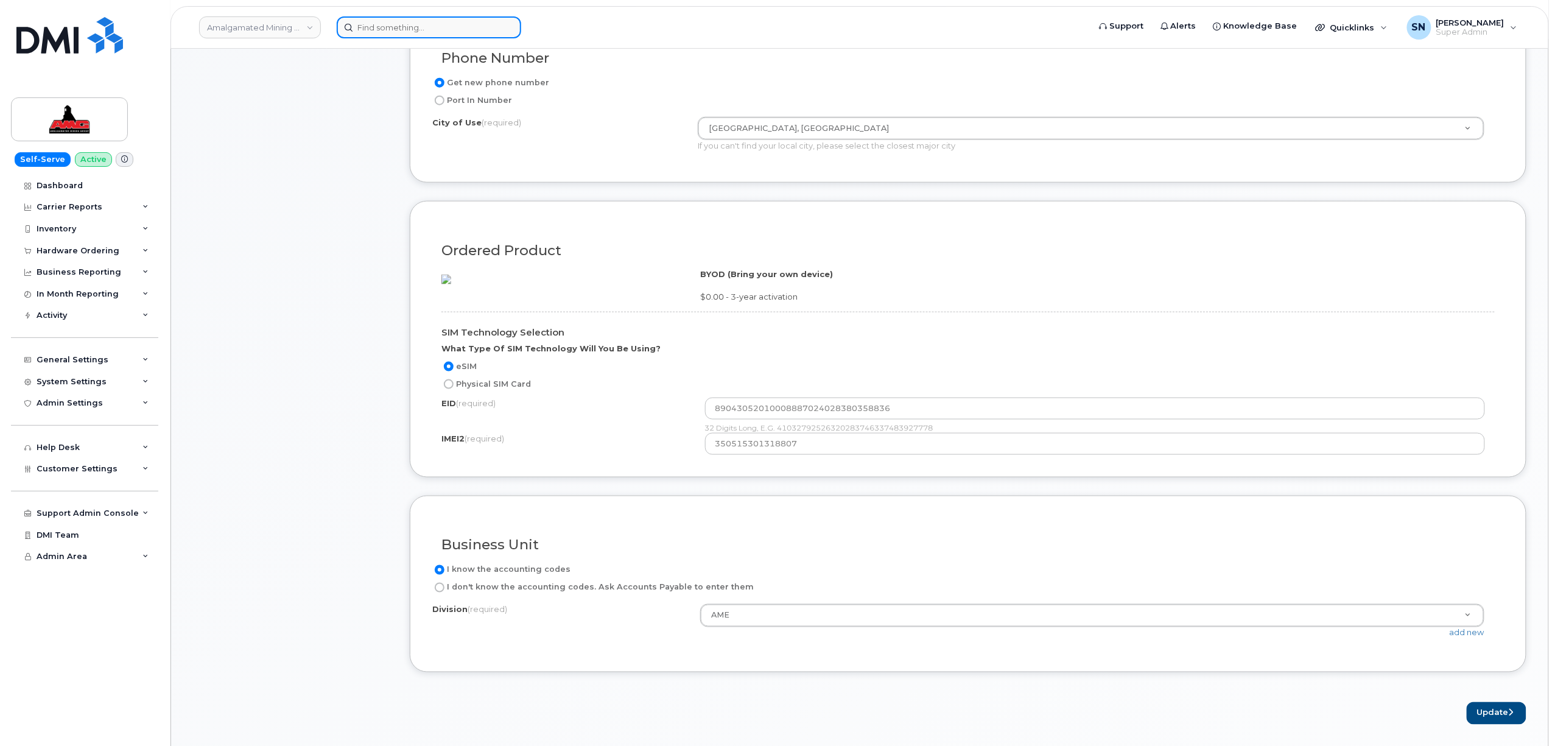
drag, startPoint x: 400, startPoint y: 27, endPoint x: 393, endPoint y: 19, distance: 10.4
click at [400, 27] on input at bounding box center [429, 27] width 185 height 22
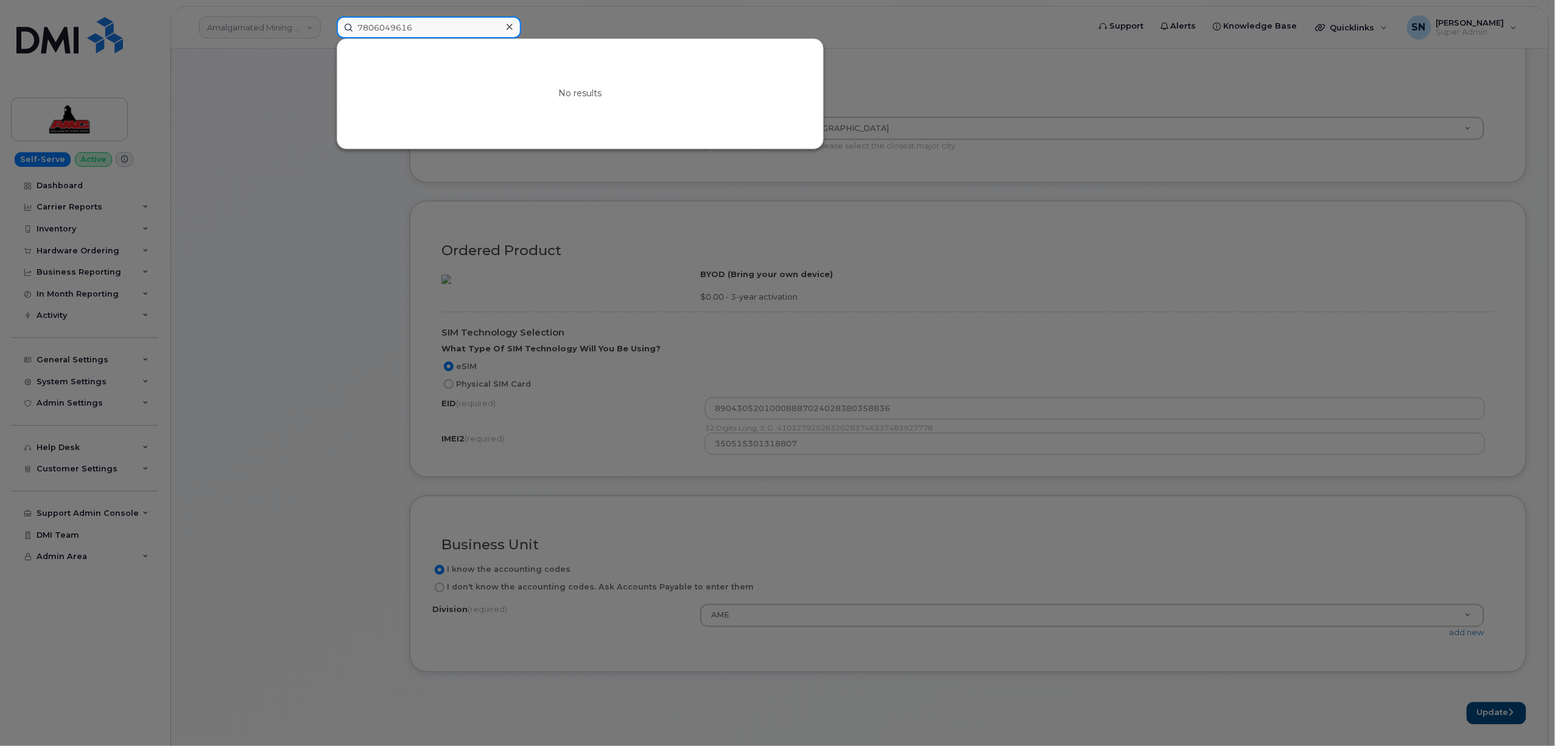
type input "7806049616"
click at [457, 30] on input "7806049616" at bounding box center [429, 27] width 185 height 22
drag, startPoint x: 445, startPoint y: 27, endPoint x: 335, endPoint y: 22, distance: 109.7
click at [335, 22] on div "7806049616 No results" at bounding box center [709, 27] width 764 height 22
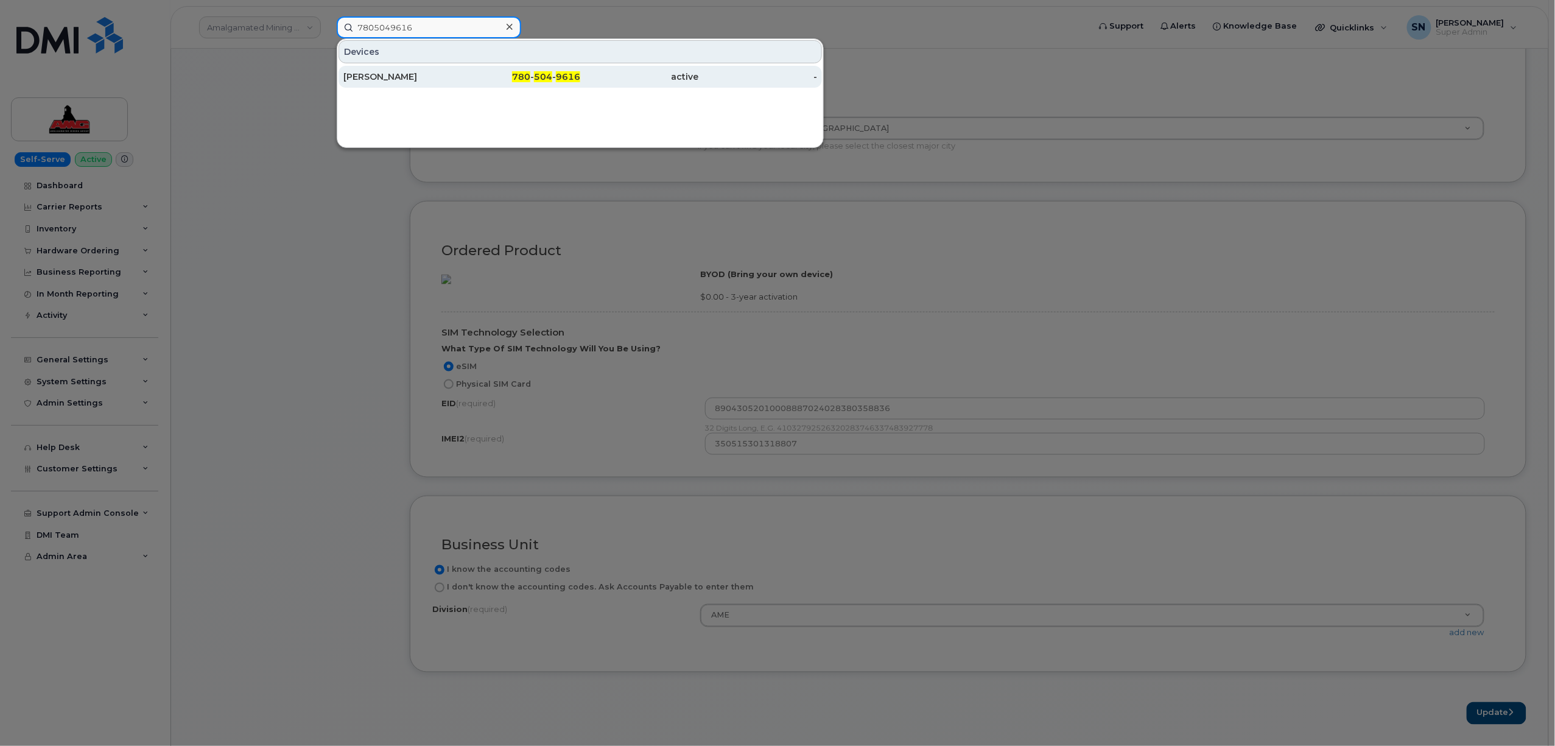
type input "7805049616"
click at [580, 69] on div "780 - 504 - 9616" at bounding box center [639, 77] width 119 height 22
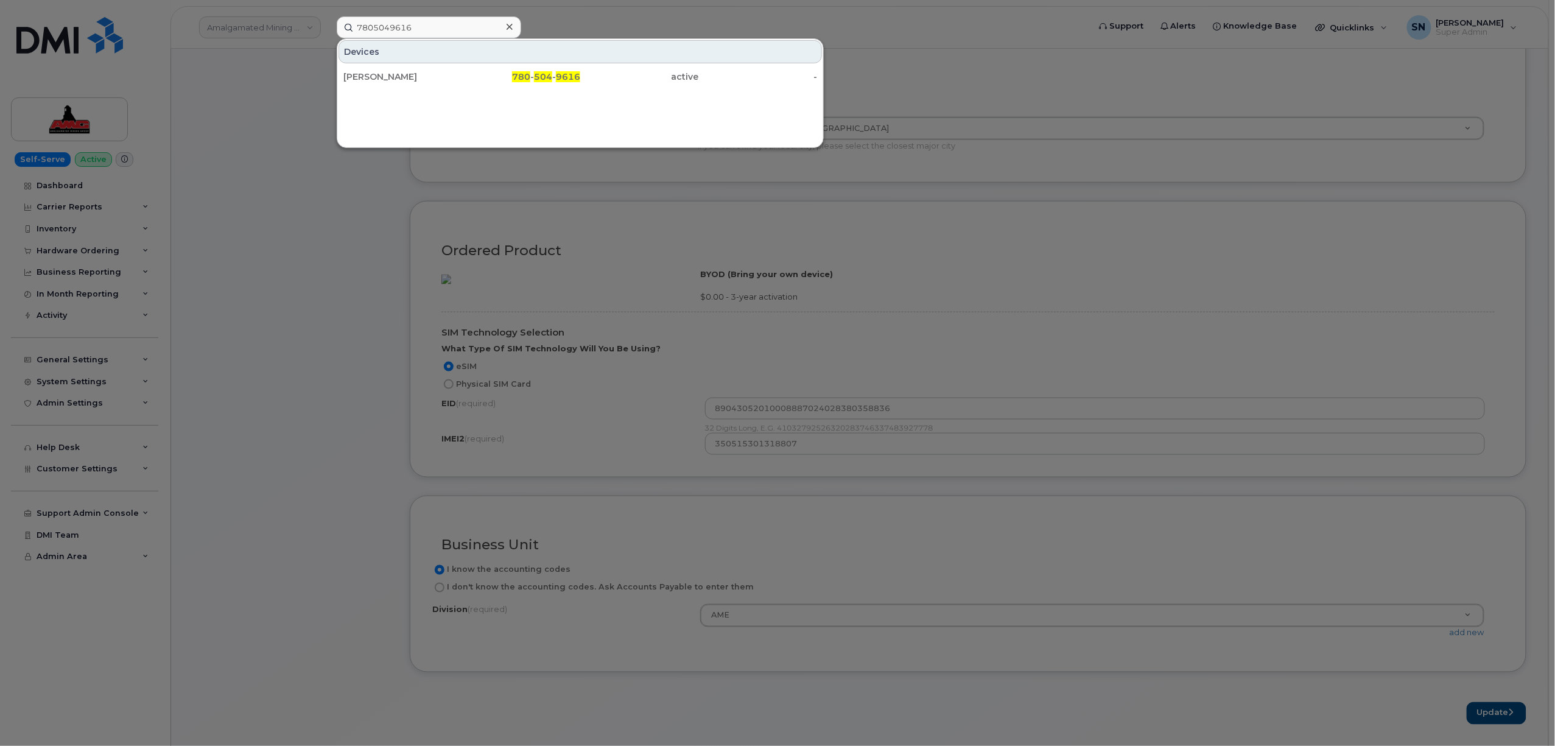
scroll to position [636, 0]
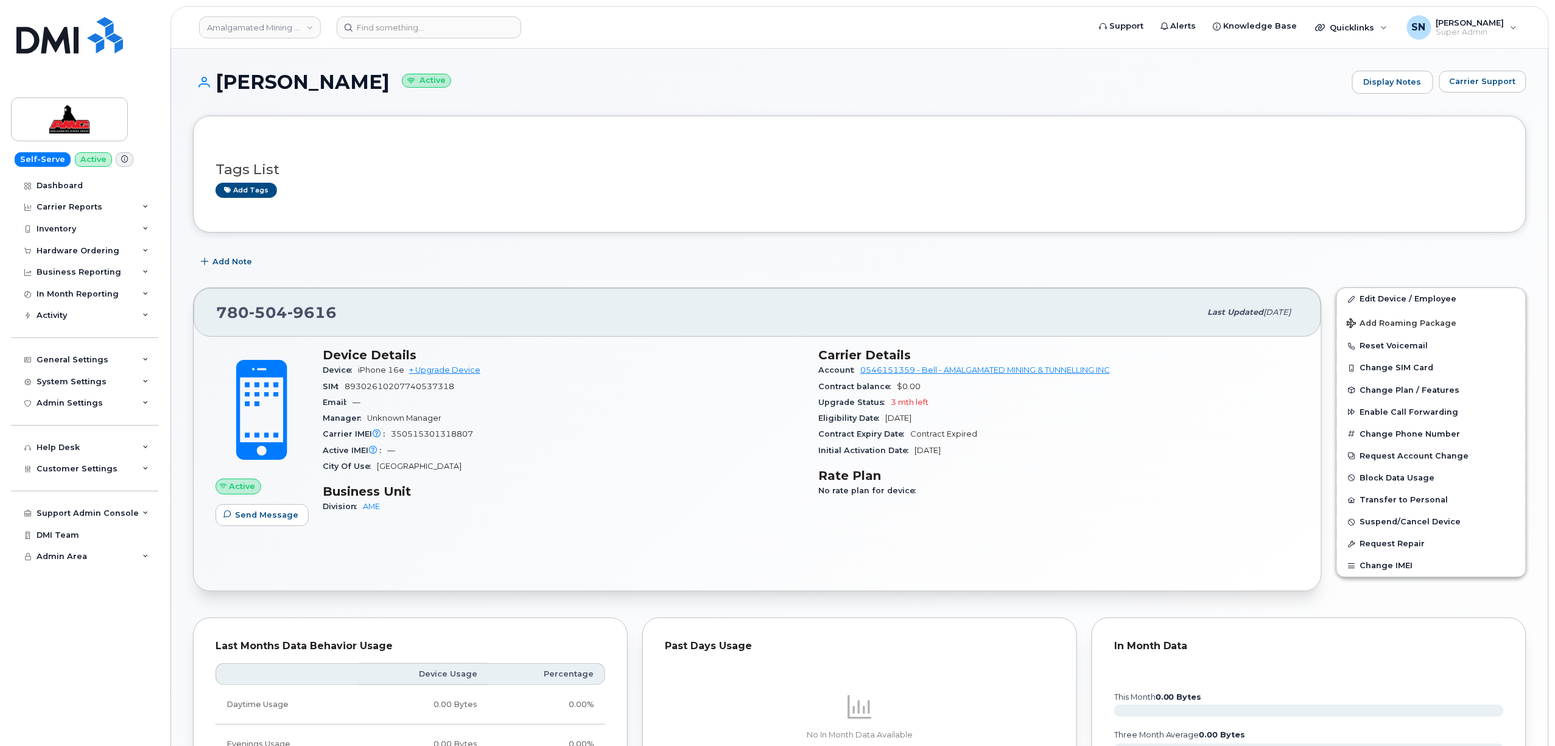
click at [446, 210] on div "Tags List Add tags" at bounding box center [860, 174] width 1289 height 72
